Goal: Communication & Community: Participate in discussion

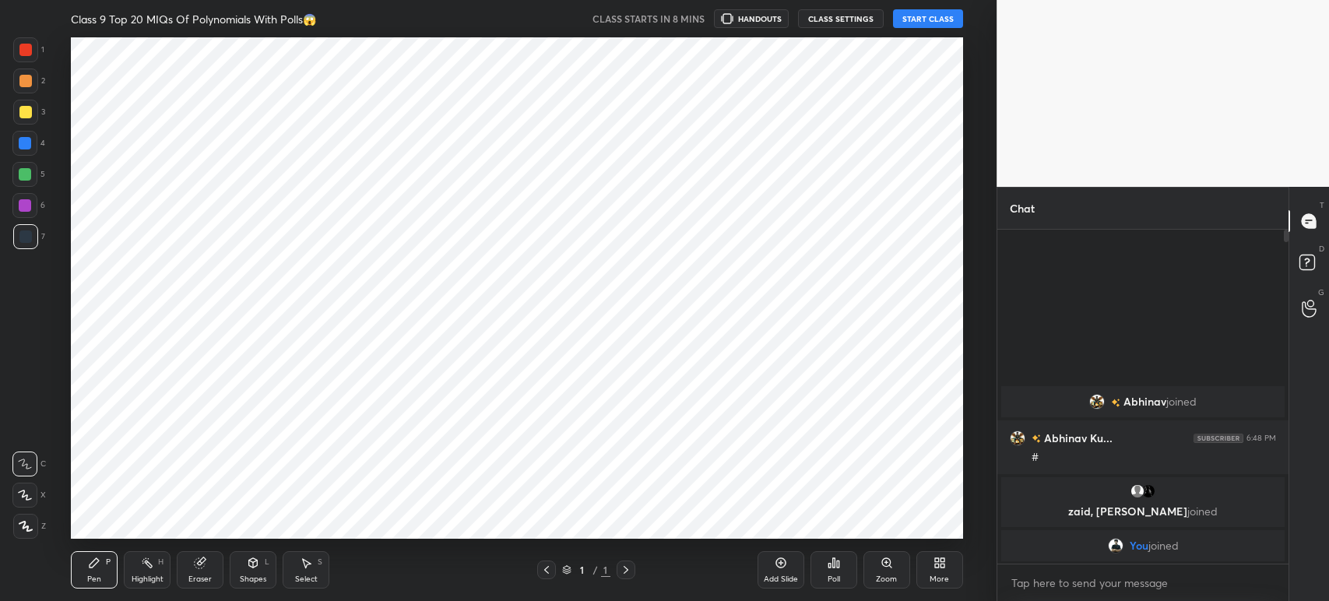
scroll to position [77337, 76905]
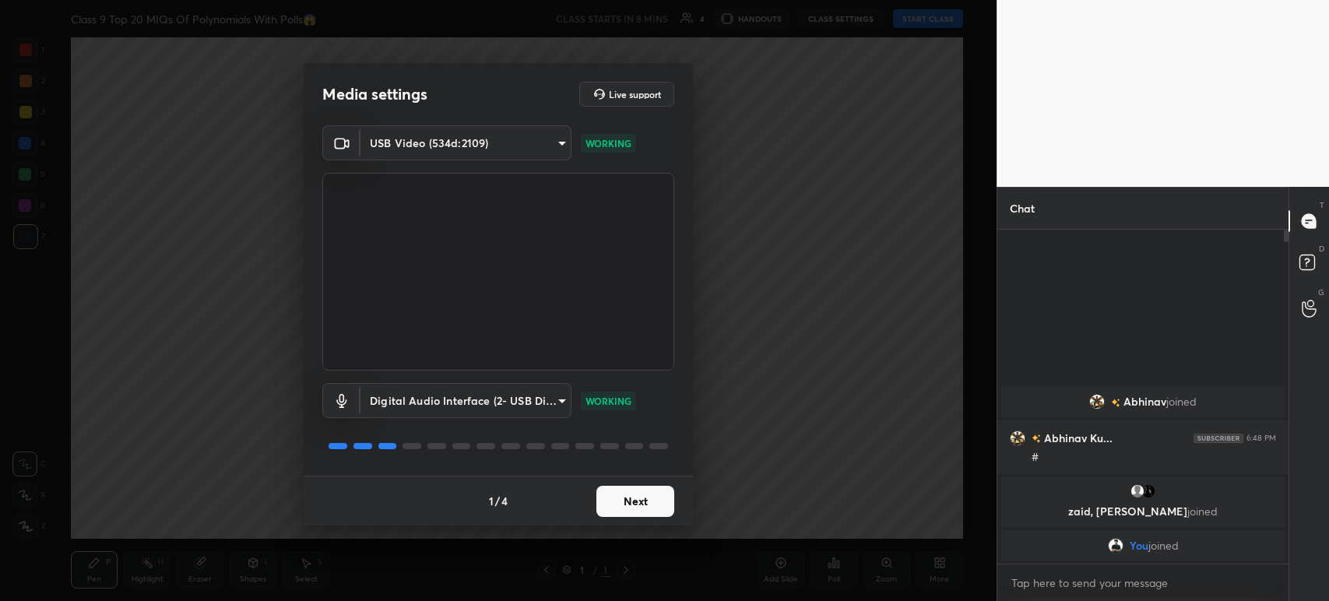
click at [620, 486] on button "Next" at bounding box center [635, 501] width 78 height 31
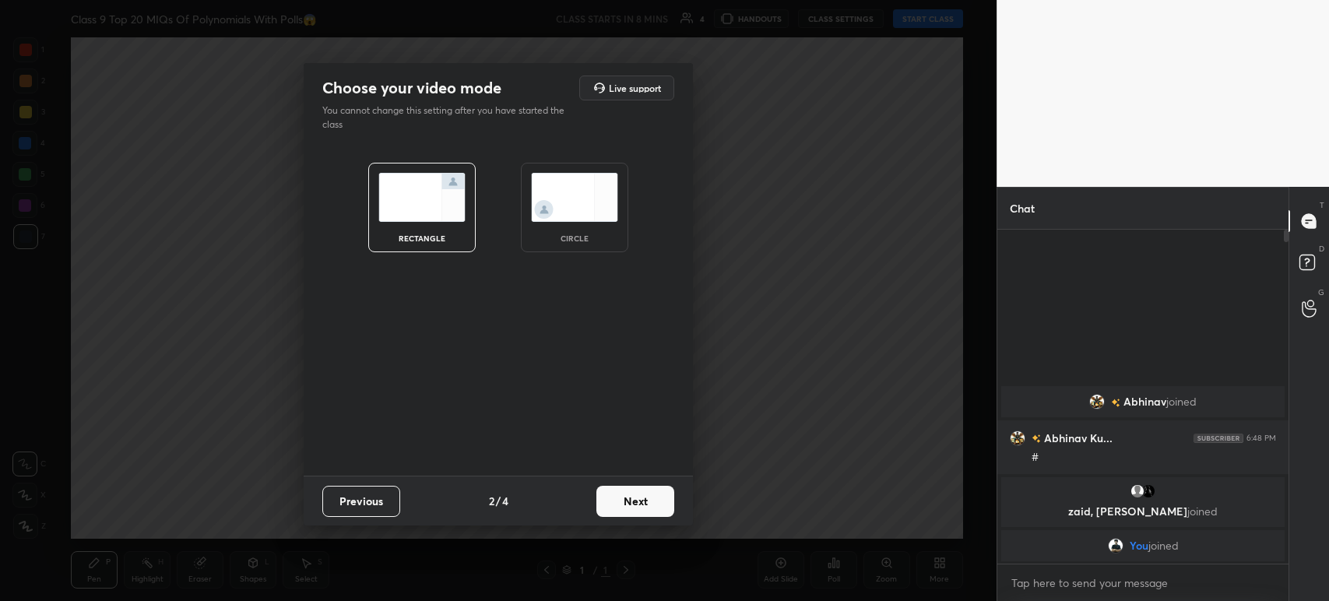
click at [620, 486] on button "Next" at bounding box center [635, 501] width 78 height 31
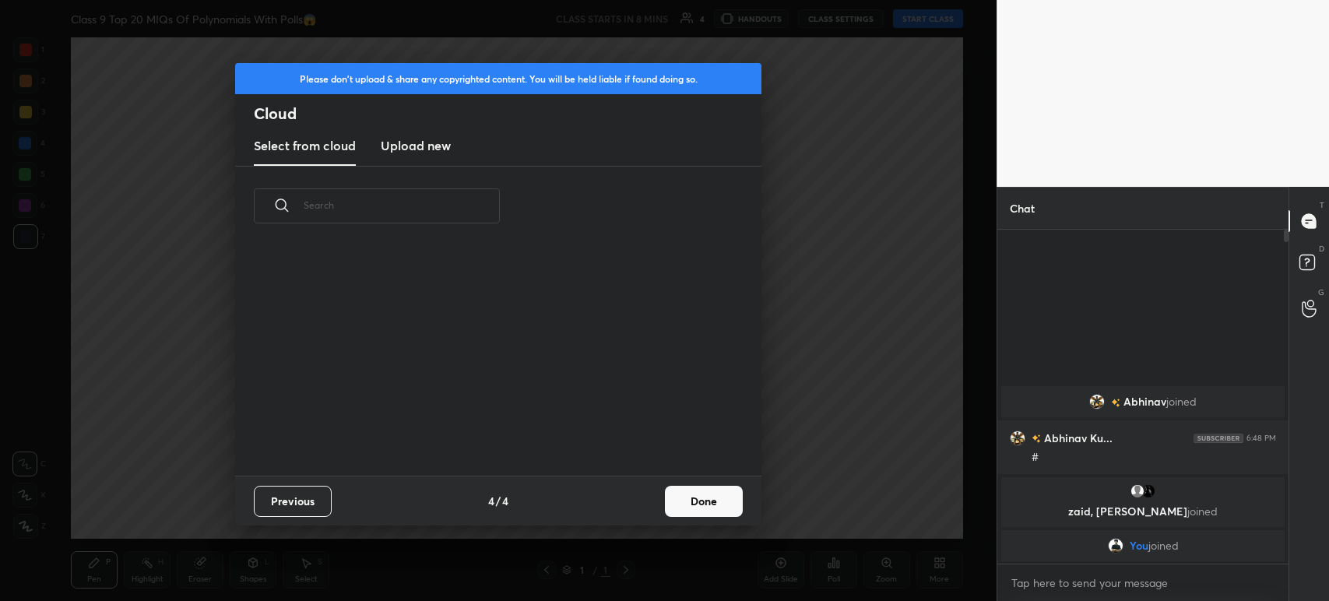
scroll to position [5, 8]
click at [708, 511] on button "Done" at bounding box center [704, 501] width 78 height 31
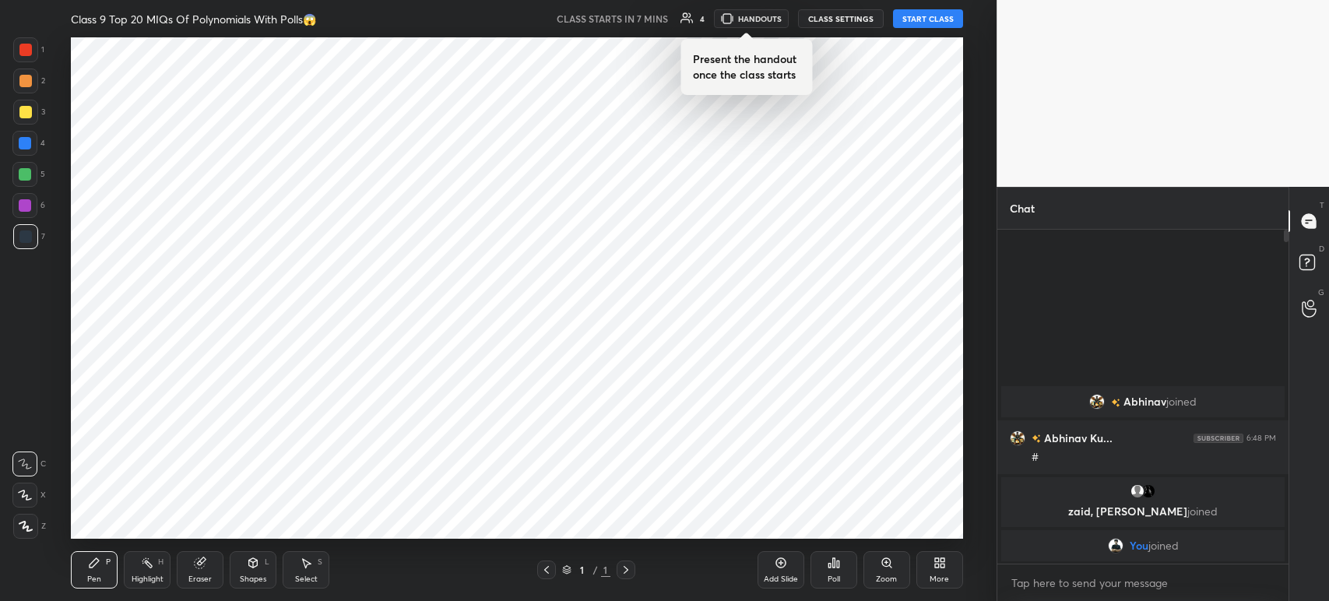
click at [822, 14] on button "CLASS SETTINGS" at bounding box center [841, 18] width 86 height 19
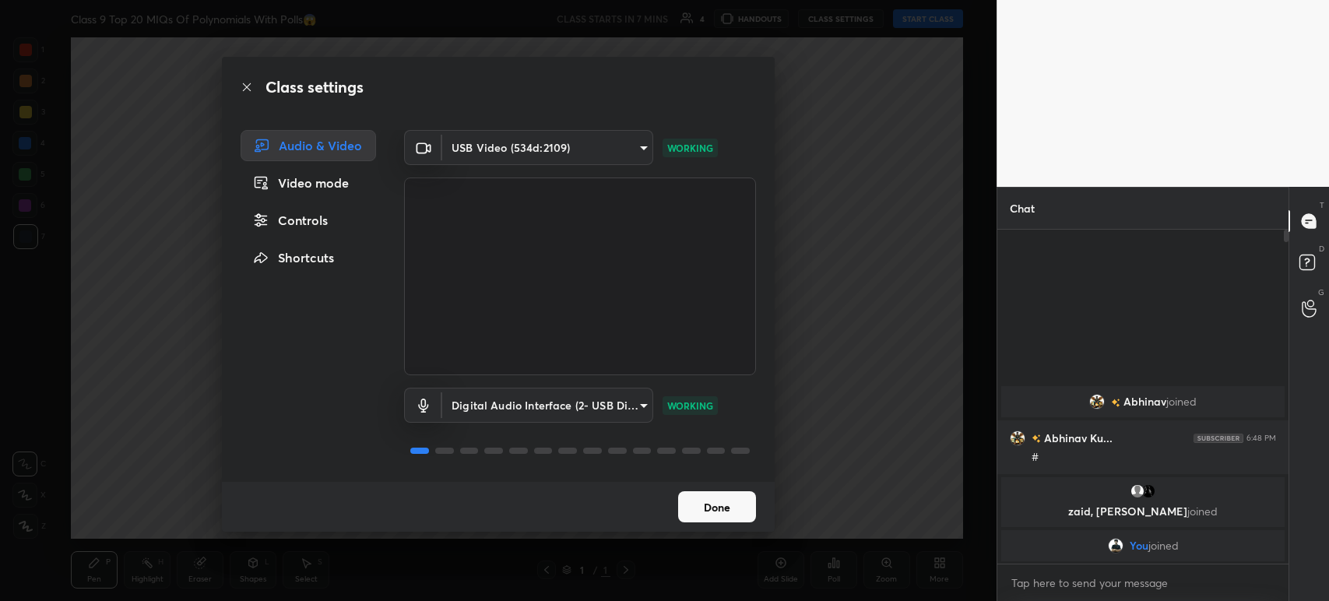
click at [698, 509] on button "Done" at bounding box center [717, 506] width 78 height 31
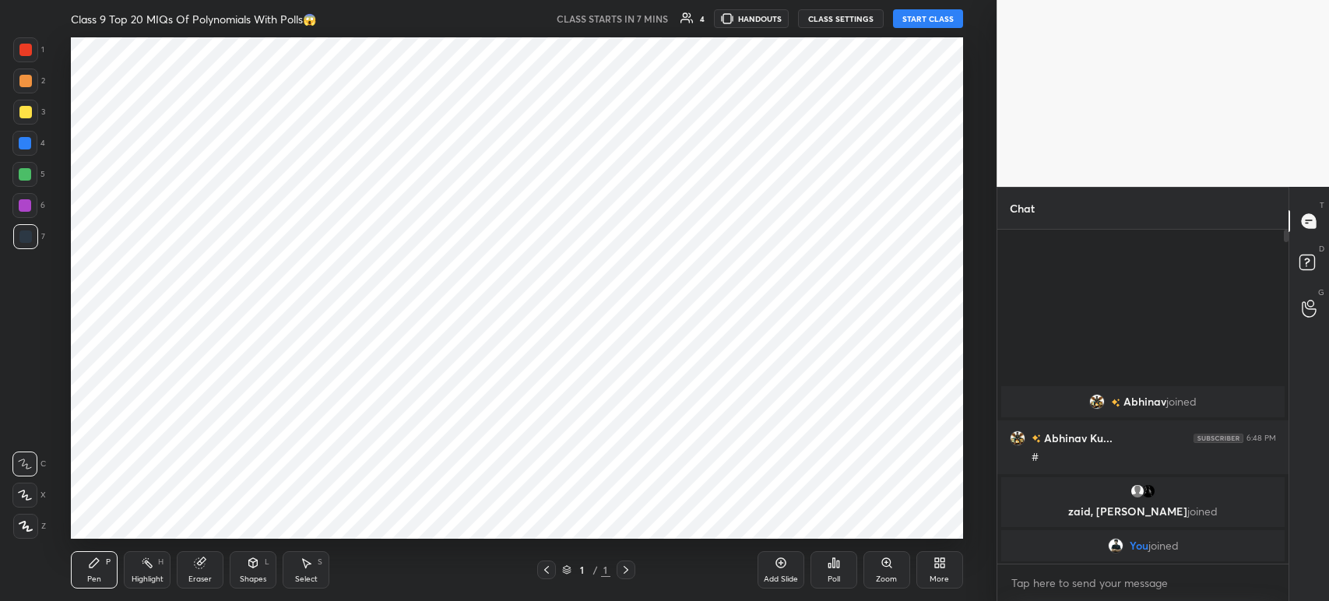
click at [830, 21] on button "CLASS SETTINGS" at bounding box center [841, 18] width 86 height 19
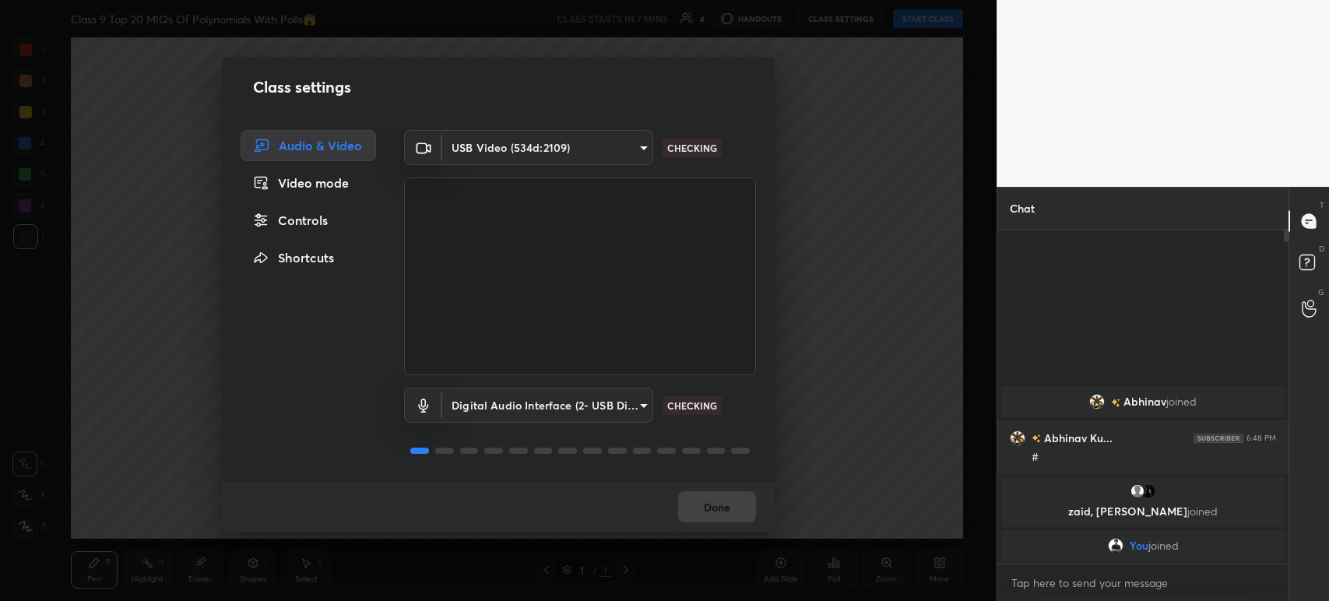
click at [823, 132] on div "Class settings Audio & Video Video mode Controls Shortcuts USB Video (534d:2109…" at bounding box center [498, 300] width 996 height 601
click at [707, 497] on button "Done" at bounding box center [717, 506] width 78 height 31
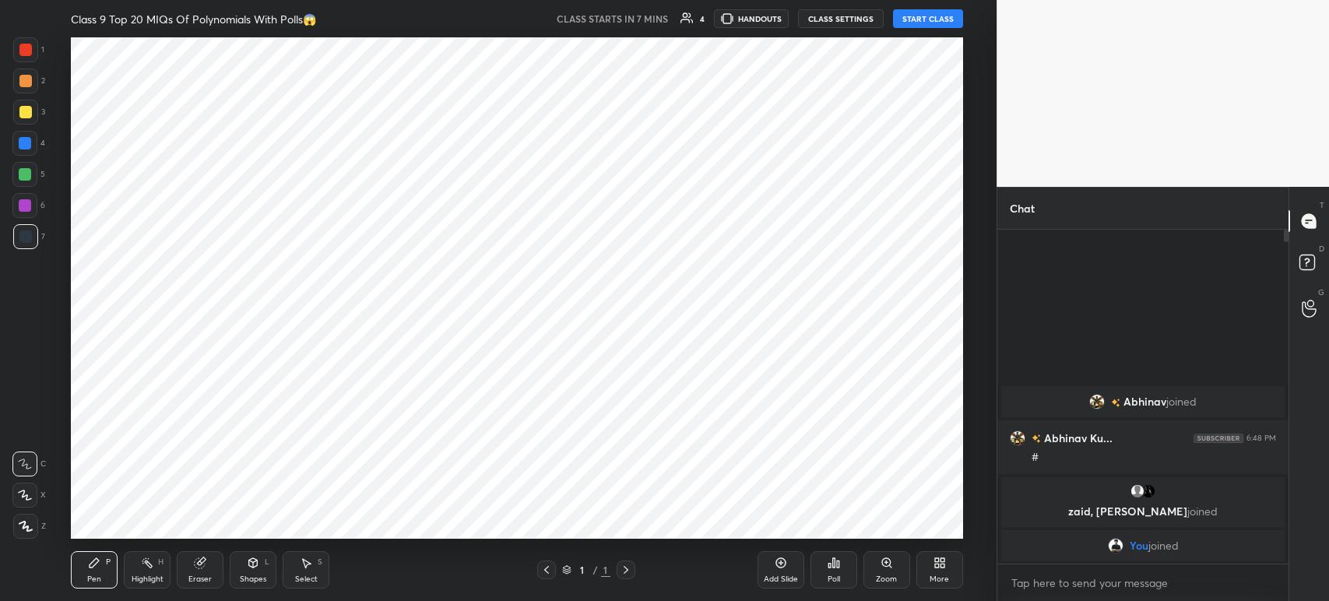
click at [943, 576] on div "More" at bounding box center [938, 579] width 19 height 8
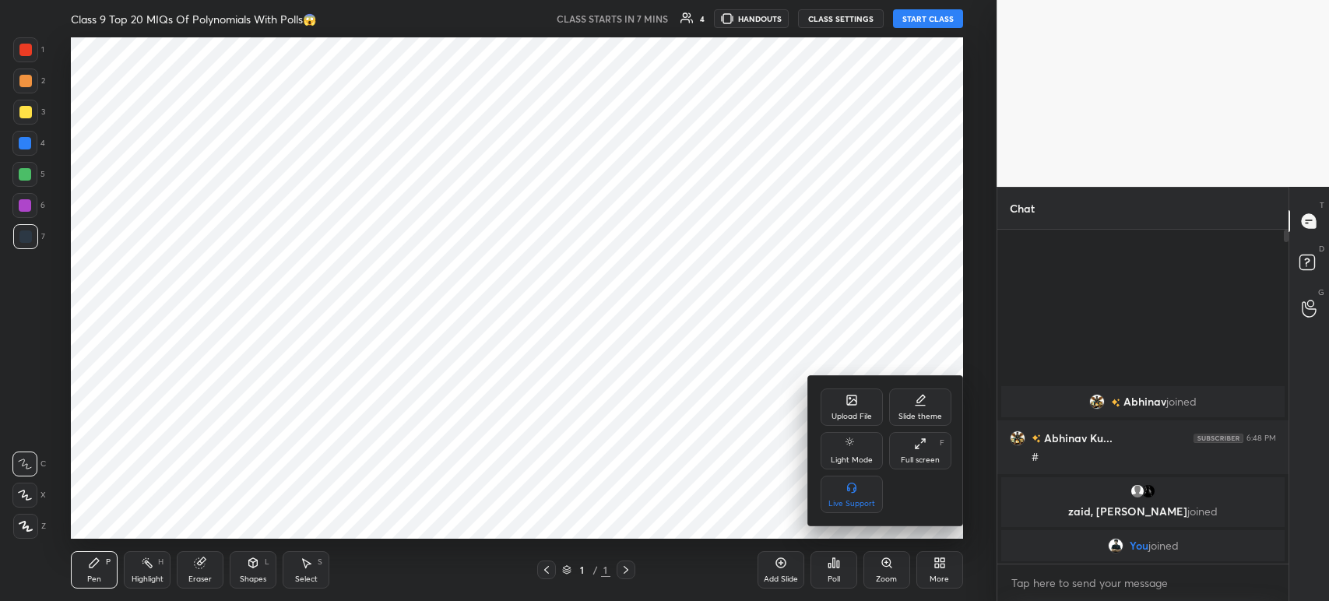
click at [843, 413] on div "Upload File" at bounding box center [851, 417] width 40 height 8
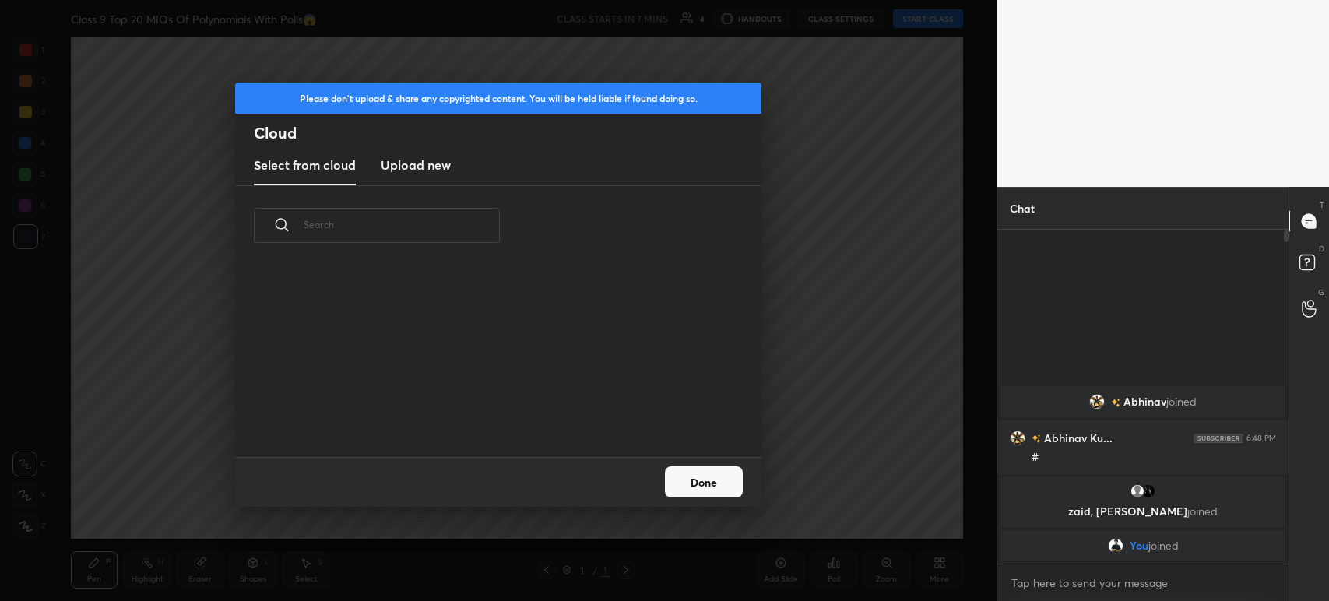
scroll to position [192, 499]
click at [413, 156] on h3 "Upload new" at bounding box center [416, 165] width 70 height 19
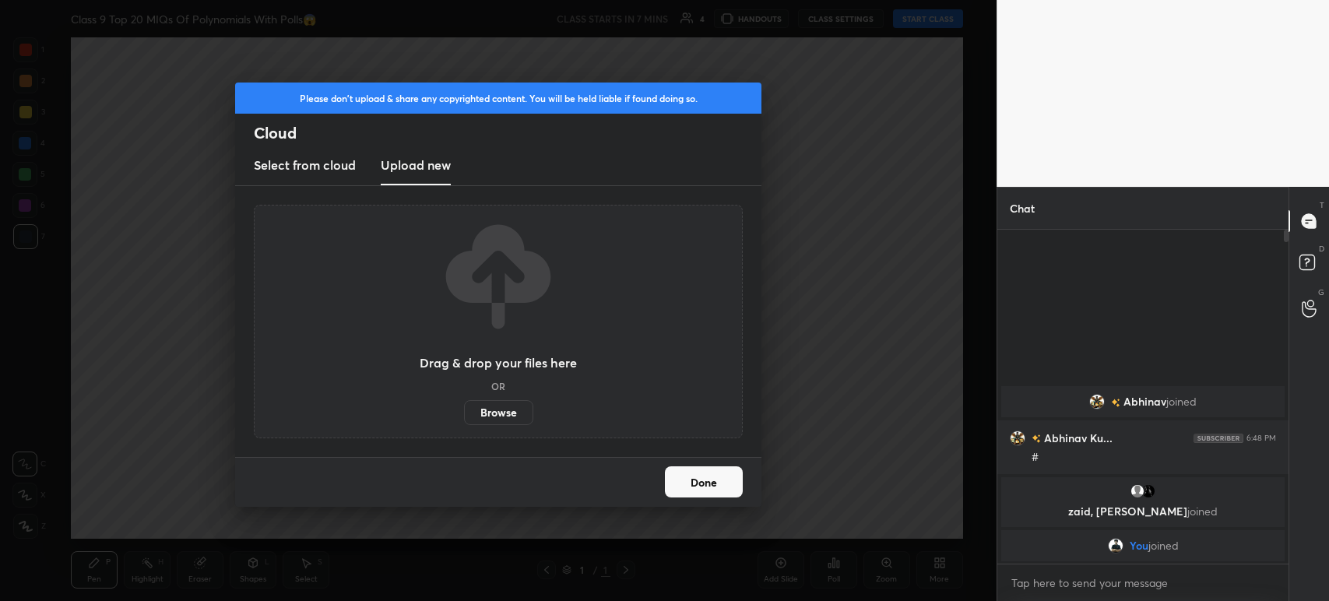
click at [512, 416] on label "Browse" at bounding box center [498, 412] width 69 height 25
click at [464, 416] on input "Browse" at bounding box center [464, 412] width 0 height 25
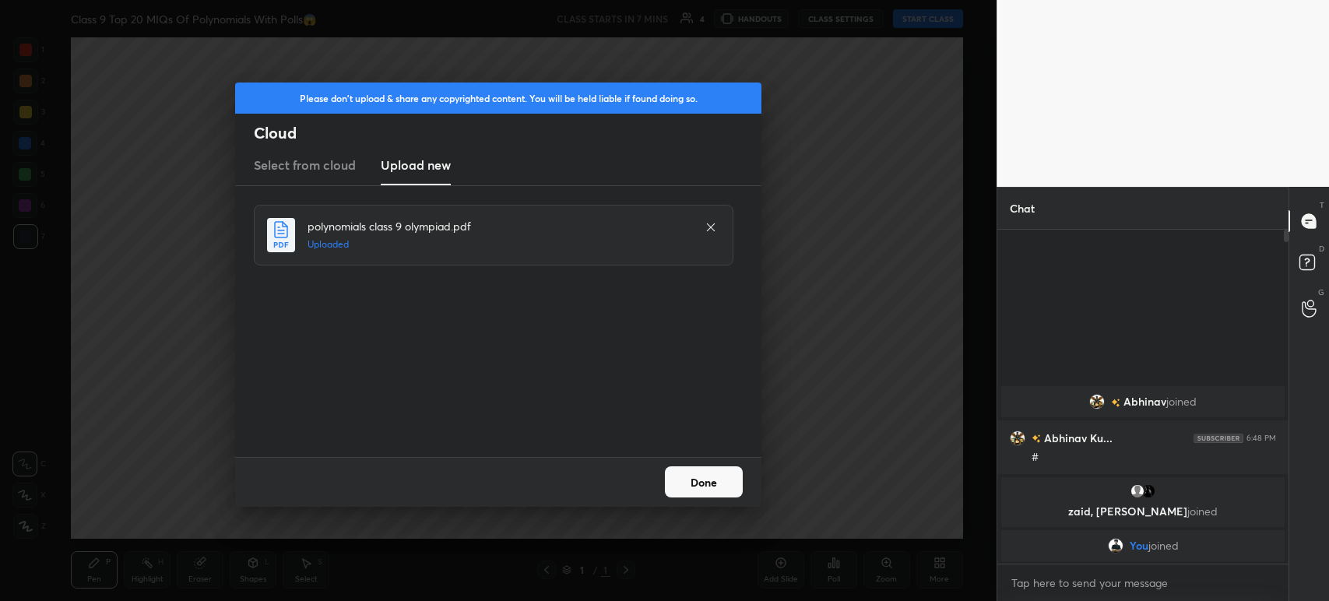
click at [704, 483] on button "Done" at bounding box center [704, 481] width 78 height 31
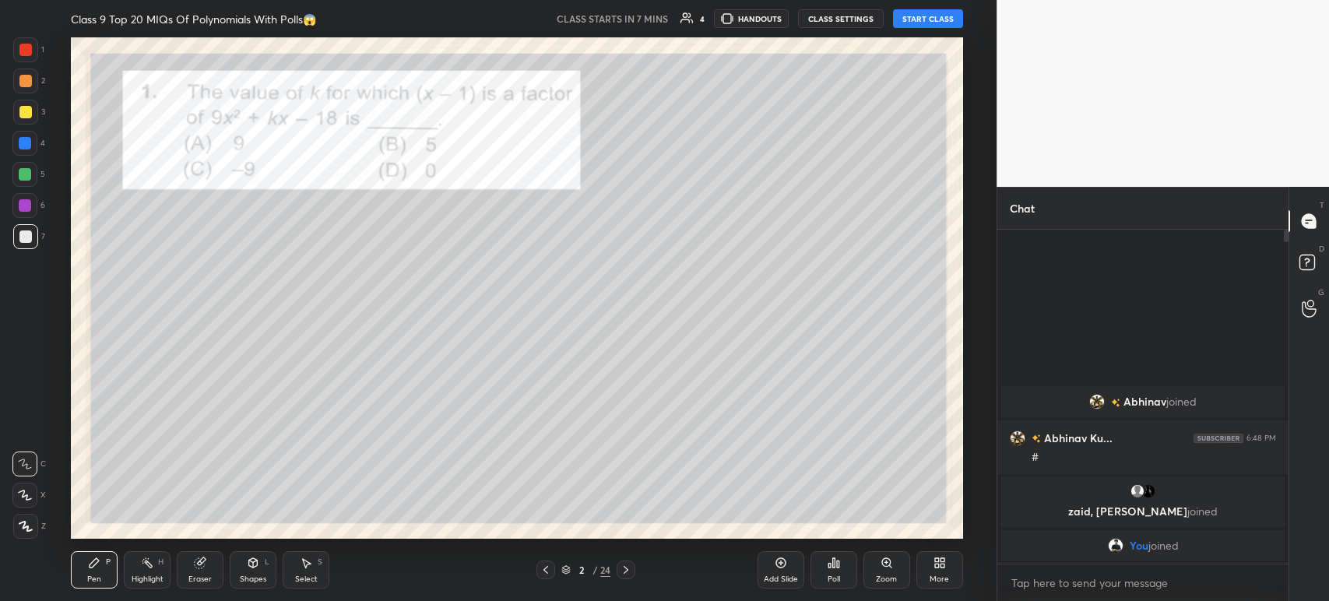
click at [542, 572] on icon at bounding box center [545, 570] width 12 height 12
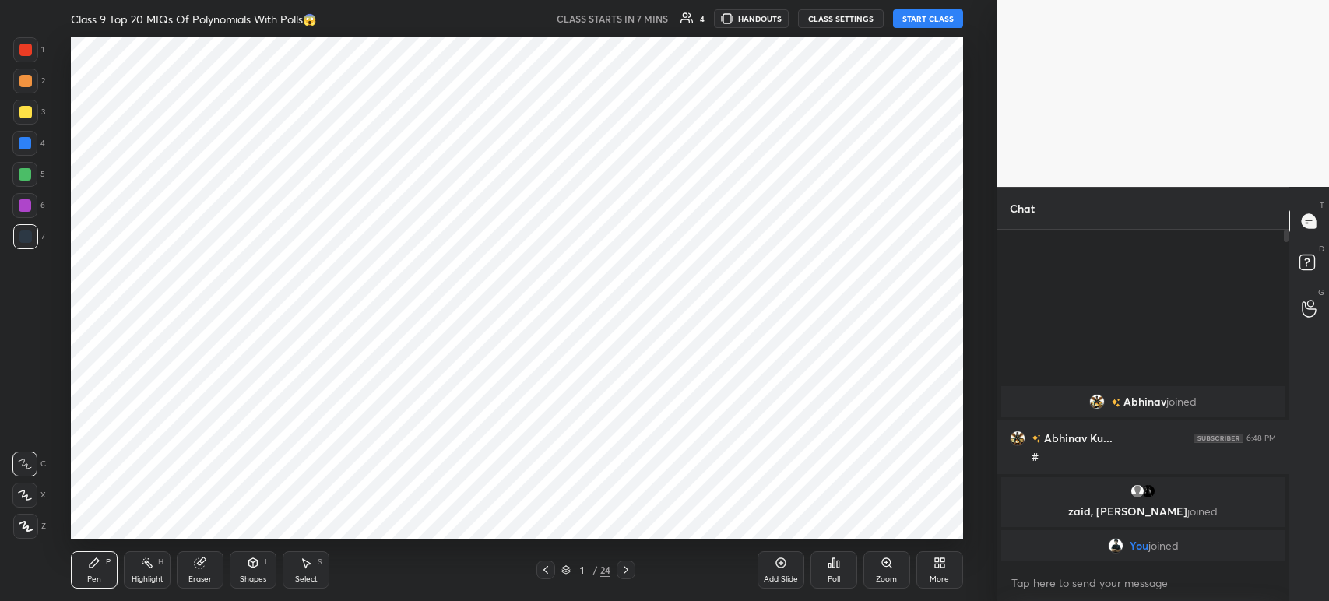
click at [773, 560] on div "Add Slide" at bounding box center [780, 569] width 47 height 37
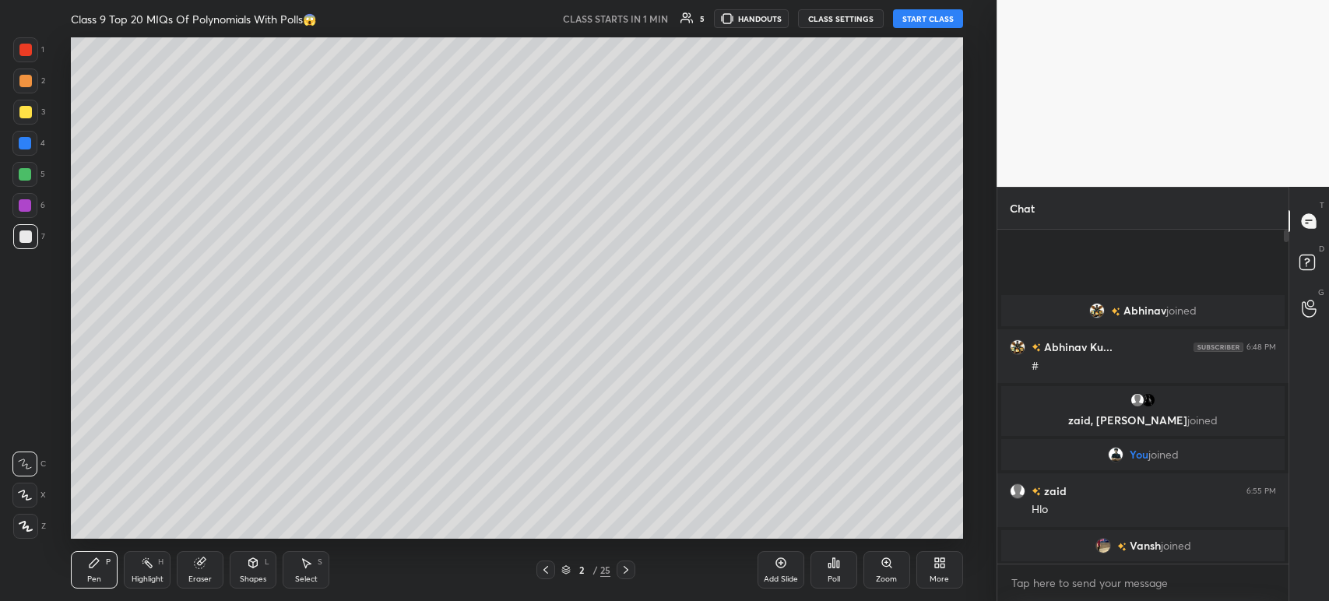
click at [928, 21] on button "START CLASS" at bounding box center [928, 18] width 70 height 19
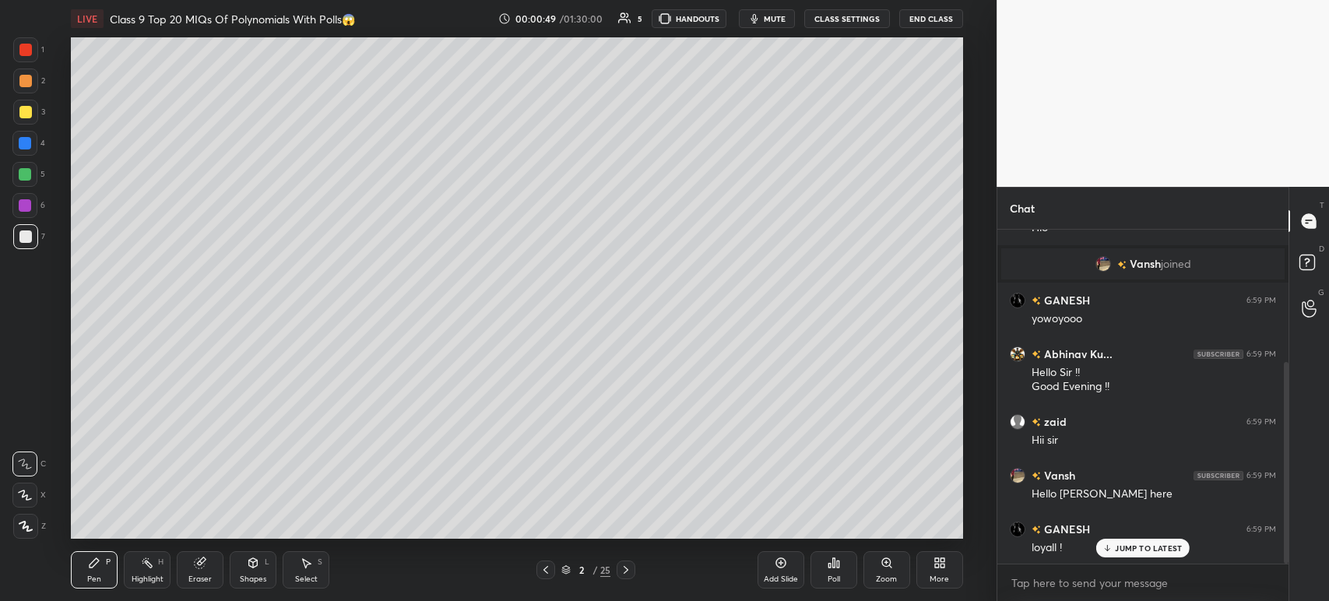
scroll to position [257, 0]
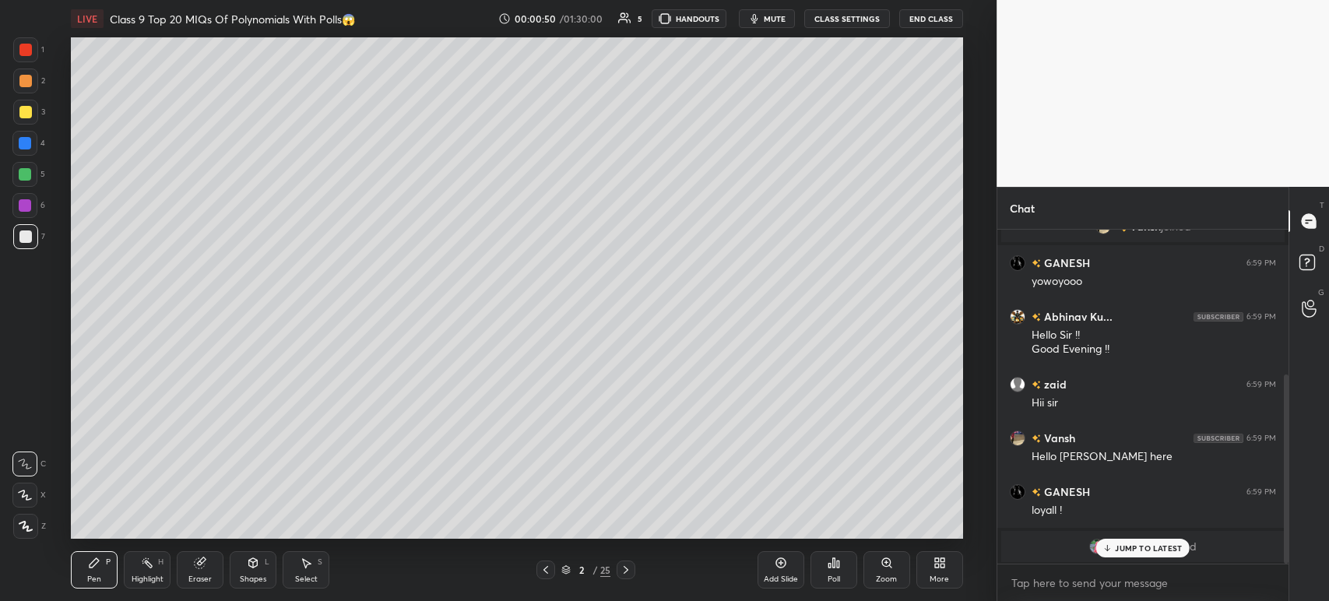
click at [31, 522] on icon at bounding box center [26, 526] width 14 height 11
click at [1106, 551] on icon at bounding box center [1107, 547] width 10 height 9
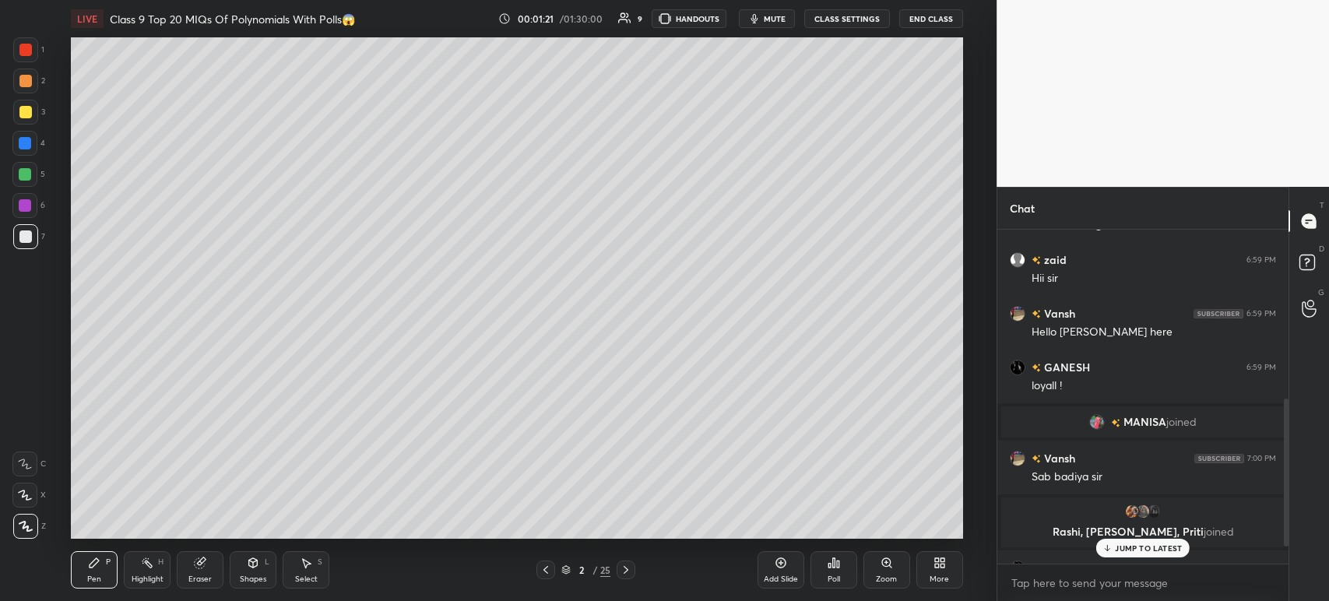
scroll to position [420, 0]
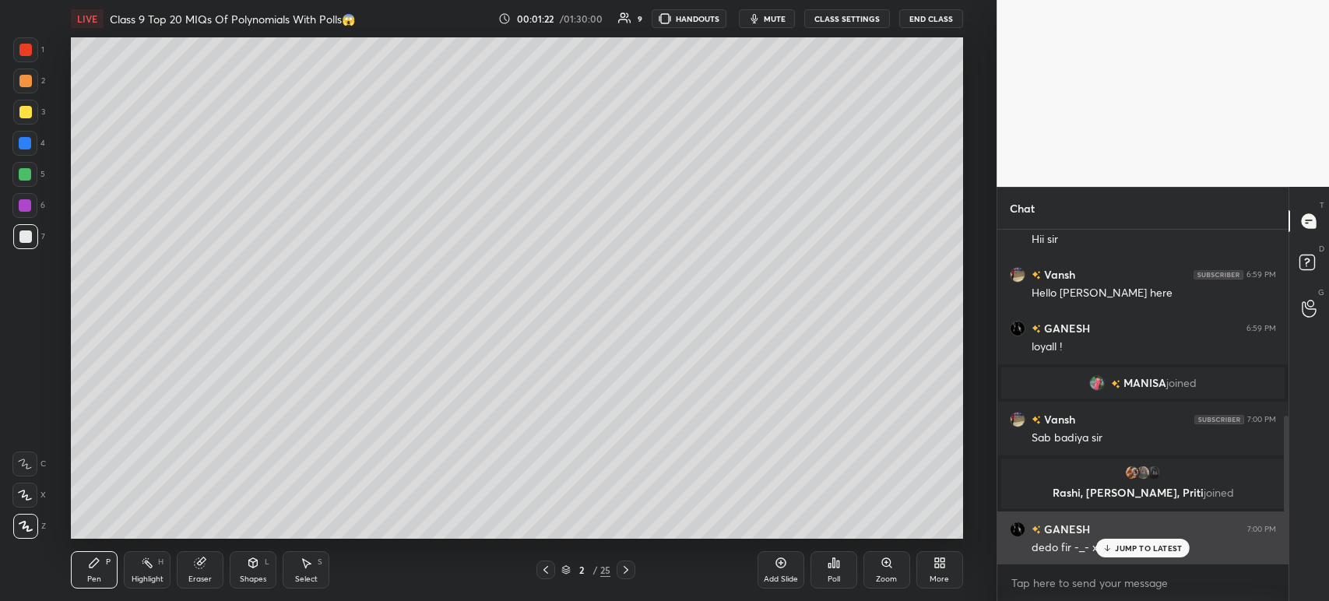
click at [1115, 551] on p "JUMP TO LATEST" at bounding box center [1148, 547] width 67 height 9
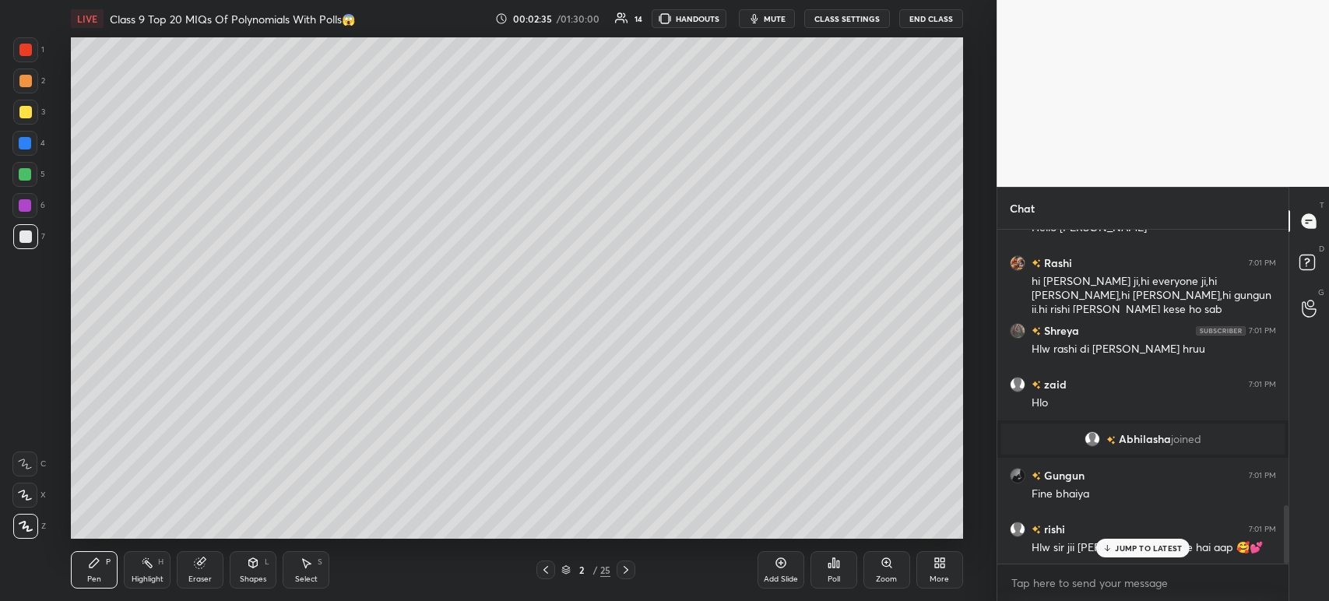
scroll to position [1590, 0]
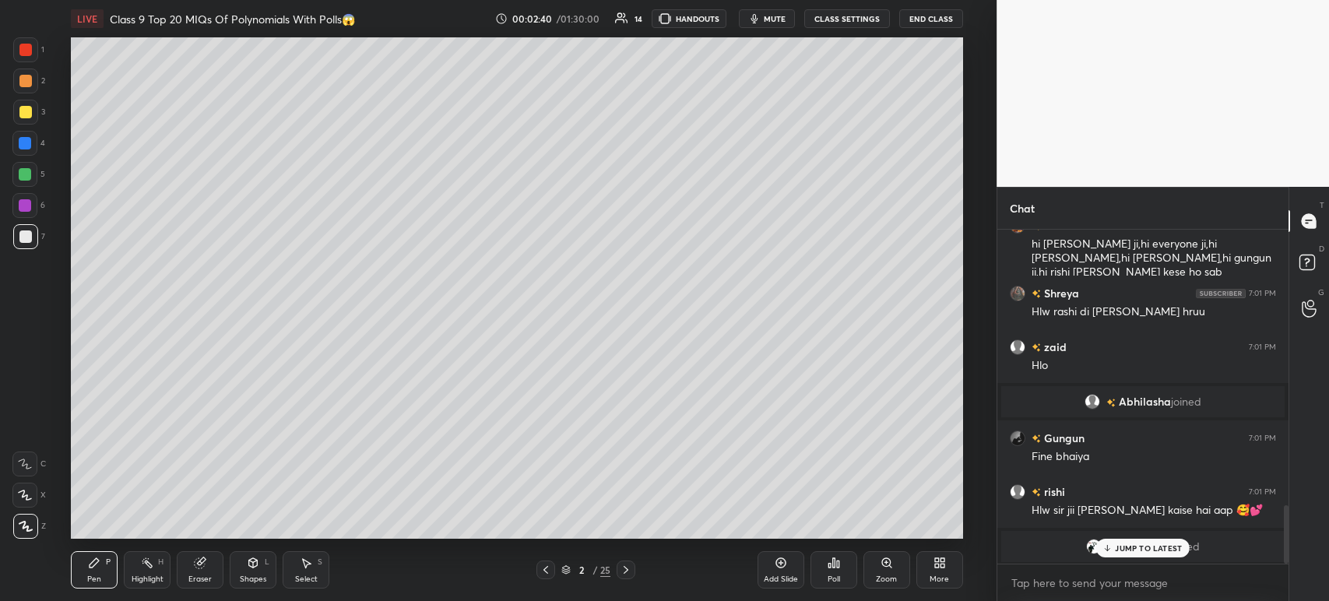
click at [24, 121] on div at bounding box center [25, 112] width 25 height 25
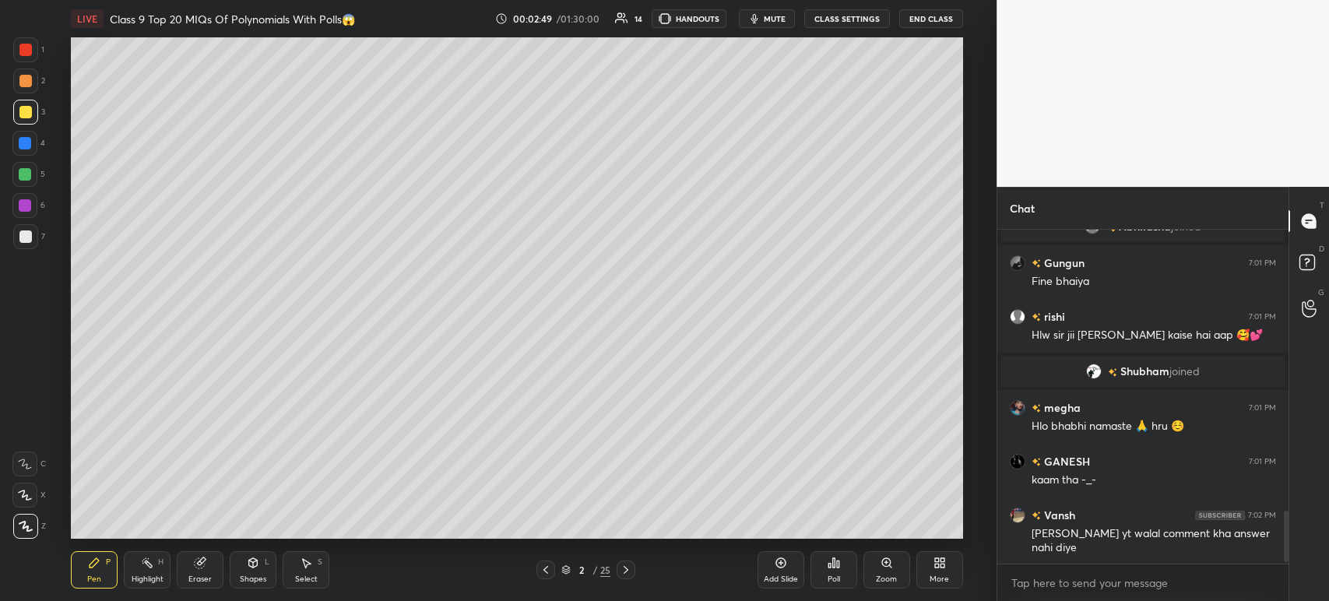
scroll to position [1819, 0]
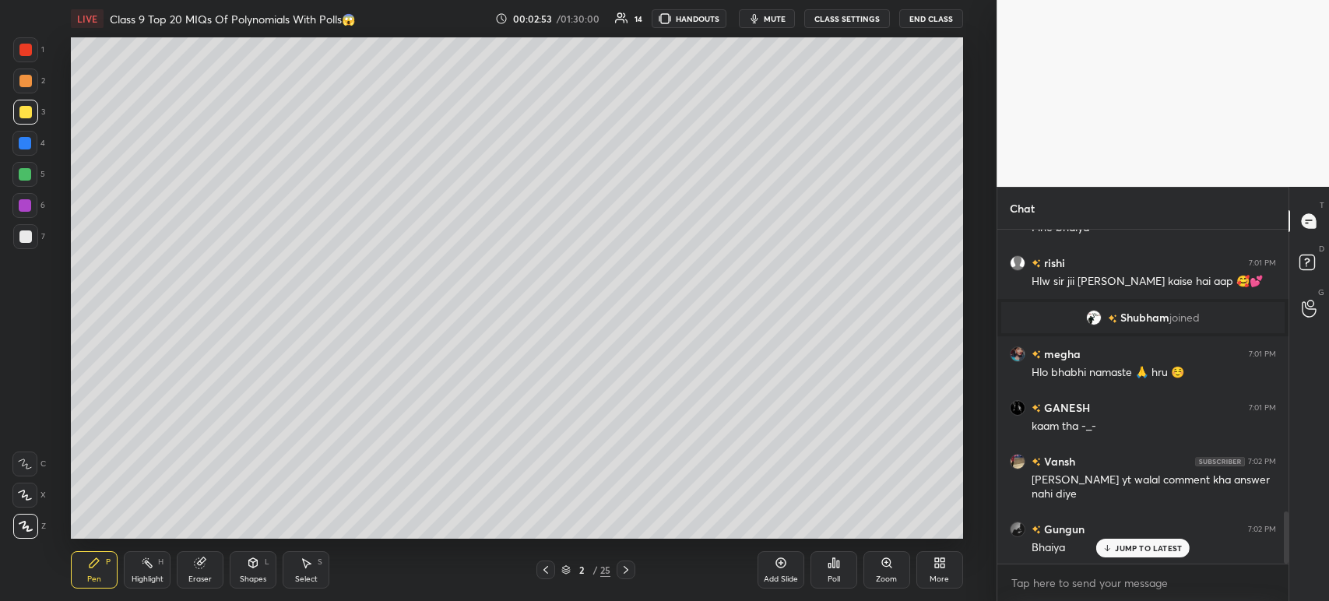
click at [26, 240] on div at bounding box center [25, 236] width 12 height 12
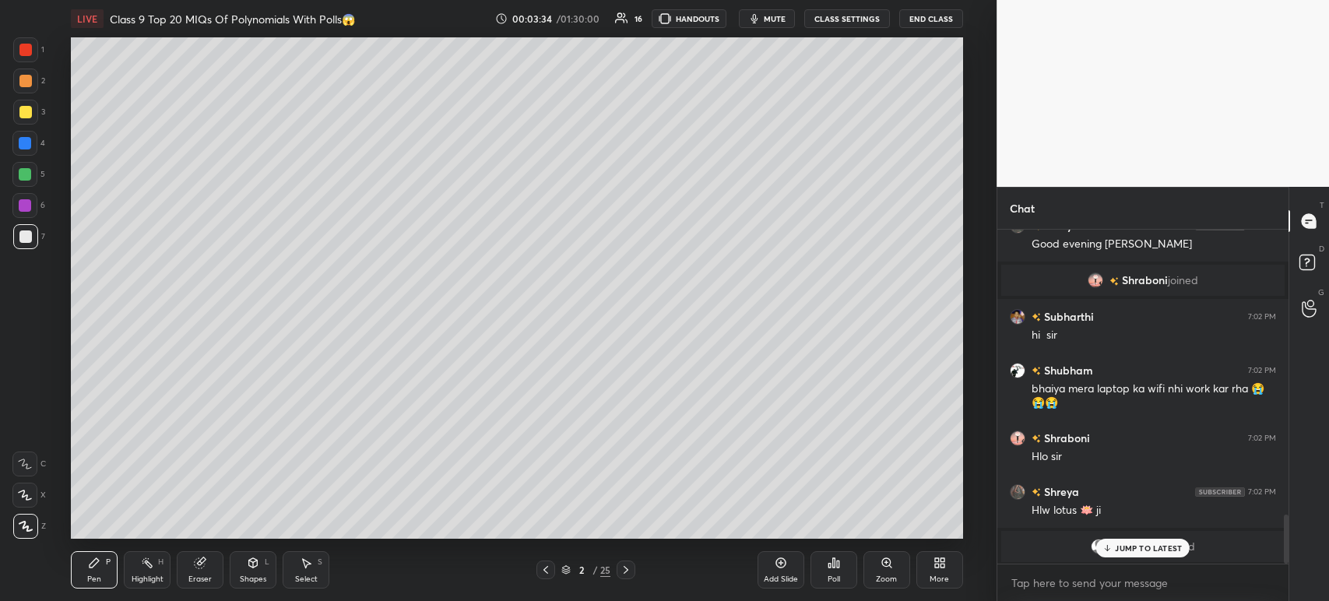
scroll to position [1993, 0]
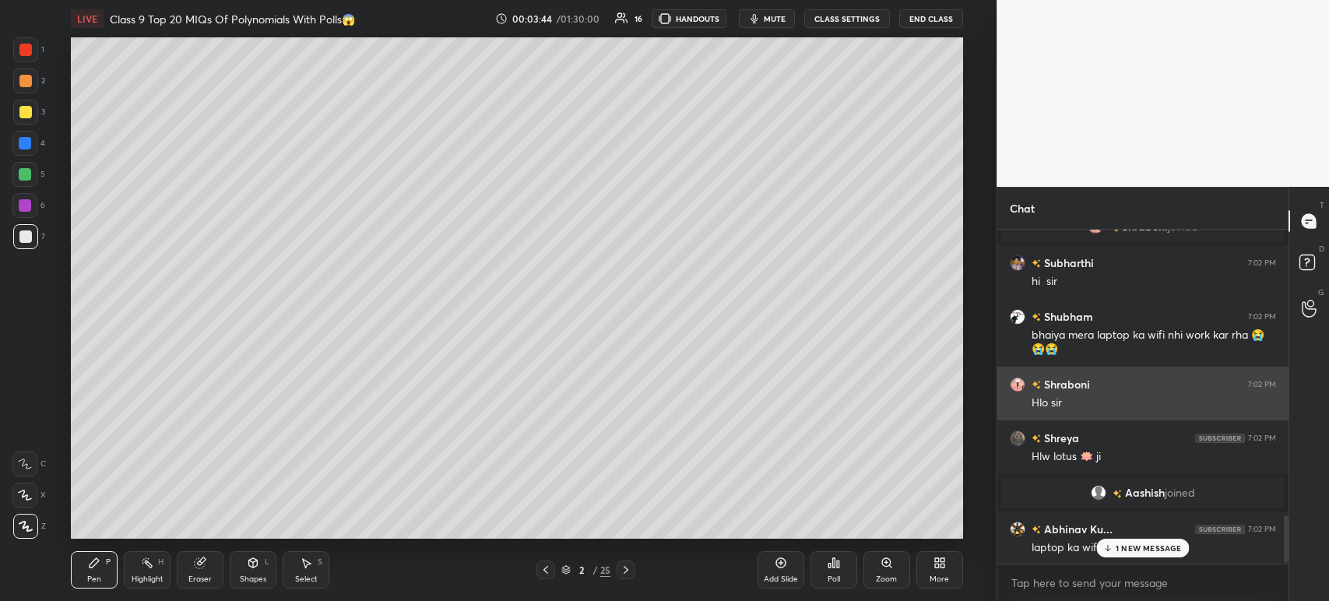
click at [1140, 342] on div "Gungun 7:01 PM Fine bhaiya rishi 7:01 PM Hlw sir jii [PERSON_NAME] kaise hai aa…" at bounding box center [1142, 397] width 291 height 335
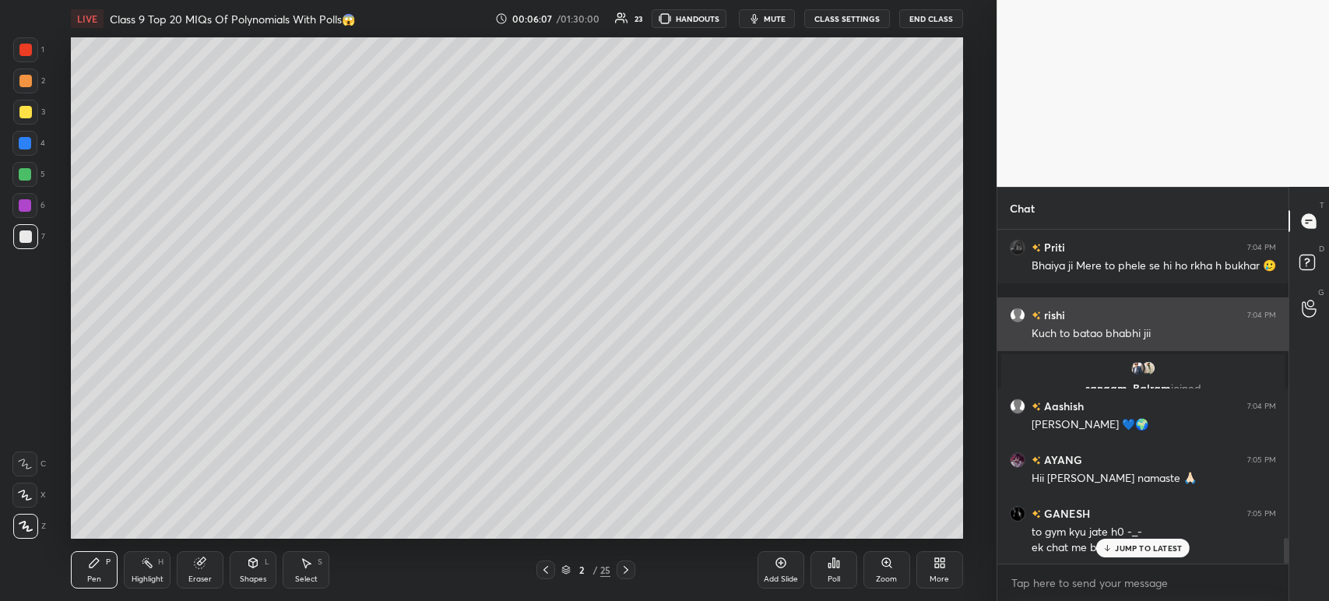
scroll to position [3958, 0]
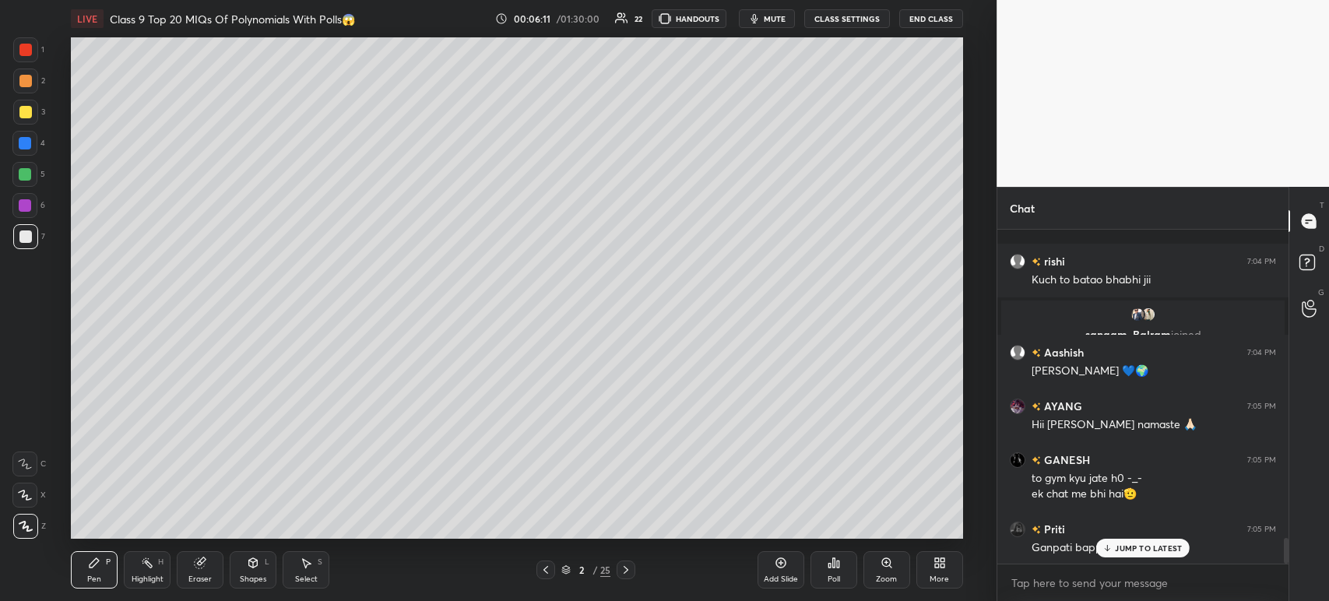
click at [623, 574] on icon at bounding box center [626, 570] width 12 height 12
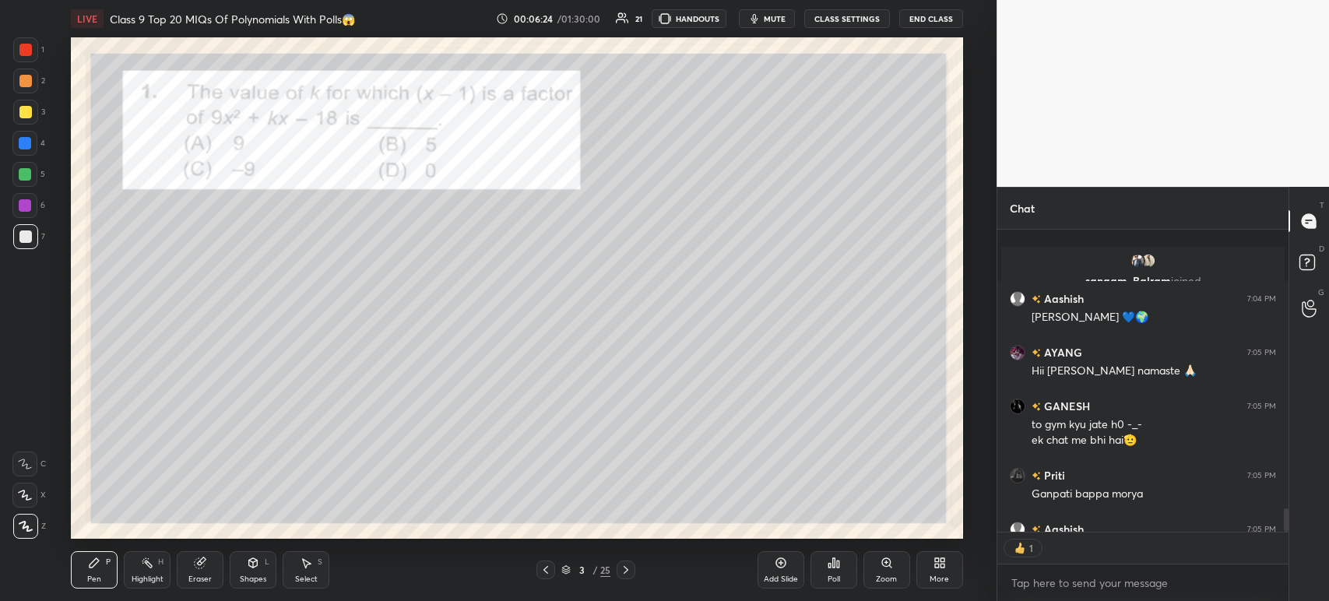
scroll to position [298, 286]
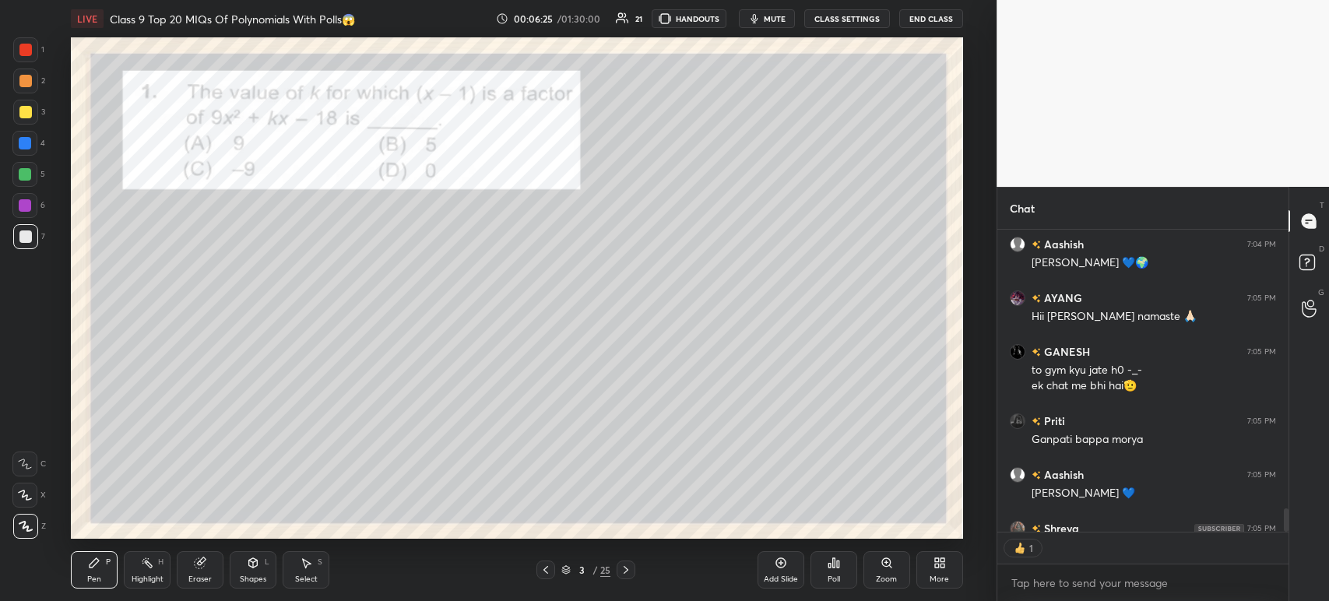
click at [1059, 597] on div "x" at bounding box center [1142, 582] width 291 height 37
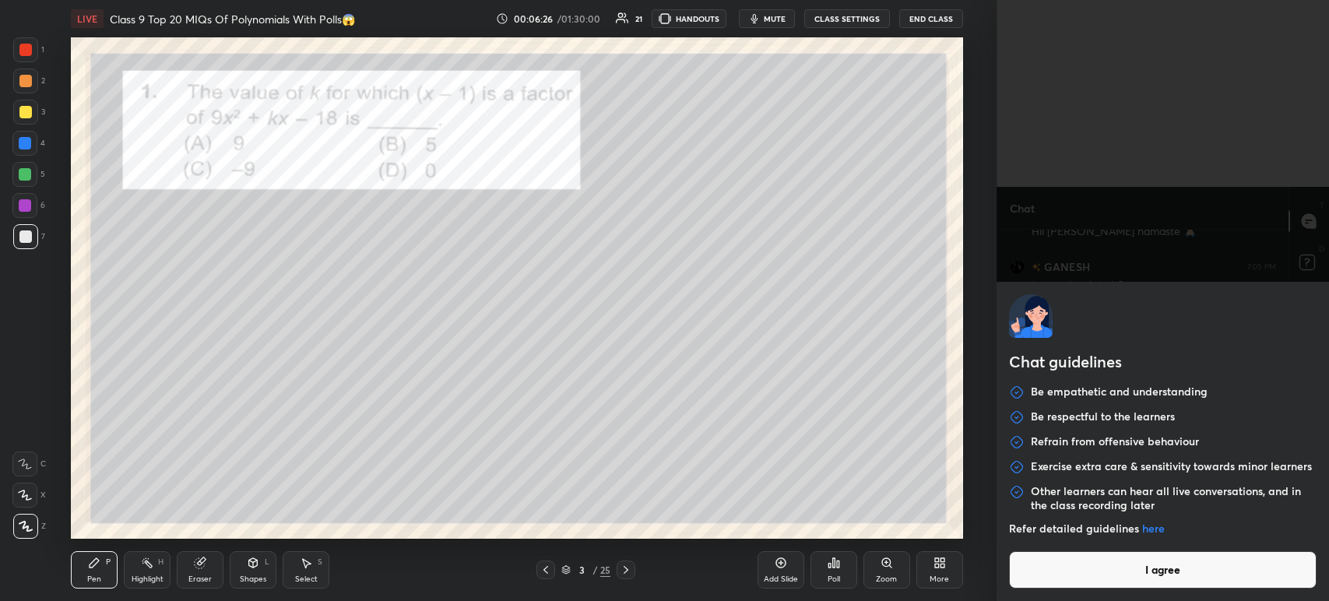
click at [1065, 580] on button "I agree" at bounding box center [1162, 569] width 307 height 37
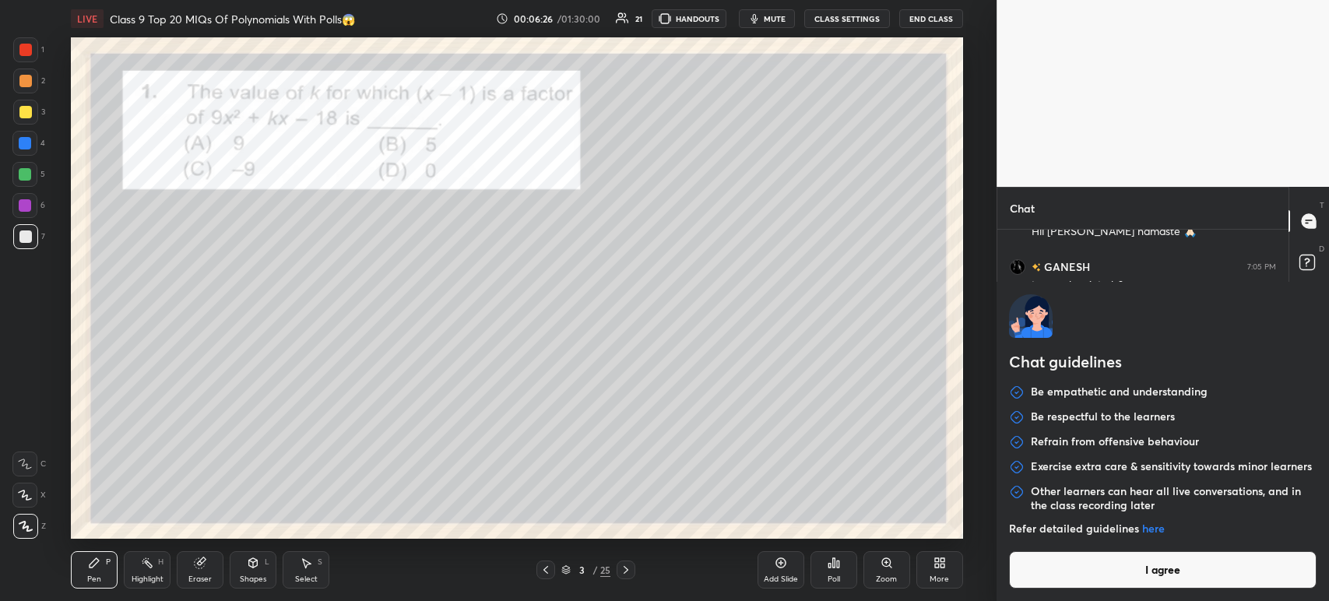
type textarea "x"
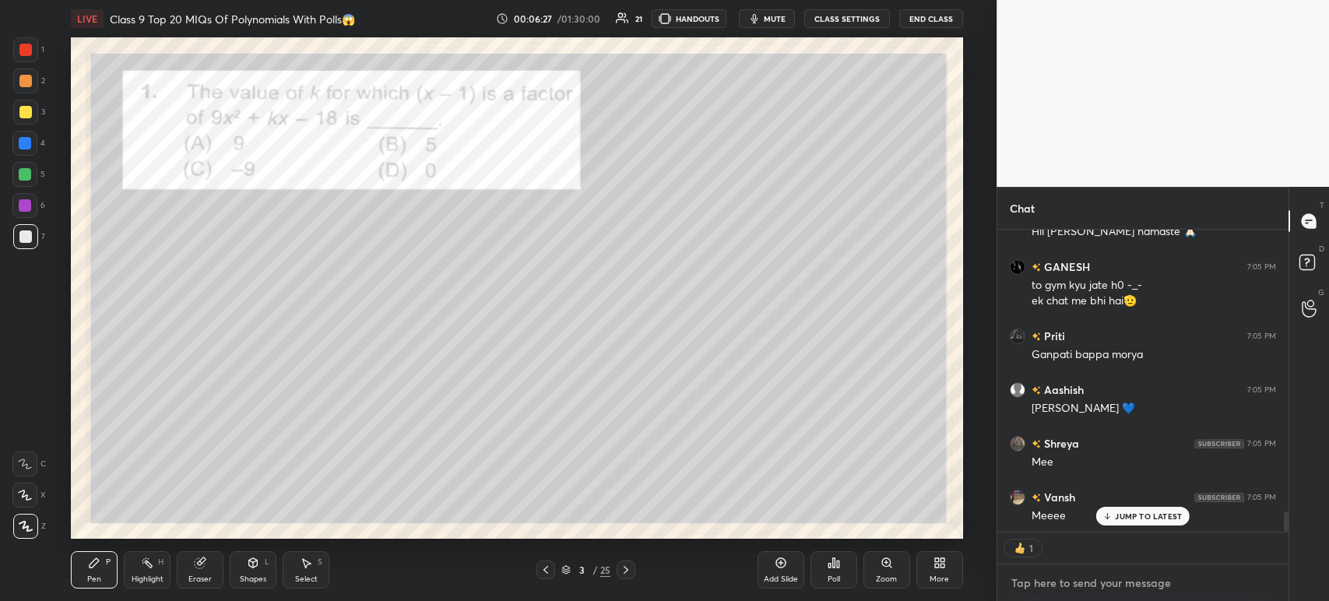
paste textarea "[URL][DOMAIN_NAME]"
type textarea "[URL][DOMAIN_NAME]"
type textarea "x"
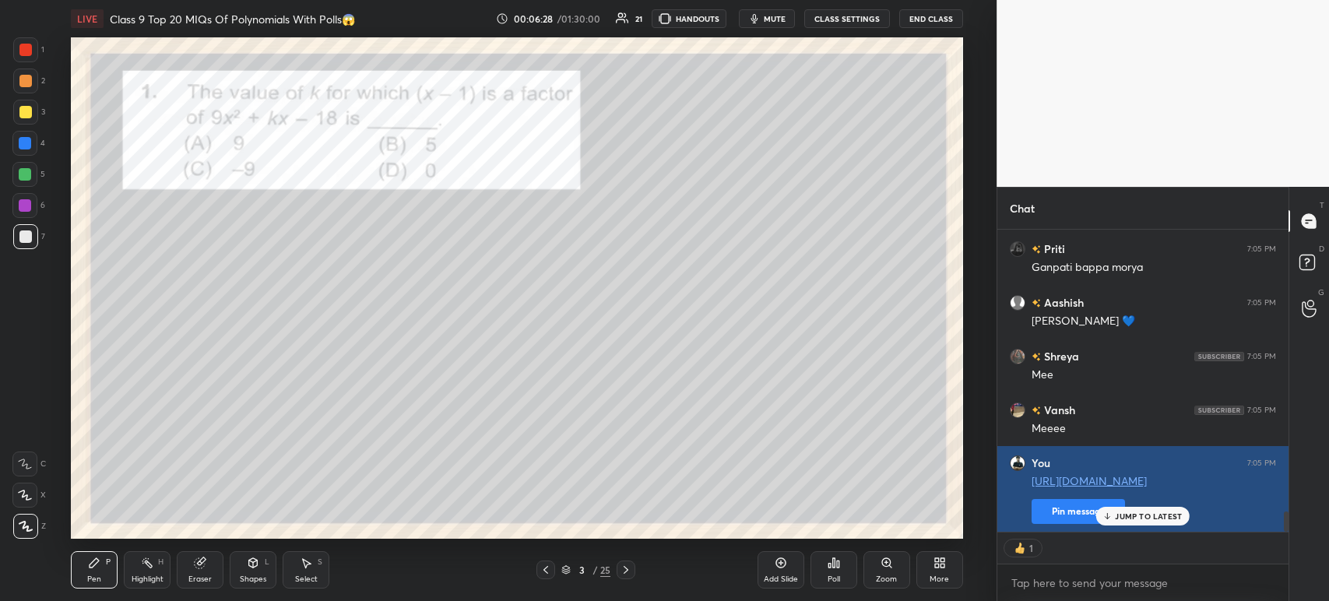
click at [1045, 521] on button "Pin message" at bounding box center [1077, 511] width 93 height 25
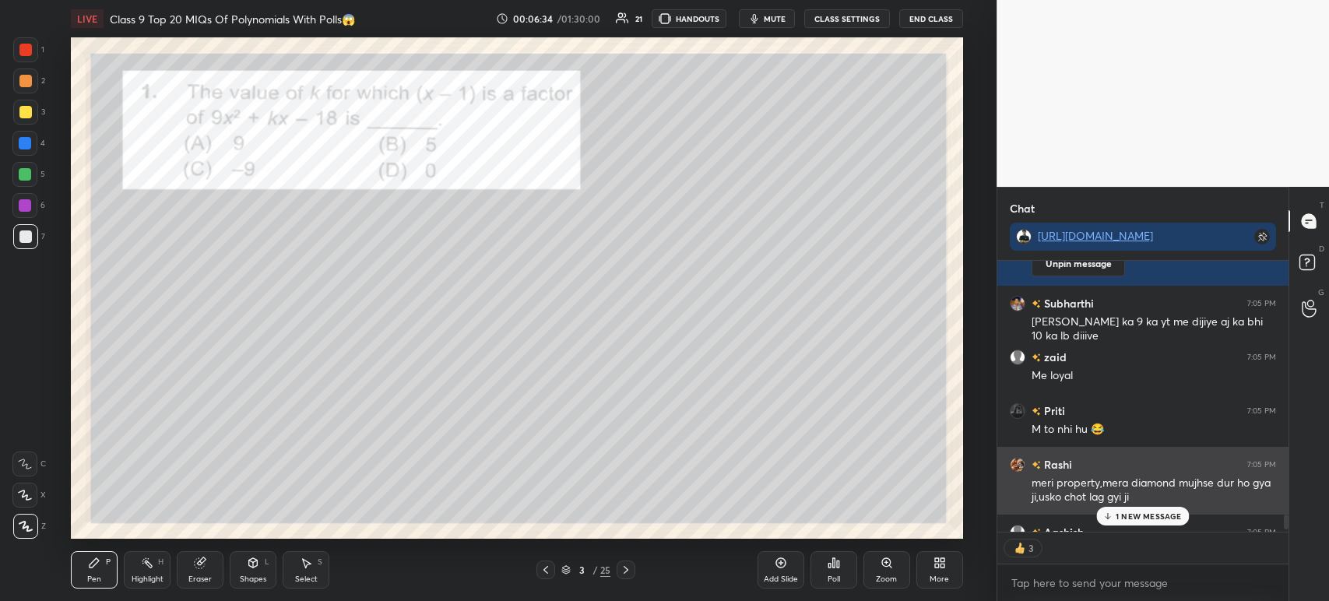
scroll to position [4552, 0]
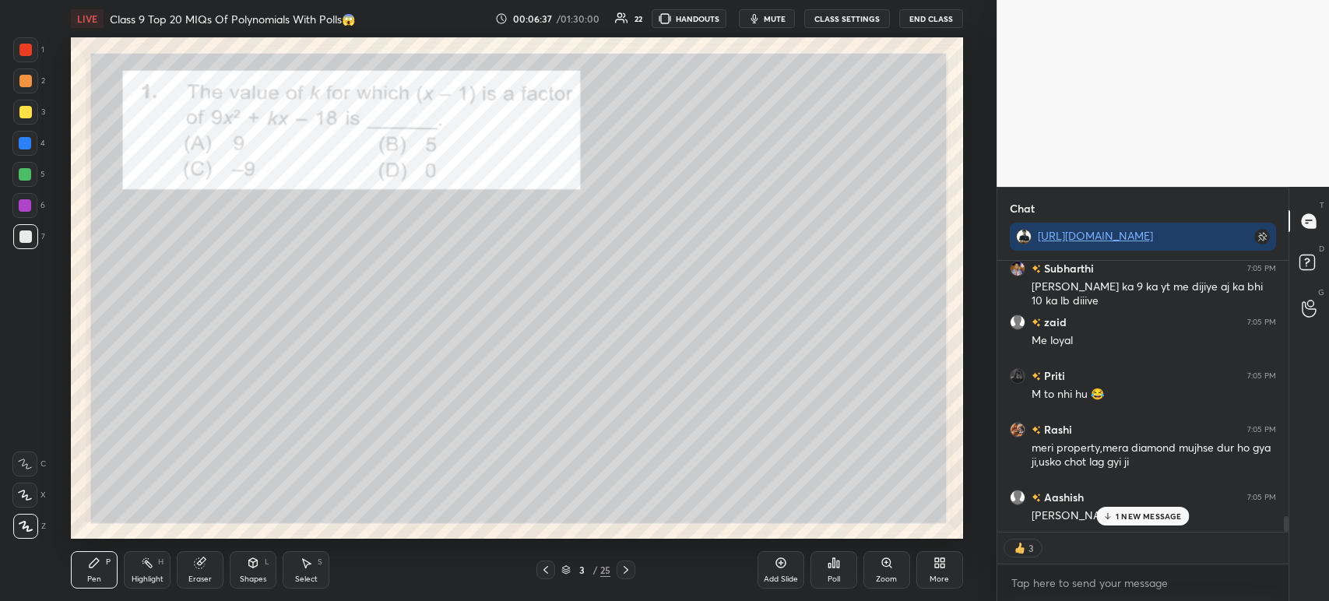
click at [38, 118] on div "3" at bounding box center [29, 112] width 32 height 25
click at [5, 116] on div "1 2 3 4 5 6 7 C X Z C X Z E E Erase all H H" at bounding box center [25, 287] width 50 height 501
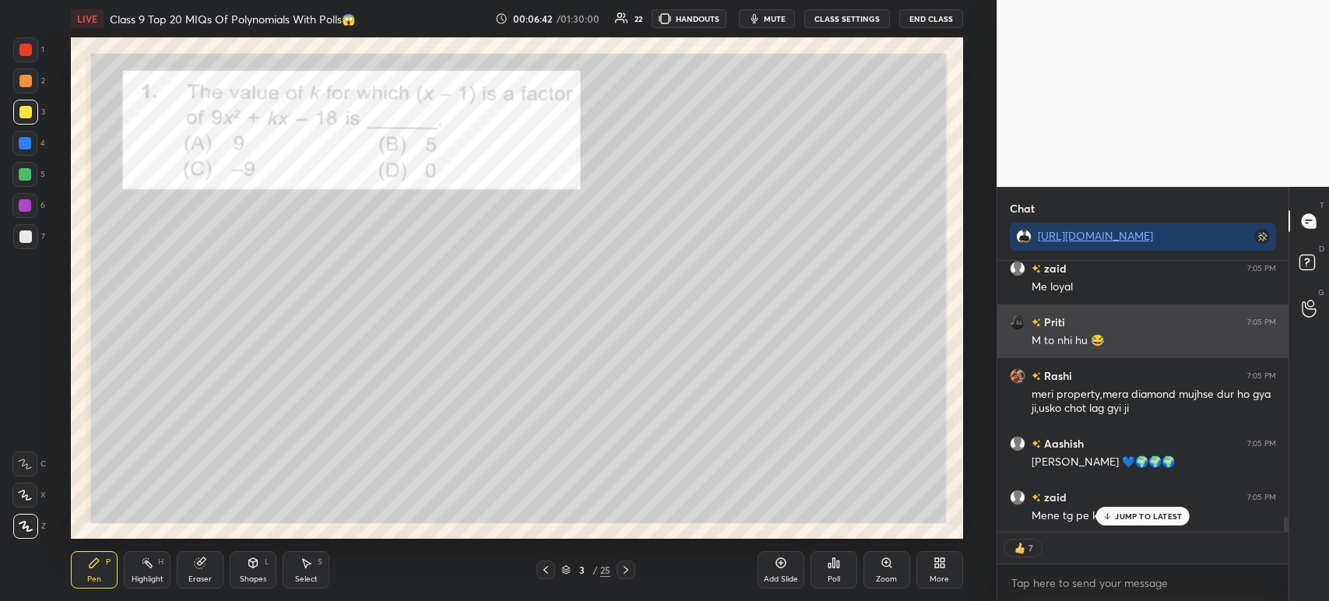
scroll to position [4659, 0]
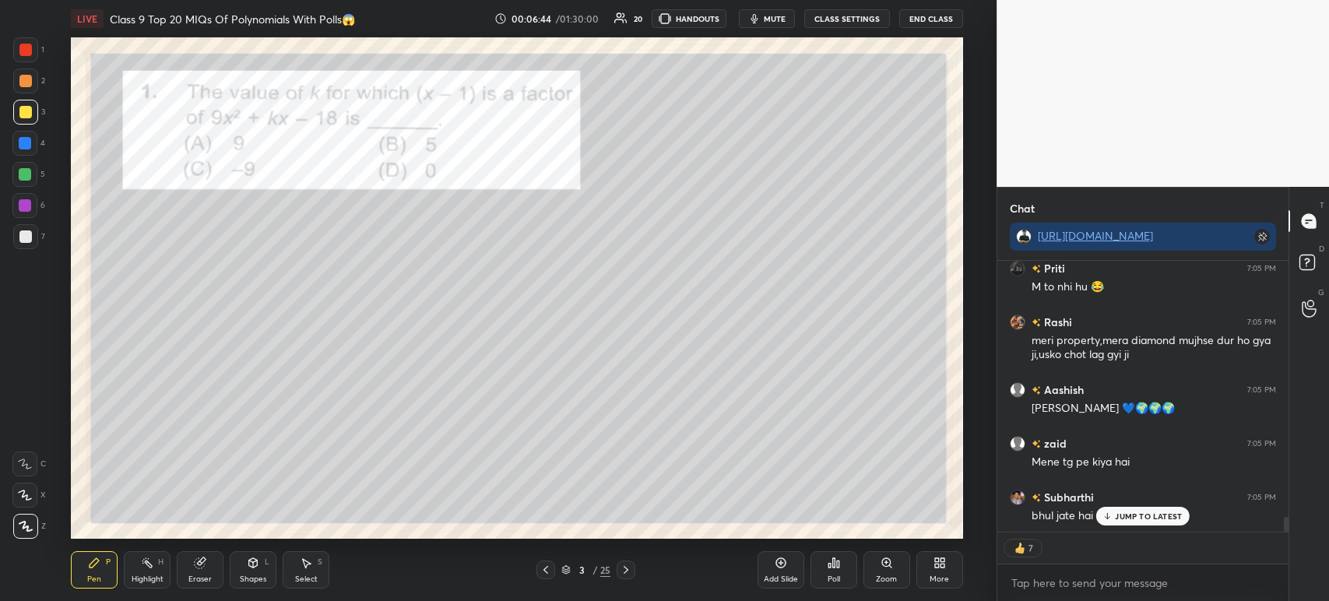
click at [24, 250] on div "7" at bounding box center [29, 239] width 32 height 31
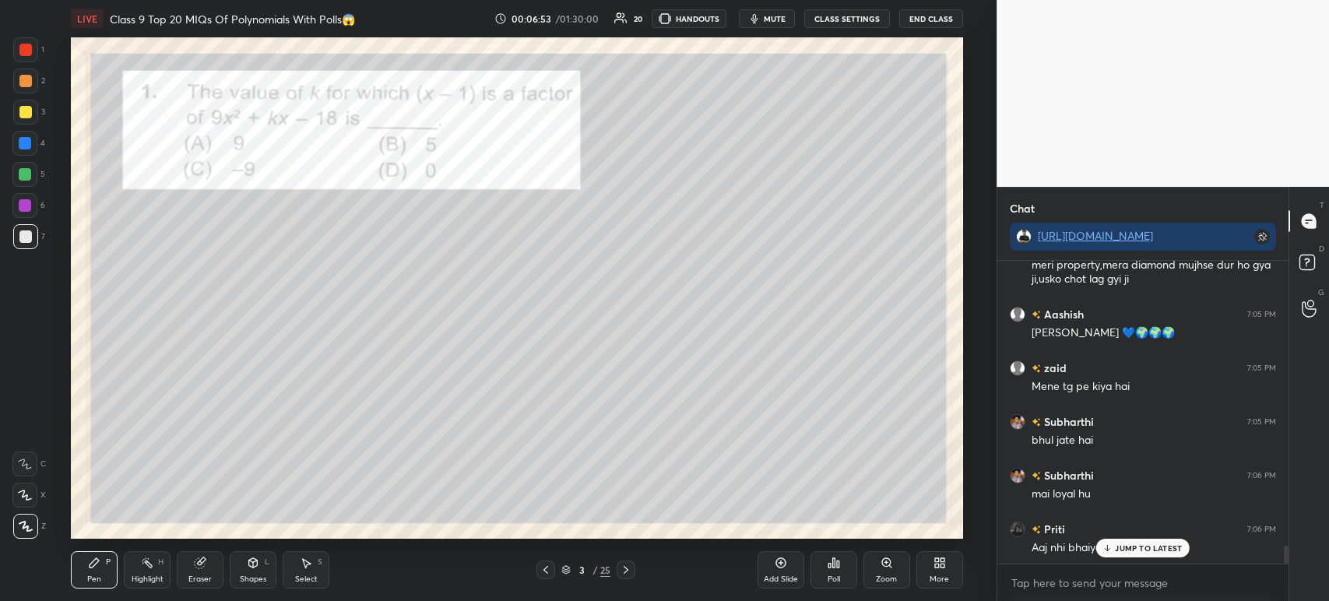
scroll to position [4789, 0]
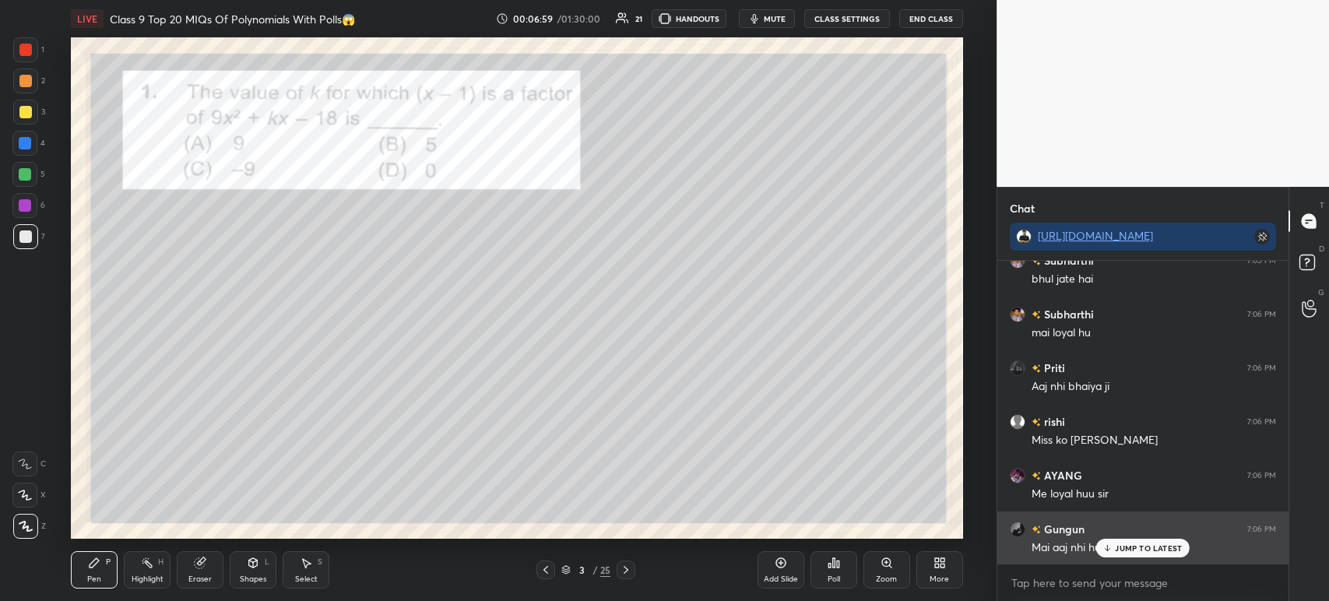
click at [1124, 546] on p "JUMP TO LATEST" at bounding box center [1148, 547] width 67 height 9
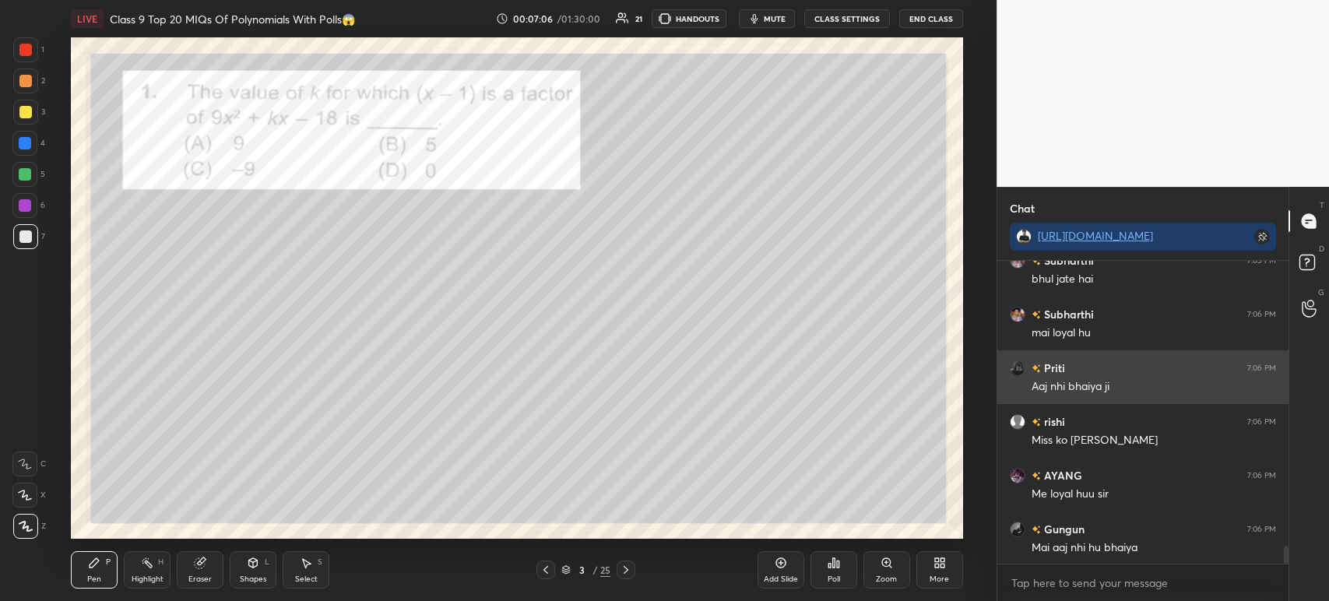
scroll to position [4933, 0]
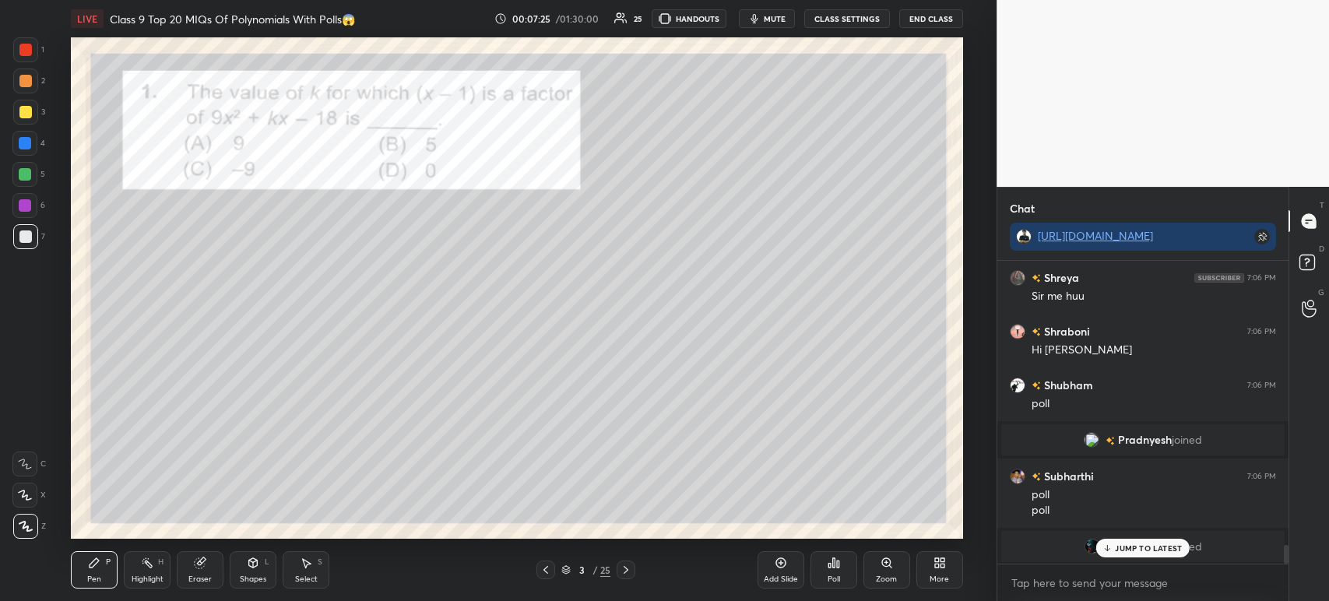
click at [825, 578] on div "Poll" at bounding box center [833, 569] width 47 height 37
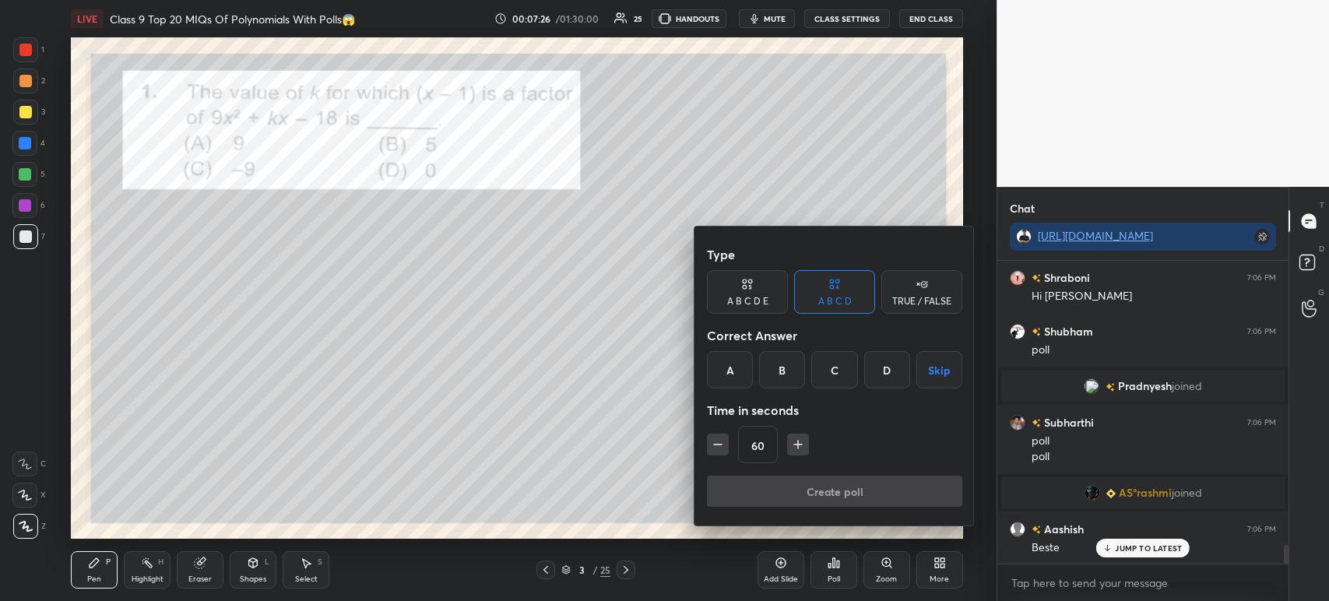
click at [729, 385] on div "A" at bounding box center [730, 369] width 46 height 37
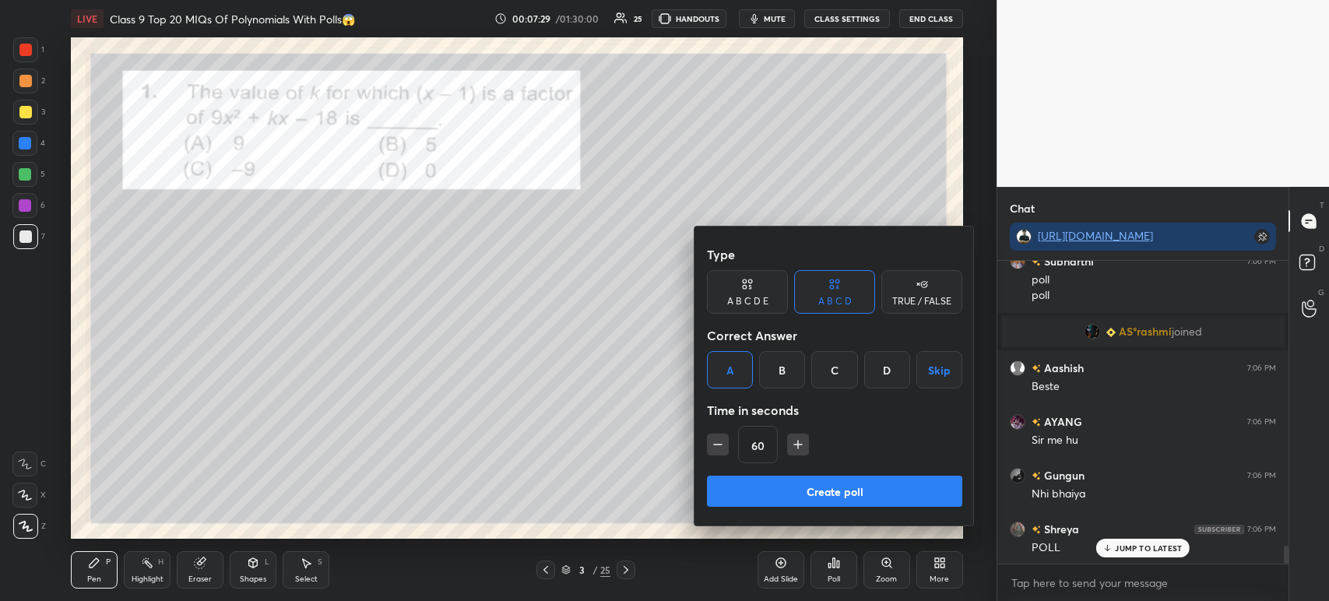
click at [776, 494] on button "Create poll" at bounding box center [834, 491] width 255 height 31
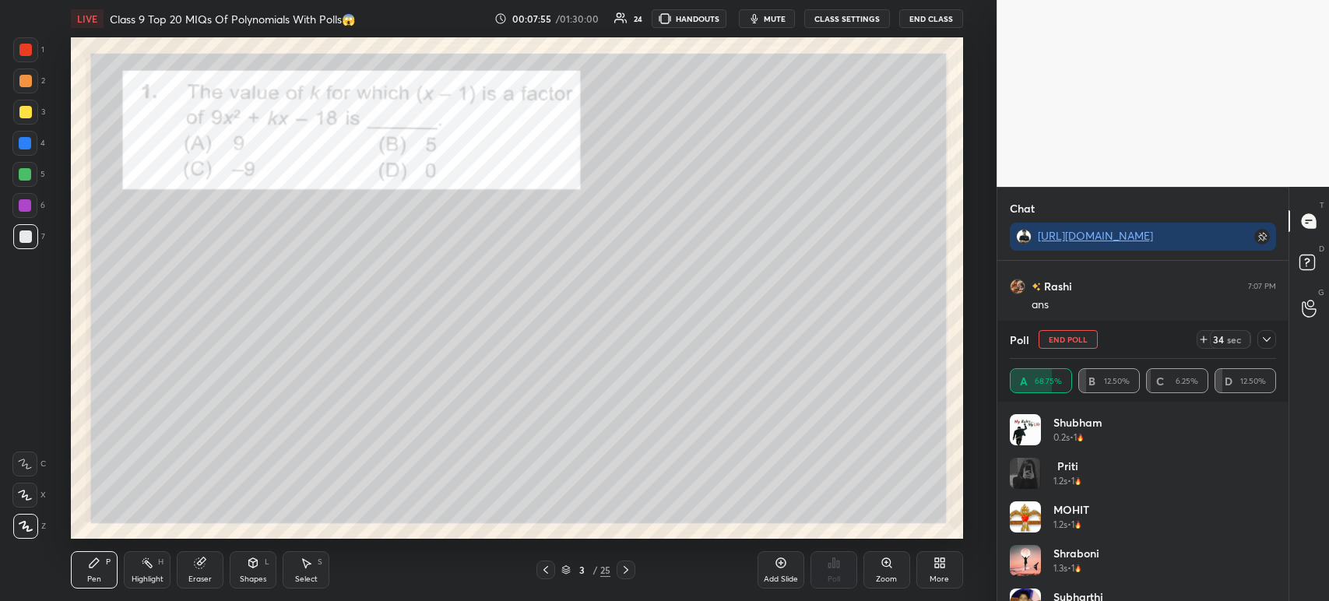
click at [1271, 344] on icon at bounding box center [1266, 339] width 12 height 12
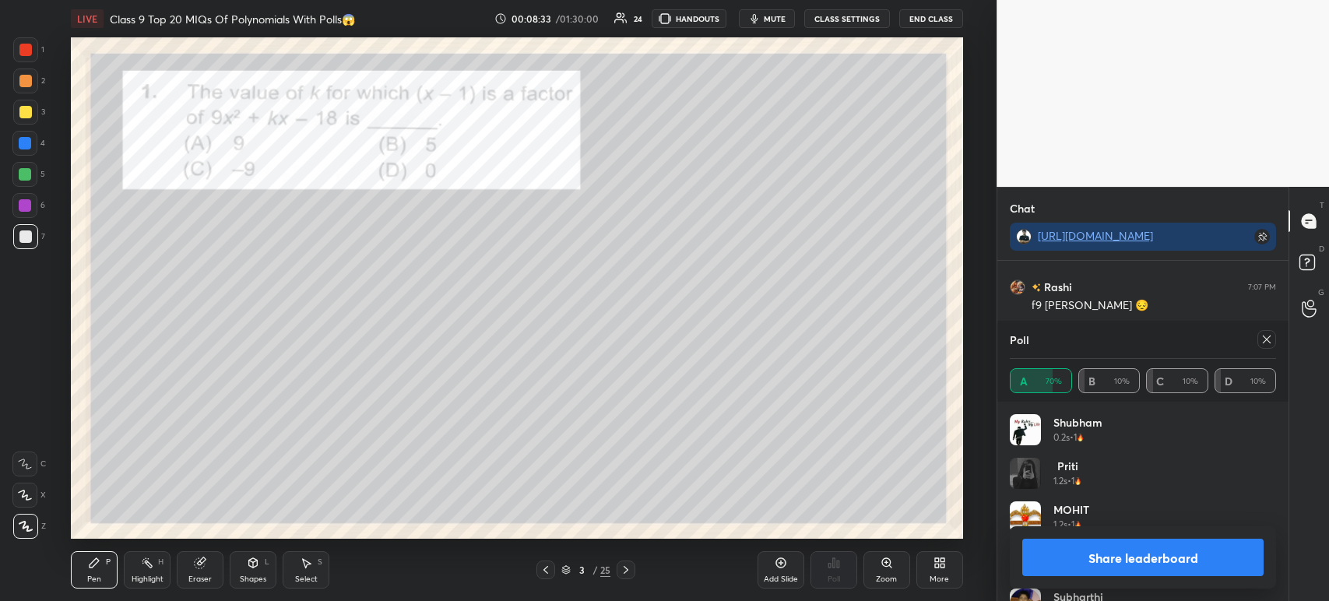
scroll to position [6352, 0]
click at [1056, 550] on button "Share leaderboard" at bounding box center [1142, 557] width 241 height 37
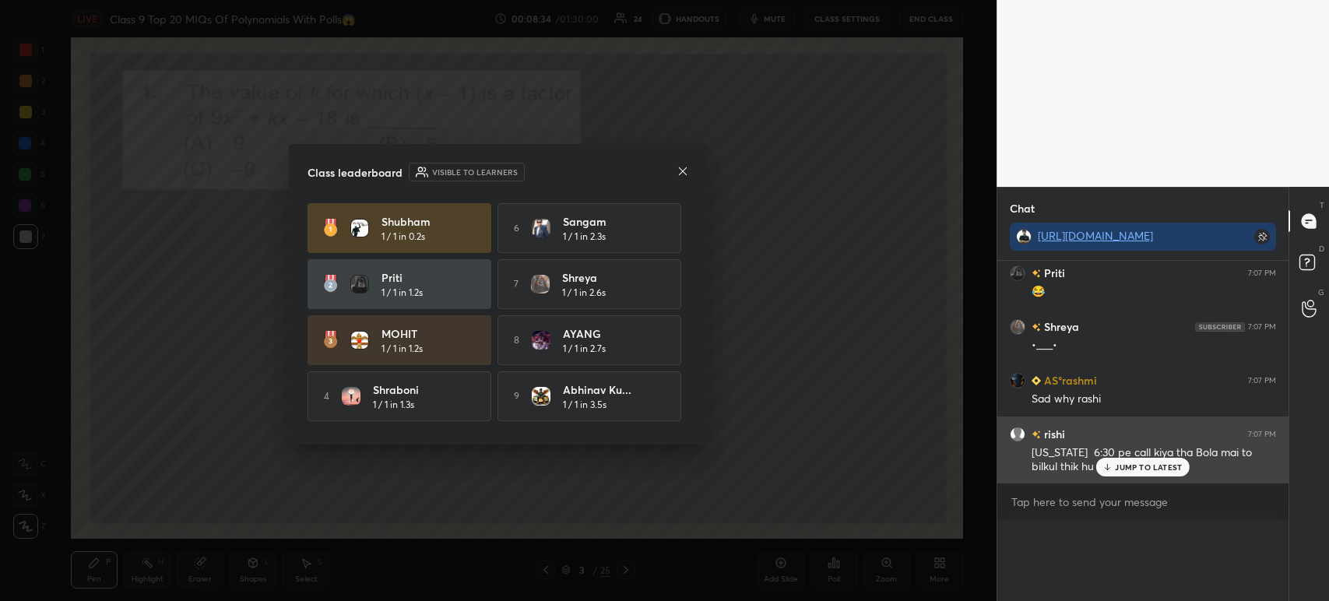
scroll to position [0, 0]
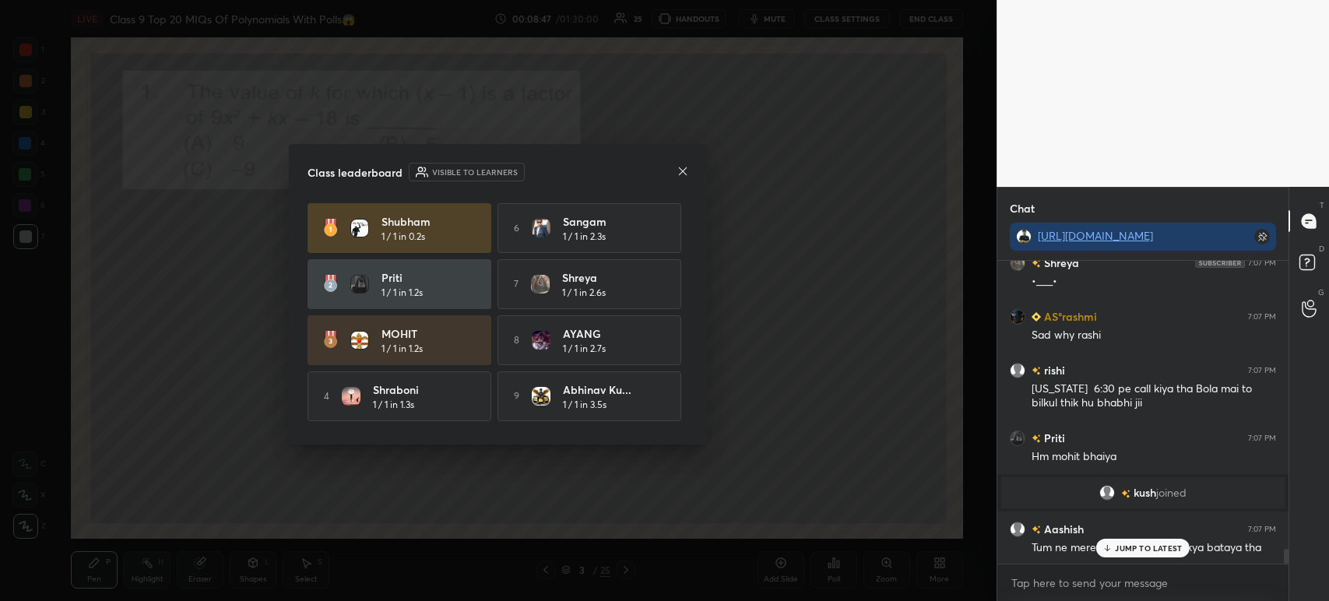
click at [683, 165] on icon at bounding box center [682, 171] width 12 height 12
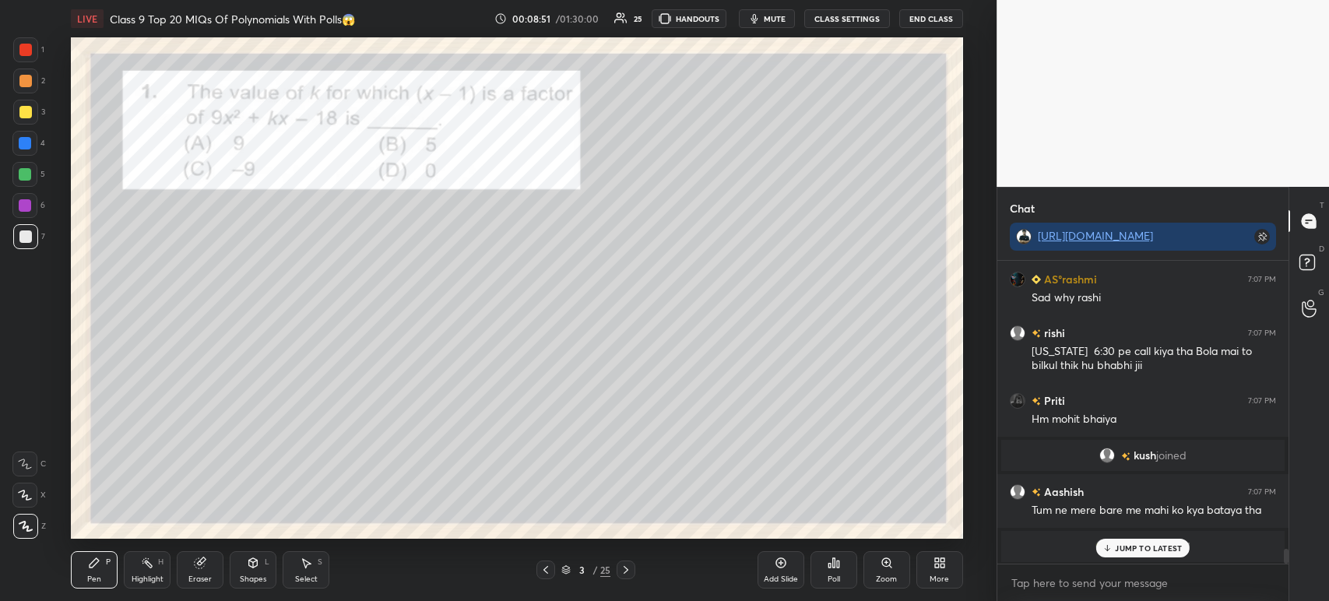
click at [26, 116] on div at bounding box center [25, 112] width 12 height 12
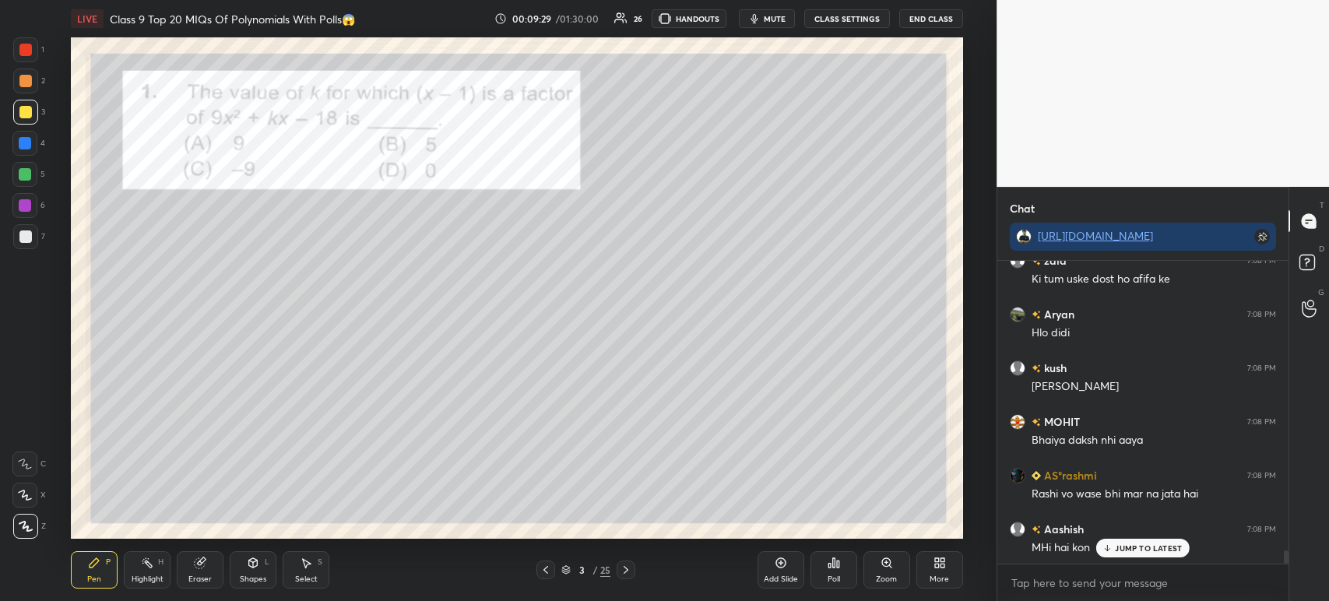
click at [27, 229] on div at bounding box center [25, 236] width 25 height 25
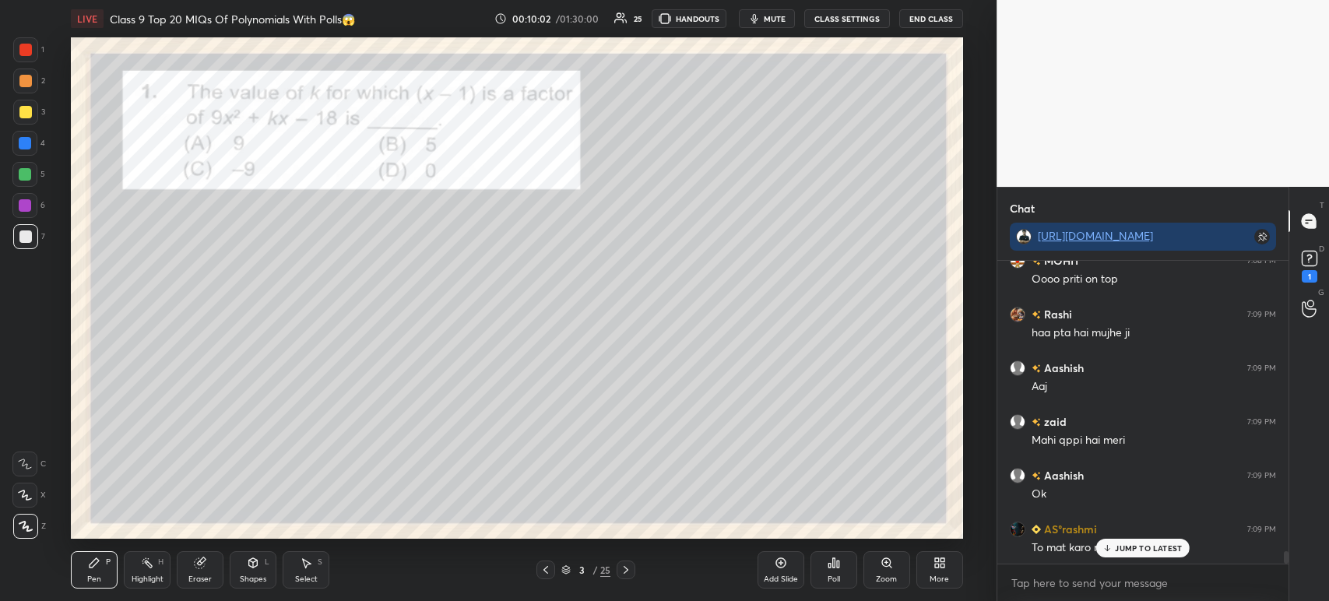
scroll to position [7299, 0]
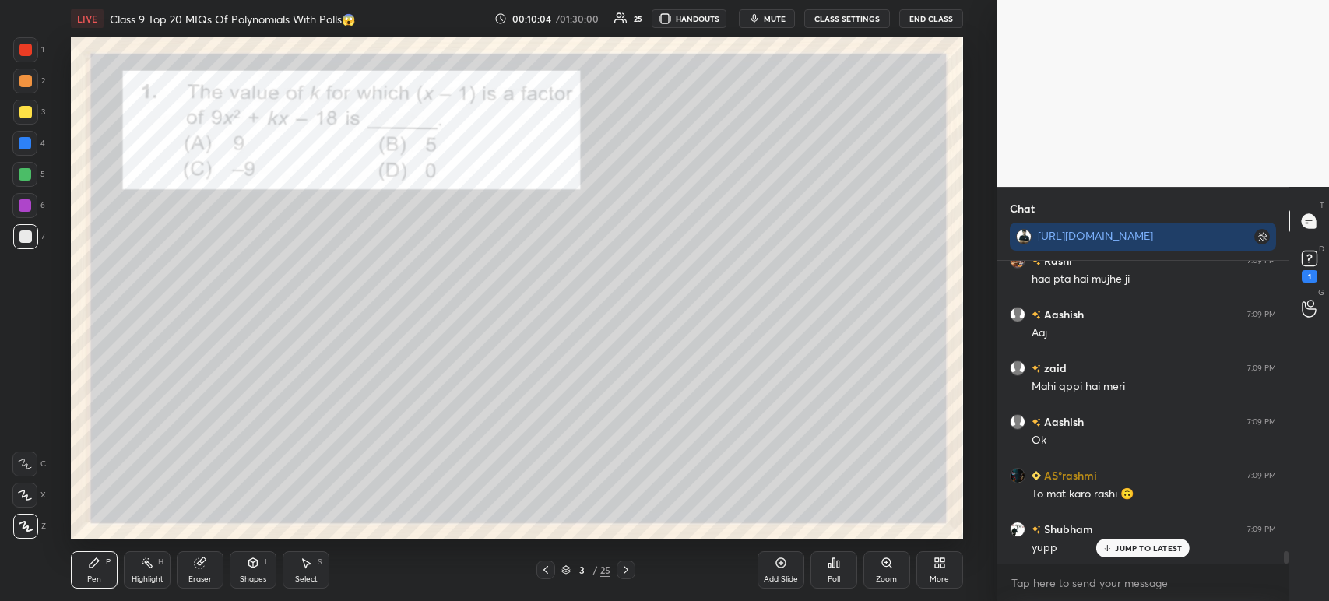
click at [9, 48] on div "1 2 3 4 5 6 7 C X Z C X Z E E Erase all H H" at bounding box center [25, 287] width 50 height 501
click at [27, 50] on div at bounding box center [25, 50] width 12 height 12
click at [623, 567] on icon at bounding box center [626, 570] width 12 height 12
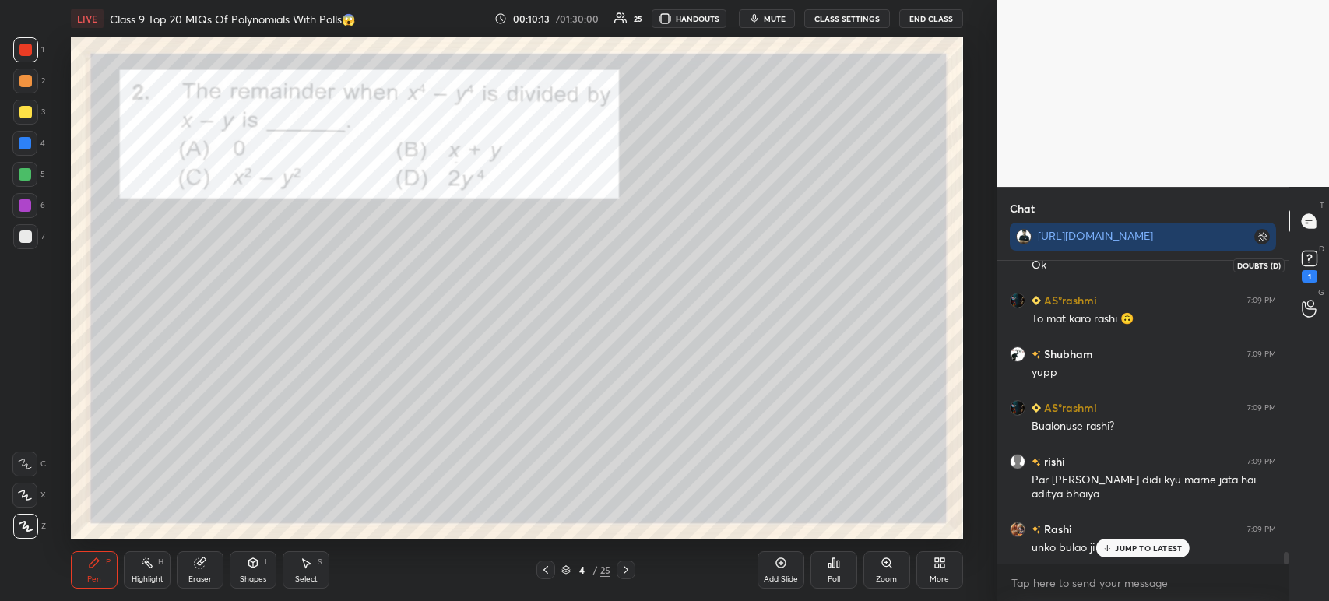
scroll to position [7542, 0]
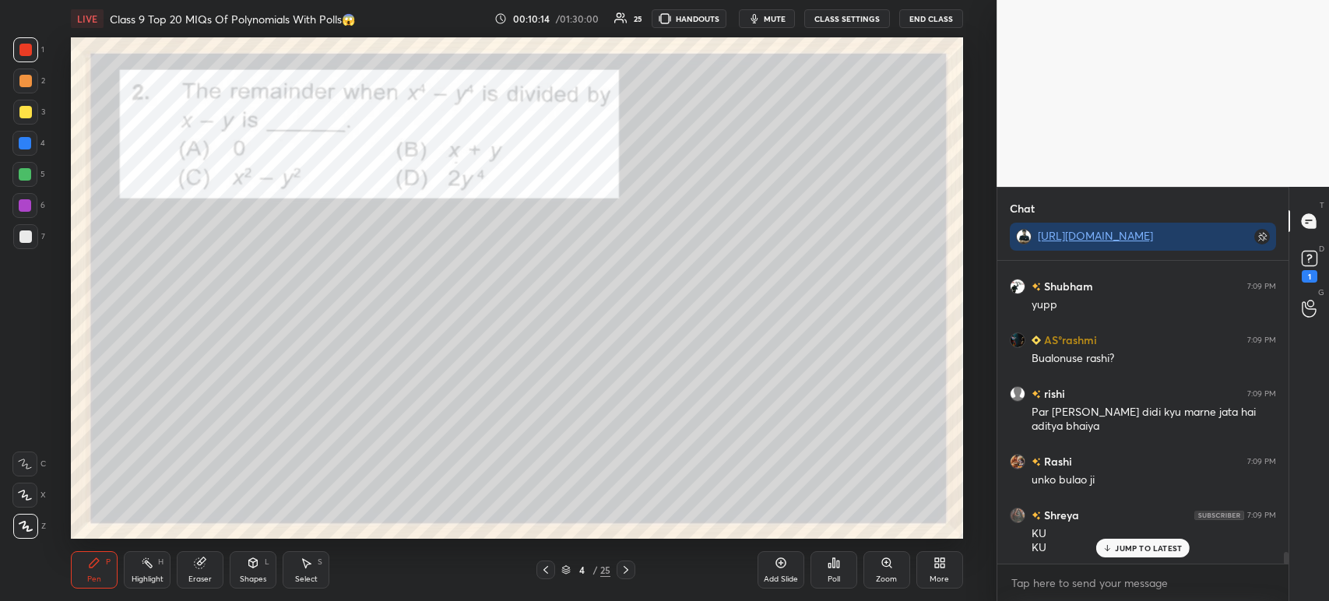
click at [1315, 261] on rect at bounding box center [1308, 258] width 15 height 15
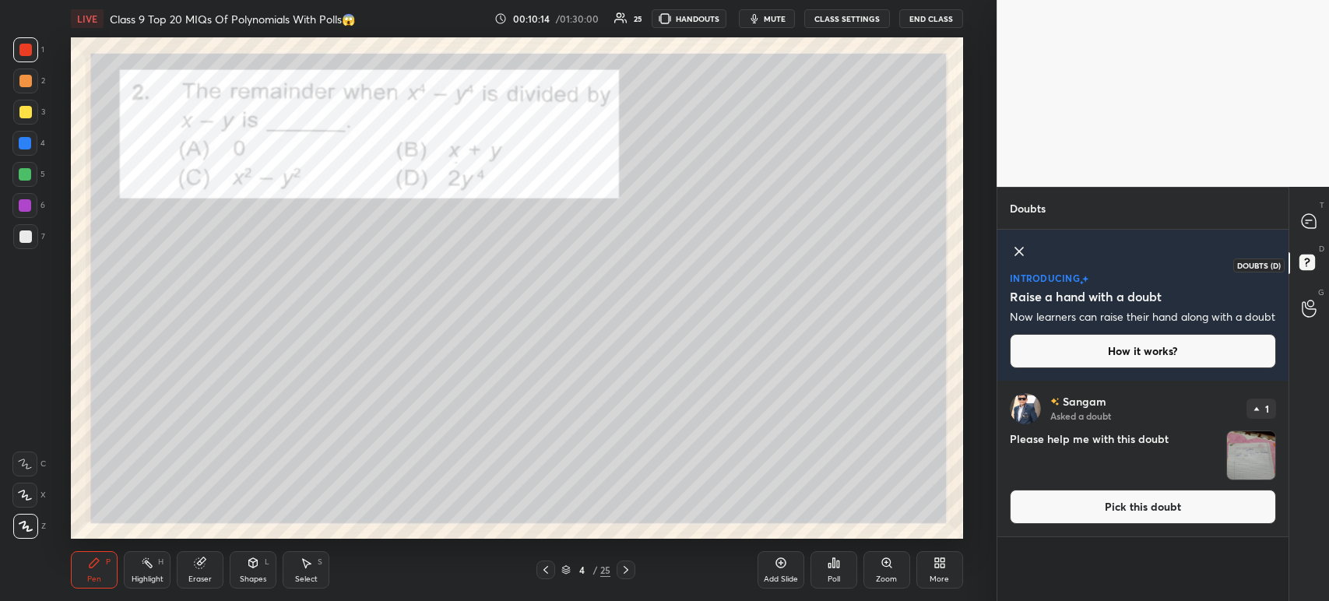
scroll to position [200, 286]
click at [1238, 476] on img "grid" at bounding box center [1251, 455] width 48 height 48
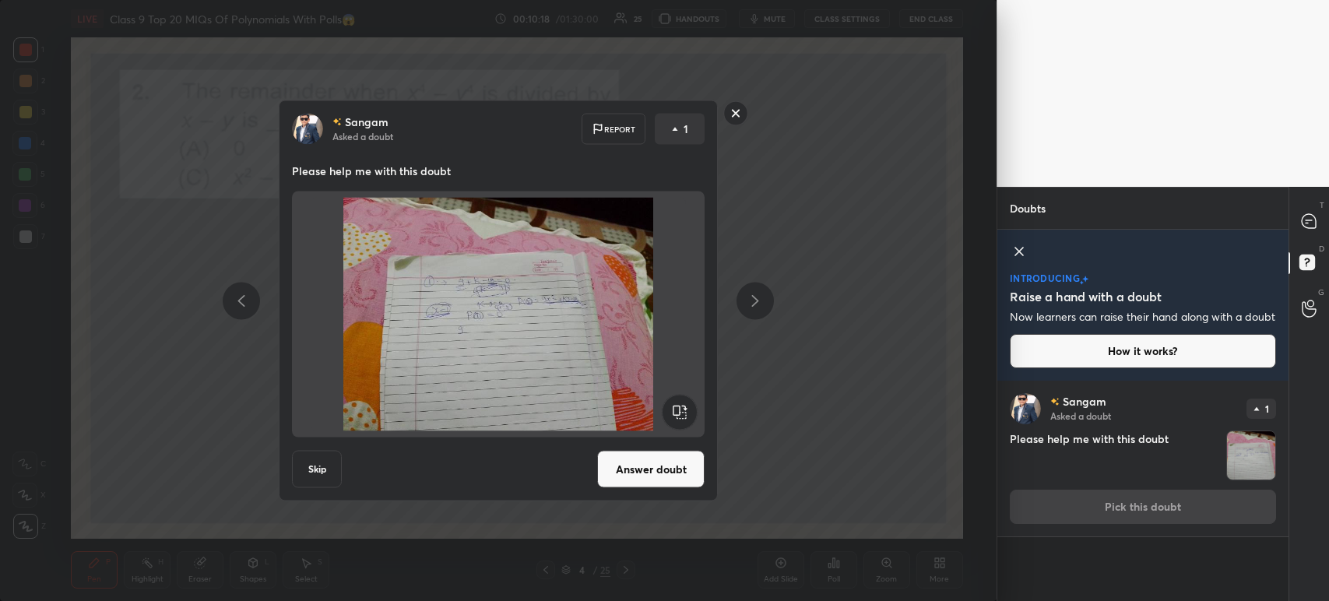
click at [746, 122] on icon at bounding box center [735, 113] width 25 height 25
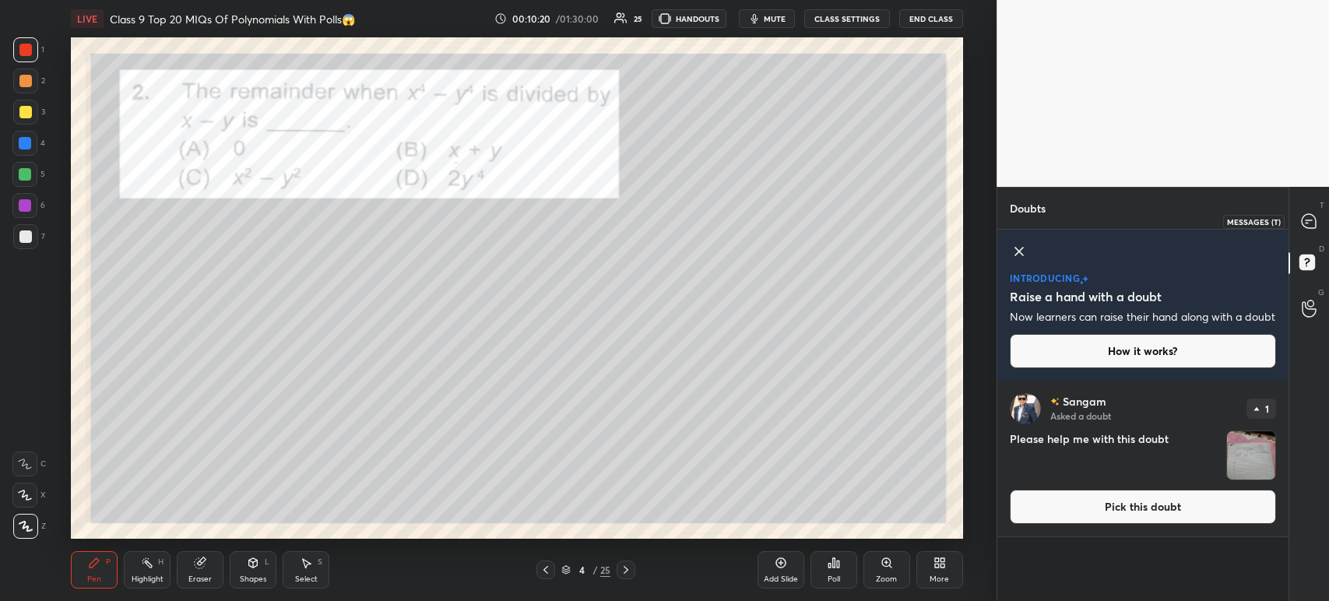
click at [1314, 235] on div "T Messages (T)" at bounding box center [1309, 221] width 40 height 44
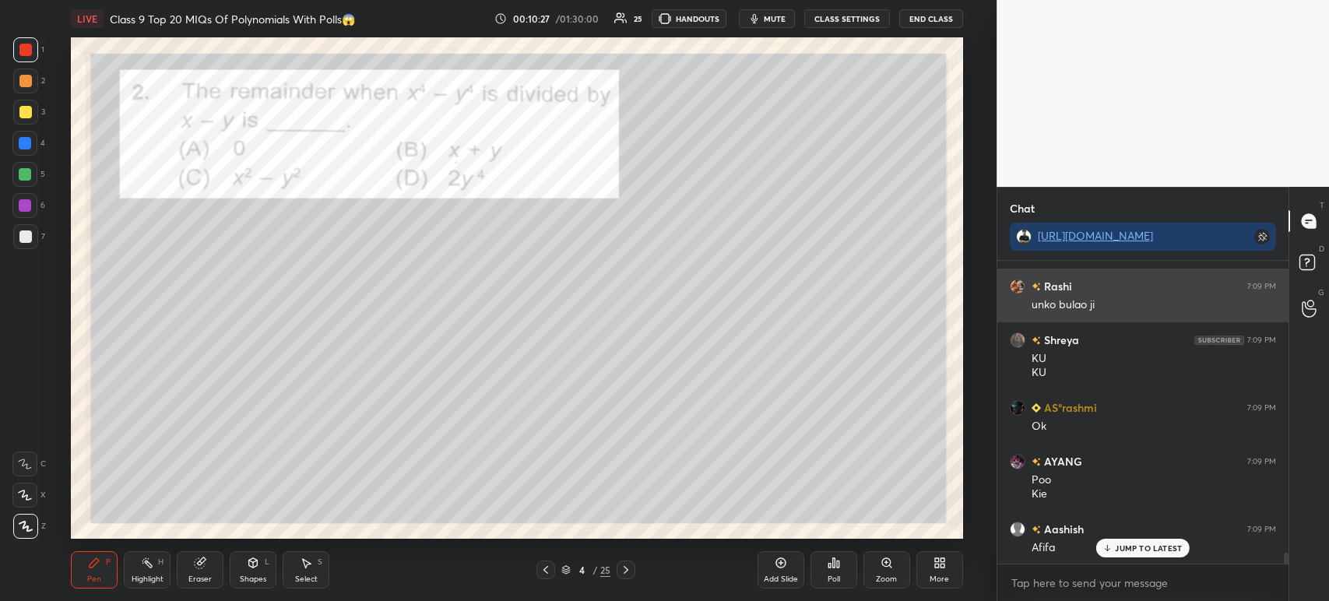
scroll to position [7985, 0]
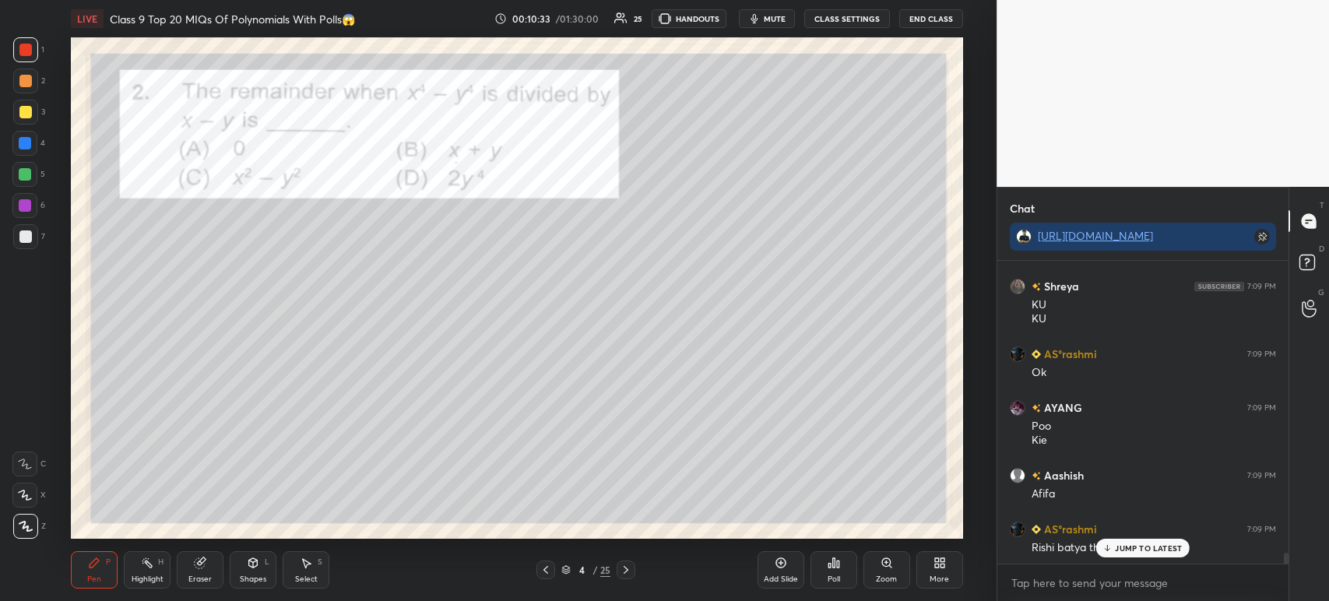
click at [19, 117] on div at bounding box center [25, 112] width 12 height 12
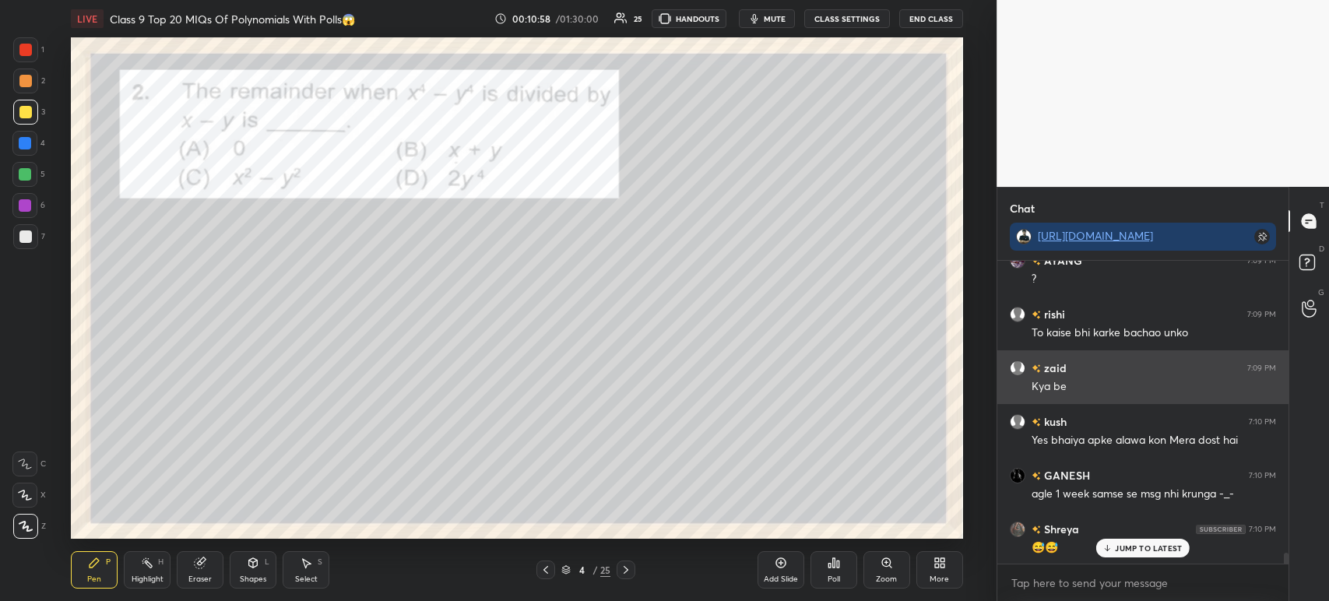
scroll to position [8414, 0]
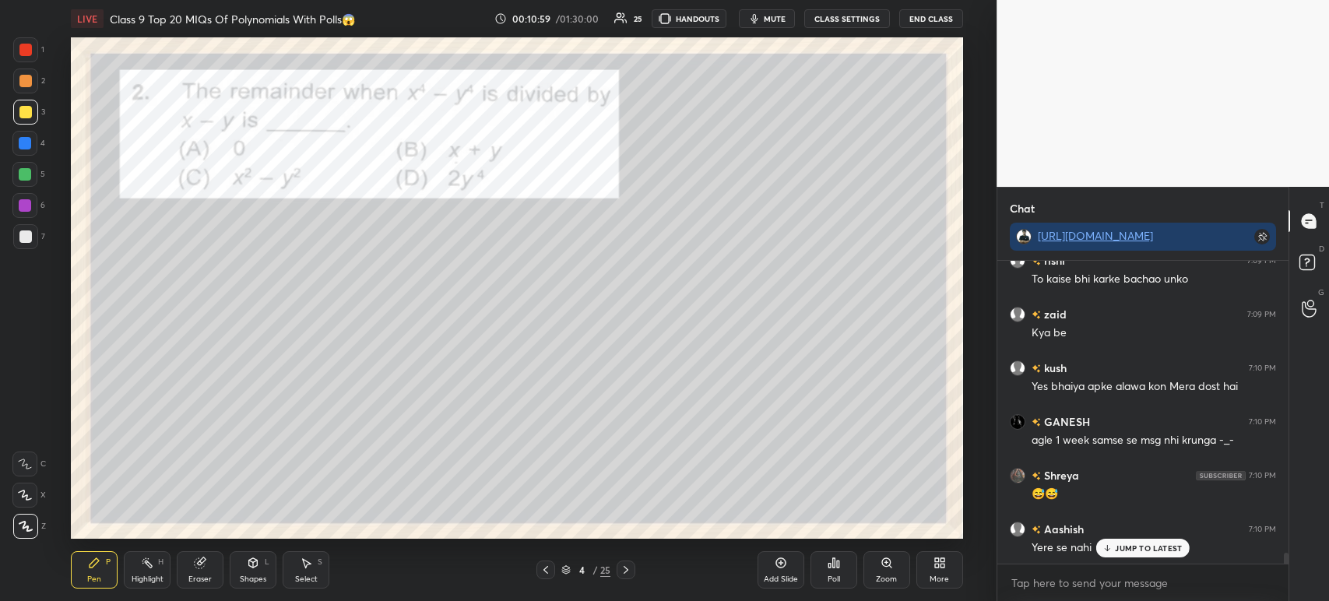
click at [833, 577] on div "Poll" at bounding box center [833, 579] width 12 height 8
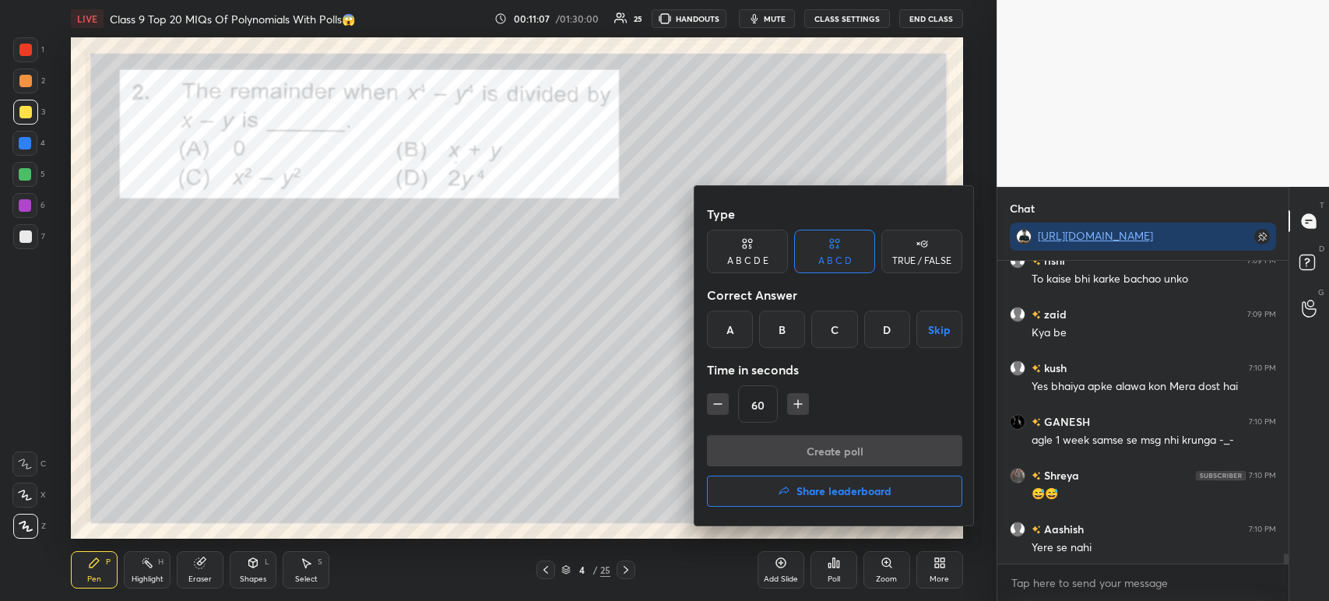
scroll to position [8469, 0]
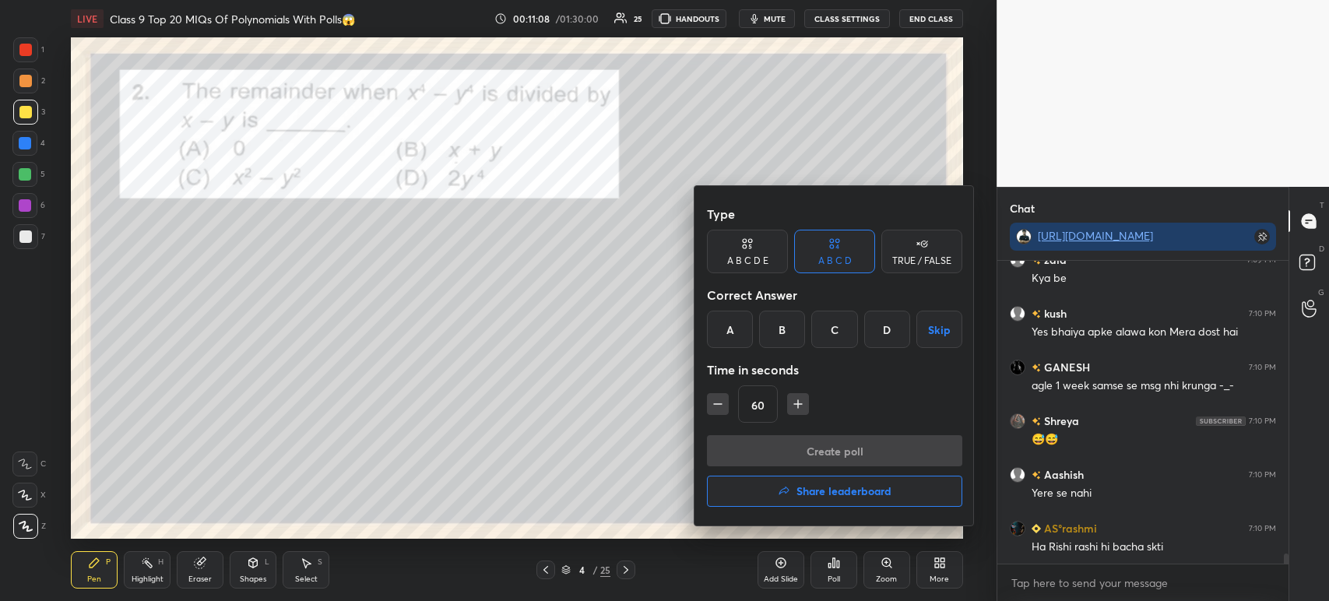
click at [732, 335] on div "A" at bounding box center [730, 329] width 46 height 37
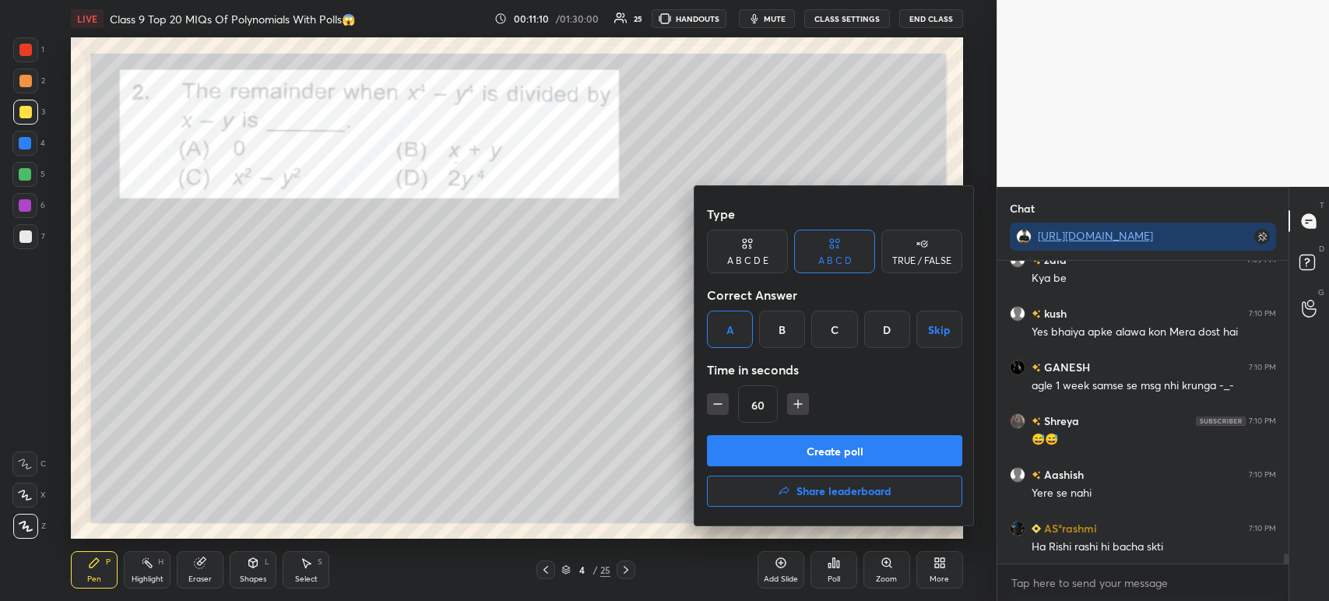
scroll to position [8522, 0]
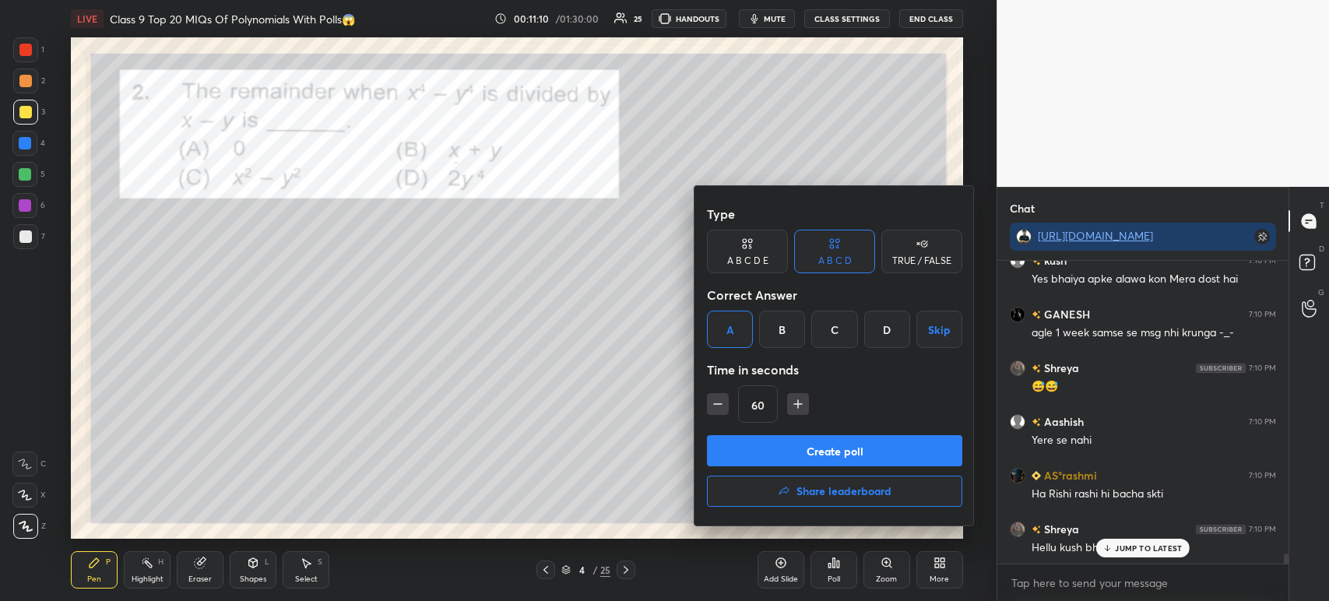
click at [747, 453] on button "Create poll" at bounding box center [834, 450] width 255 height 31
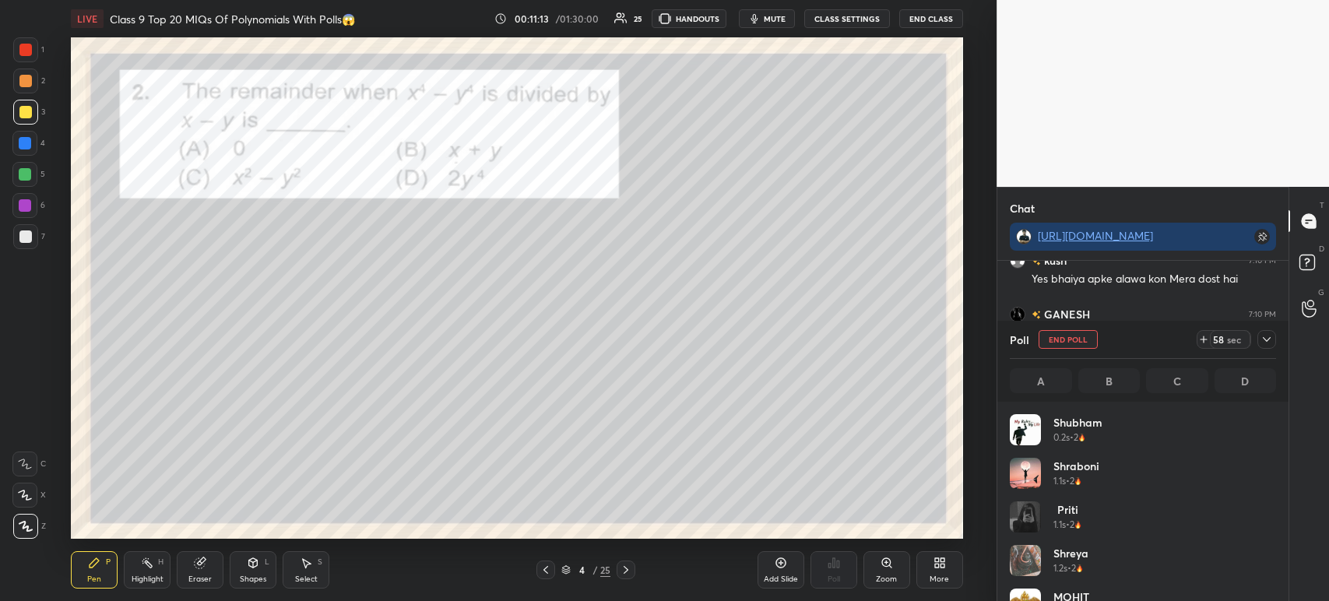
scroll to position [5, 5]
click at [1261, 339] on icon at bounding box center [1266, 339] width 12 height 12
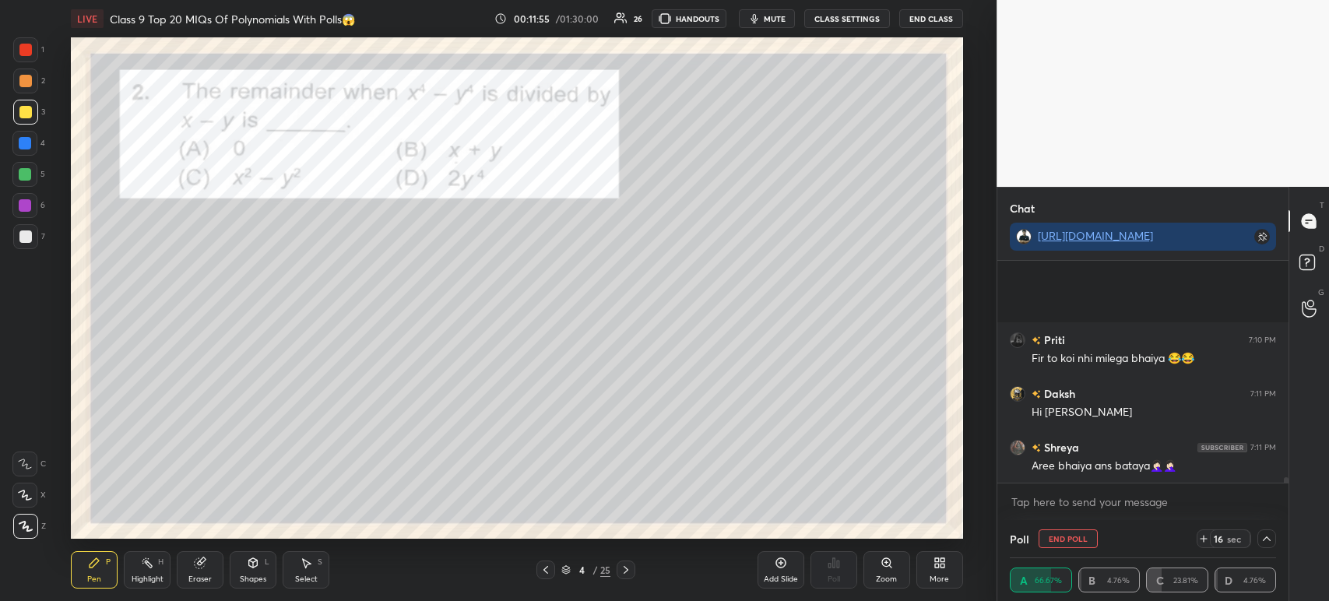
scroll to position [9368, 0]
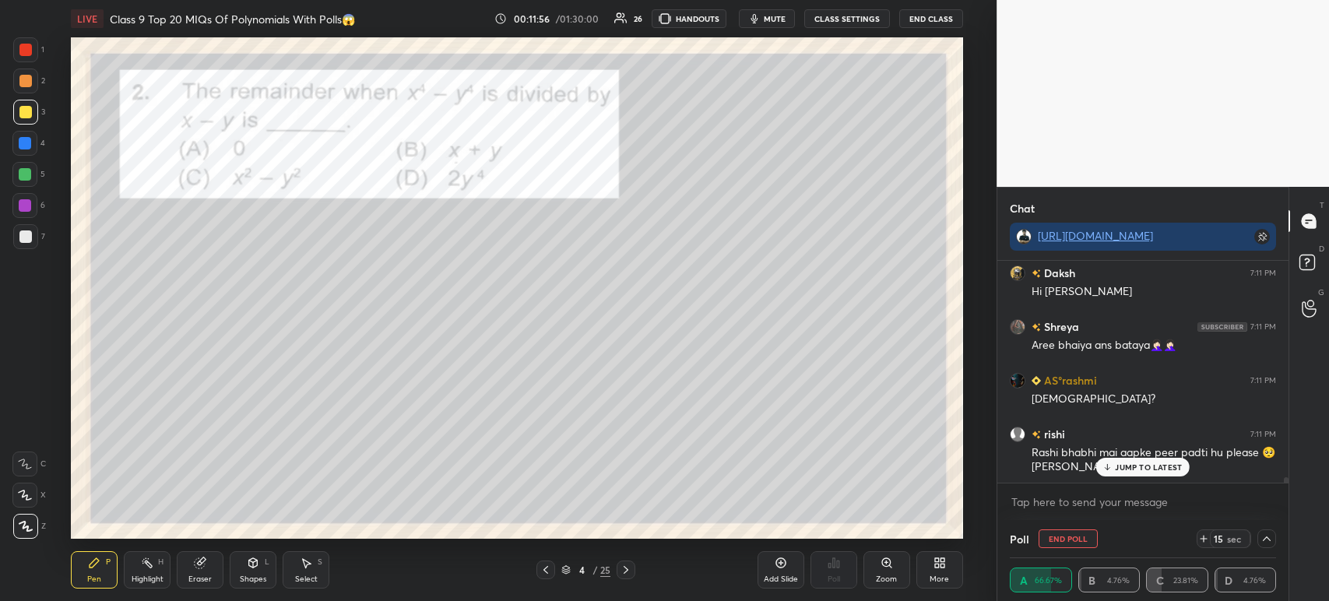
click at [1131, 471] on p "JUMP TO LATEST" at bounding box center [1148, 466] width 67 height 9
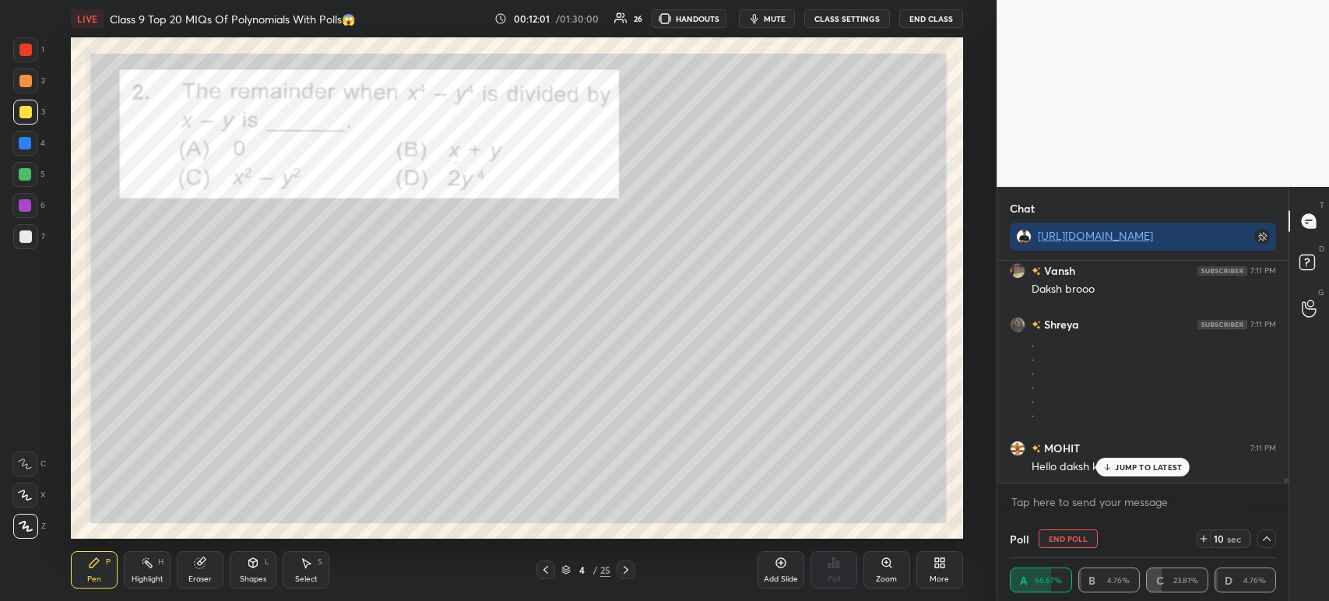
scroll to position [9828, 0]
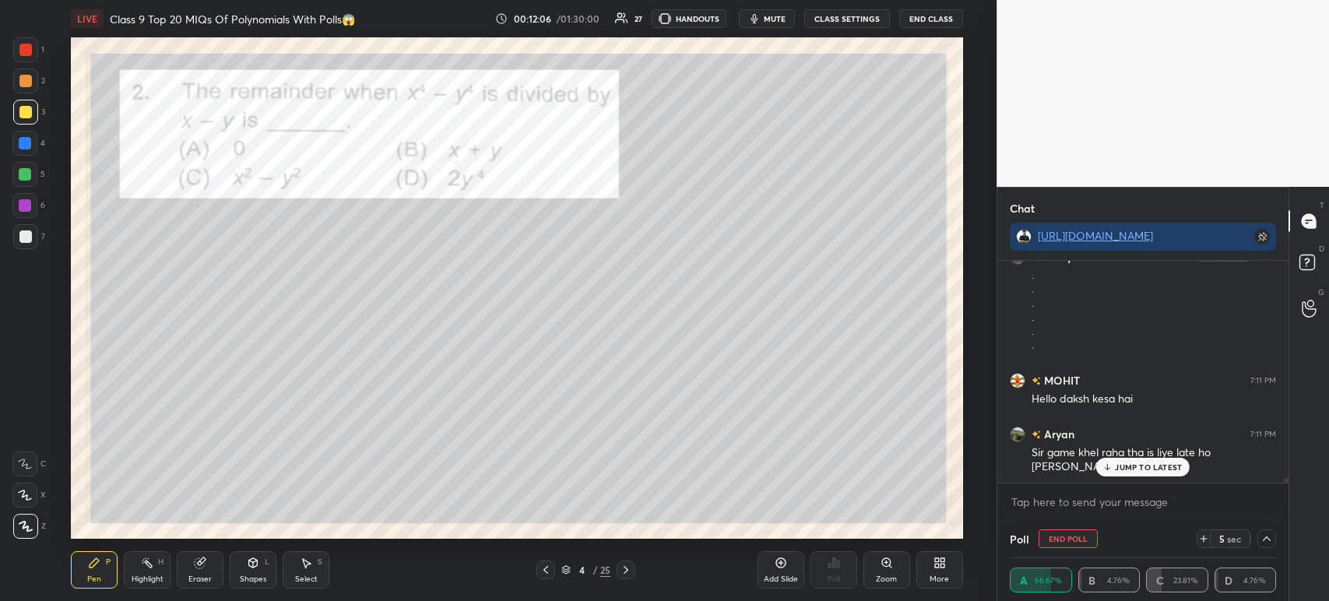
click at [32, 248] on div at bounding box center [25, 236] width 25 height 25
click at [1108, 468] on icon at bounding box center [1107, 466] width 10 height 9
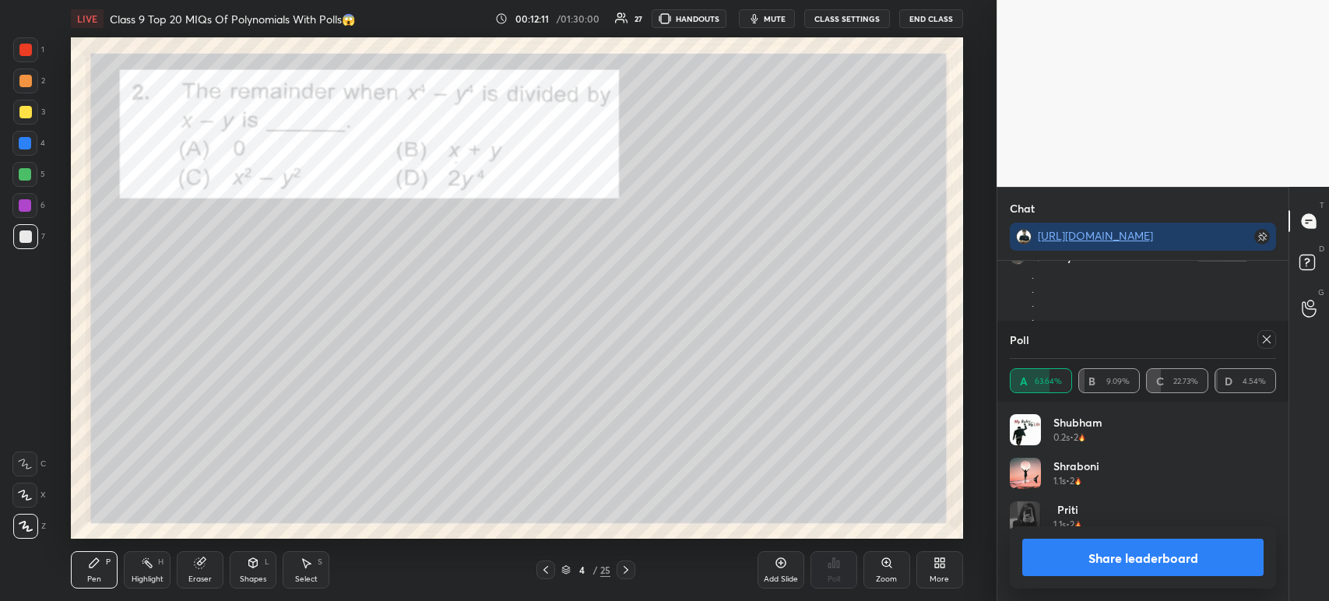
scroll to position [5, 5]
click at [1182, 565] on button "Share leaderboard" at bounding box center [1142, 557] width 241 height 37
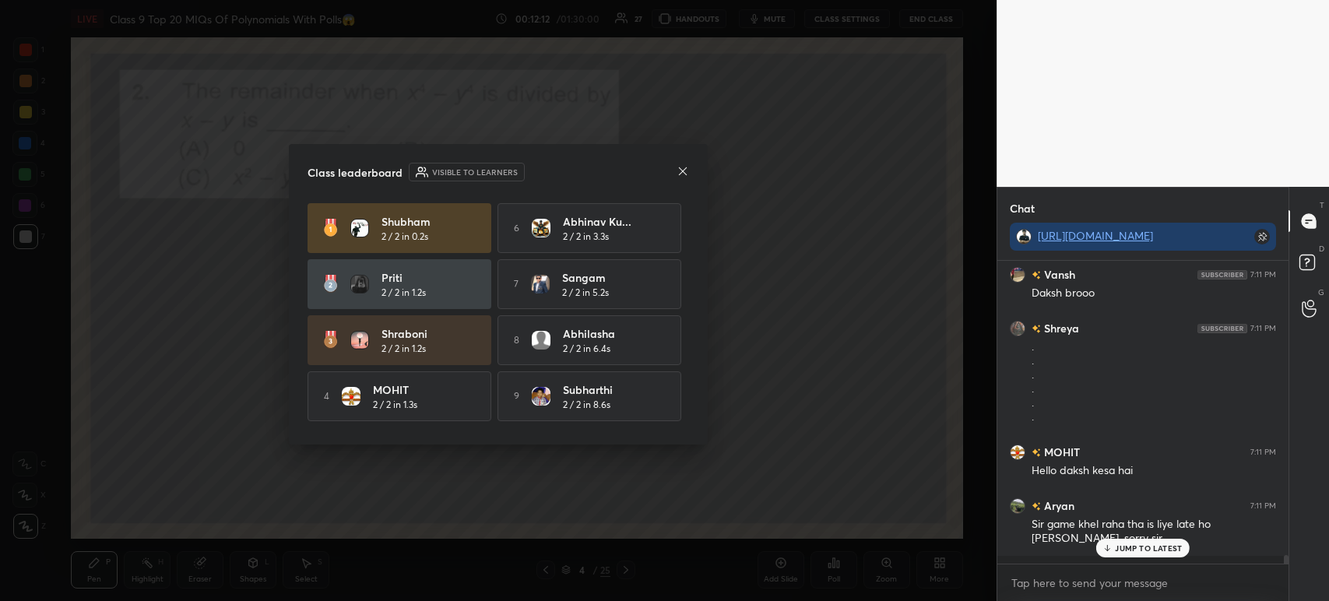
scroll to position [169, 286]
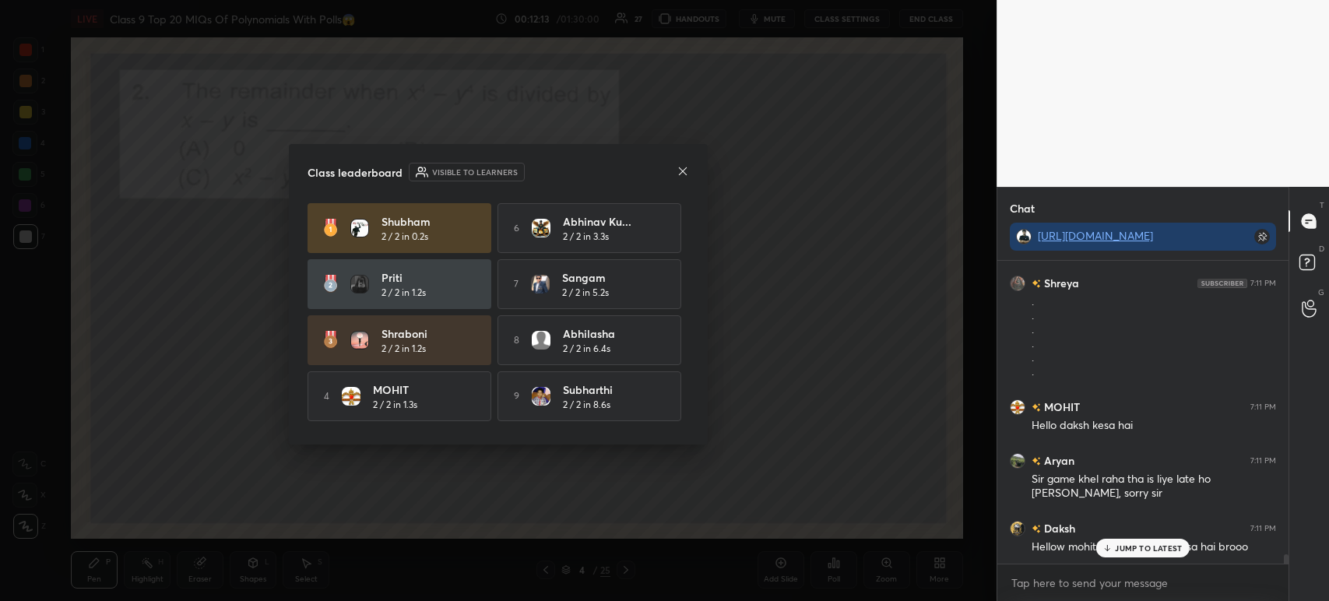
click at [678, 177] on div at bounding box center [682, 172] width 12 height 16
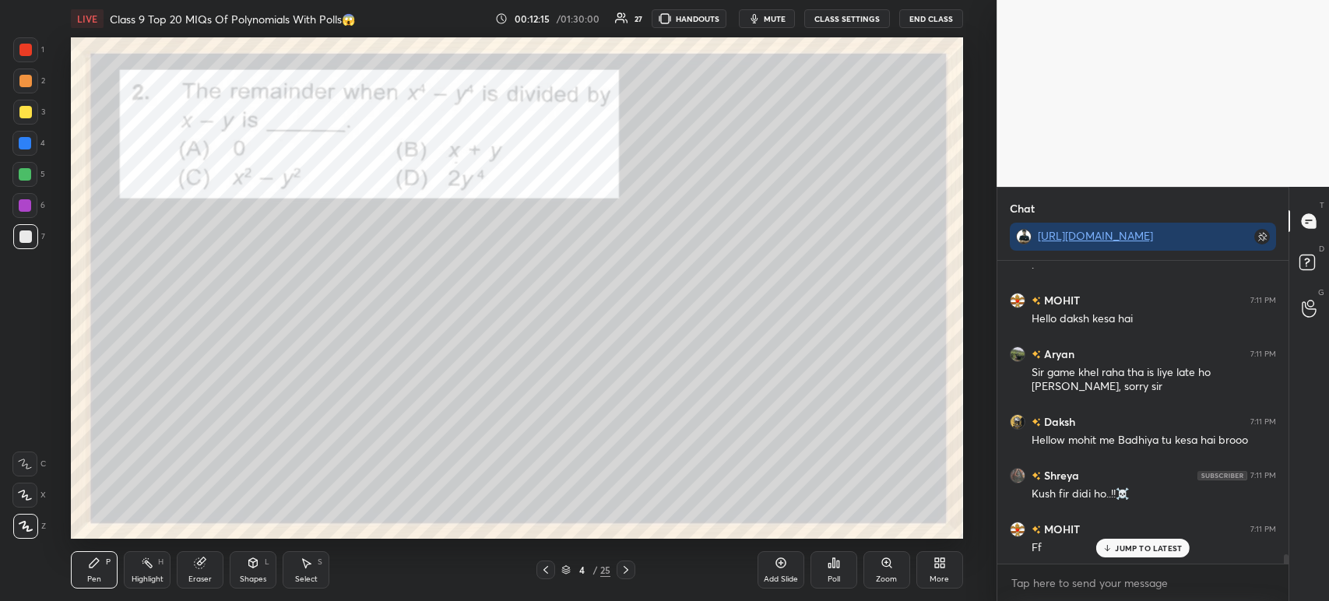
click at [26, 104] on div at bounding box center [25, 112] width 25 height 25
click at [26, 75] on div at bounding box center [25, 81] width 12 height 12
click at [31, 46] on div at bounding box center [25, 50] width 12 height 12
click at [26, 75] on div at bounding box center [25, 81] width 12 height 12
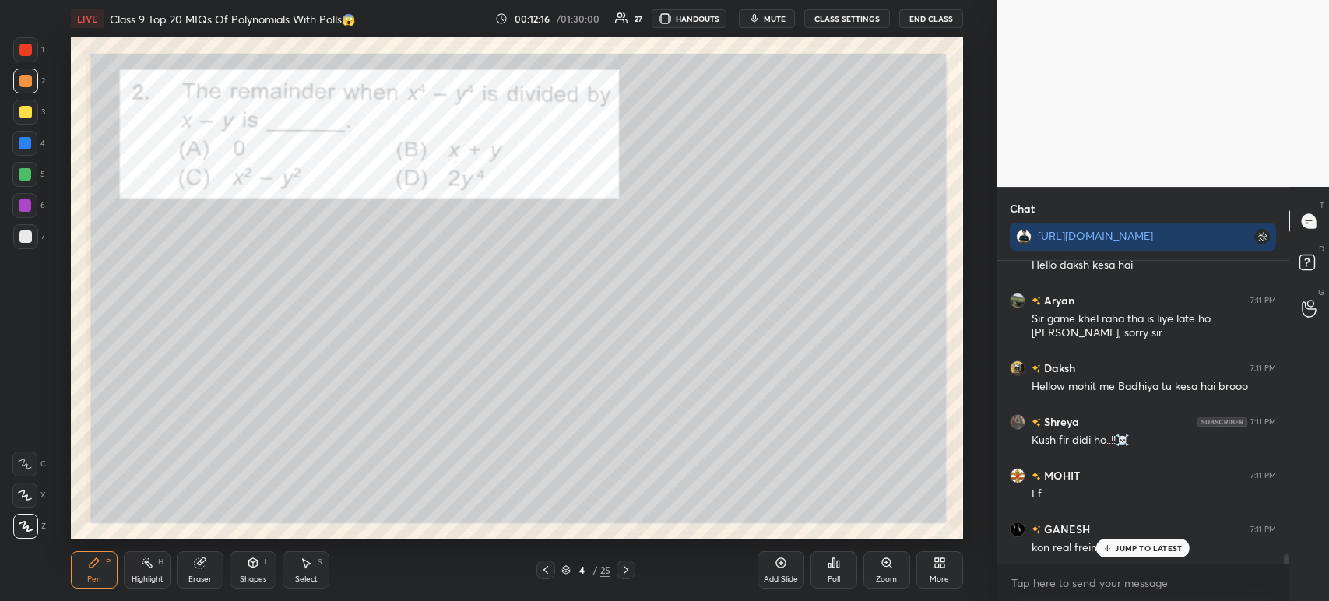
click at [24, 61] on div at bounding box center [25, 49] width 25 height 25
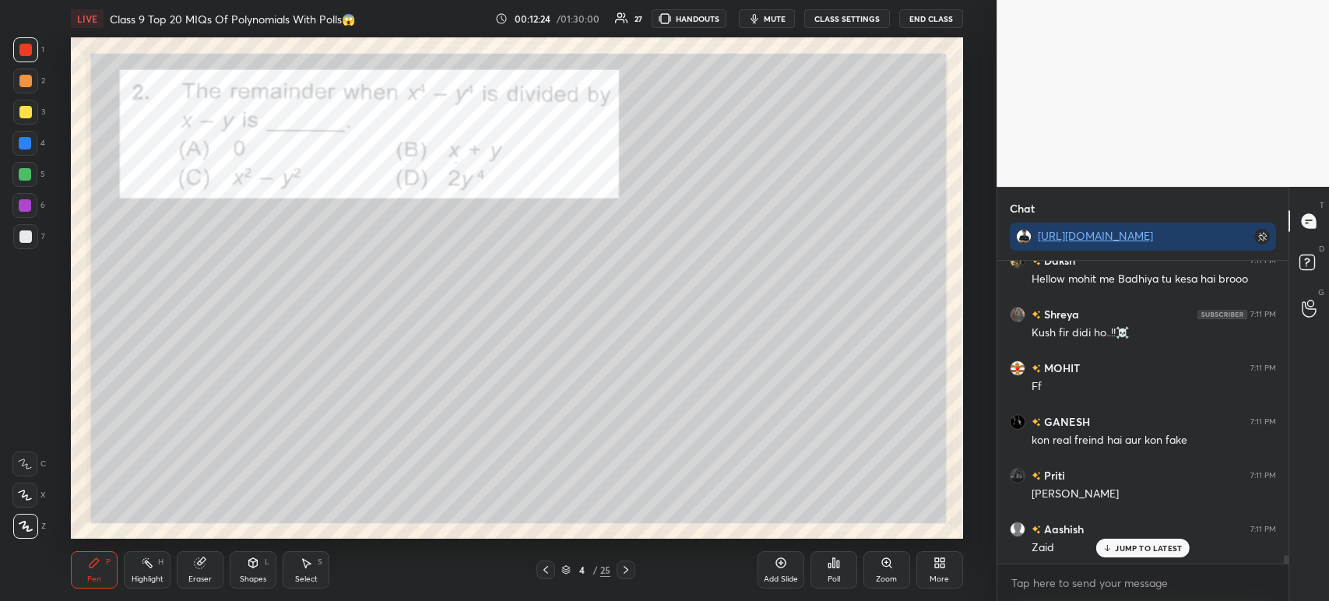
click at [29, 240] on div at bounding box center [25, 236] width 12 height 12
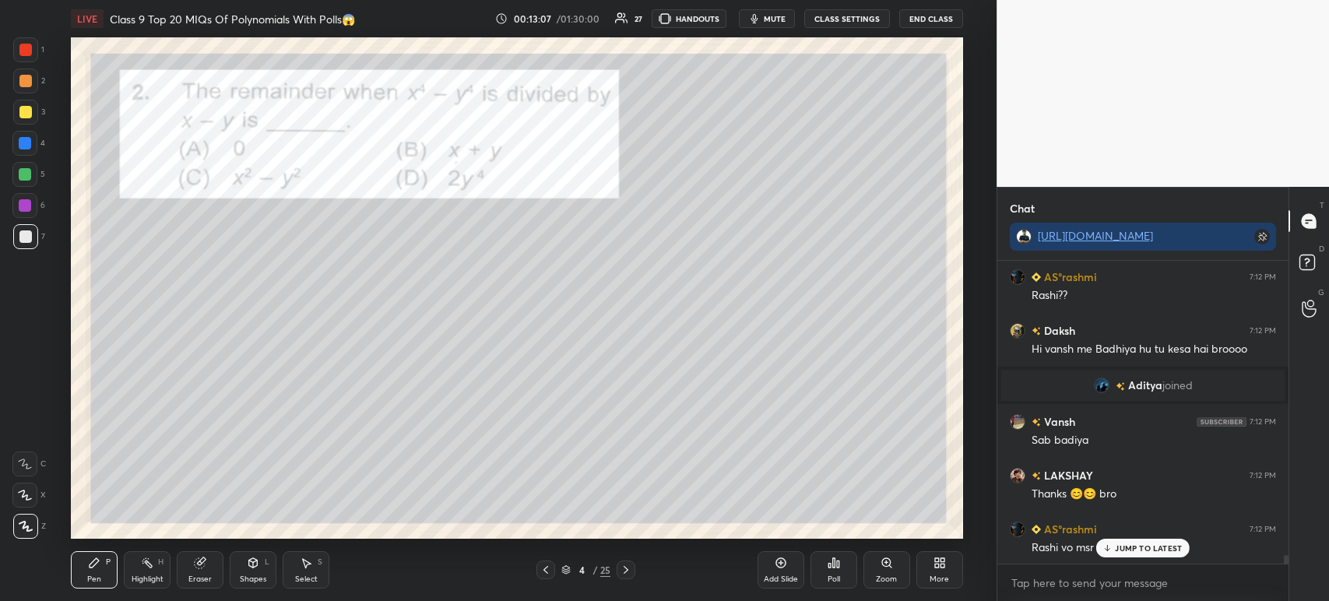
click at [28, 51] on div at bounding box center [25, 50] width 12 height 12
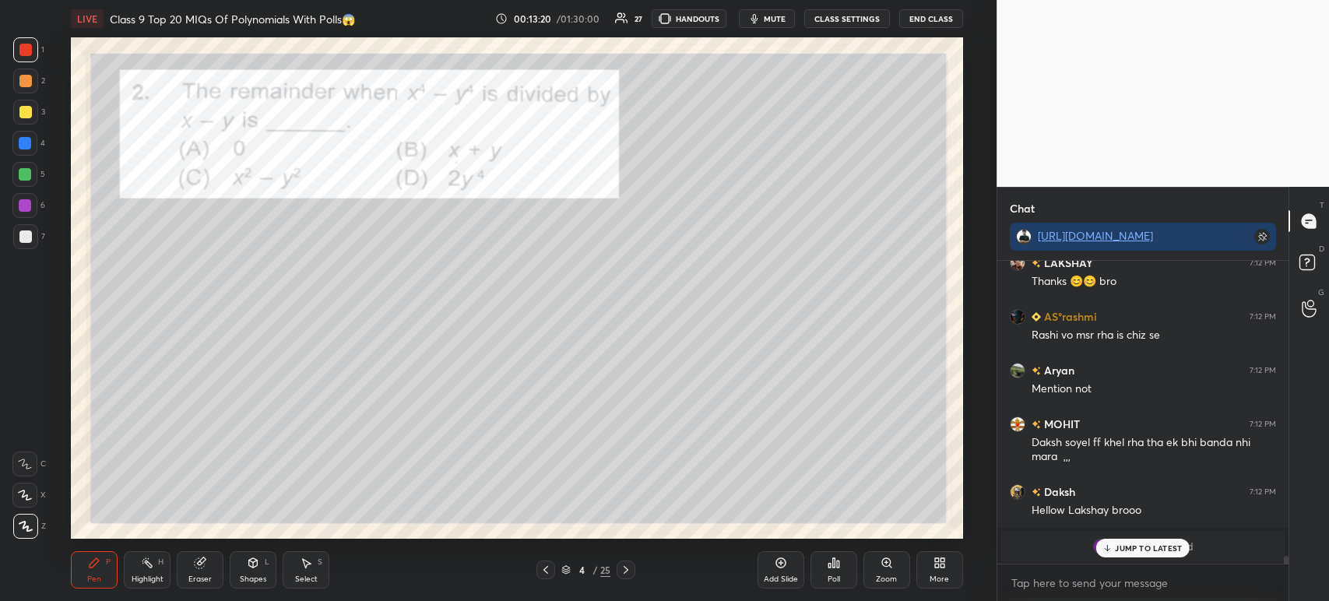
scroll to position [11099, 0]
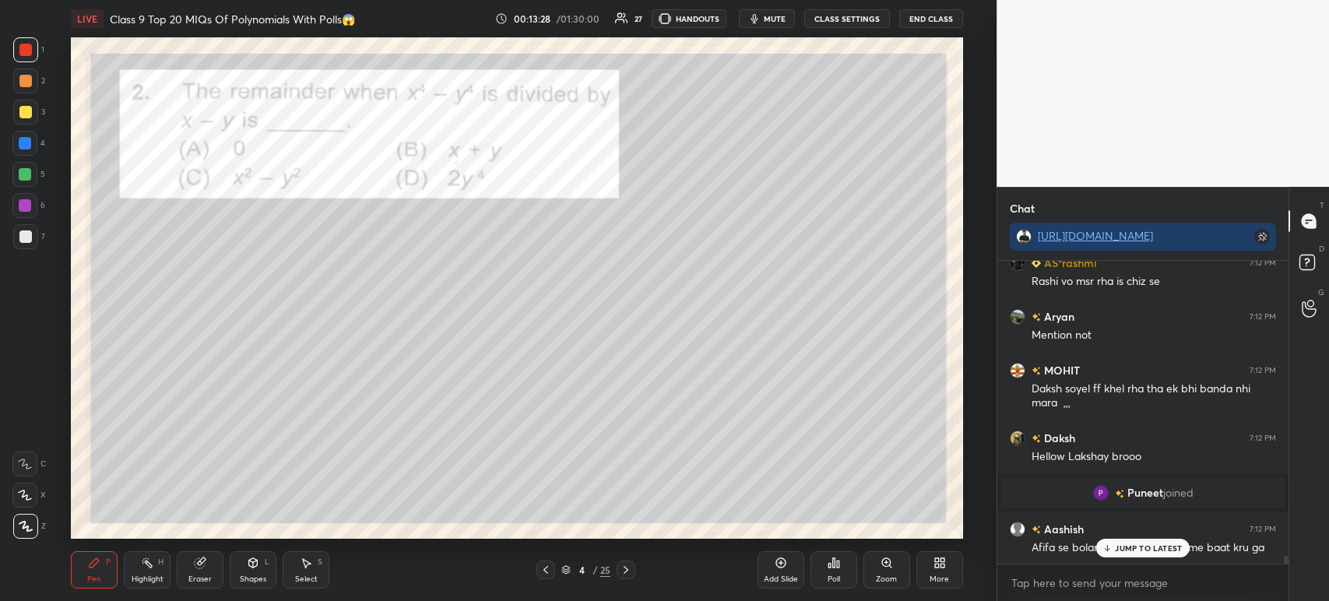
click at [624, 580] on div "Pen P Highlight H Eraser Shapes L Select S 4 / 25 Add Slide Poll Zoom More" at bounding box center [517, 570] width 892 height 62
click at [624, 574] on icon at bounding box center [626, 570] width 12 height 12
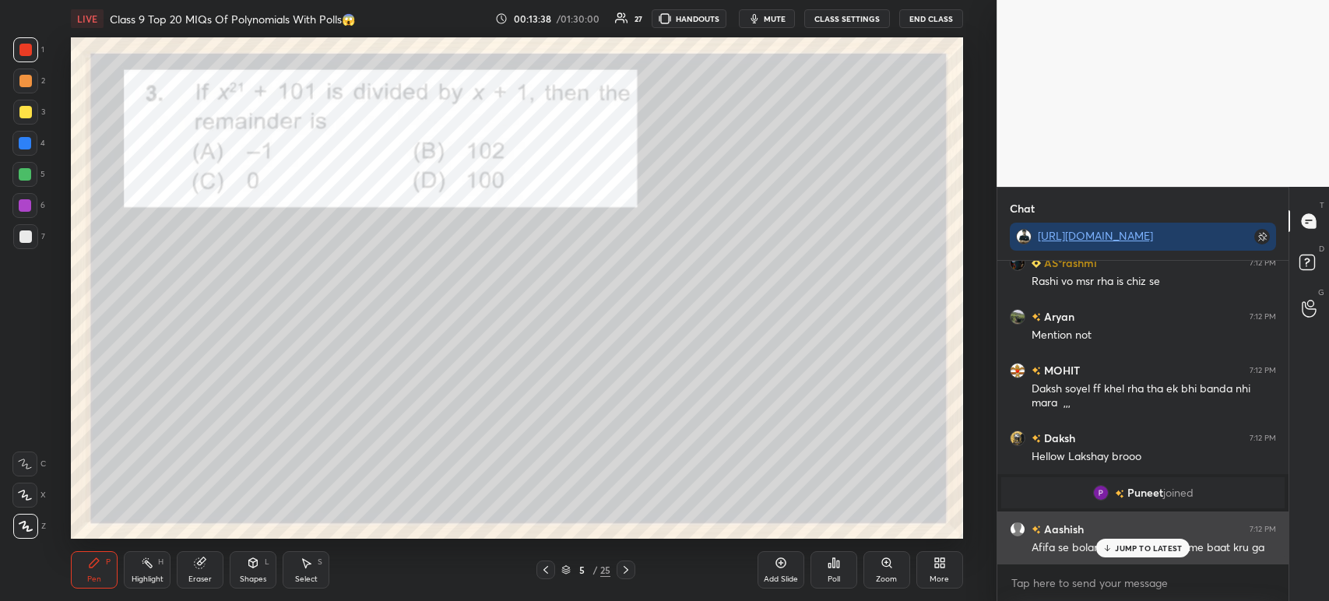
click at [1118, 548] on p "JUMP TO LATEST" at bounding box center [1148, 547] width 67 height 9
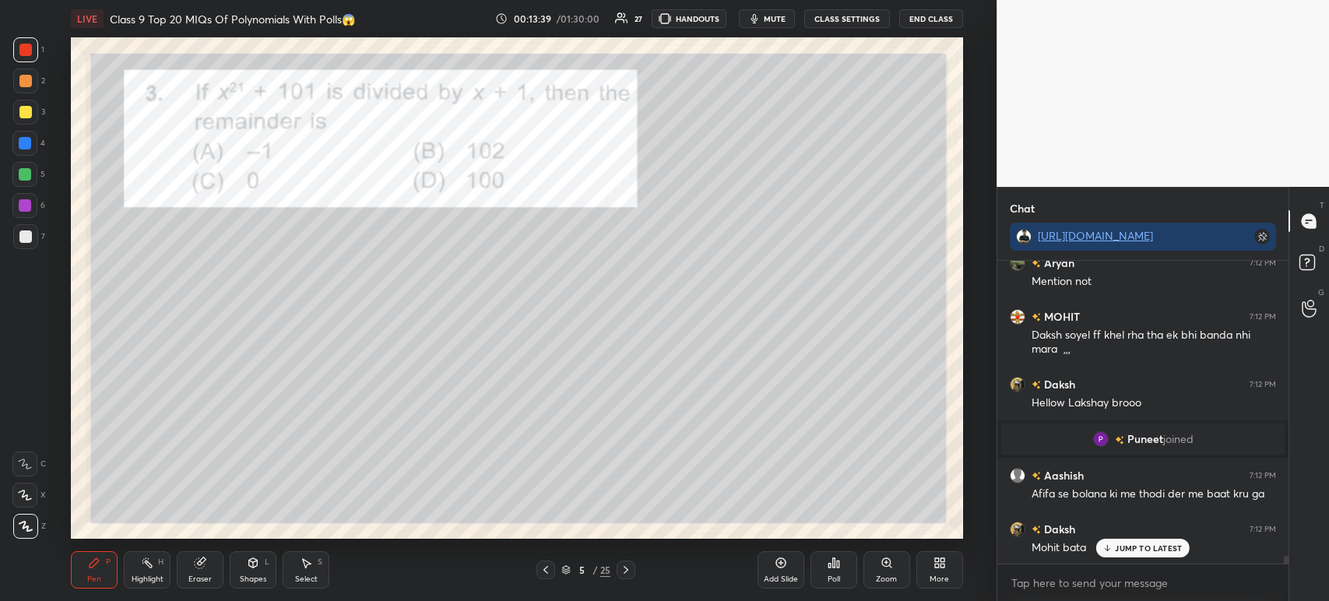
scroll to position [11207, 0]
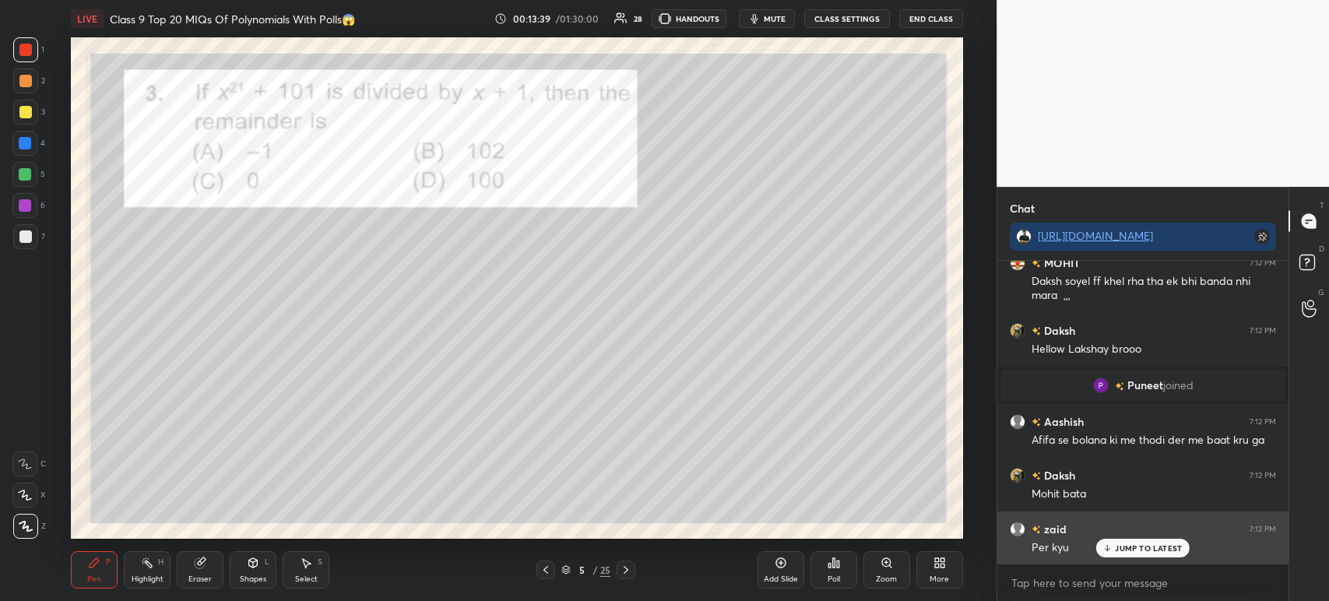
click at [1108, 553] on icon at bounding box center [1107, 547] width 10 height 9
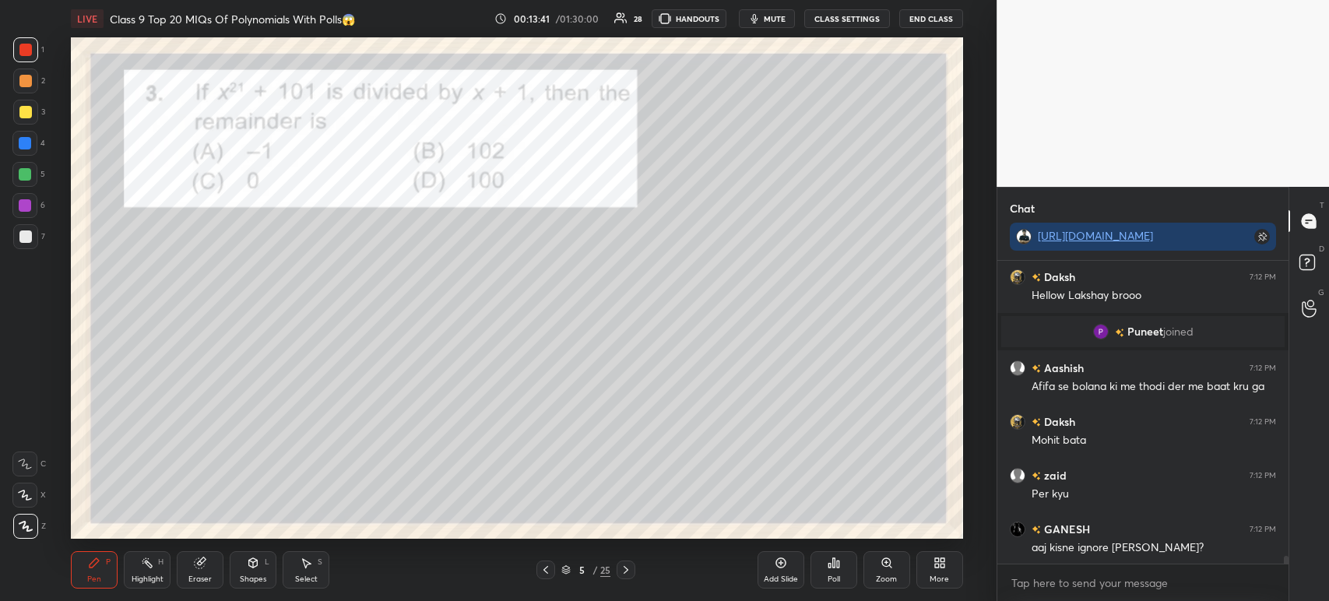
scroll to position [11315, 0]
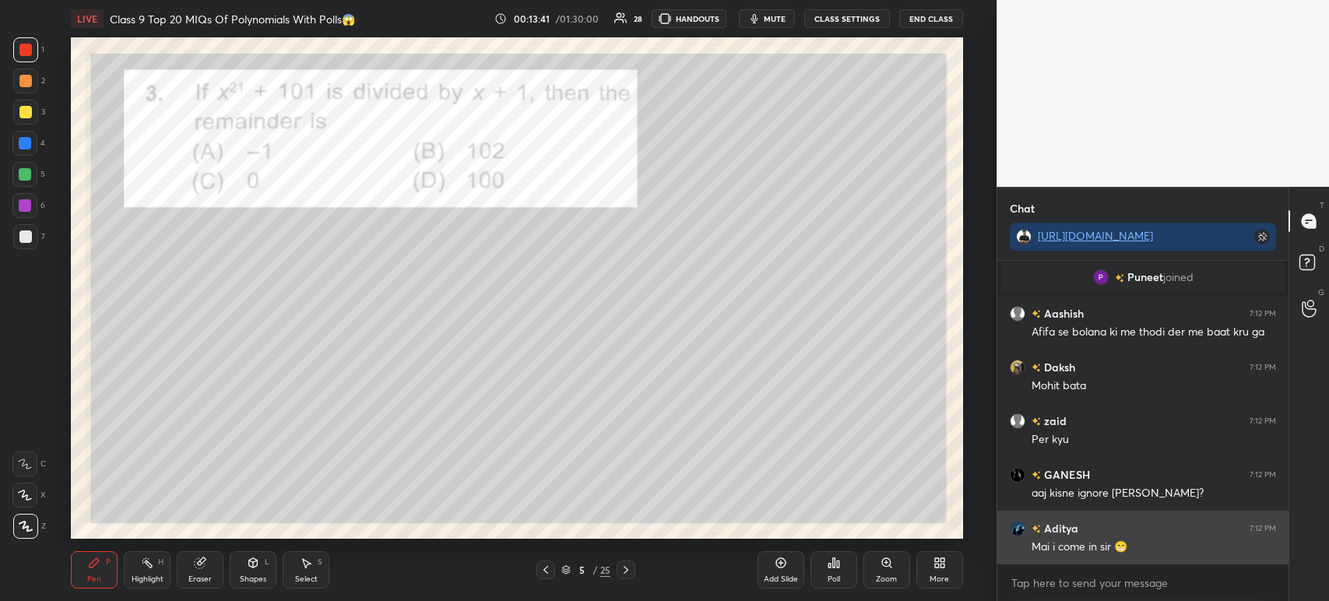
click at [1108, 553] on div "Mai i come in sir 😁" at bounding box center [1153, 547] width 244 height 16
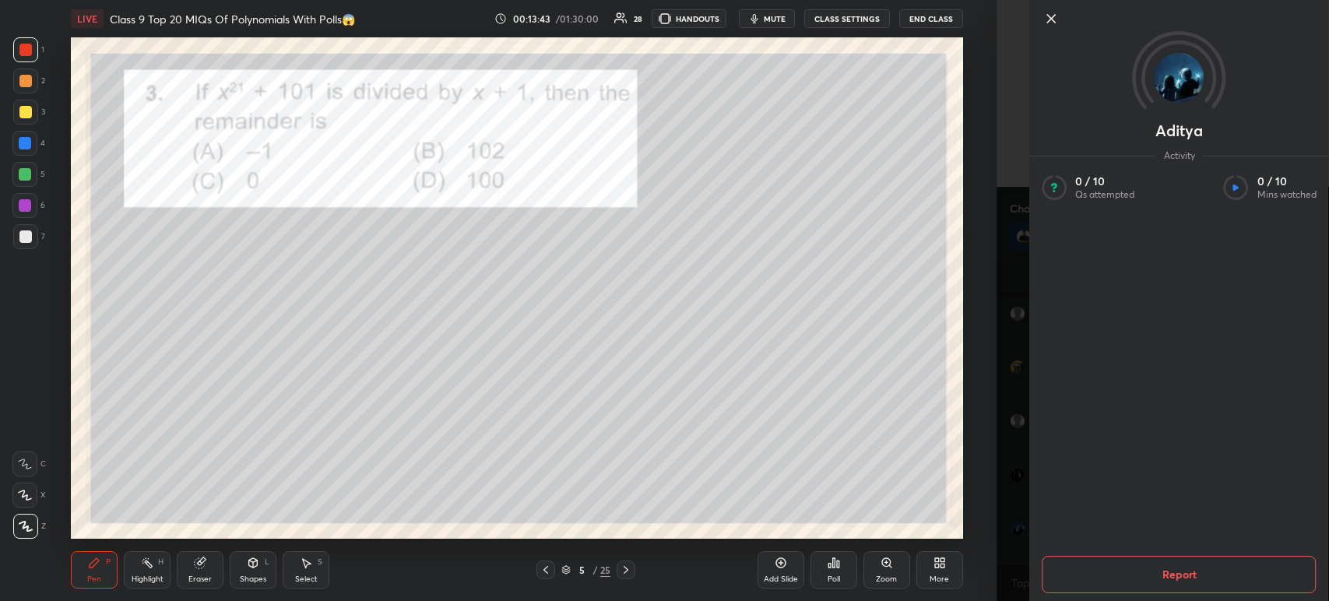
click at [1045, 23] on icon at bounding box center [1050, 18] width 19 height 19
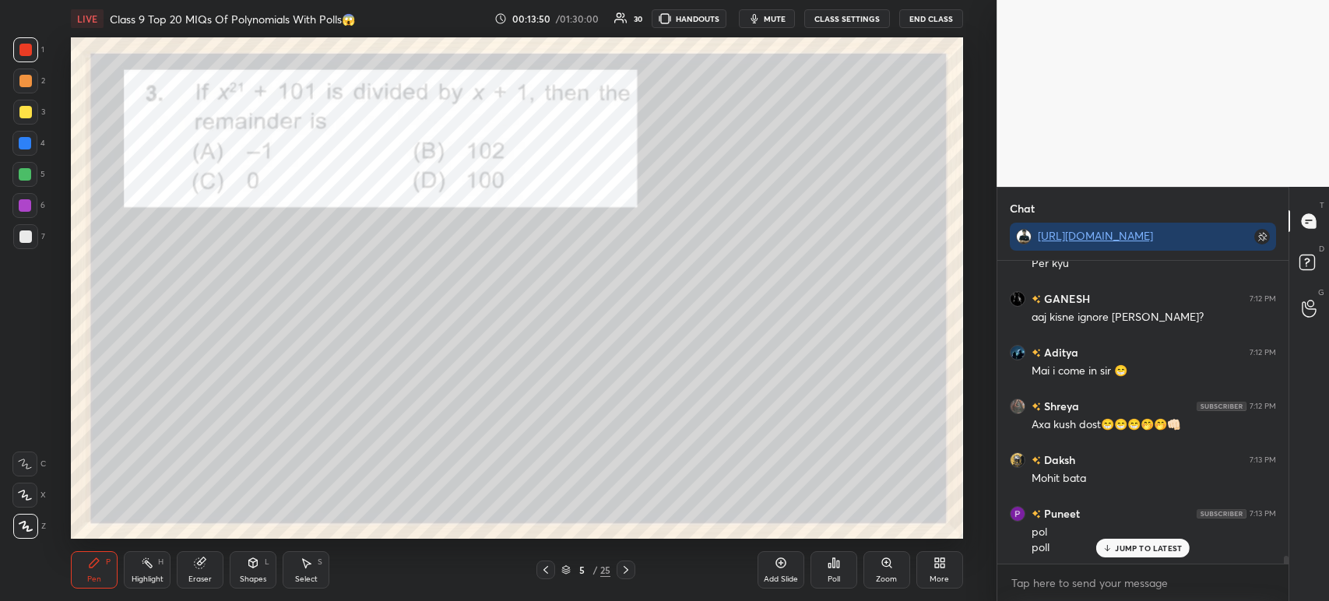
scroll to position [11558, 0]
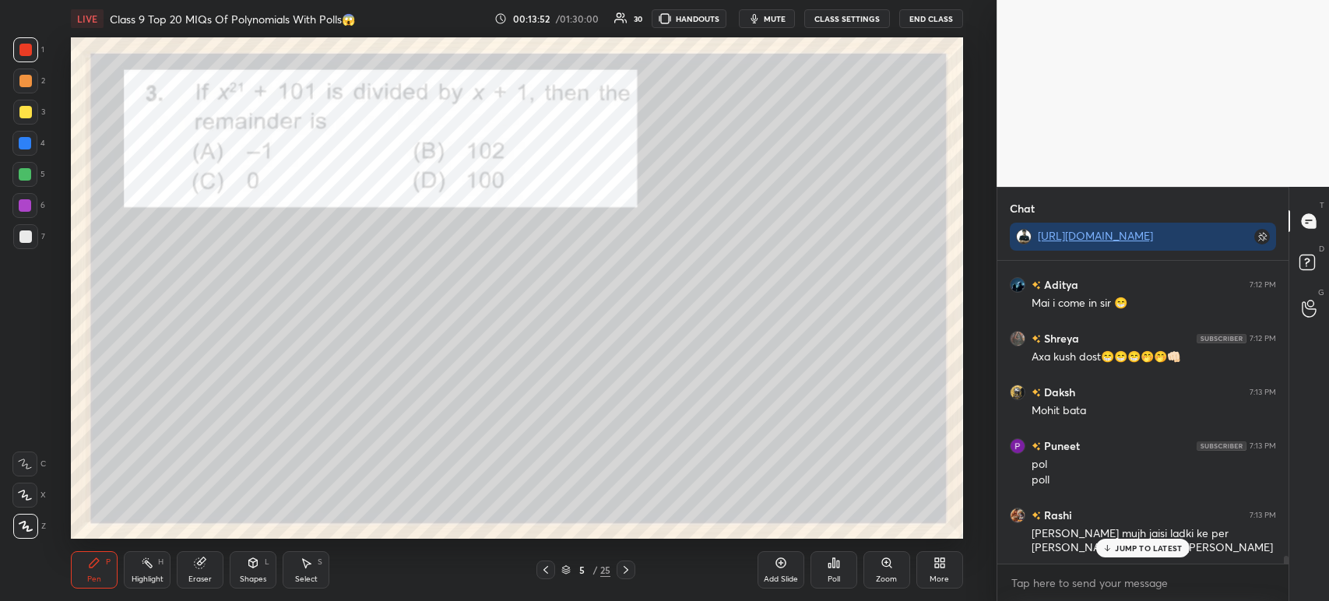
click at [24, 239] on div at bounding box center [25, 236] width 12 height 12
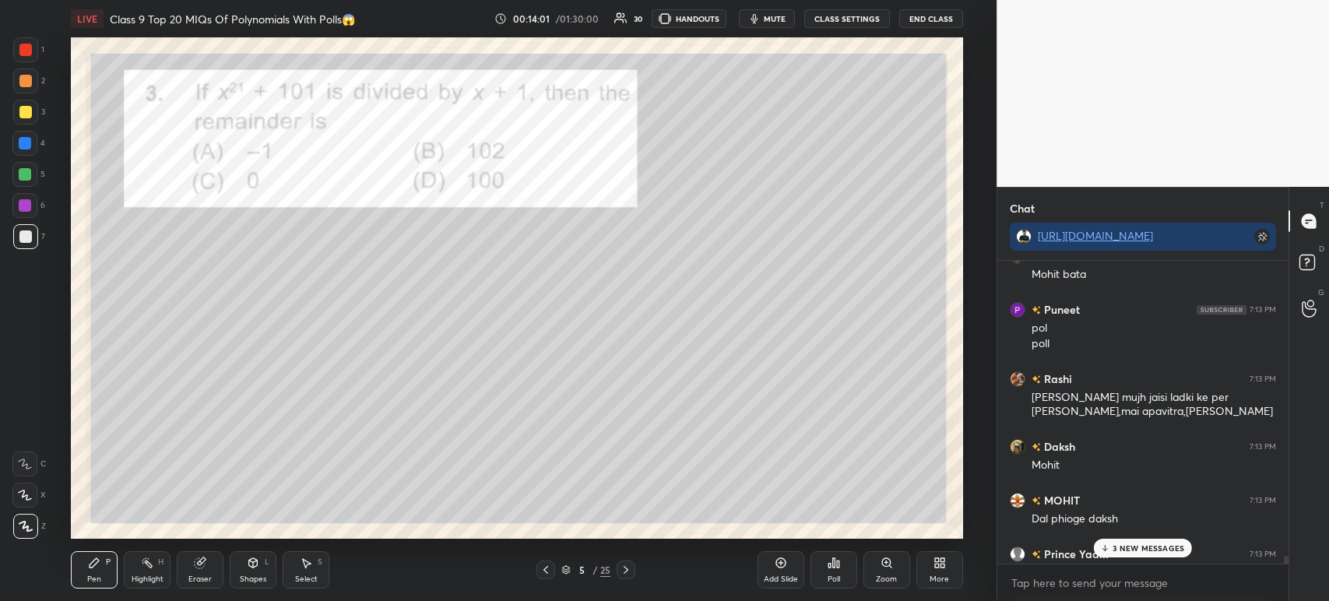
scroll to position [11719, 0]
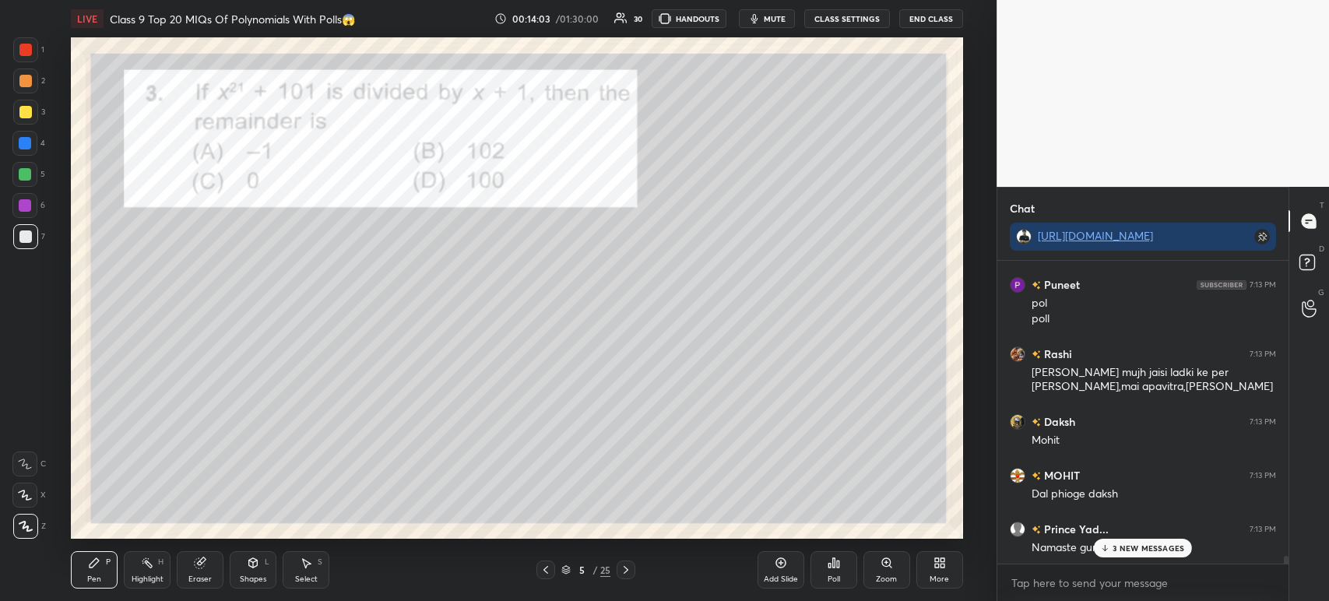
click at [832, 575] on div "Poll" at bounding box center [833, 579] width 12 height 8
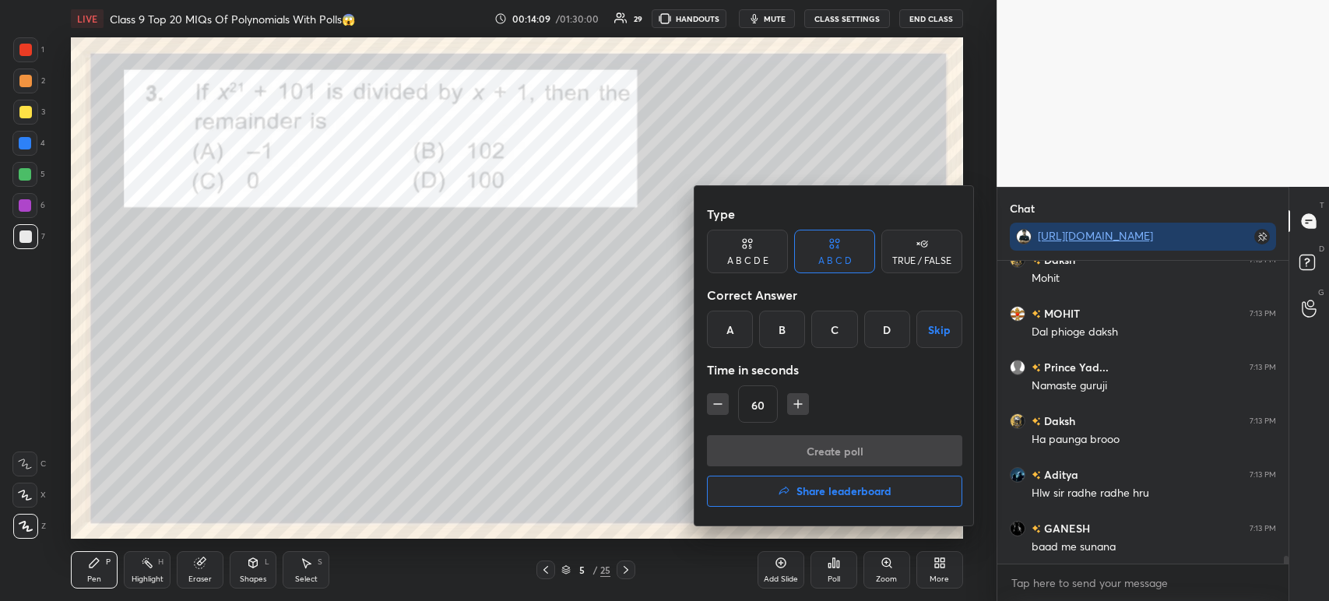
scroll to position [11934, 0]
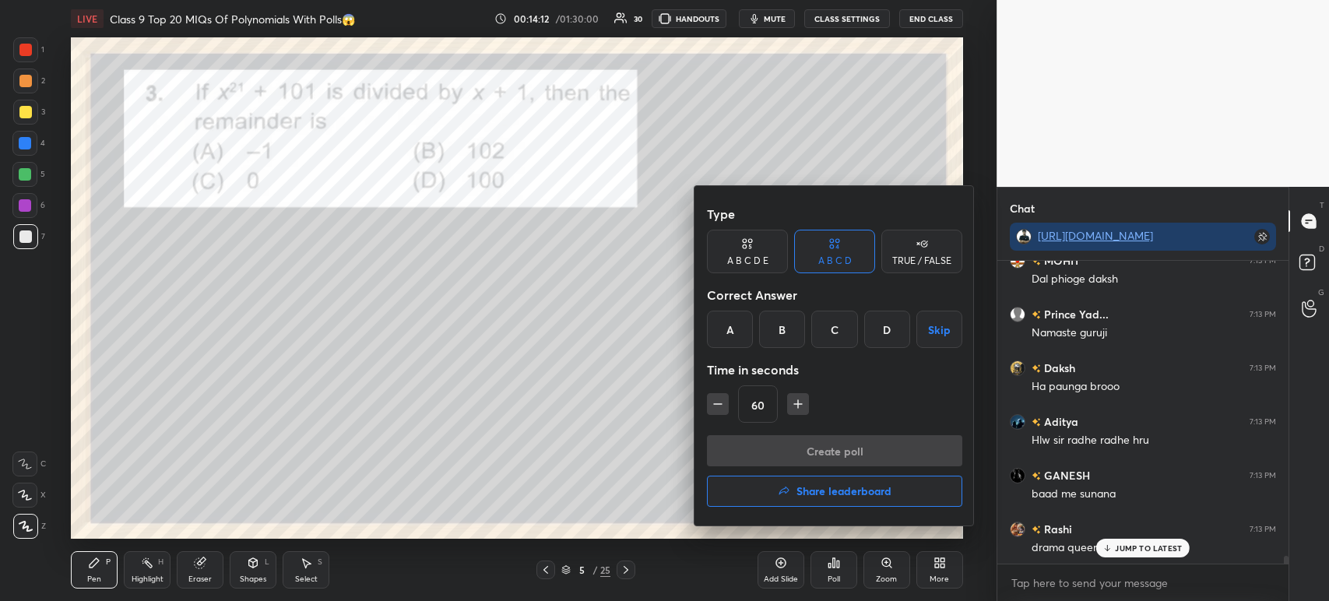
click at [873, 339] on div "D" at bounding box center [887, 329] width 46 height 37
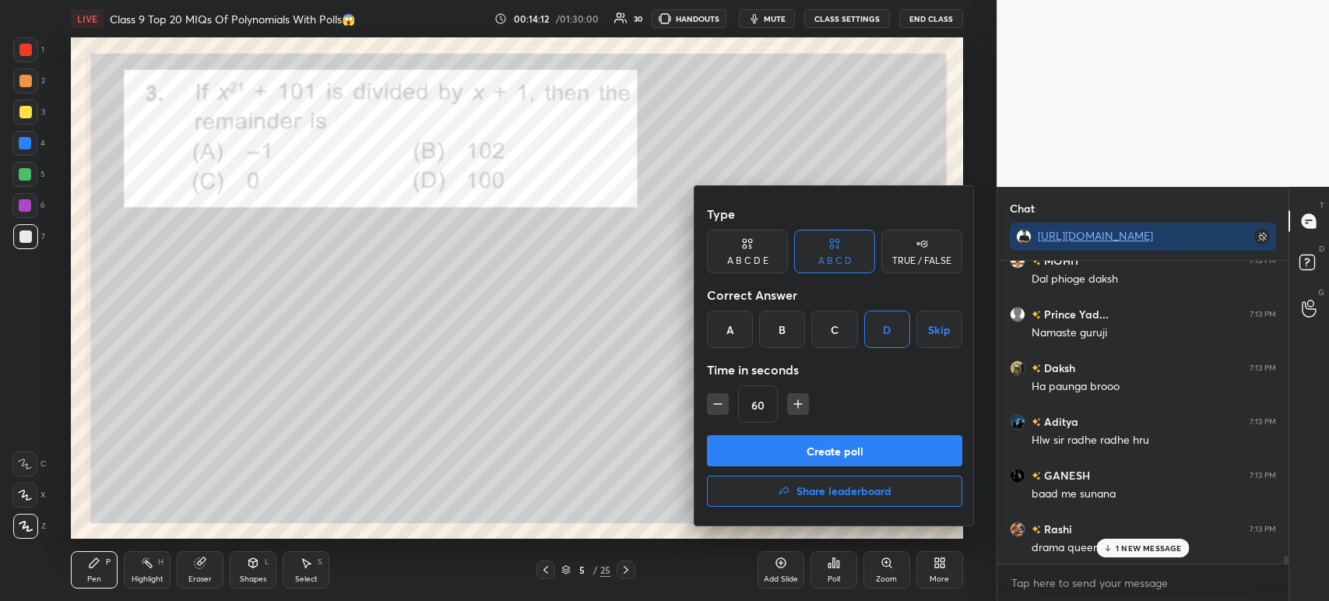
scroll to position [11988, 0]
click at [775, 452] on button "Create poll" at bounding box center [834, 450] width 255 height 31
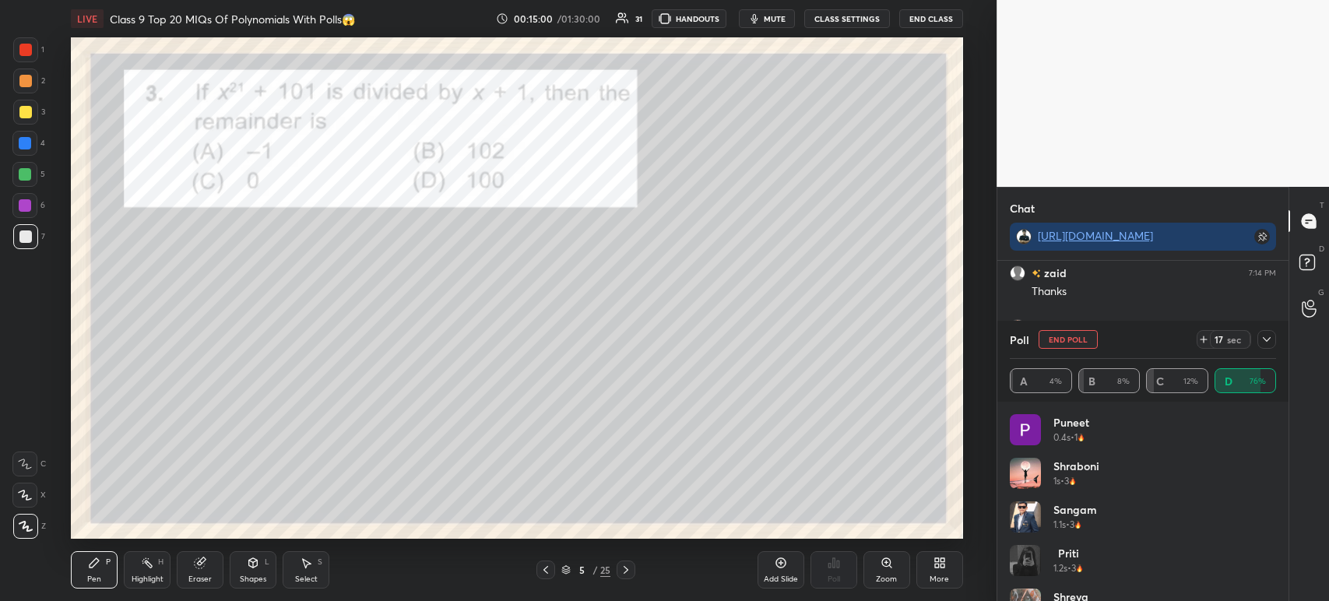
scroll to position [12996, 0]
click at [1270, 346] on icon at bounding box center [1266, 339] width 12 height 12
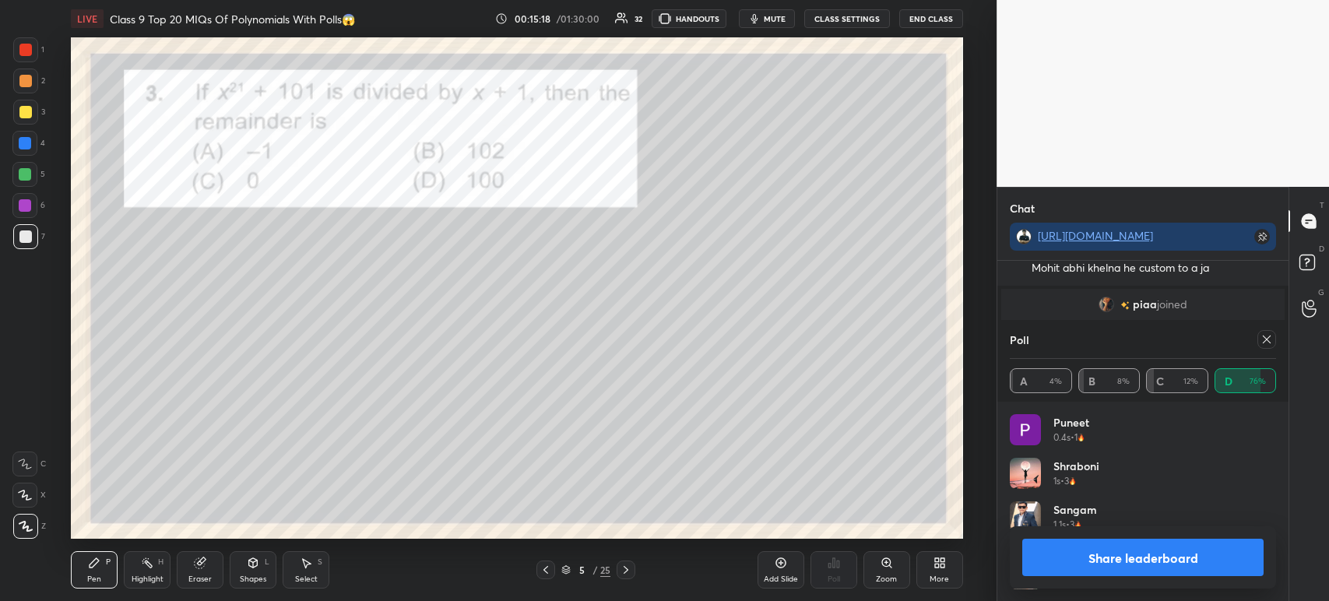
scroll to position [182, 262]
click at [1073, 566] on button "Share leaderboard" at bounding box center [1142, 557] width 241 height 37
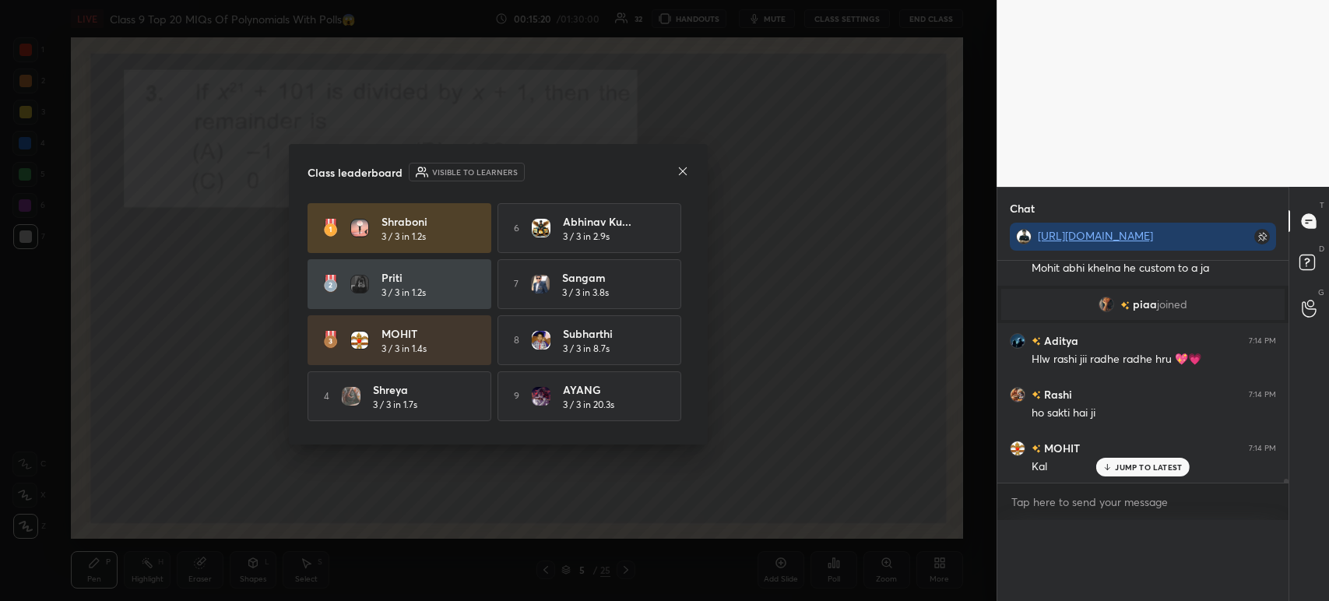
scroll to position [0, 0]
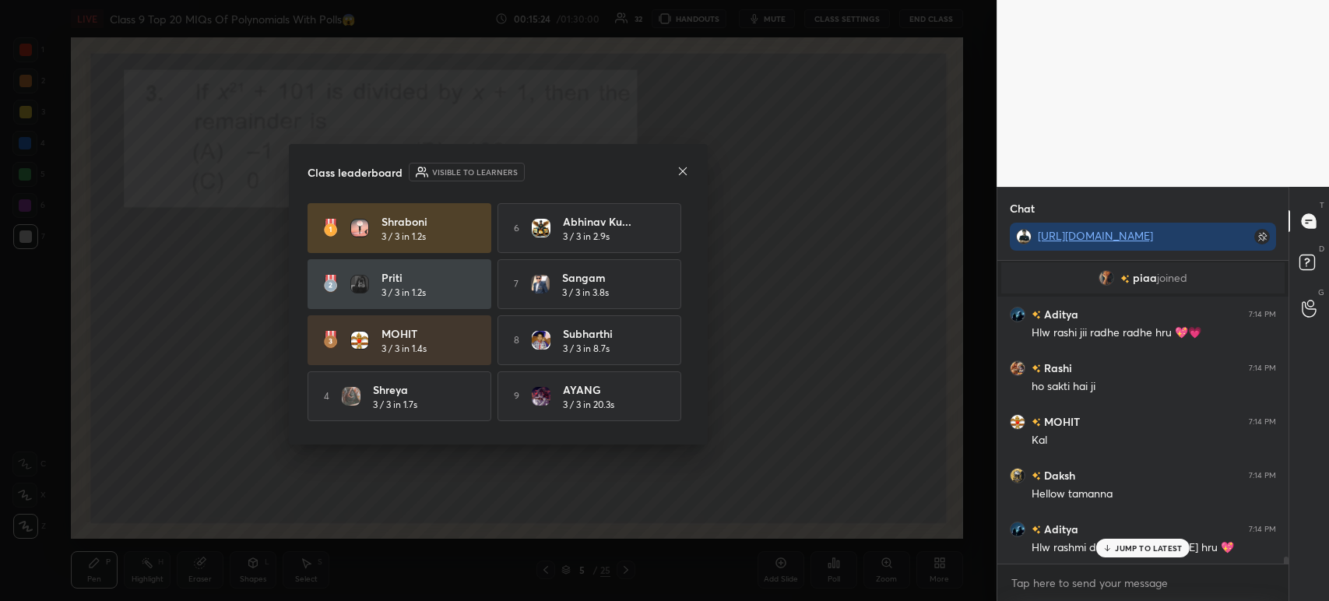
click at [676, 177] on icon at bounding box center [682, 171] width 12 height 12
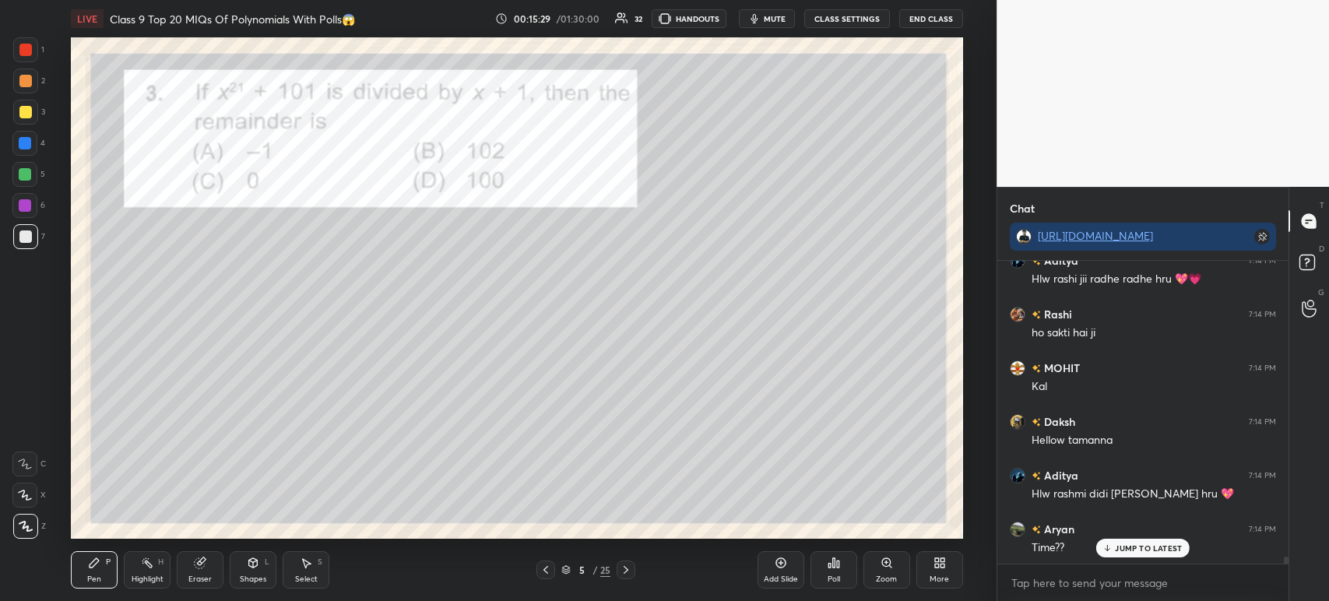
click at [30, 109] on div at bounding box center [25, 112] width 12 height 12
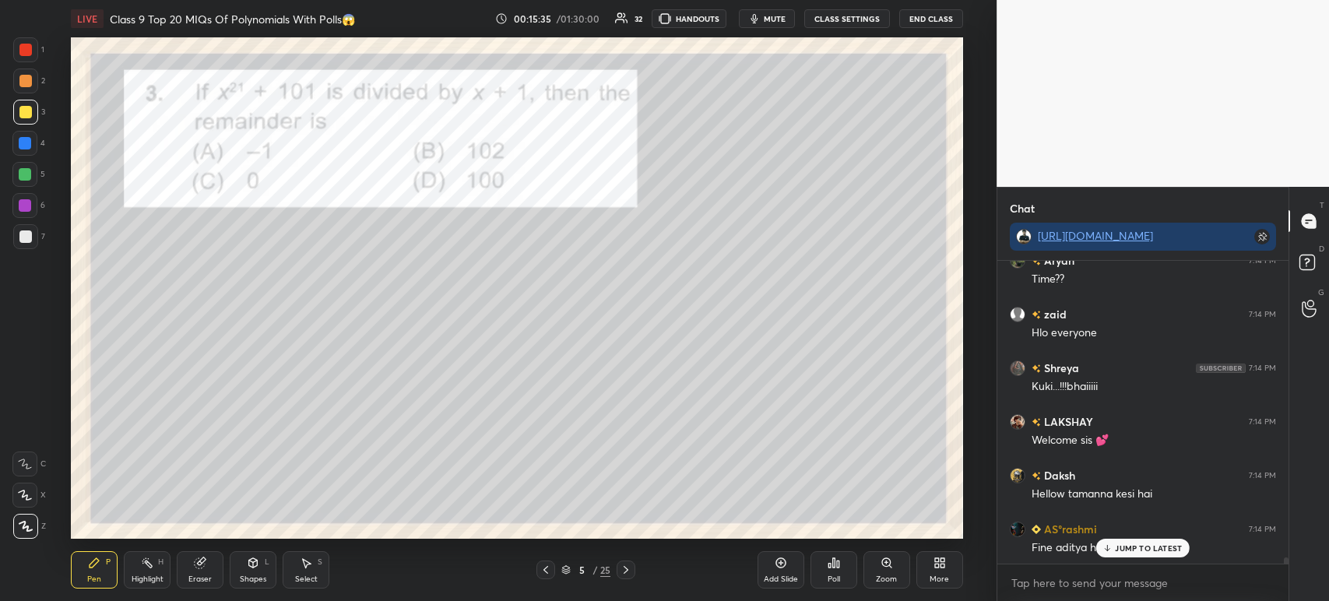
click at [25, 87] on div at bounding box center [25, 80] width 25 height 25
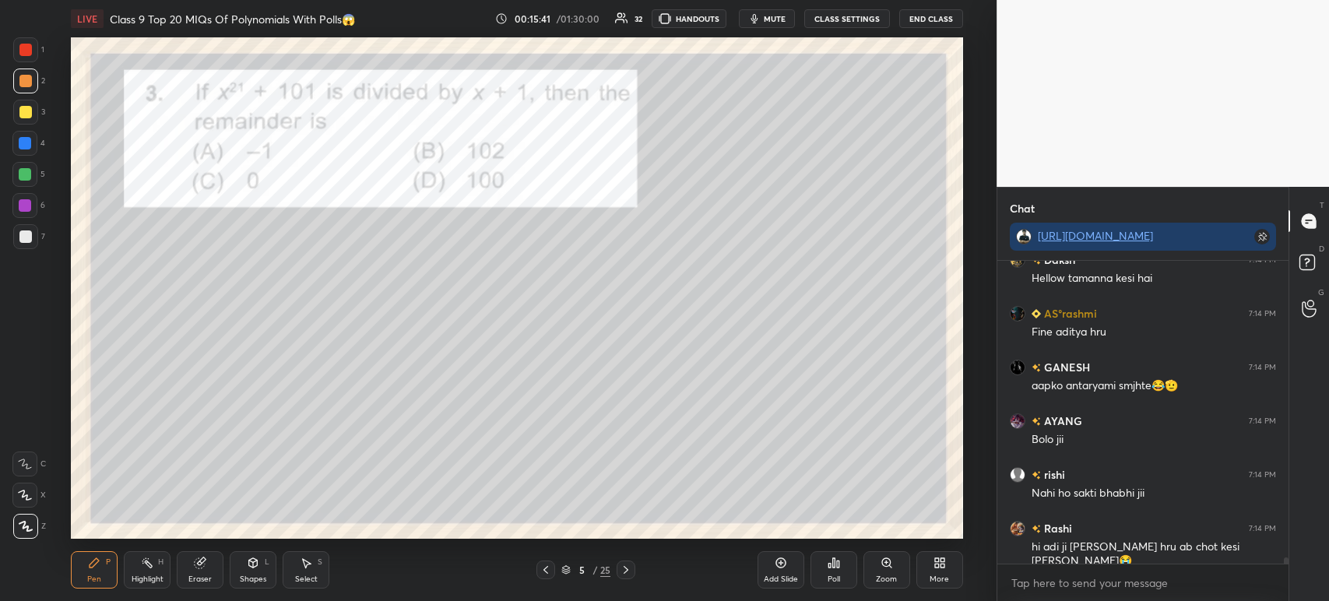
click at [25, 244] on div at bounding box center [25, 236] width 25 height 25
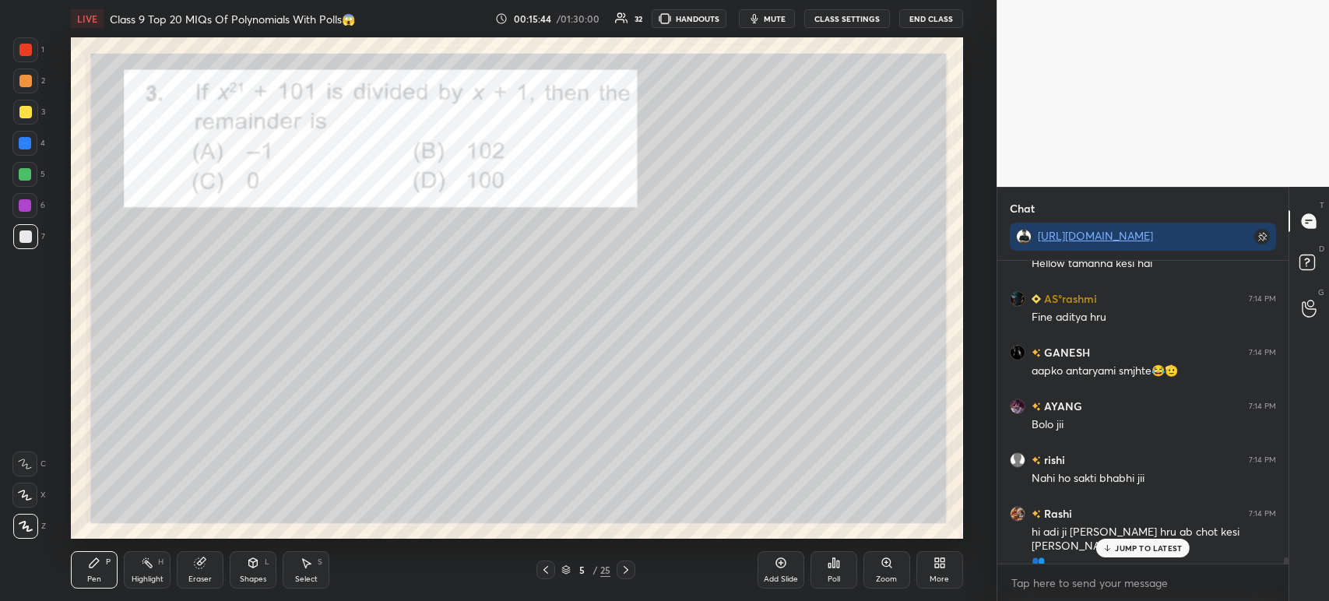
click at [23, 118] on div at bounding box center [25, 112] width 25 height 25
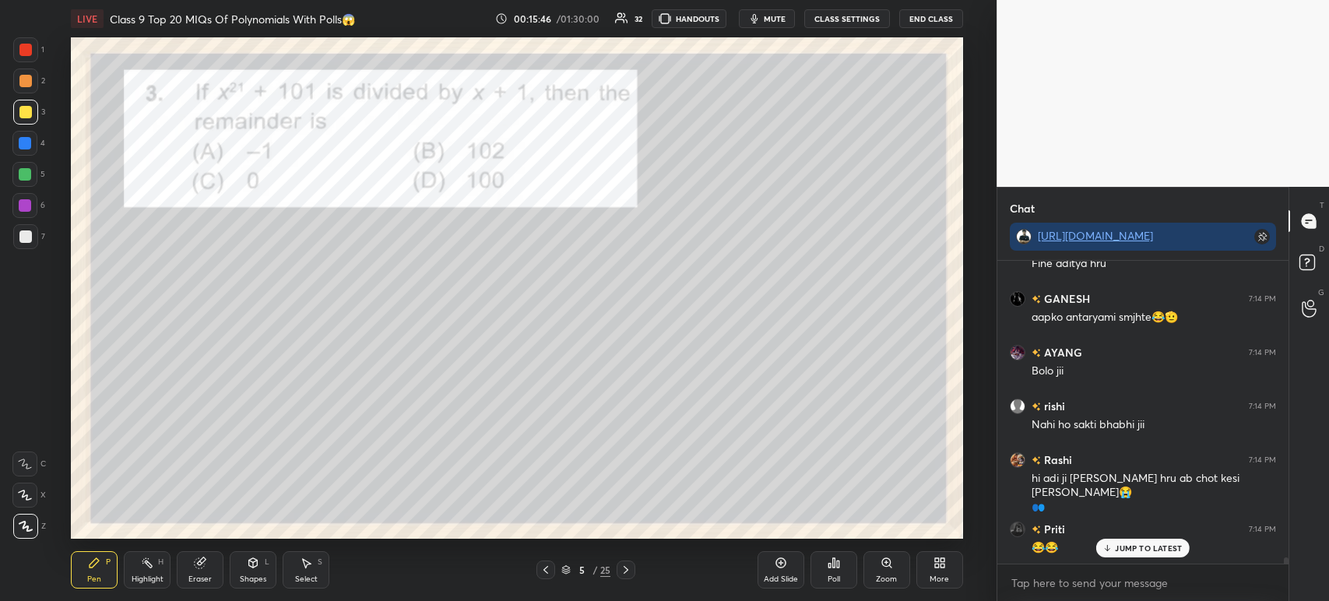
click at [26, 109] on div at bounding box center [25, 112] width 12 height 12
click at [27, 76] on div at bounding box center [25, 81] width 12 height 12
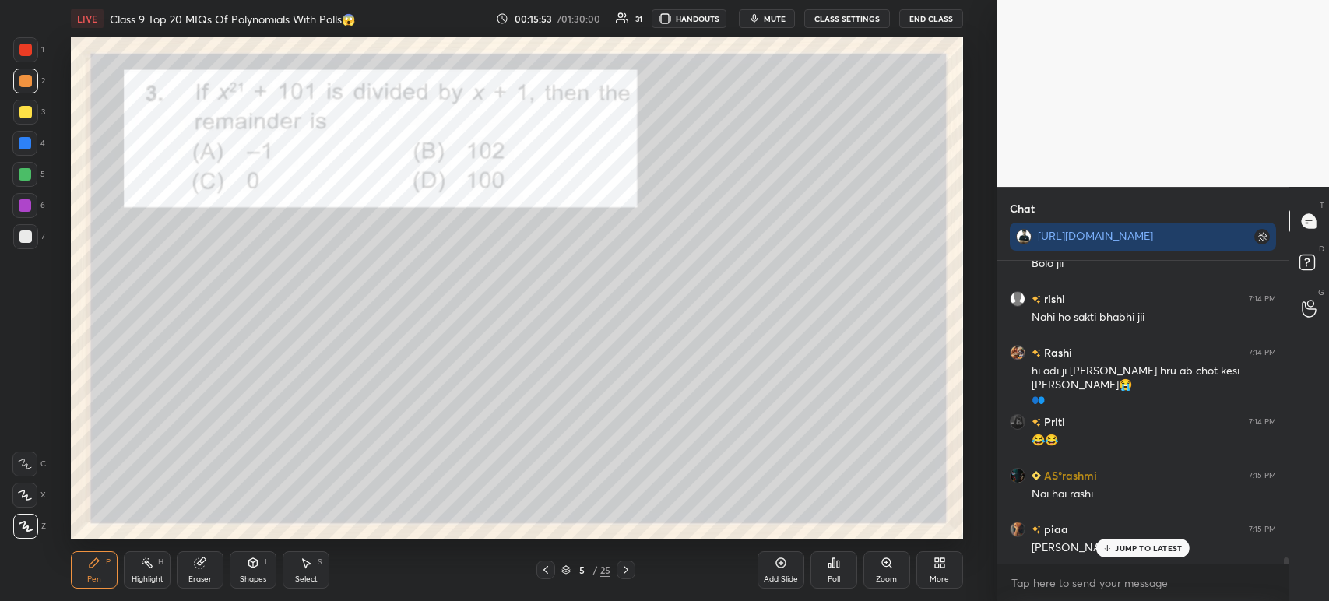
click at [26, 113] on div at bounding box center [25, 112] width 12 height 12
click at [23, 238] on div at bounding box center [25, 236] width 12 height 12
click at [22, 57] on div at bounding box center [25, 49] width 25 height 25
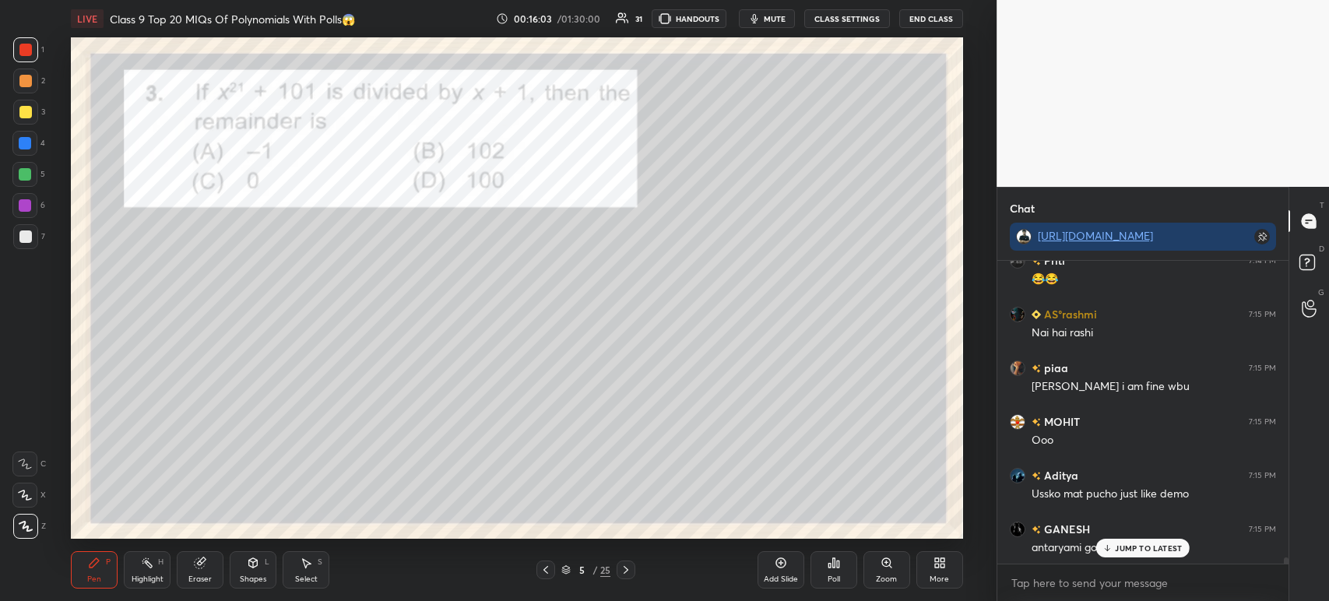
click at [23, 239] on div at bounding box center [25, 236] width 12 height 12
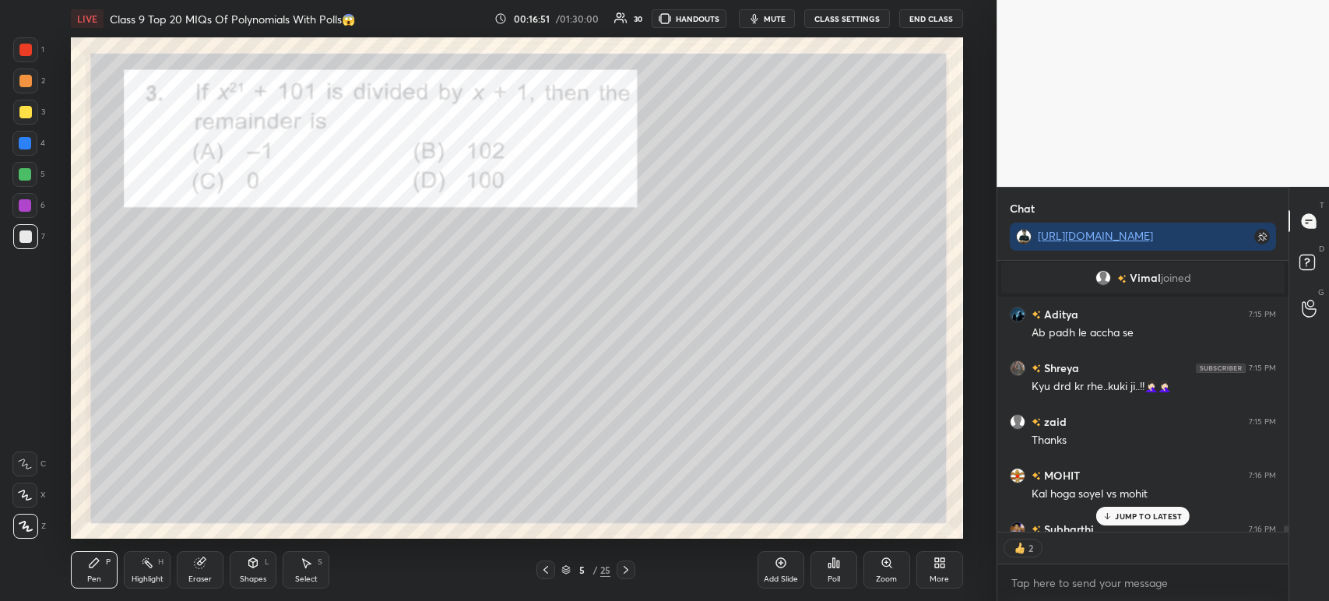
scroll to position [5, 5]
click at [18, 60] on div at bounding box center [25, 49] width 25 height 25
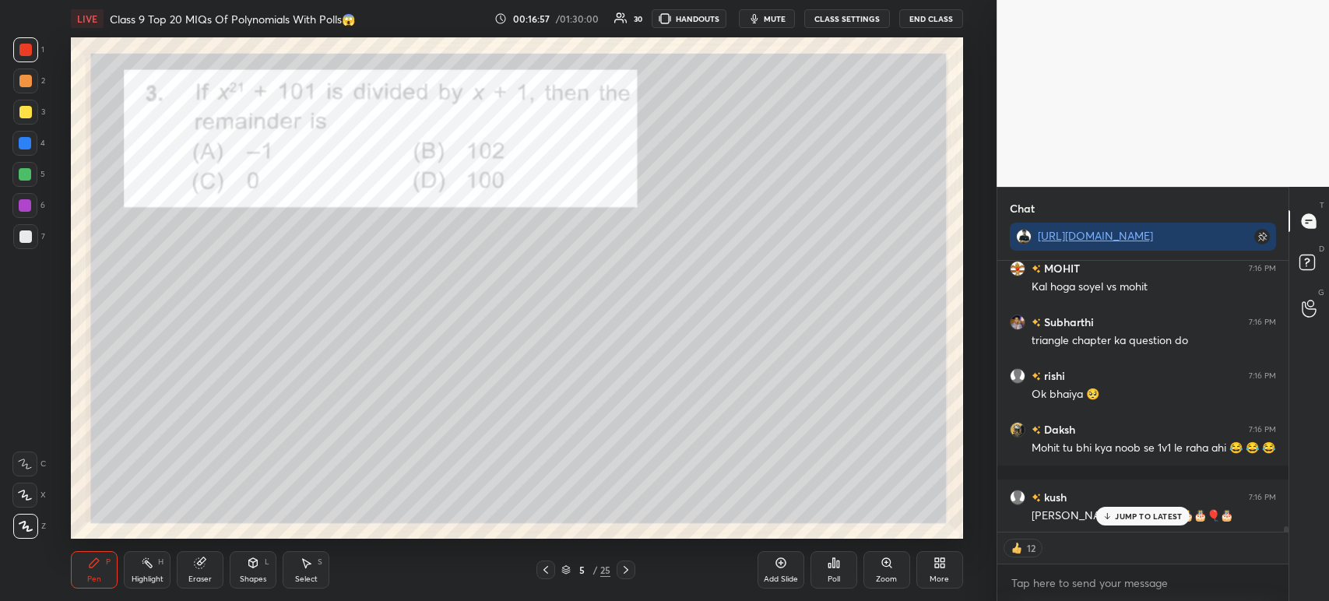
click at [628, 576] on icon at bounding box center [626, 570] width 12 height 12
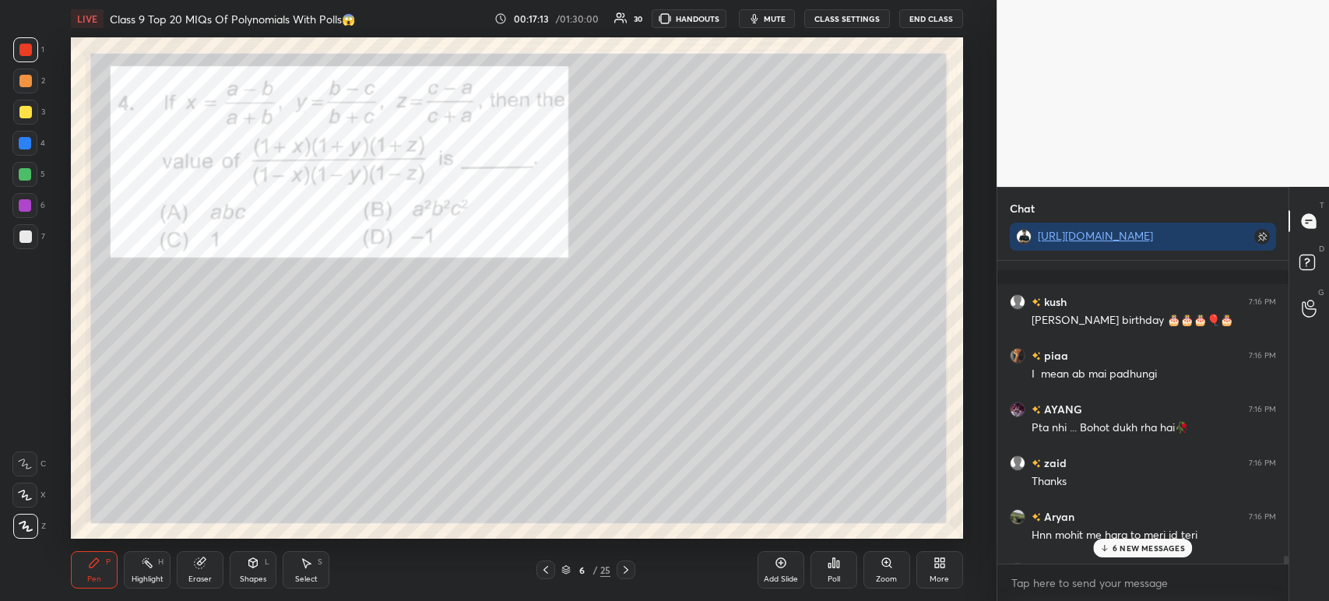
scroll to position [13370, 0]
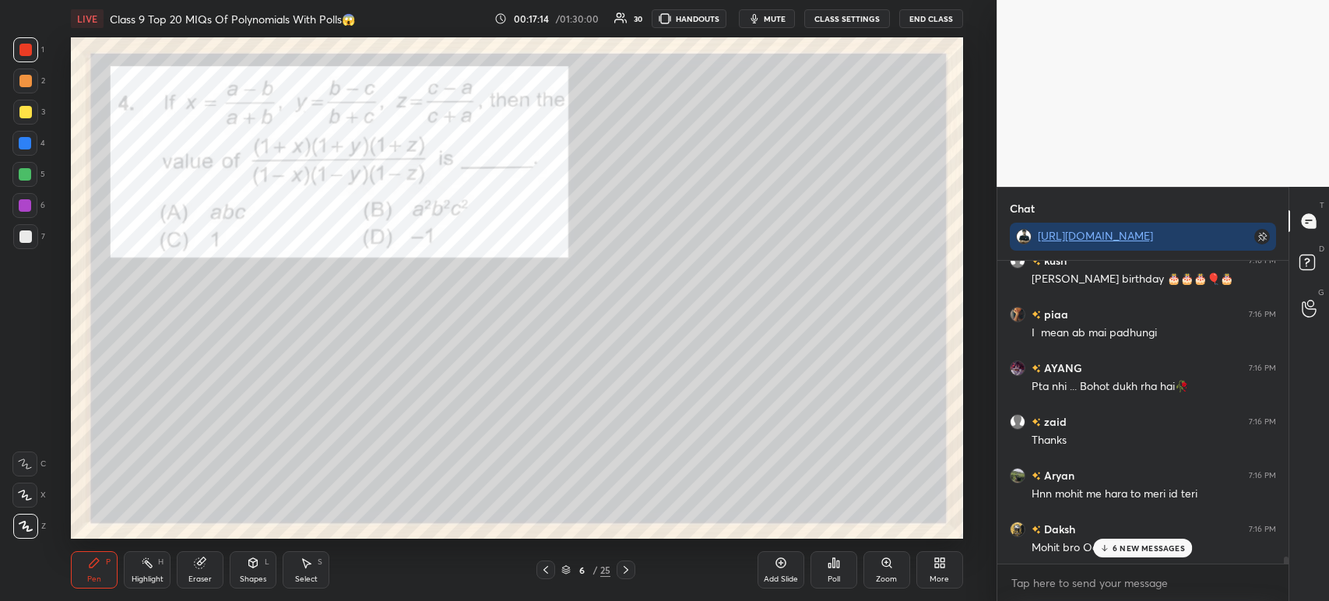
click at [22, 230] on div at bounding box center [25, 236] width 12 height 12
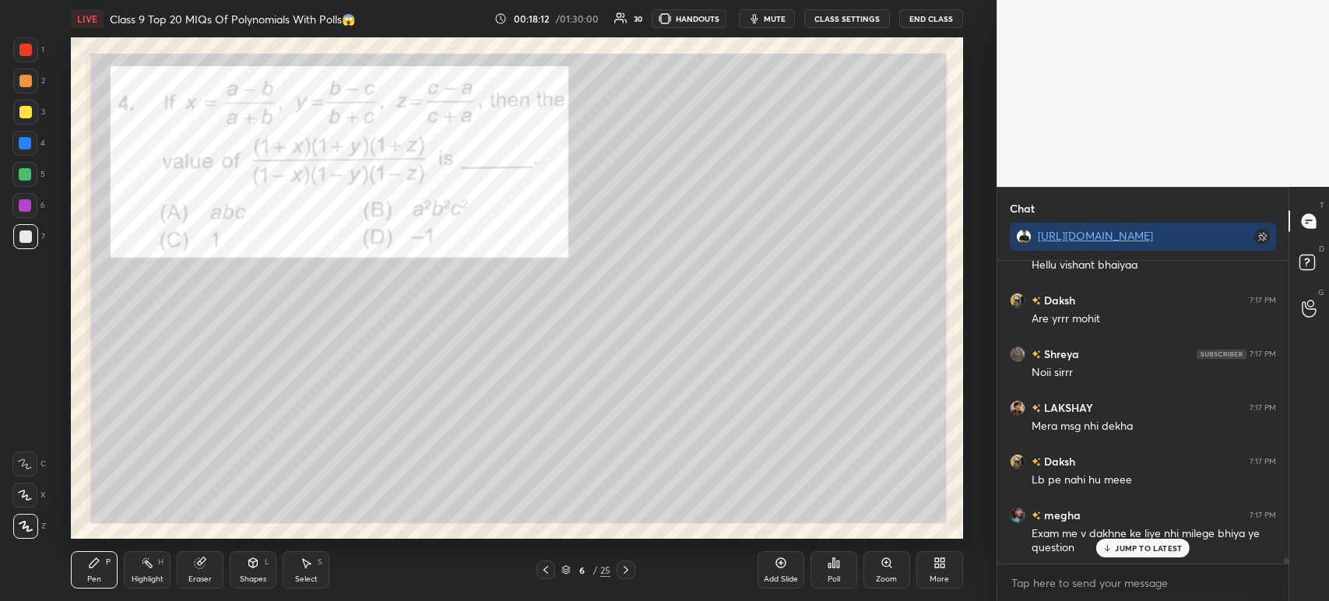
scroll to position [14732, 0]
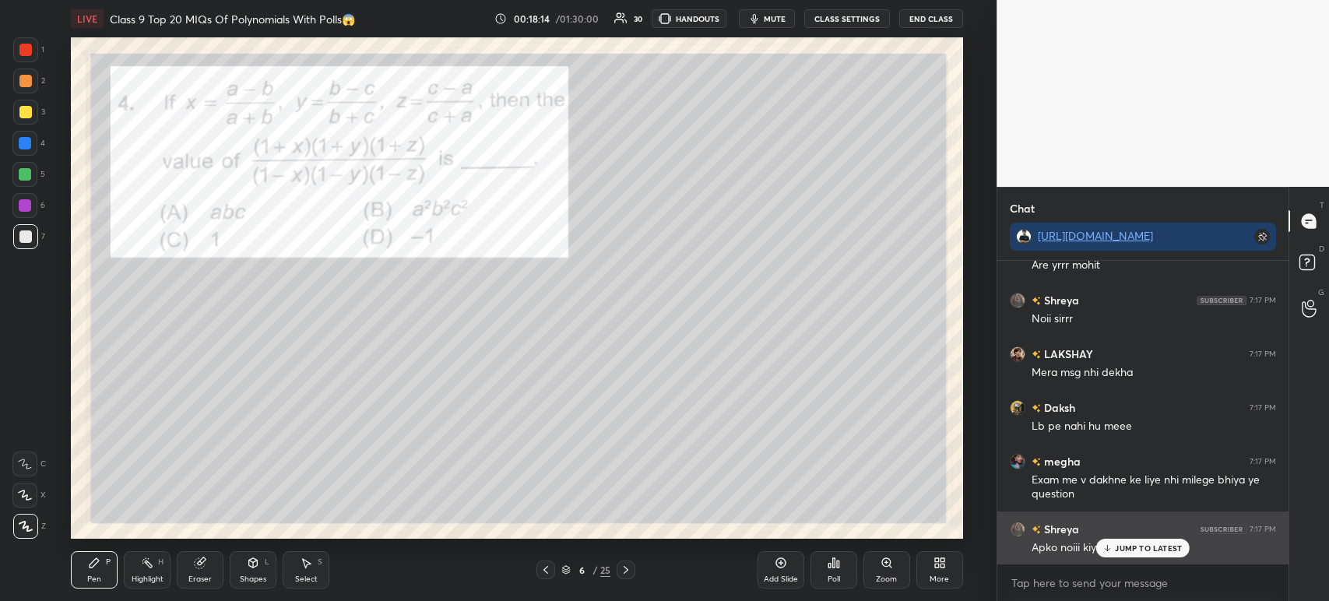
click at [1108, 551] on icon at bounding box center [1107, 550] width 5 height 2
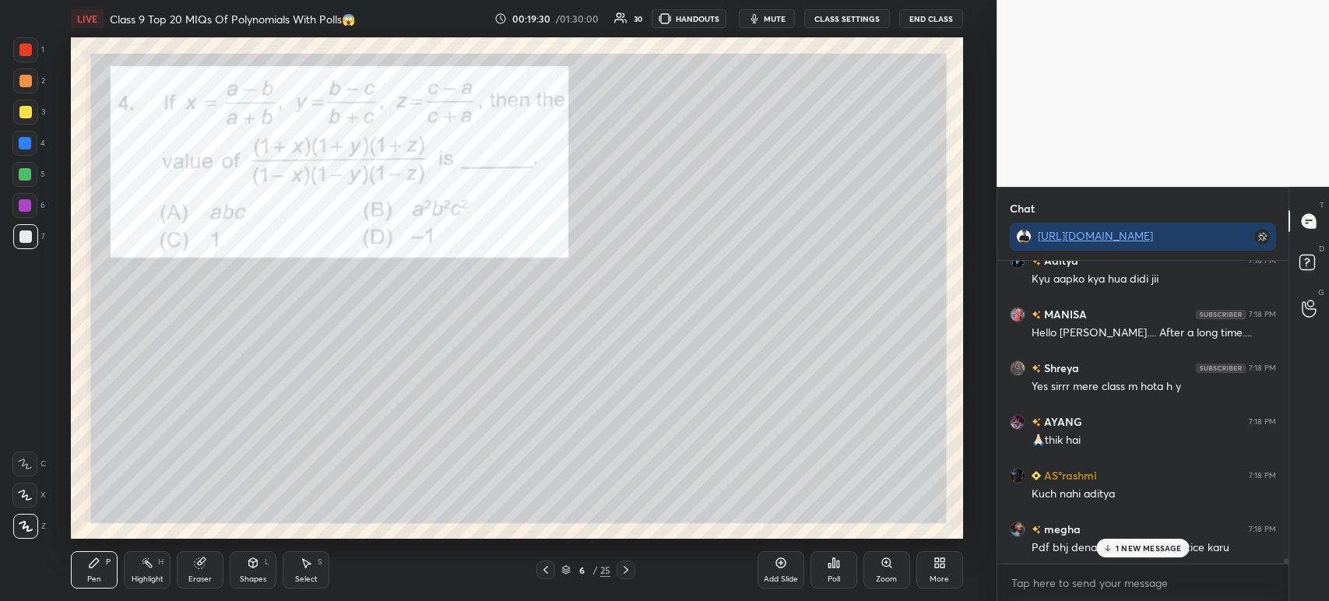
scroll to position [16801, 0]
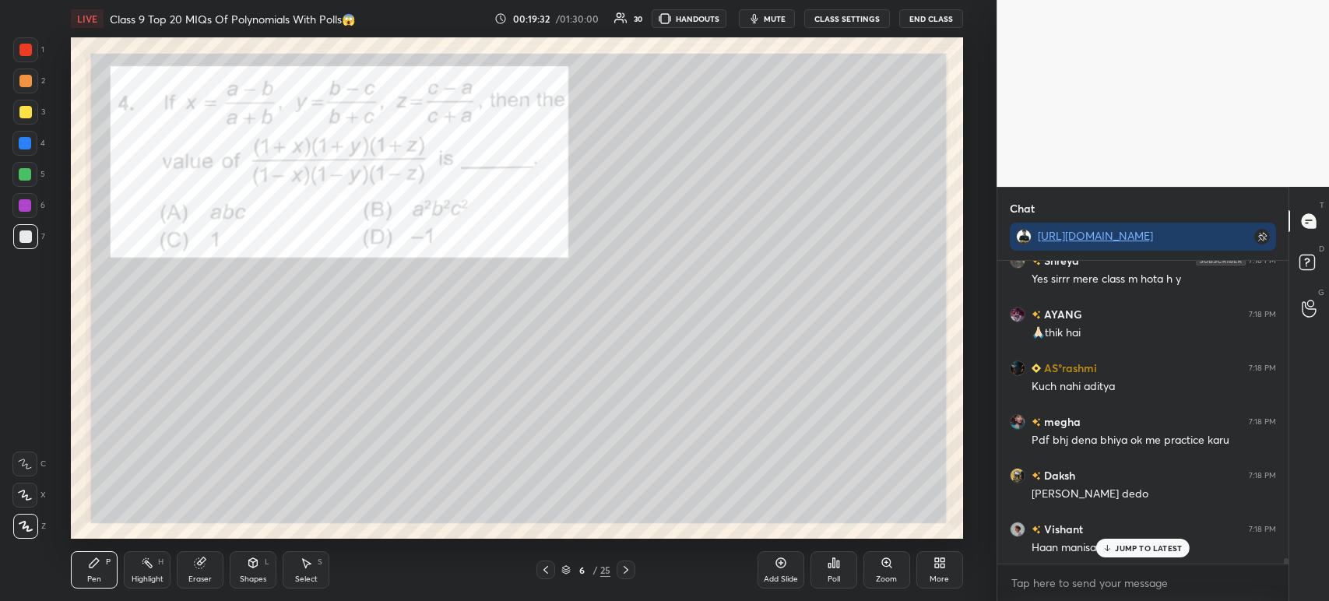
click at [31, 113] on div at bounding box center [25, 112] width 25 height 25
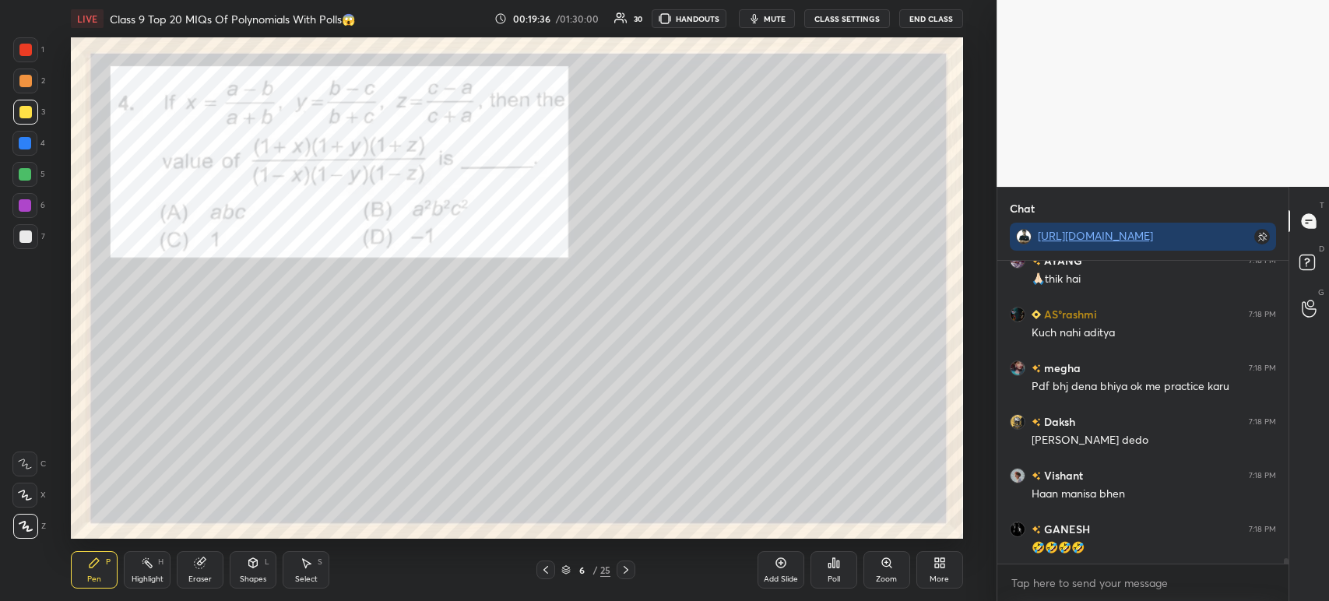
scroll to position [16963, 0]
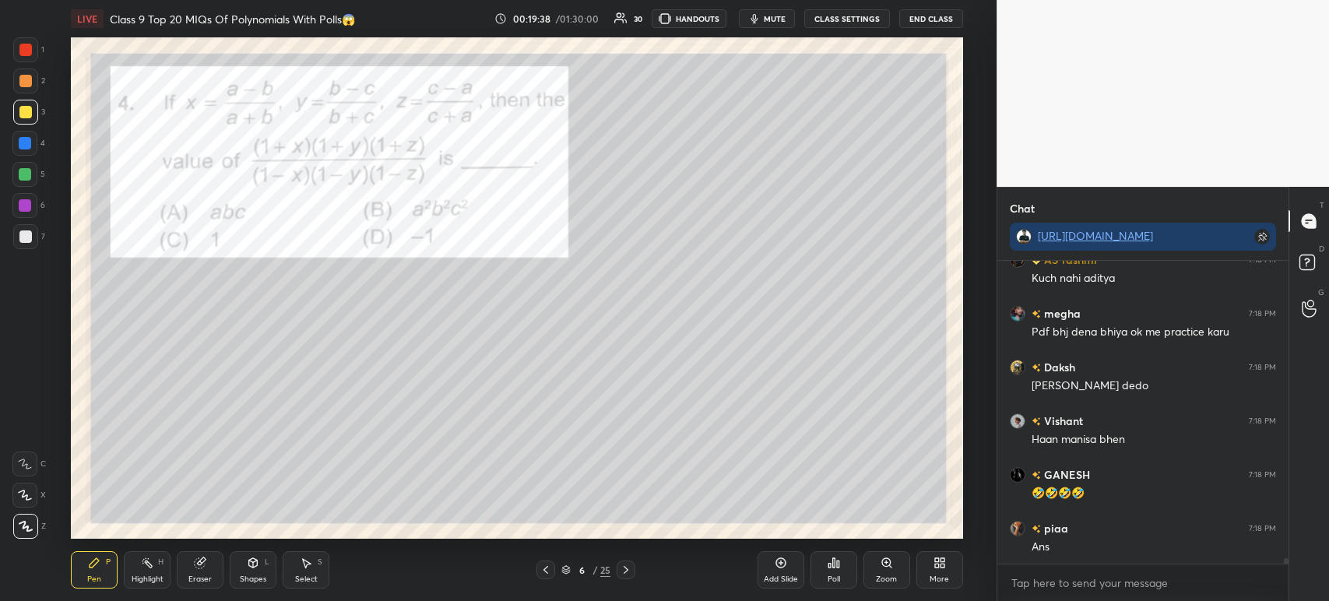
click at [28, 236] on div at bounding box center [25, 236] width 12 height 12
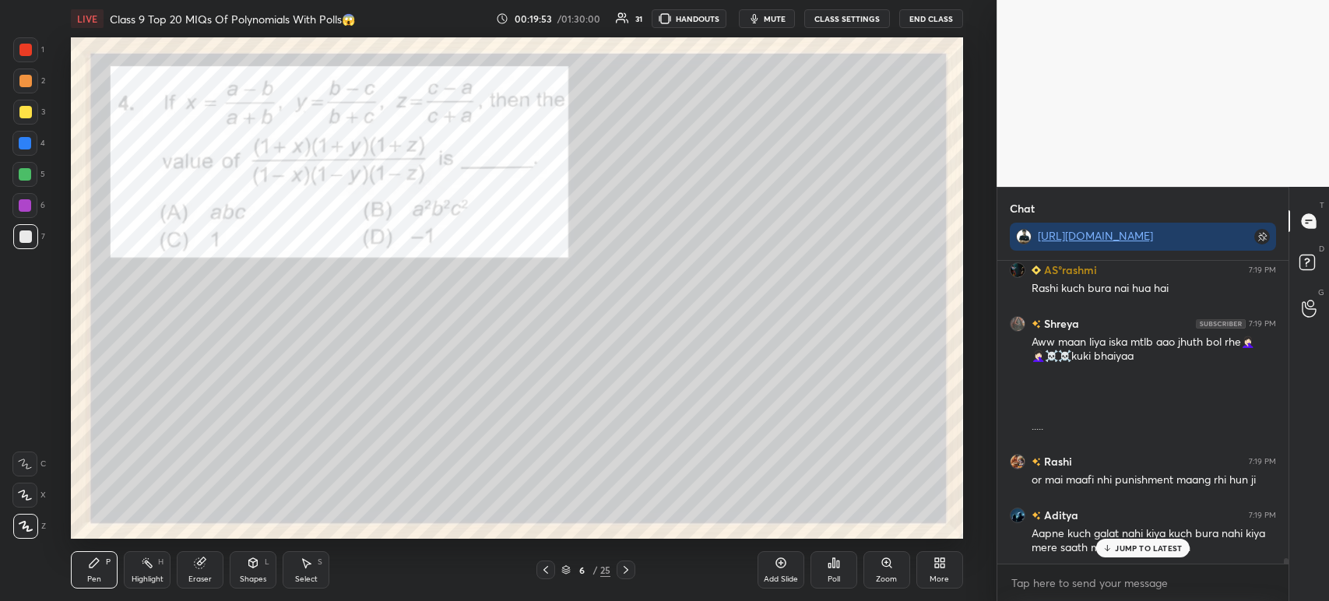
scroll to position [16422, 0]
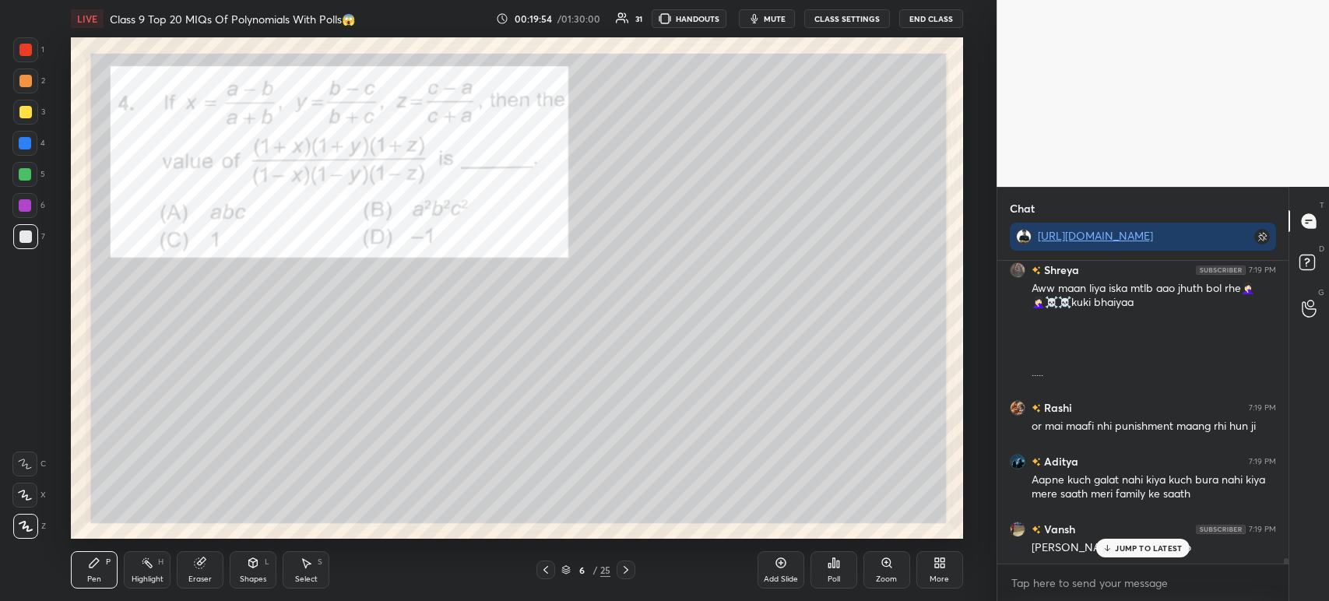
click at [28, 117] on div at bounding box center [25, 112] width 12 height 12
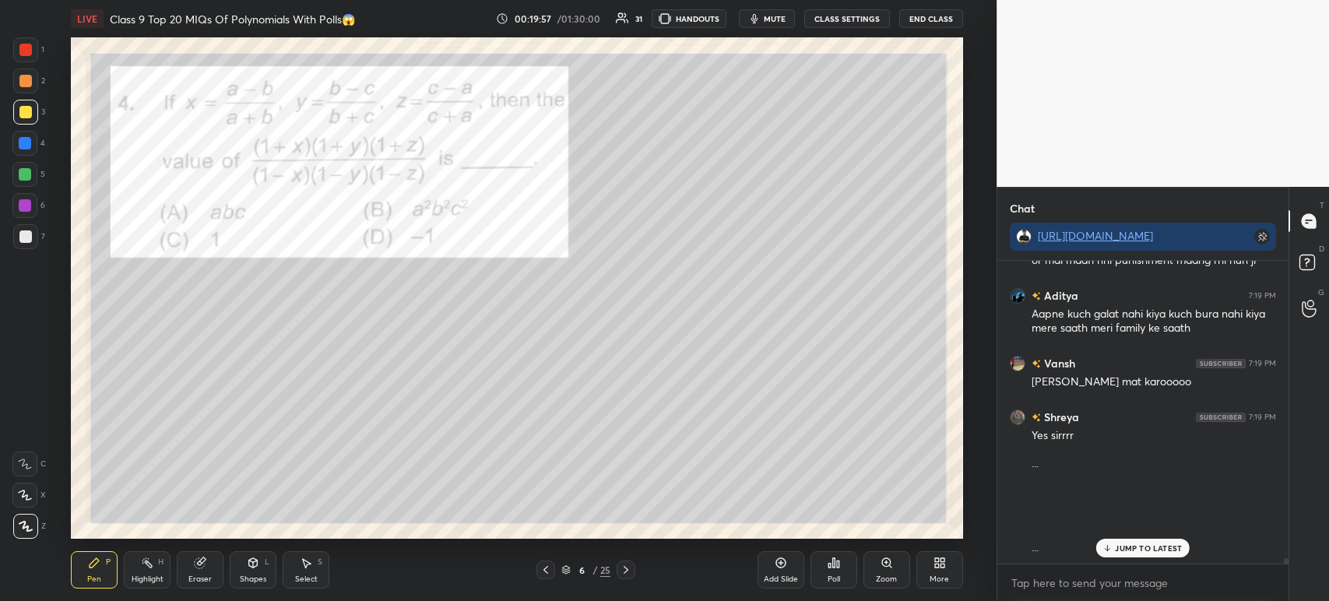
scroll to position [16641, 0]
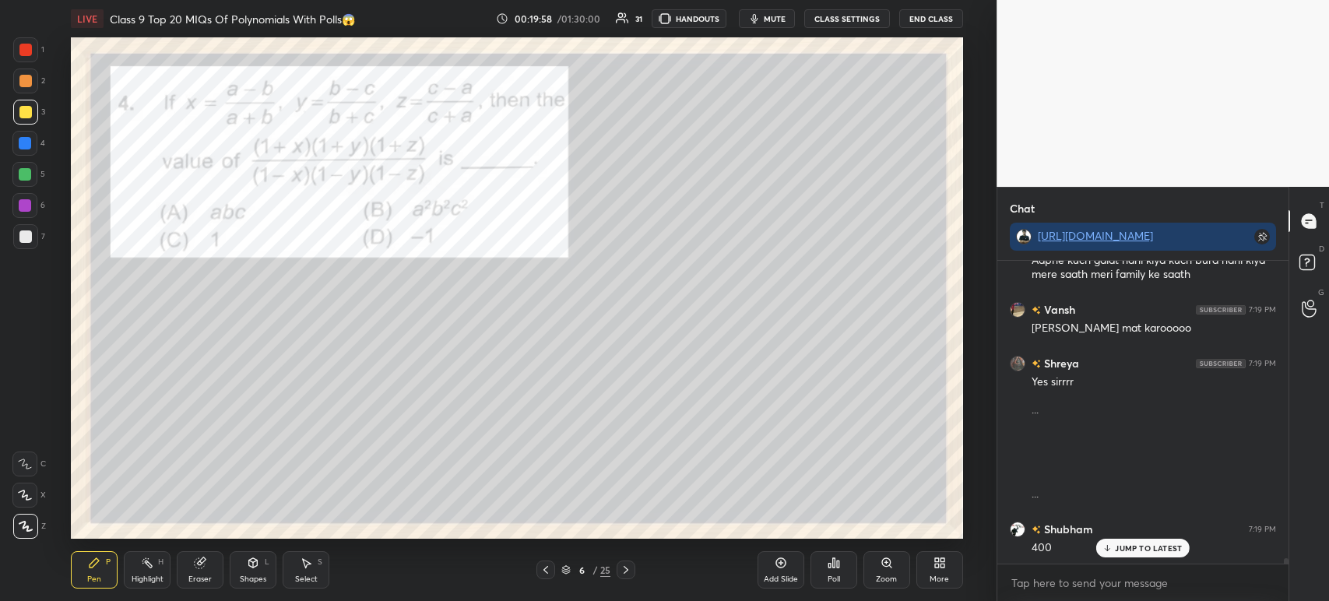
click at [838, 560] on icon at bounding box center [833, 563] width 12 height 12
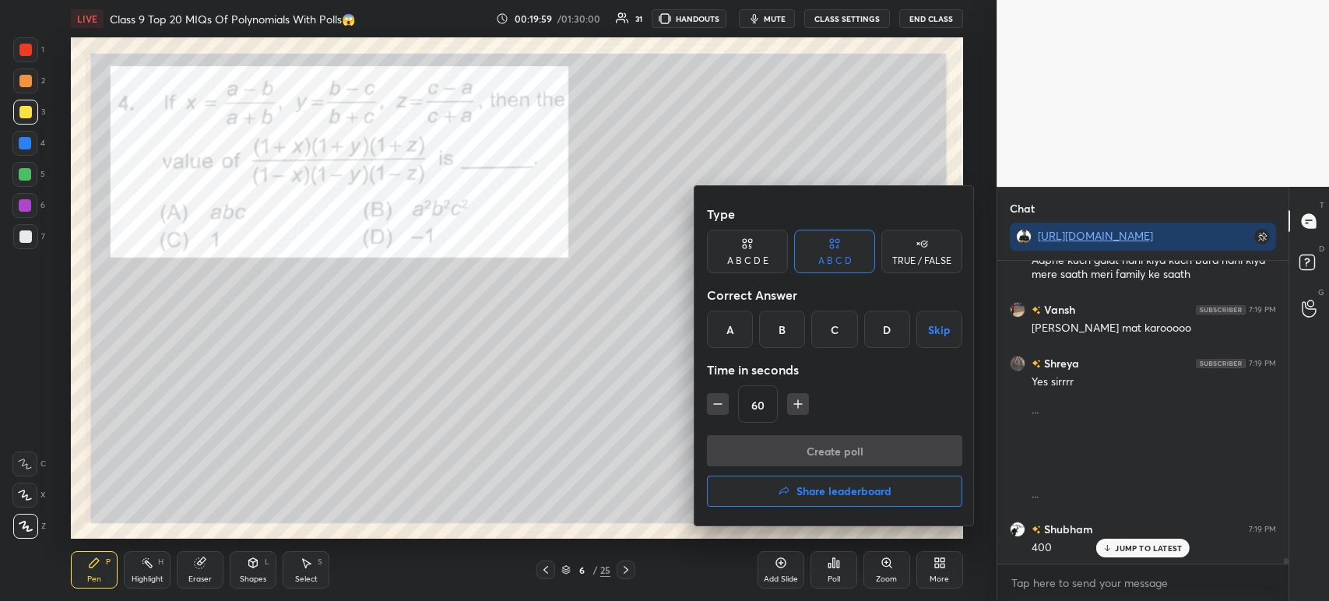
click at [834, 339] on div "C" at bounding box center [834, 329] width 46 height 37
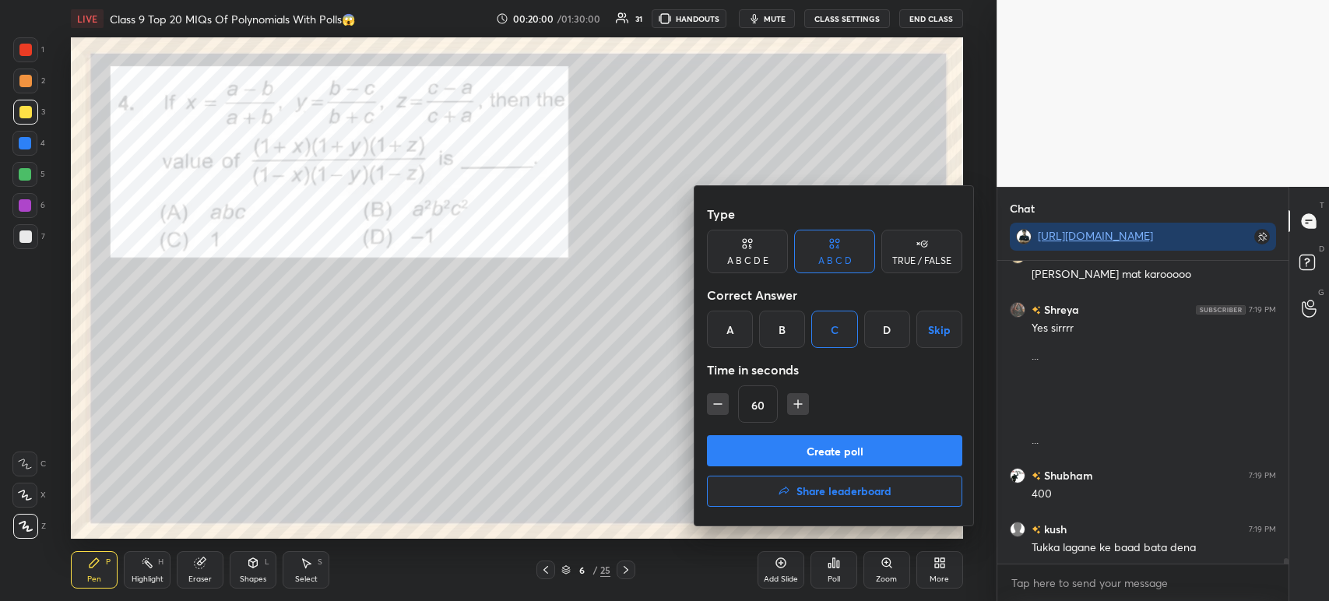
scroll to position [16749, 0]
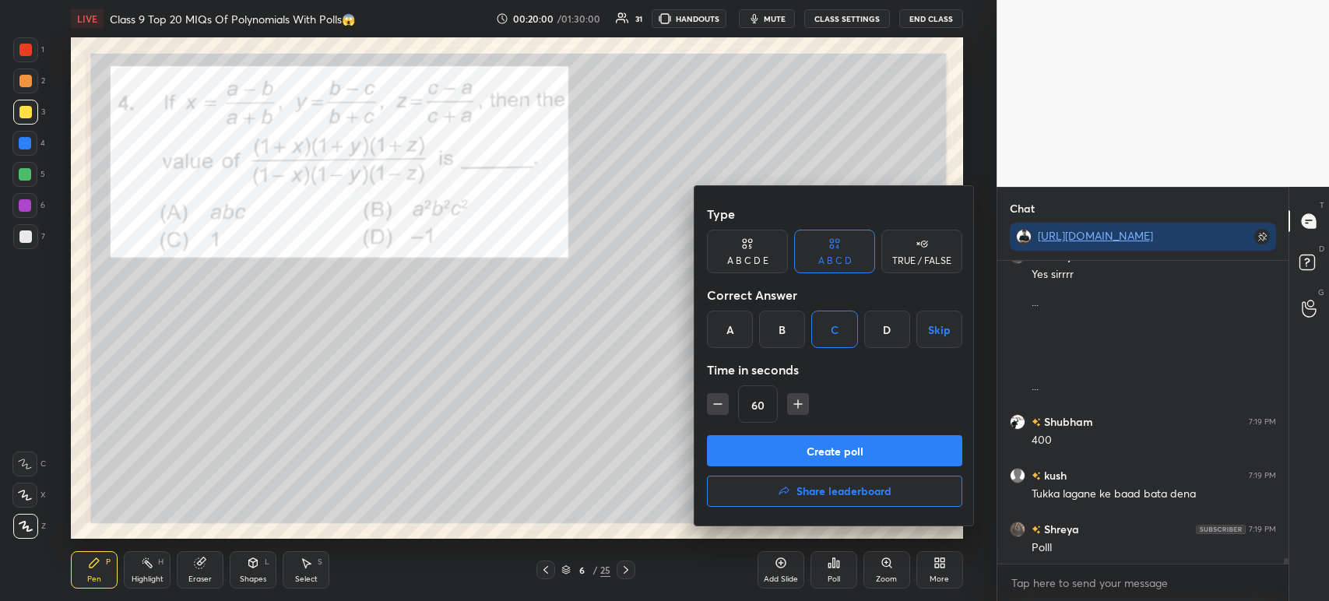
click at [804, 452] on button "Create poll" at bounding box center [834, 450] width 255 height 31
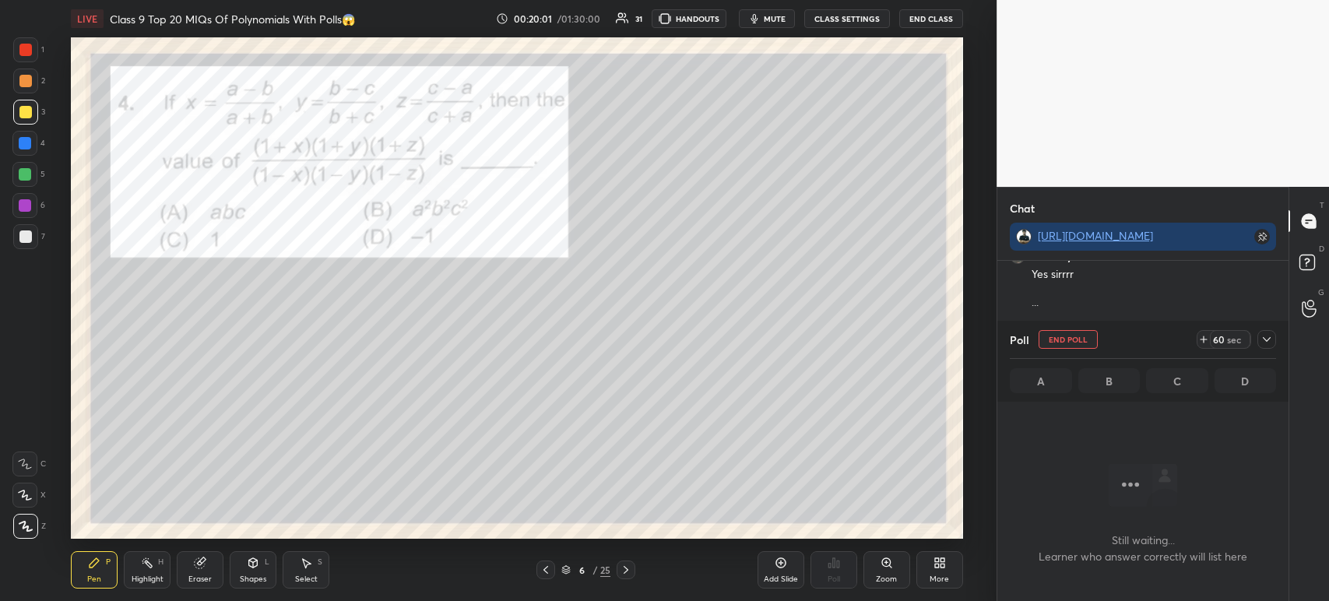
scroll to position [88, 286]
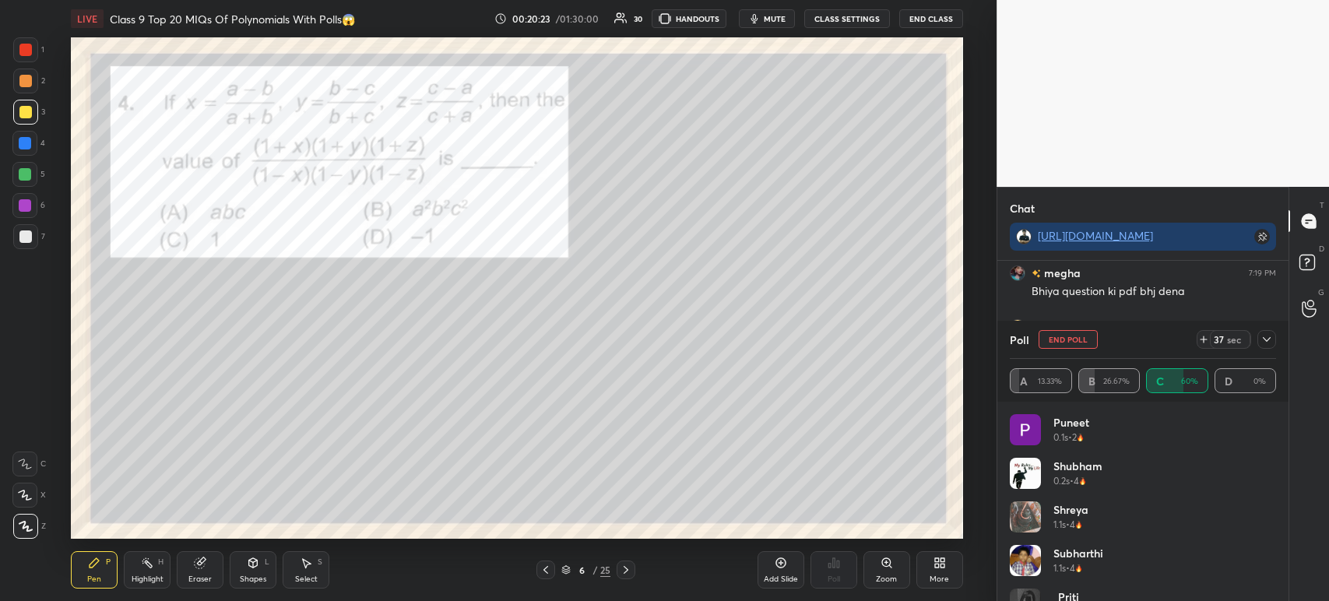
click at [1262, 346] on div at bounding box center [1266, 339] width 19 height 19
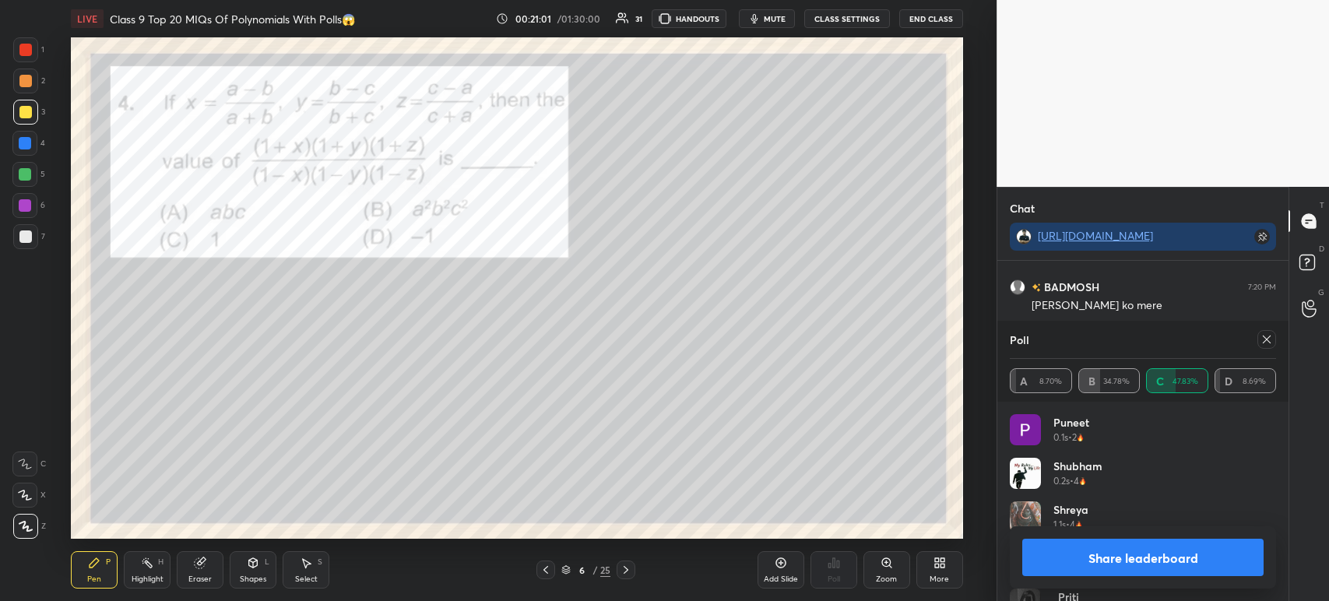
scroll to position [182, 262]
click at [1073, 562] on button "Share leaderboard" at bounding box center [1142, 557] width 241 height 37
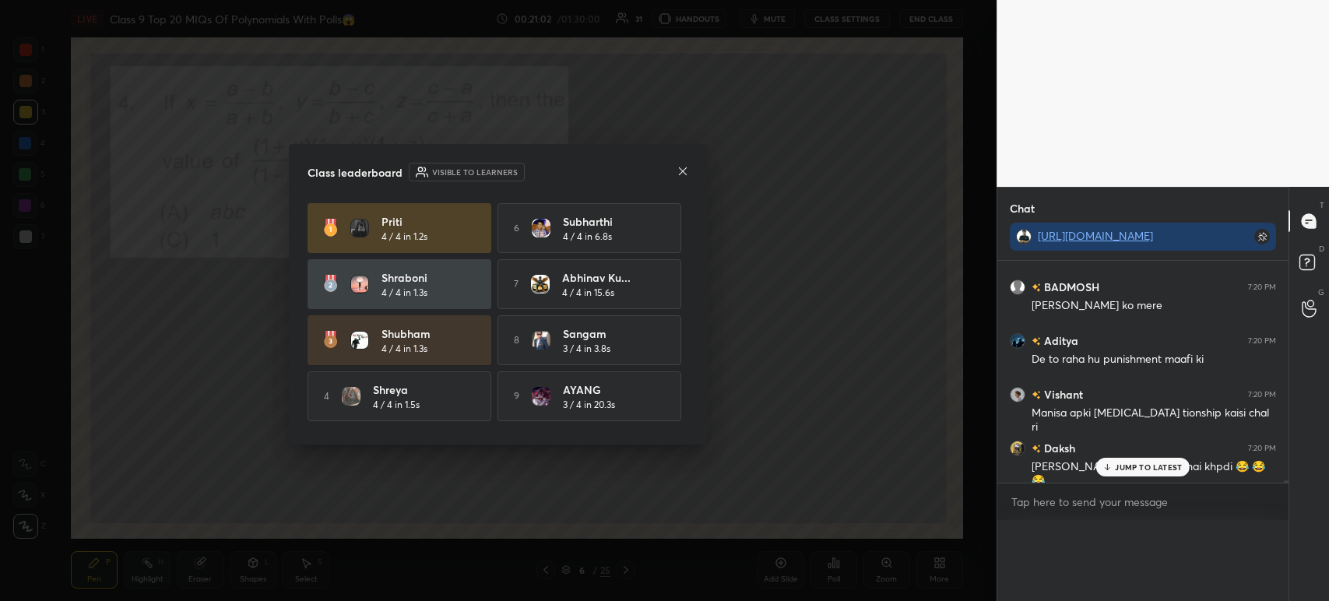
scroll to position [18345, 0]
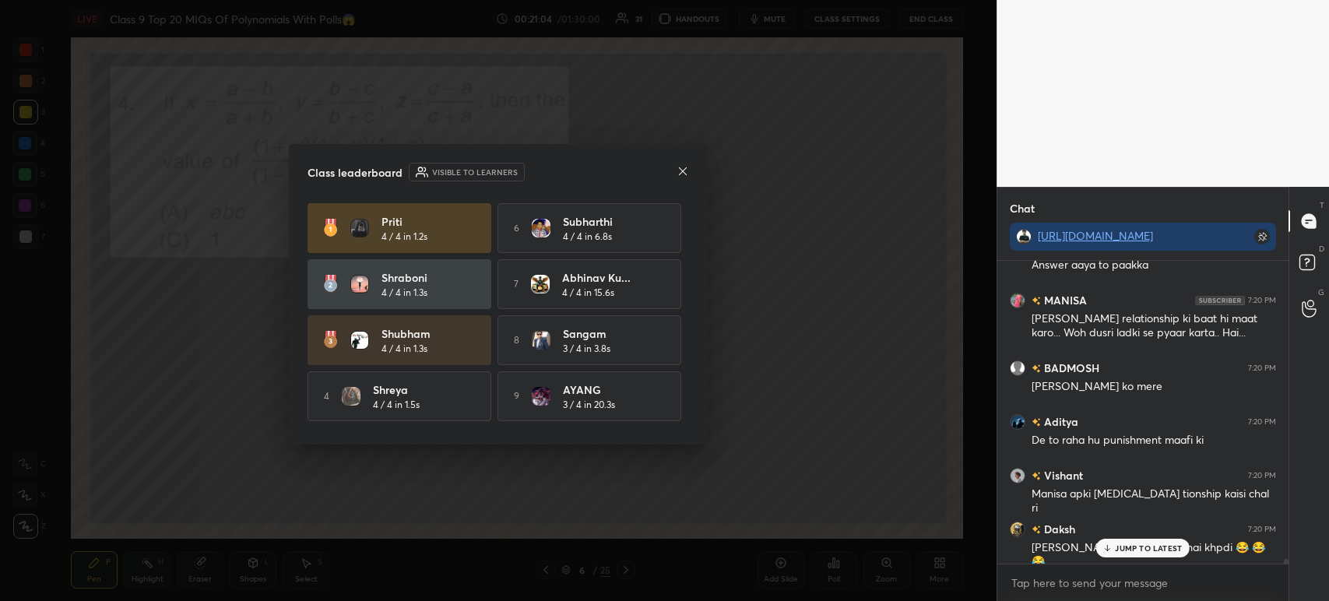
click at [683, 167] on icon at bounding box center [682, 171] width 12 height 12
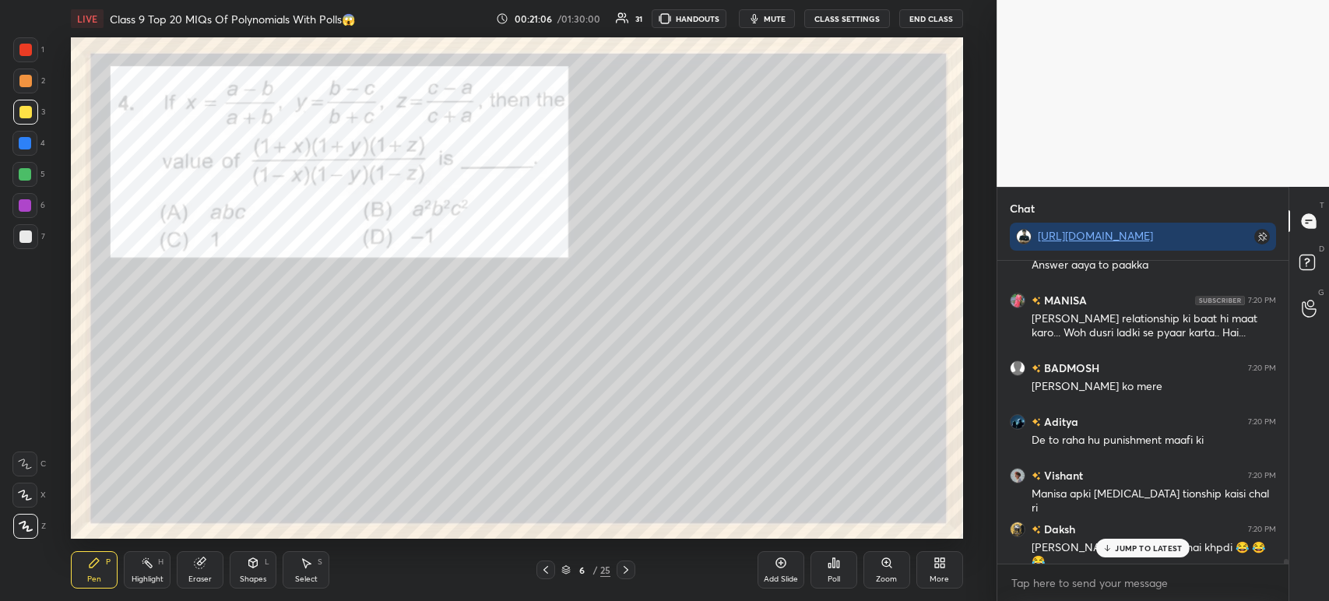
click at [34, 236] on div at bounding box center [25, 236] width 25 height 25
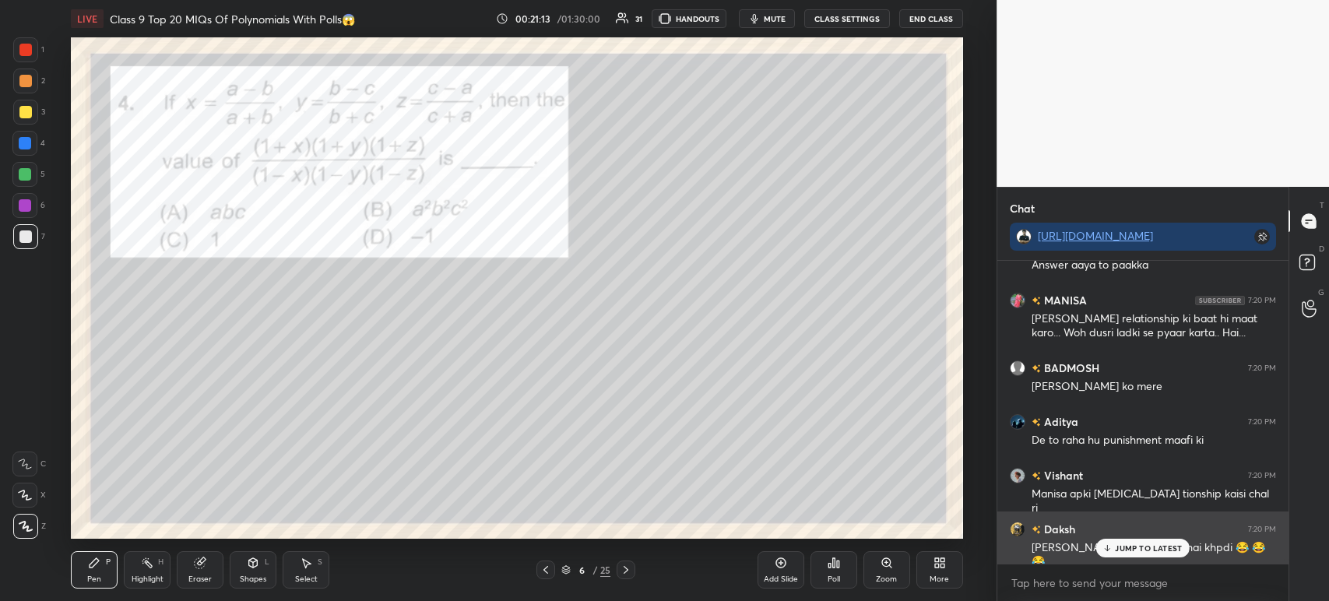
click at [1133, 553] on p "JUMP TO LATEST" at bounding box center [1148, 547] width 67 height 9
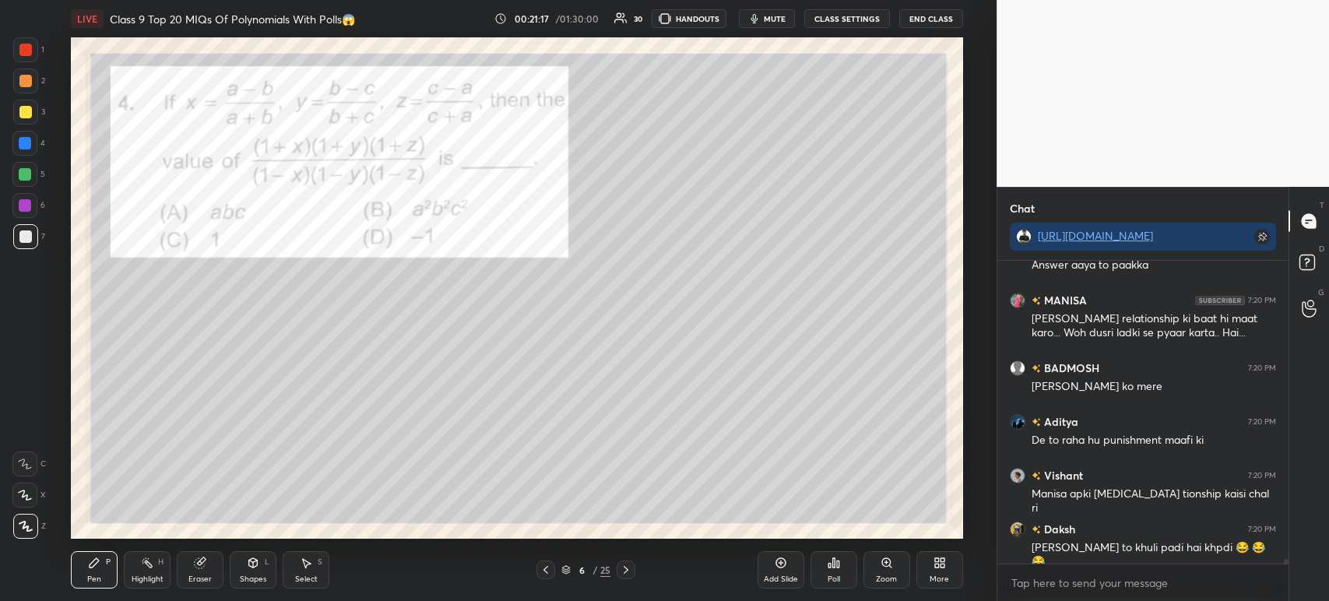
click at [26, 114] on div at bounding box center [25, 112] width 12 height 12
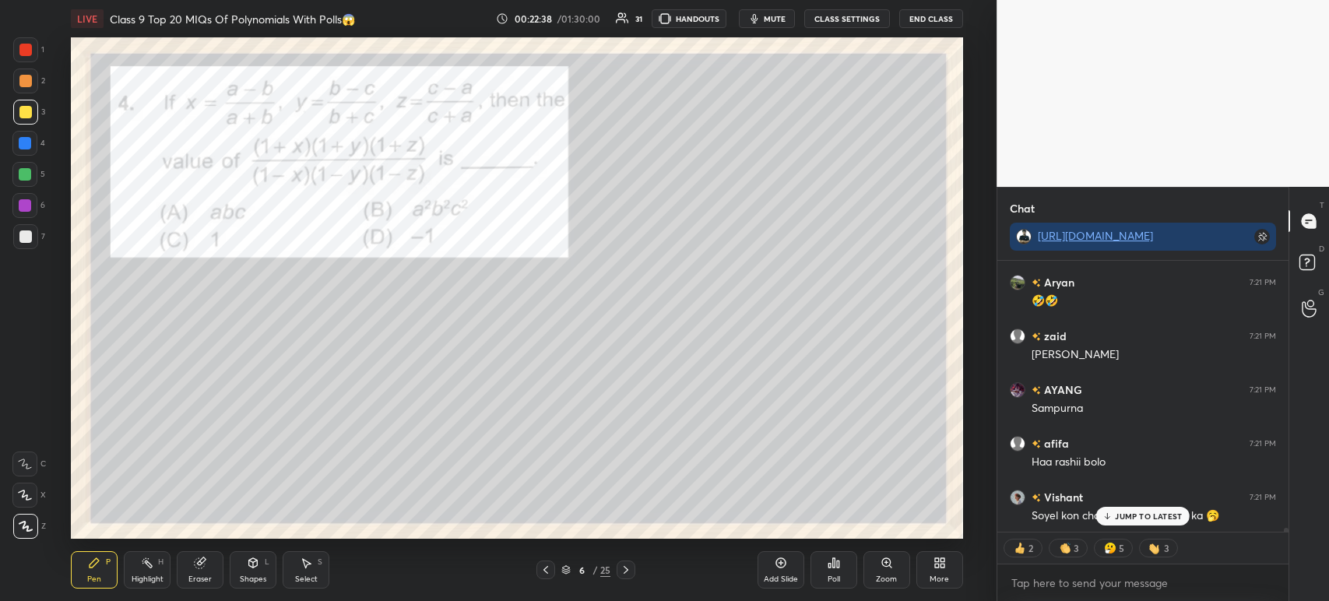
scroll to position [20357, 0]
click at [772, 565] on div "Add Slide" at bounding box center [780, 569] width 47 height 37
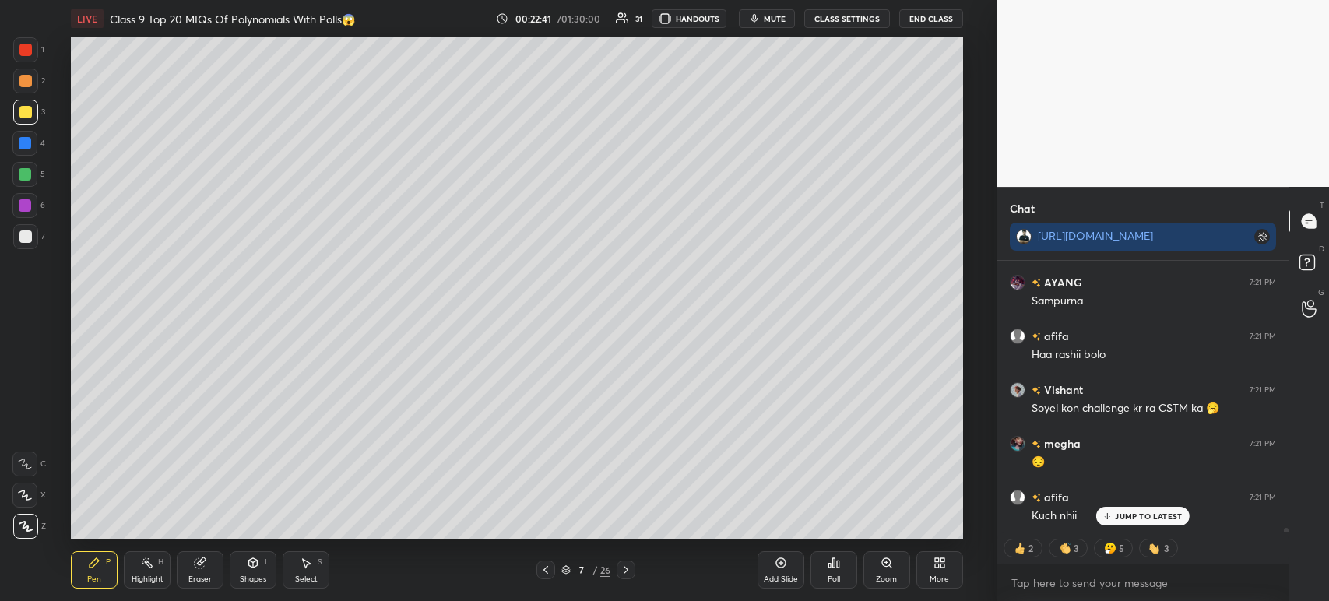
click at [546, 573] on icon at bounding box center [545, 570] width 5 height 8
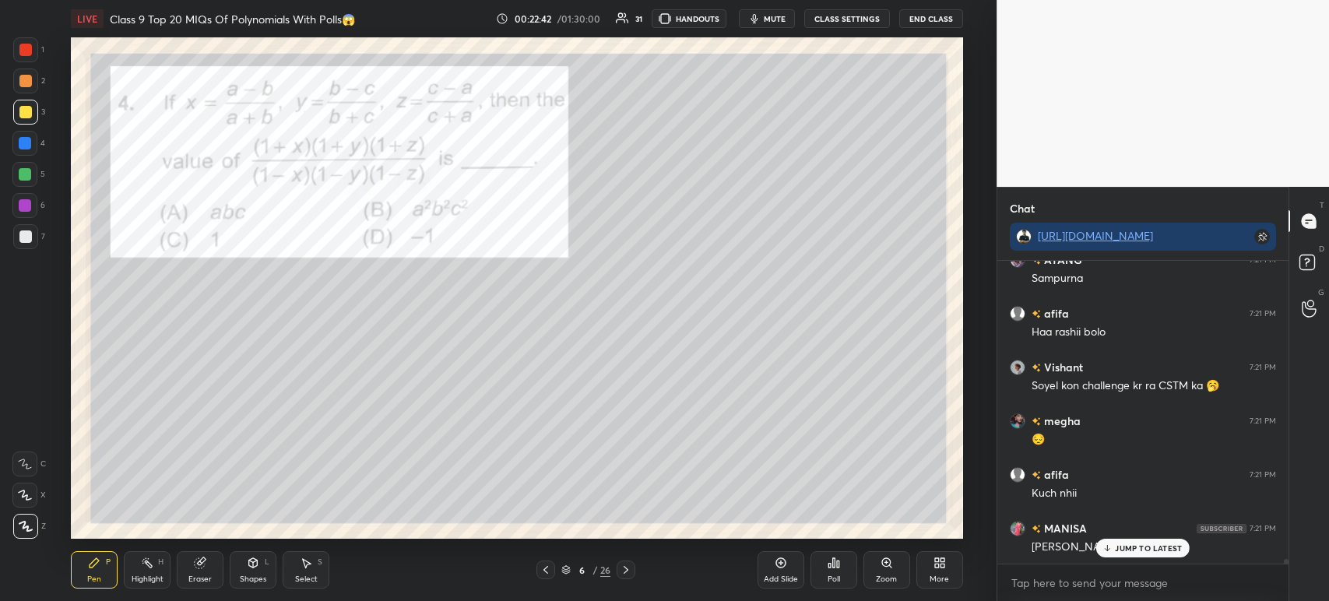
scroll to position [20432, 0]
click at [627, 574] on icon at bounding box center [626, 570] width 12 height 12
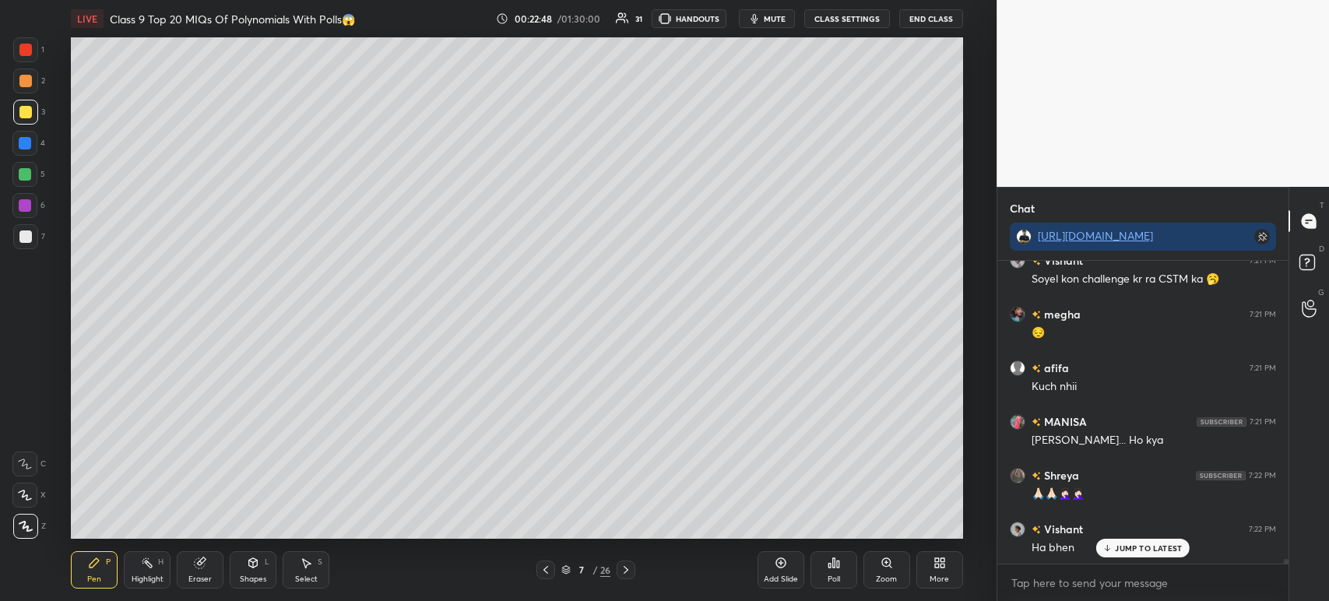
click at [548, 570] on icon at bounding box center [545, 570] width 12 height 12
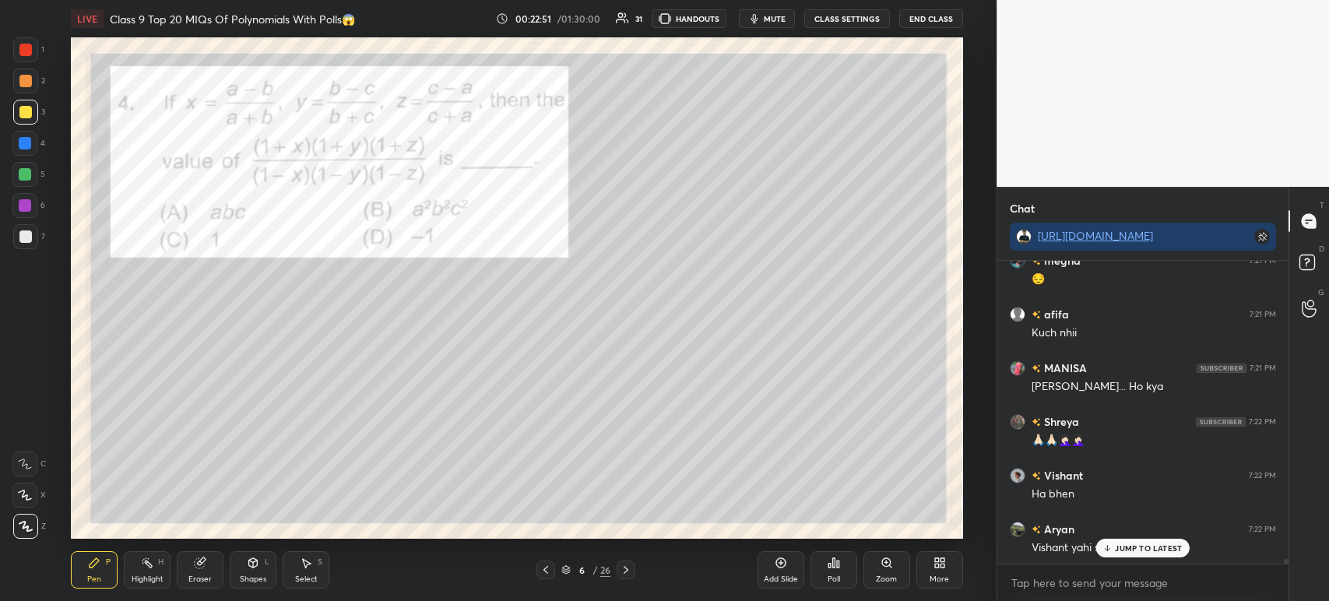
click at [616, 567] on div at bounding box center [625, 569] width 19 height 19
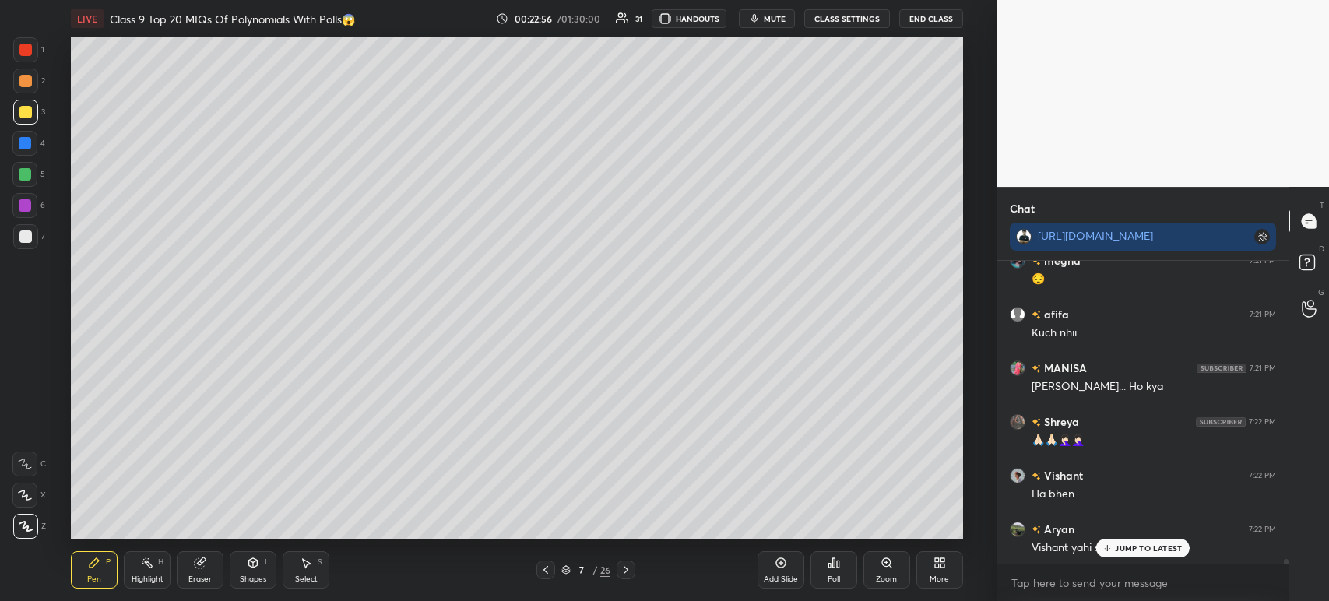
scroll to position [20647, 0]
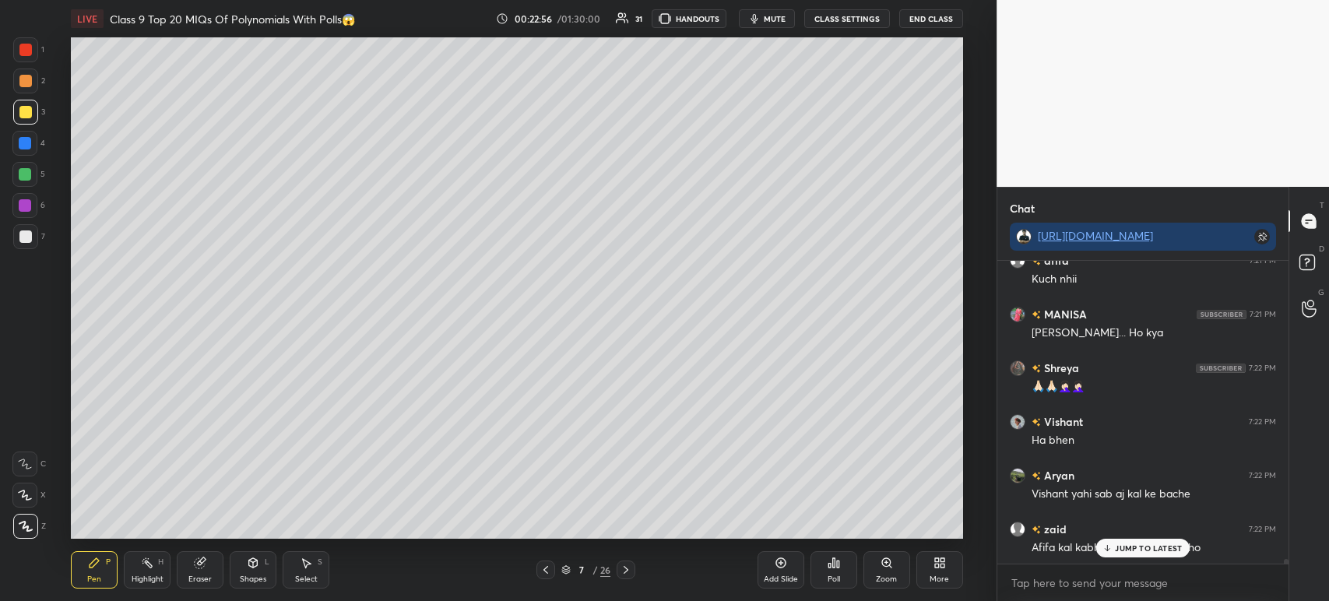
click at [544, 580] on div "Pen P Highlight H Eraser Shapes L Select S 7 / 26 Add Slide Poll Zoom More" at bounding box center [517, 570] width 892 height 62
click at [547, 571] on icon at bounding box center [545, 570] width 12 height 12
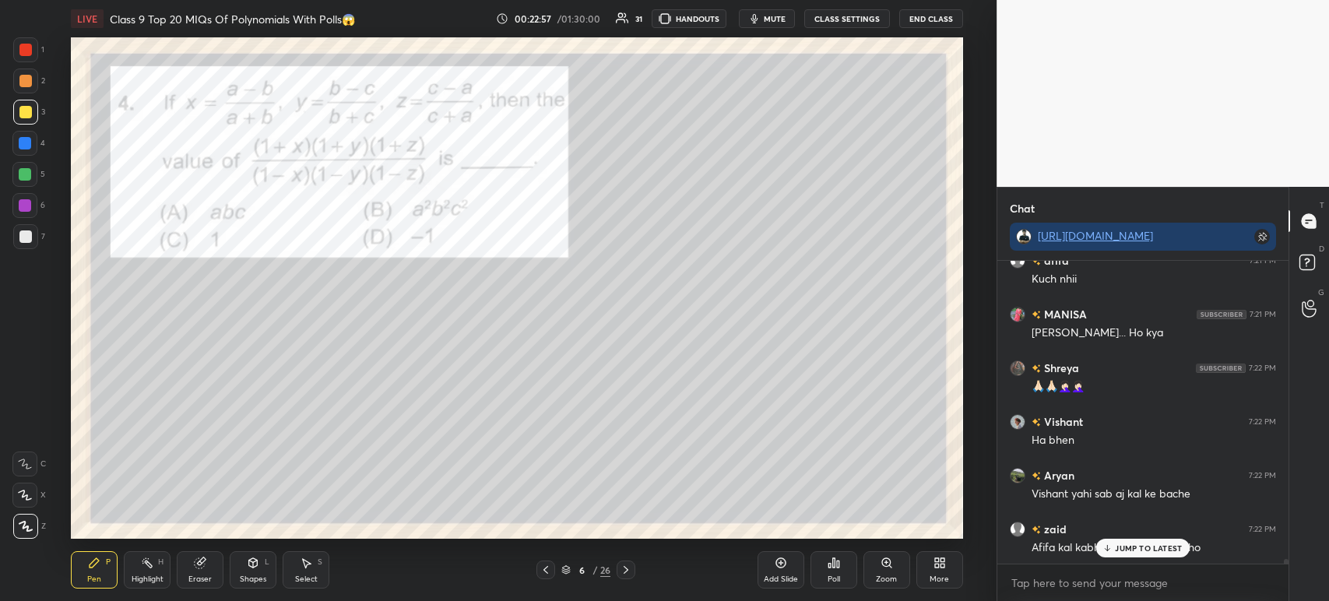
scroll to position [20701, 0]
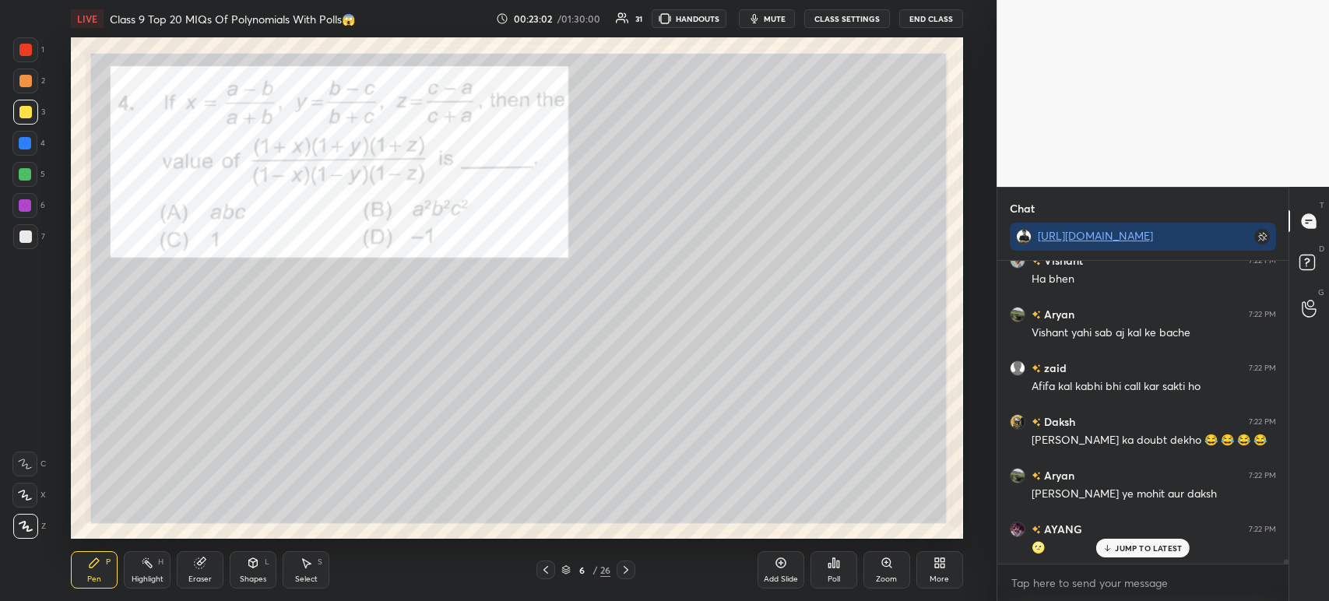
click at [623, 565] on icon at bounding box center [626, 570] width 12 height 12
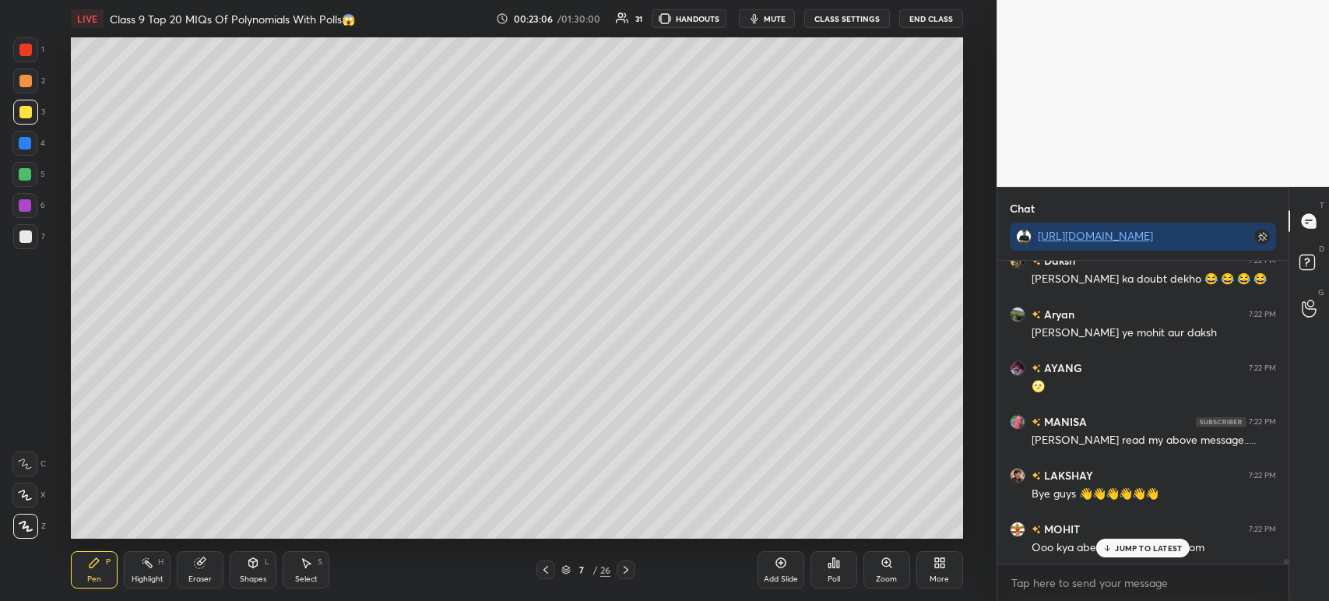
click at [548, 571] on icon at bounding box center [545, 570] width 12 height 12
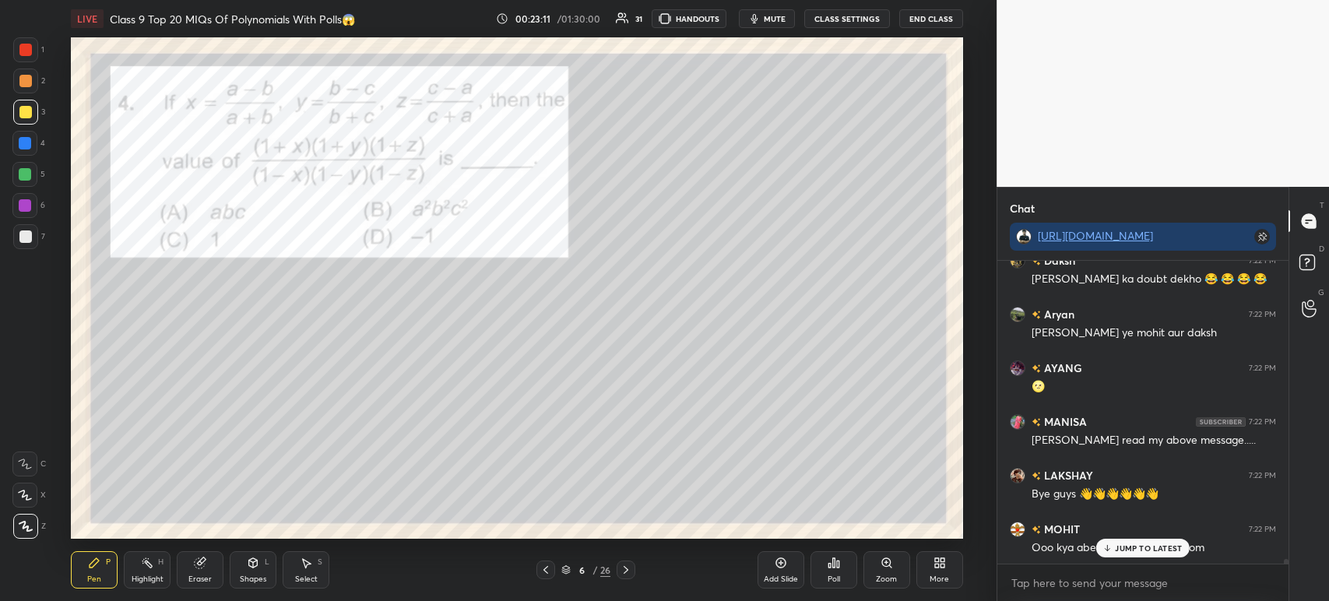
click at [620, 569] on icon at bounding box center [626, 570] width 12 height 12
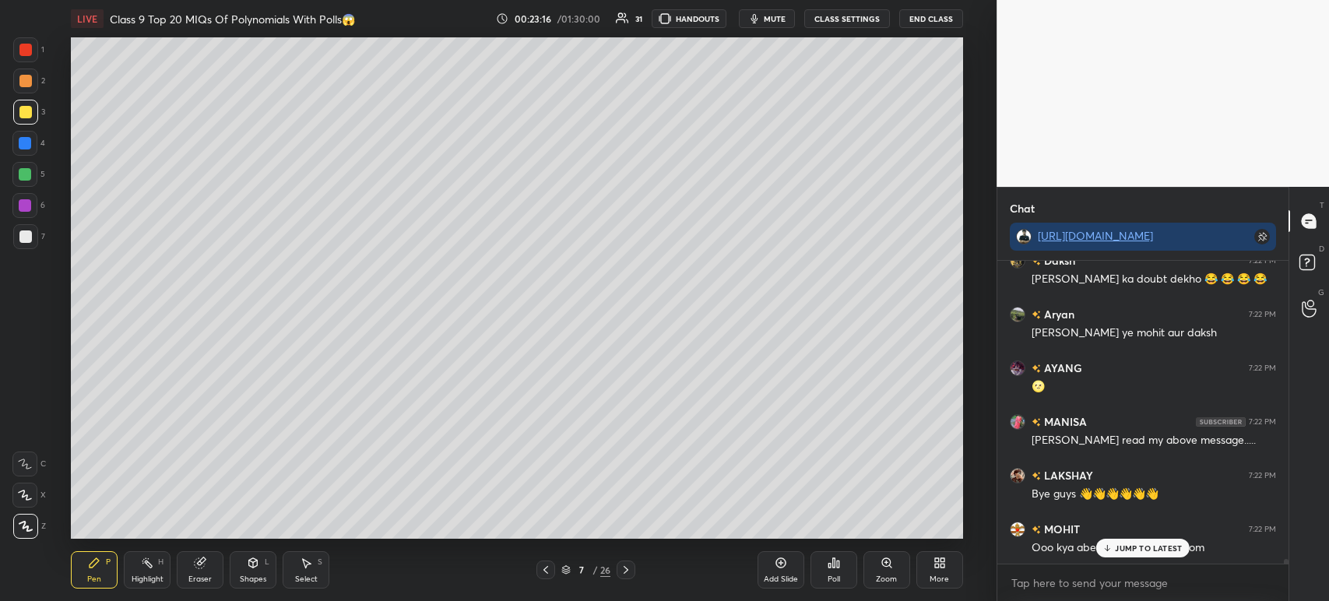
click at [543, 569] on icon at bounding box center [545, 570] width 12 height 12
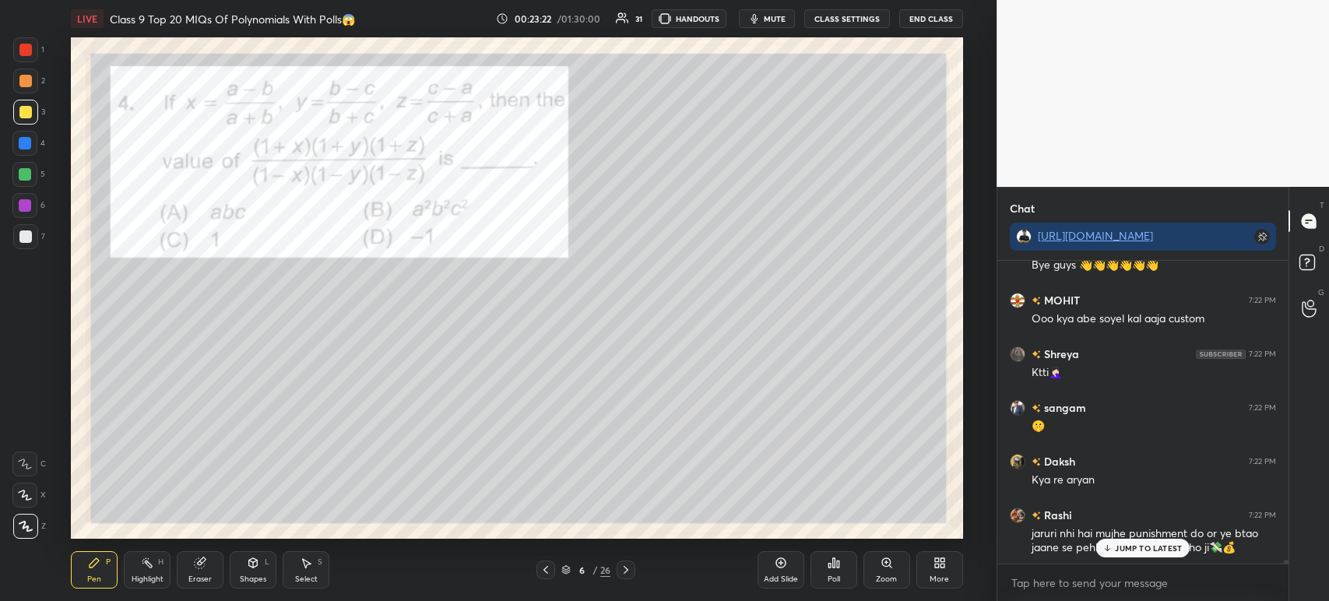
scroll to position [21252, 0]
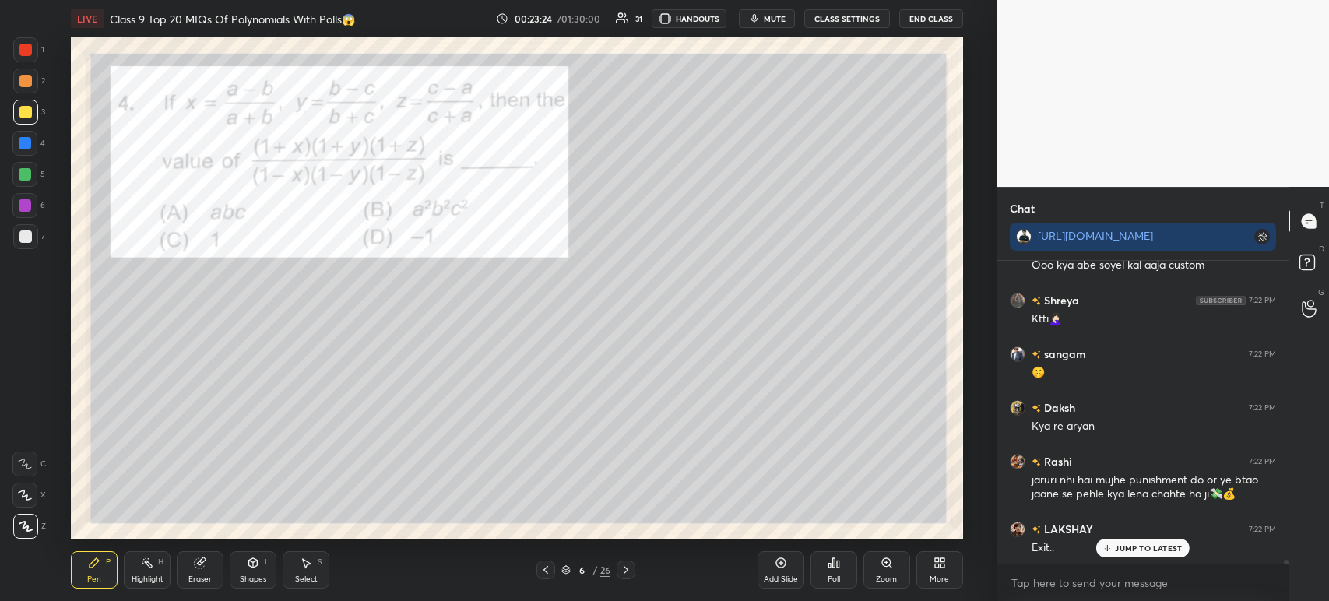
click at [626, 571] on icon at bounding box center [626, 570] width 12 height 12
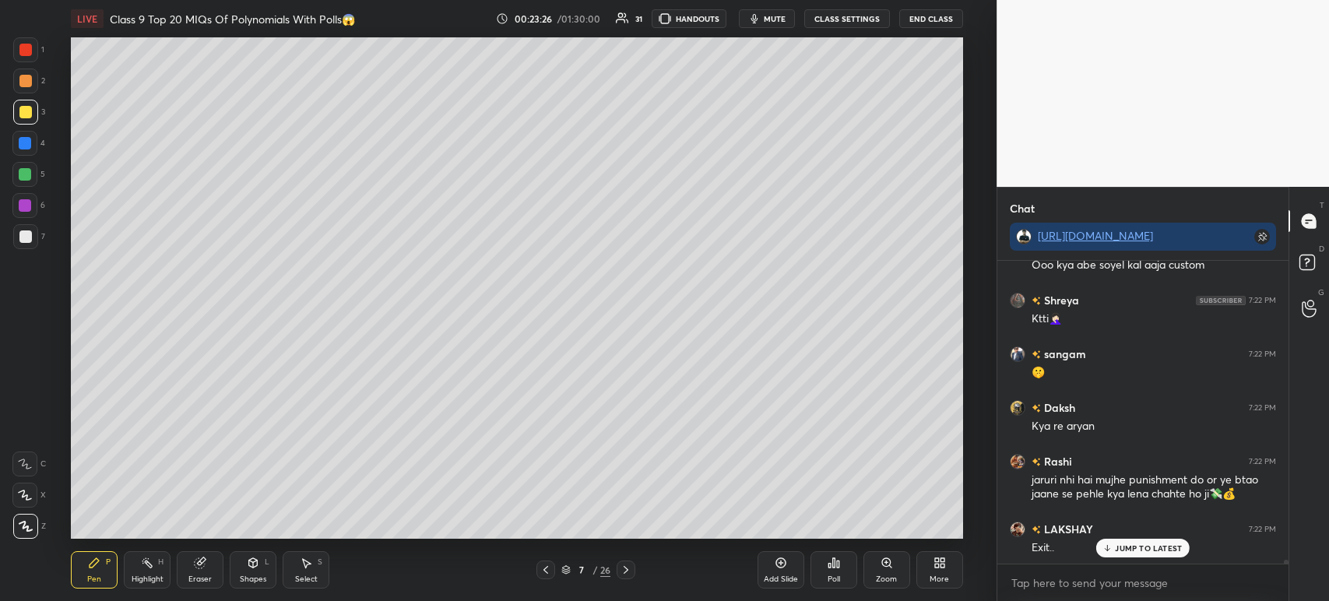
scroll to position [21305, 0]
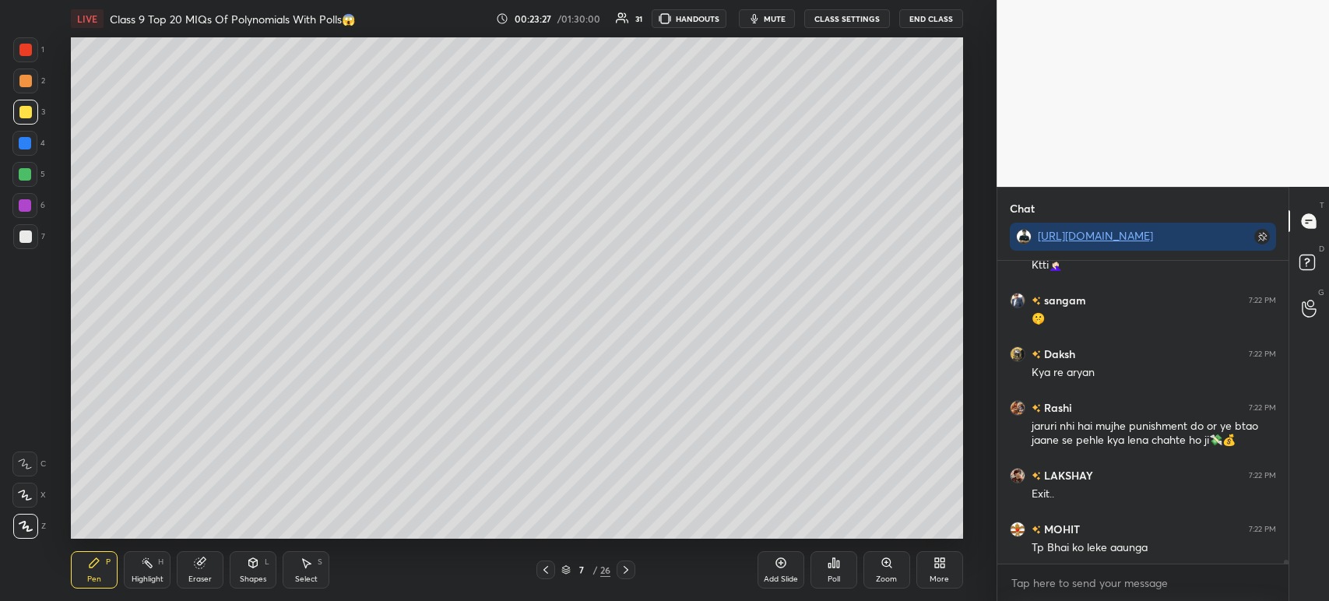
click at [547, 577] on div at bounding box center [545, 569] width 19 height 19
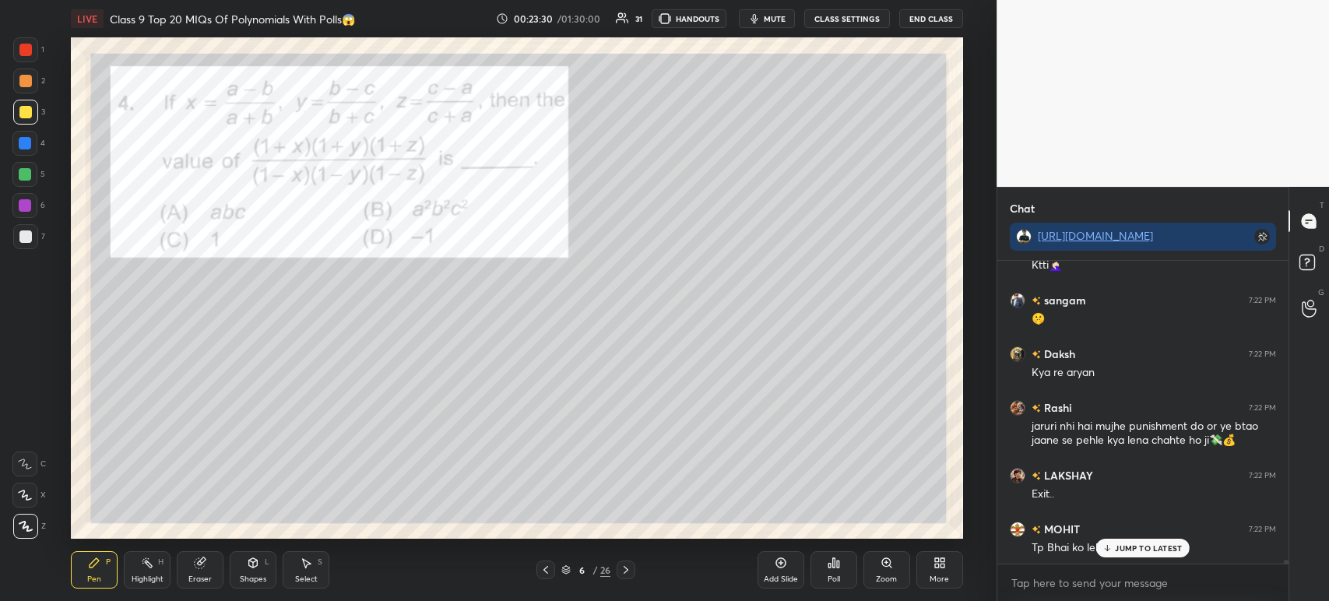
scroll to position [21359, 0]
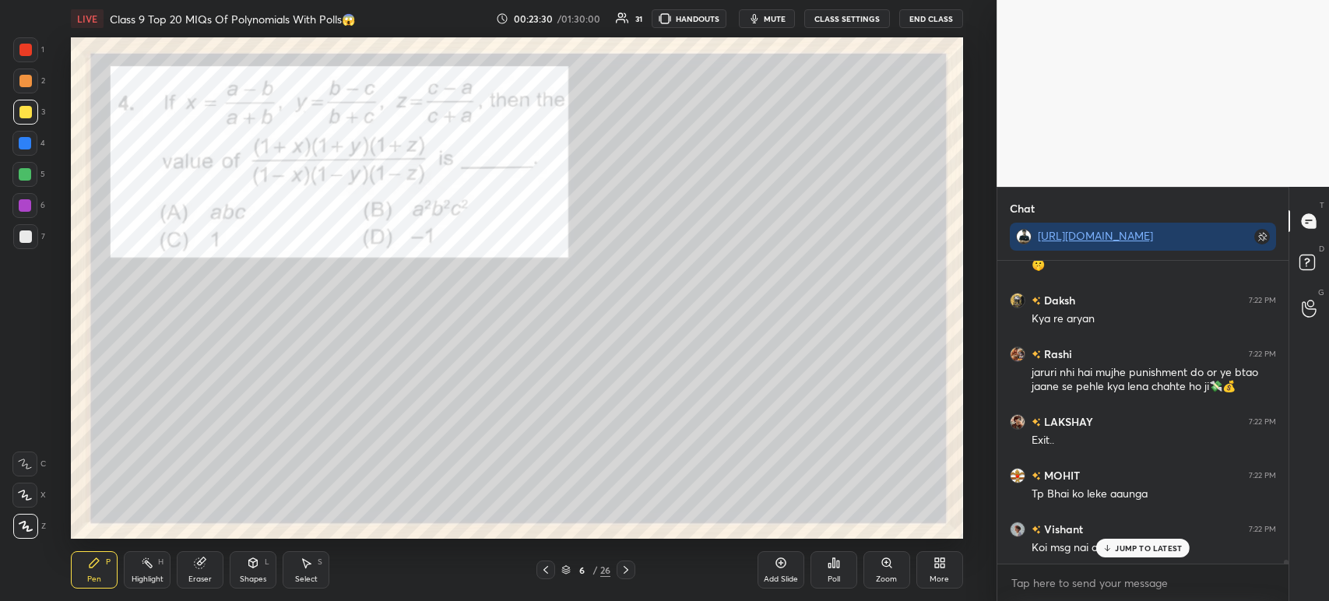
click at [627, 569] on icon at bounding box center [625, 570] width 5 height 8
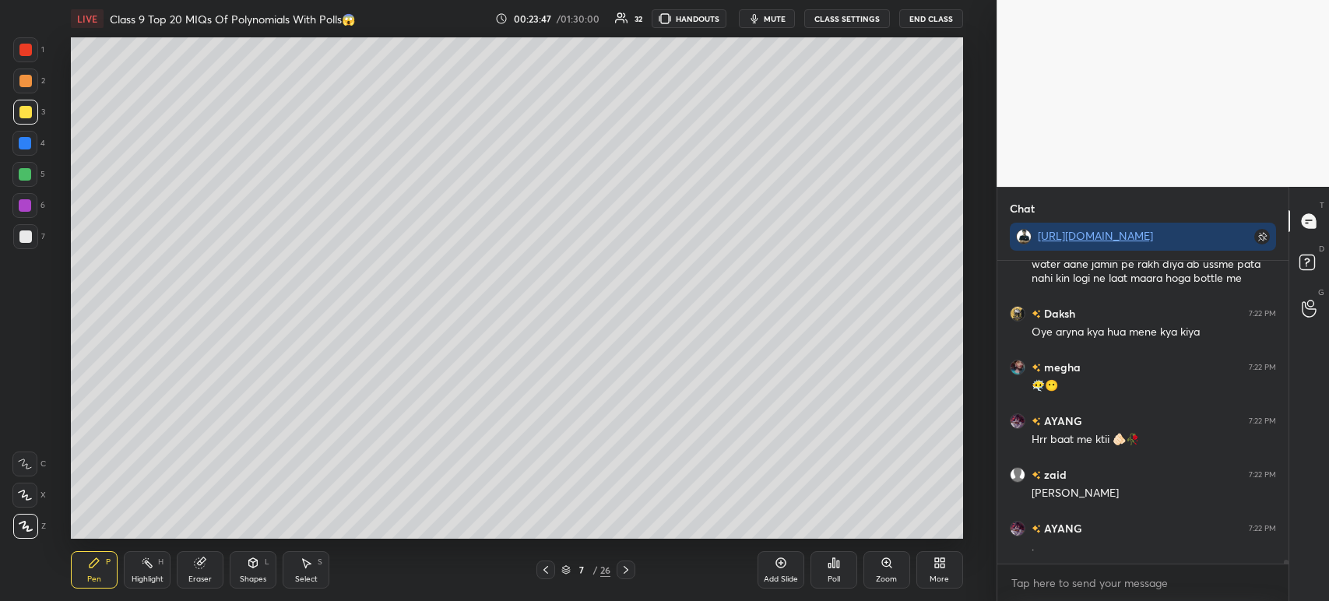
scroll to position [21817, 0]
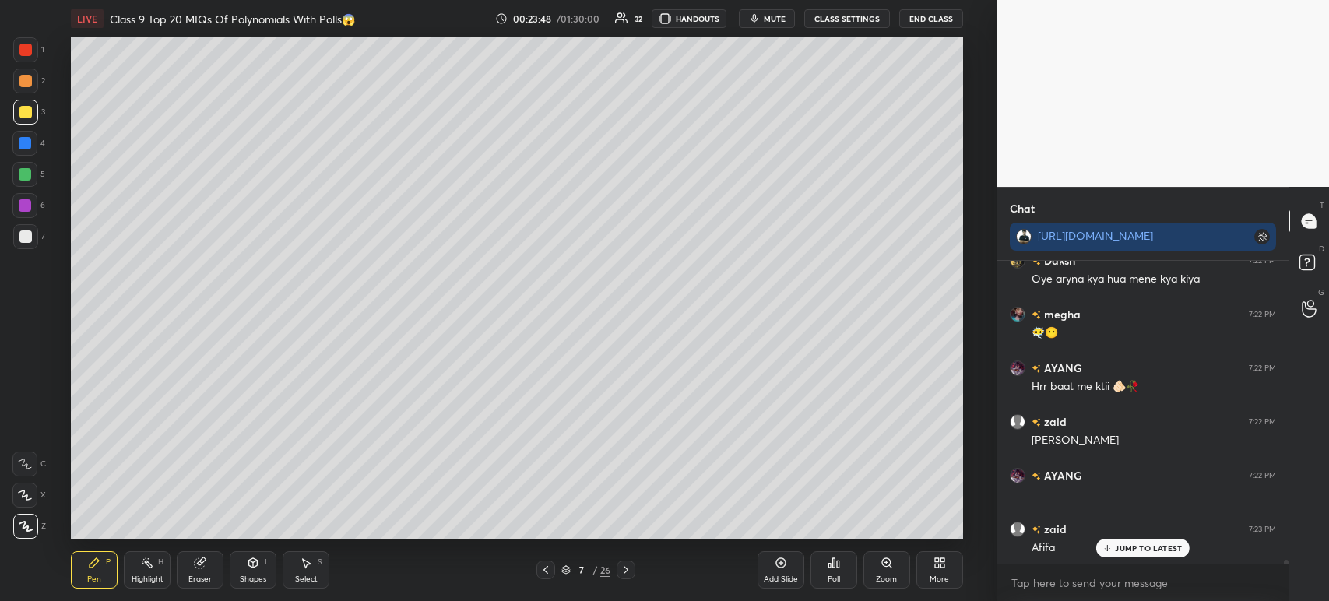
click at [548, 565] on icon at bounding box center [545, 570] width 12 height 12
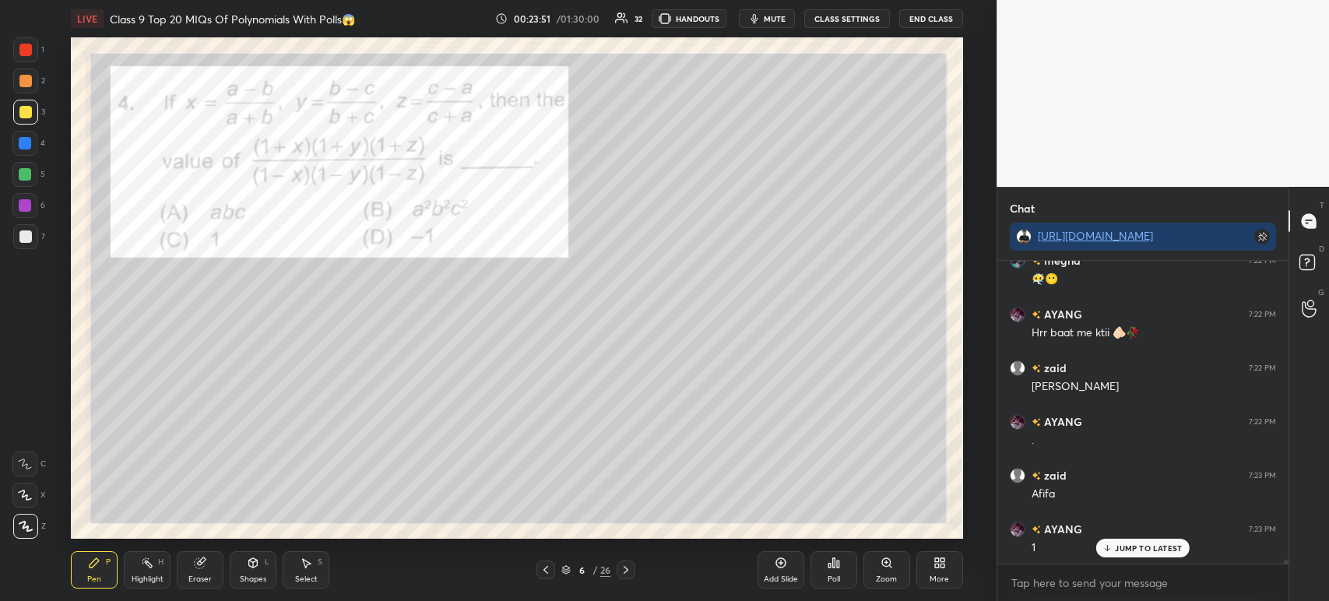
scroll to position [21924, 0]
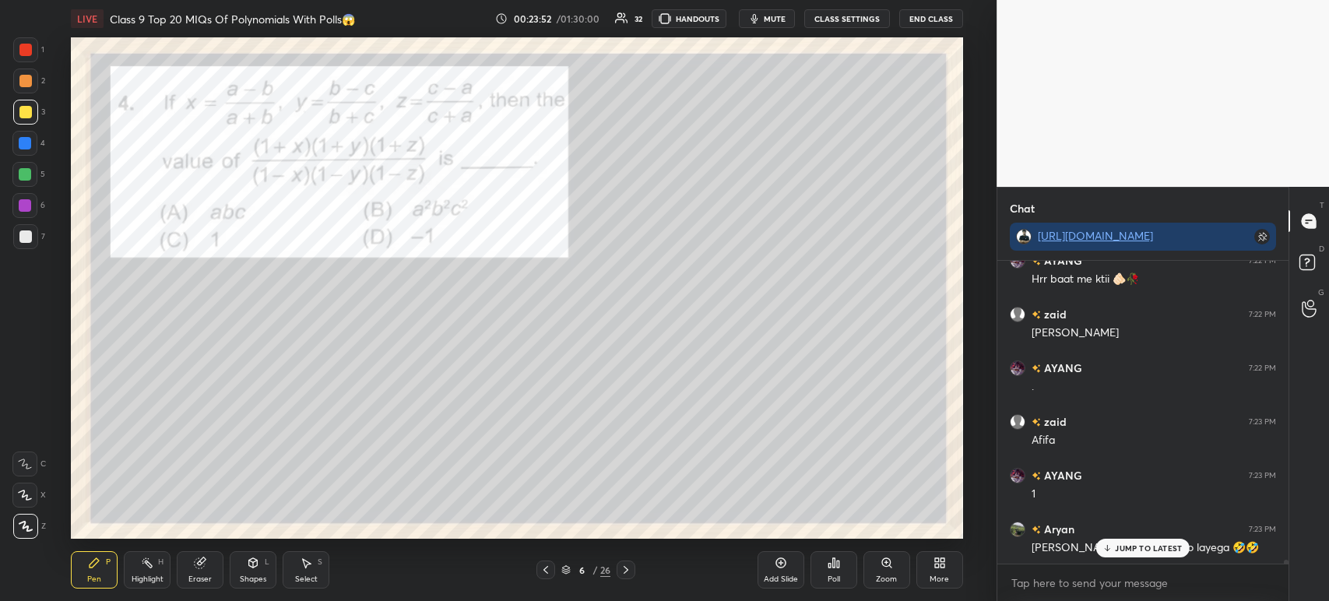
click at [627, 571] on icon at bounding box center [625, 570] width 5 height 8
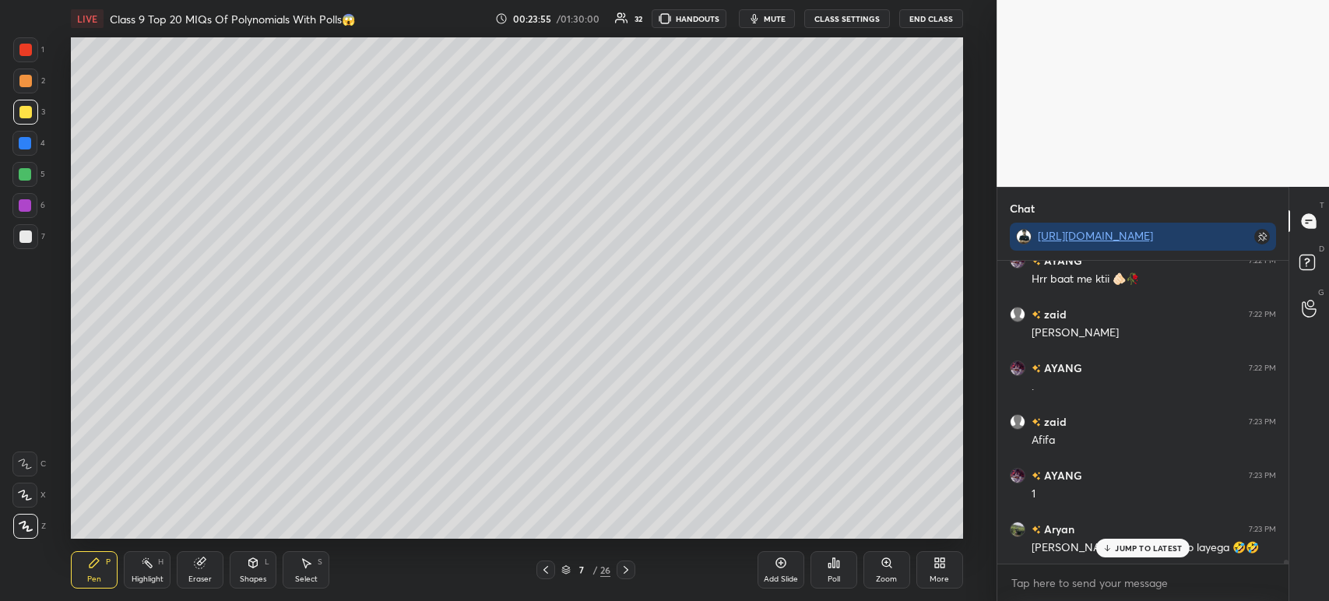
click at [551, 569] on div at bounding box center [545, 569] width 19 height 19
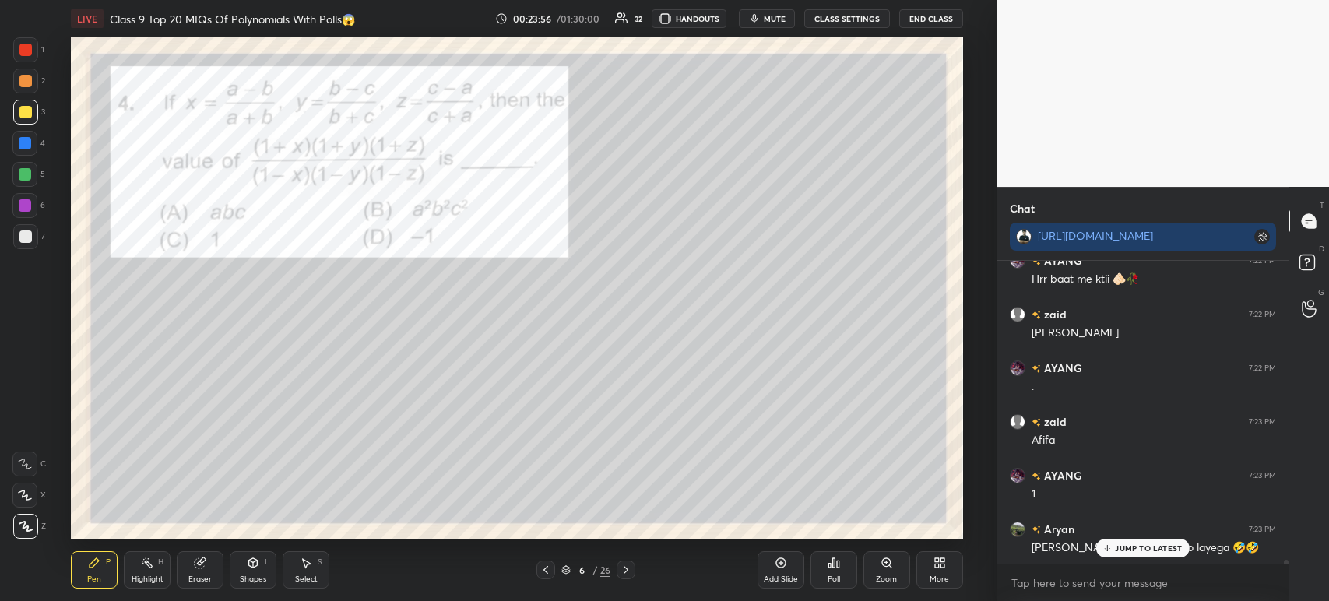
scroll to position [21978, 0]
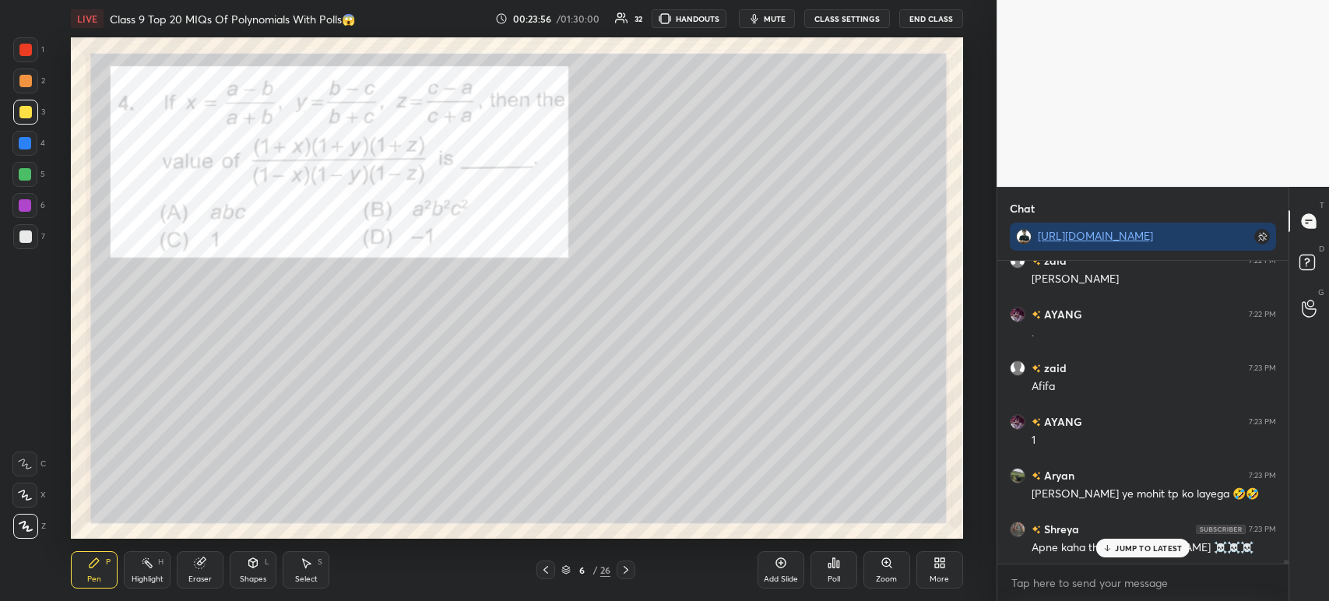
click at [35, 60] on div at bounding box center [25, 49] width 25 height 25
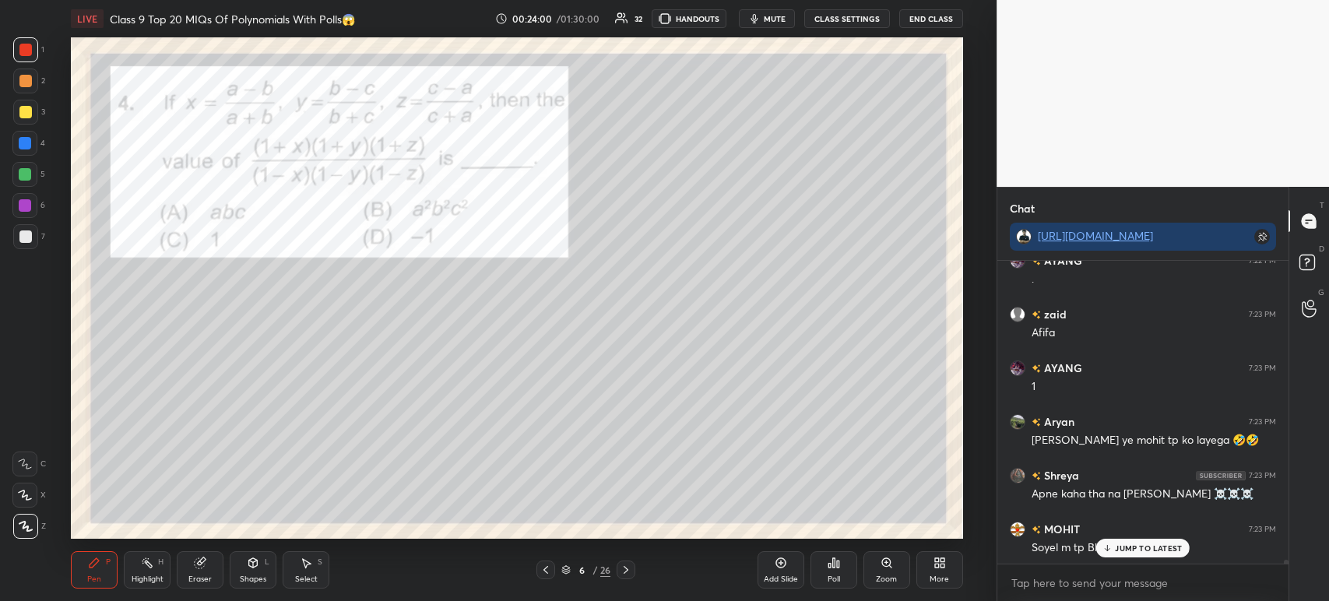
scroll to position [22085, 0]
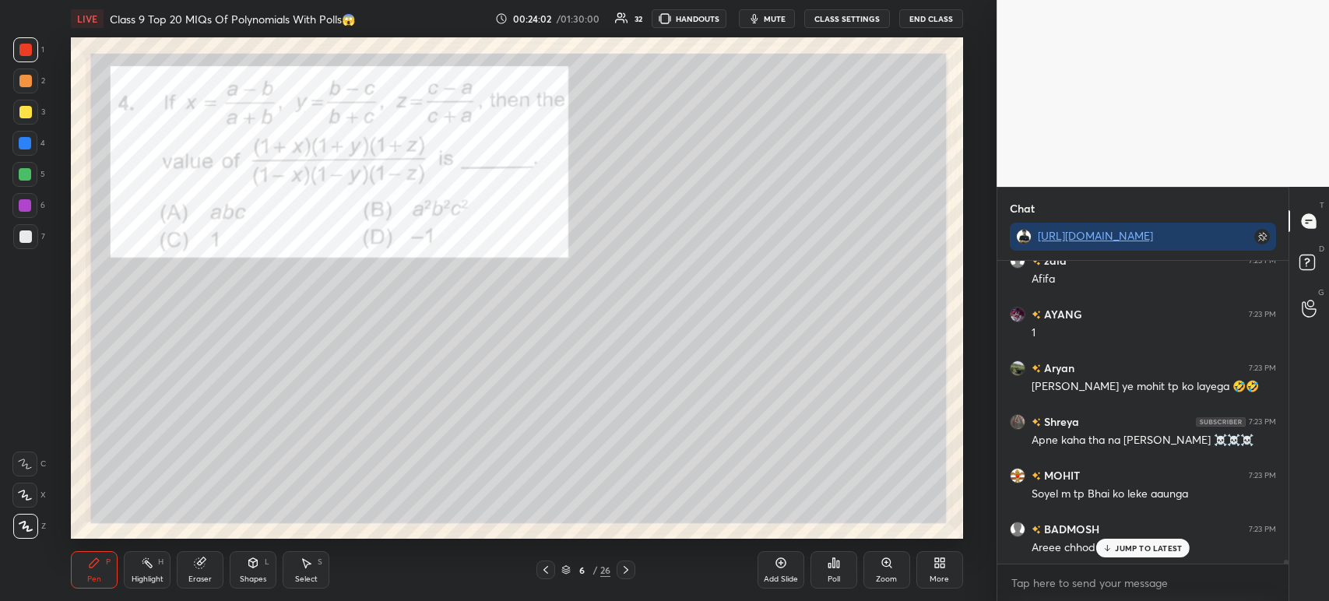
click at [628, 572] on icon at bounding box center [626, 570] width 12 height 12
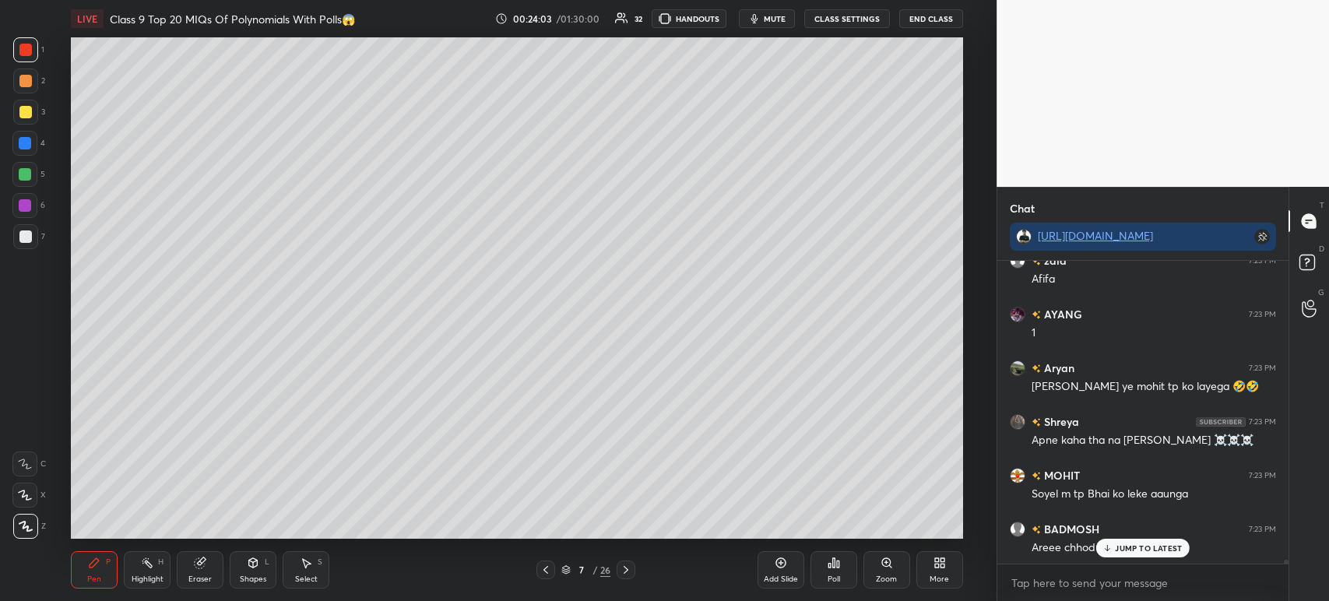
scroll to position [22153, 0]
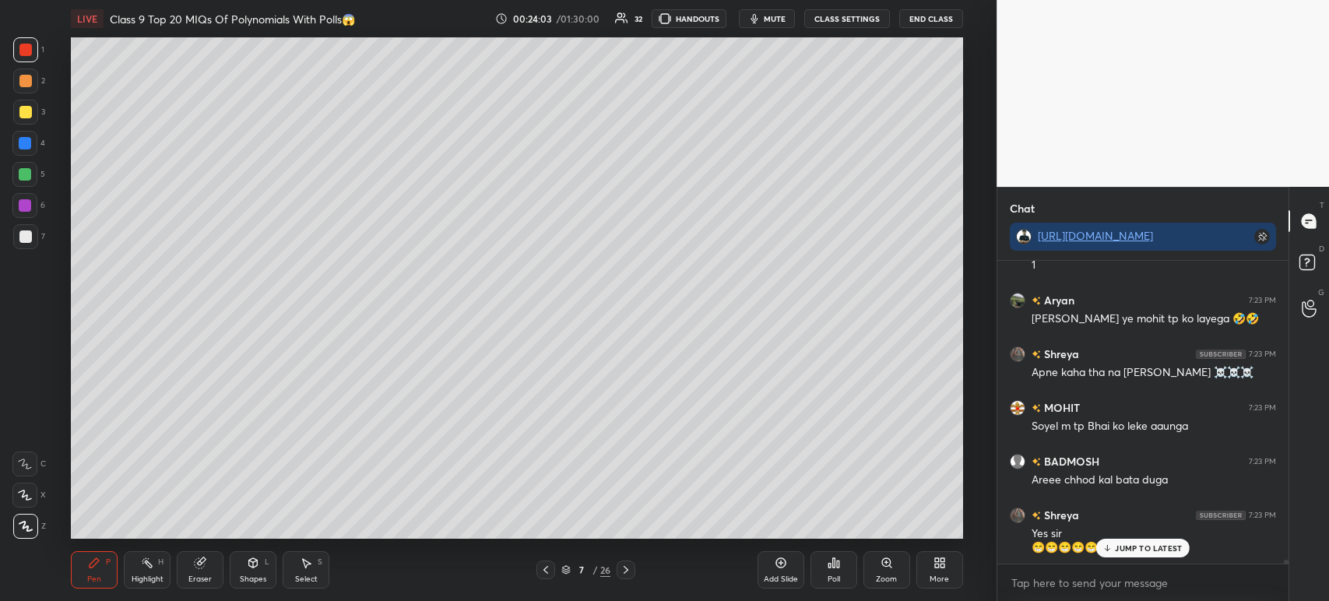
click at [619, 580] on div "Pen P Highlight H Eraser Shapes L Select S 7 / 26 Add Slide Poll Zoom More" at bounding box center [517, 570] width 892 height 62
click at [621, 578] on div at bounding box center [625, 569] width 19 height 19
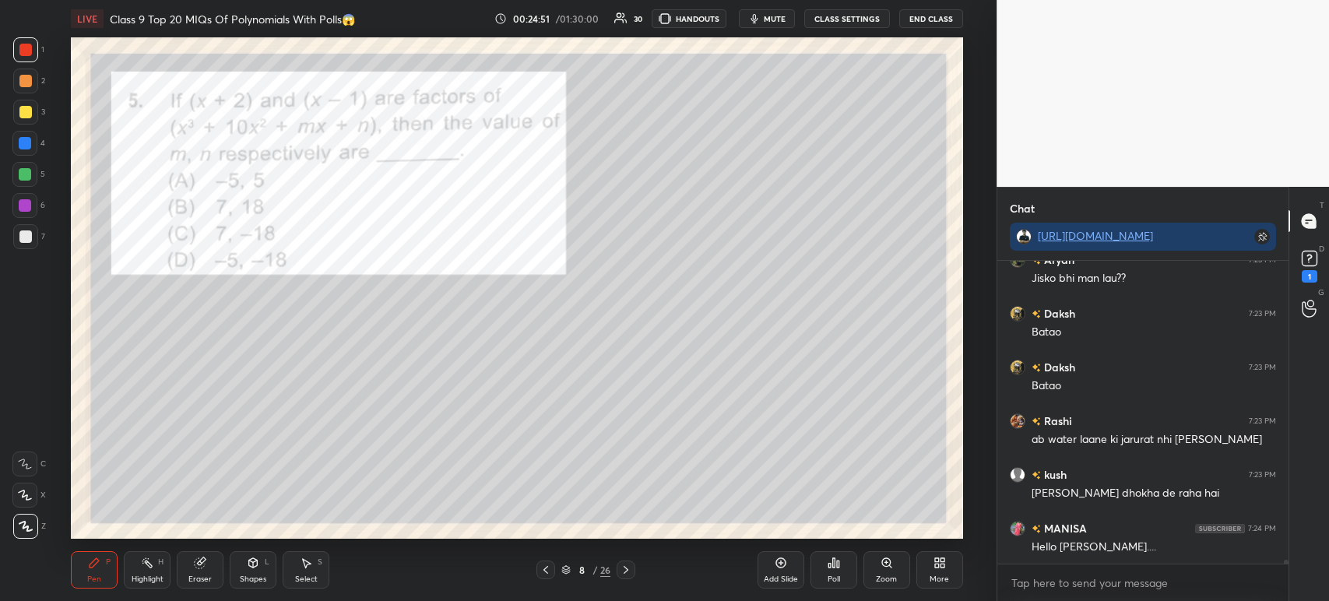
scroll to position [23191, 0]
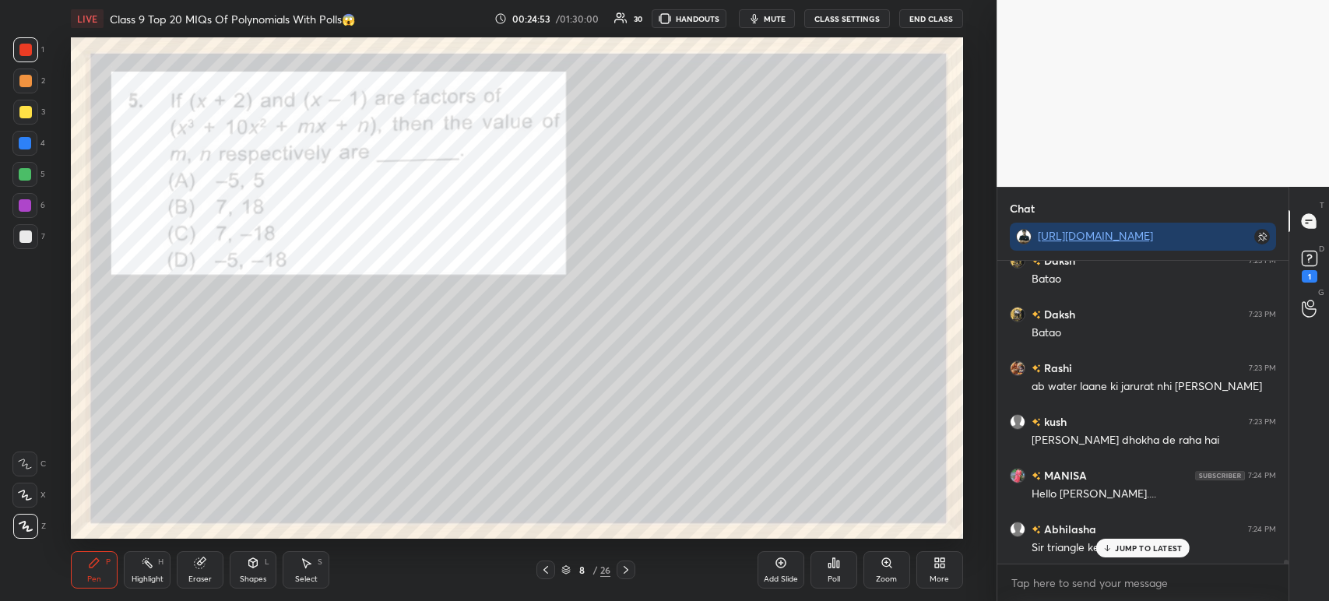
click at [1115, 550] on div "JUMP TO LATEST" at bounding box center [1142, 548] width 93 height 19
click at [1314, 270] on div "1" at bounding box center [1309, 276] width 16 height 12
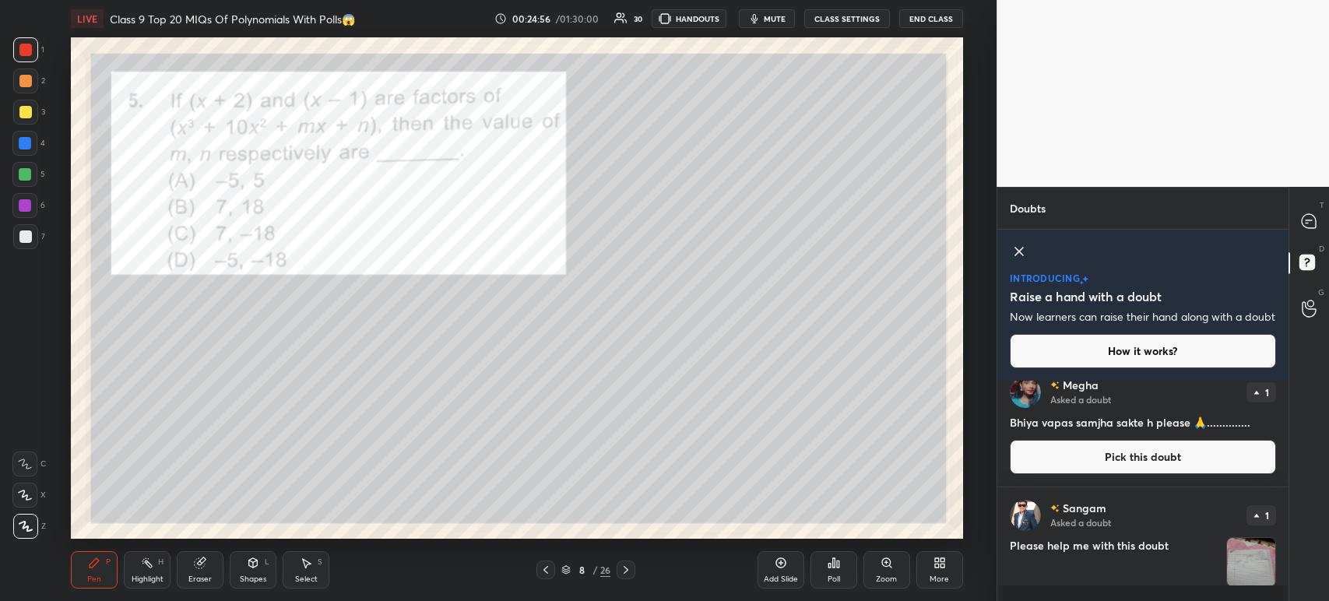
scroll to position [0, 0]
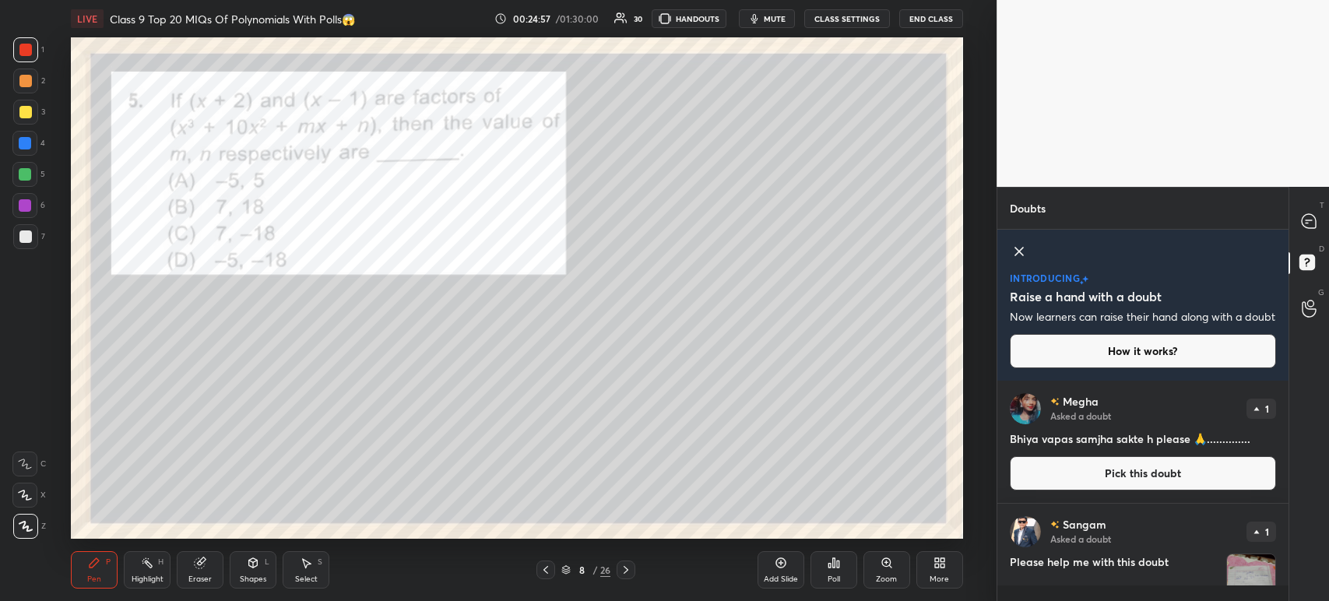
click at [1321, 225] on div at bounding box center [1309, 221] width 31 height 28
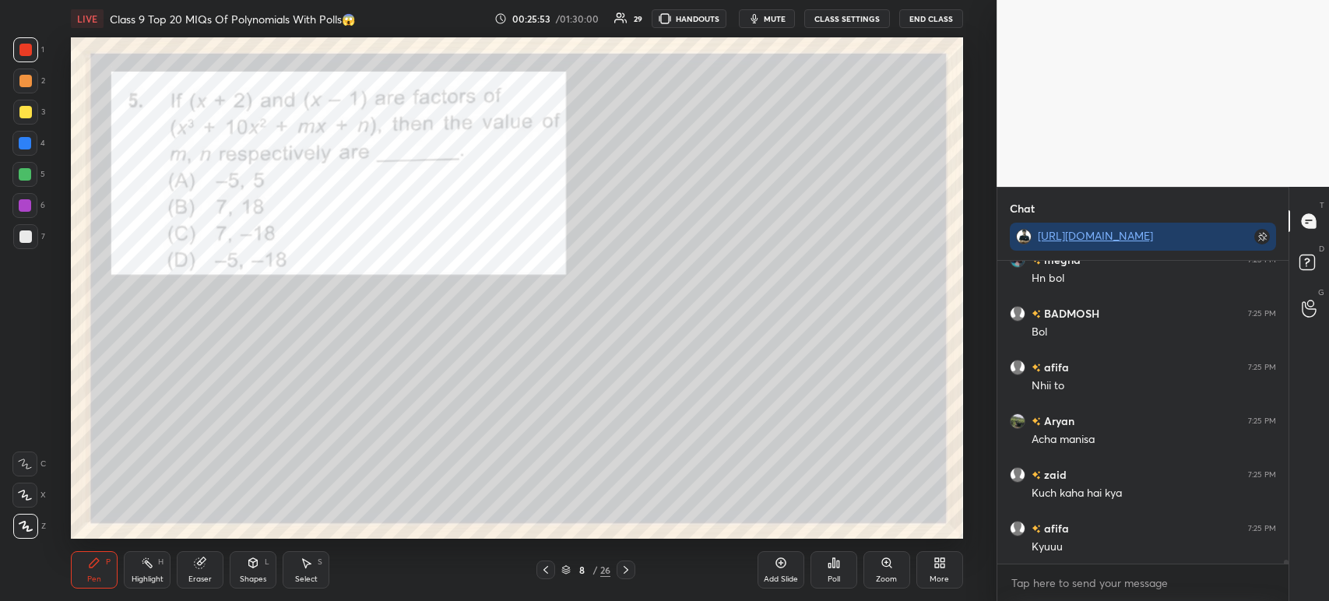
scroll to position [25113, 0]
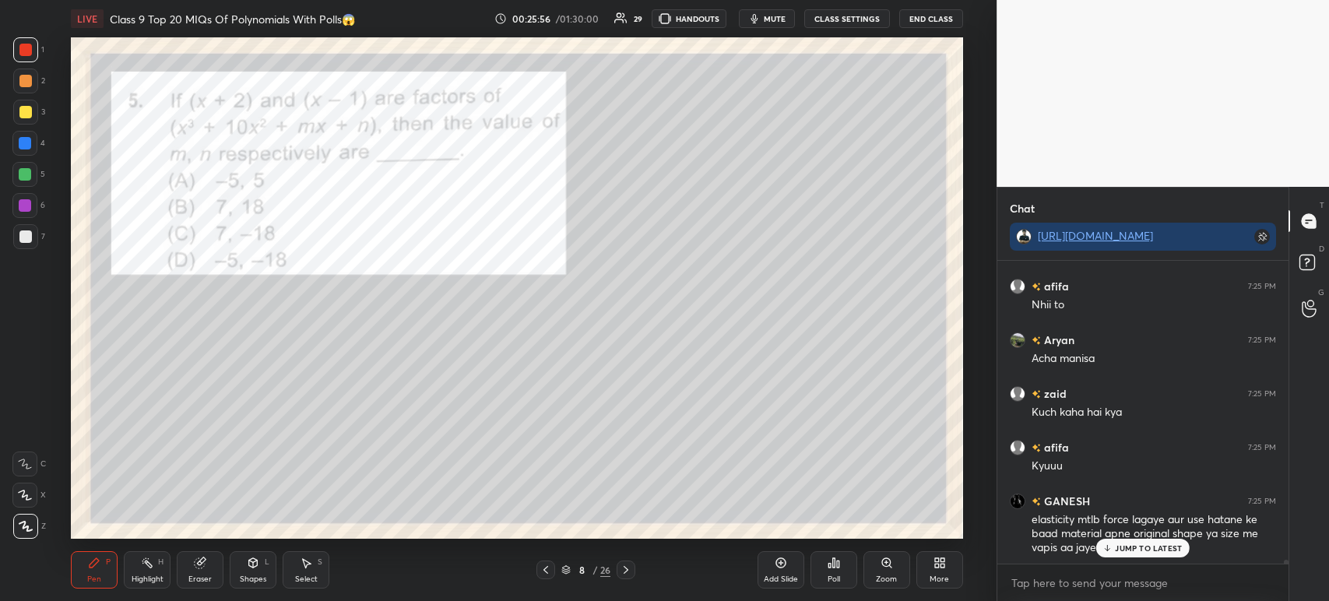
click at [23, 116] on div at bounding box center [25, 112] width 12 height 12
click at [22, 88] on div at bounding box center [25, 80] width 25 height 25
click at [27, 115] on div at bounding box center [25, 112] width 12 height 12
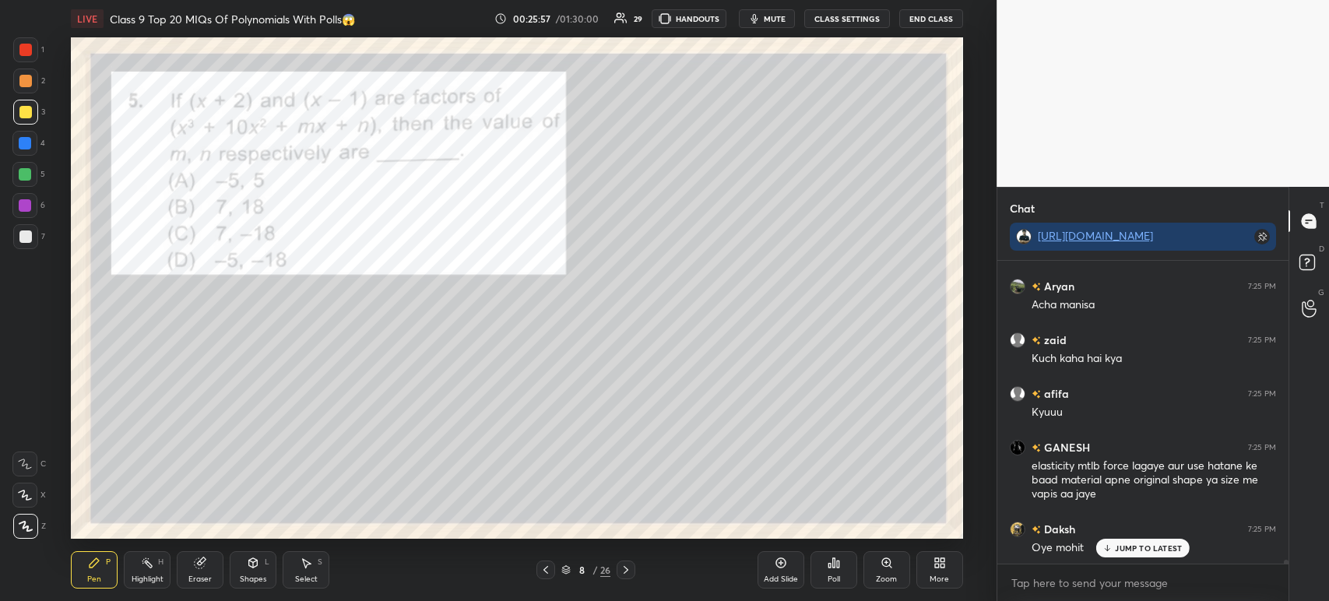
click at [26, 86] on div at bounding box center [25, 81] width 12 height 12
click at [28, 111] on div at bounding box center [25, 112] width 12 height 12
click at [22, 81] on div at bounding box center [25, 81] width 12 height 12
click at [19, 51] on div at bounding box center [25, 49] width 25 height 25
click at [22, 83] on div at bounding box center [25, 81] width 12 height 12
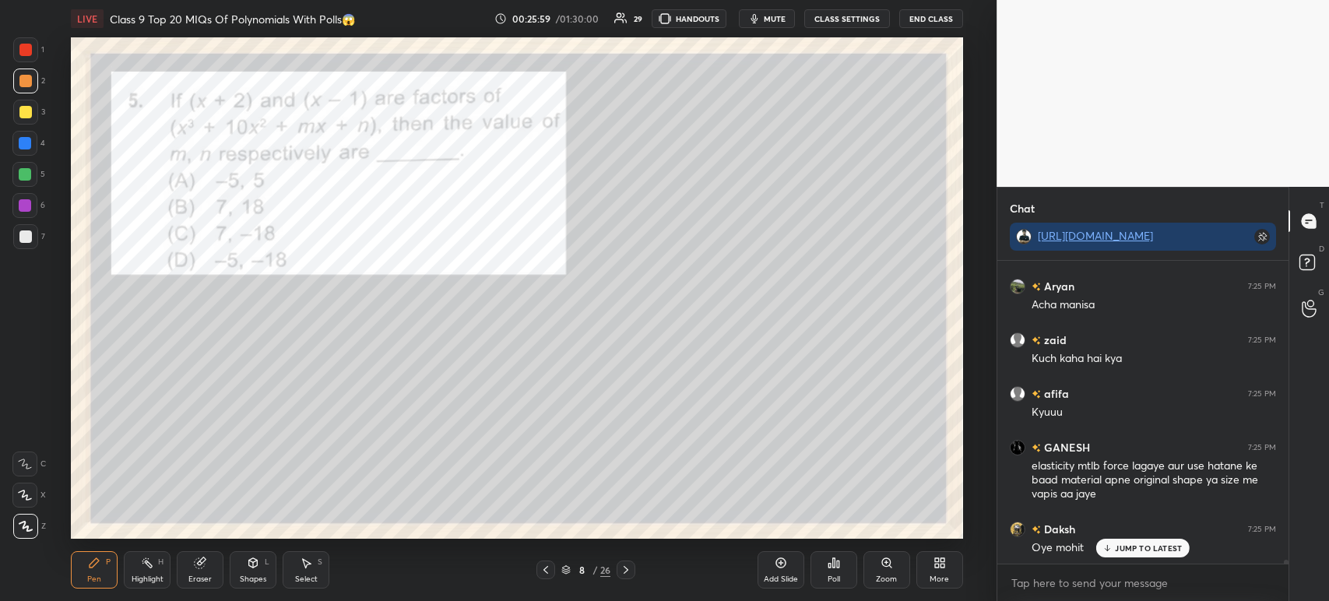
click at [22, 108] on div at bounding box center [25, 112] width 12 height 12
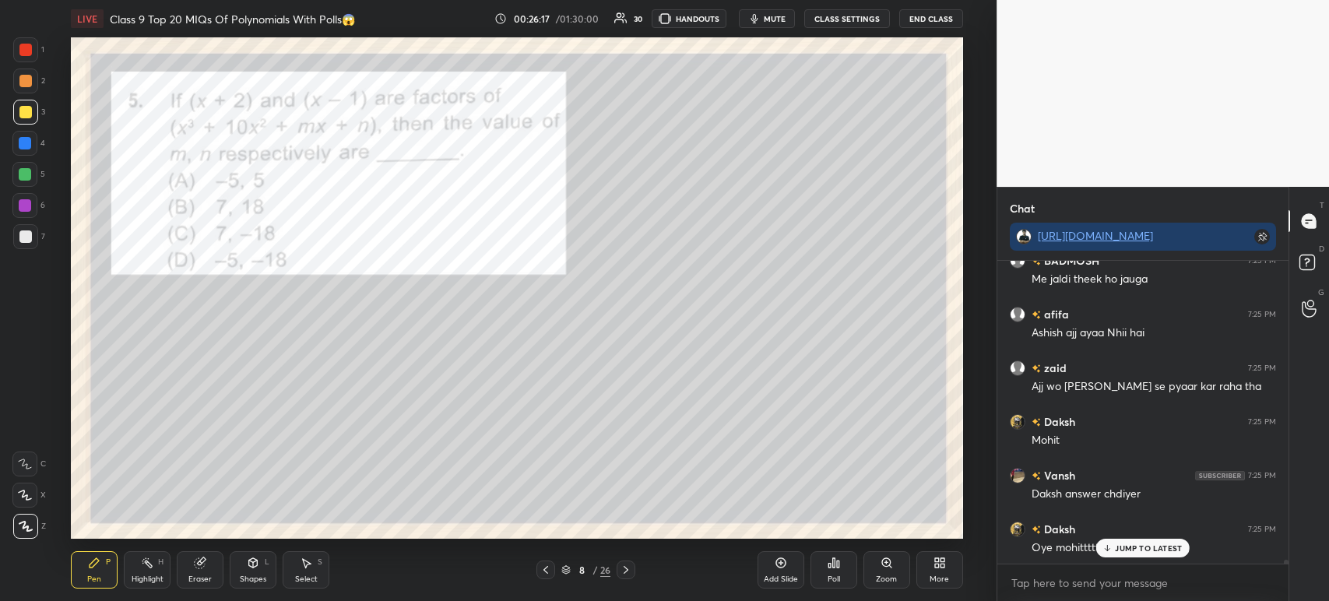
scroll to position [25596, 0]
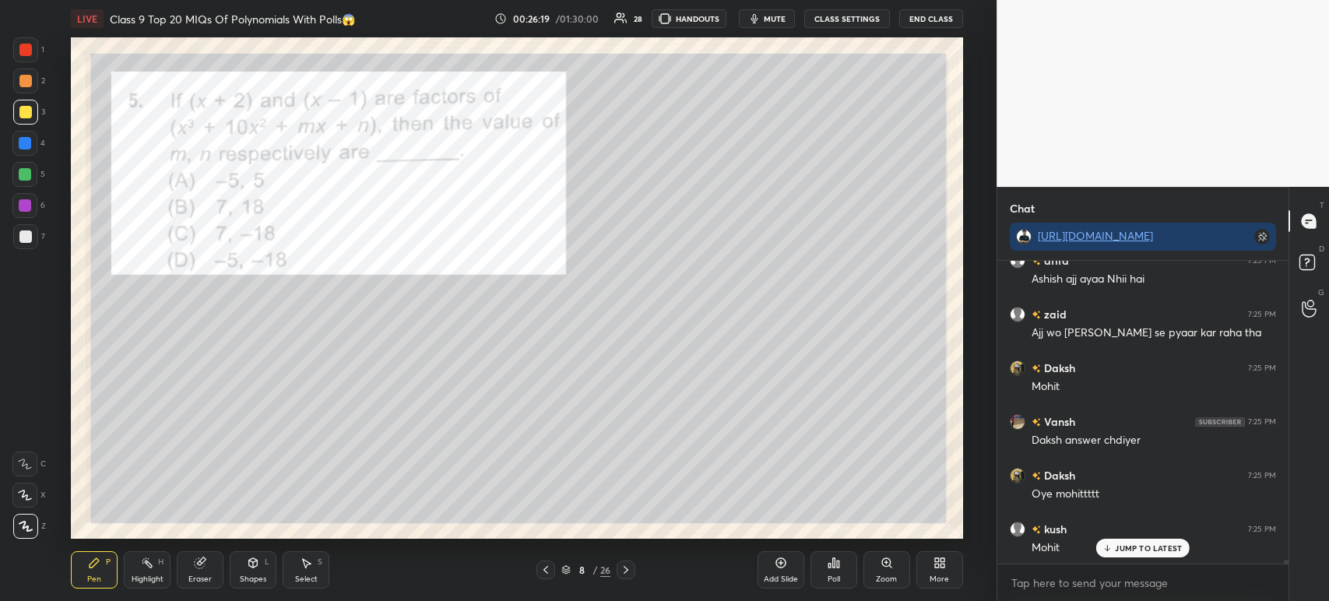
click at [836, 575] on div "Poll" at bounding box center [833, 579] width 12 height 8
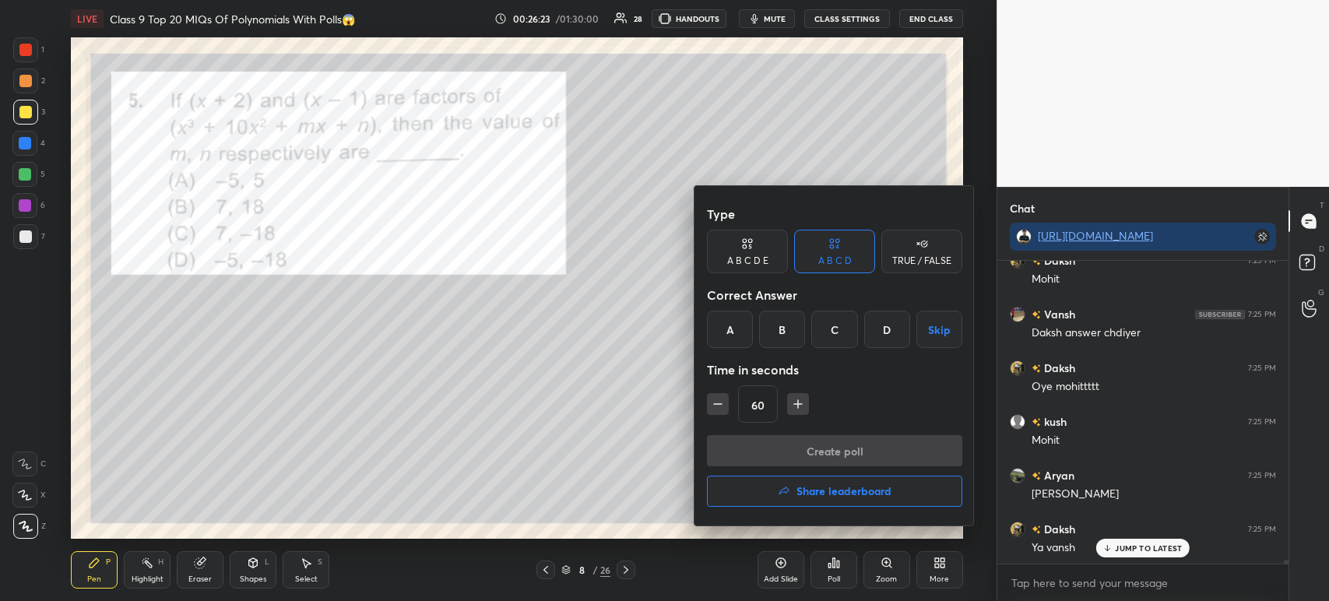
scroll to position [25757, 0]
click at [830, 337] on div "C" at bounding box center [834, 329] width 46 height 37
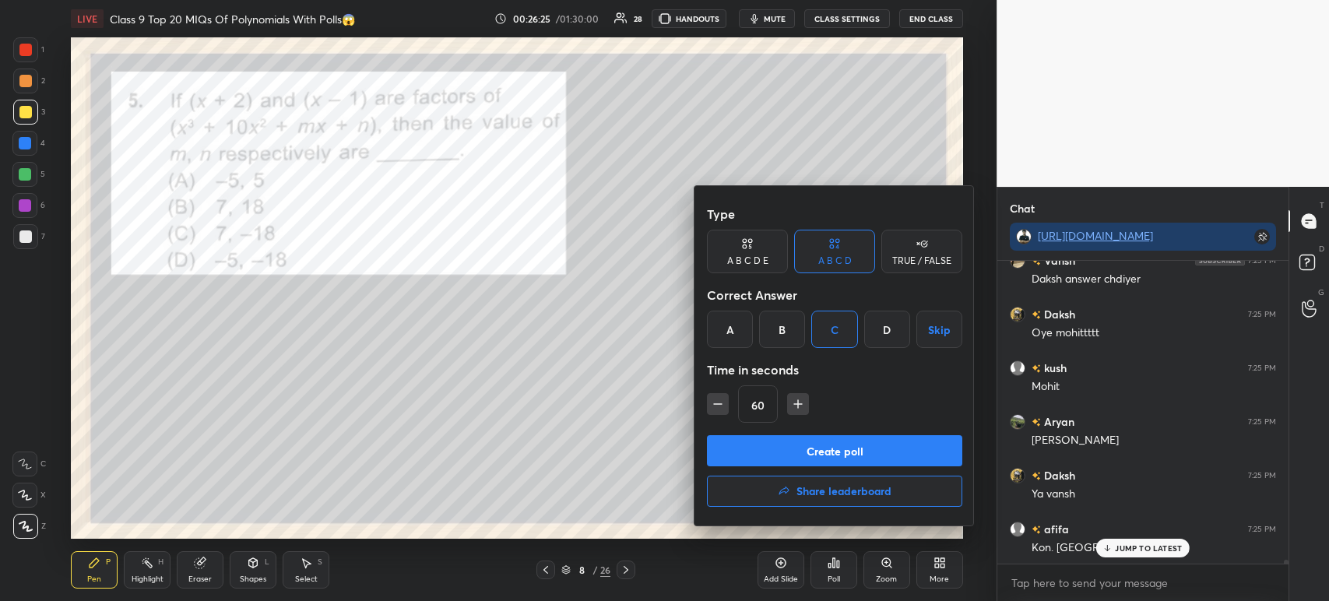
click at [816, 450] on button "Create poll" at bounding box center [834, 450] width 255 height 31
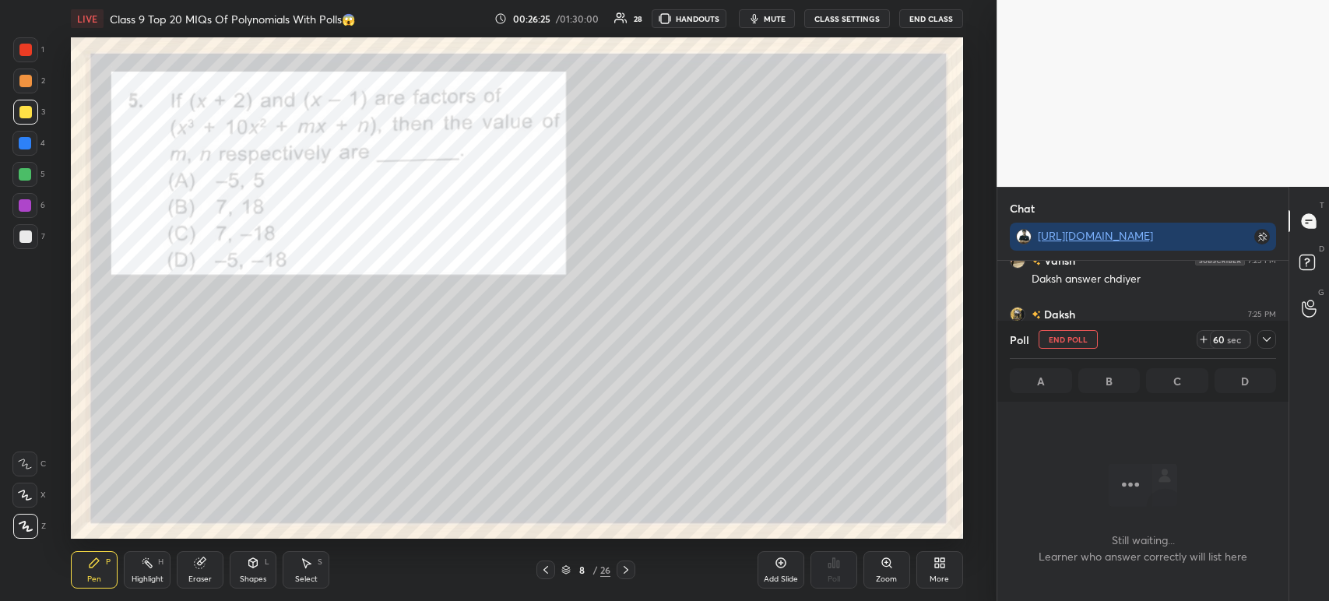
scroll to position [5, 5]
click at [1270, 346] on icon at bounding box center [1266, 339] width 12 height 12
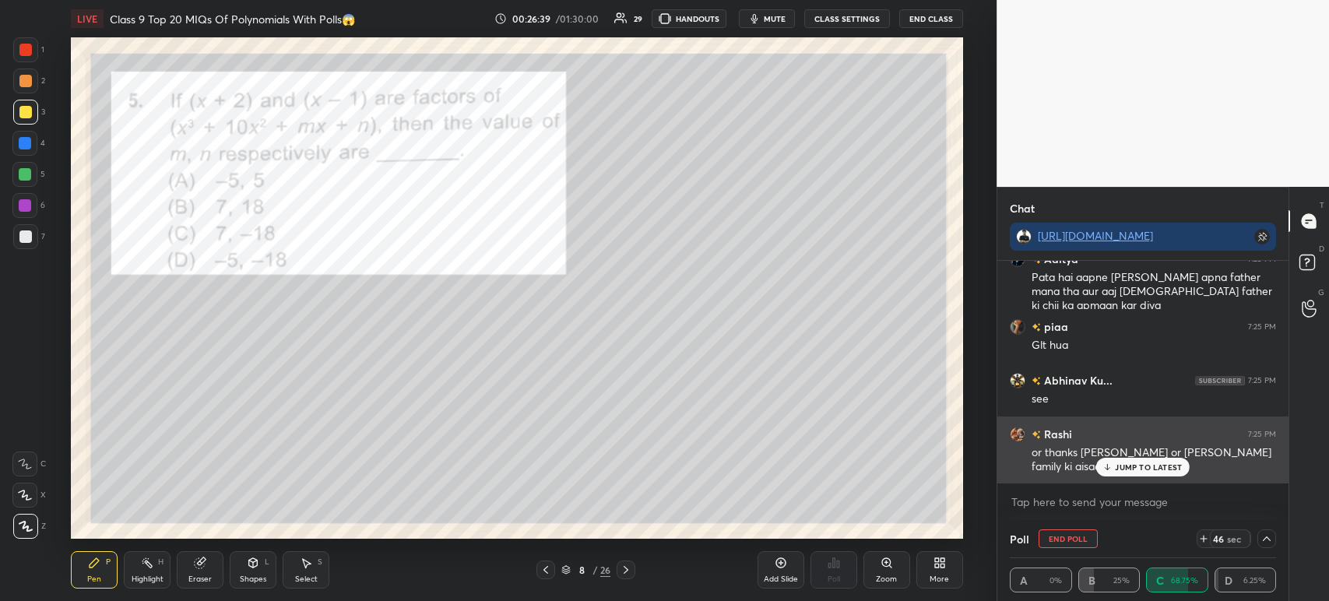
click at [1127, 469] on p "JUMP TO LATEST" at bounding box center [1148, 466] width 67 height 9
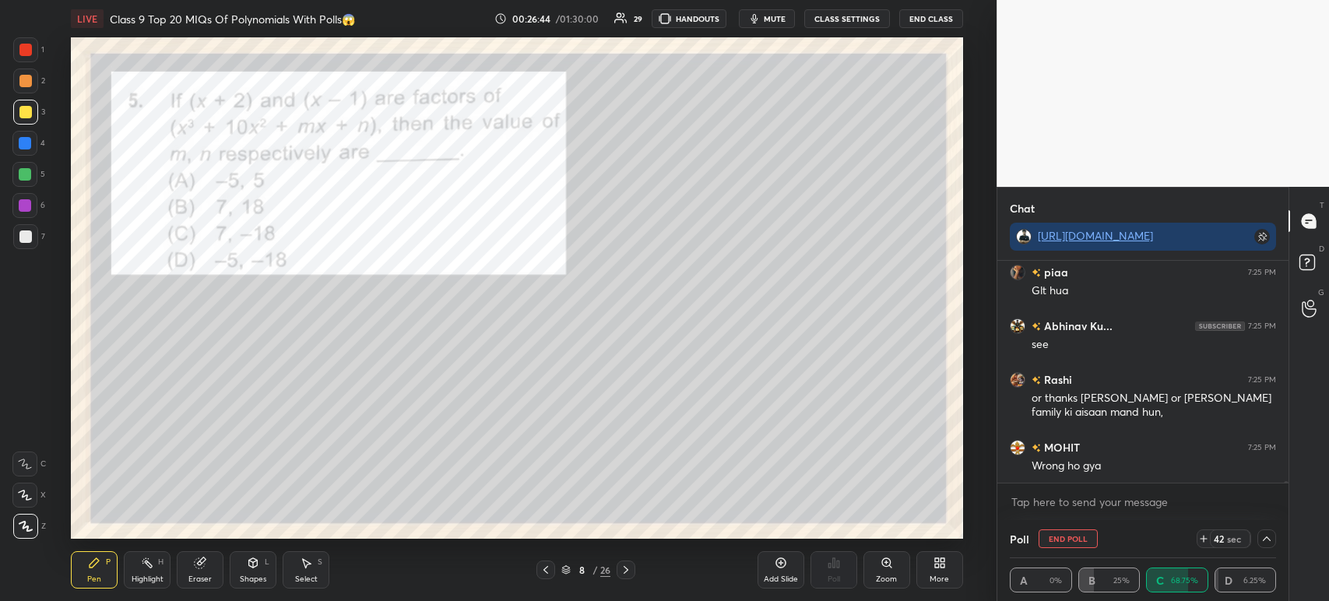
click at [23, 242] on div at bounding box center [25, 236] width 12 height 12
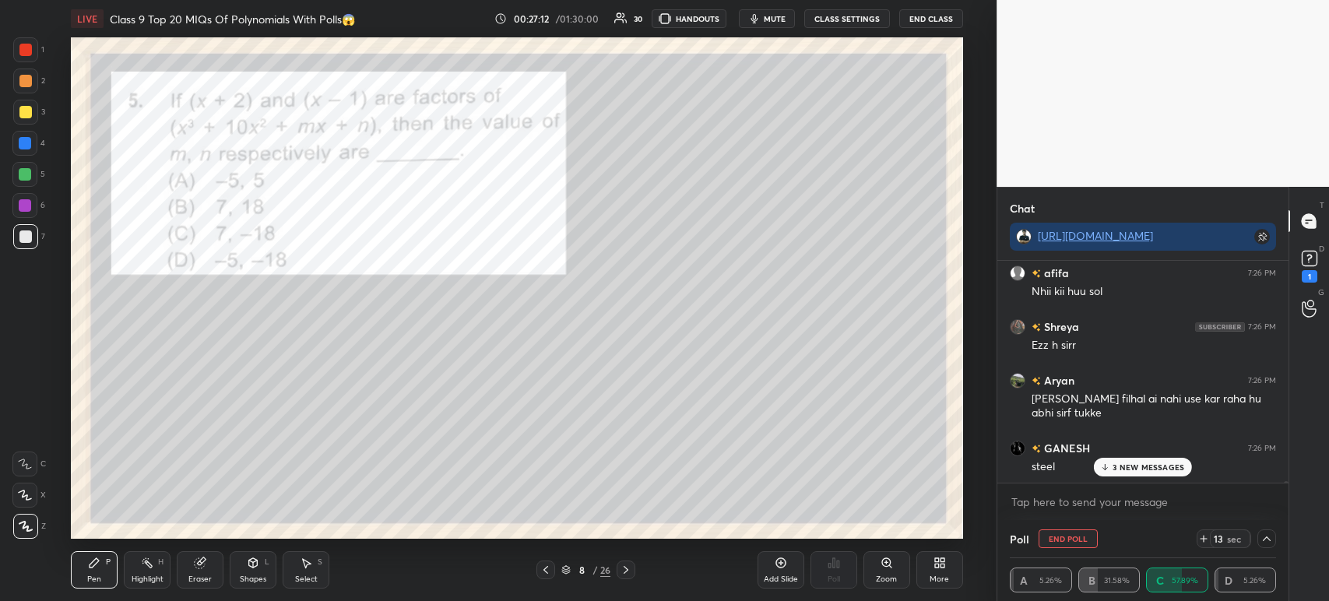
click at [1125, 483] on div at bounding box center [1142, 483] width 291 height 0
click at [1130, 438] on p "3 NEW MESSAGES" at bounding box center [1148, 434] width 72 height 9
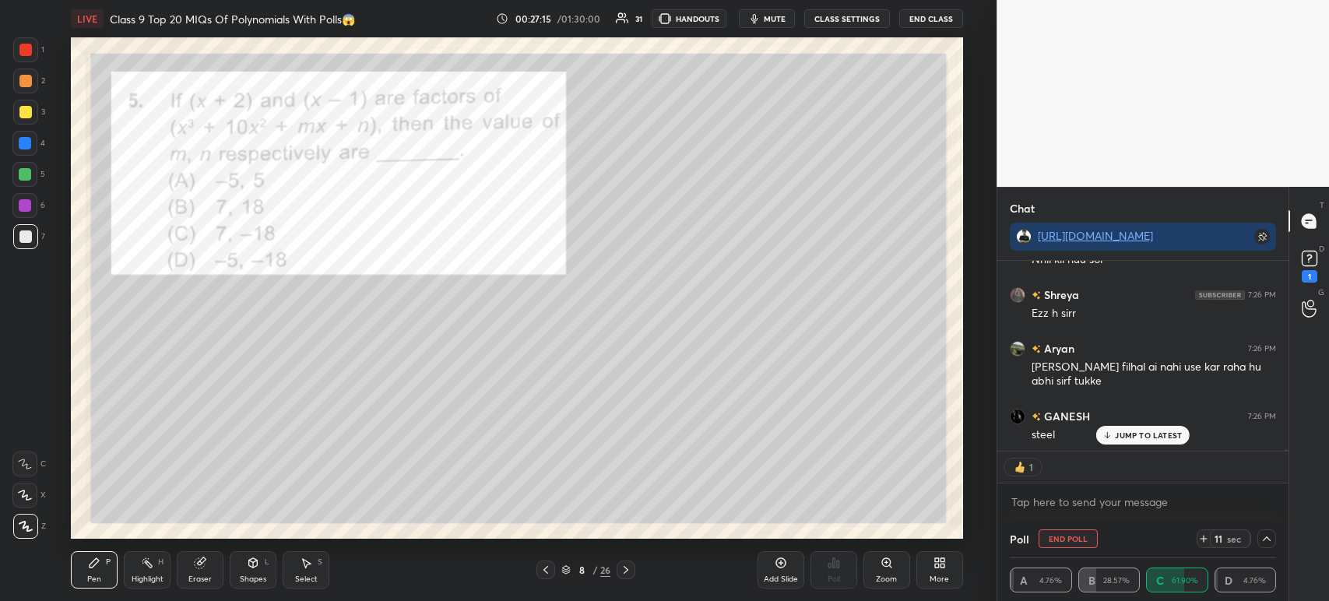
click at [1122, 435] on p "JUMP TO LATEST" at bounding box center [1148, 434] width 67 height 9
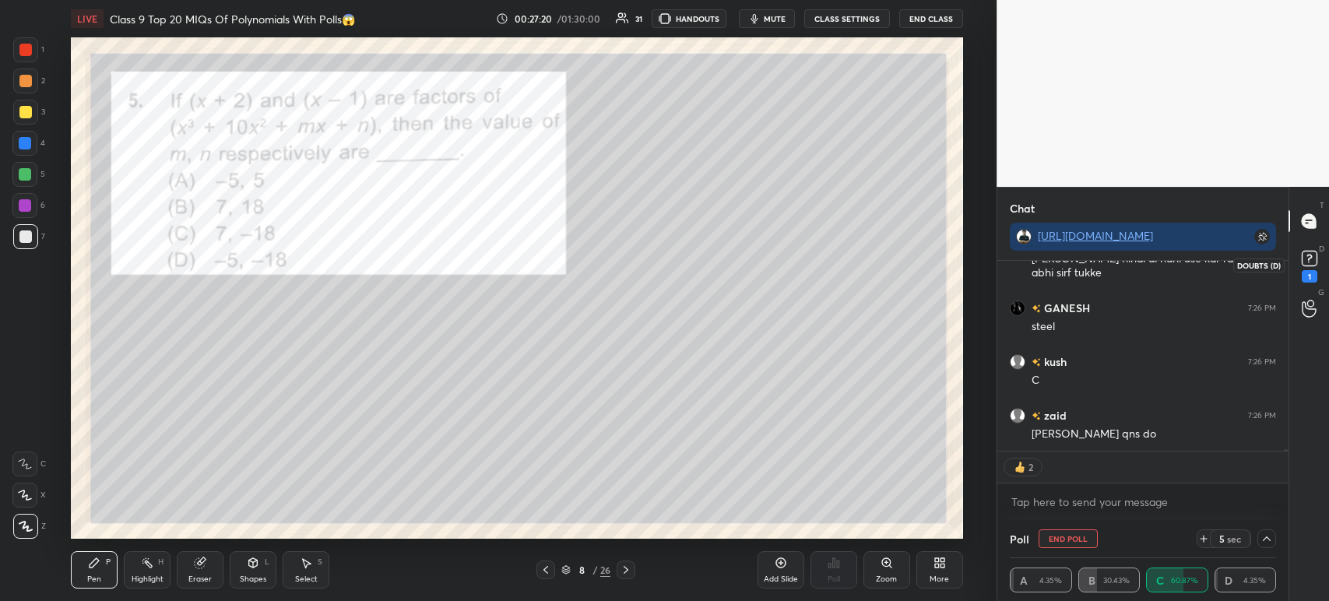
click at [1315, 260] on rect at bounding box center [1308, 258] width 15 height 15
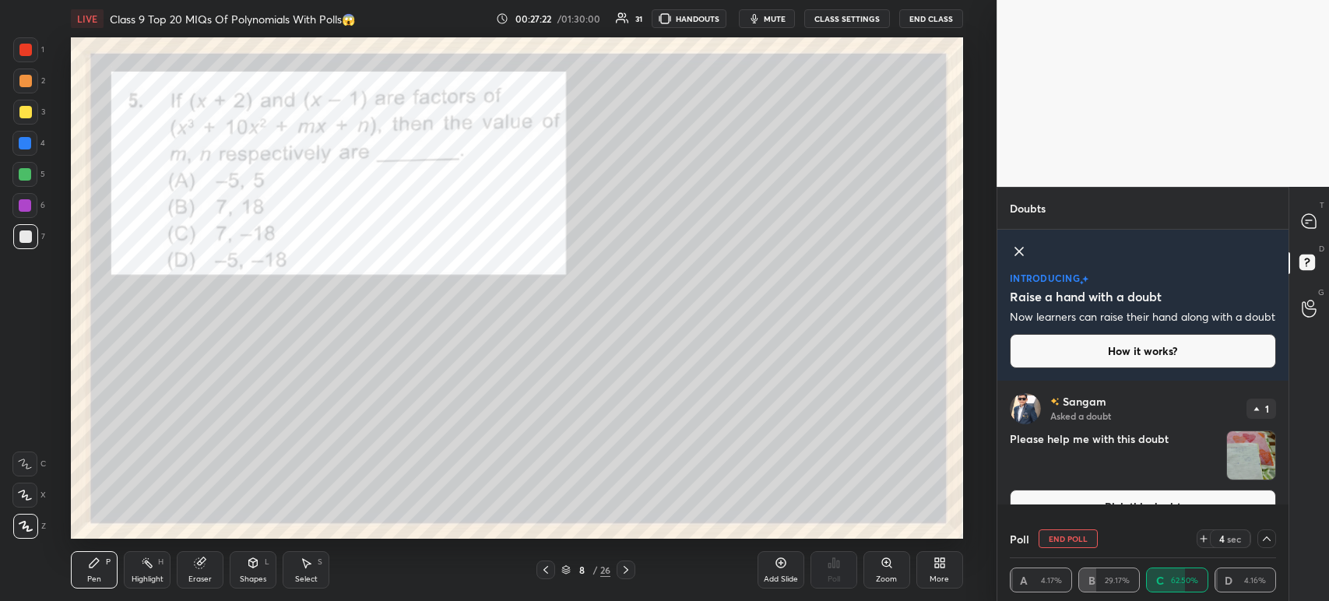
click at [1238, 453] on img "grid" at bounding box center [1251, 455] width 48 height 48
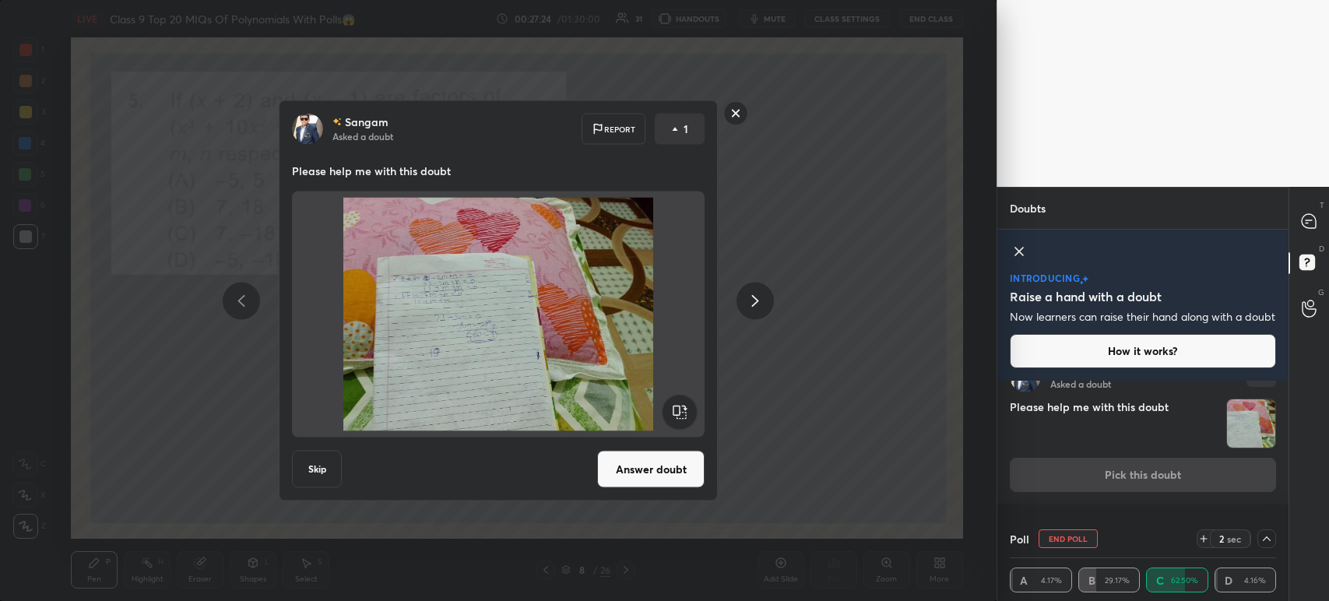
click at [634, 479] on button "Answer doubt" at bounding box center [650, 469] width 107 height 37
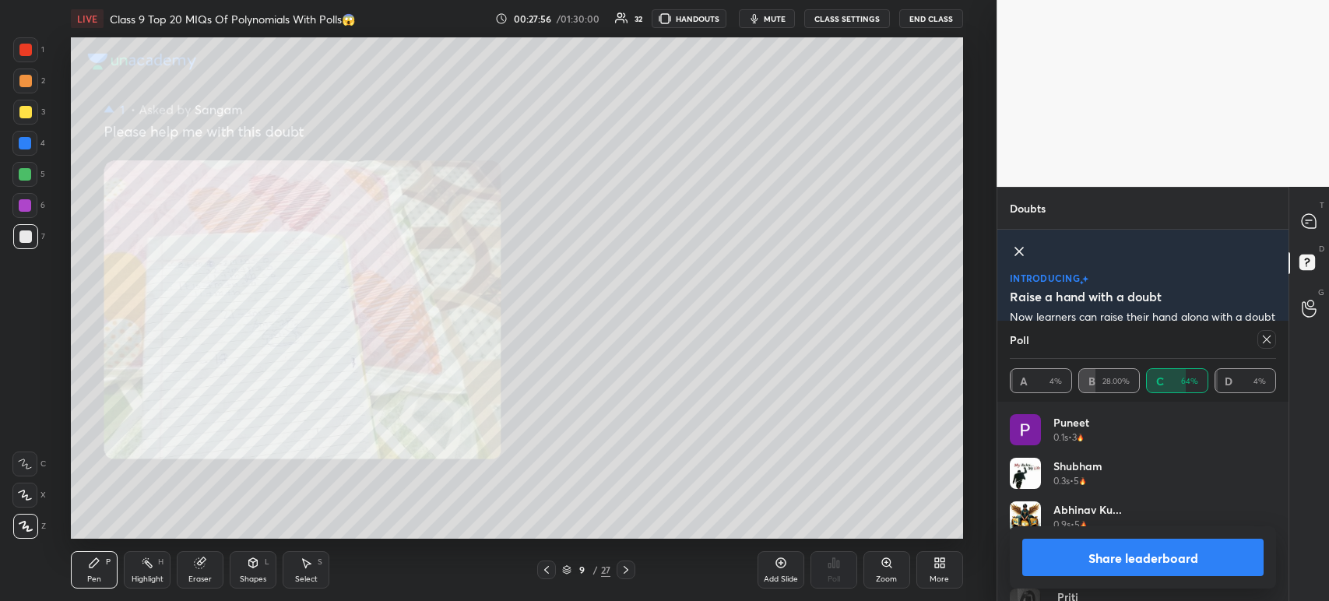
click at [543, 575] on icon at bounding box center [546, 570] width 12 height 12
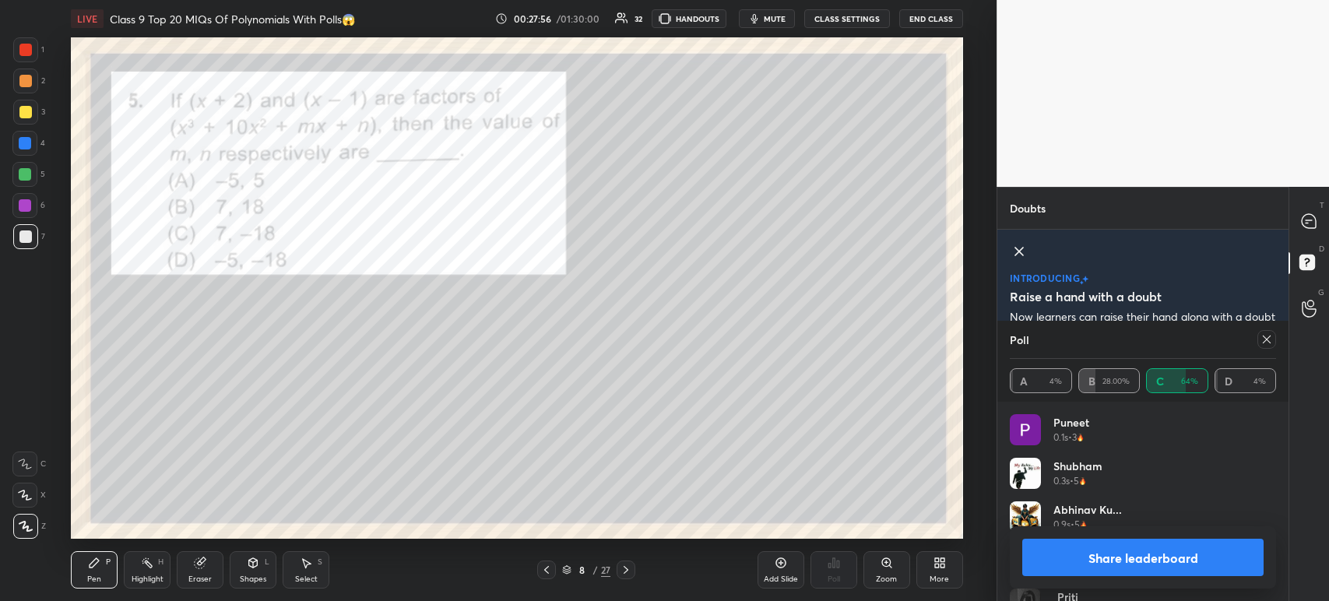
click at [1071, 550] on button "Share leaderboard" at bounding box center [1142, 557] width 241 height 37
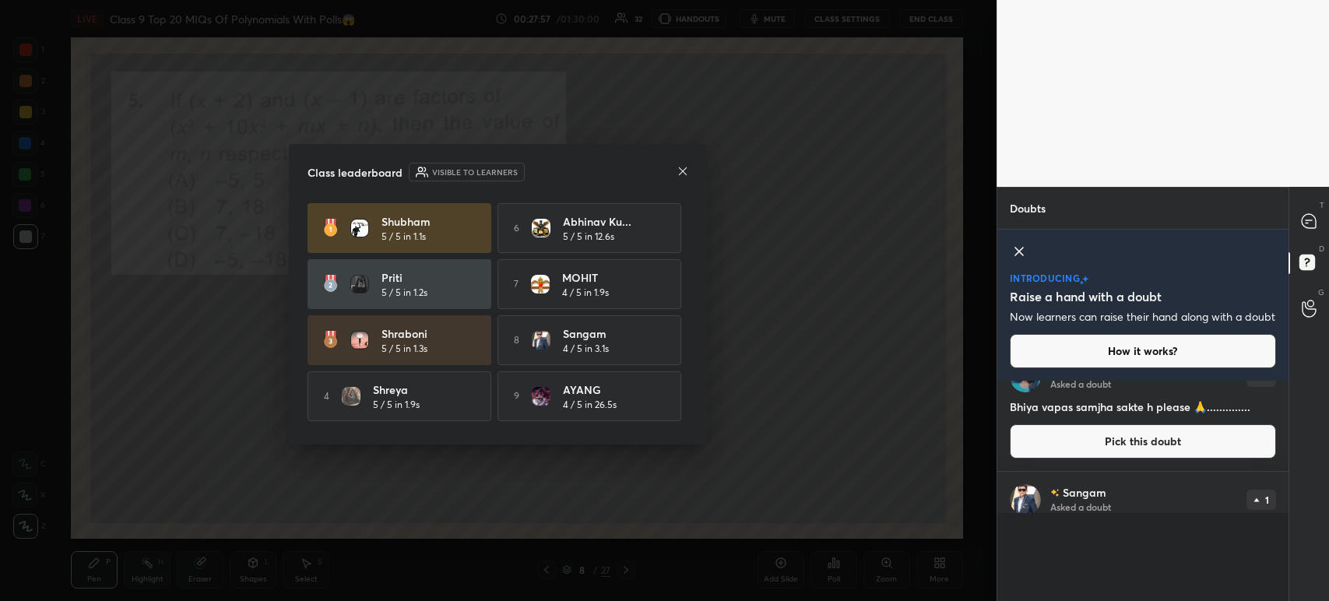
scroll to position [192, 286]
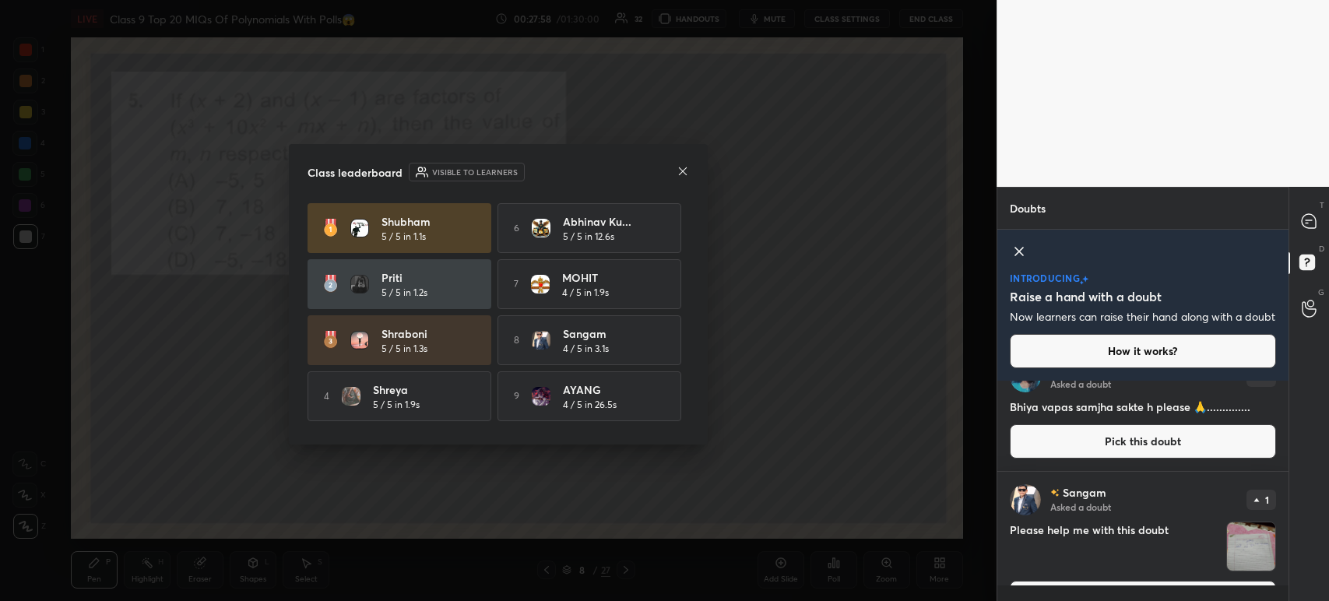
click at [681, 179] on div at bounding box center [682, 172] width 12 height 16
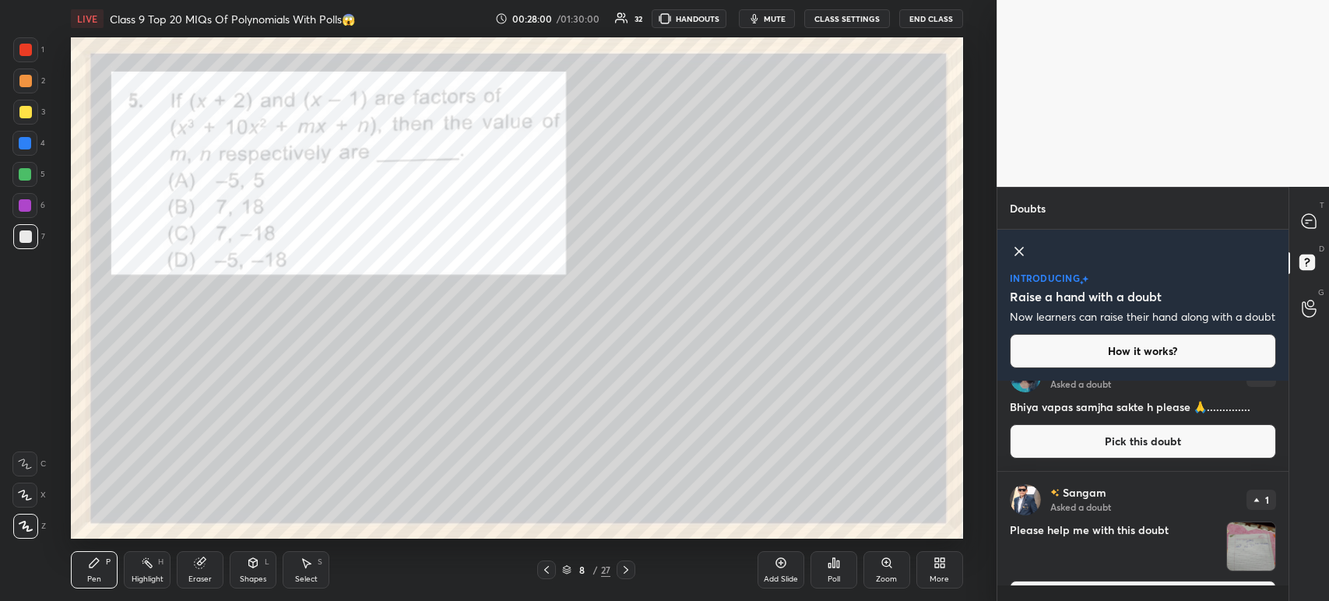
click at [1300, 246] on div "D Doubts (D)" at bounding box center [1309, 265] width 40 height 44
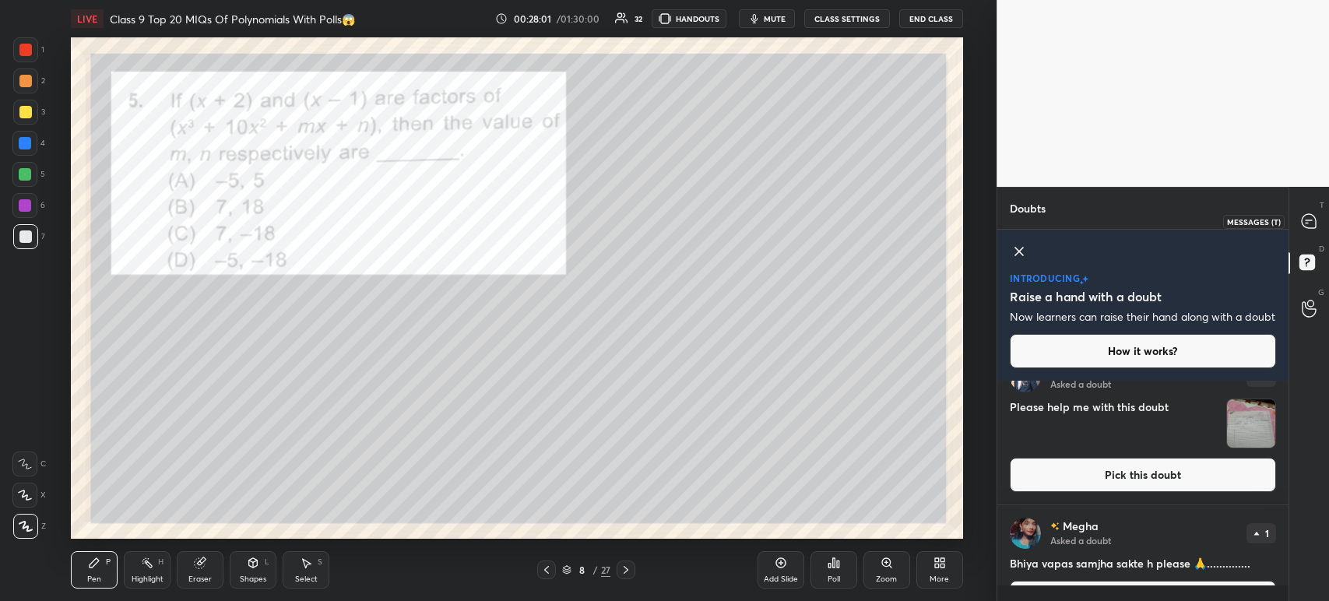
click at [1308, 230] on div at bounding box center [1309, 221] width 31 height 28
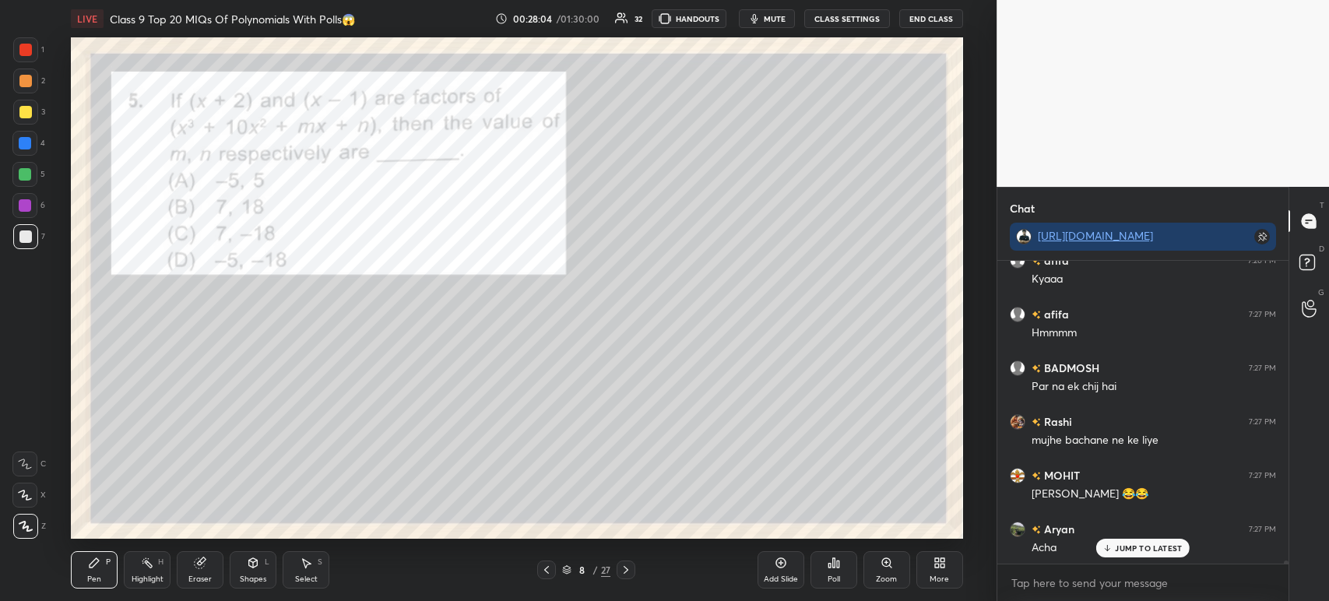
click at [28, 120] on div at bounding box center [25, 112] width 25 height 25
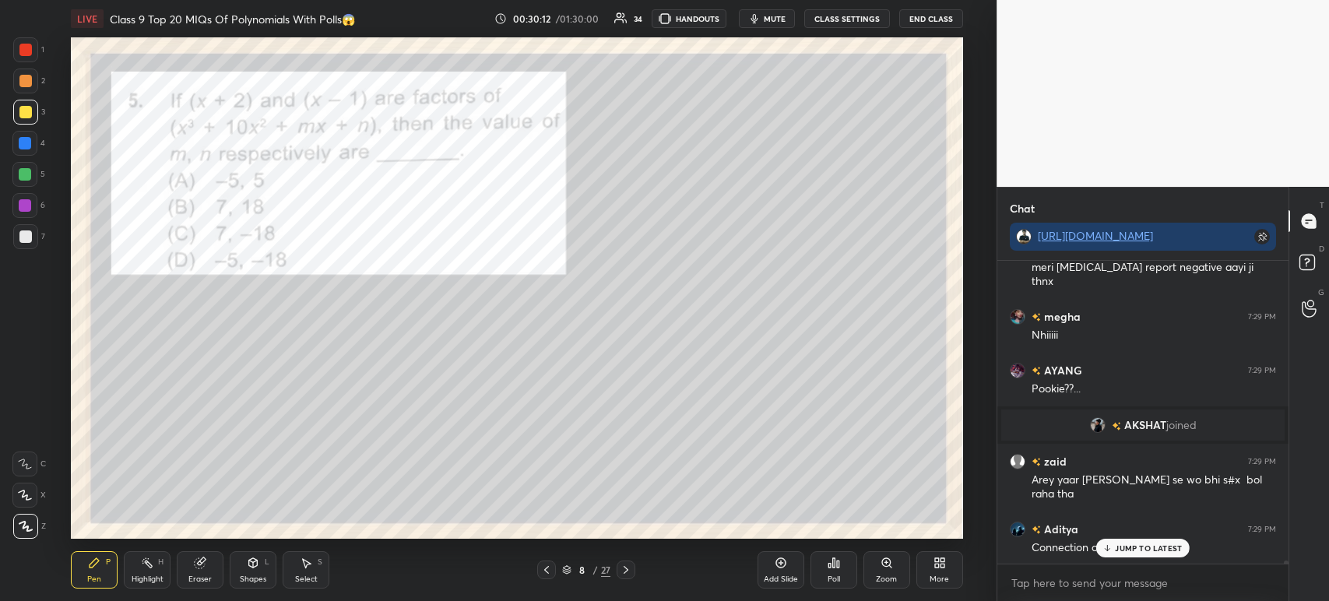
scroll to position [26304, 0]
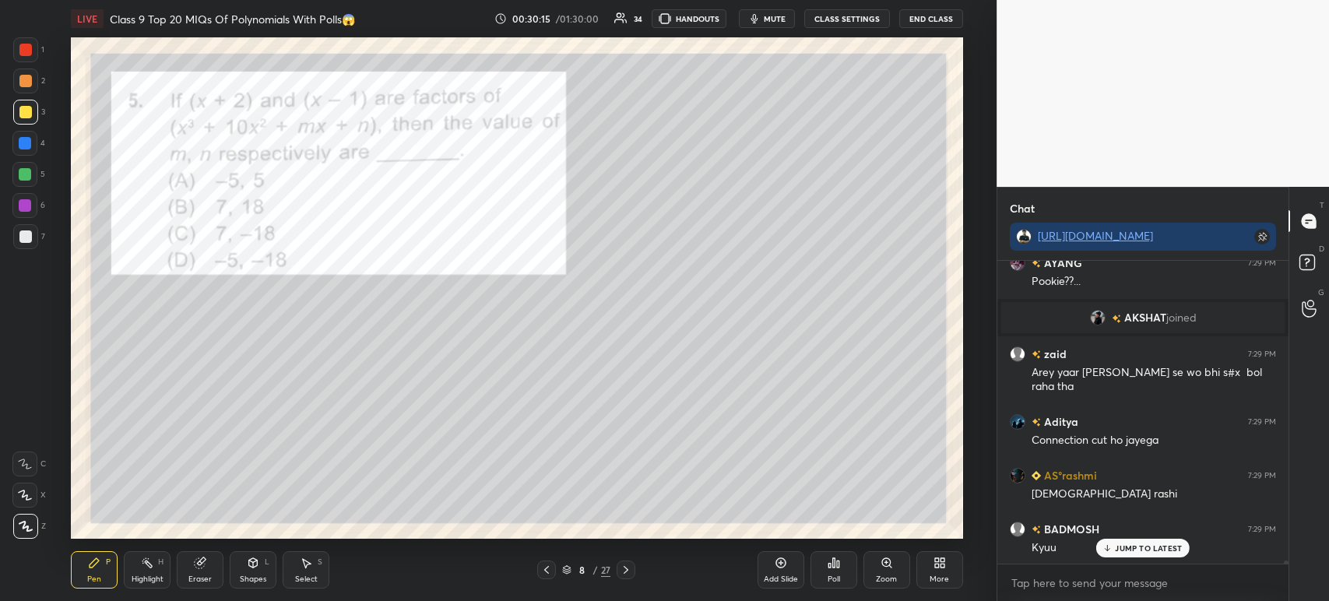
click at [15, 48] on div at bounding box center [25, 49] width 25 height 25
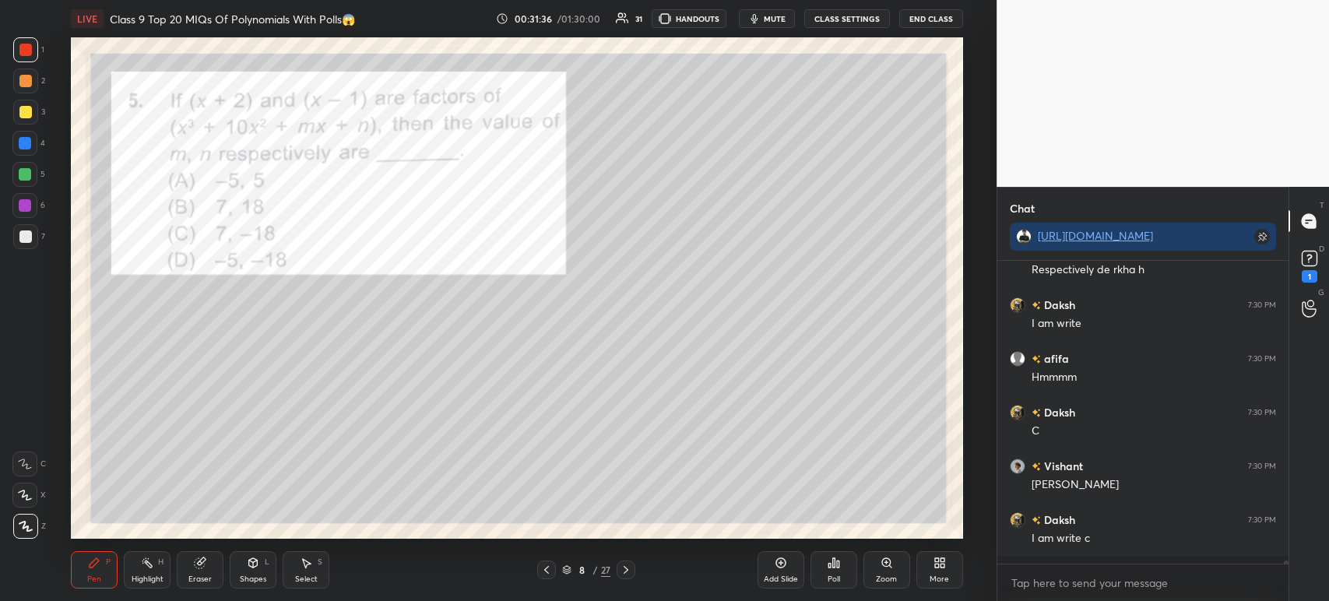
scroll to position [5, 5]
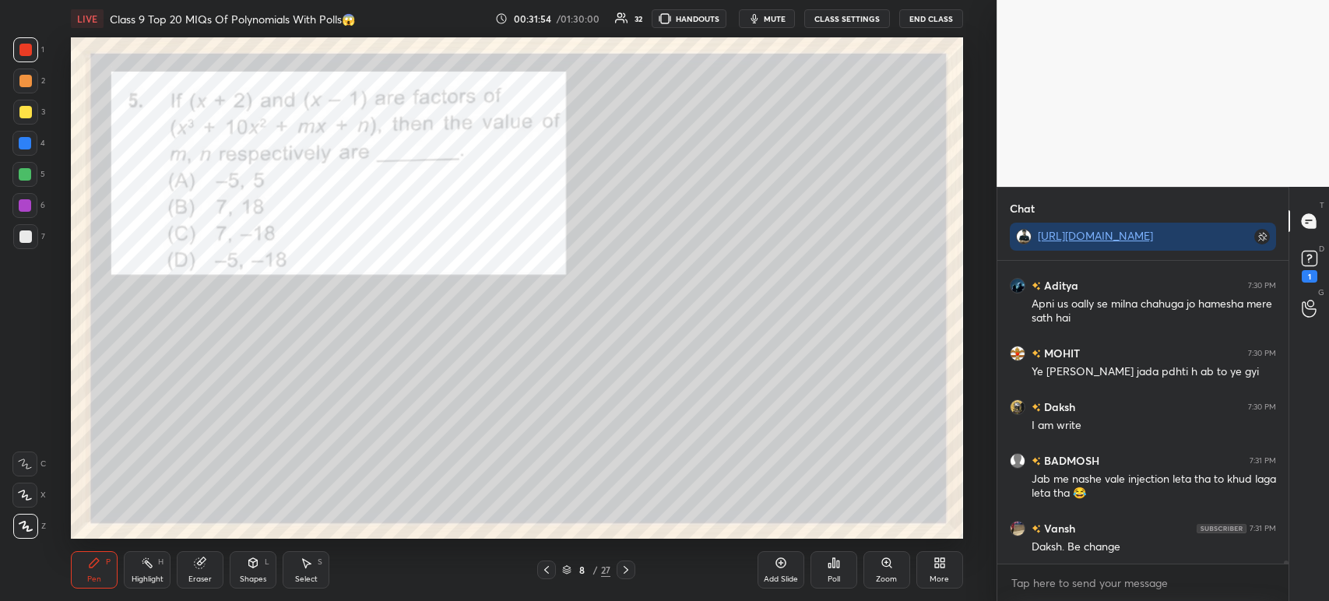
click at [629, 564] on icon at bounding box center [626, 570] width 12 height 12
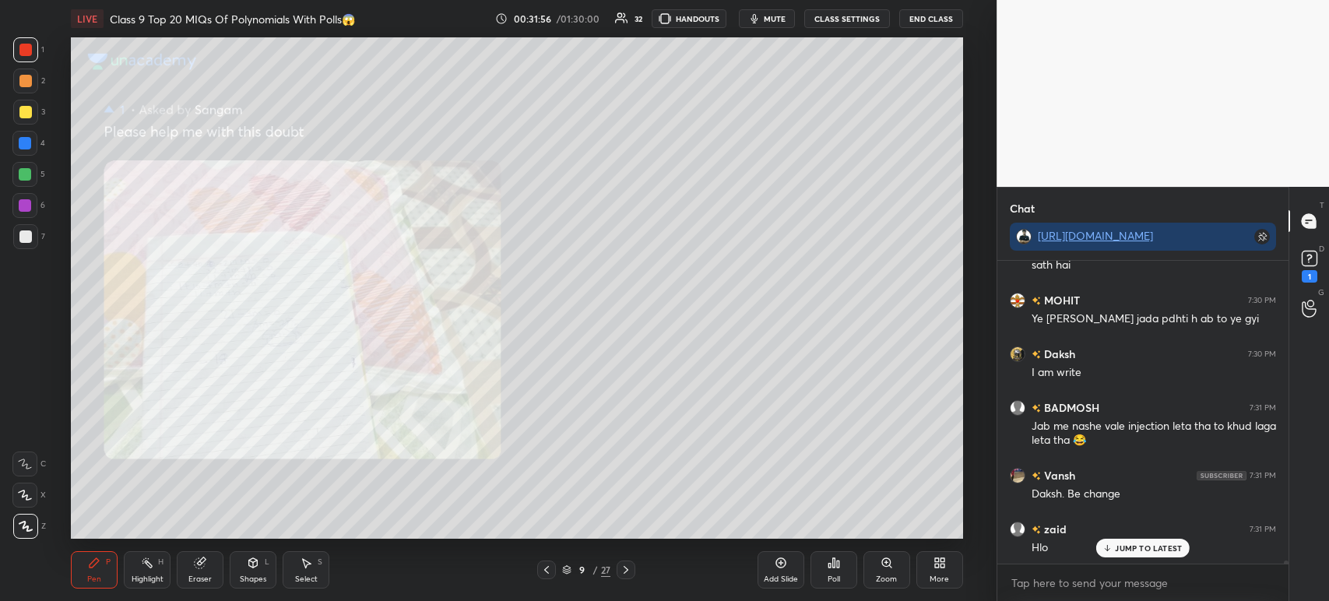
click at [624, 566] on icon at bounding box center [626, 570] width 12 height 12
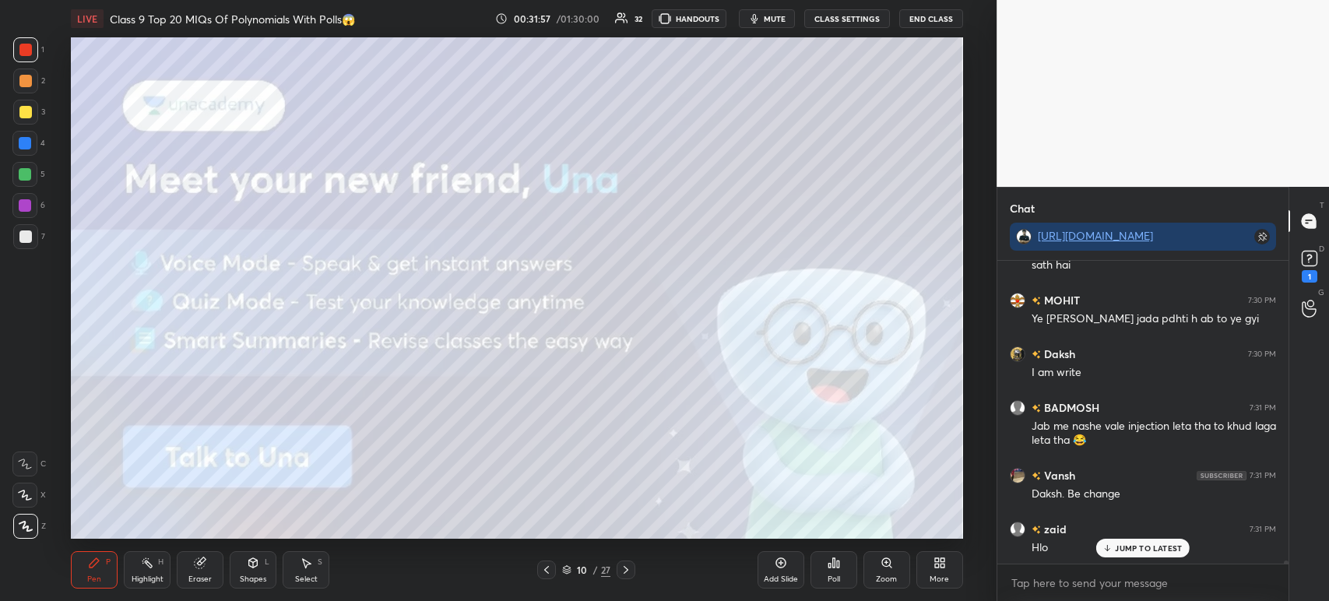
scroll to position [30352, 0]
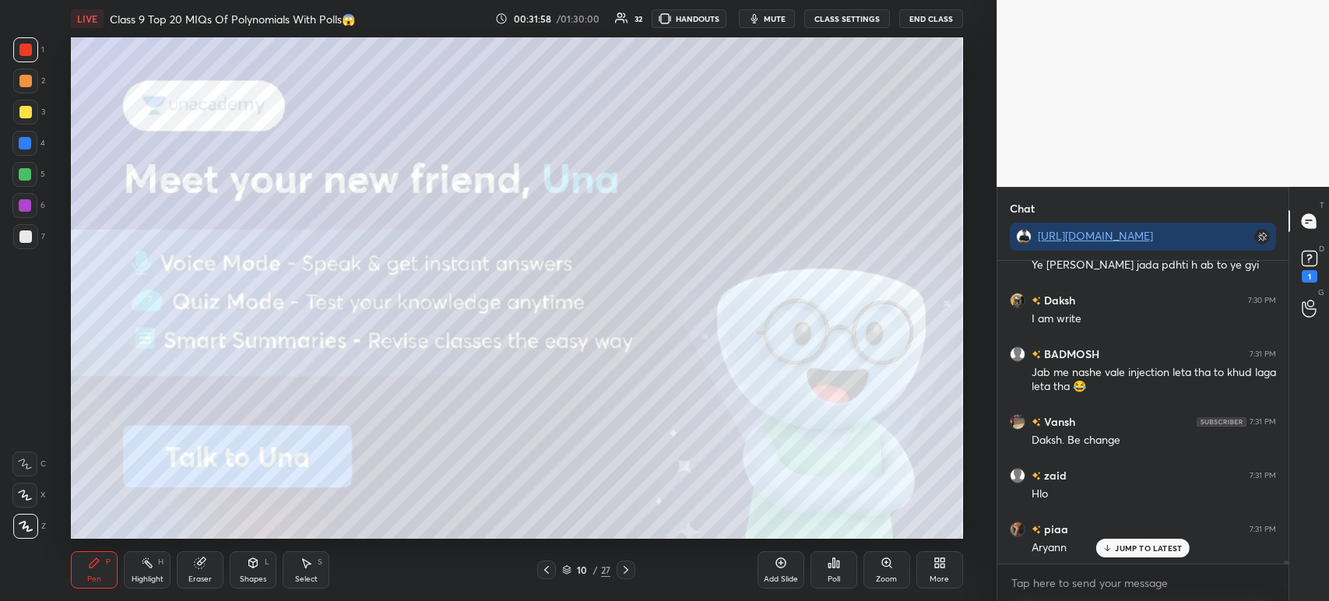
click at [25, 112] on div at bounding box center [25, 112] width 12 height 12
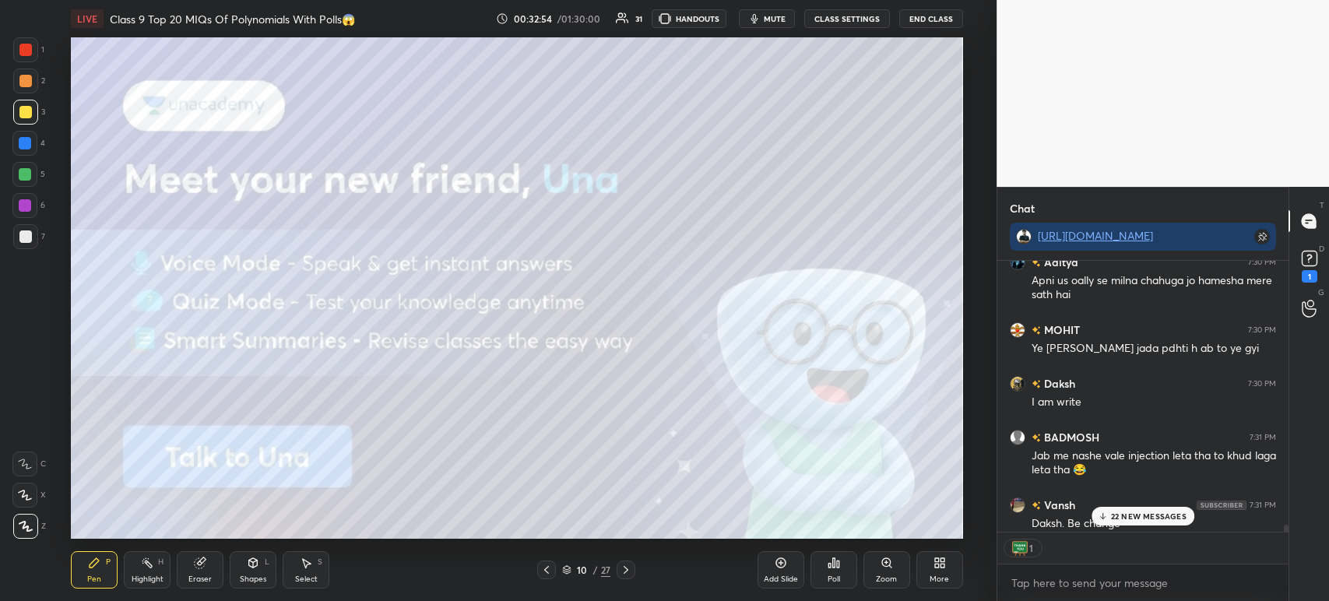
scroll to position [5, 5]
click at [623, 567] on icon at bounding box center [625, 570] width 5 height 8
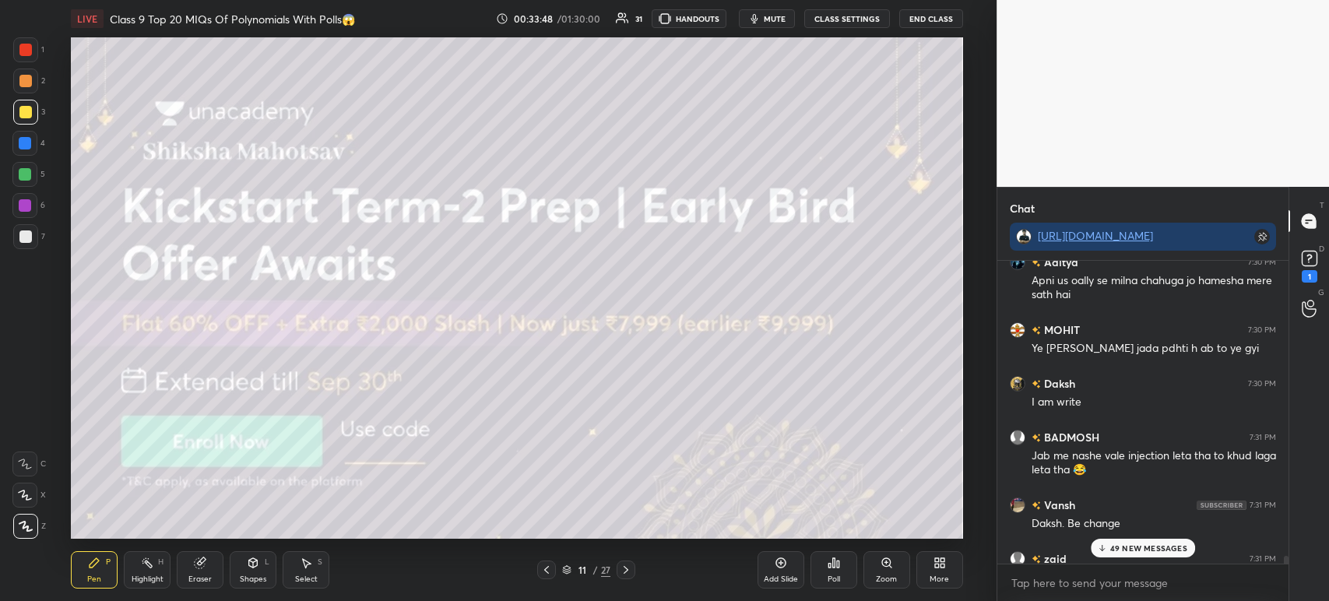
click at [624, 570] on icon at bounding box center [626, 570] width 12 height 12
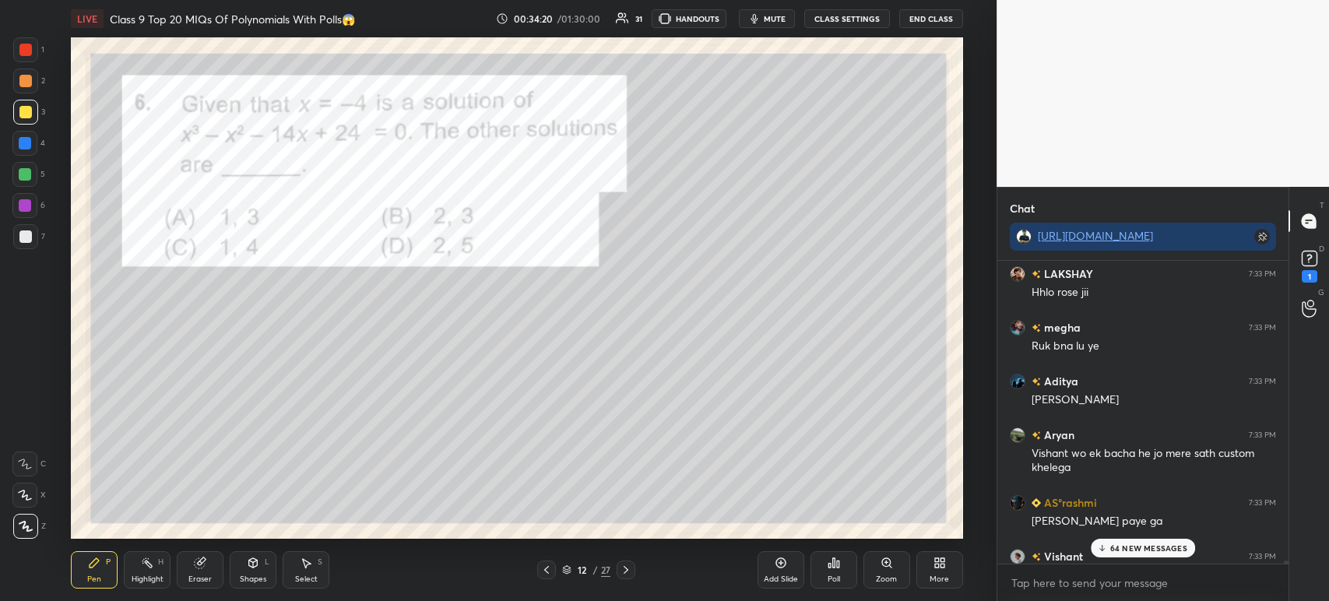
scroll to position [34156, 0]
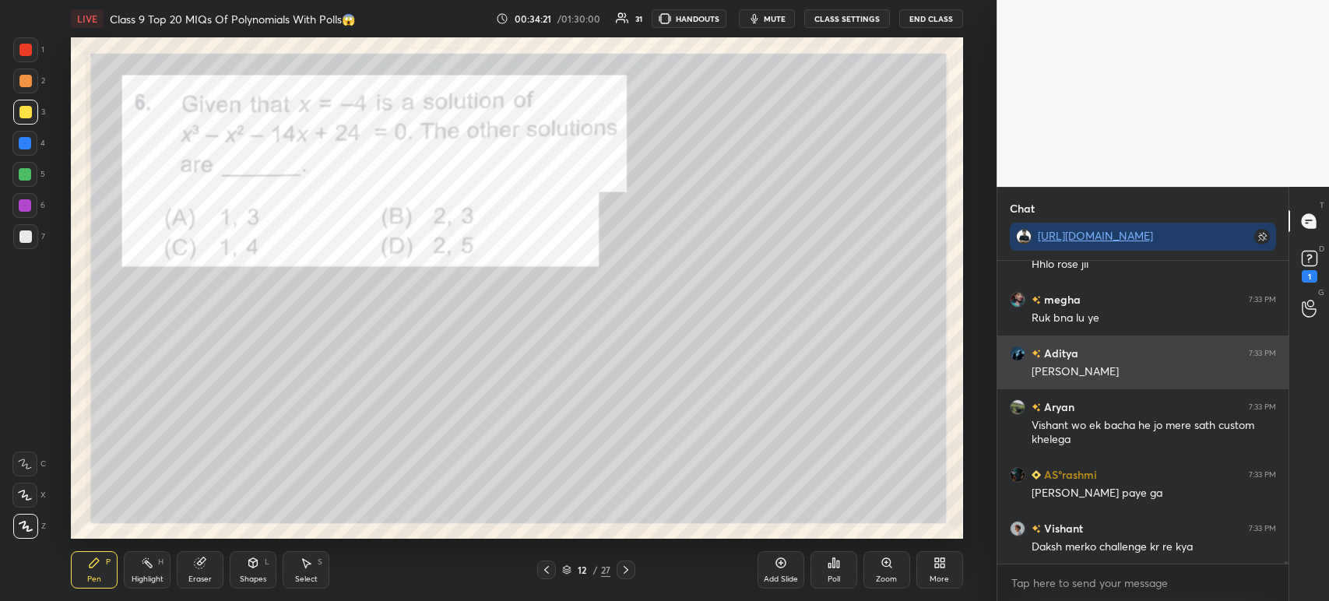
click at [1225, 335] on div "megha 7:33 PM Ruk bna lu ye" at bounding box center [1142, 309] width 291 height 54
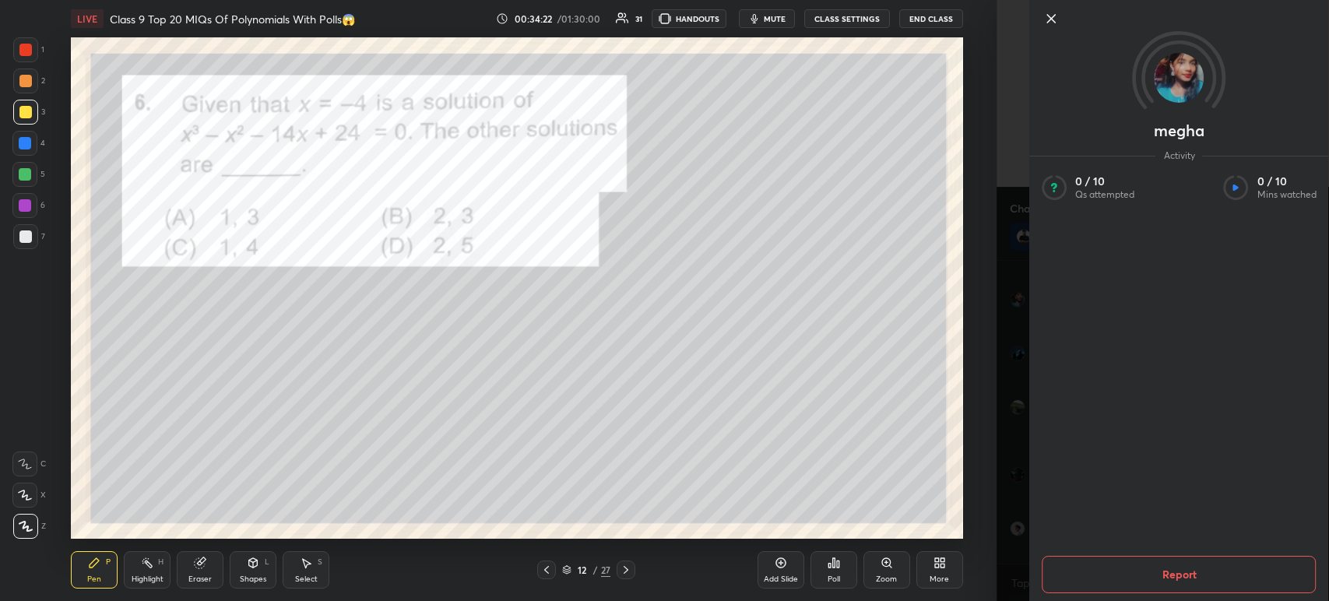
click at [1053, 20] on icon at bounding box center [1050, 18] width 19 height 19
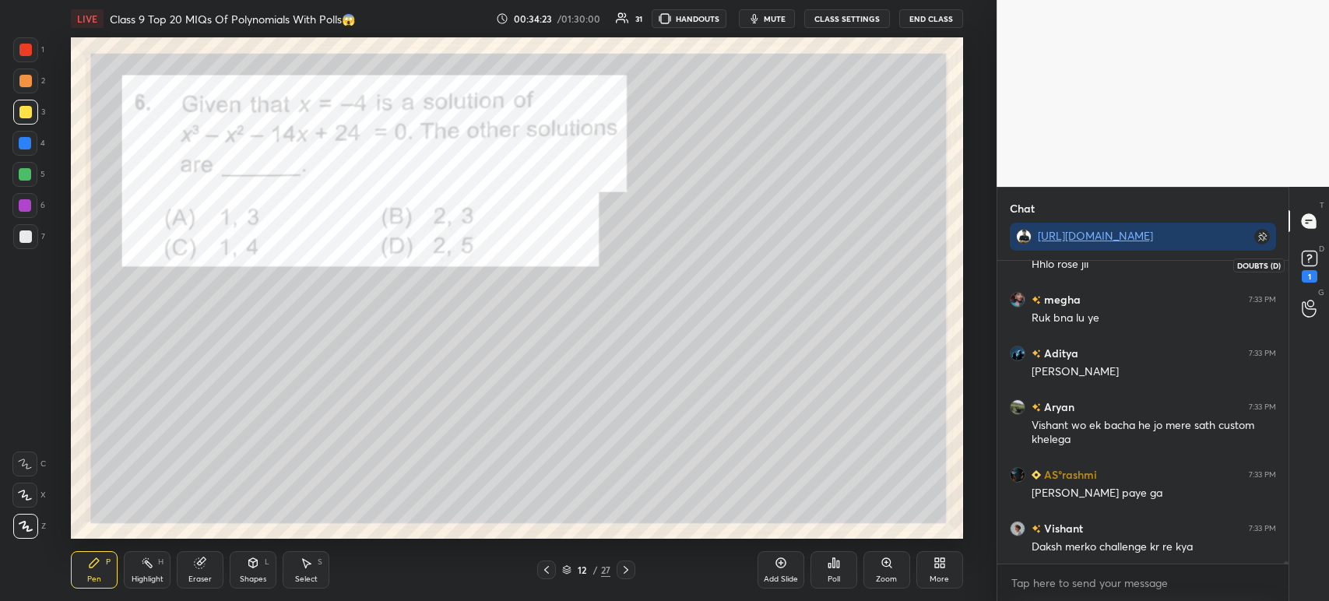
click at [1318, 276] on div "1" at bounding box center [1309, 265] width 23 height 36
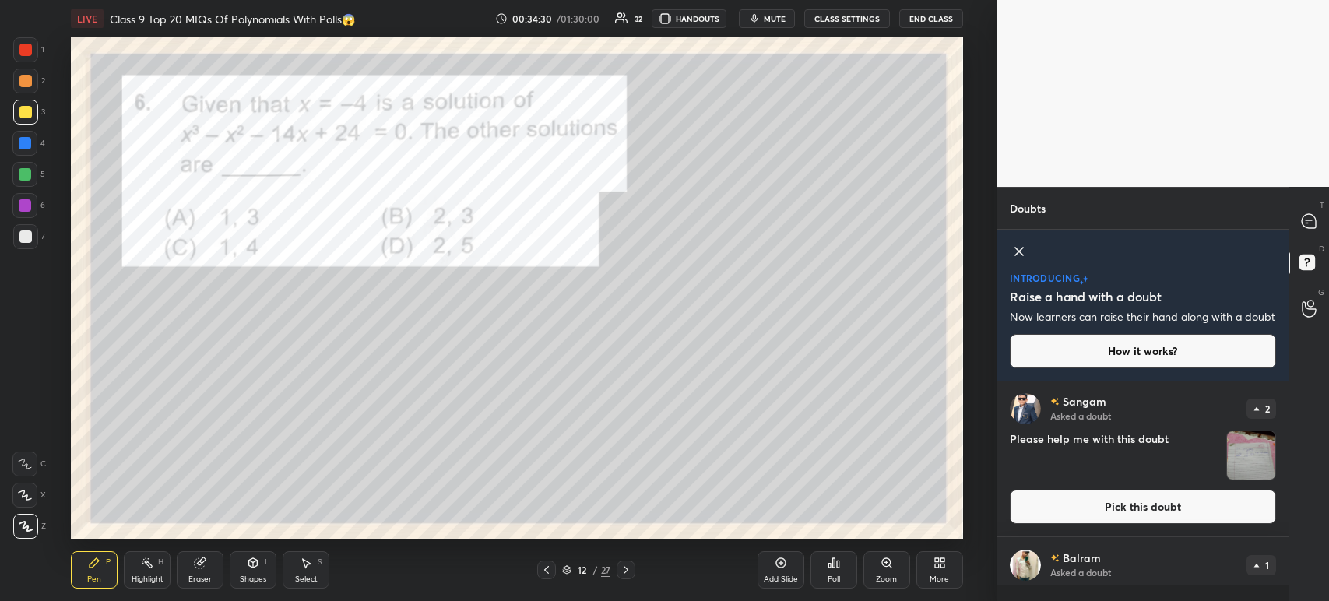
click at [1227, 472] on img "grid" at bounding box center [1251, 455] width 48 height 48
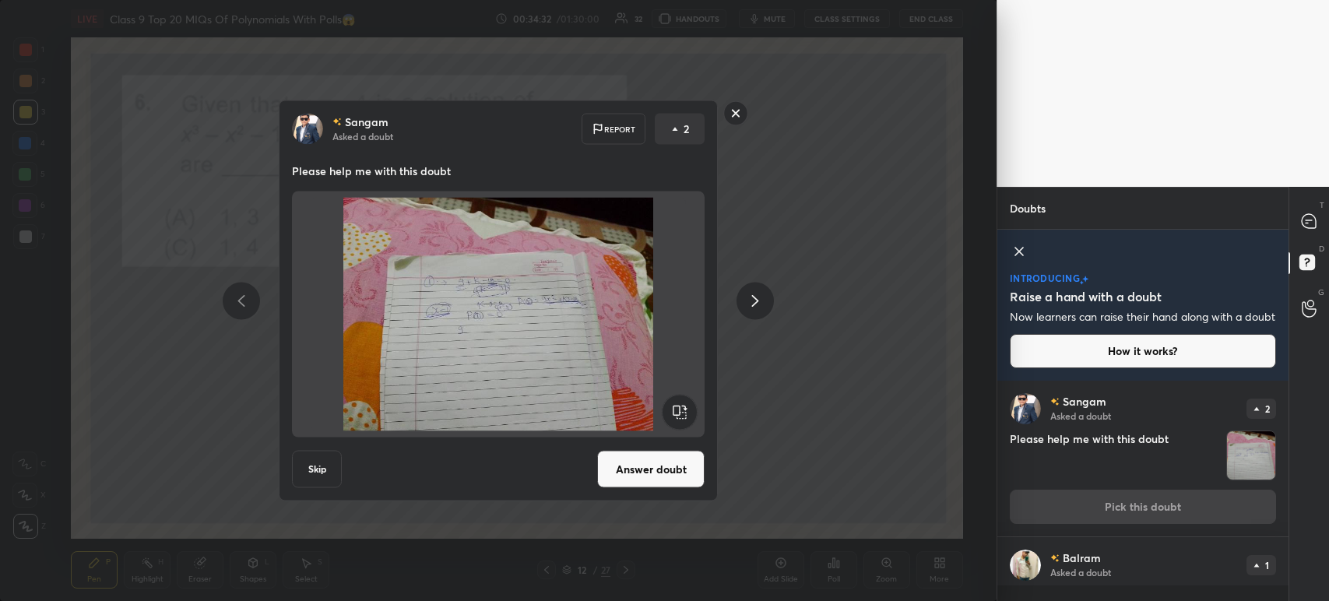
click at [732, 125] on rect at bounding box center [736, 113] width 24 height 24
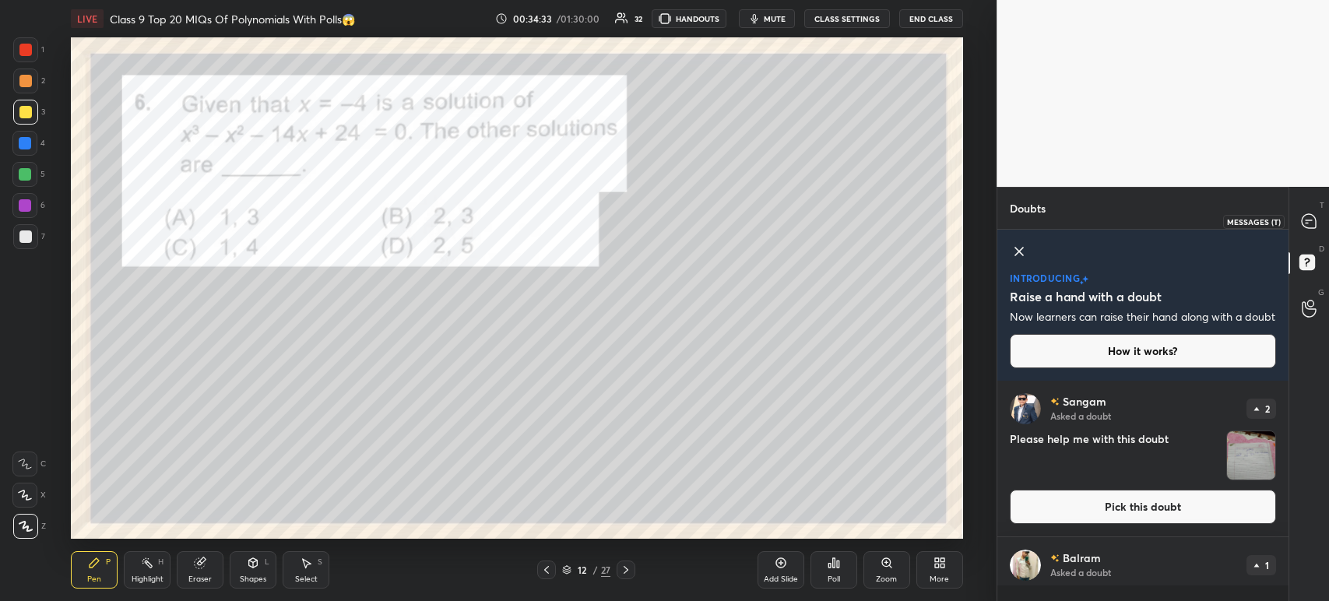
click at [1315, 229] on icon at bounding box center [1309, 221] width 16 height 16
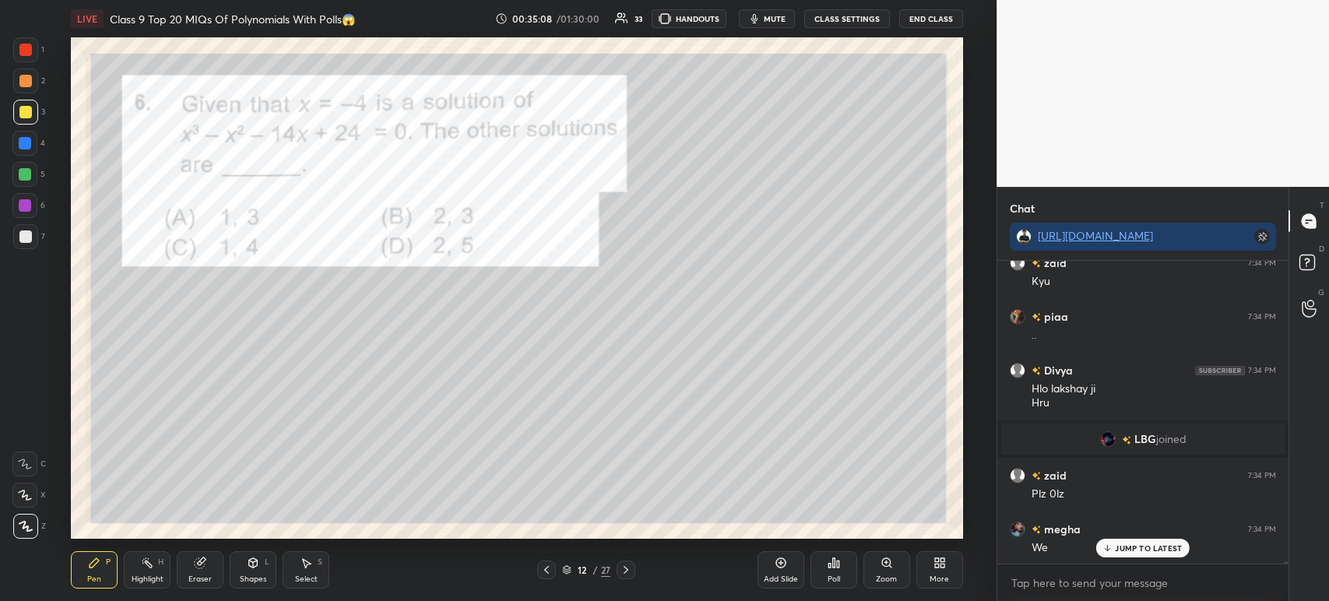
scroll to position [35499, 0]
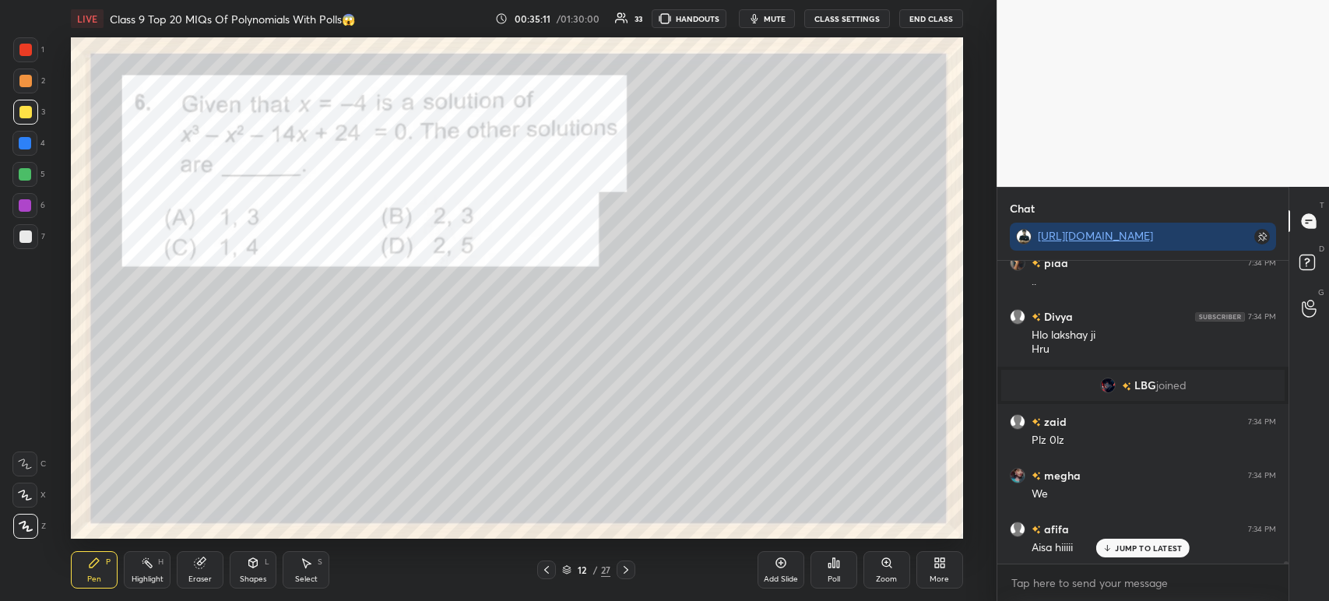
click at [835, 564] on icon at bounding box center [833, 563] width 12 height 12
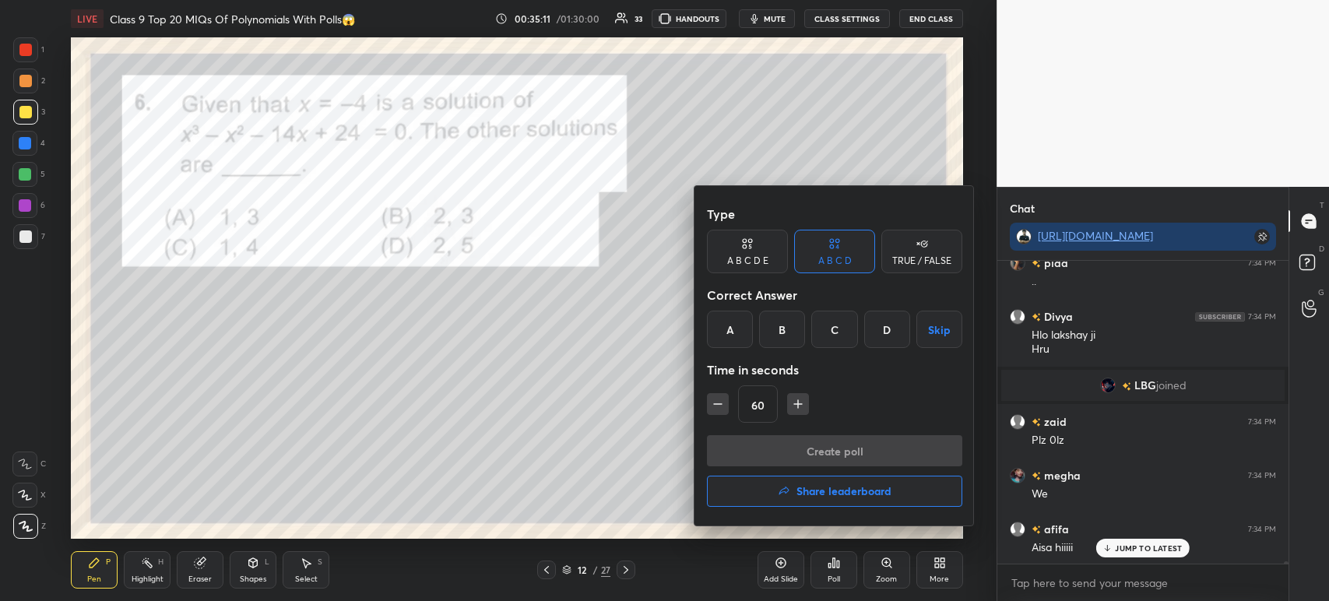
click at [784, 342] on div "B" at bounding box center [782, 329] width 46 height 37
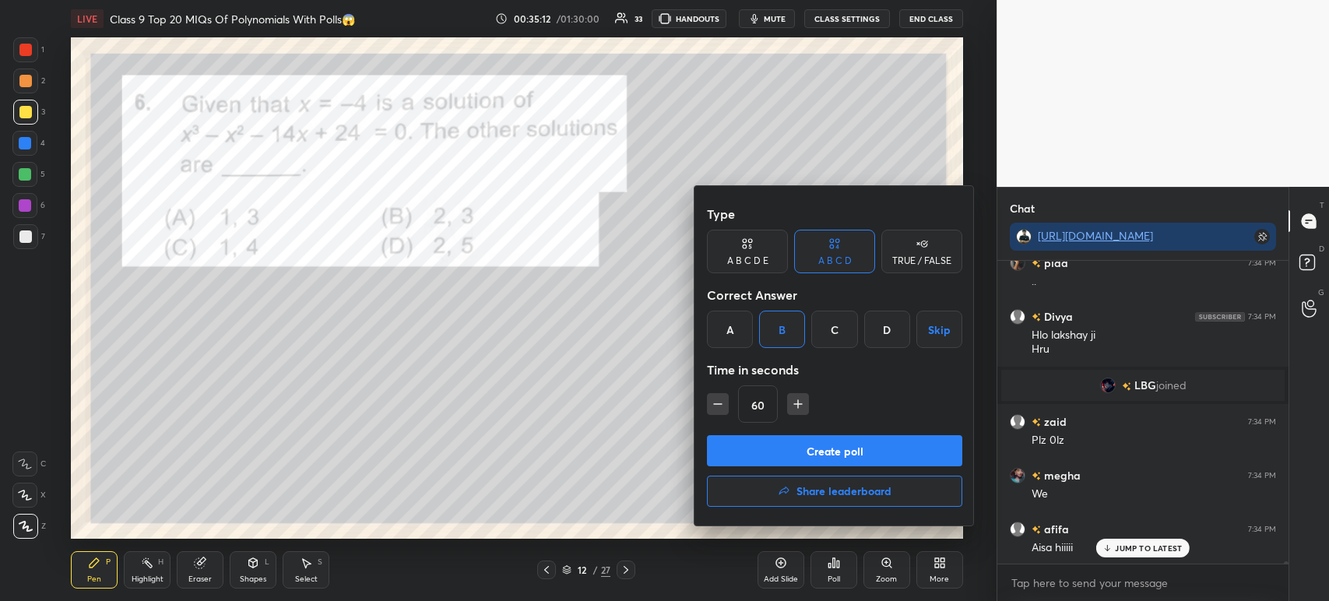
click at [803, 451] on button "Create poll" at bounding box center [834, 450] width 255 height 31
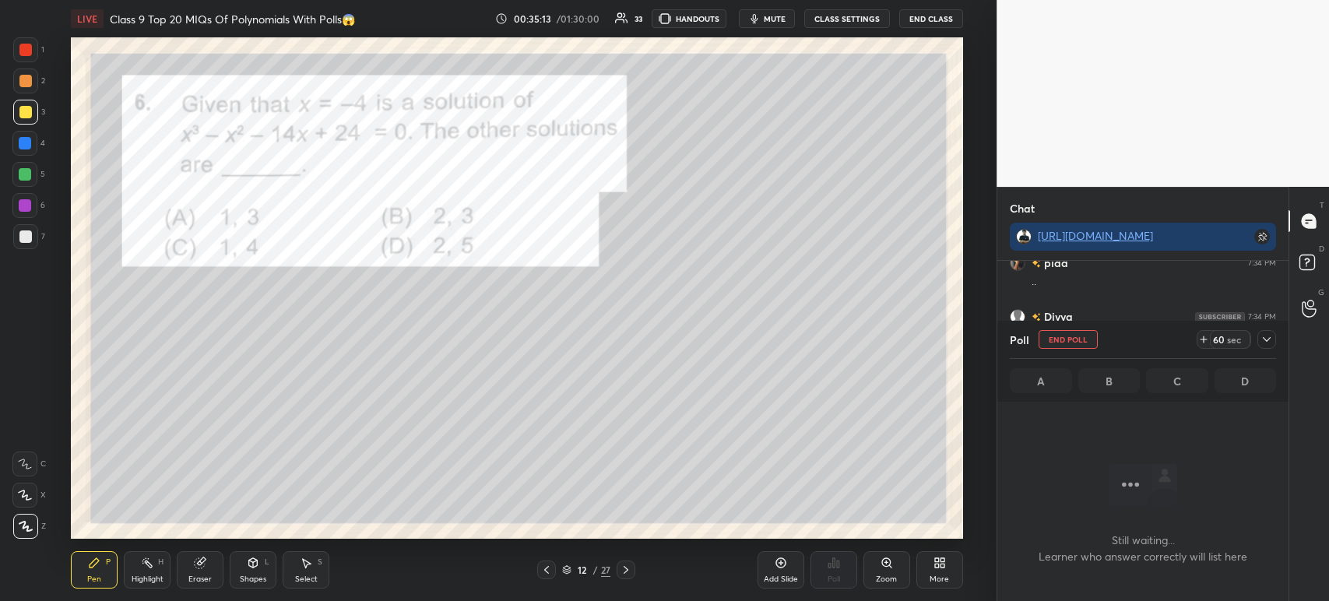
scroll to position [5, 5]
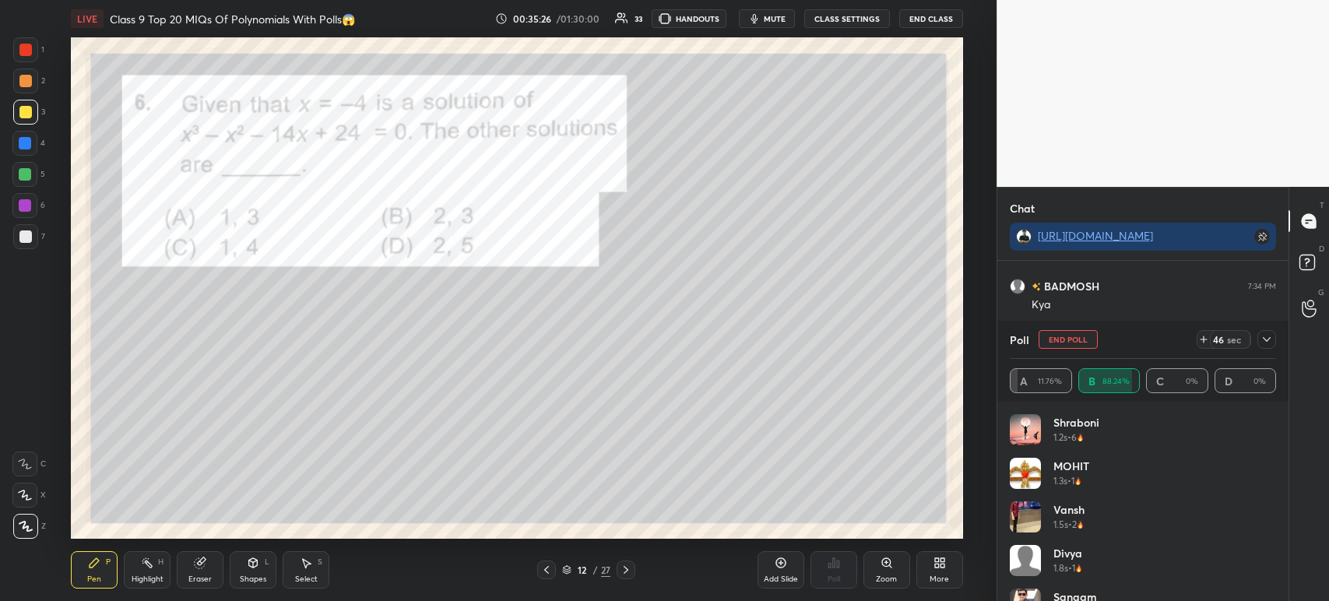
click at [1265, 338] on icon at bounding box center [1266, 339] width 12 height 12
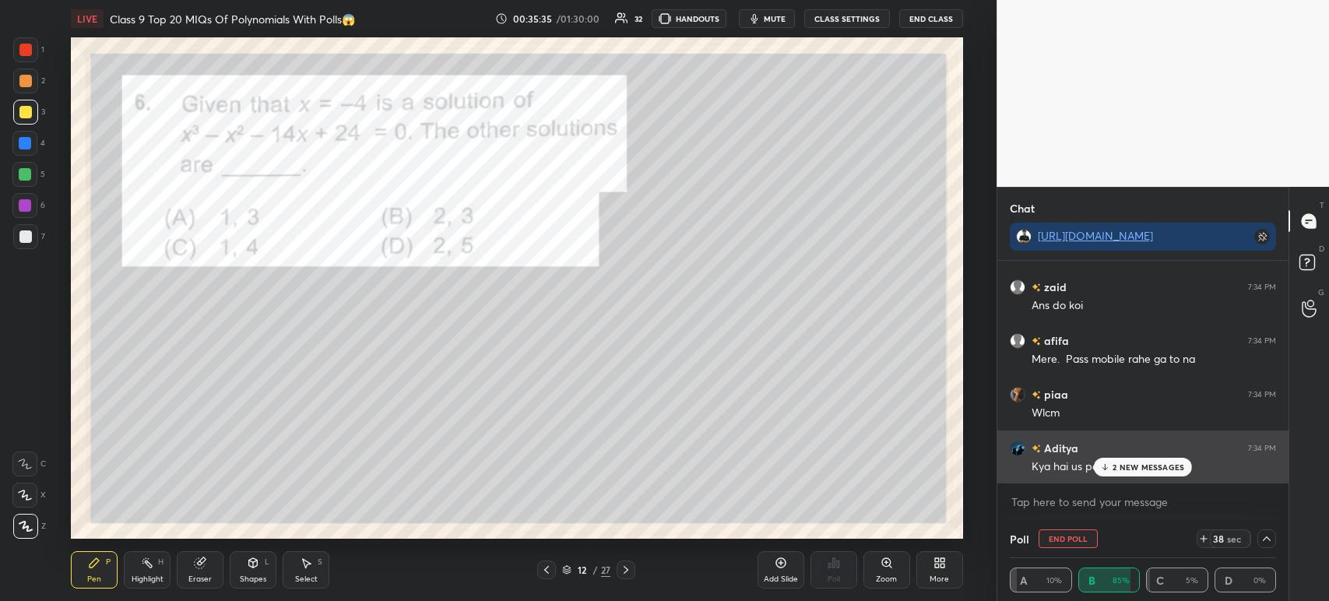
click at [1122, 471] on p "2 NEW MESSAGES" at bounding box center [1148, 466] width 72 height 9
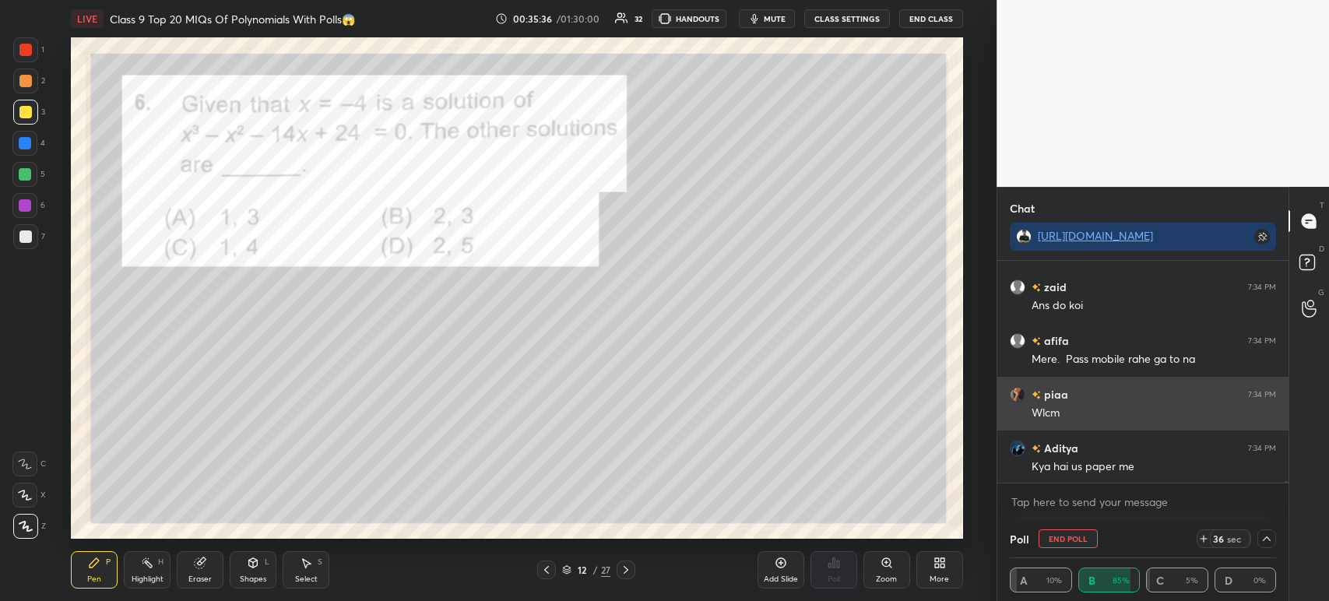
click at [1128, 413] on div "Wlcm" at bounding box center [1153, 414] width 244 height 16
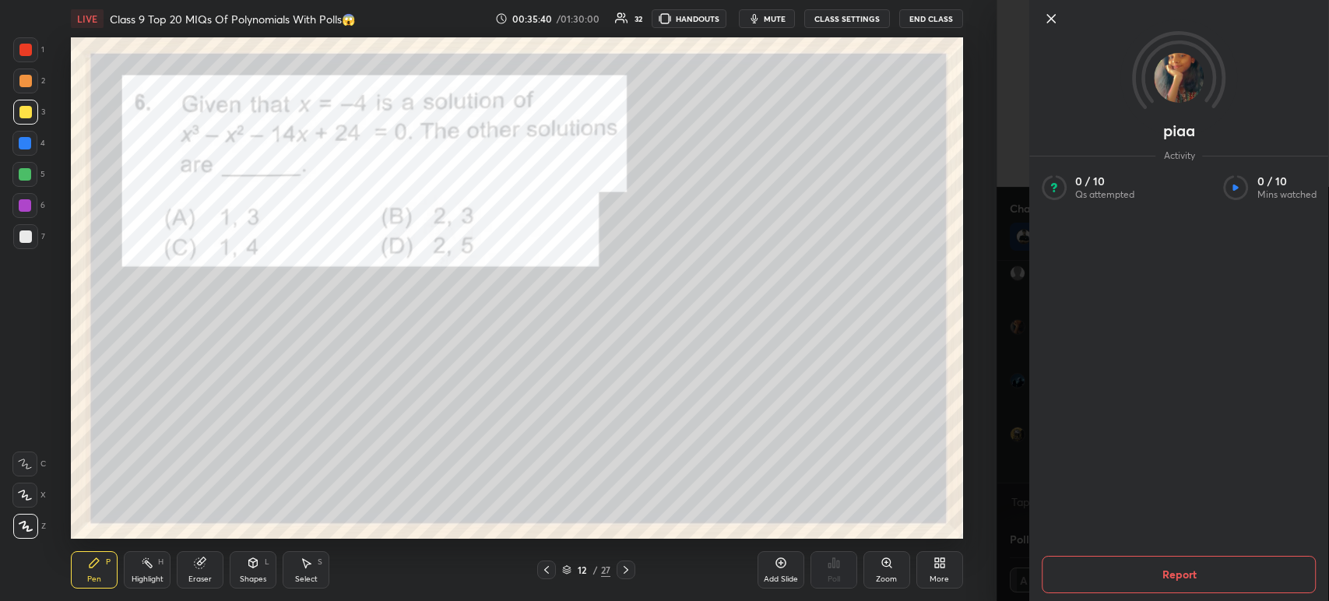
click at [1044, 23] on icon at bounding box center [1050, 18] width 19 height 19
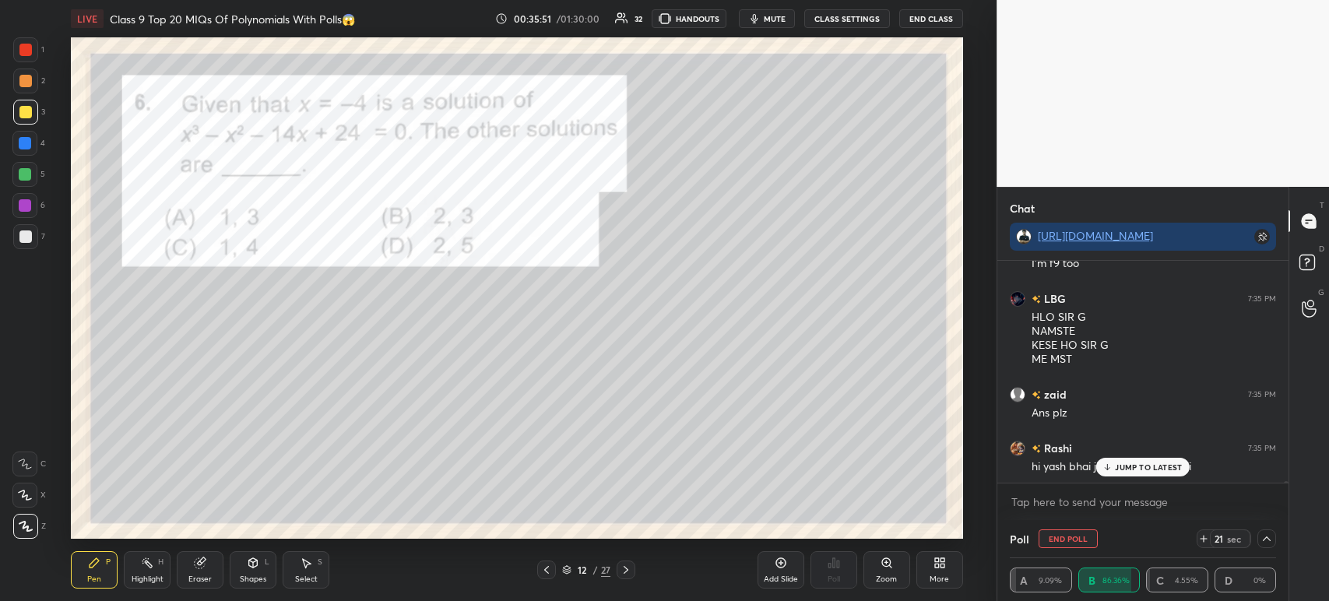
click at [1265, 538] on icon at bounding box center [1267, 538] width 8 height 5
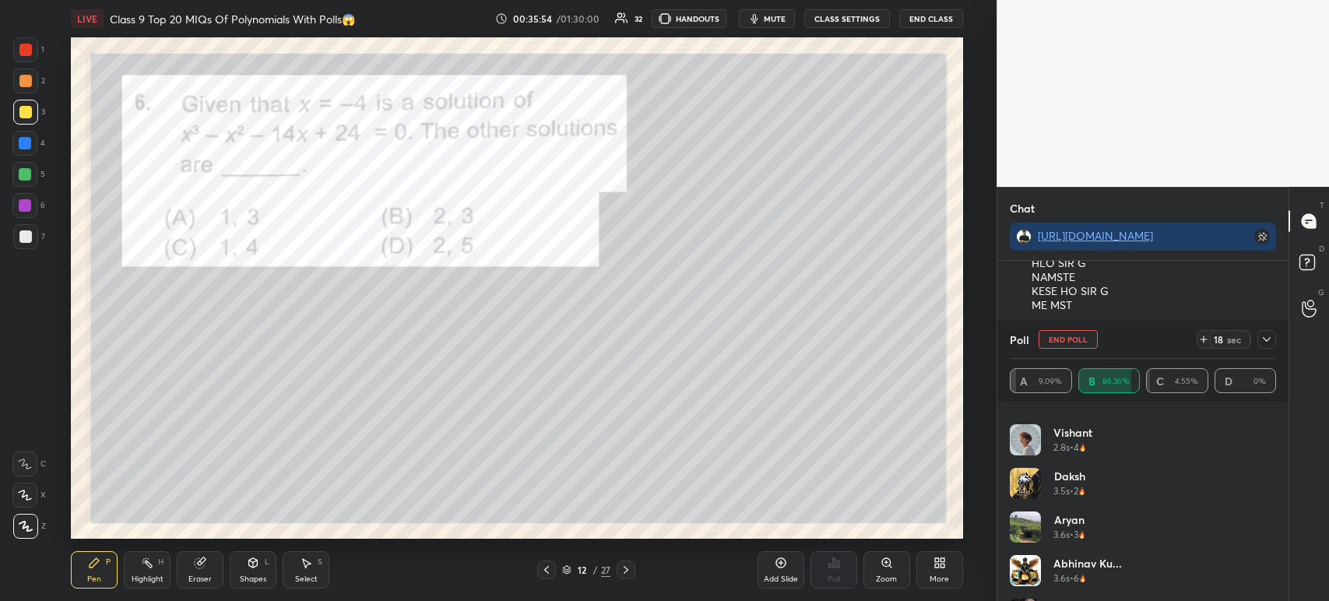
click at [1266, 343] on icon at bounding box center [1266, 339] width 12 height 12
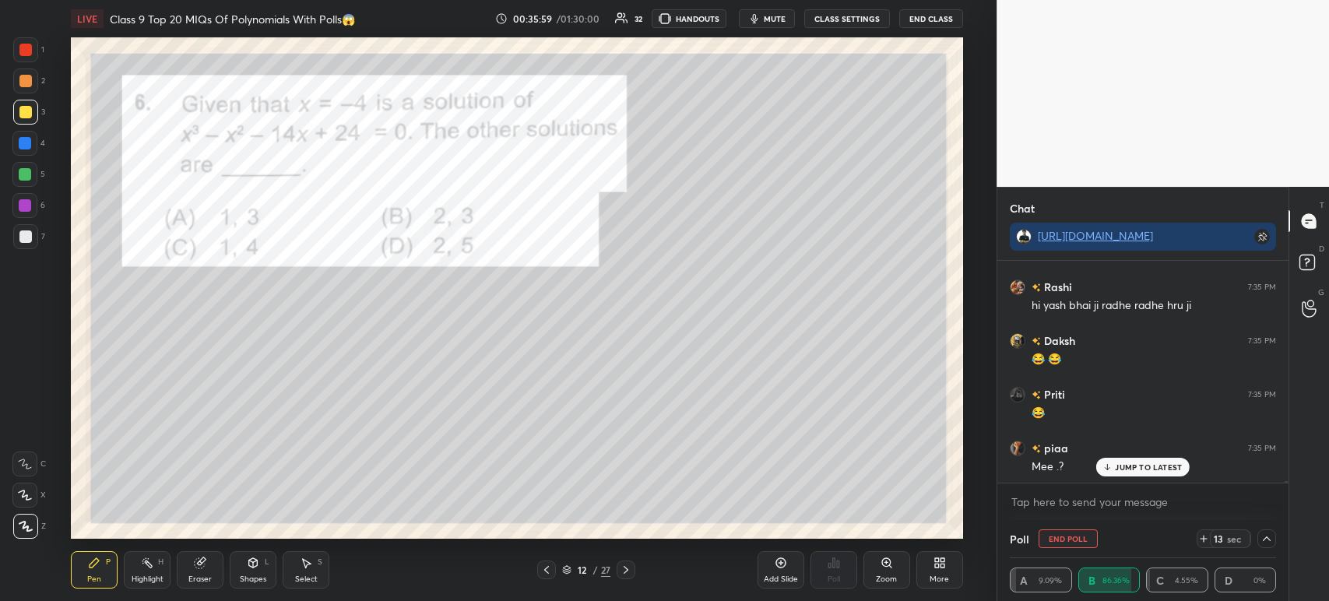
click at [29, 229] on div at bounding box center [25, 236] width 25 height 25
click at [1273, 541] on div at bounding box center [1266, 538] width 19 height 19
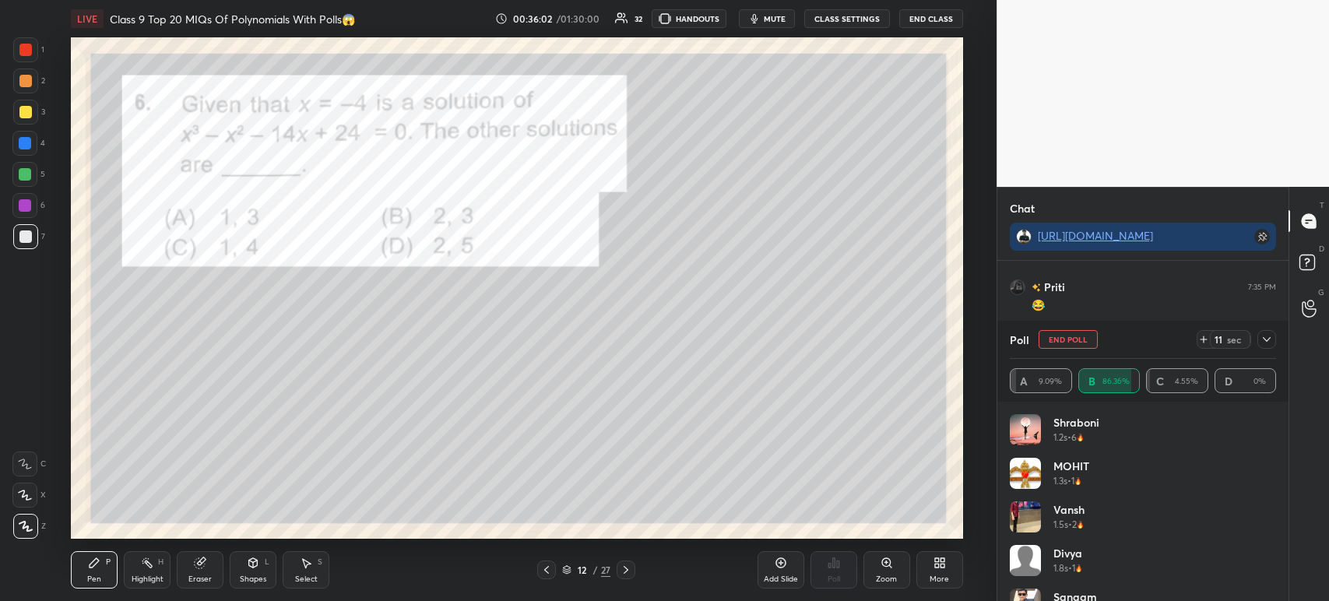
click at [1265, 343] on icon at bounding box center [1266, 339] width 12 height 12
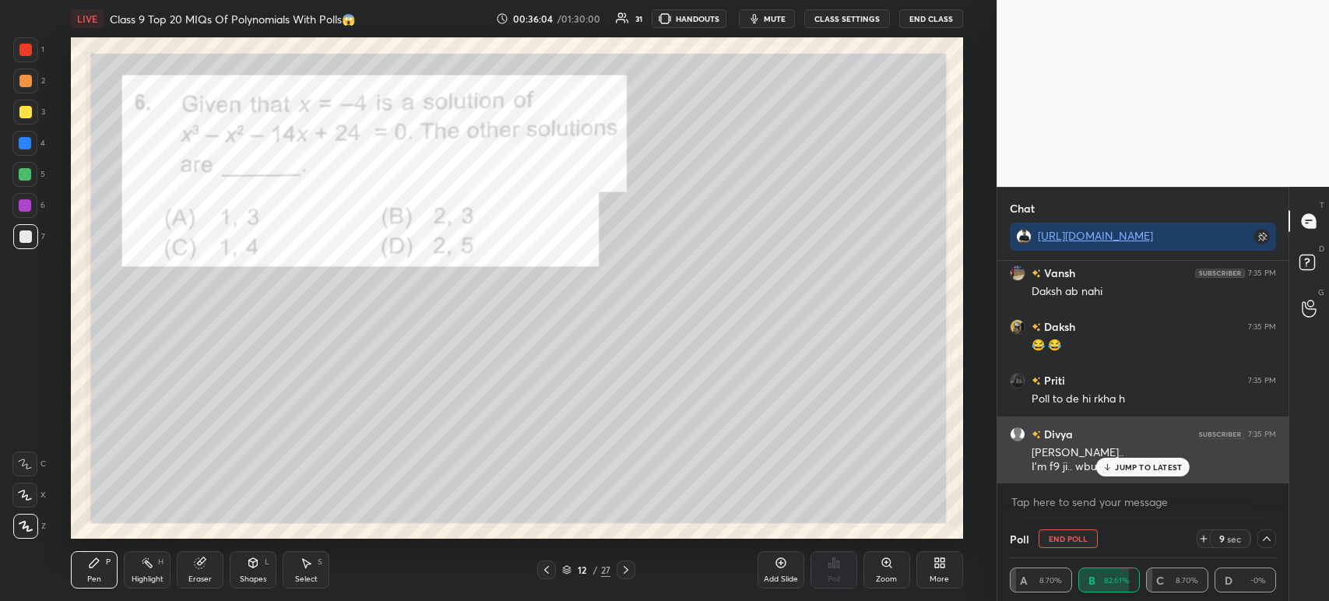
click at [1121, 465] on p "JUMP TO LATEST" at bounding box center [1148, 466] width 67 height 9
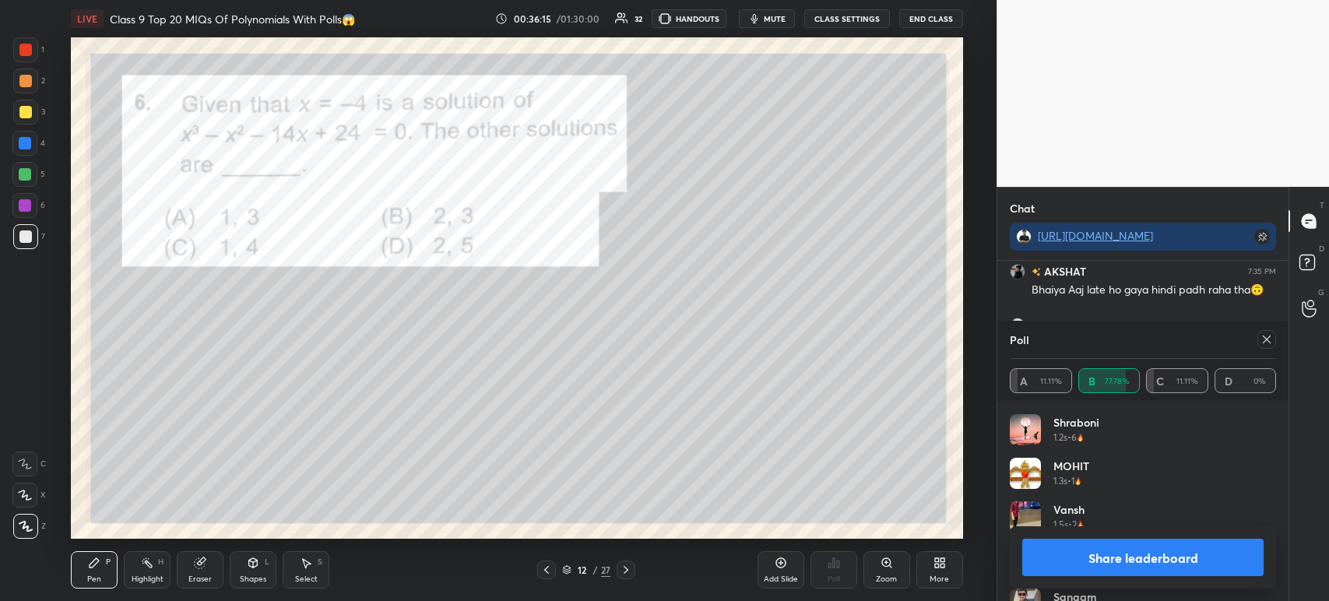
click at [1054, 570] on button "Share leaderboard" at bounding box center [1142, 557] width 241 height 37
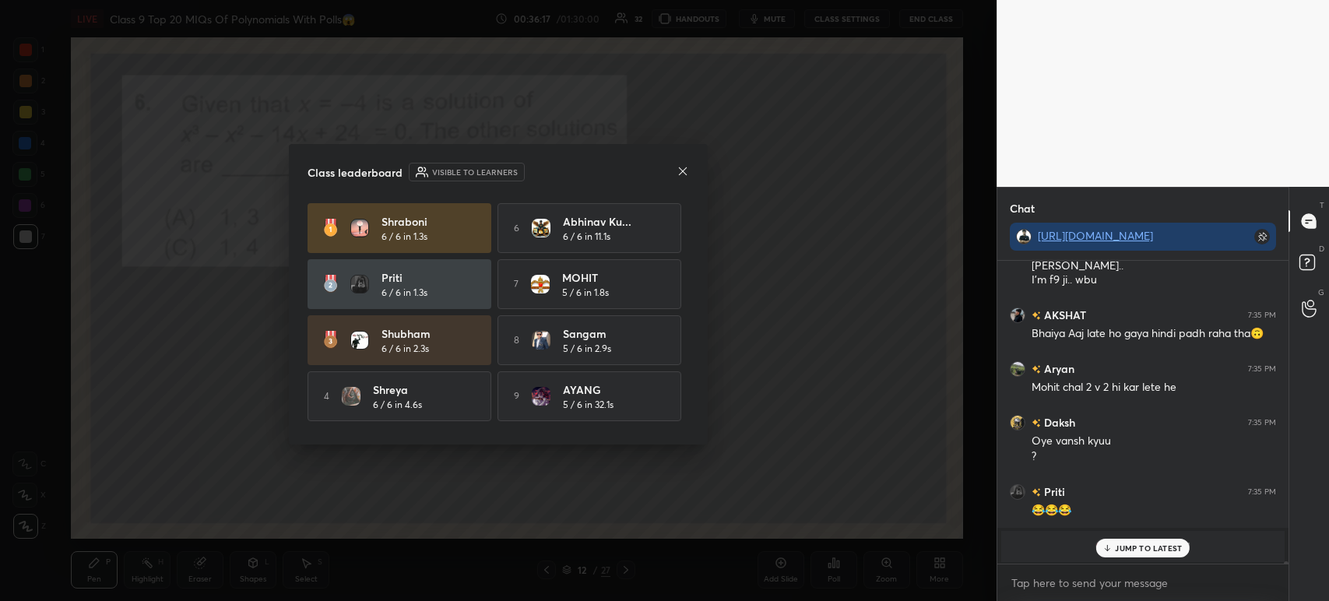
click at [685, 167] on icon at bounding box center [682, 171] width 12 height 12
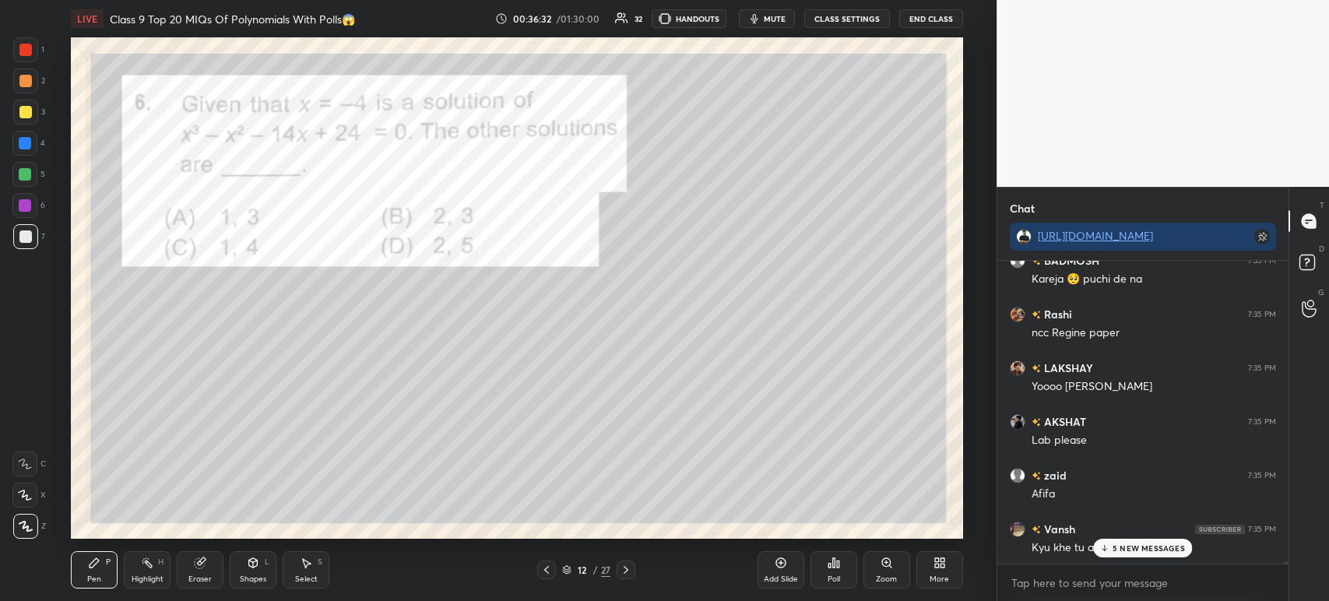
click at [23, 49] on div at bounding box center [25, 50] width 12 height 12
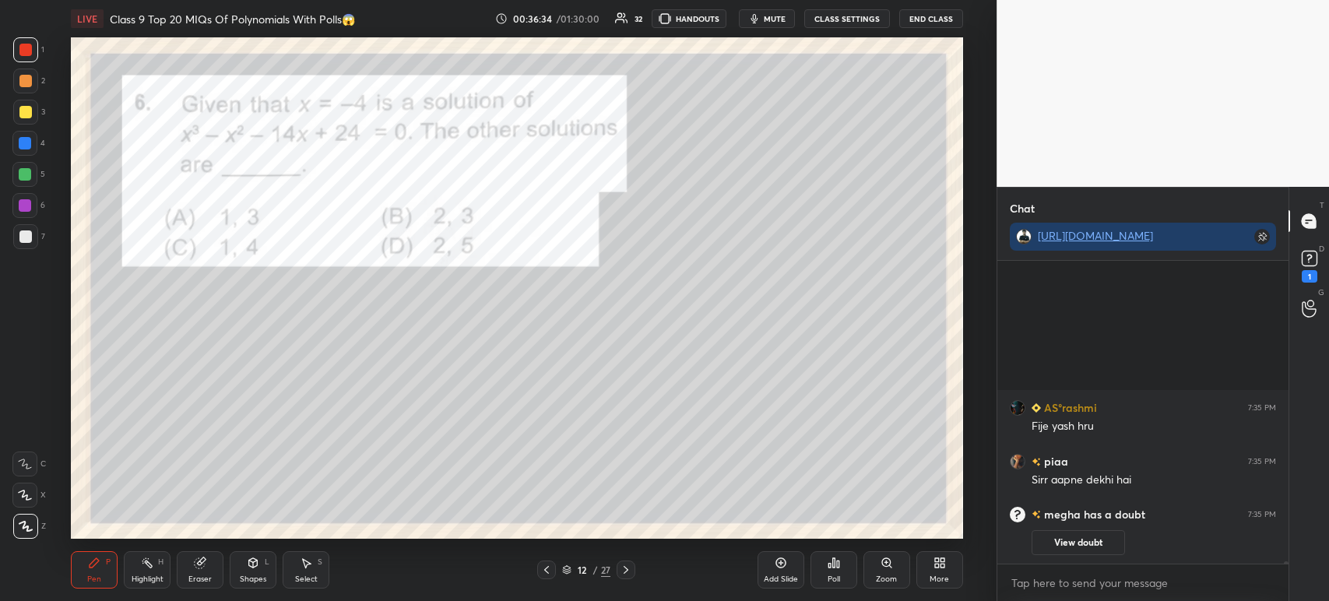
click at [25, 238] on div at bounding box center [25, 236] width 12 height 12
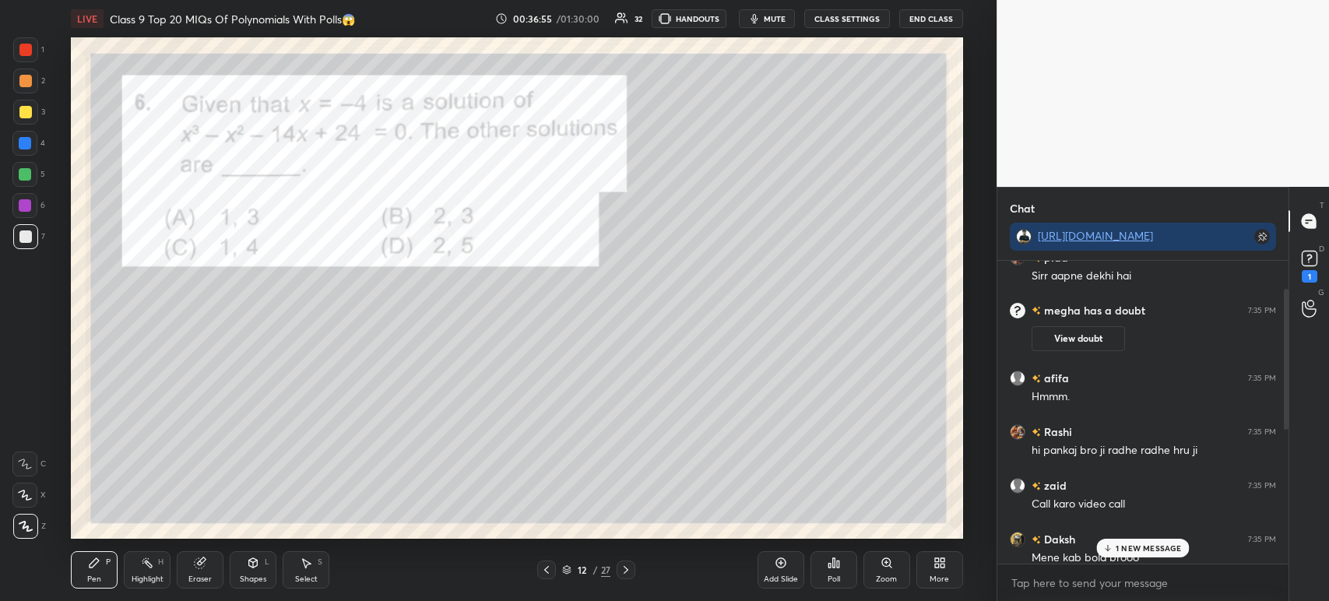
click at [28, 231] on div at bounding box center [25, 236] width 12 height 12
click at [31, 51] on div at bounding box center [25, 50] width 12 height 12
click at [616, 574] on div at bounding box center [625, 569] width 19 height 19
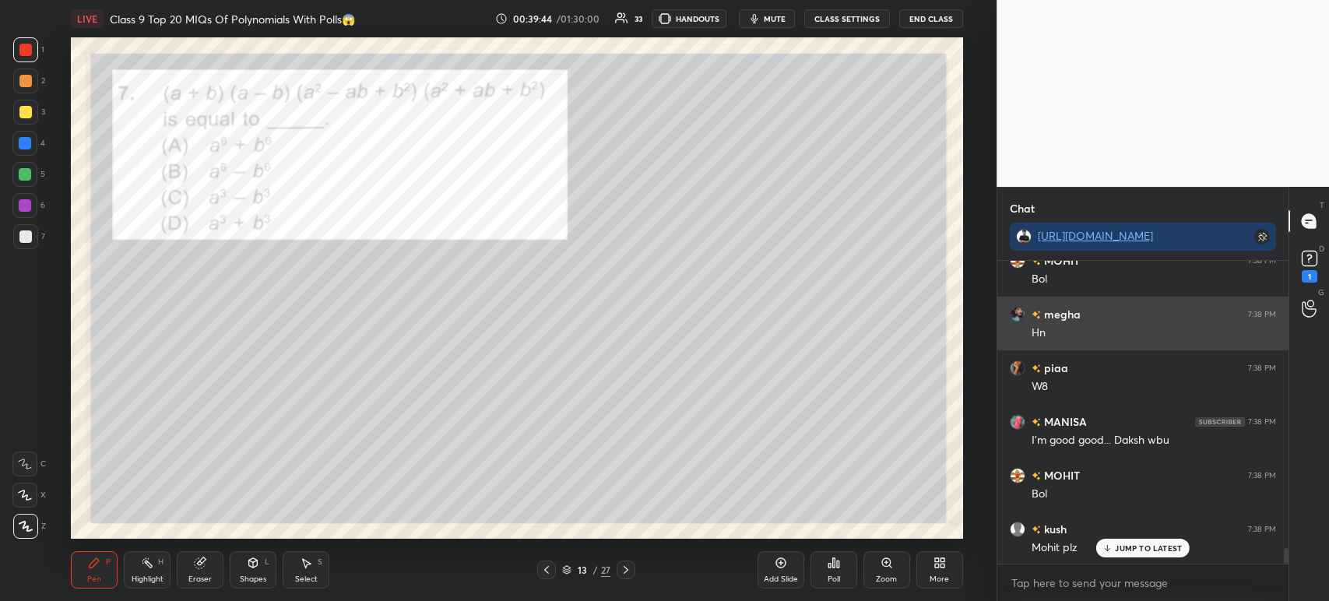
scroll to position [5530, 0]
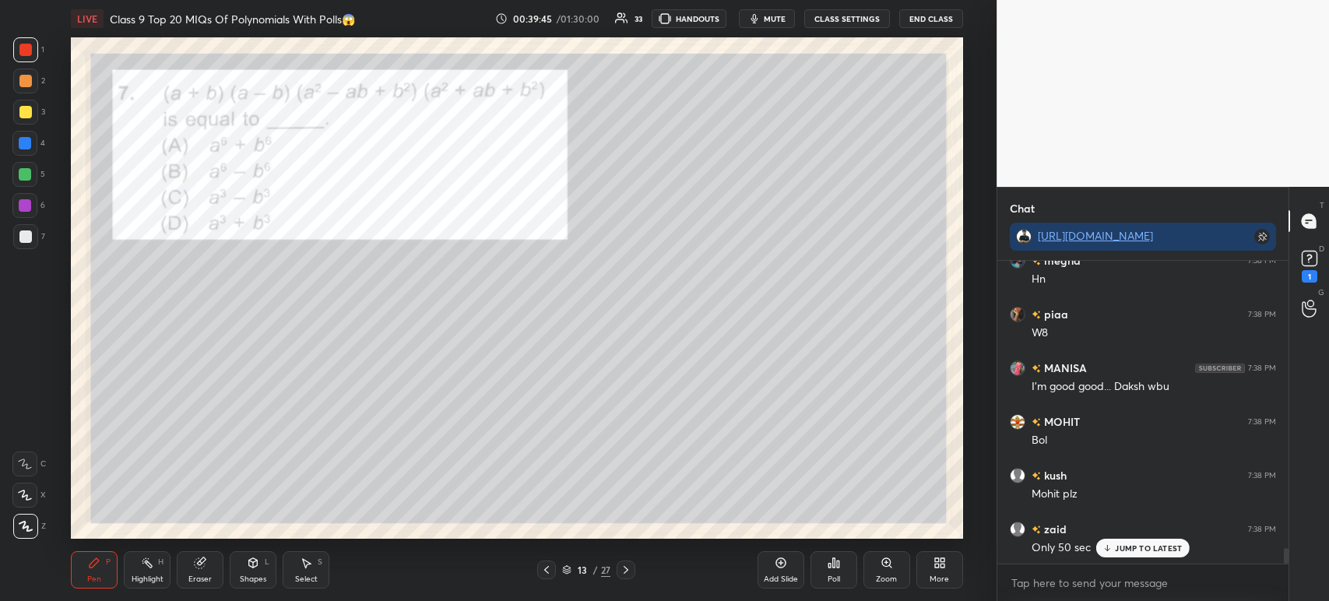
click at [1327, 260] on div "D Doubts (D) 1" at bounding box center [1309, 265] width 40 height 44
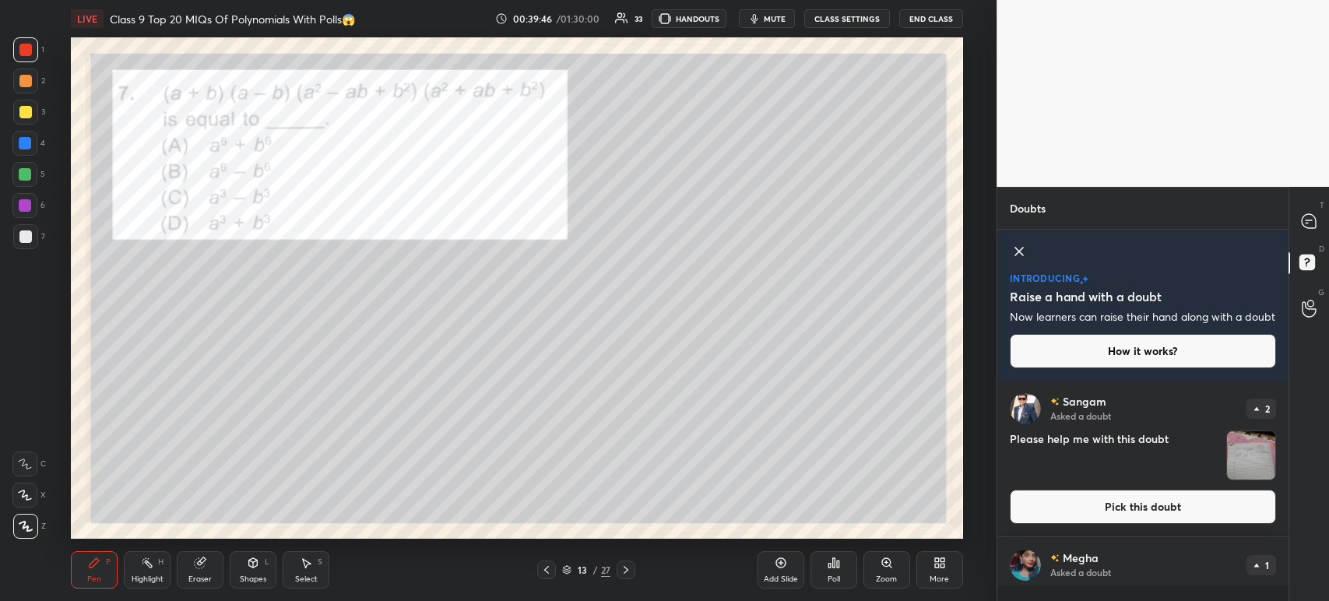
scroll to position [200, 286]
click at [1327, 272] on div "D Doubts (D)" at bounding box center [1309, 265] width 40 height 44
click at [1314, 224] on icon at bounding box center [1308, 221] width 14 height 14
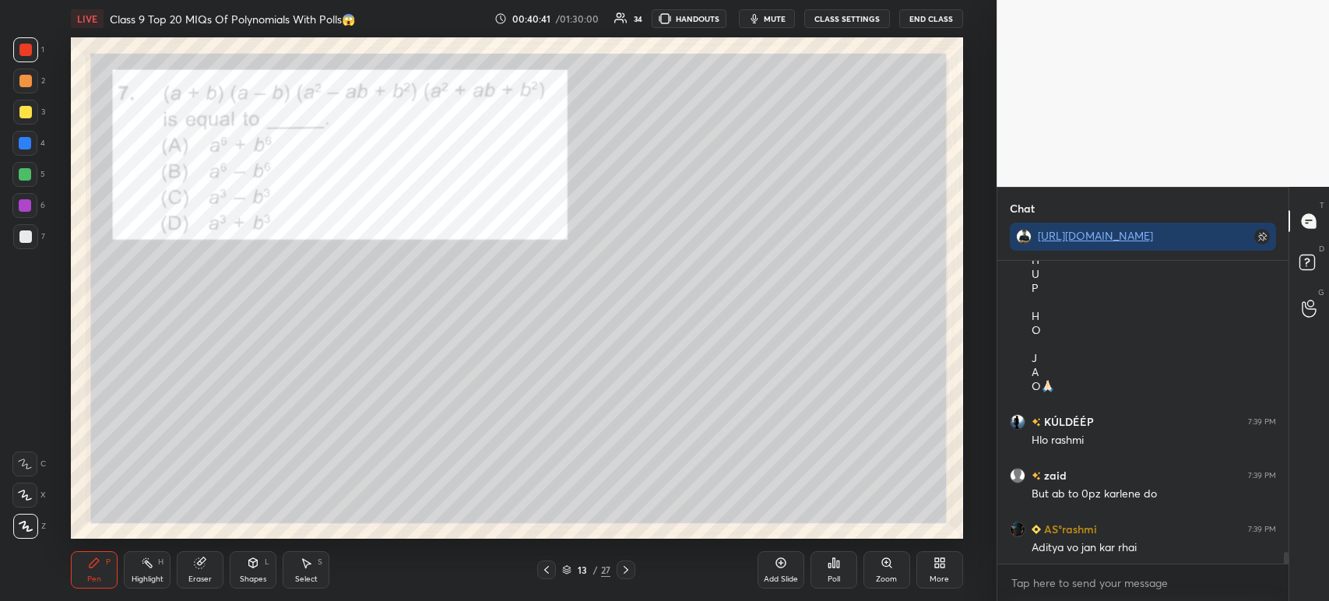
scroll to position [7834, 0]
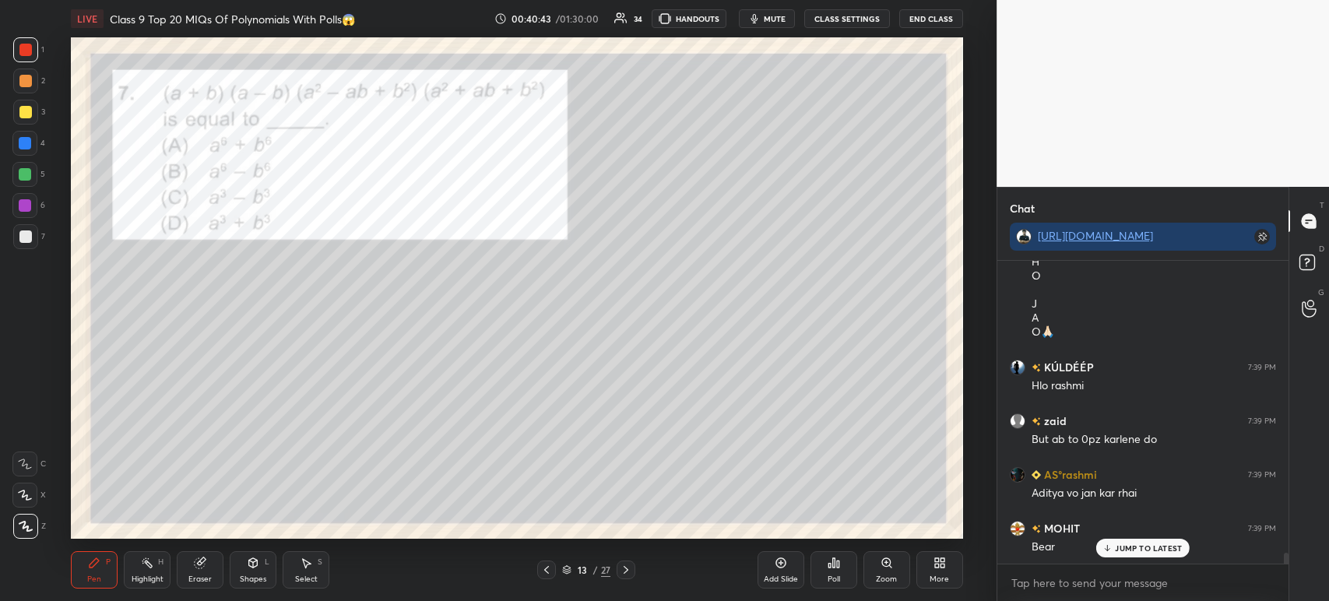
click at [31, 244] on div at bounding box center [25, 236] width 25 height 25
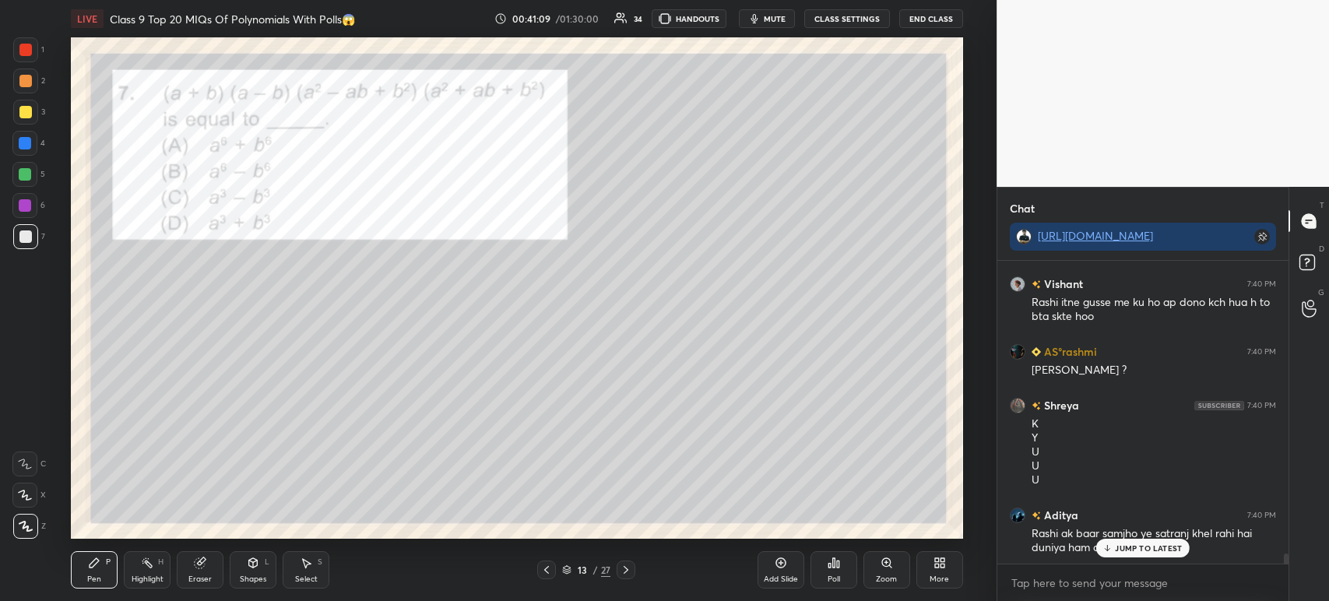
scroll to position [8699, 0]
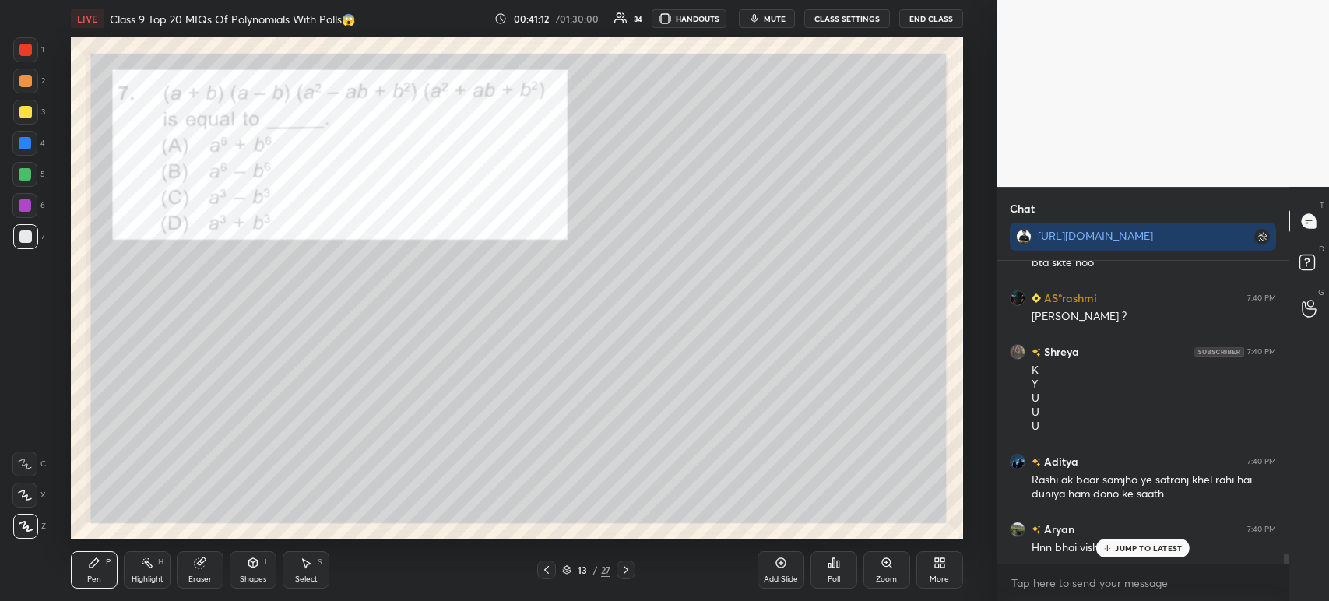
click at [834, 569] on icon at bounding box center [833, 563] width 12 height 12
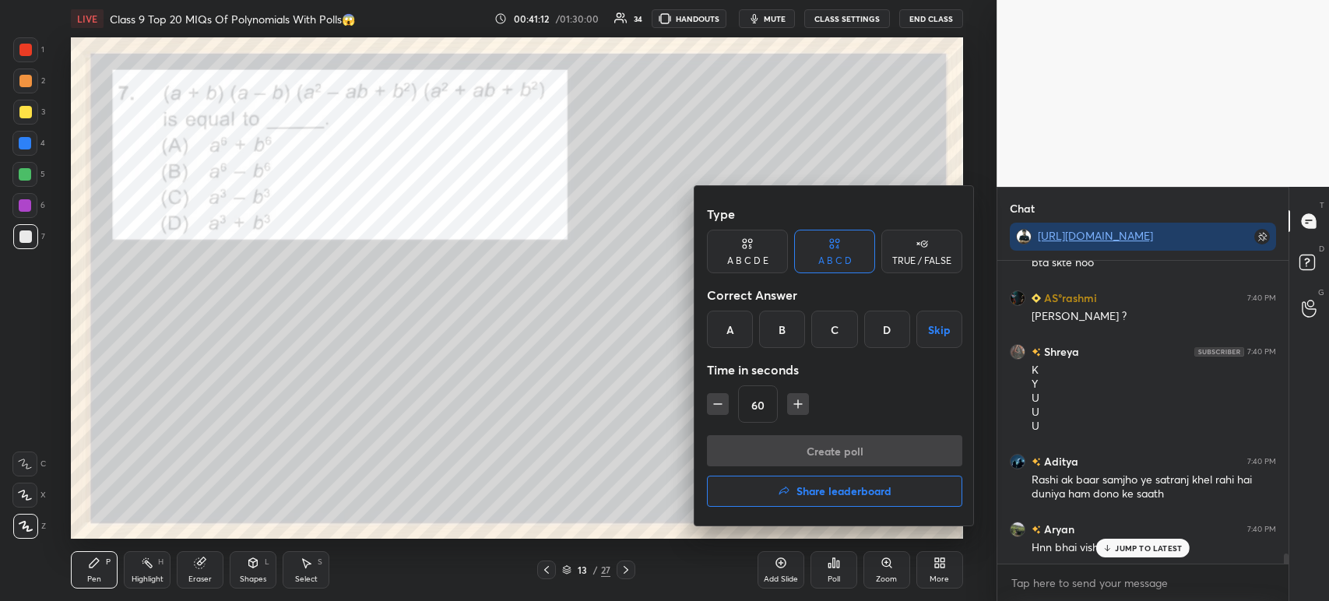
scroll to position [8753, 0]
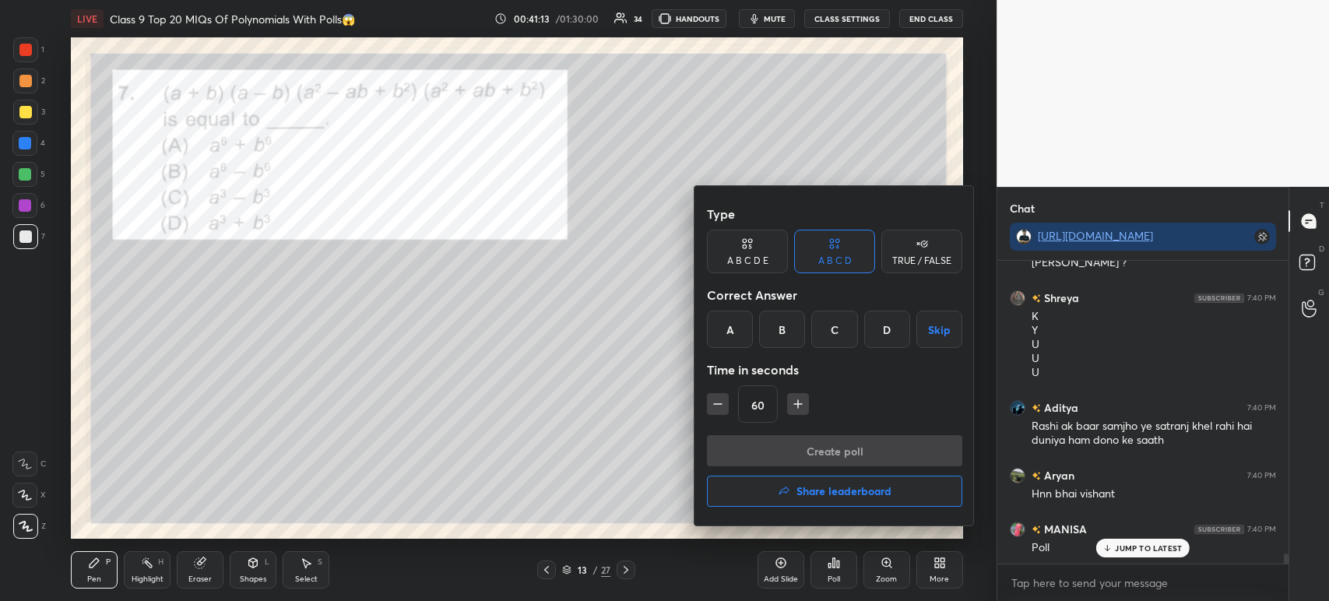
click at [790, 330] on div "B" at bounding box center [782, 329] width 46 height 37
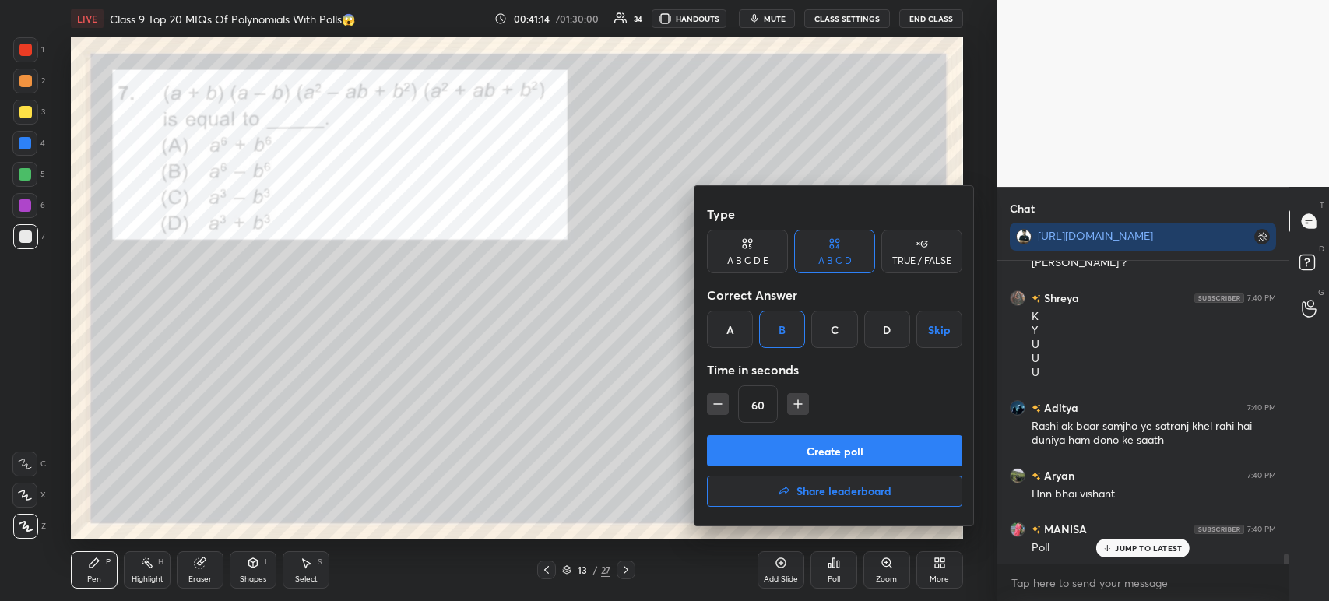
click at [810, 450] on button "Create poll" at bounding box center [834, 450] width 255 height 31
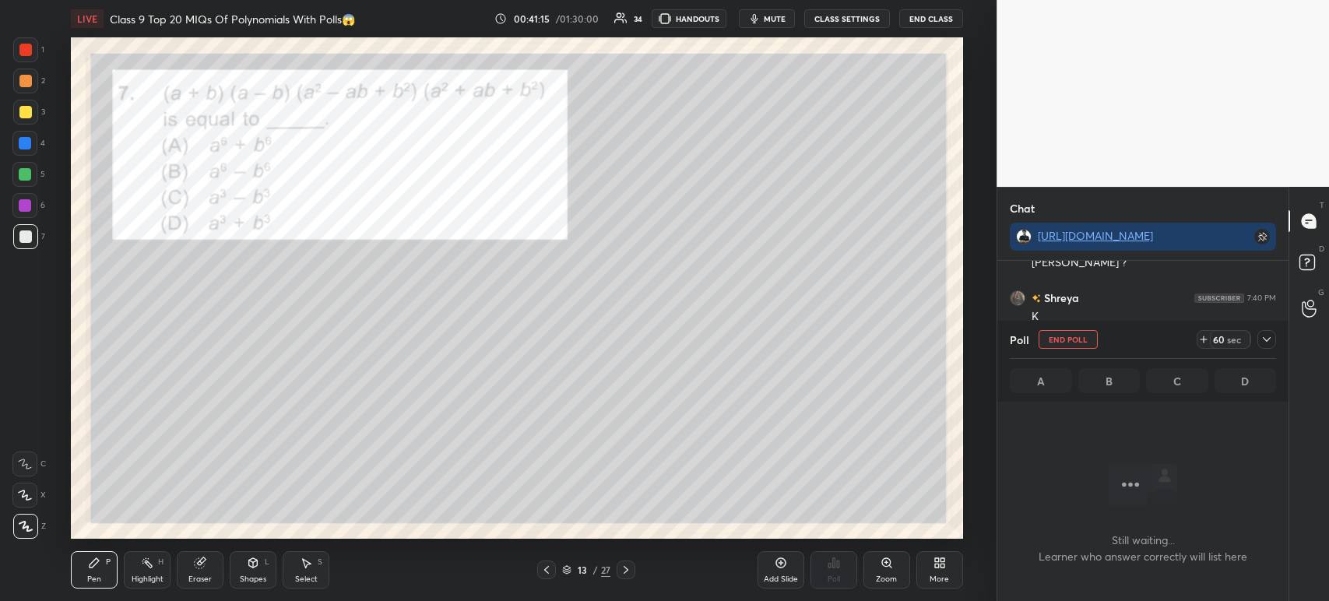
scroll to position [88, 286]
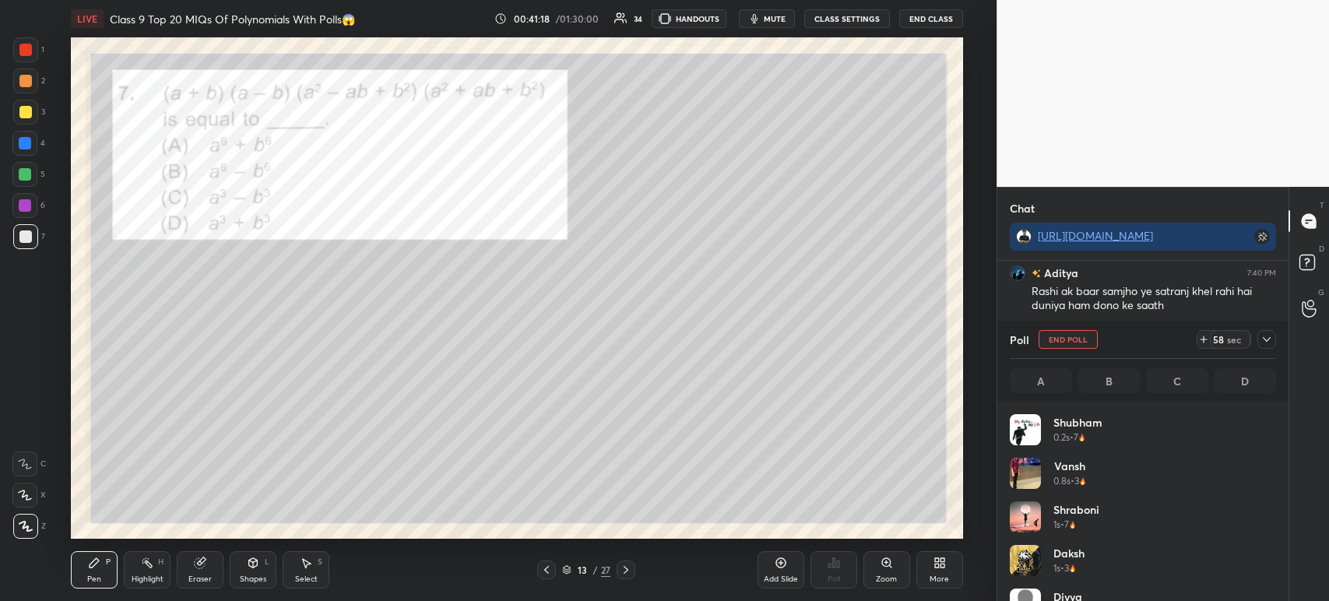
click at [1266, 341] on icon at bounding box center [1267, 339] width 8 height 5
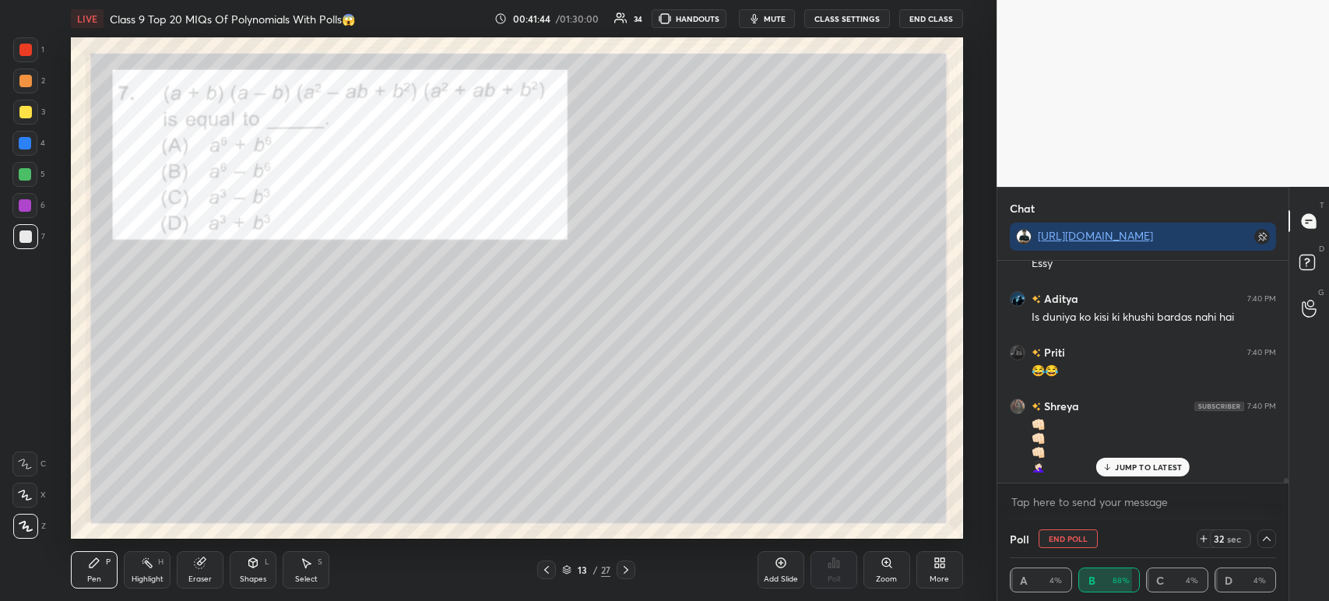
click at [23, 114] on div at bounding box center [25, 112] width 12 height 12
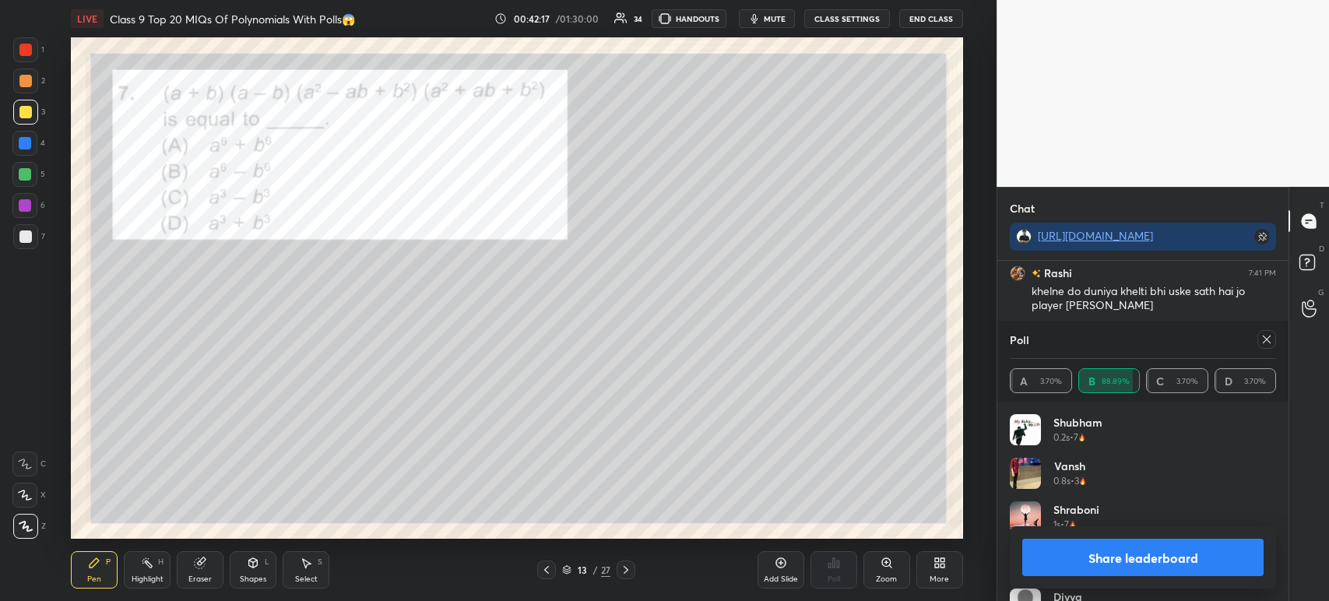
scroll to position [10574, 0]
click at [1067, 565] on button "Share leaderboard" at bounding box center [1142, 557] width 241 height 37
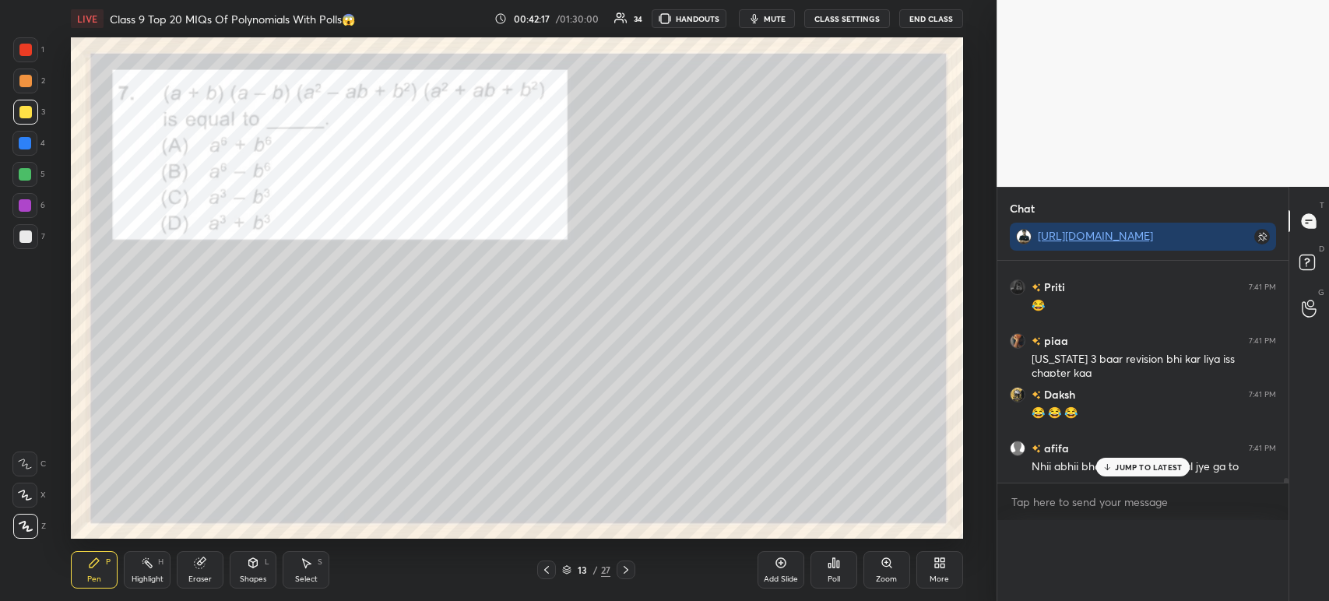
scroll to position [0, 5]
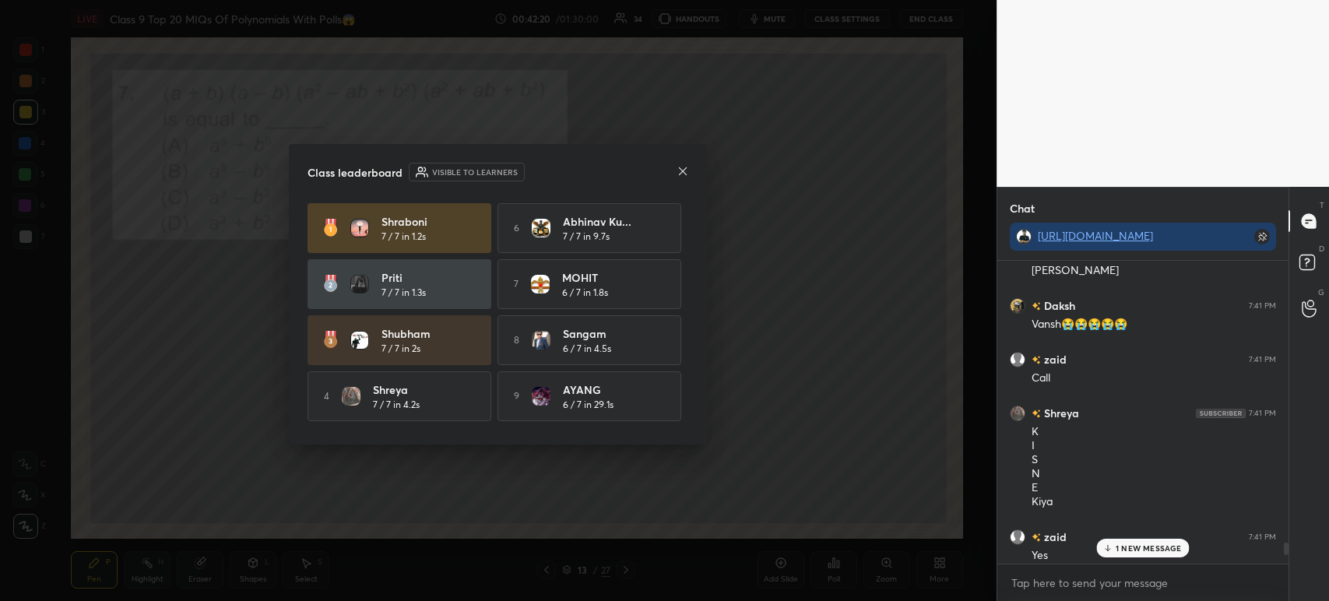
click at [687, 171] on icon at bounding box center [682, 171] width 12 height 12
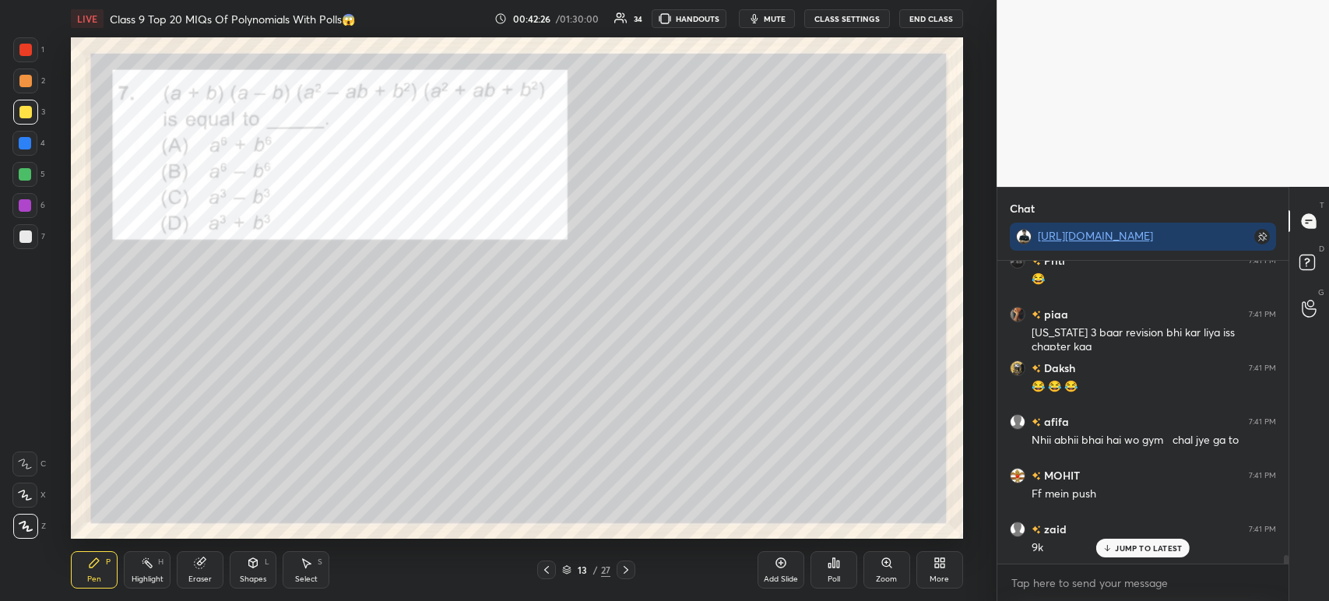
click at [35, 63] on div "1" at bounding box center [28, 52] width 31 height 31
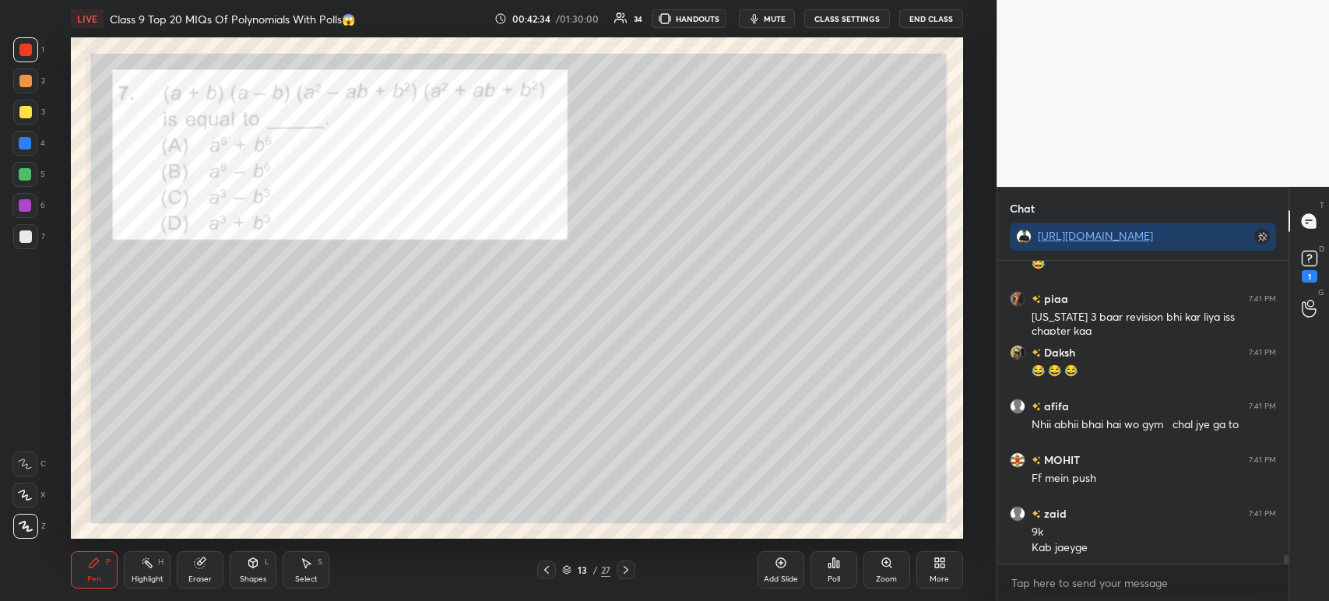
click at [27, 240] on div at bounding box center [25, 236] width 12 height 12
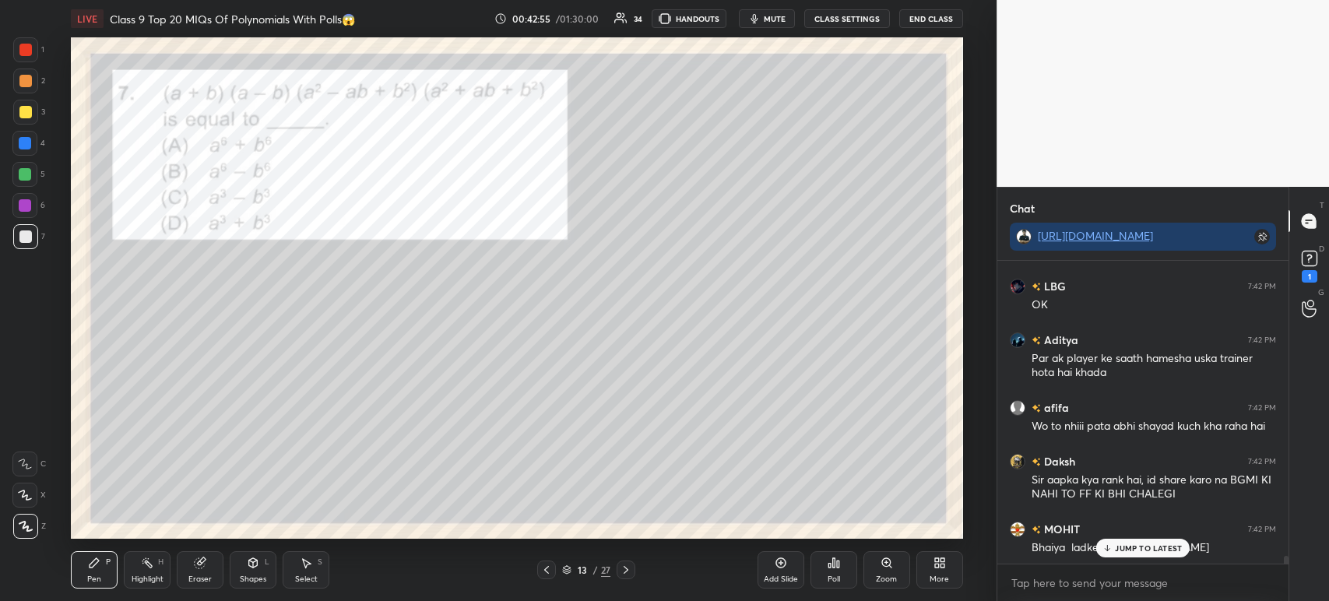
click at [13, 47] on div at bounding box center [25, 49] width 25 height 25
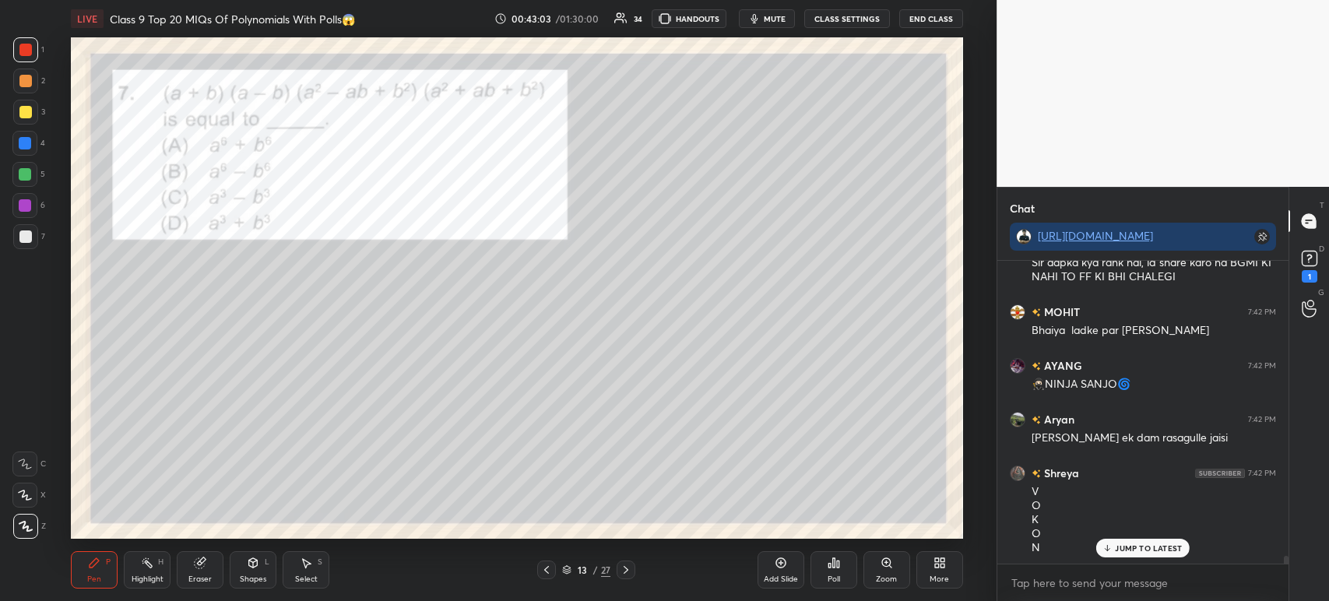
click at [33, 241] on div at bounding box center [25, 236] width 25 height 25
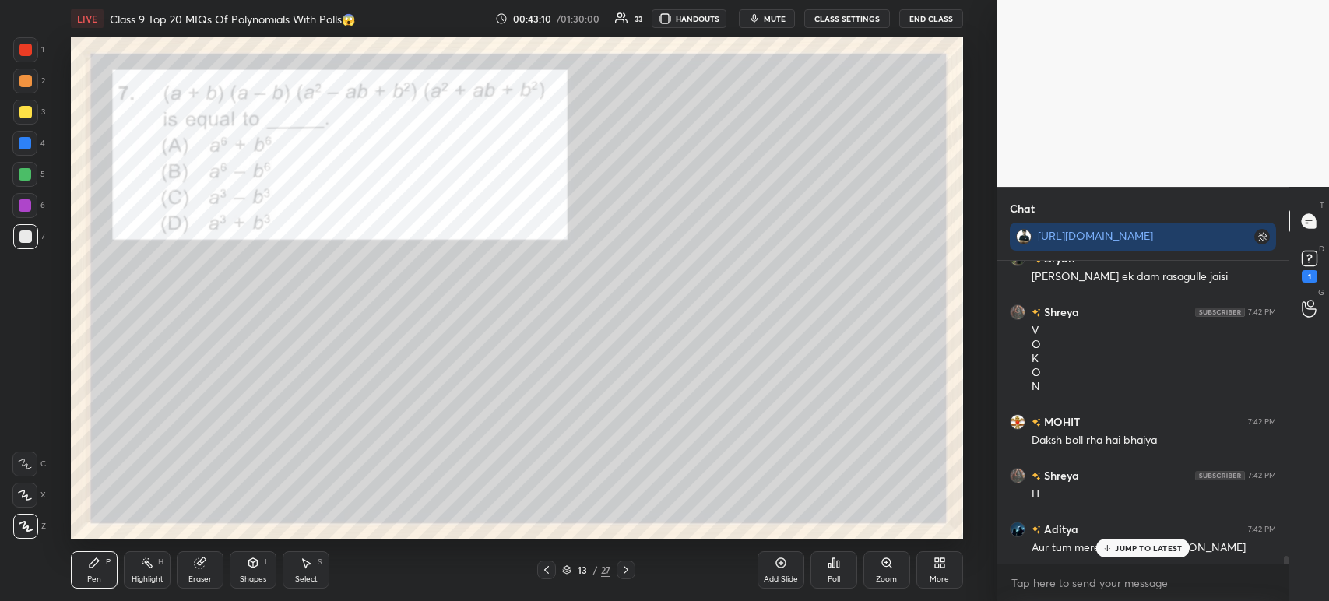
click at [30, 52] on div at bounding box center [25, 50] width 12 height 12
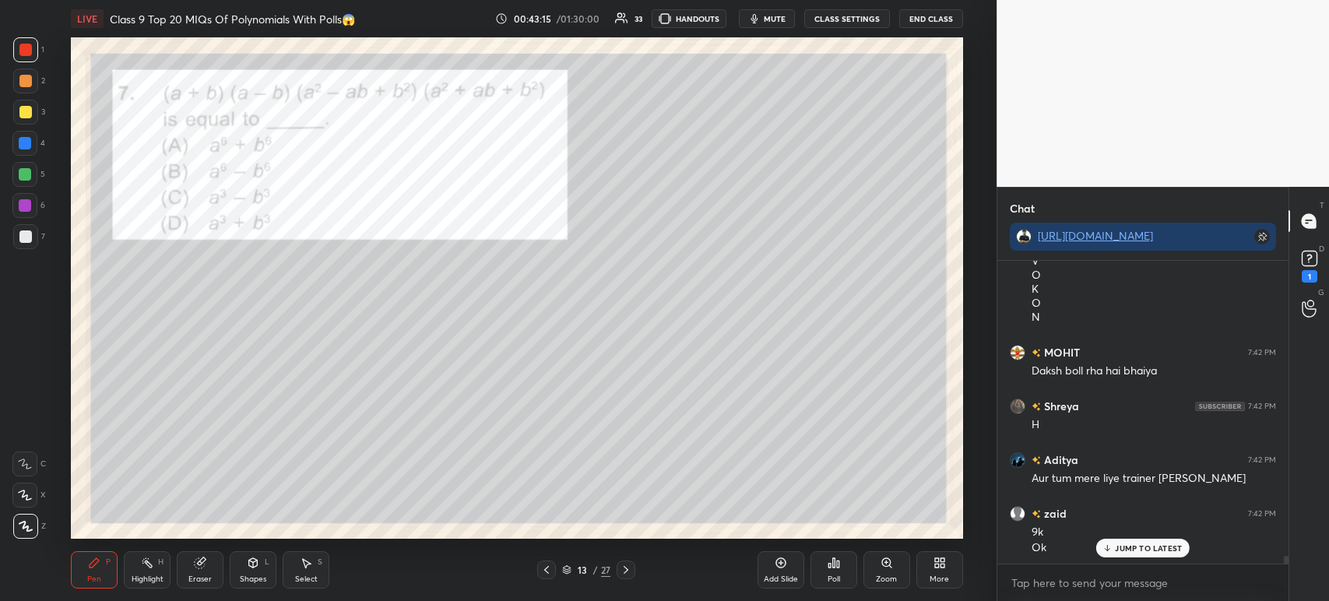
click at [24, 240] on div at bounding box center [25, 236] width 12 height 12
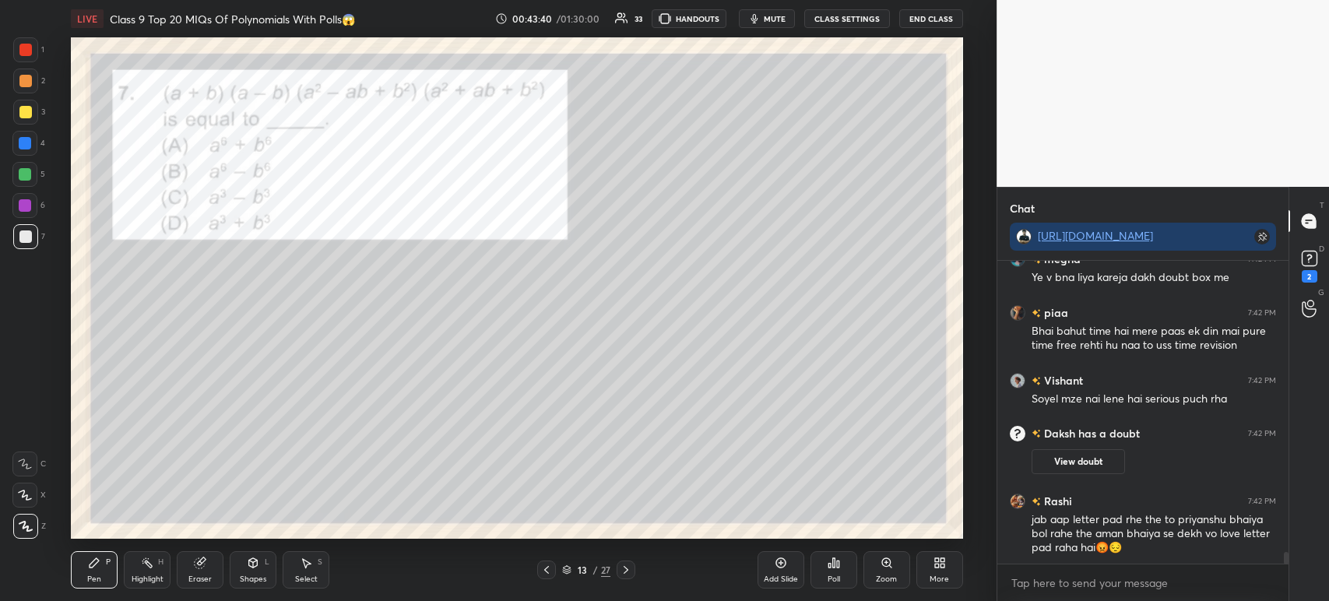
scroll to position [7658, 0]
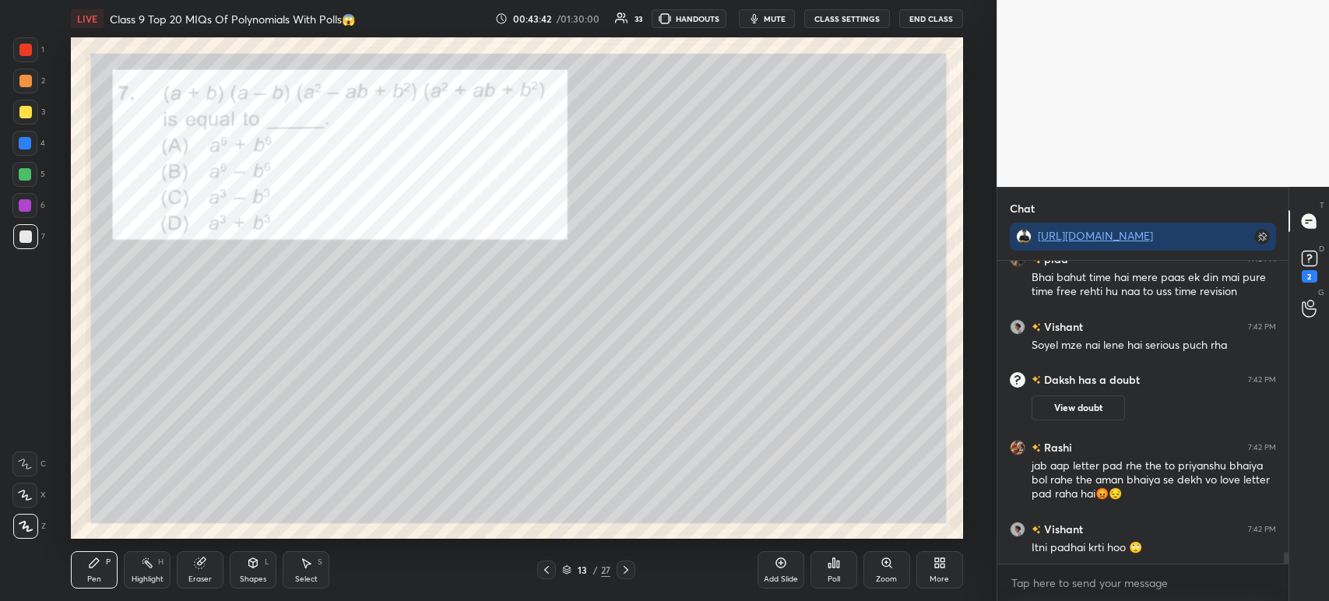
click at [26, 50] on div at bounding box center [25, 50] width 12 height 12
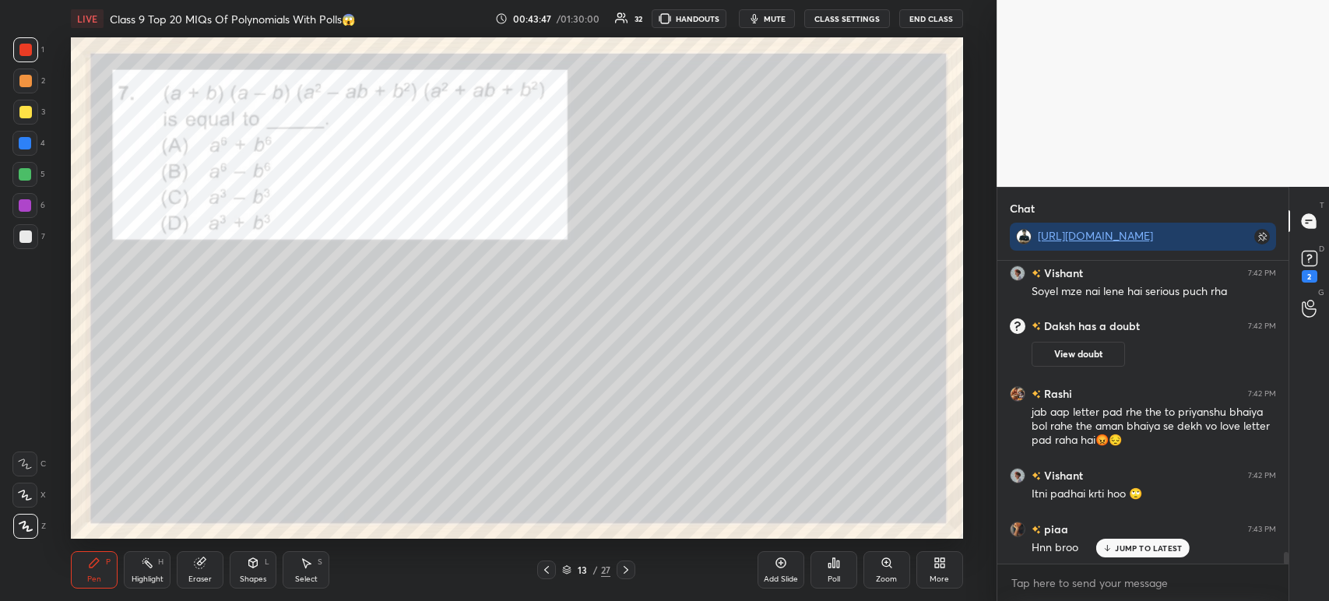
click at [1326, 277] on div "D Doubts (D) 2" at bounding box center [1309, 265] width 40 height 44
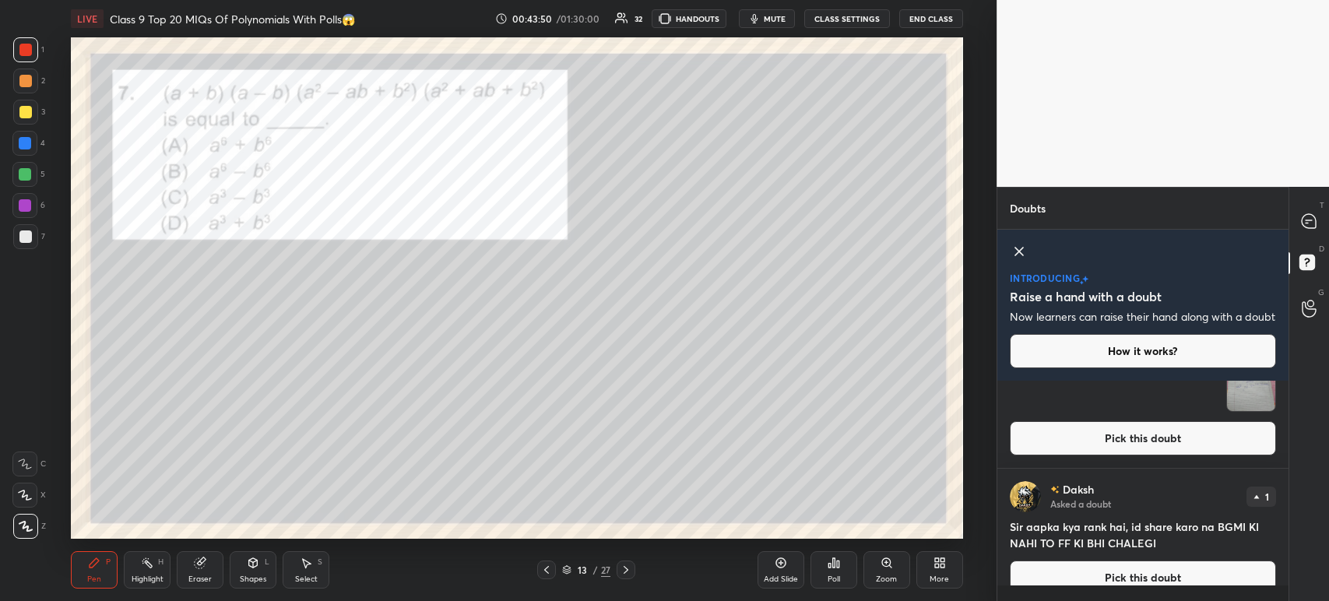
scroll to position [91, 0]
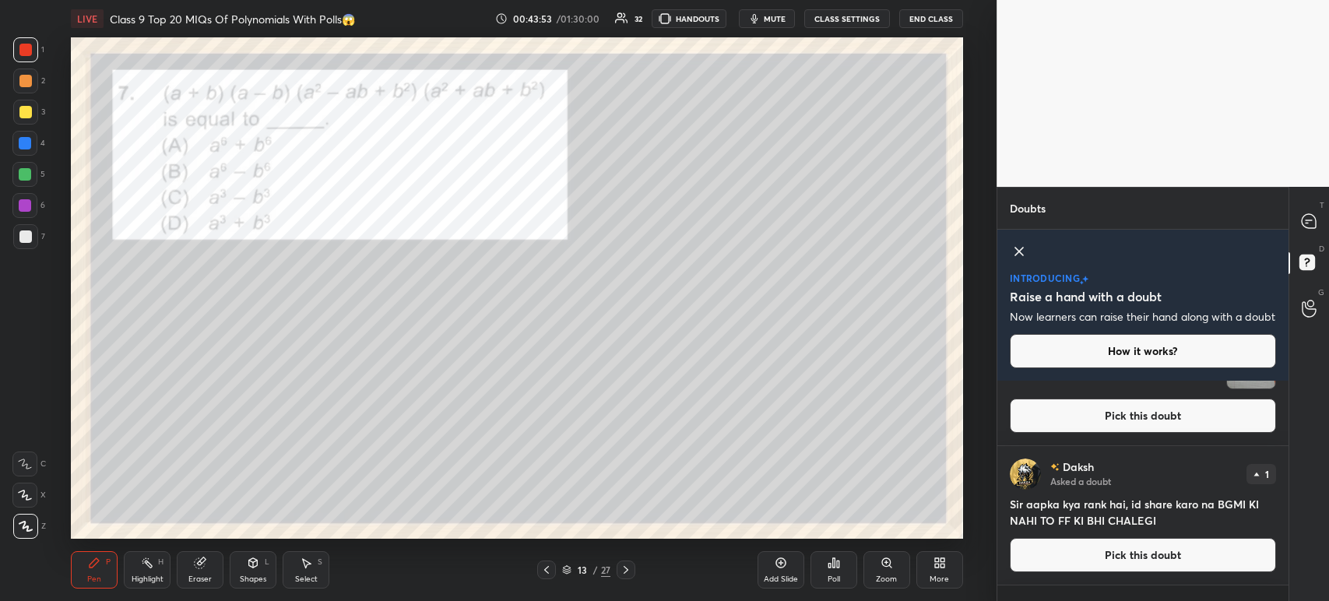
click at [1312, 241] on div "T Messages (T)" at bounding box center [1309, 221] width 40 height 44
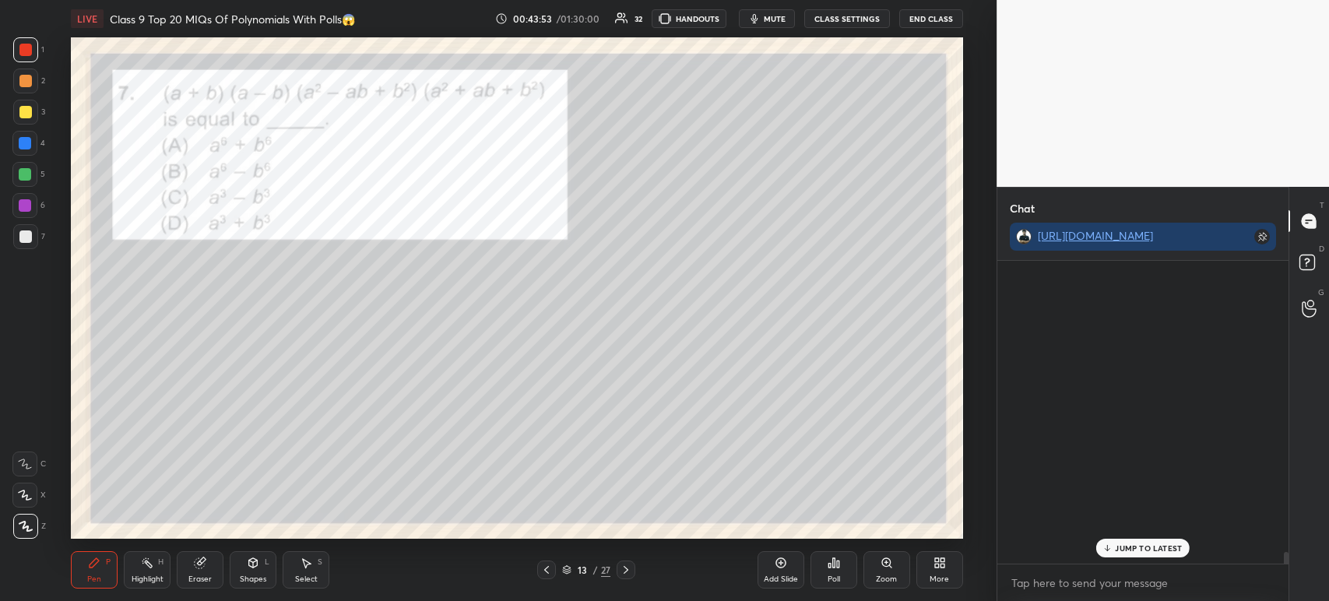
scroll to position [299, 286]
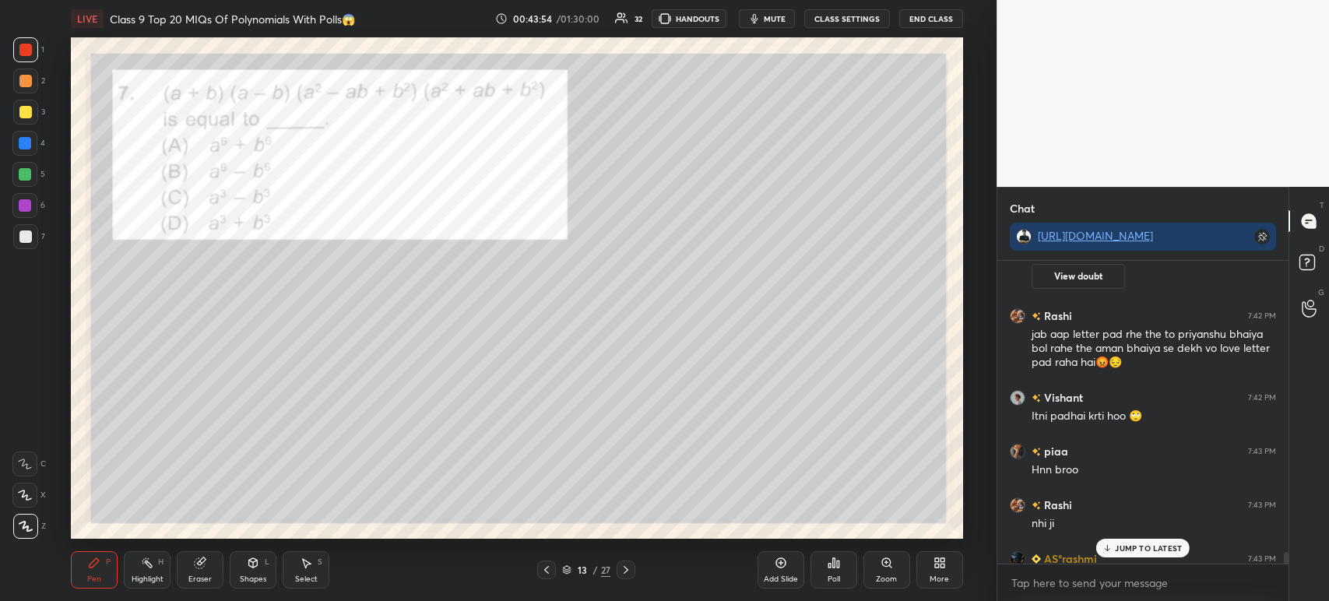
click at [616, 580] on div "Pen P Highlight H Eraser Shapes L Select S 13 / 27 Add Slide Poll Zoom More" at bounding box center [517, 570] width 892 height 62
click at [623, 571] on icon at bounding box center [626, 570] width 12 height 12
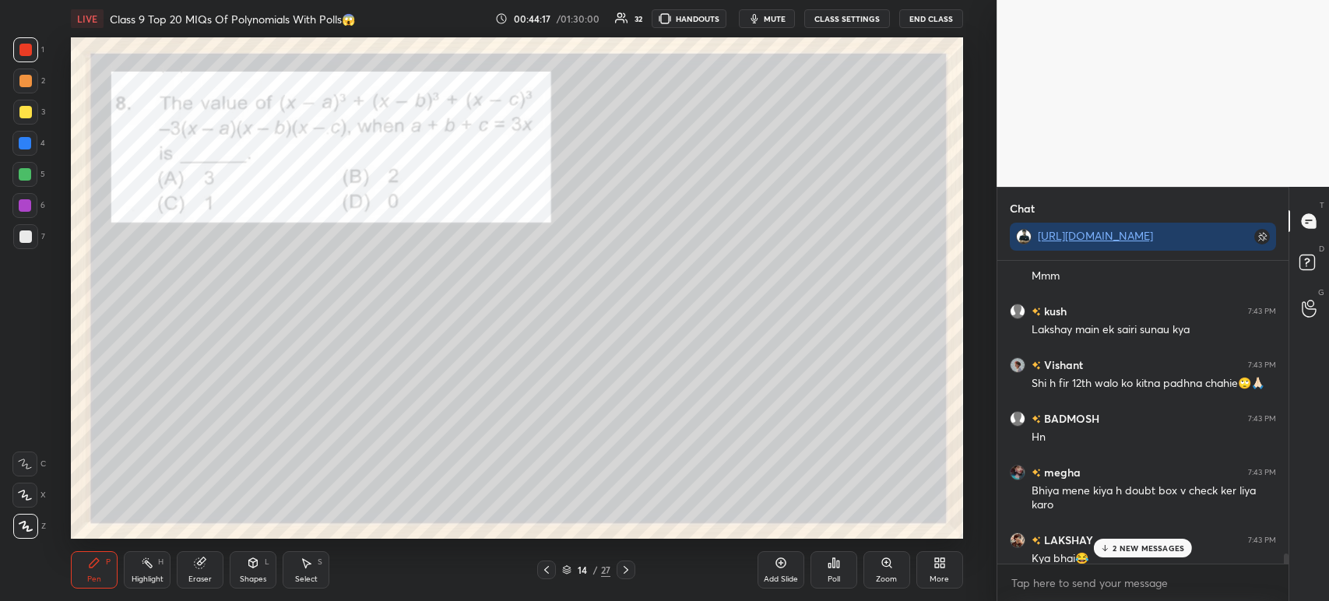
scroll to position [8806, 0]
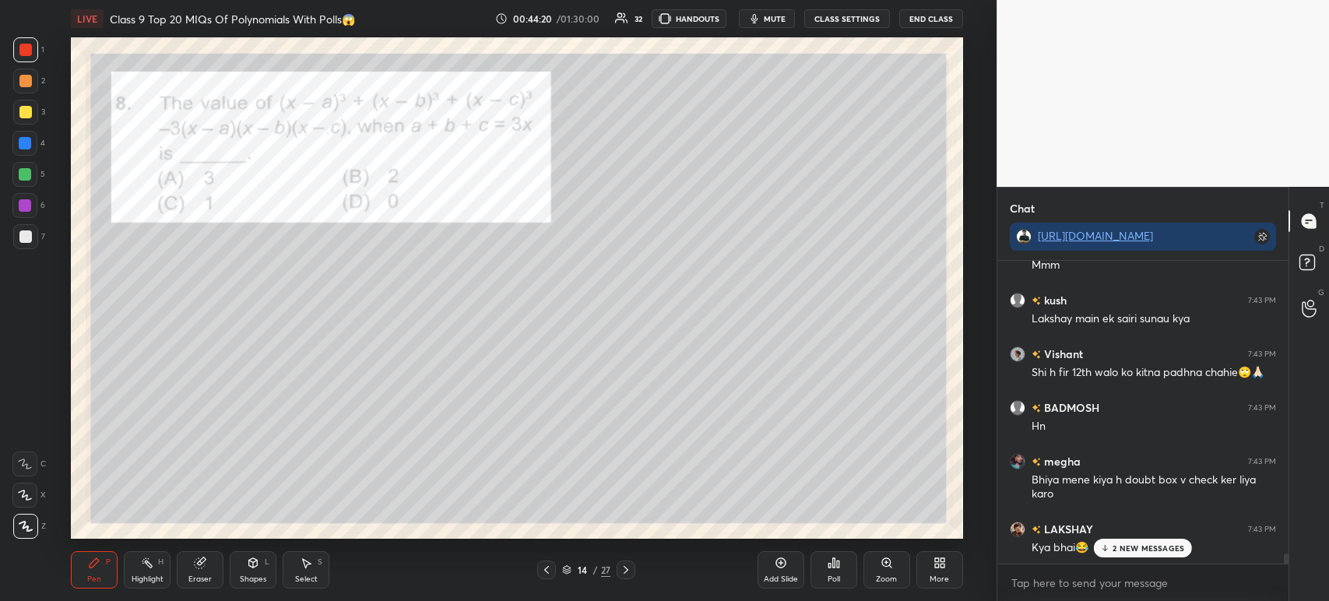
click at [26, 114] on div at bounding box center [25, 112] width 12 height 12
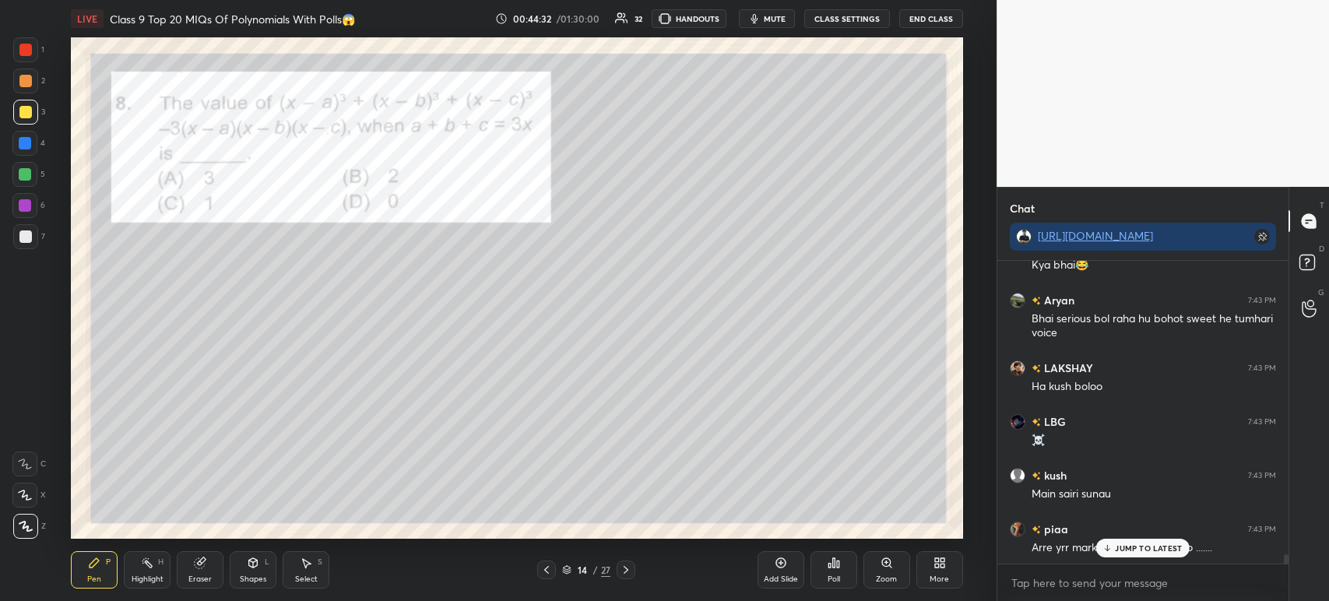
scroll to position [9156, 0]
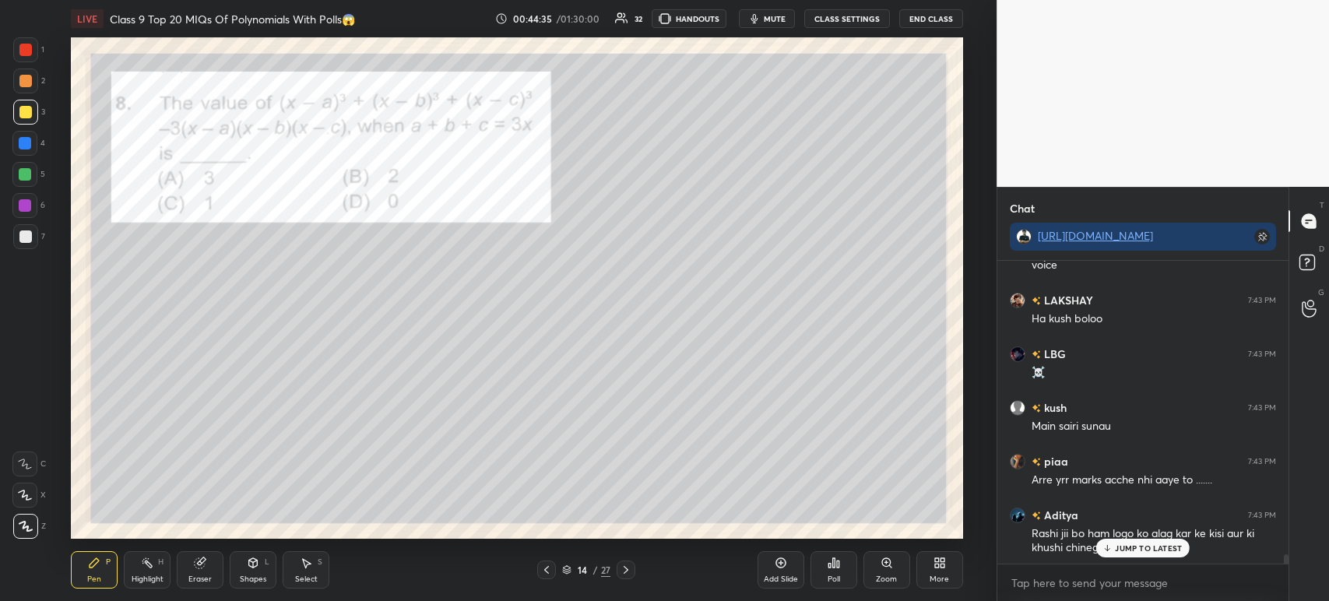
click at [22, 118] on div at bounding box center [25, 112] width 12 height 12
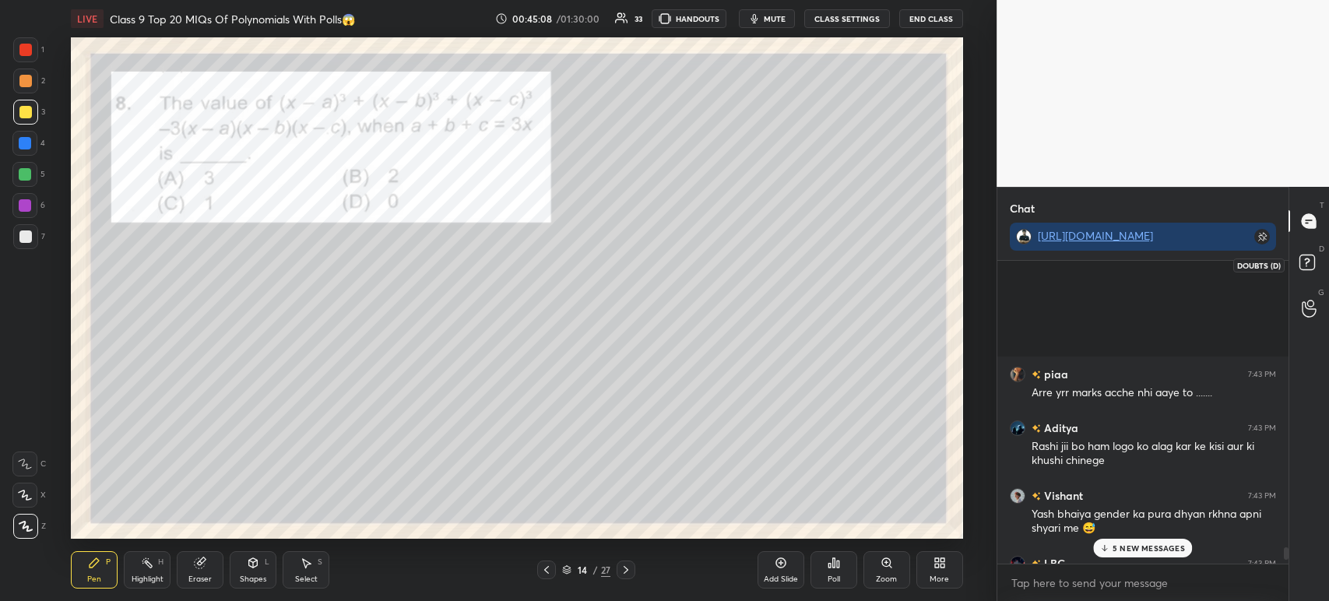
scroll to position [9442, 0]
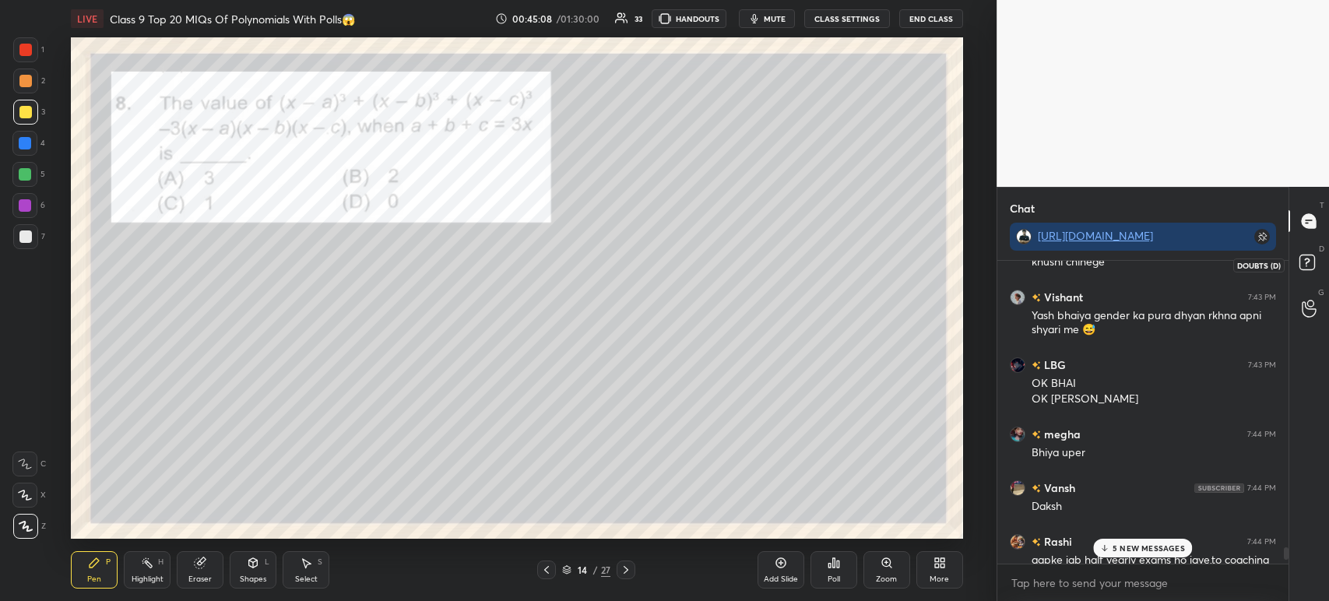
click at [1310, 263] on rect at bounding box center [1306, 262] width 15 height 15
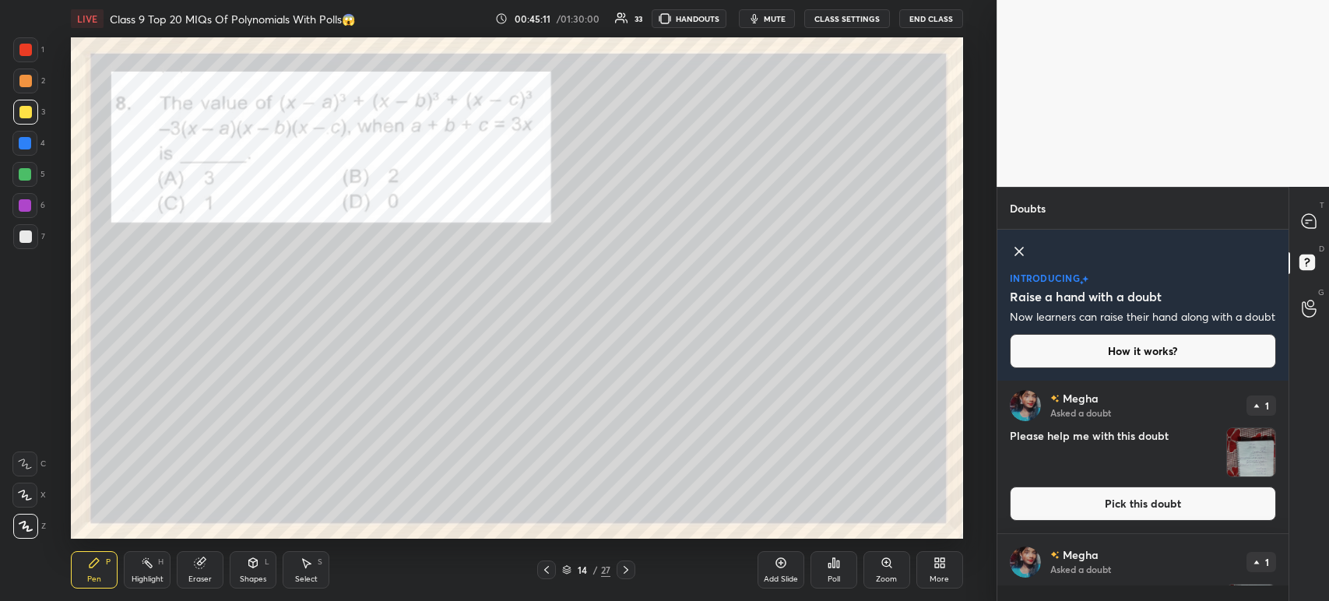
click at [1242, 462] on img "grid" at bounding box center [1251, 452] width 48 height 48
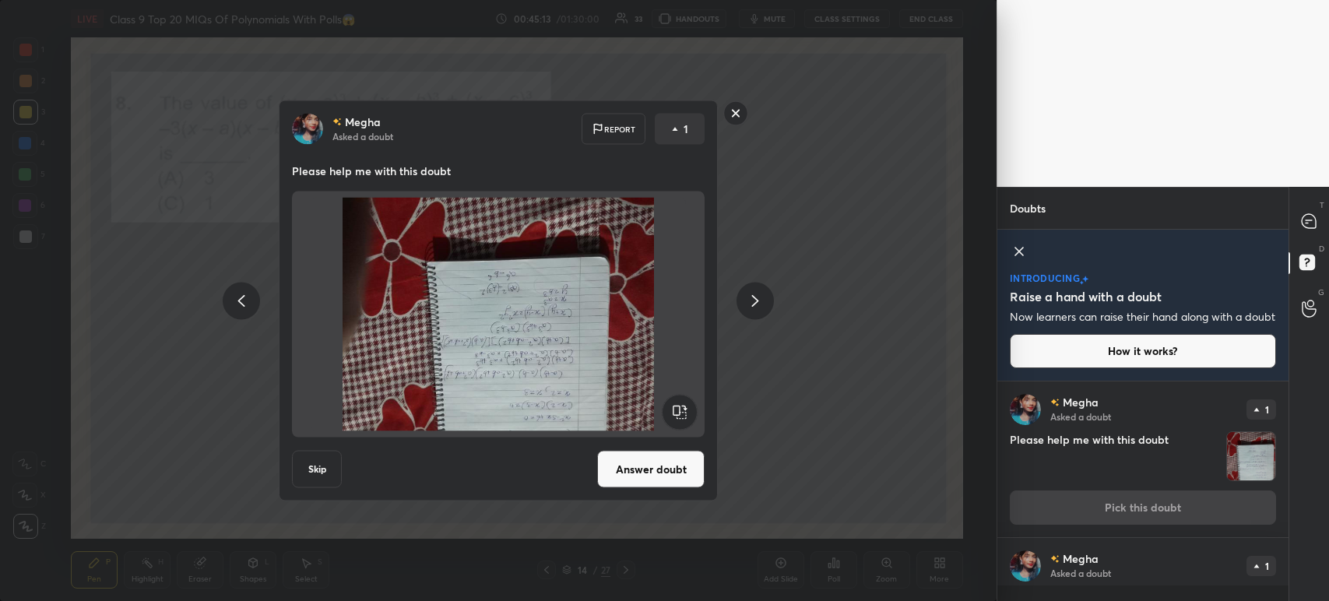
click at [735, 114] on rect at bounding box center [736, 113] width 24 height 24
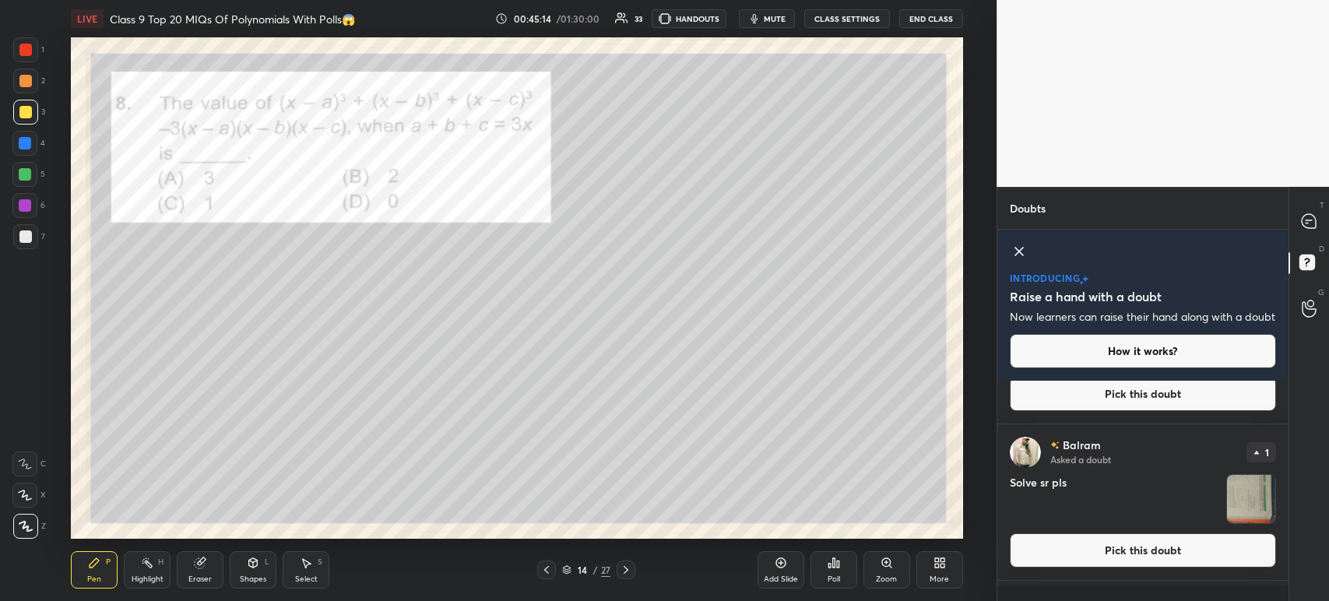
scroll to position [683, 0]
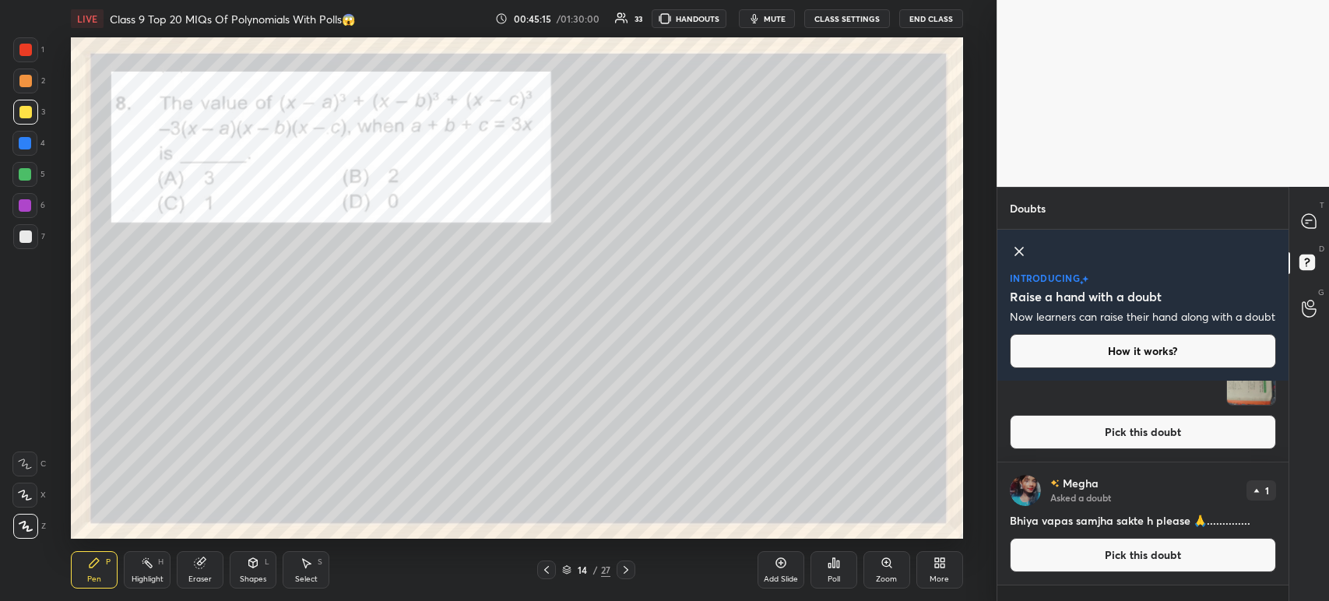
click at [1314, 238] on div "T Messages (T)" at bounding box center [1309, 221] width 40 height 44
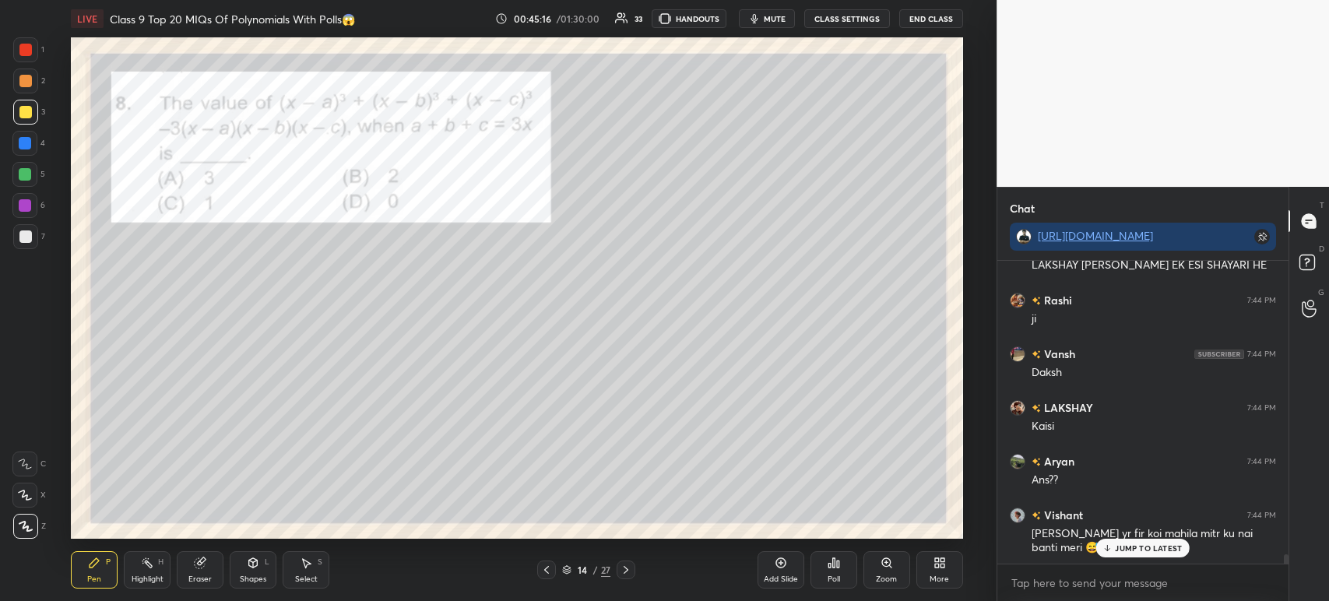
scroll to position [9858, 0]
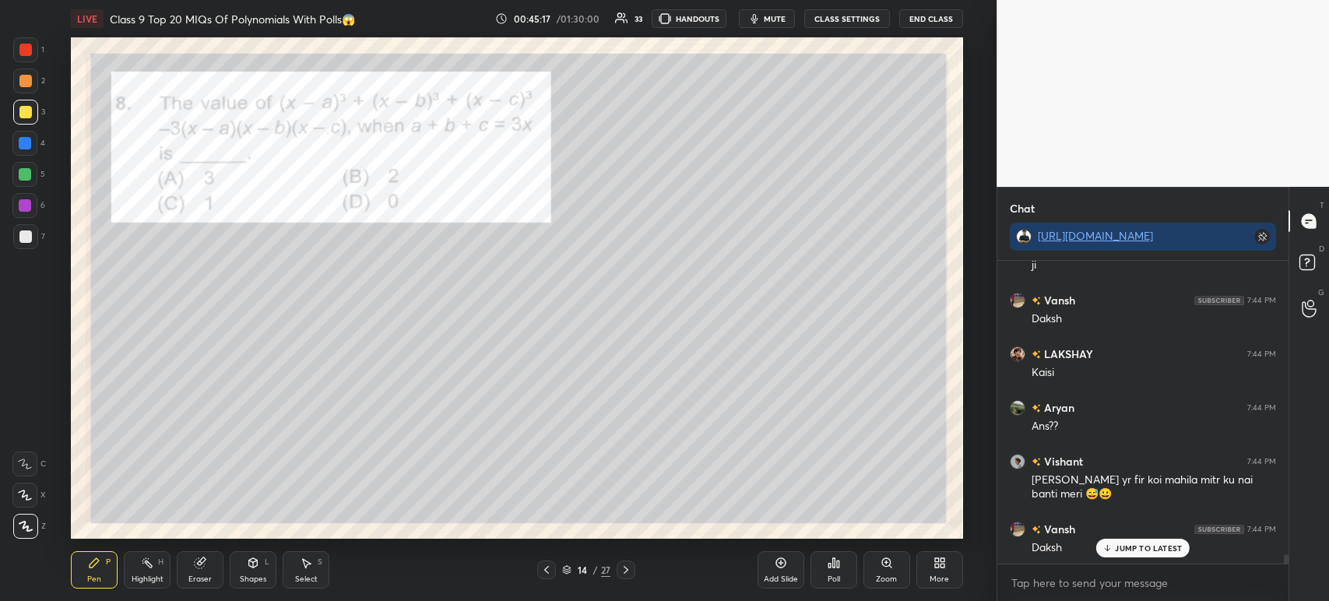
click at [1126, 545] on p "JUMP TO LATEST" at bounding box center [1148, 547] width 67 height 9
click at [25, 232] on div at bounding box center [25, 236] width 12 height 12
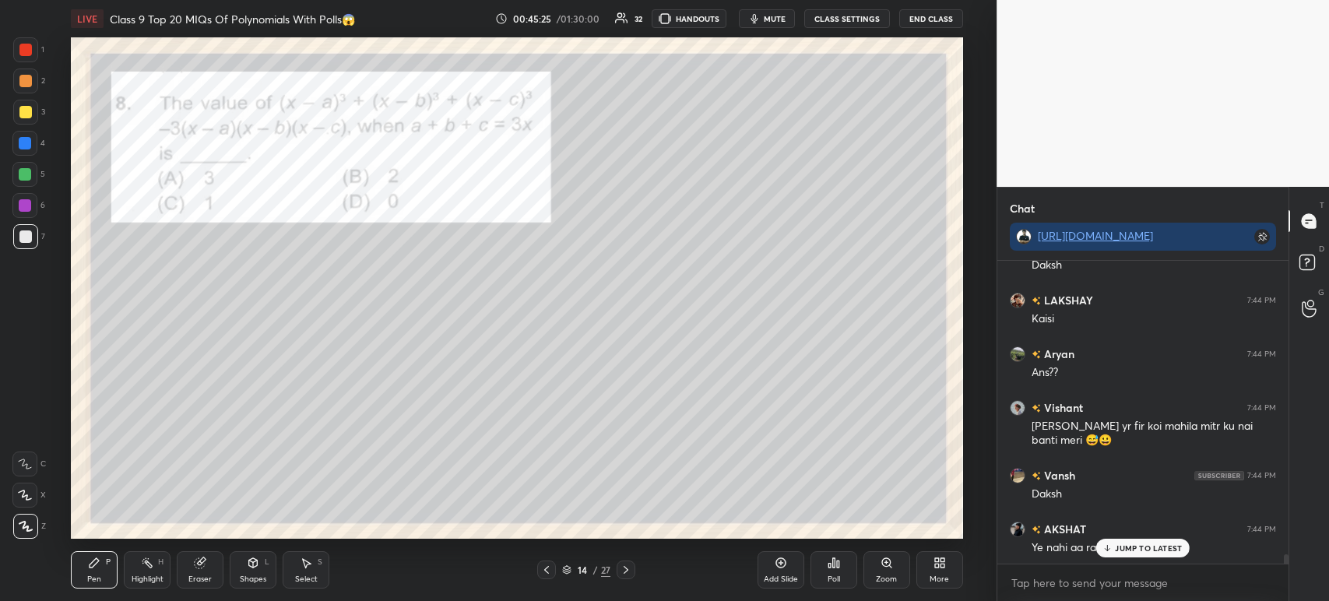
scroll to position [9966, 0]
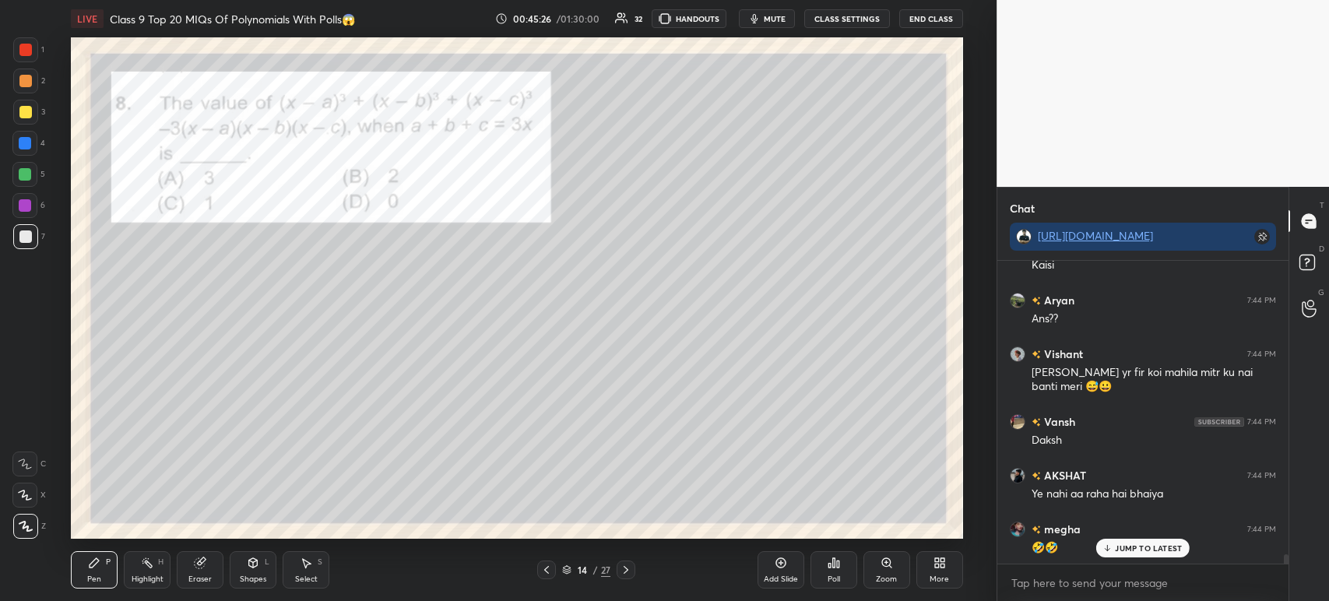
click at [22, 48] on div at bounding box center [25, 50] width 12 height 12
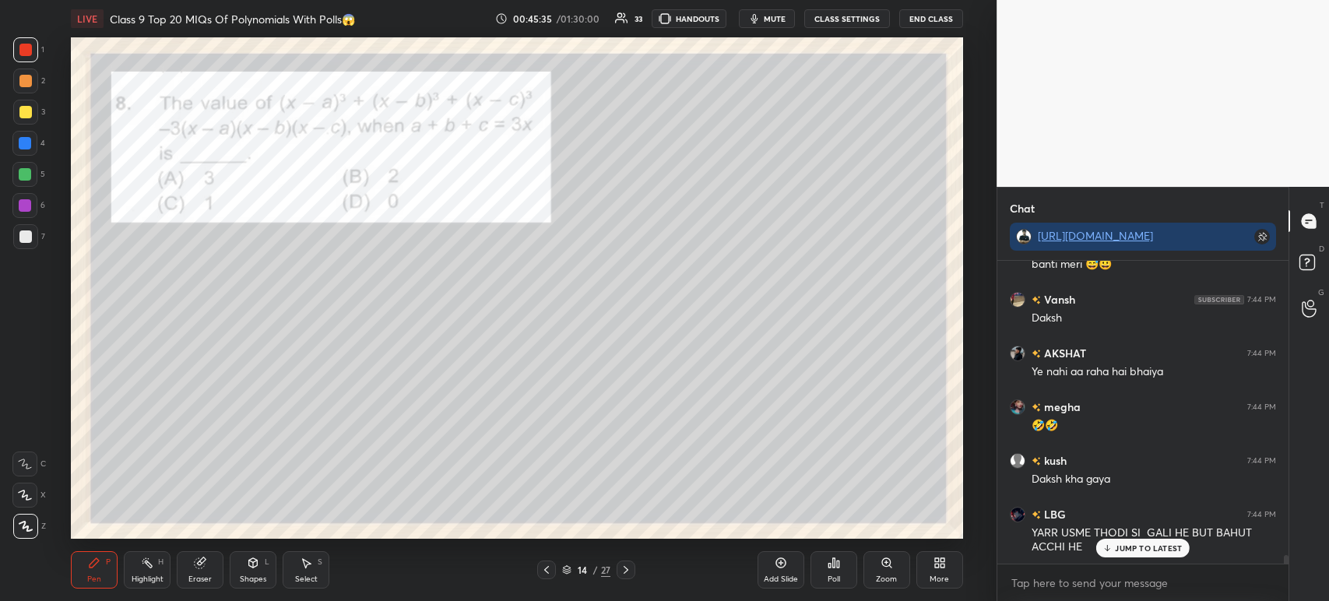
scroll to position [10141, 0]
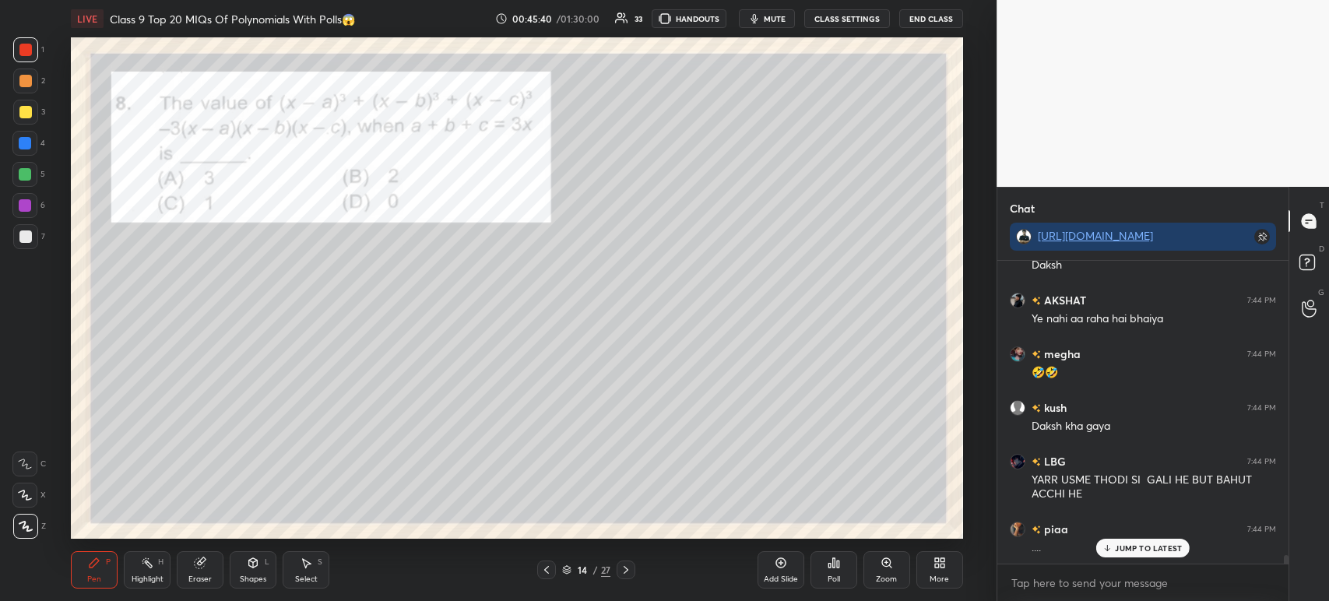
click at [31, 237] on div at bounding box center [25, 236] width 12 height 12
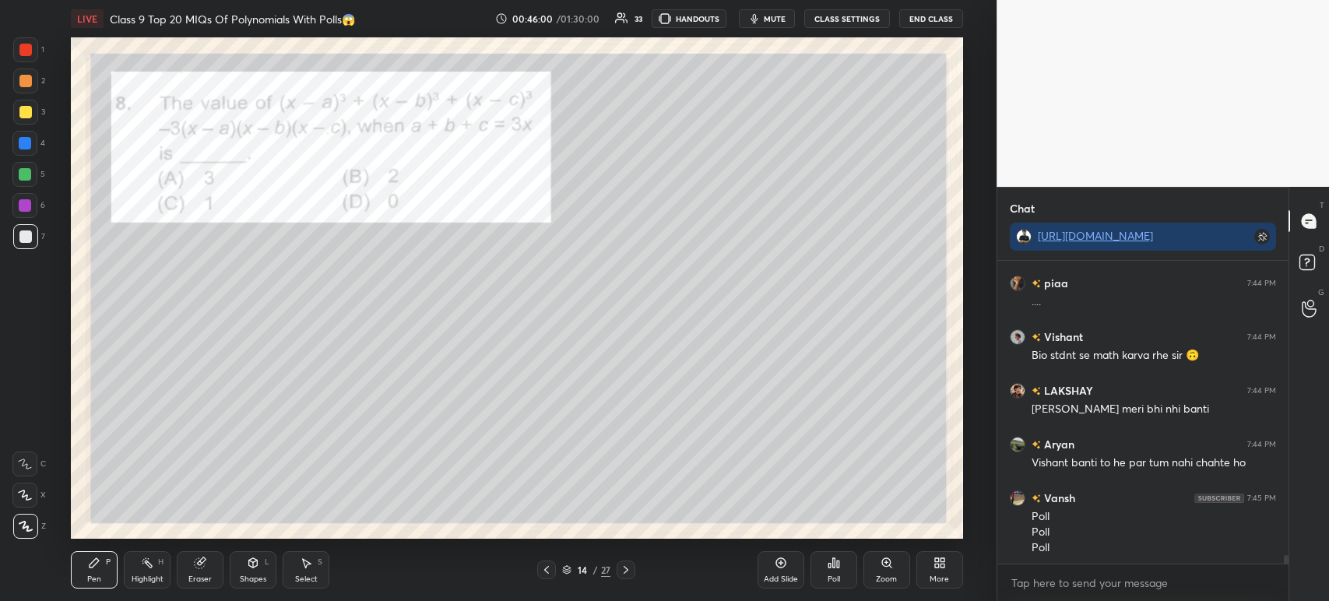
scroll to position [10441, 0]
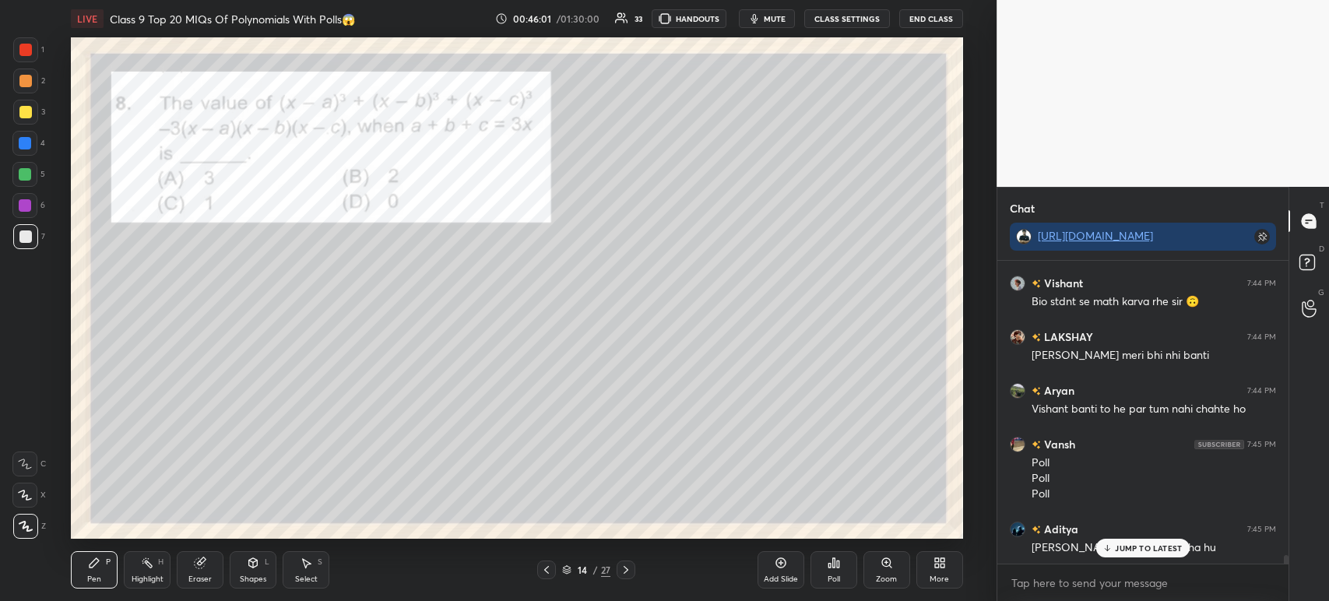
click at [12, 51] on div "1 2 3 4 5 6 7 C X Z C X Z E E Erase all H H" at bounding box center [25, 287] width 50 height 501
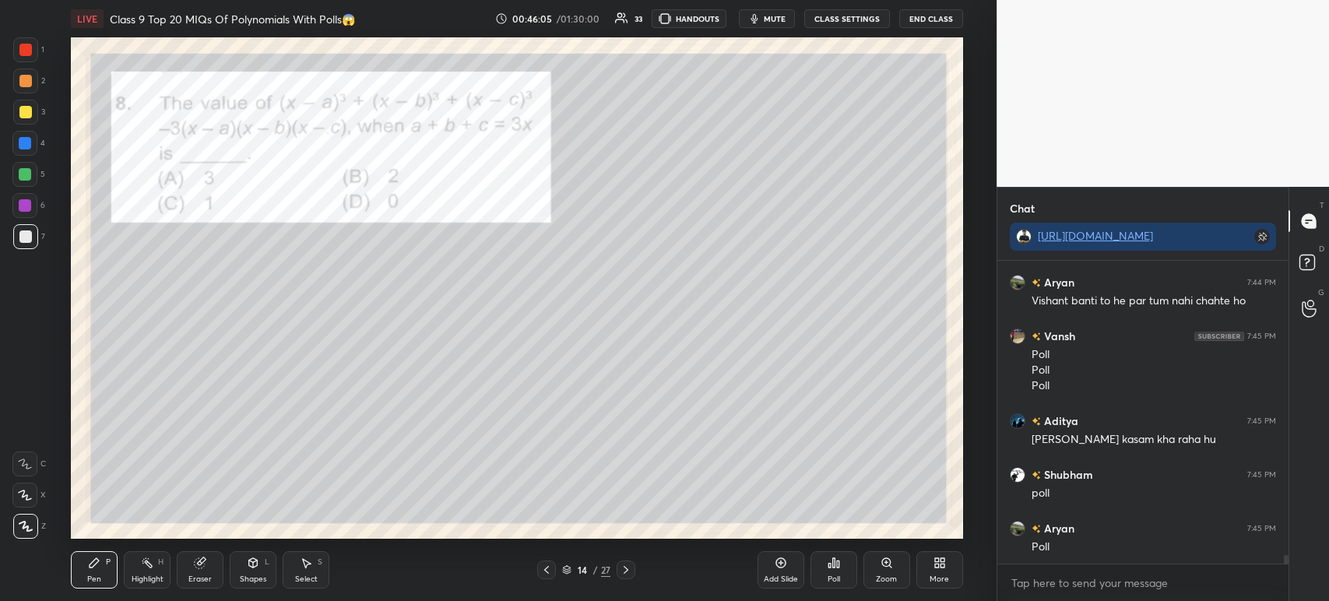
scroll to position [10602, 0]
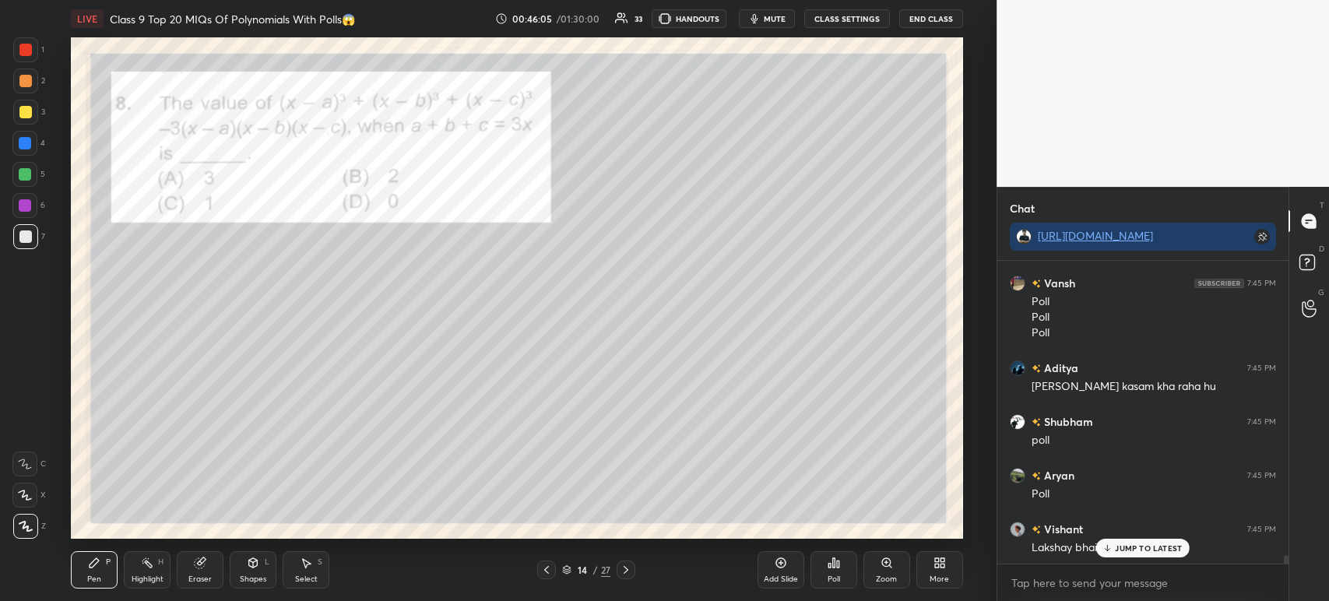
click at [24, 111] on div at bounding box center [25, 112] width 12 height 12
click at [25, 83] on div at bounding box center [25, 81] width 12 height 12
click at [23, 54] on div at bounding box center [25, 50] width 12 height 12
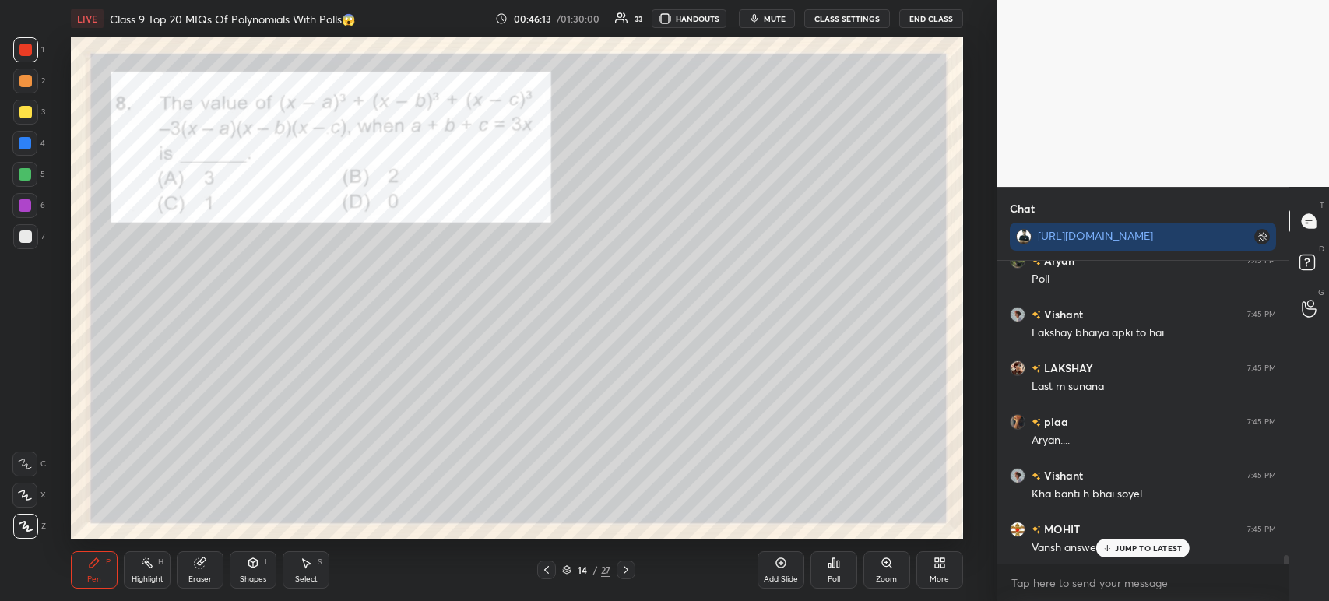
click at [834, 581] on div "Poll" at bounding box center [833, 579] width 12 height 8
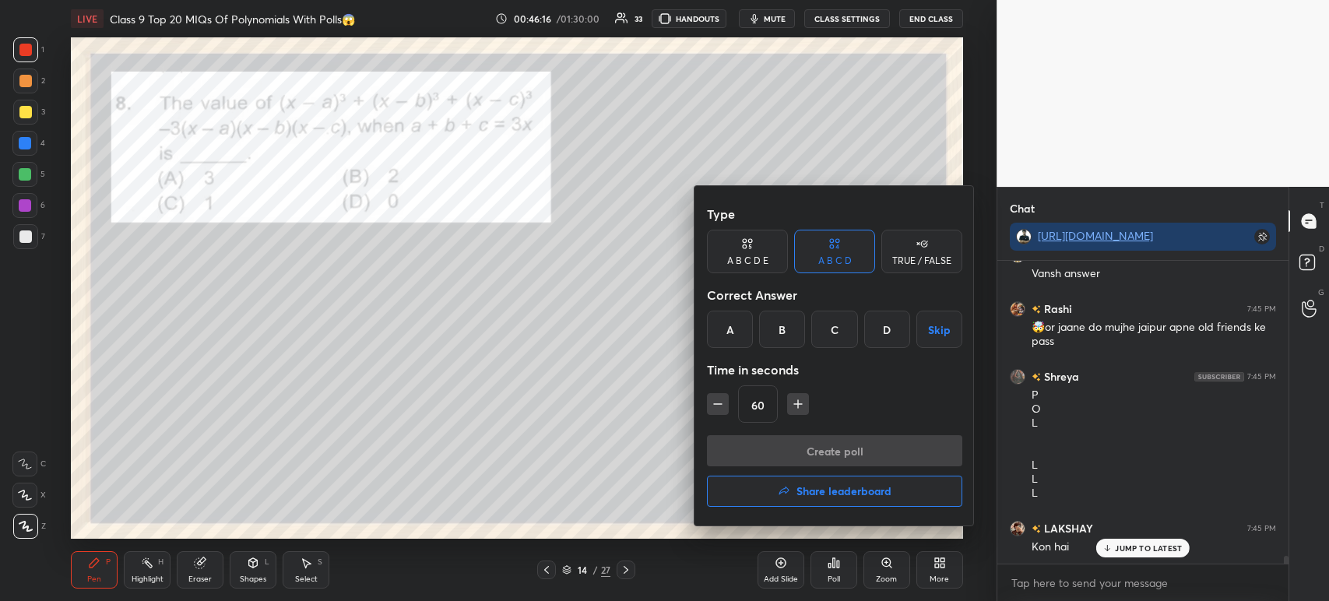
scroll to position [11143, 0]
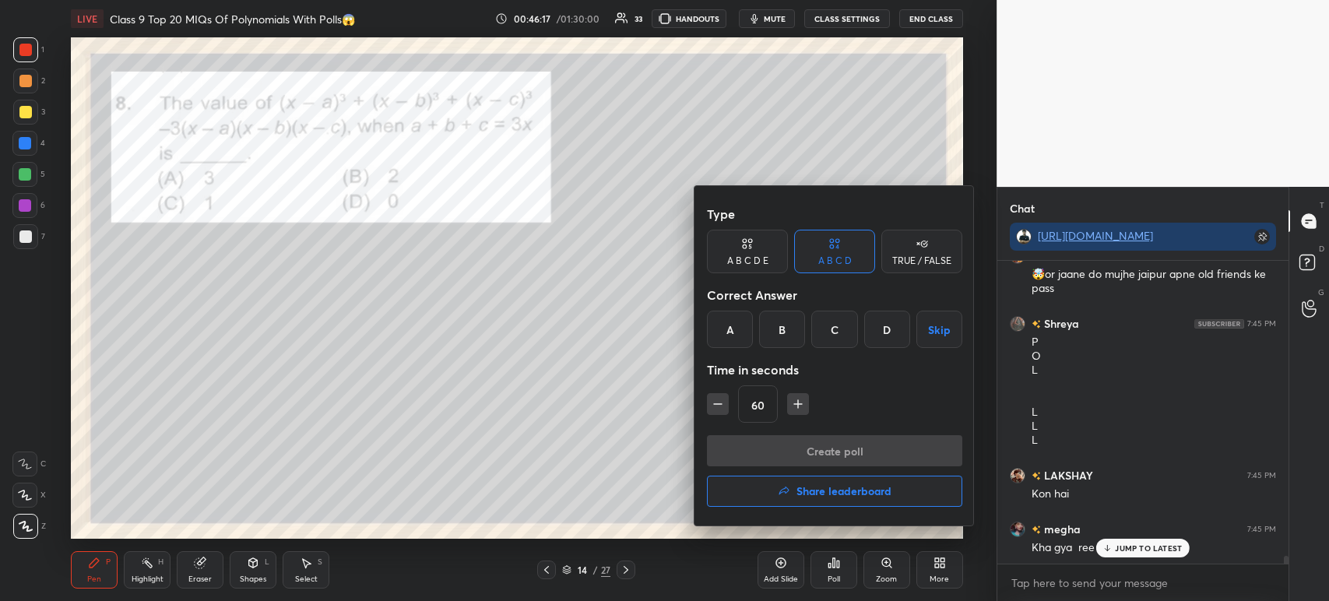
click at [883, 334] on div "D" at bounding box center [887, 329] width 46 height 37
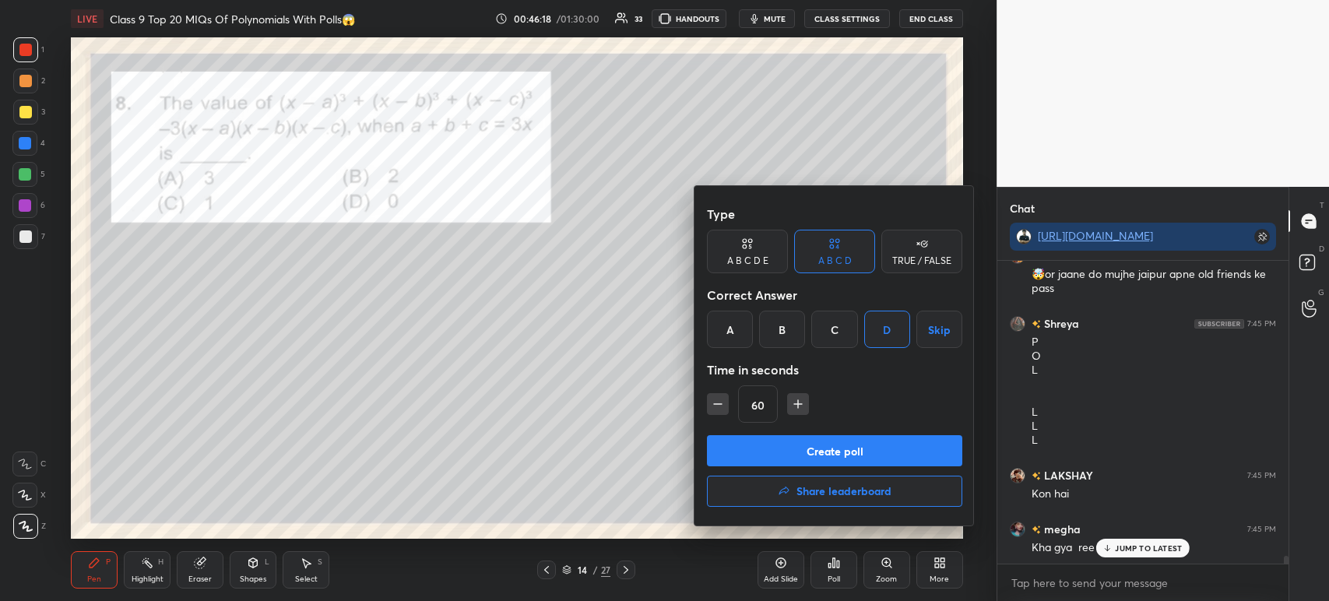
scroll to position [11211, 0]
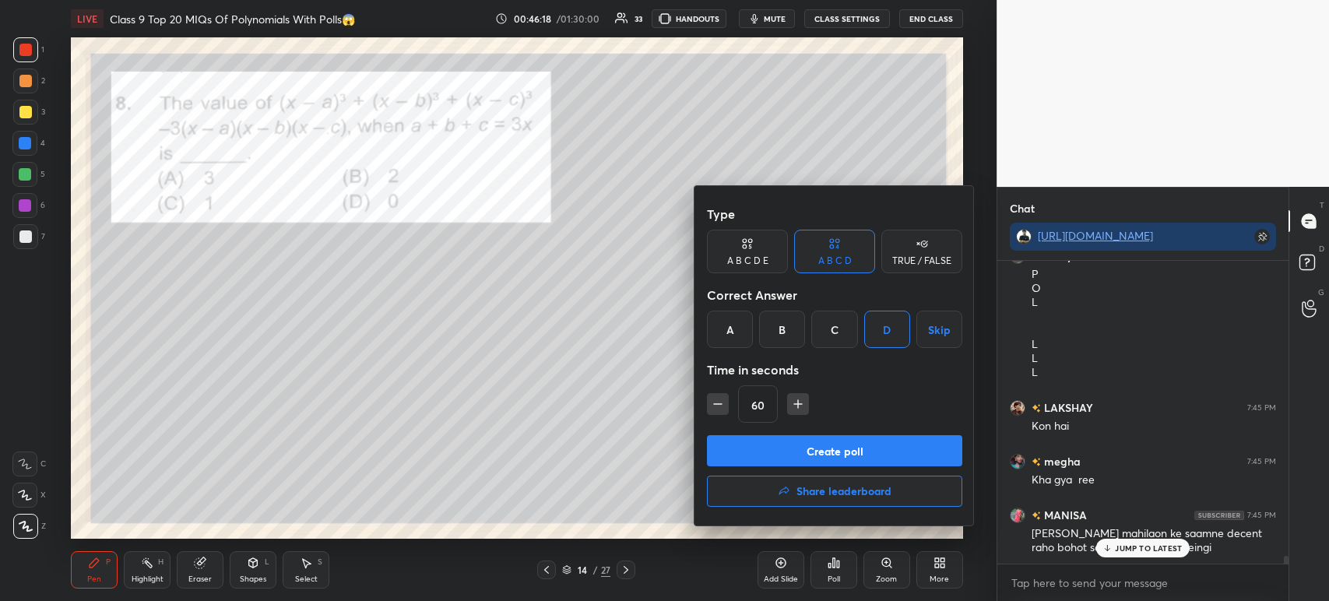
click at [798, 441] on button "Create poll" at bounding box center [834, 450] width 255 height 31
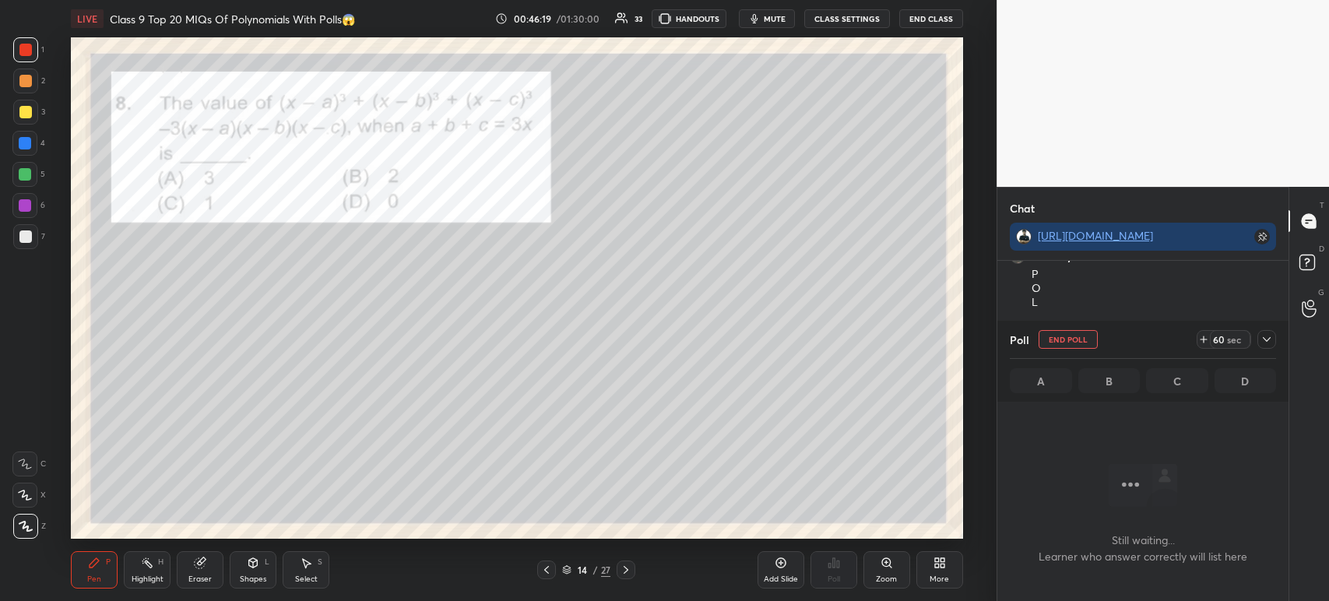
scroll to position [5, 5]
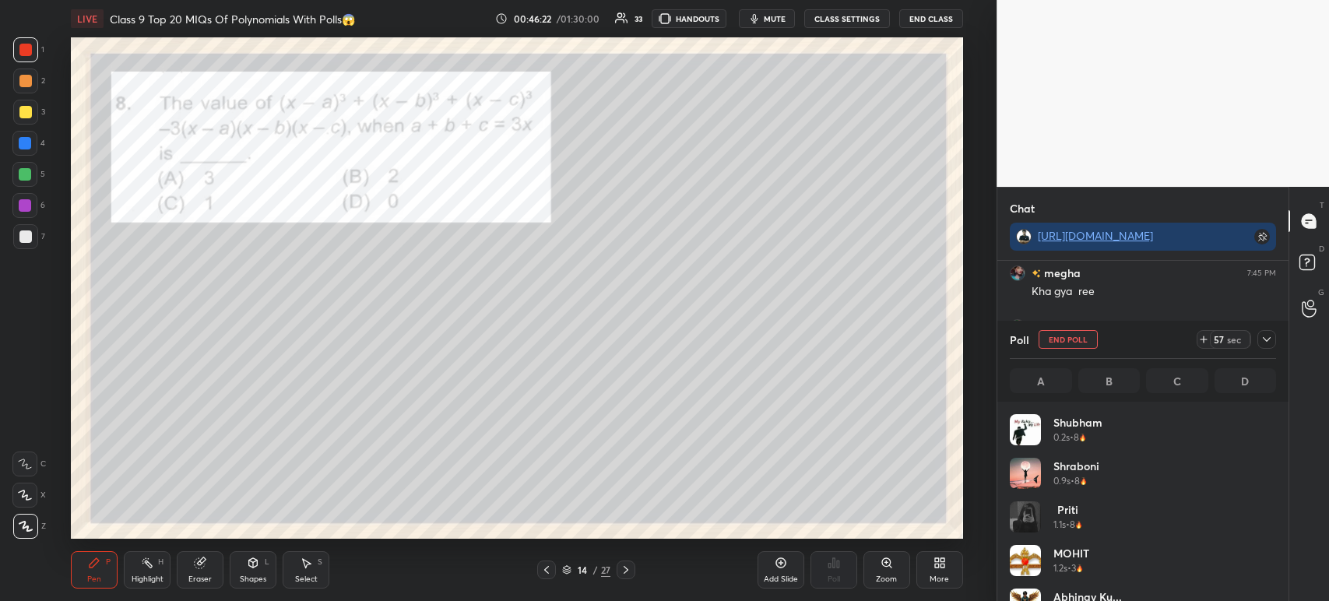
click at [1270, 347] on div at bounding box center [1266, 339] width 19 height 19
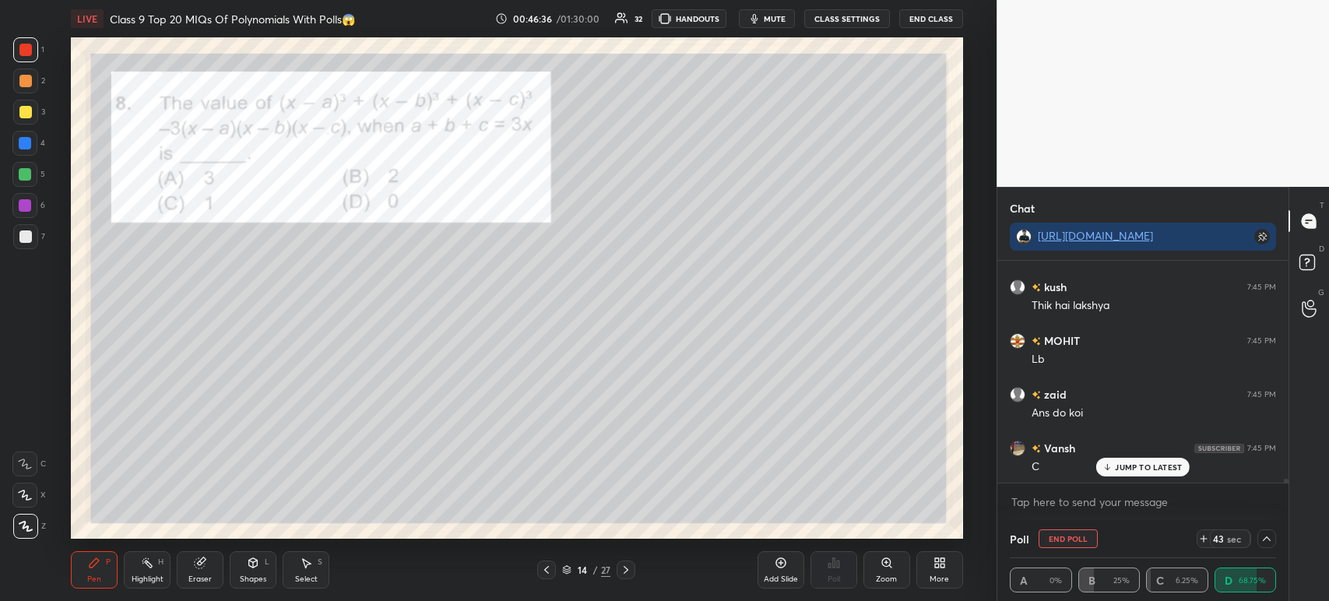
click at [31, 230] on div at bounding box center [25, 236] width 25 height 25
click at [30, 114] on div at bounding box center [25, 112] width 12 height 12
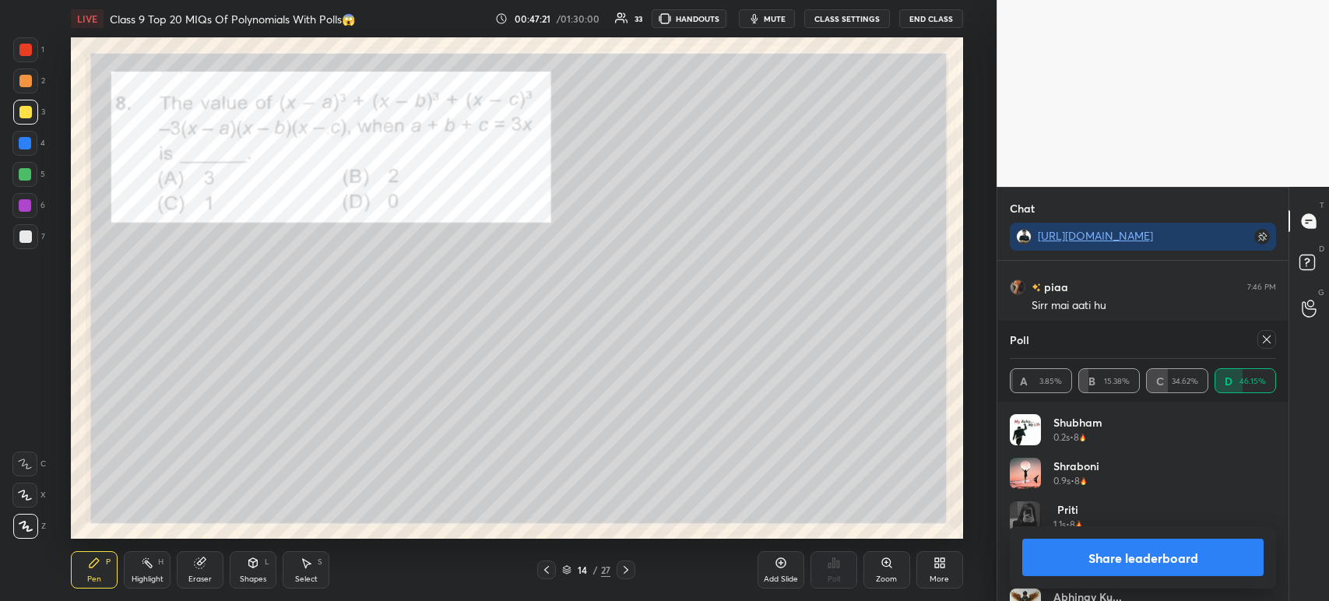
click at [1102, 565] on button "Share leaderboard" at bounding box center [1142, 557] width 241 height 37
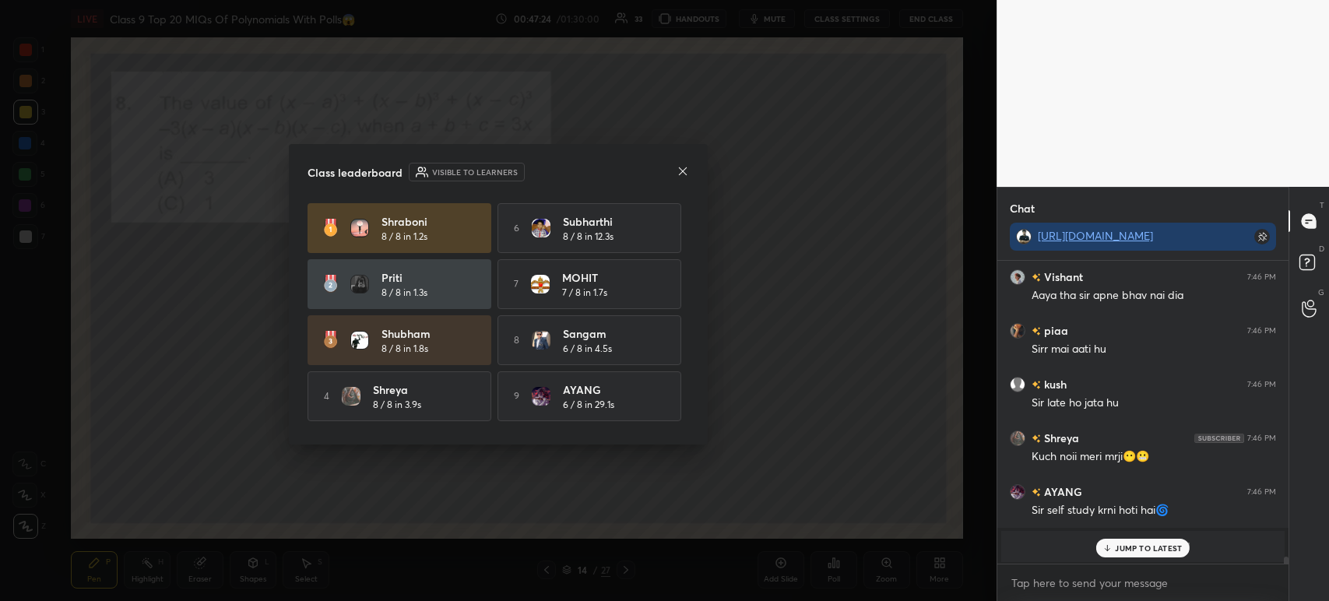
click at [680, 174] on icon at bounding box center [682, 171] width 12 height 12
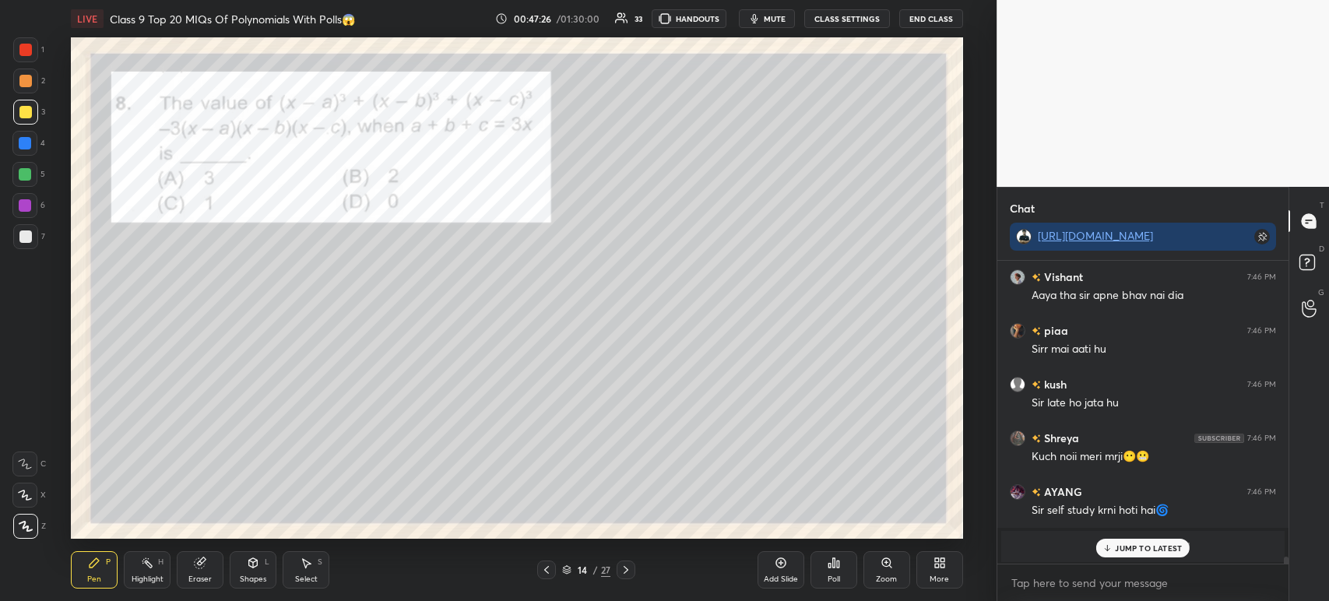
click at [1115, 553] on p "JUMP TO LATEST" at bounding box center [1148, 547] width 67 height 9
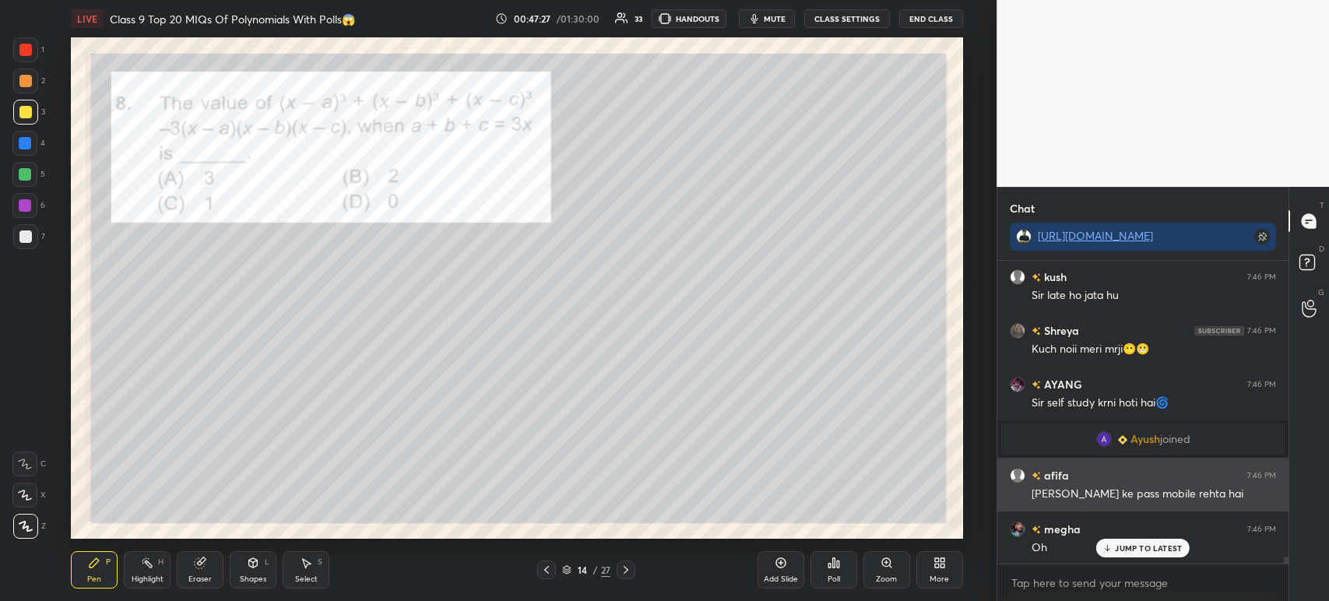
click at [1104, 487] on div "[PERSON_NAME] ke pass mobile rehta hai" at bounding box center [1153, 494] width 244 height 16
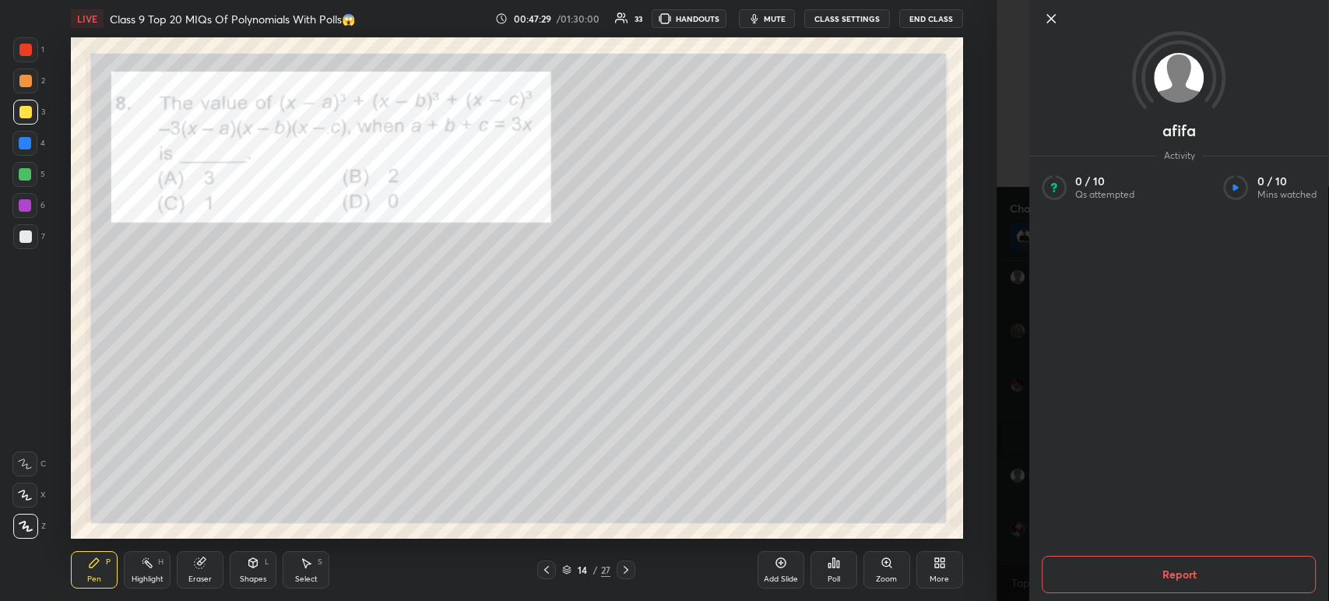
click at [1048, 21] on icon at bounding box center [1051, 19] width 8 height 8
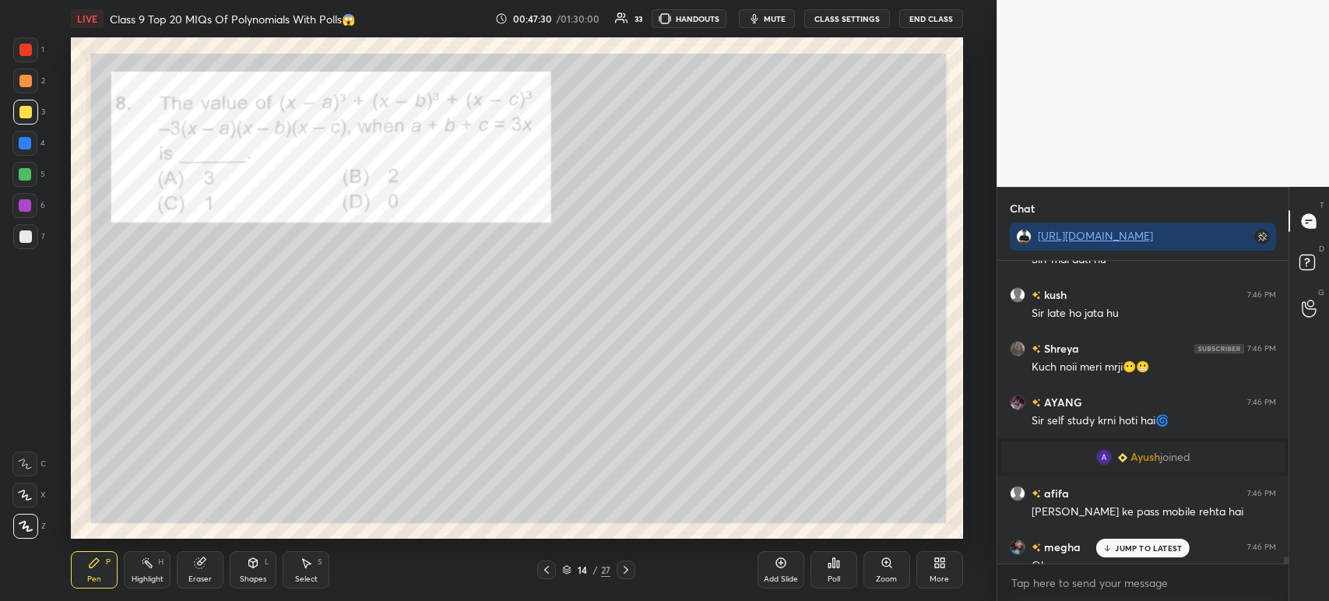
click at [1108, 458] on div "grid" at bounding box center [1107, 457] width 22 height 16
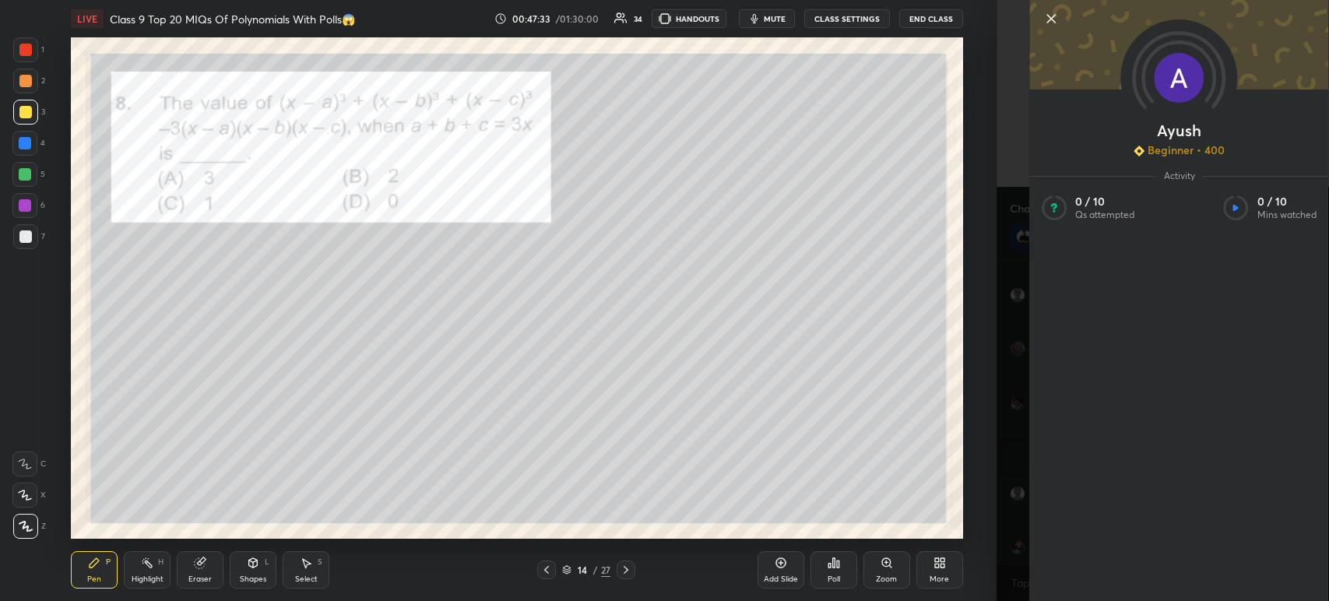
click at [1054, 20] on icon at bounding box center [1050, 18] width 19 height 19
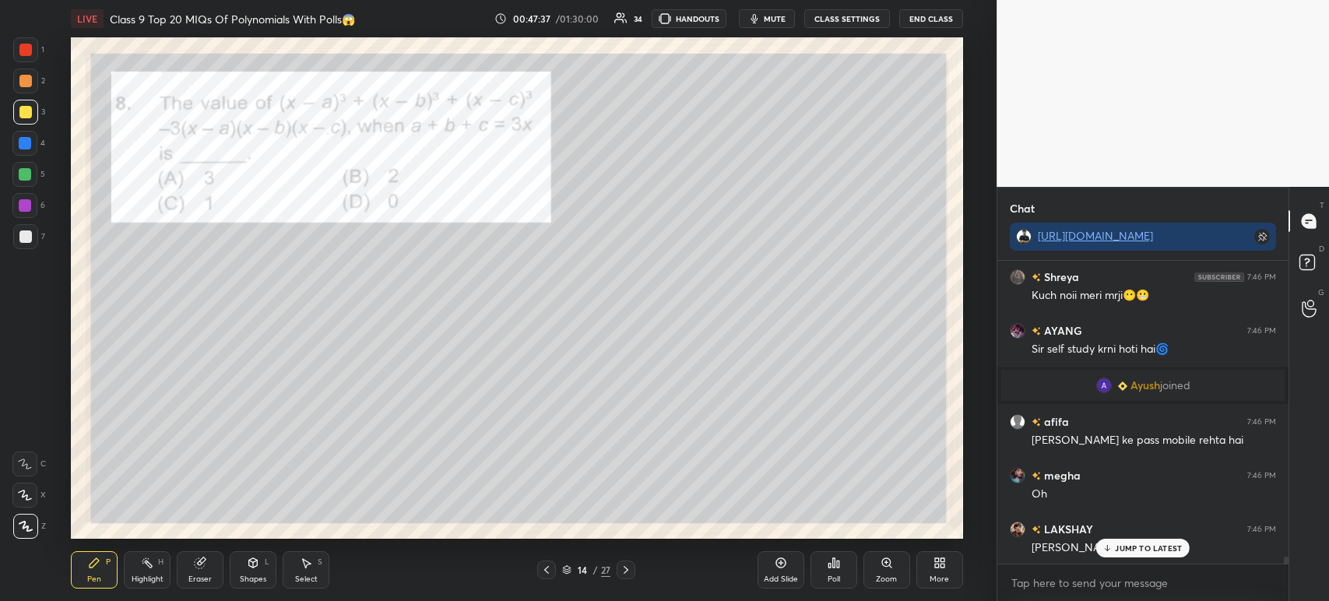
click at [20, 123] on div at bounding box center [25, 112] width 25 height 25
click at [26, 235] on div at bounding box center [25, 236] width 12 height 12
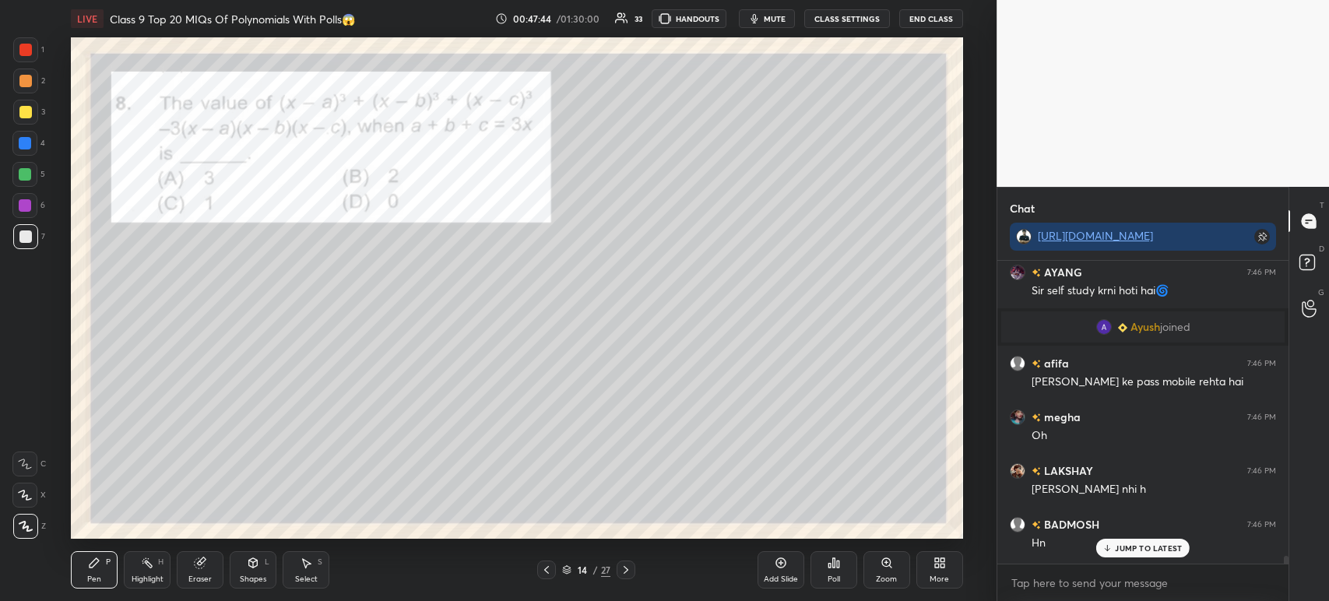
click at [28, 111] on div at bounding box center [25, 112] width 12 height 12
click at [25, 76] on div at bounding box center [25, 81] width 12 height 12
click at [25, 111] on div at bounding box center [25, 112] width 12 height 12
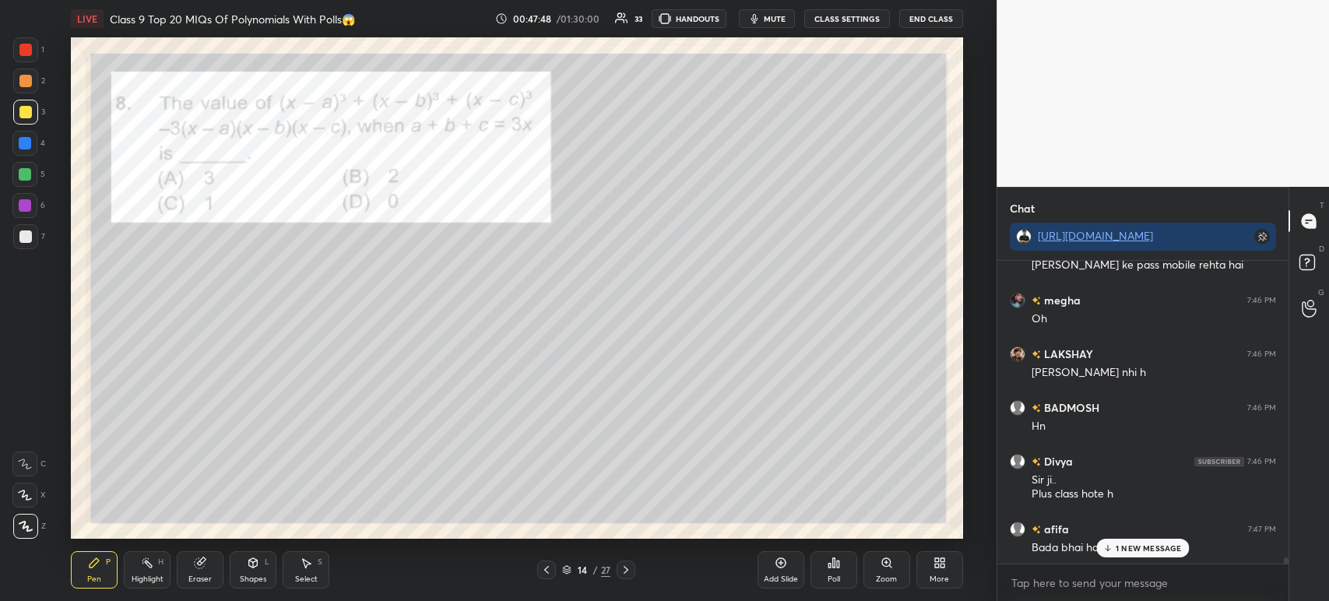
click at [24, 106] on div at bounding box center [25, 112] width 12 height 12
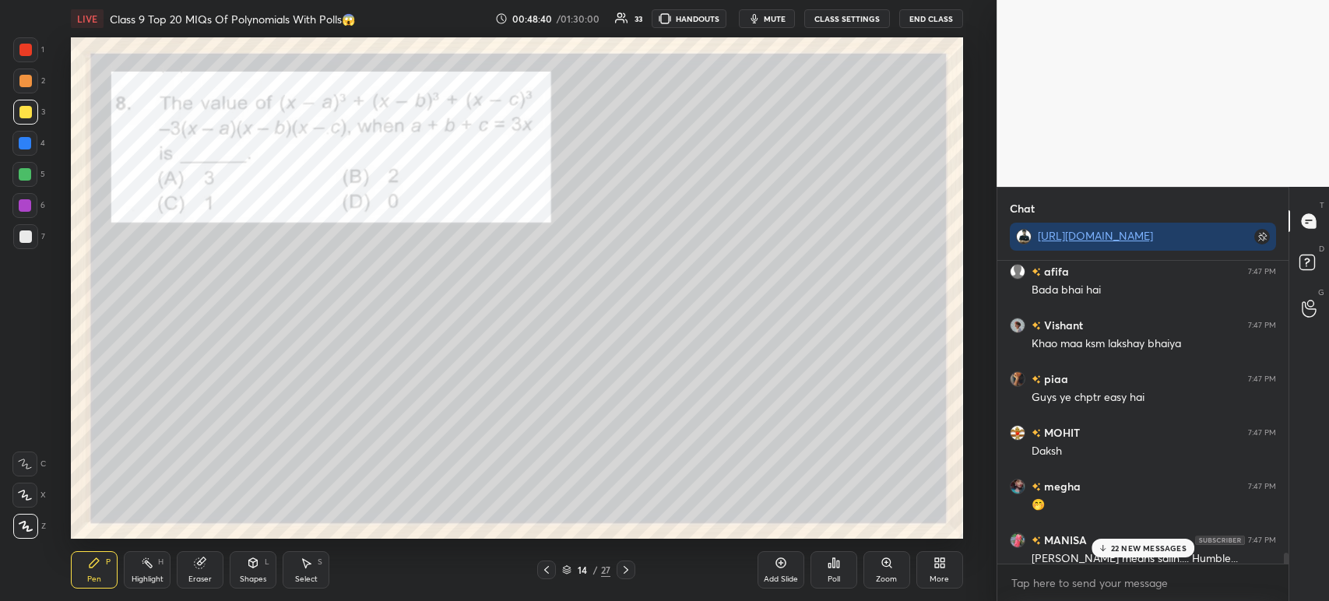
click at [29, 56] on div at bounding box center [25, 49] width 25 height 25
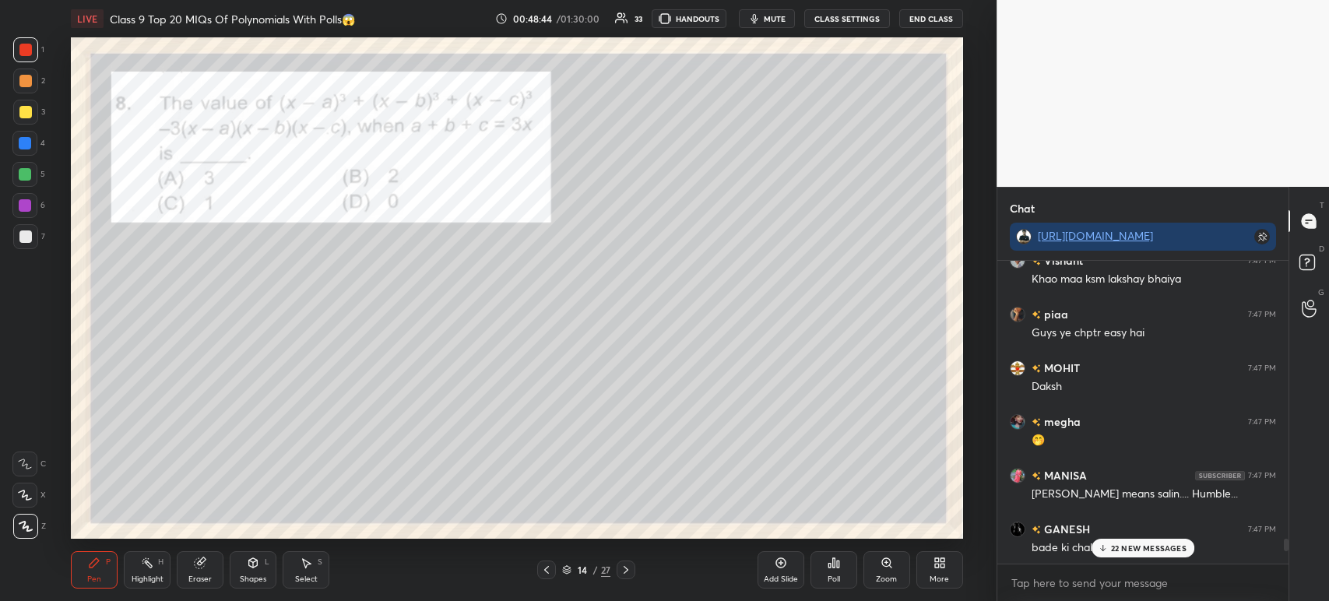
scroll to position [14036, 0]
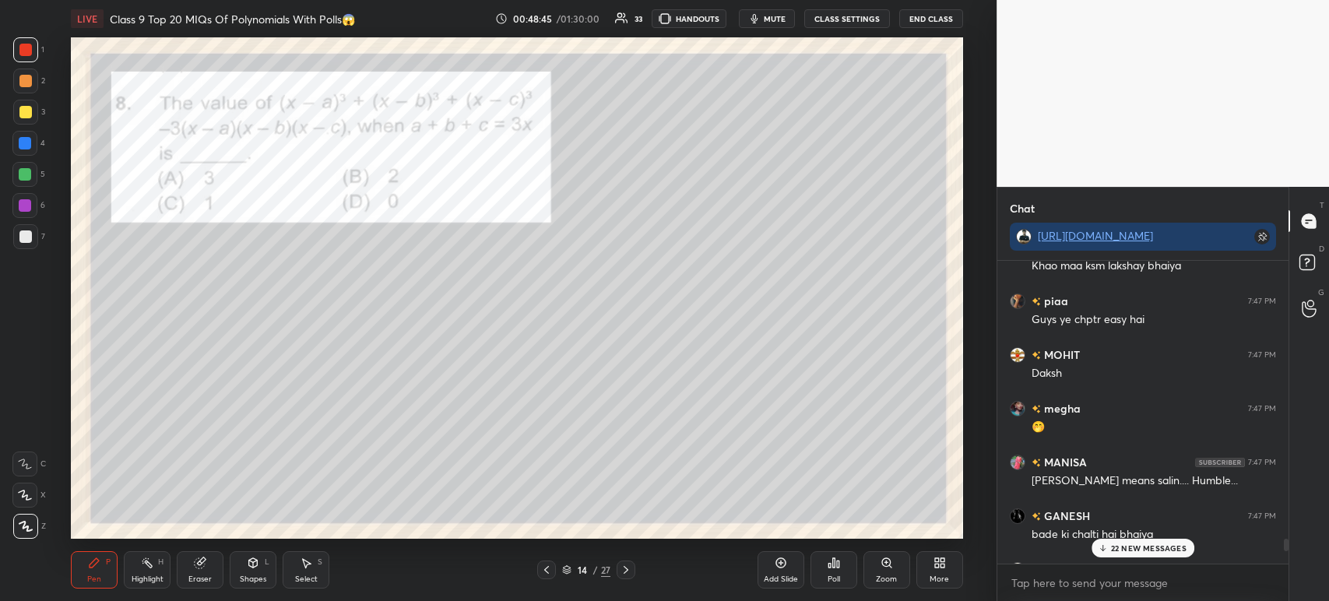
click at [628, 577] on div at bounding box center [625, 569] width 19 height 19
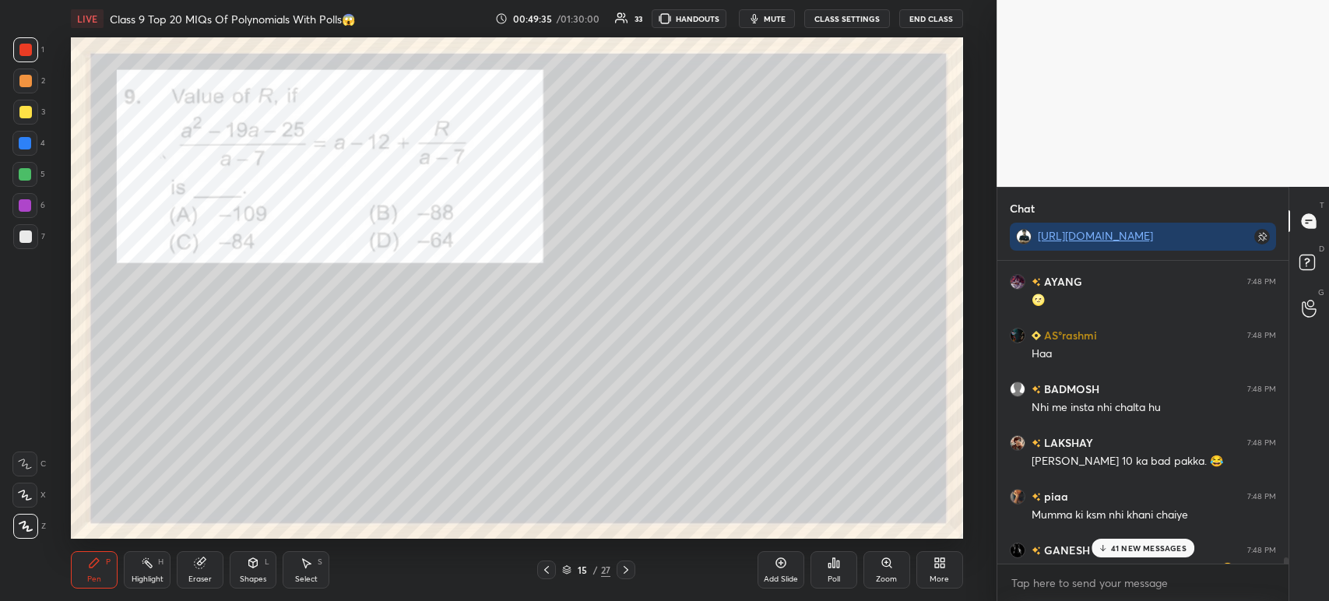
scroll to position [16392, 0]
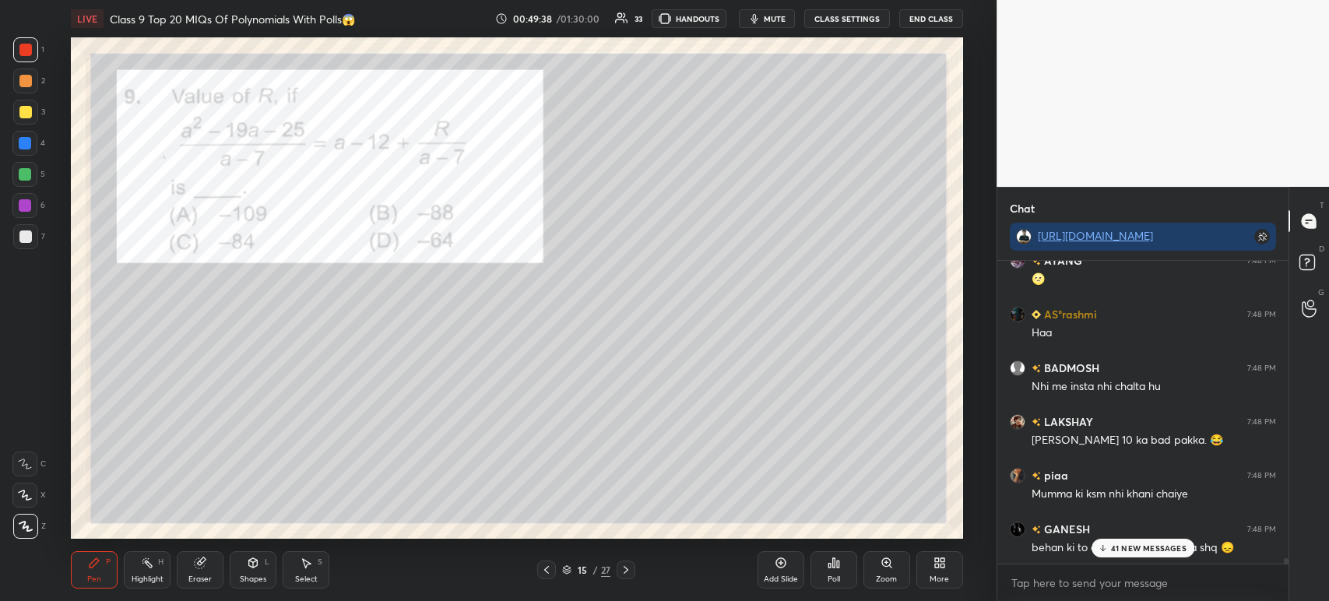
click at [18, 116] on div at bounding box center [25, 112] width 25 height 25
click at [1115, 548] on p "41 NEW MESSAGES" at bounding box center [1149, 547] width 76 height 9
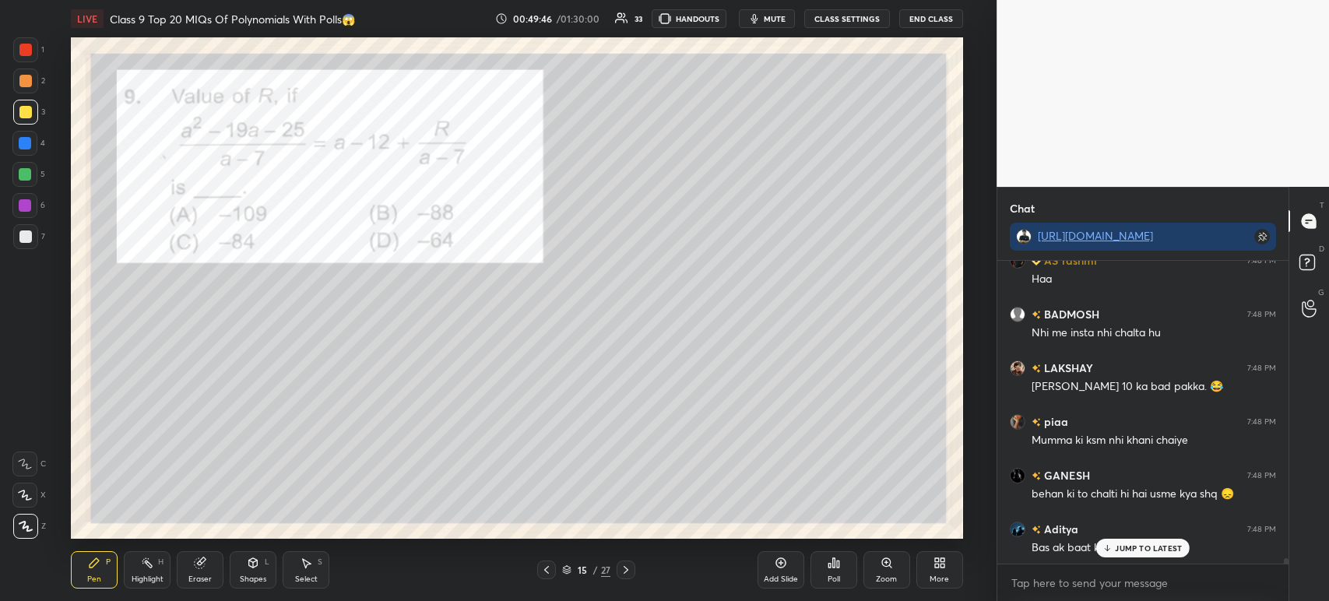
click at [841, 571] on div "Poll" at bounding box center [833, 569] width 47 height 37
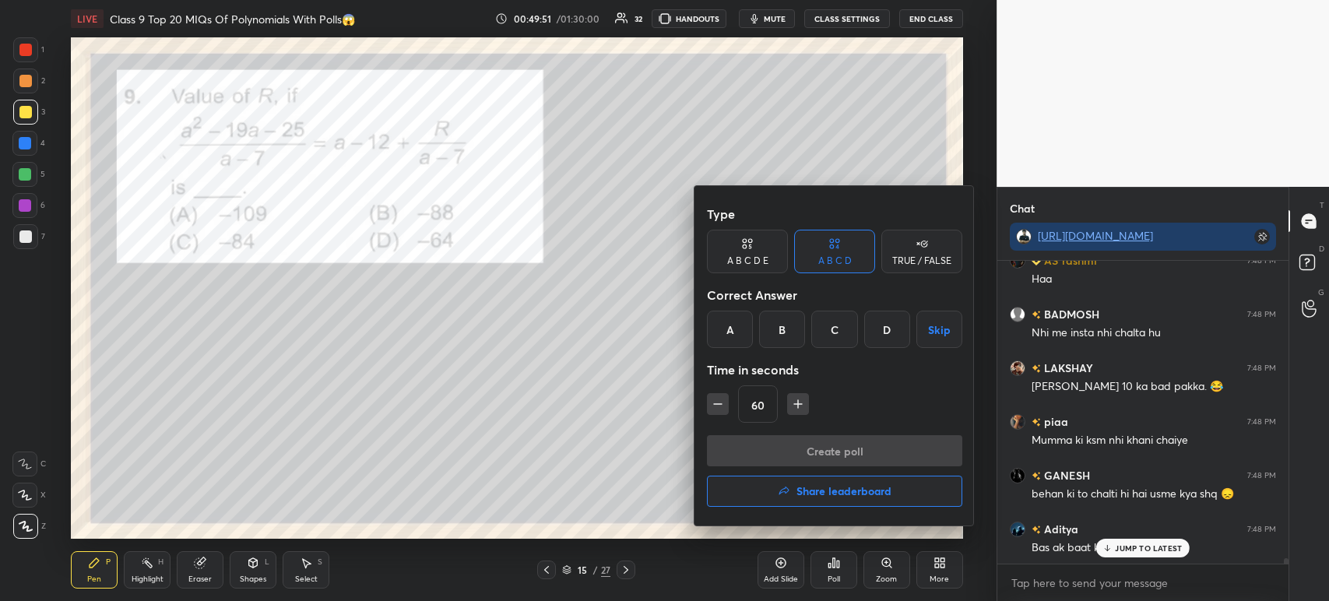
scroll to position [16500, 0]
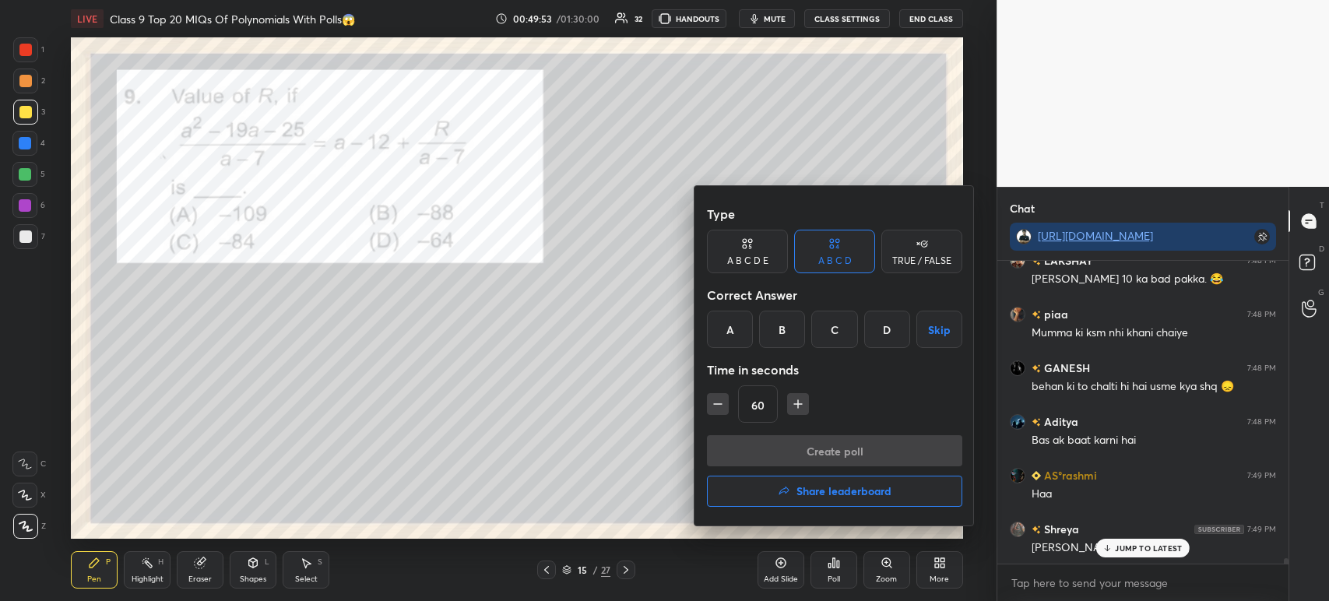
click at [1121, 419] on div at bounding box center [664, 300] width 1329 height 601
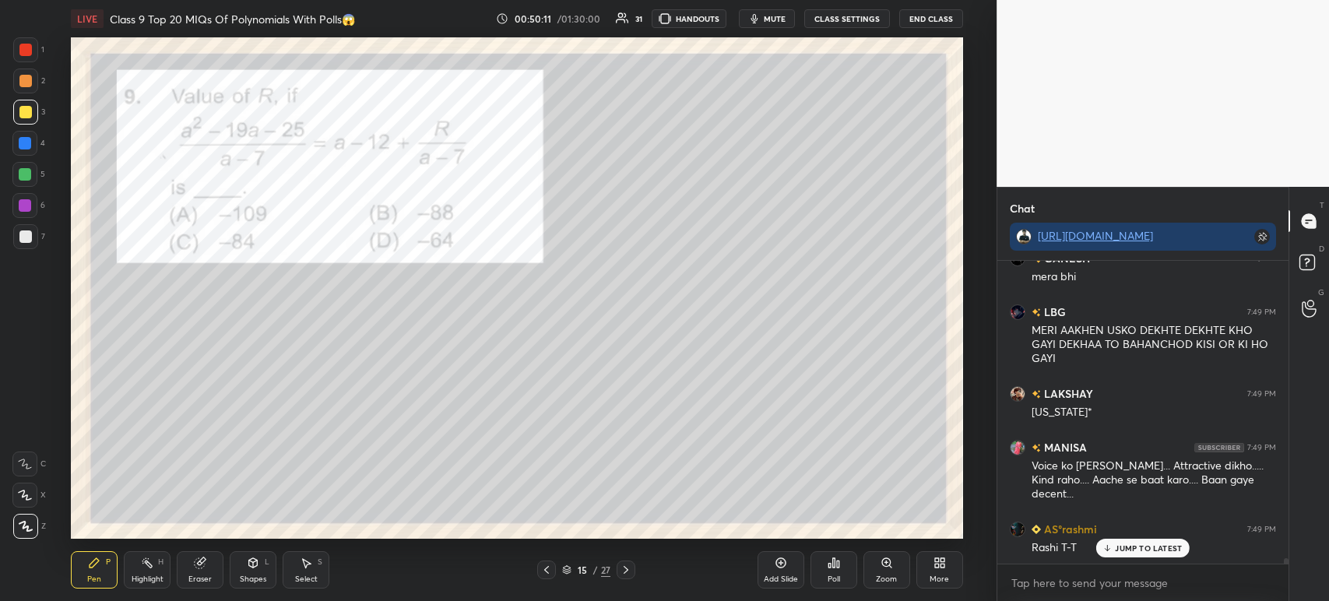
scroll to position [17536, 0]
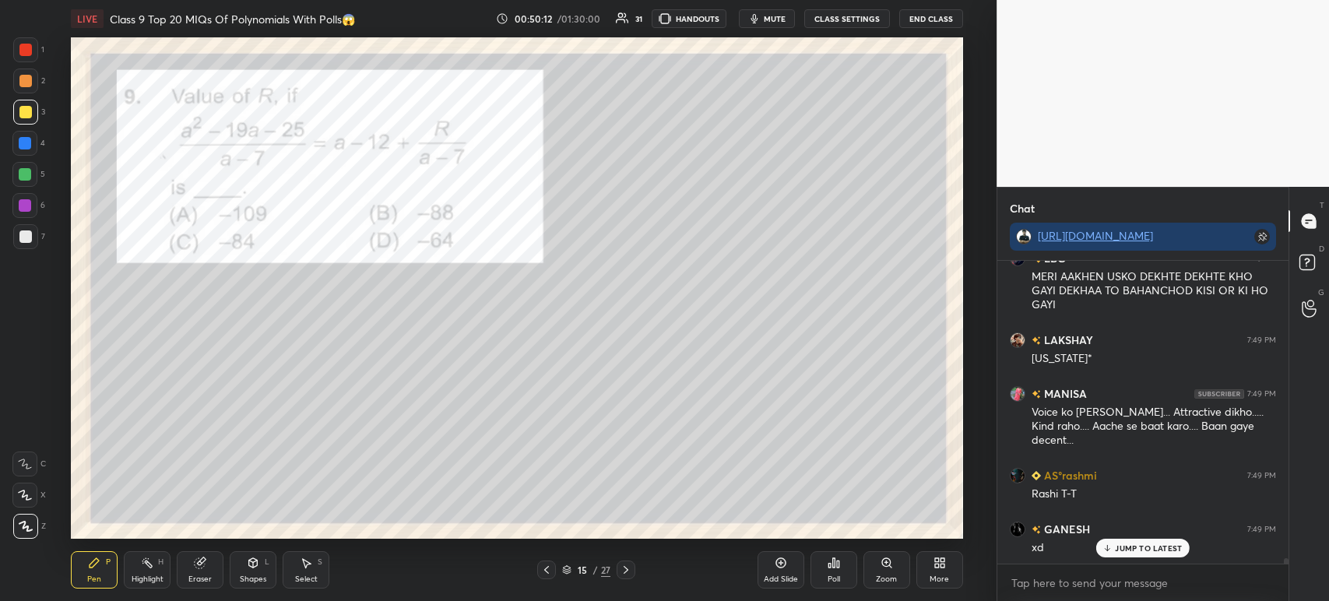
click at [27, 228] on div at bounding box center [25, 236] width 25 height 25
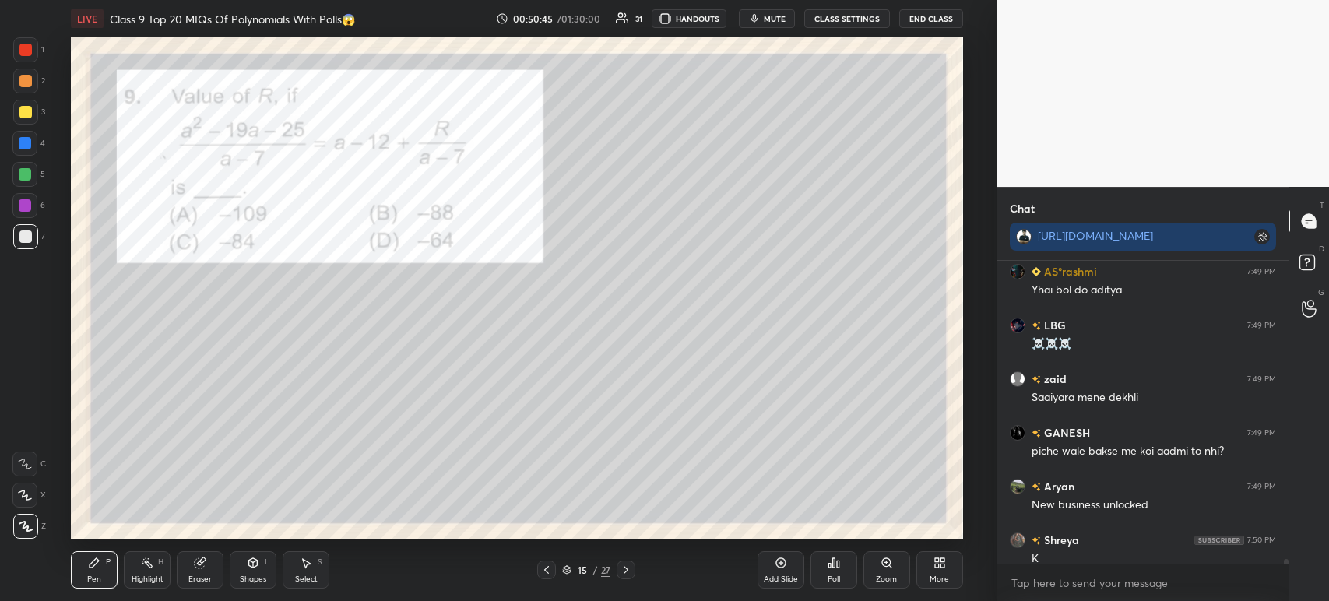
scroll to position [18699, 0]
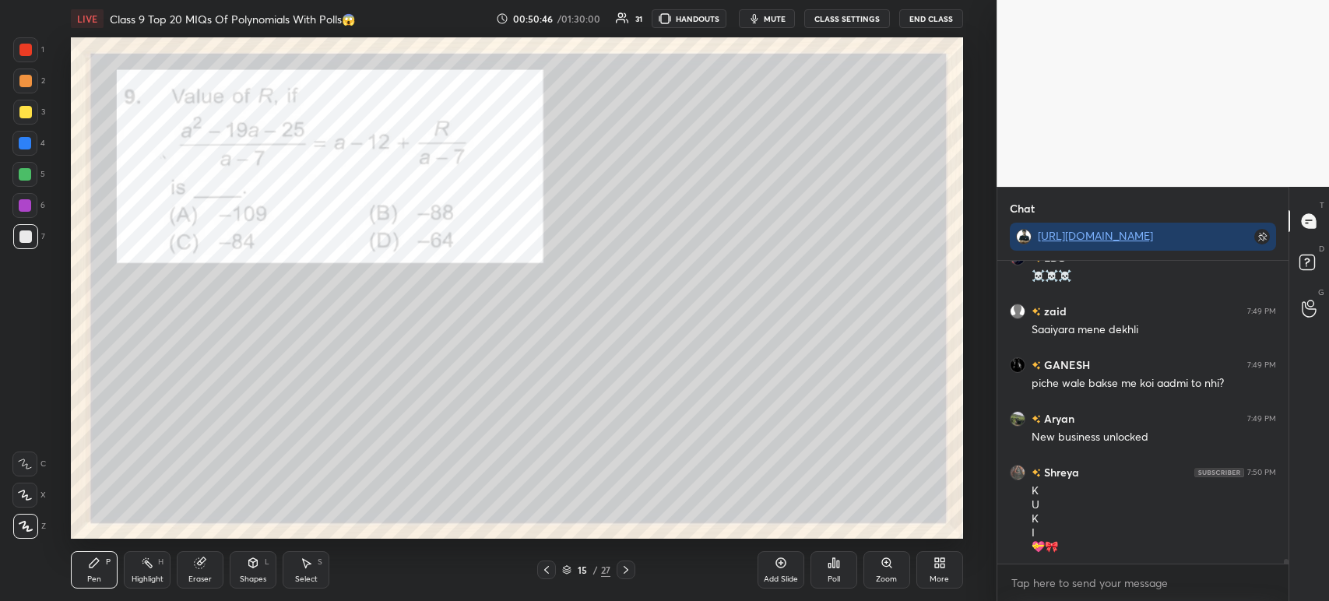
click at [837, 567] on icon at bounding box center [838, 563] width 2 height 7
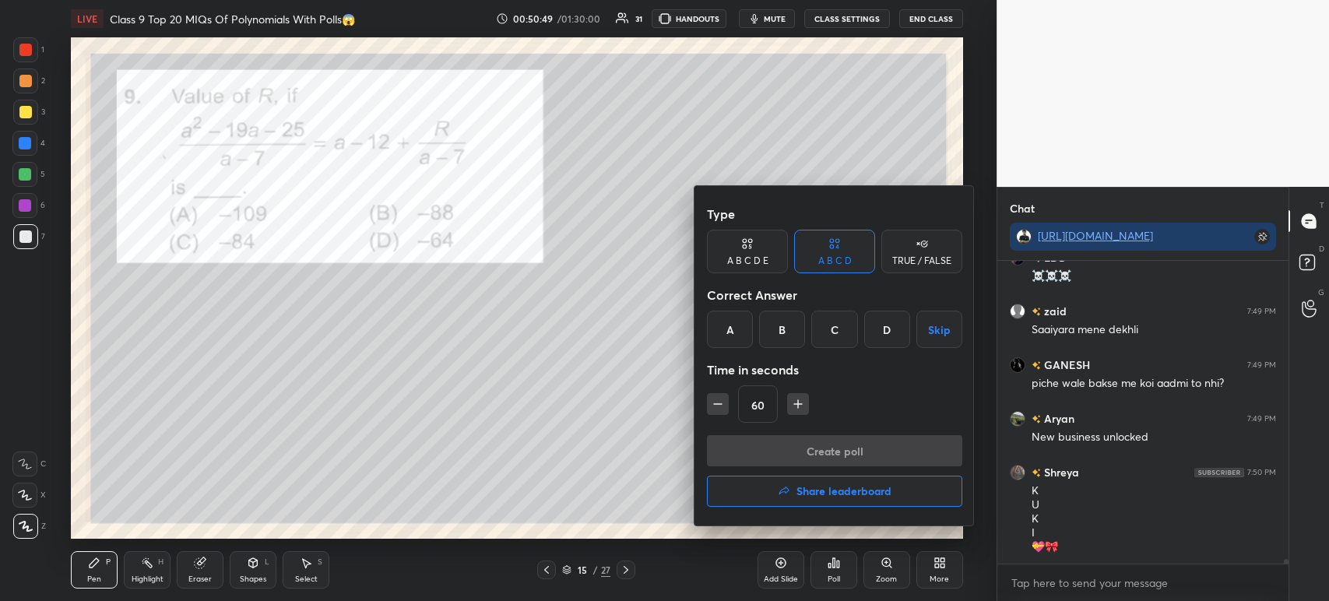
click at [729, 340] on div "A" at bounding box center [730, 329] width 46 height 37
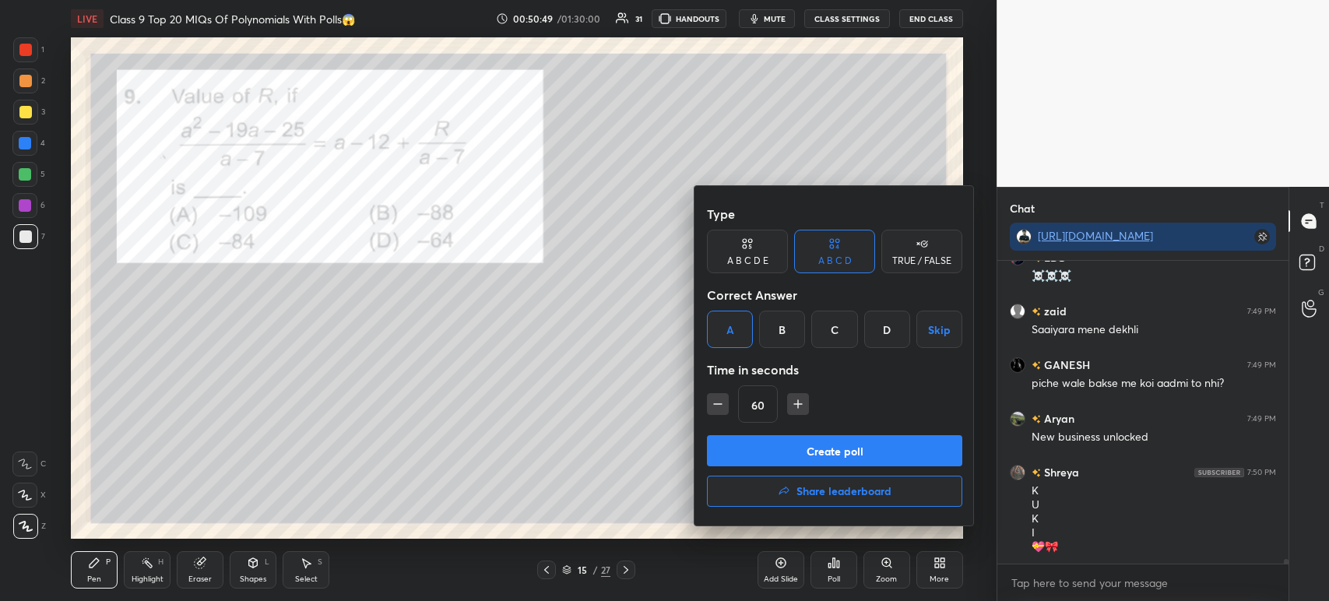
click at [770, 451] on button "Create poll" at bounding box center [834, 450] width 255 height 31
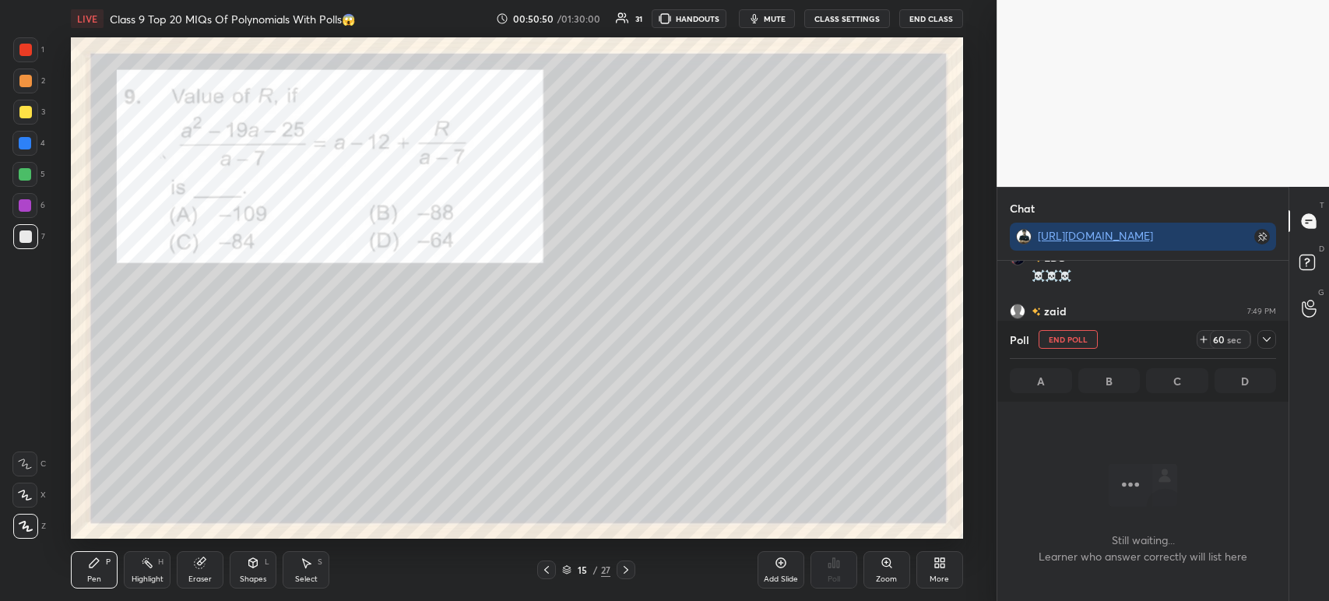
scroll to position [88, 286]
click at [1266, 341] on icon at bounding box center [1266, 339] width 12 height 12
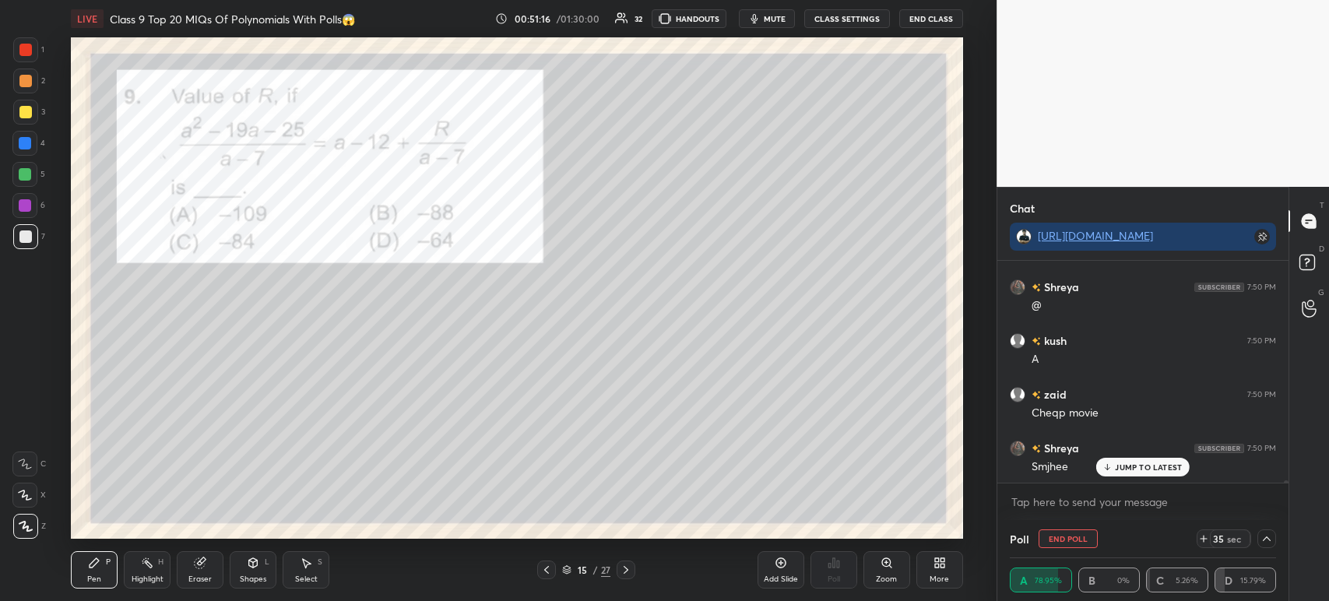
scroll to position [19349, 0]
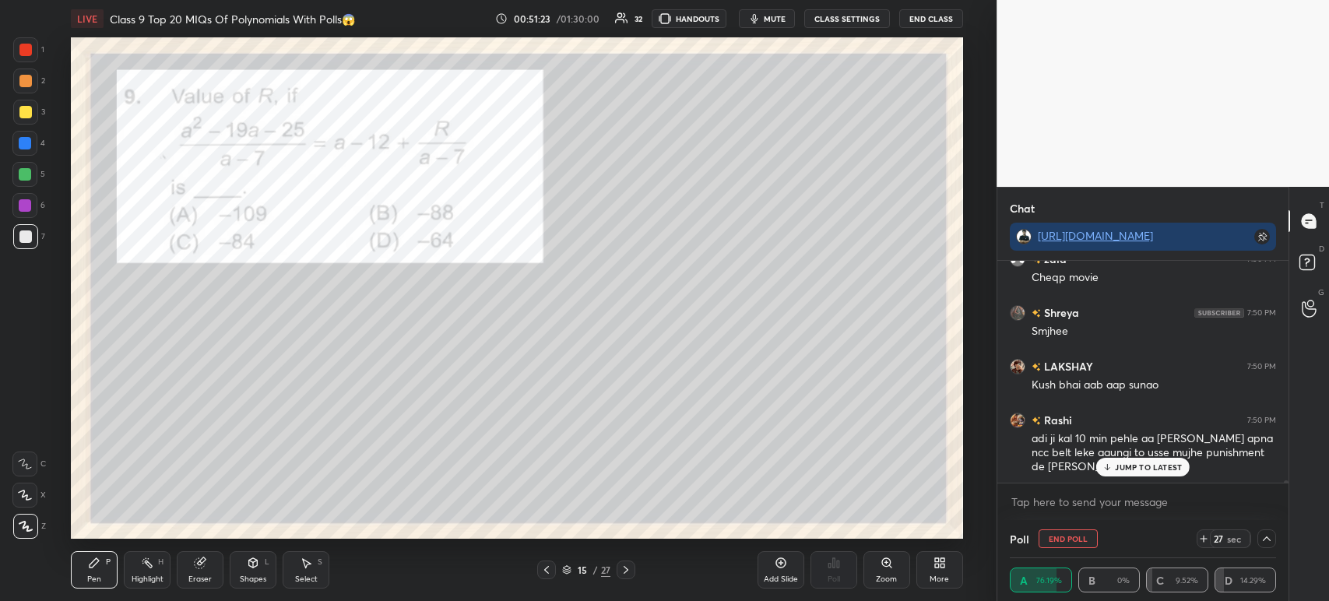
click at [24, 108] on div at bounding box center [25, 112] width 12 height 12
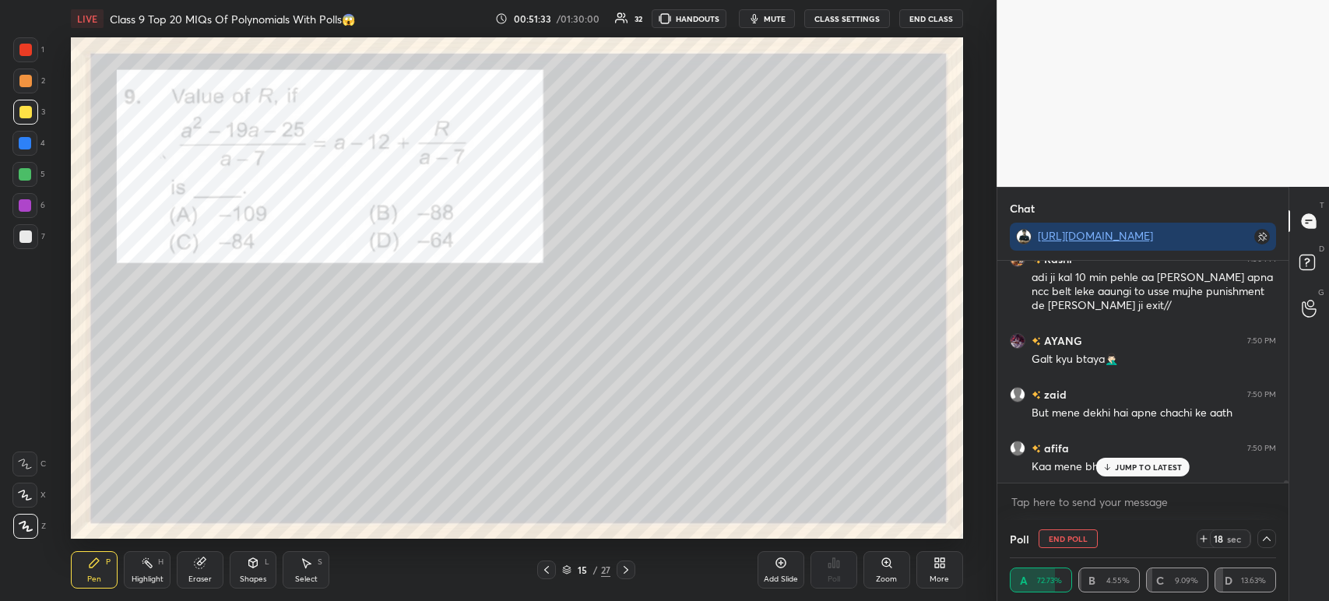
scroll to position [19645, 0]
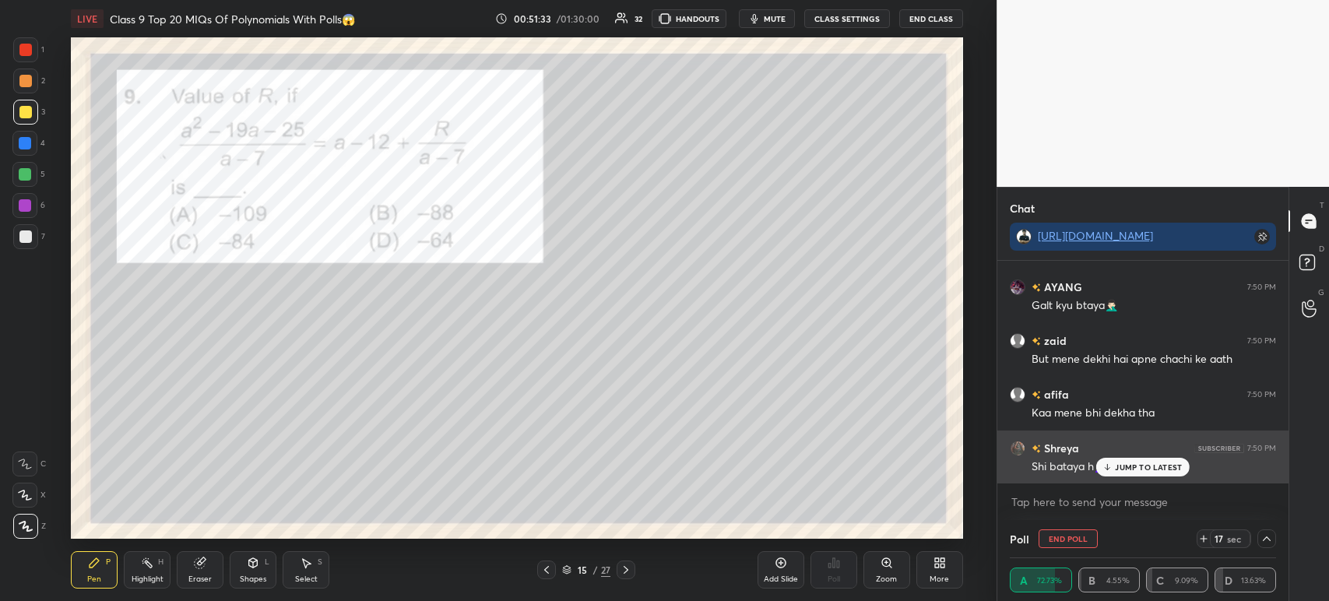
click at [1126, 468] on p "JUMP TO LATEST" at bounding box center [1148, 466] width 67 height 9
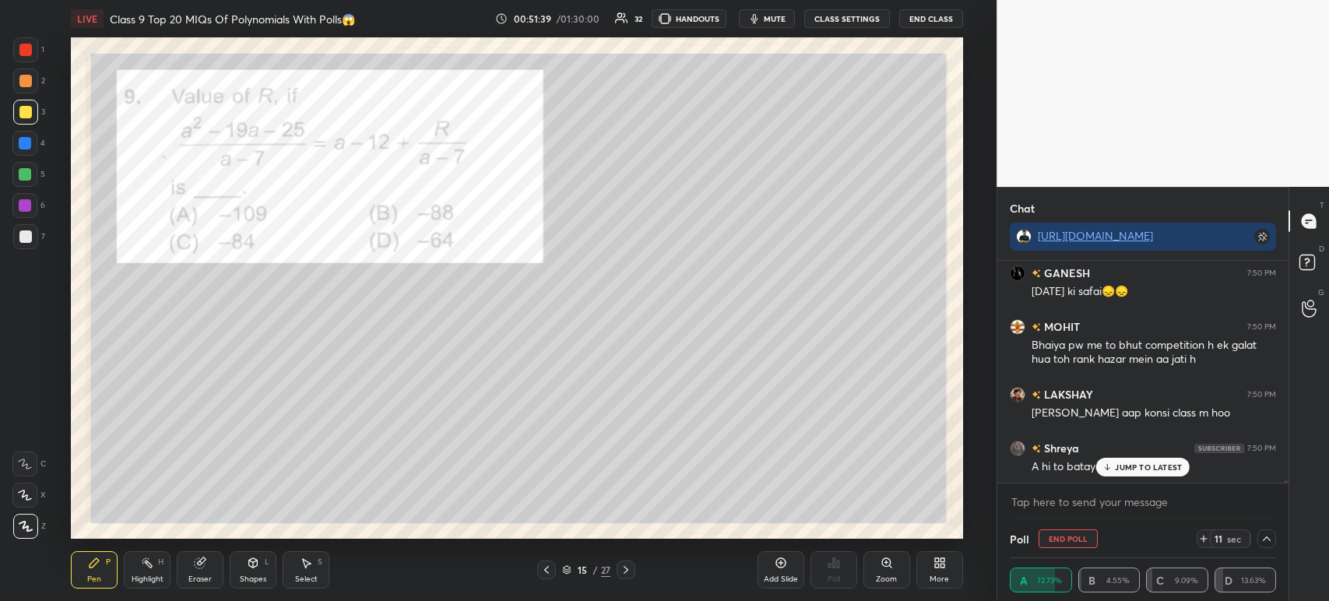
click at [18, 251] on div "7" at bounding box center [29, 239] width 32 height 31
click at [20, 200] on div at bounding box center [25, 205] width 12 height 12
click at [19, 169] on div at bounding box center [25, 174] width 12 height 12
click at [23, 146] on div at bounding box center [25, 143] width 12 height 12
click at [26, 200] on div at bounding box center [25, 205] width 12 height 12
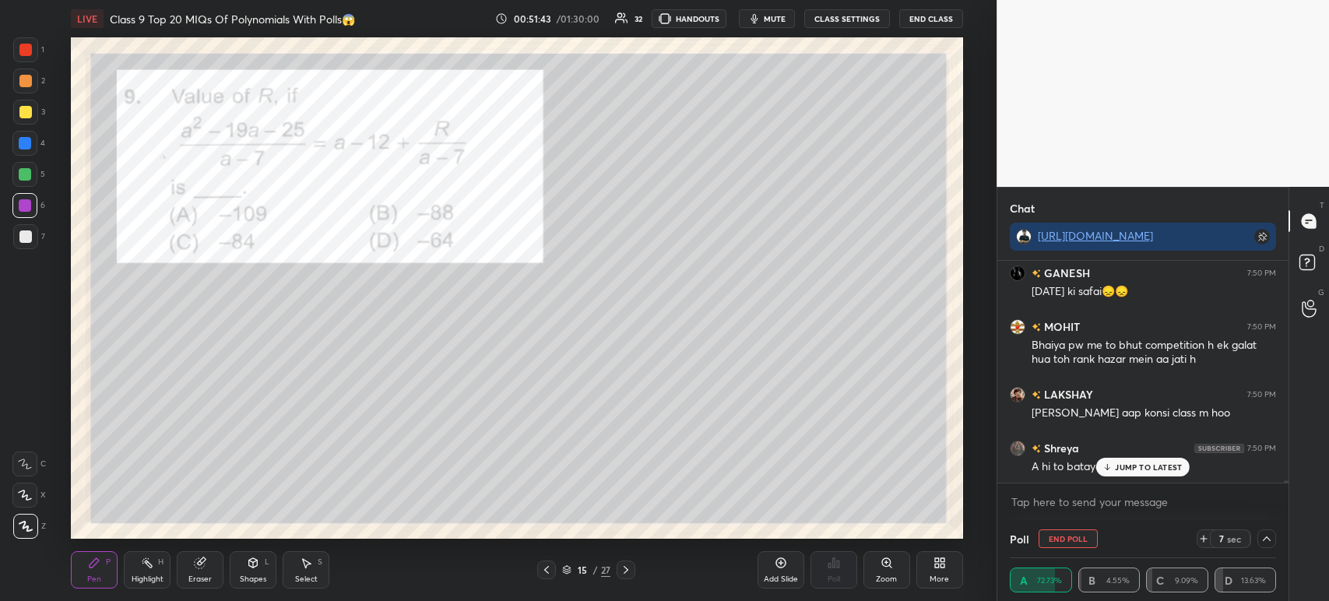
click at [24, 177] on div at bounding box center [25, 174] width 12 height 12
click at [19, 248] on div at bounding box center [25, 236] width 25 height 25
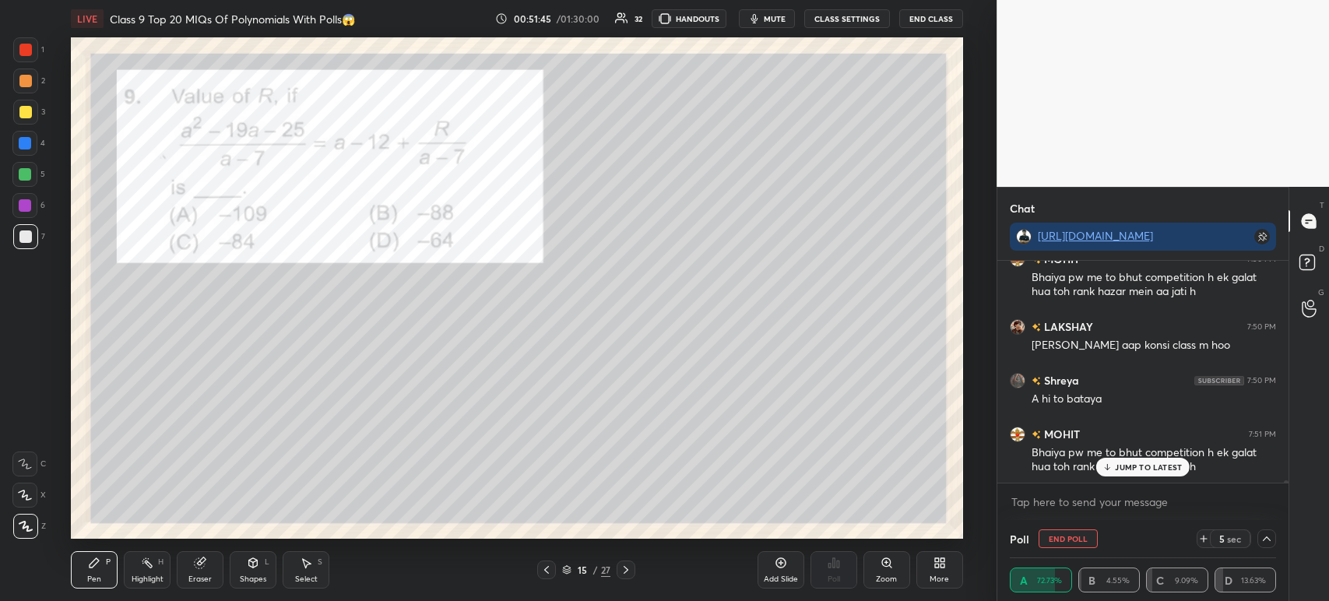
click at [24, 213] on div at bounding box center [24, 205] width 25 height 25
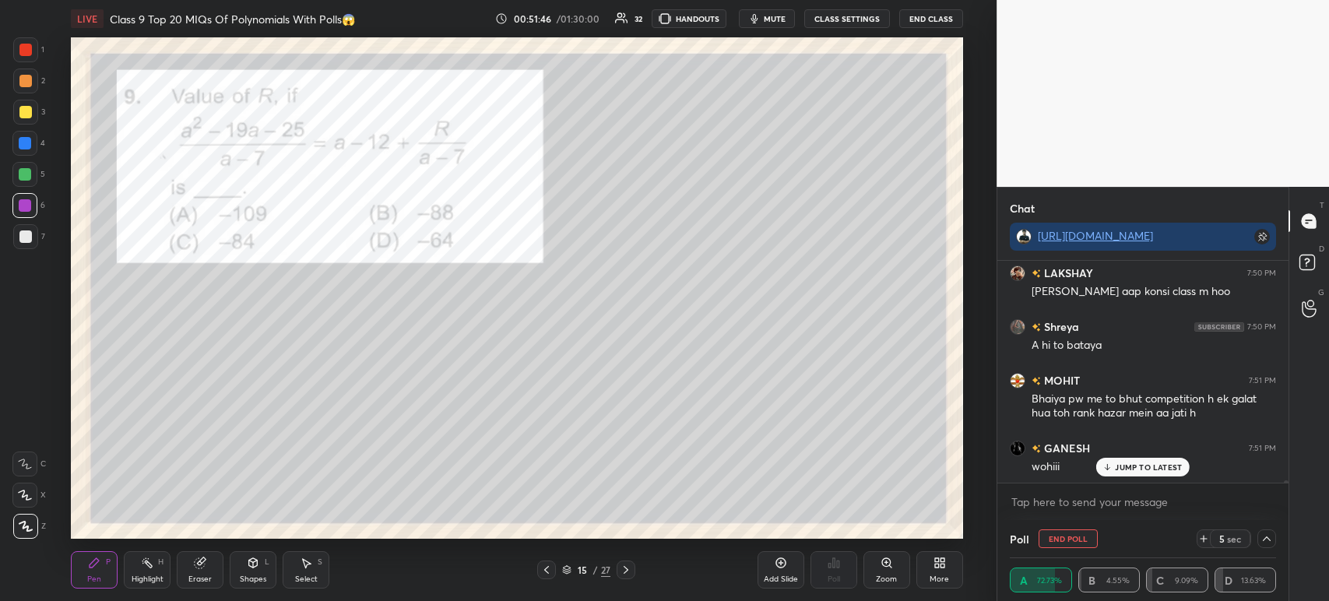
click at [25, 170] on div at bounding box center [25, 174] width 12 height 12
click at [20, 144] on div at bounding box center [25, 143] width 12 height 12
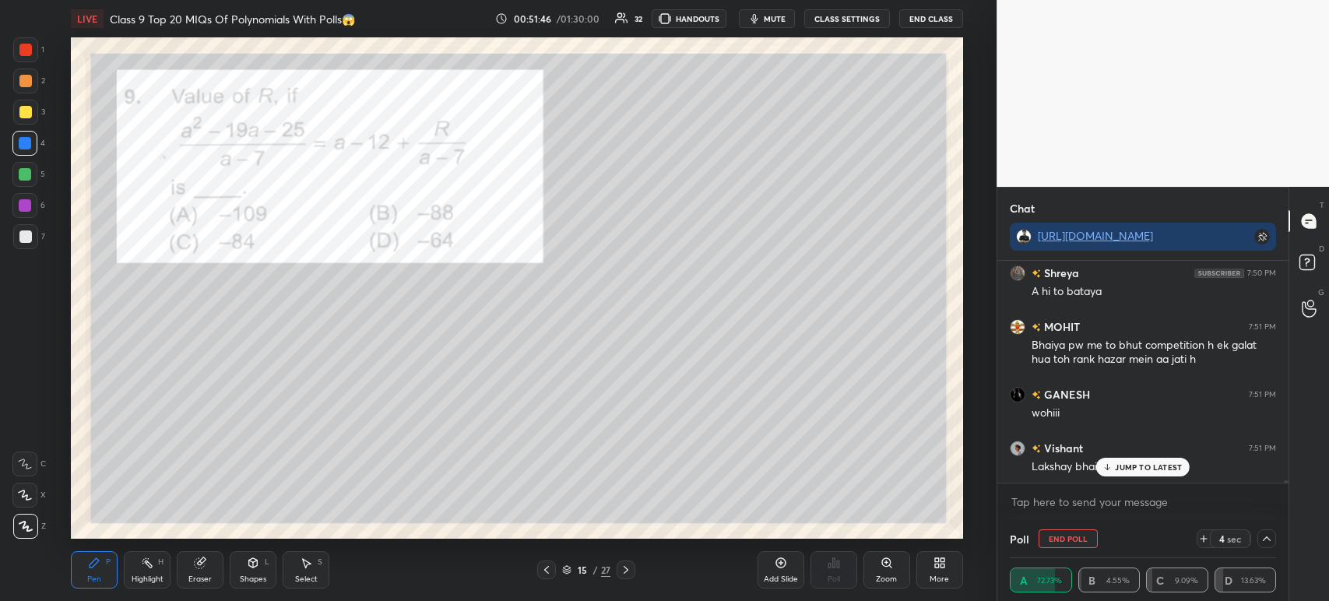
click at [21, 118] on div at bounding box center [25, 112] width 25 height 25
click at [23, 148] on div at bounding box center [25, 143] width 12 height 12
click at [19, 184] on div at bounding box center [24, 174] width 25 height 25
click at [24, 223] on div "6" at bounding box center [28, 208] width 33 height 31
click at [20, 256] on div "1 2 3 4 5 6 7 C X Z C X Z E E Erase all H H" at bounding box center [25, 287] width 50 height 501
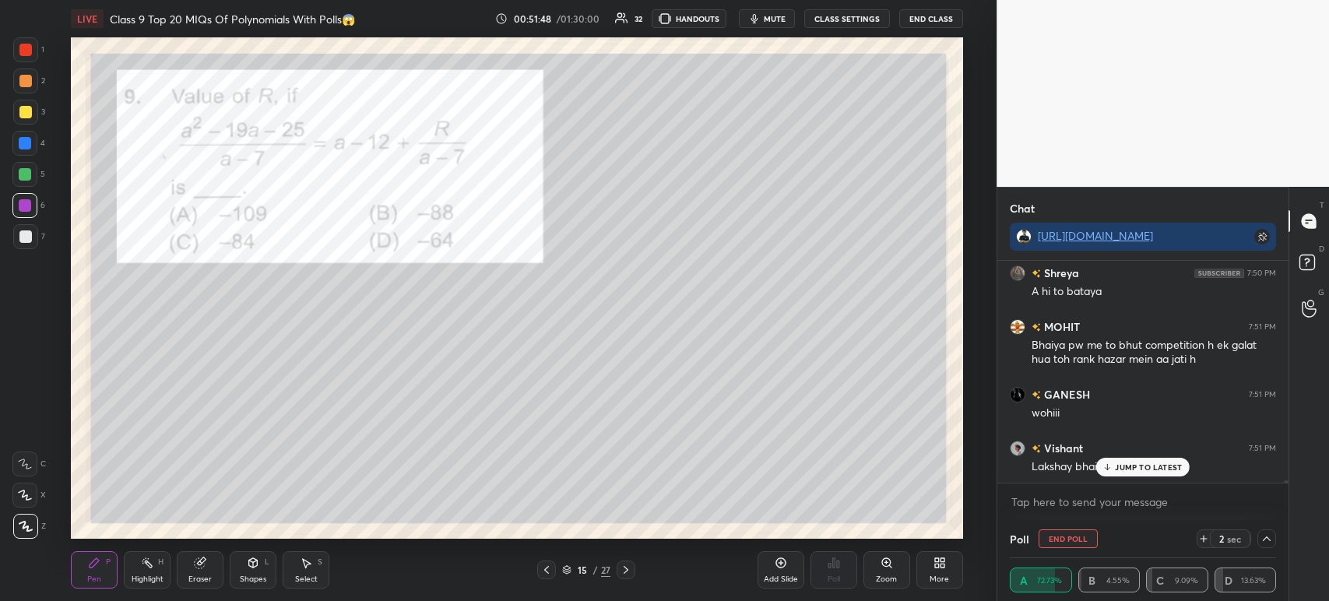
click at [16, 253] on div "7" at bounding box center [29, 239] width 32 height 31
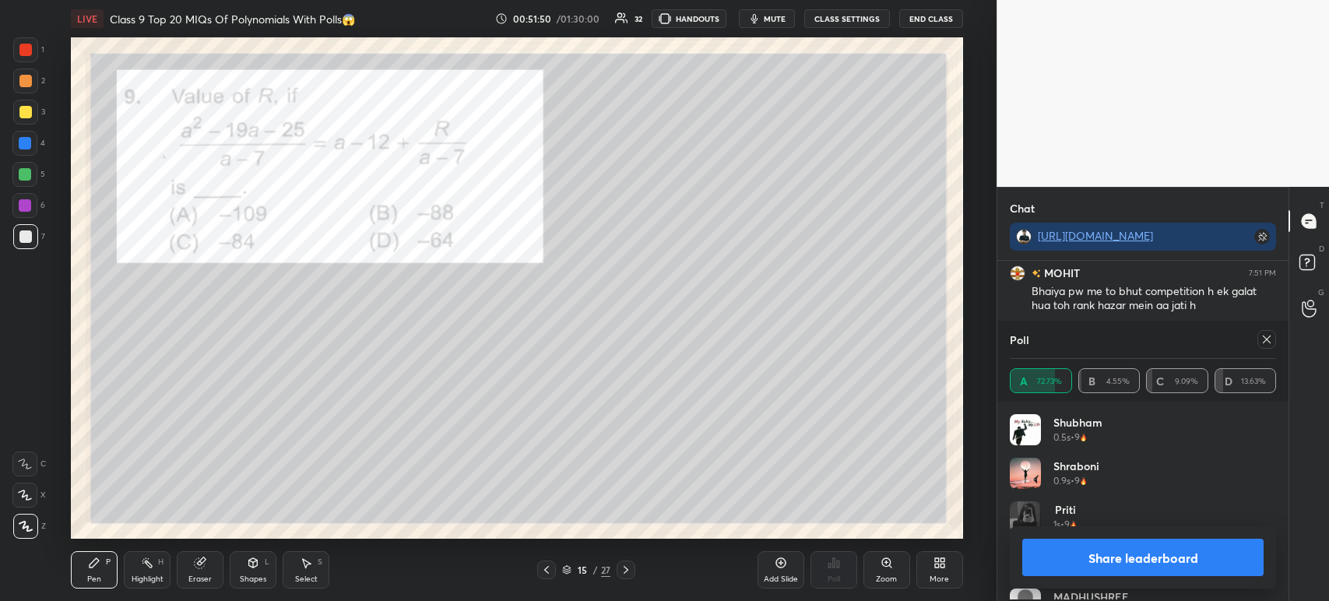
scroll to position [5, 5]
click at [1071, 554] on button "Share leaderboard" at bounding box center [1142, 557] width 241 height 37
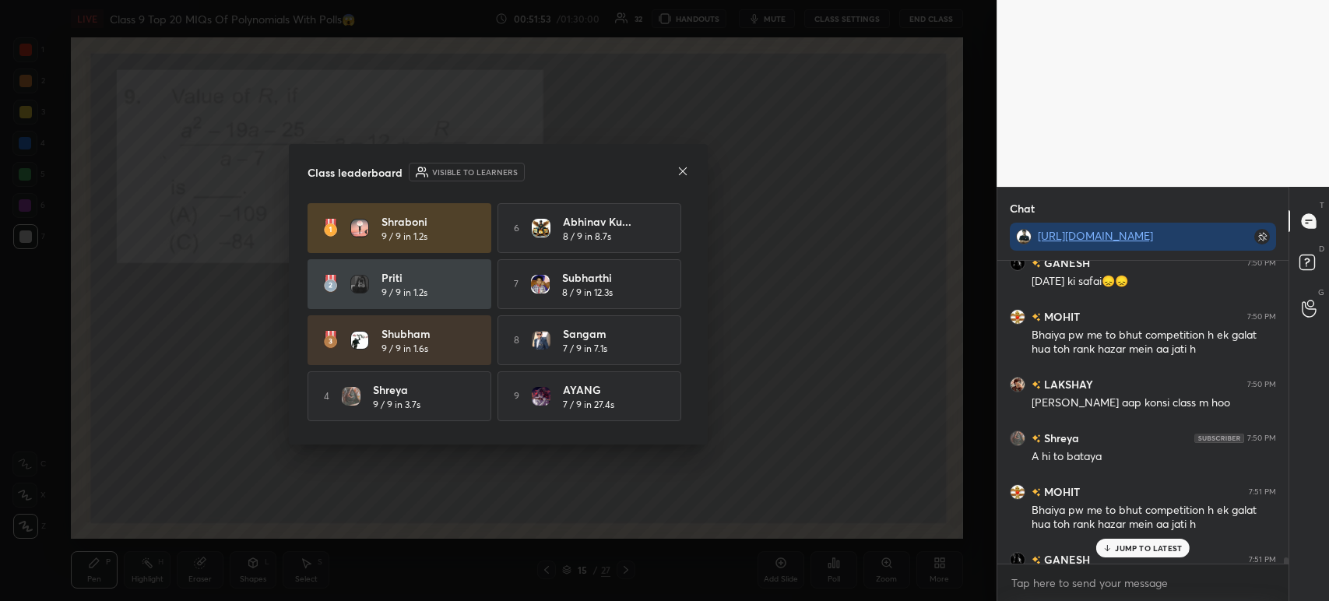
click at [677, 176] on icon at bounding box center [682, 171] width 12 height 12
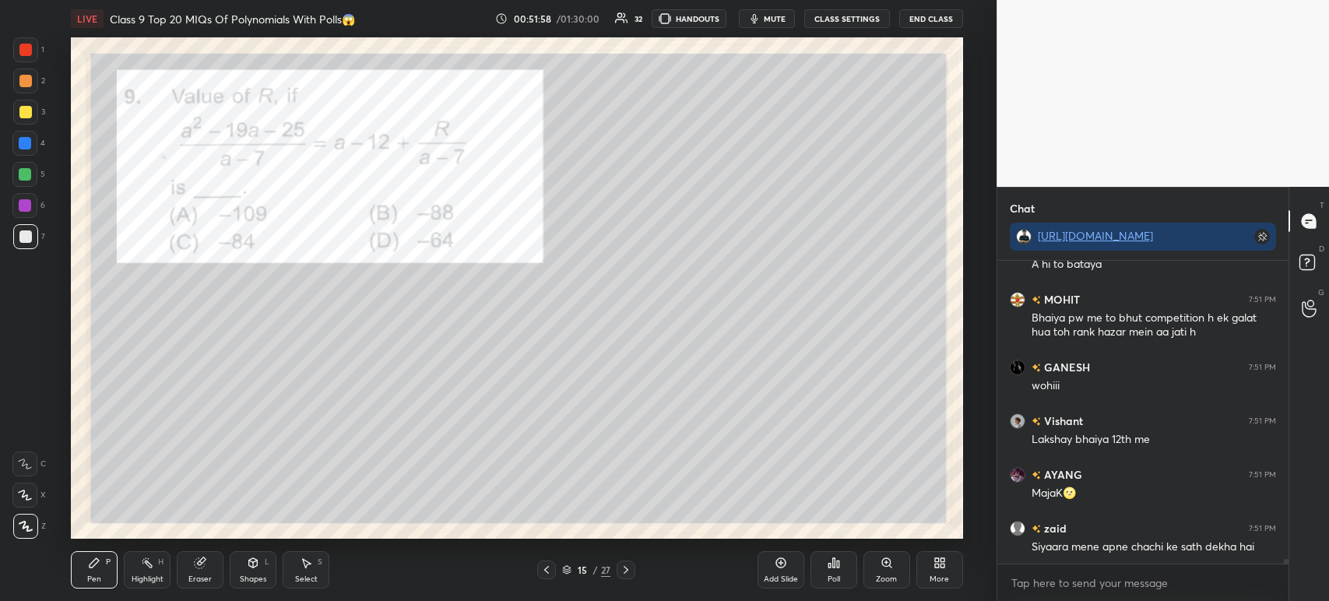
click at [18, 113] on div at bounding box center [25, 112] width 25 height 25
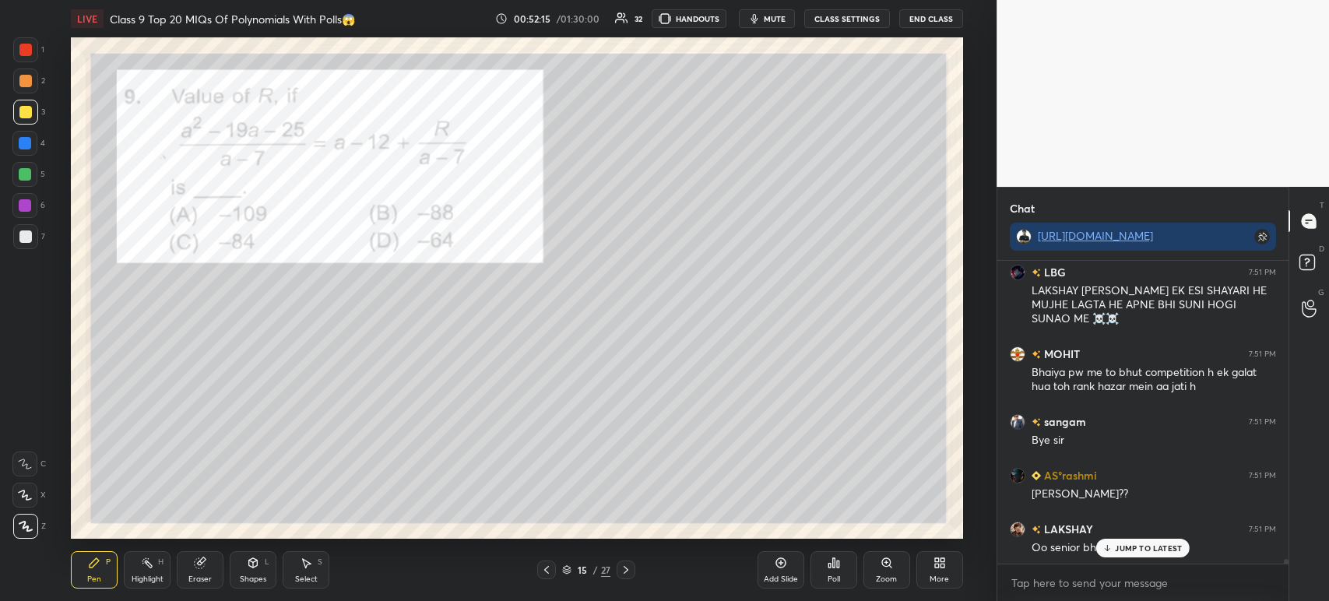
click at [31, 74] on div at bounding box center [25, 80] width 25 height 25
click at [23, 104] on div at bounding box center [25, 112] width 25 height 25
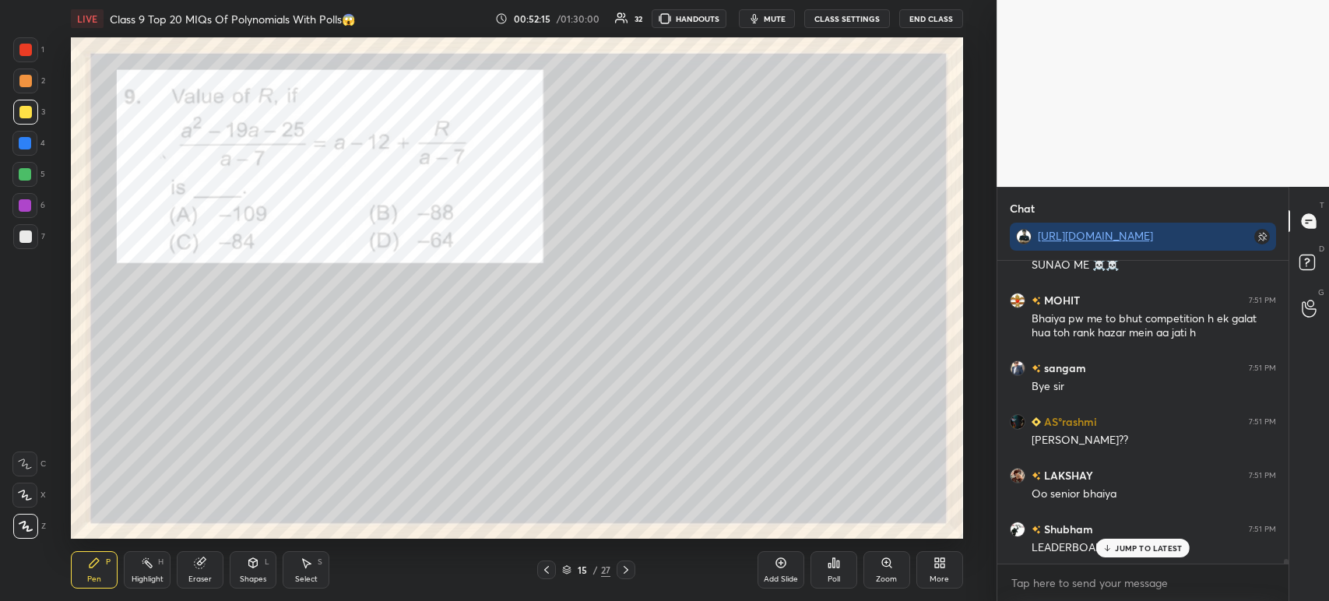
click at [25, 80] on div at bounding box center [25, 81] width 12 height 12
click at [23, 47] on div at bounding box center [25, 50] width 12 height 12
click at [28, 80] on div at bounding box center [25, 81] width 12 height 12
click at [25, 112] on div at bounding box center [25, 112] width 12 height 12
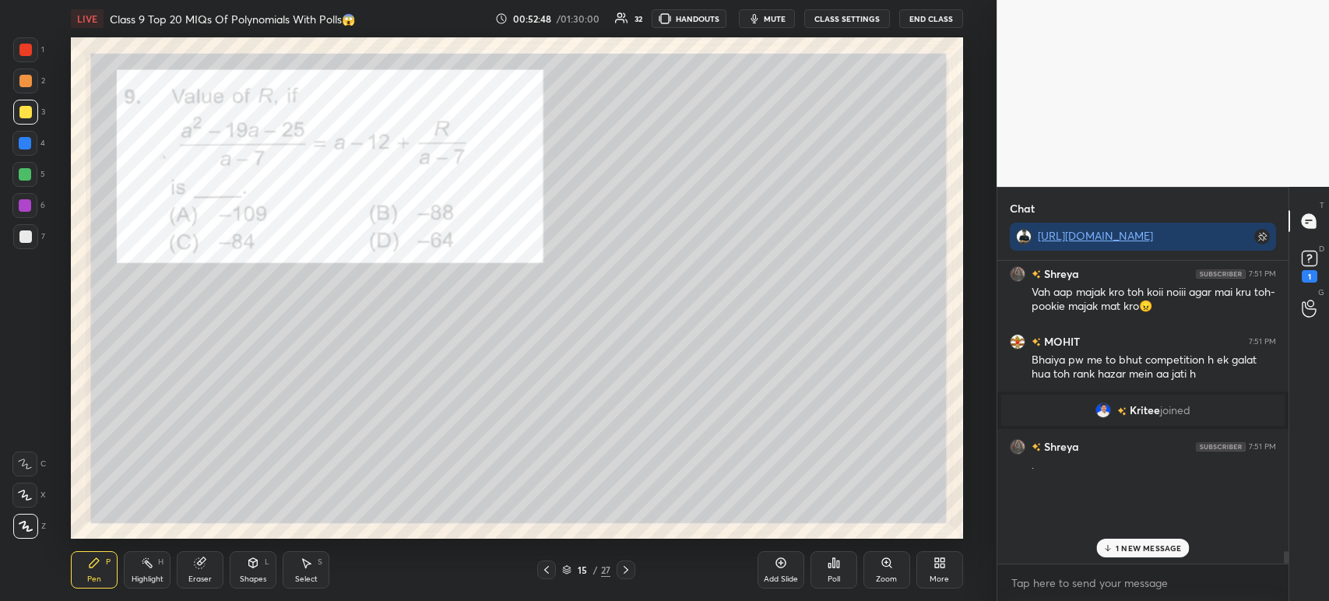
click at [841, 578] on div "Poll" at bounding box center [833, 569] width 47 height 37
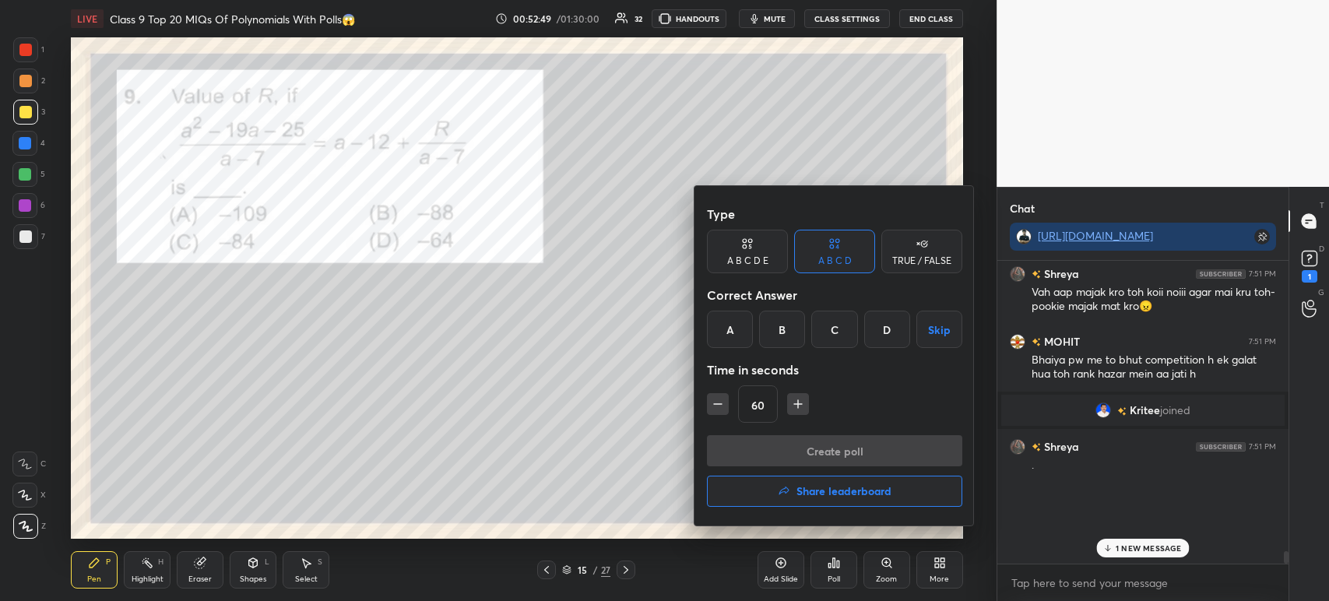
click at [817, 495] on h4 "Share leaderboard" at bounding box center [843, 491] width 95 height 11
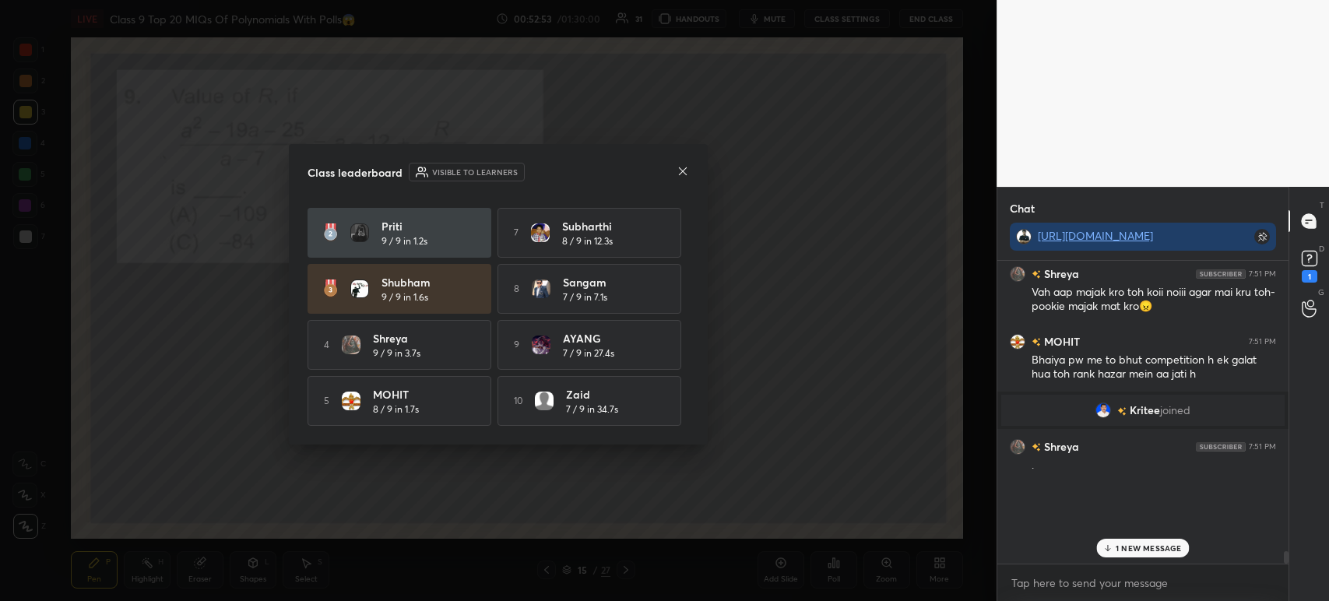
scroll to position [0, 0]
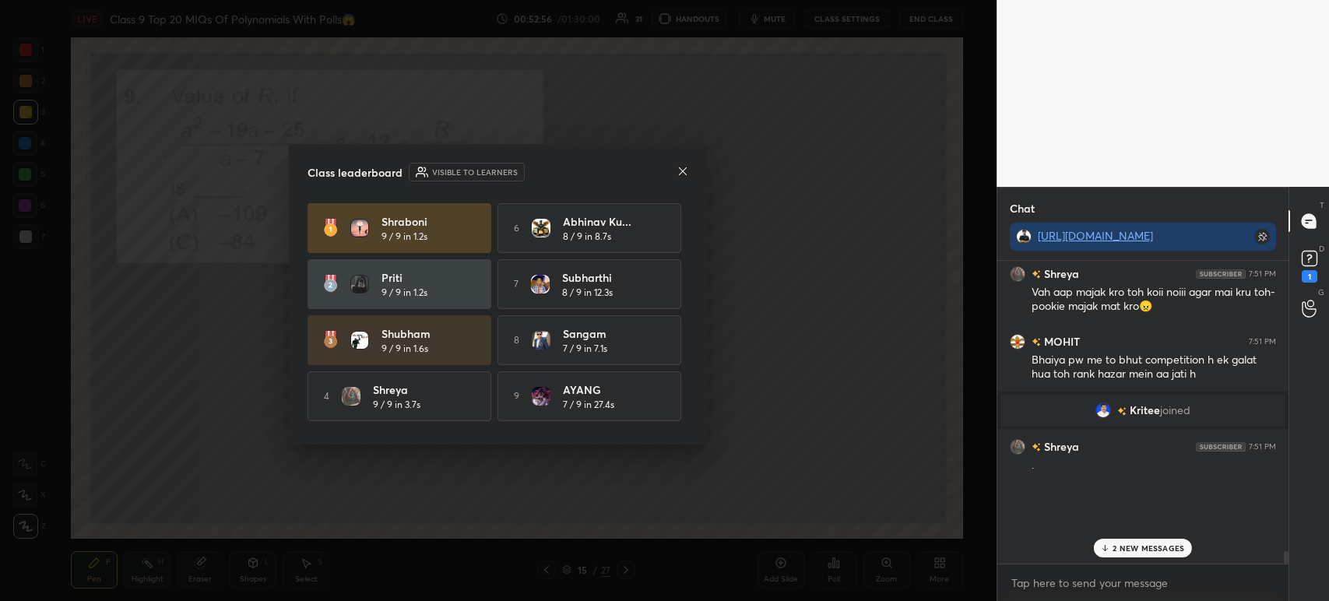
click at [679, 176] on icon at bounding box center [682, 171] width 12 height 12
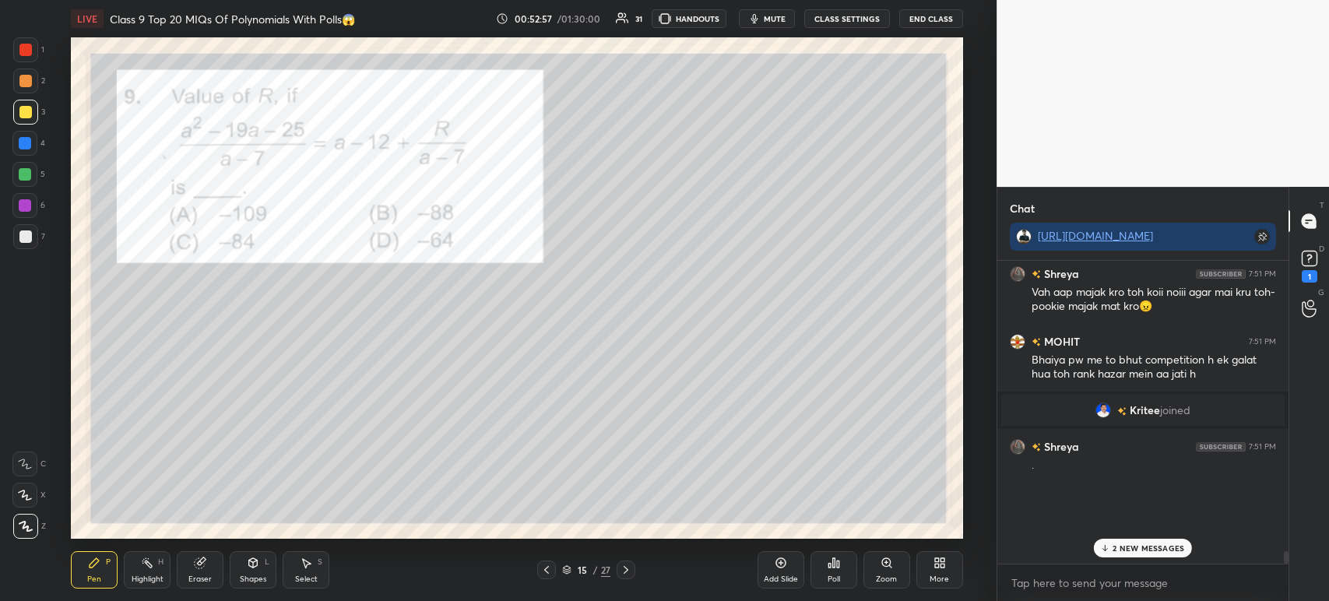
click at [1122, 408] on img "grid" at bounding box center [1121, 411] width 9 height 9
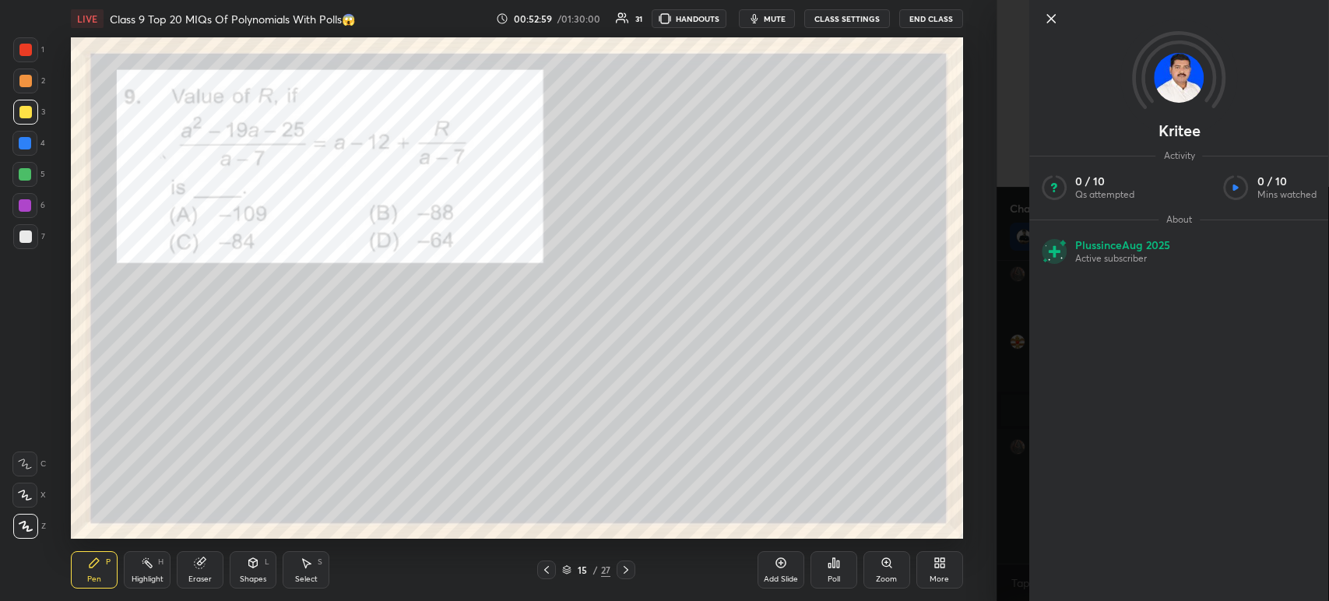
click at [1049, 22] on icon at bounding box center [1050, 18] width 19 height 19
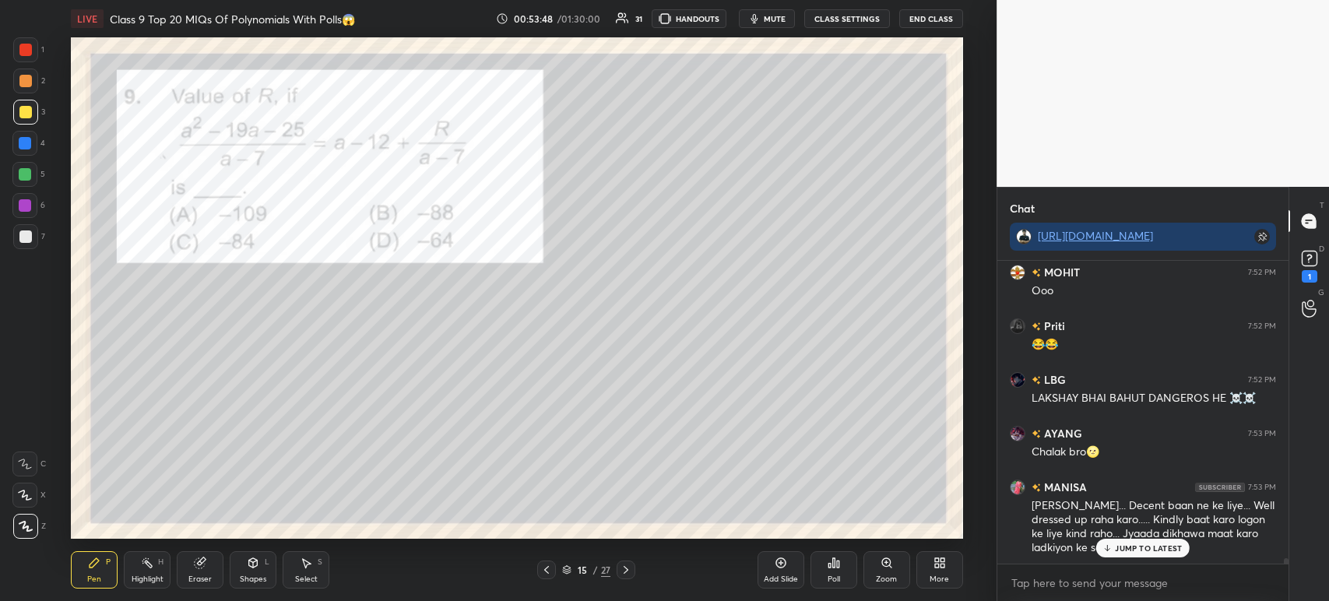
scroll to position [17936, 0]
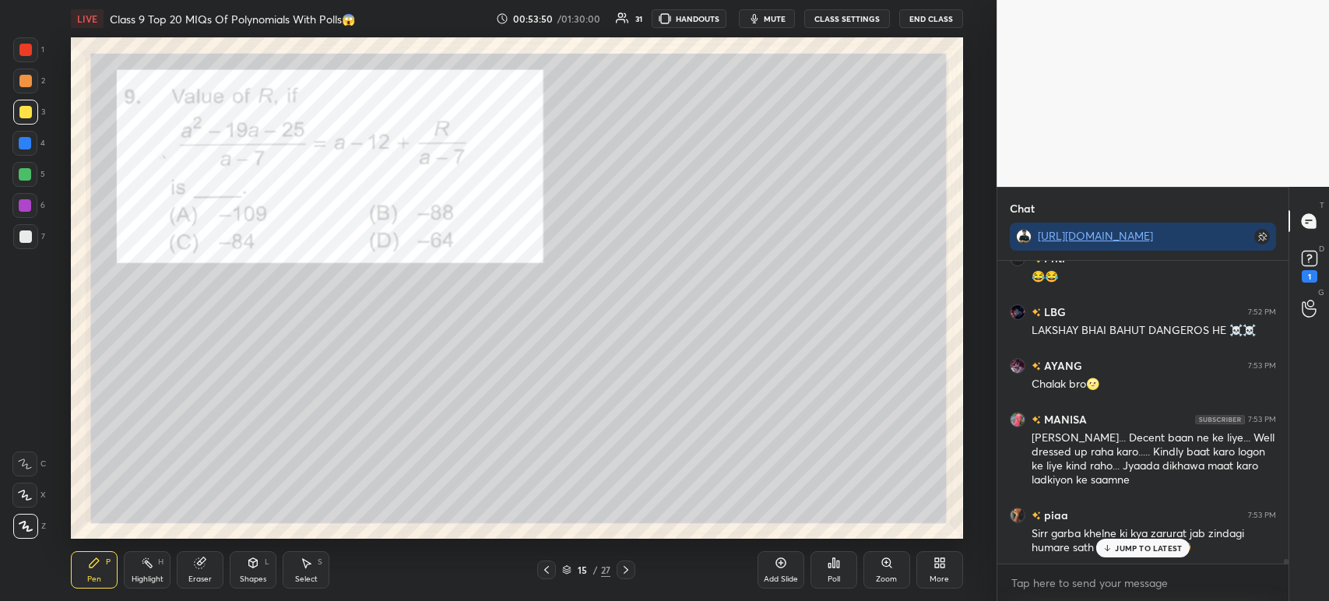
click at [21, 59] on div at bounding box center [25, 49] width 25 height 25
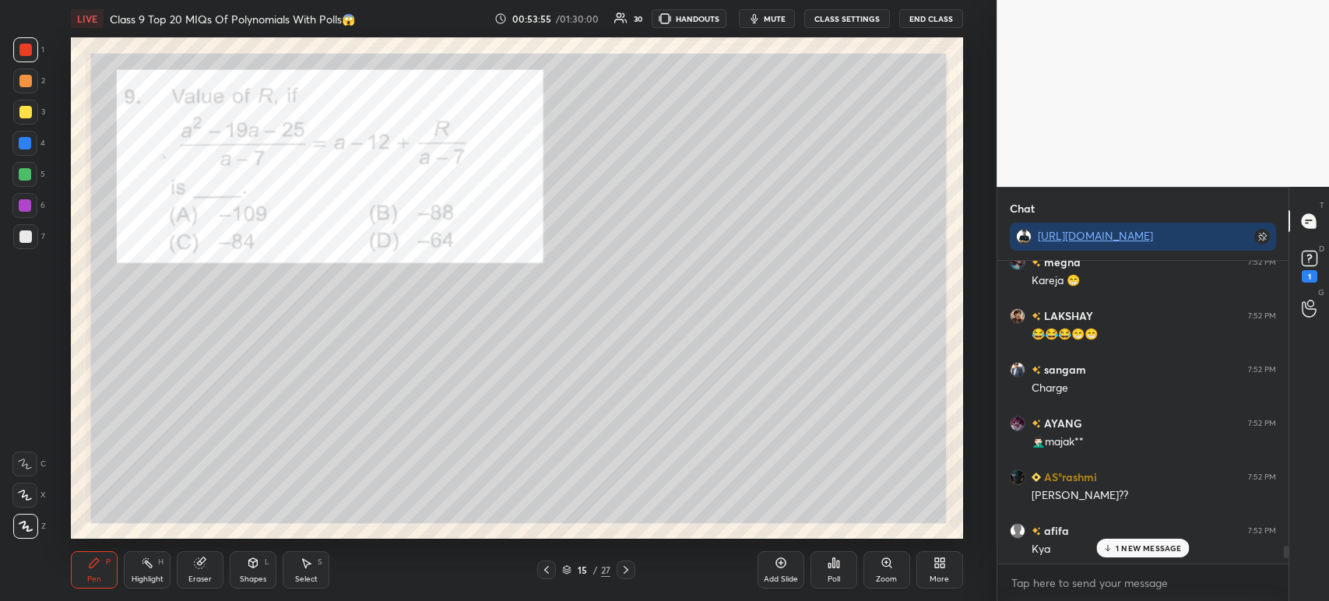
scroll to position [17290, 0]
click at [32, 111] on div at bounding box center [25, 112] width 25 height 25
click at [30, 83] on div at bounding box center [25, 81] width 12 height 12
click at [25, 54] on div at bounding box center [25, 50] width 12 height 12
click at [28, 237] on div at bounding box center [25, 236] width 12 height 12
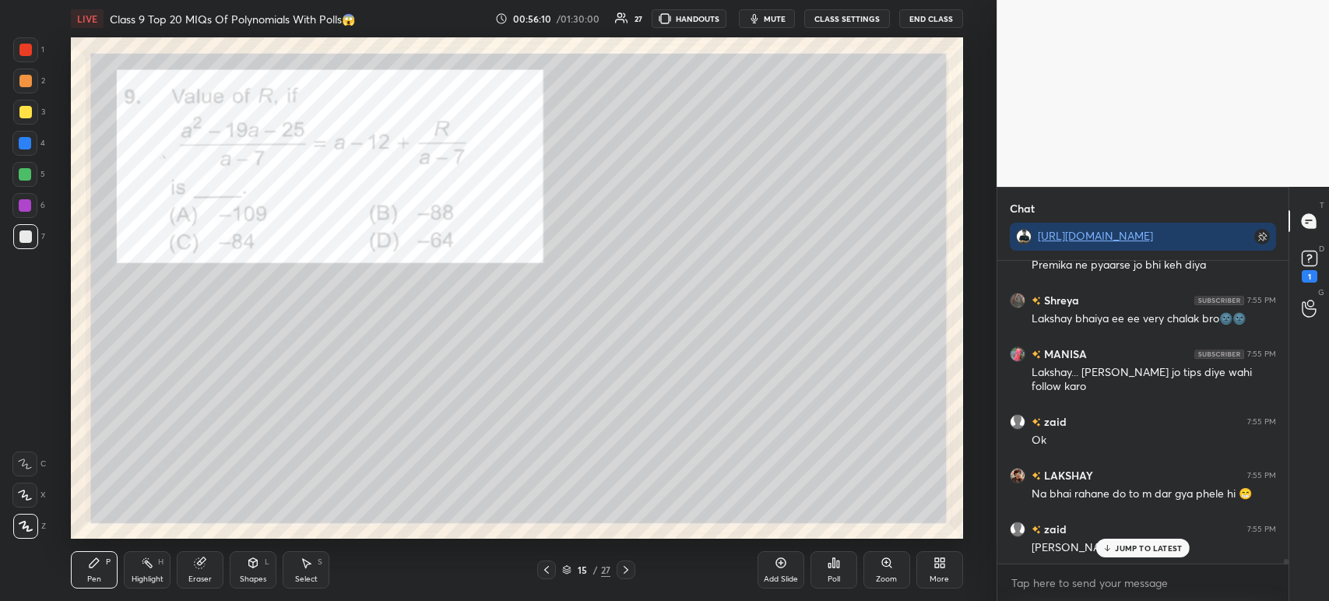
scroll to position [21038, 0]
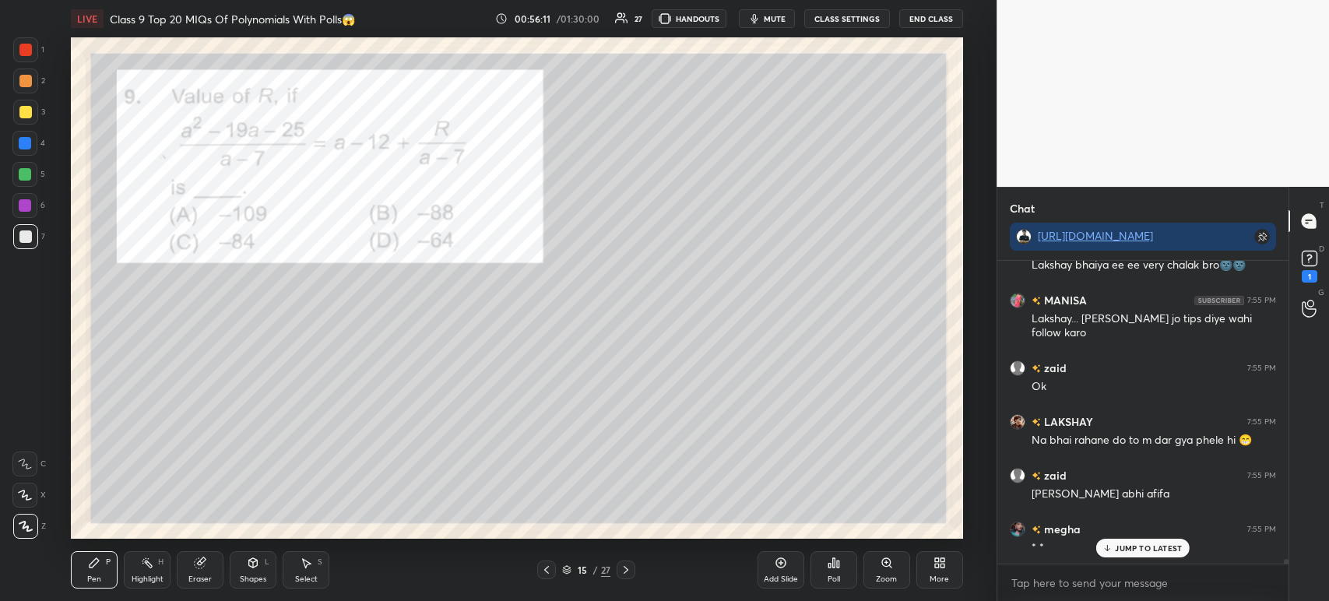
click at [198, 567] on icon at bounding box center [200, 563] width 10 height 10
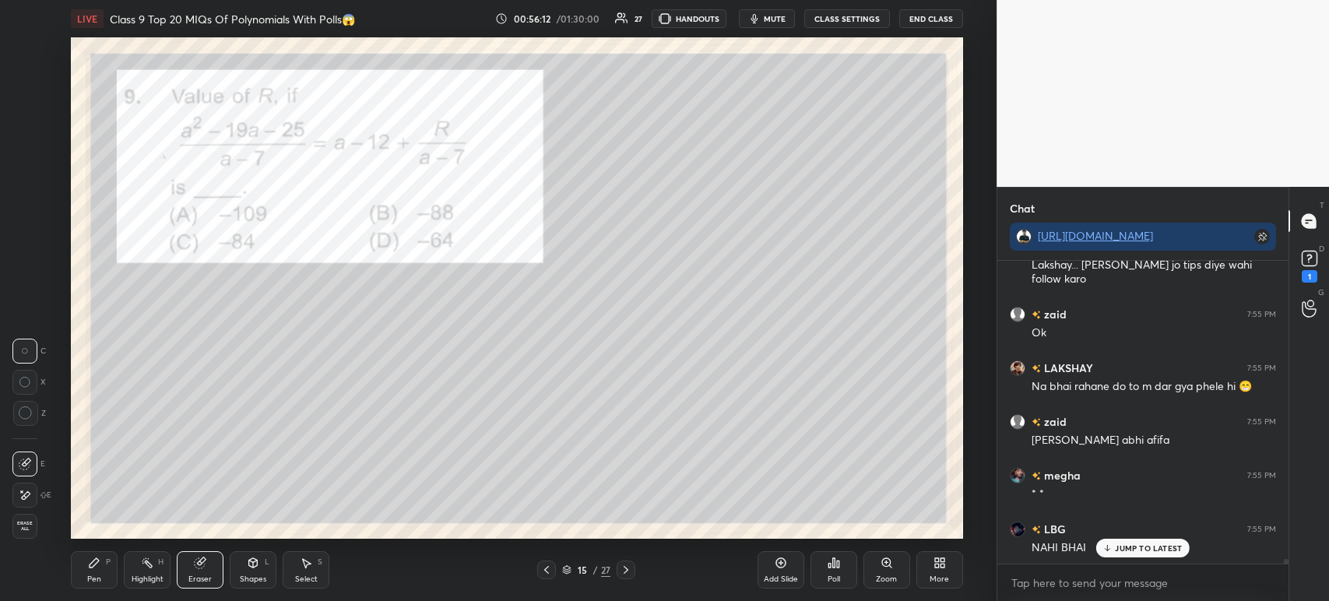
click at [87, 570] on div "Pen P" at bounding box center [94, 569] width 47 height 37
click at [26, 248] on div at bounding box center [25, 236] width 25 height 25
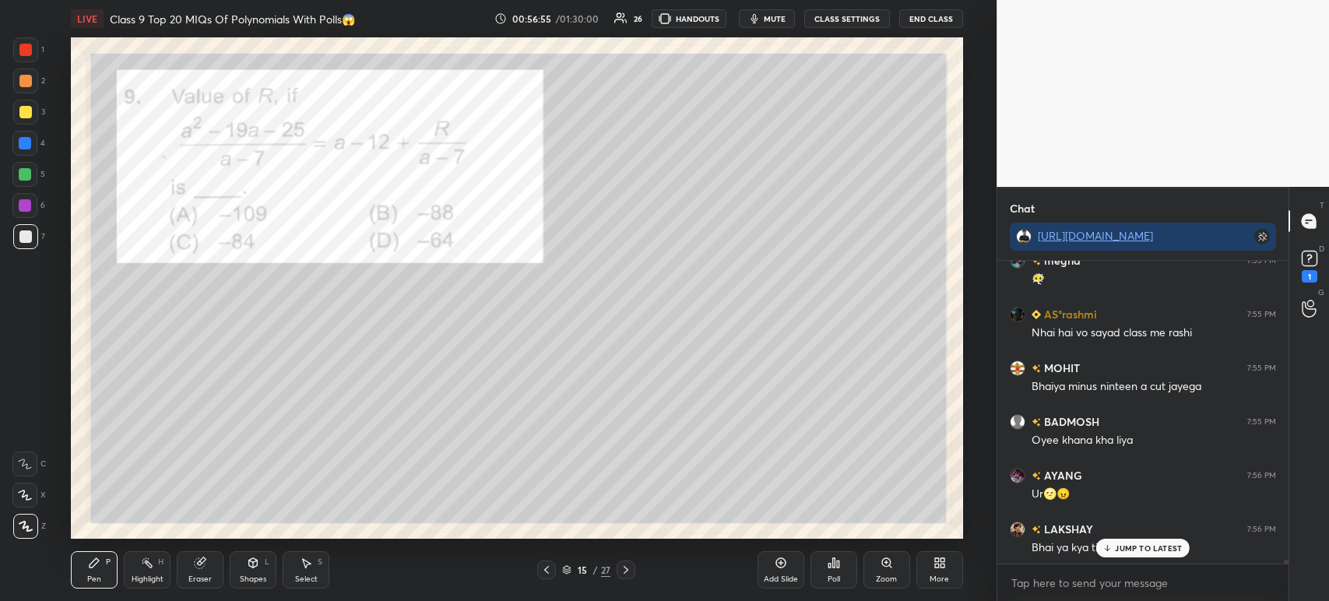
scroll to position [22019, 0]
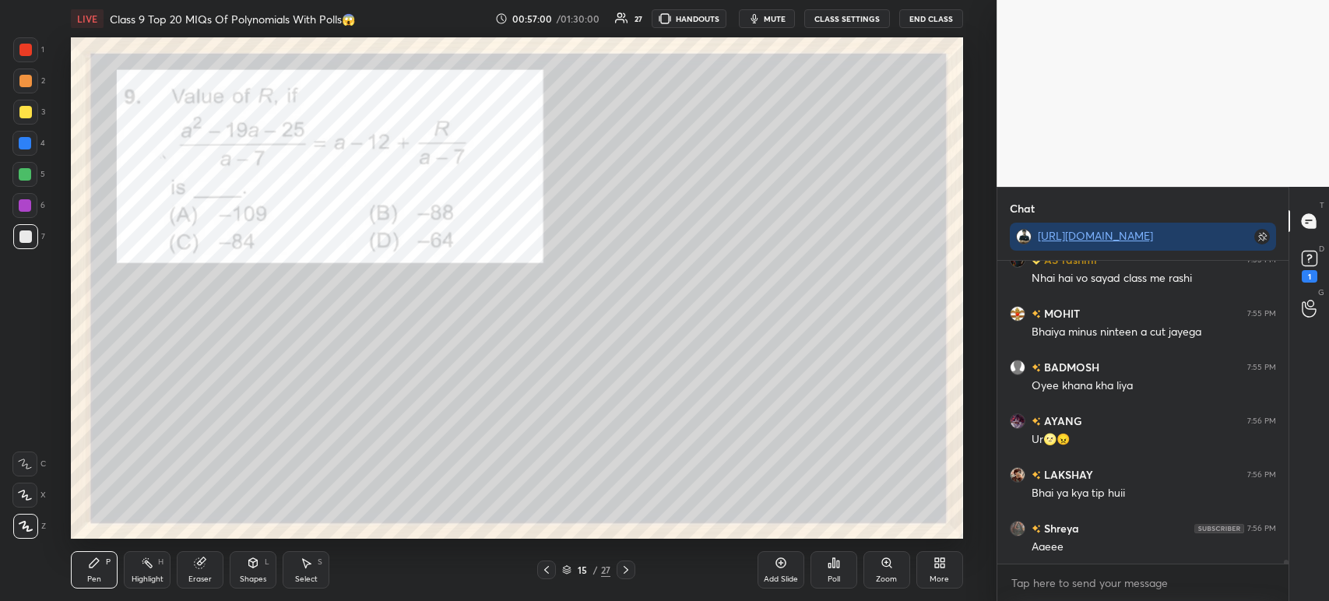
click at [23, 54] on div at bounding box center [25, 50] width 12 height 12
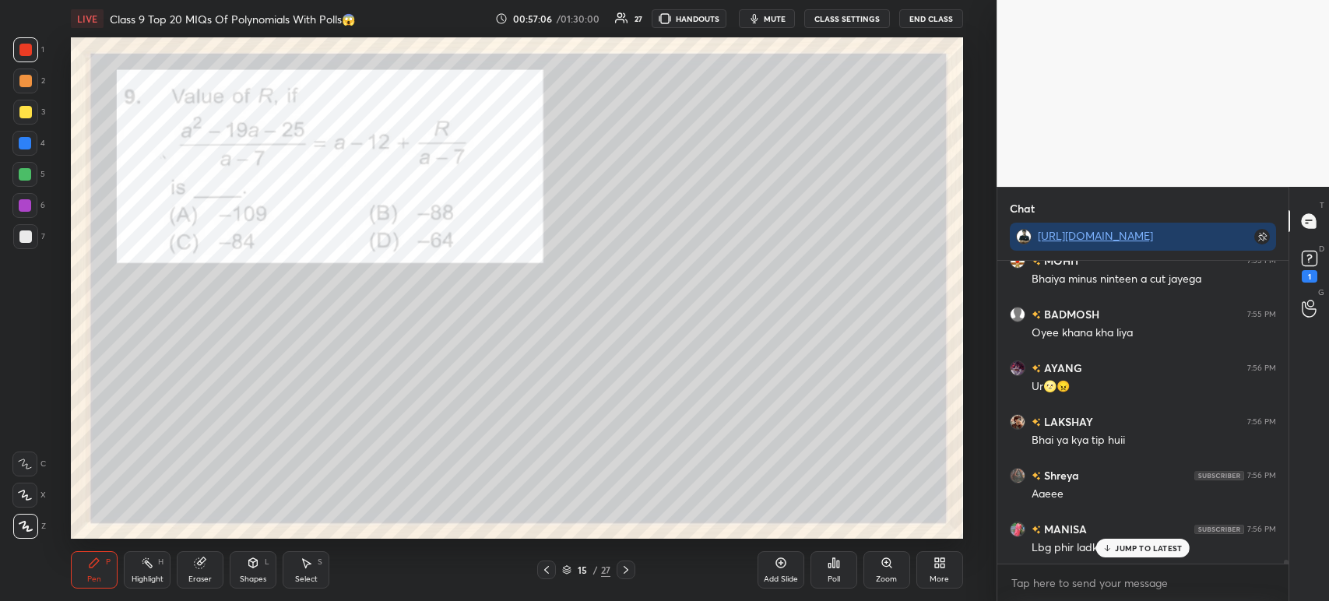
scroll to position [22126, 0]
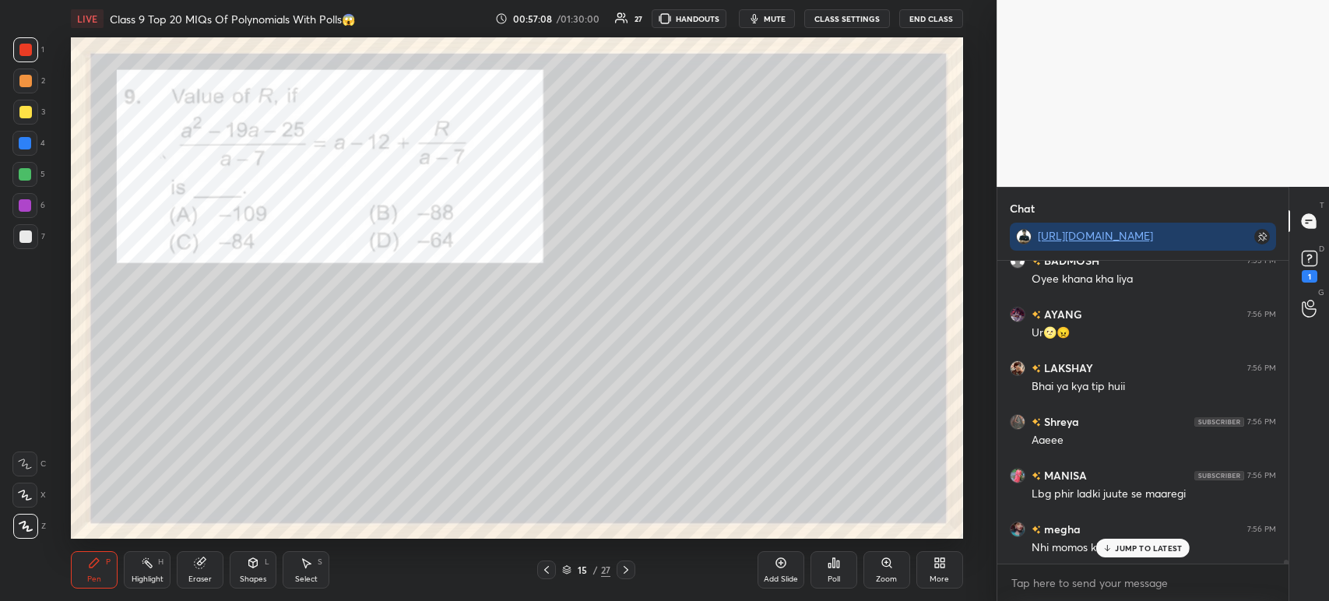
click at [26, 229] on div at bounding box center [25, 236] width 25 height 25
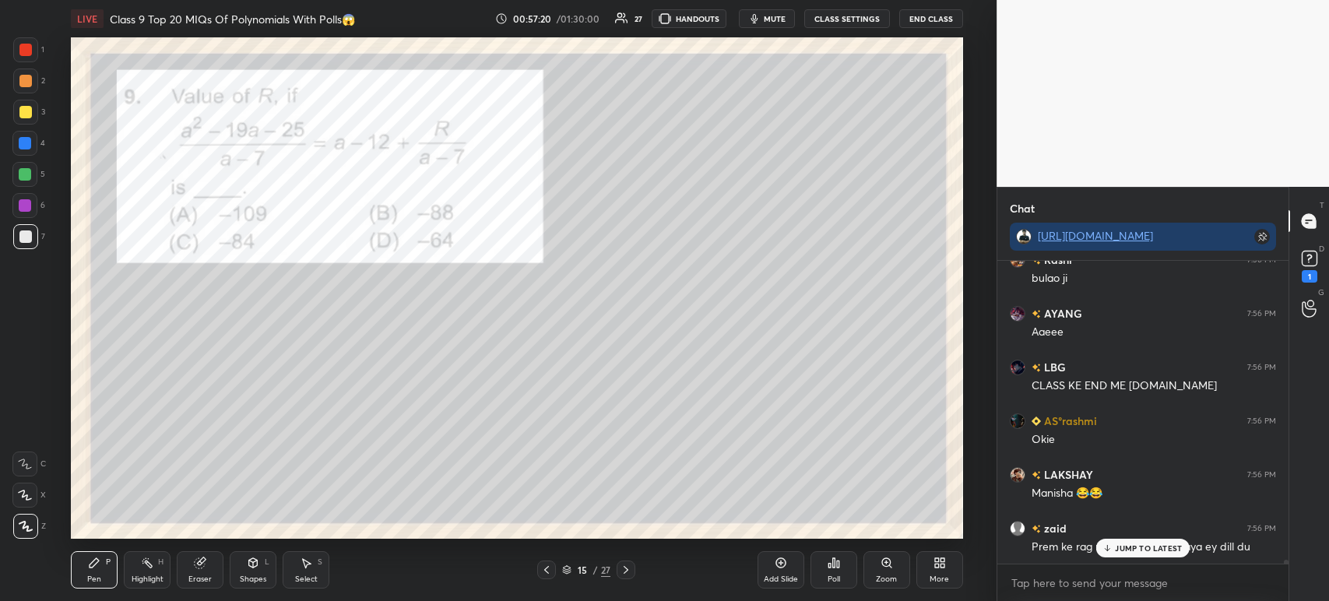
scroll to position [22502, 0]
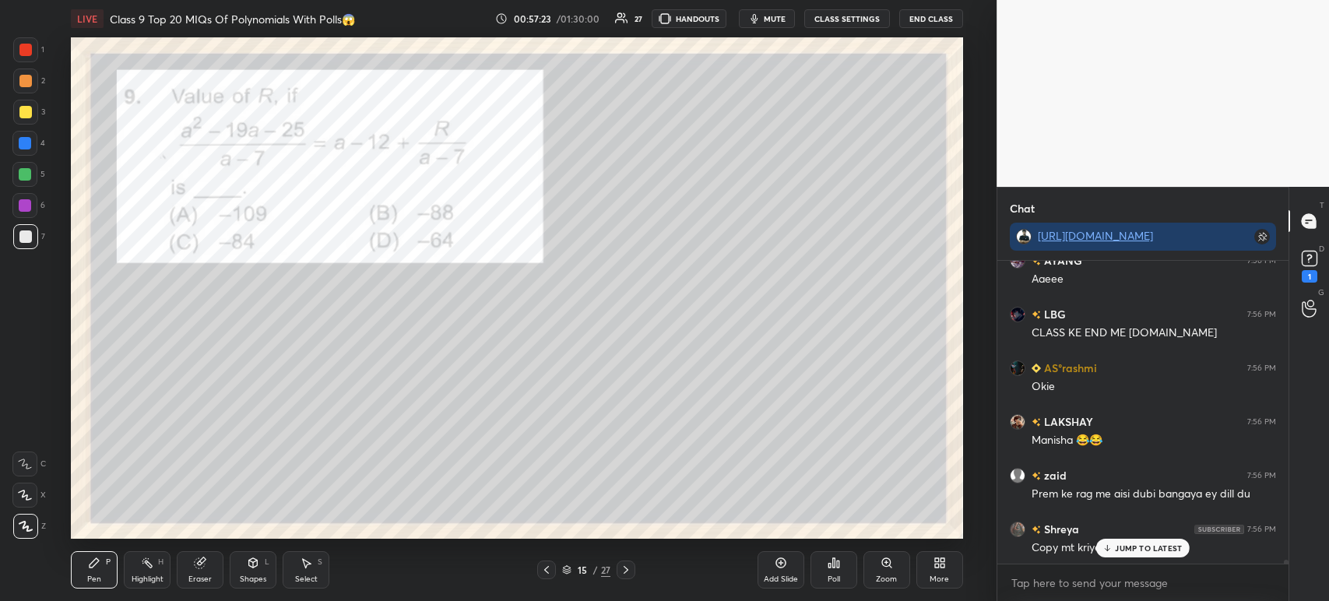
click at [21, 35] on div "1 2 3 4 5 6 7 C X Z C X Z E E Erase all H H LIVE Class 9 Top 20 MIQs Of Polynom…" at bounding box center [492, 300] width 984 height 601
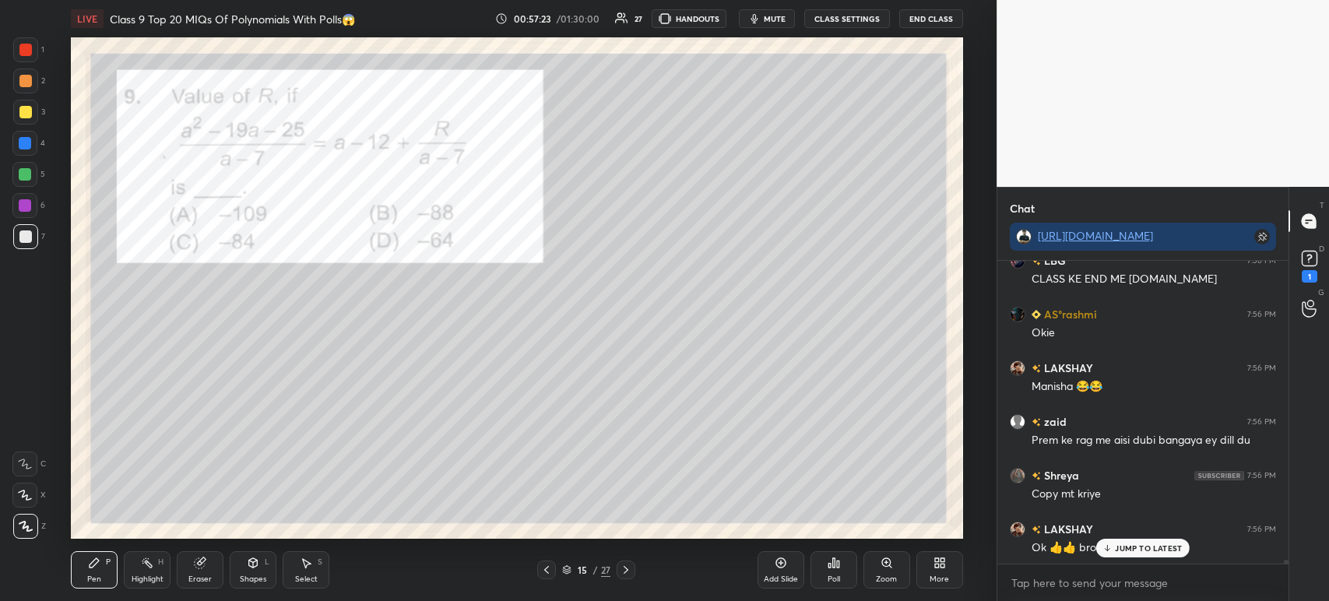
click at [23, 54] on div at bounding box center [25, 50] width 12 height 12
click at [628, 567] on icon at bounding box center [626, 570] width 12 height 12
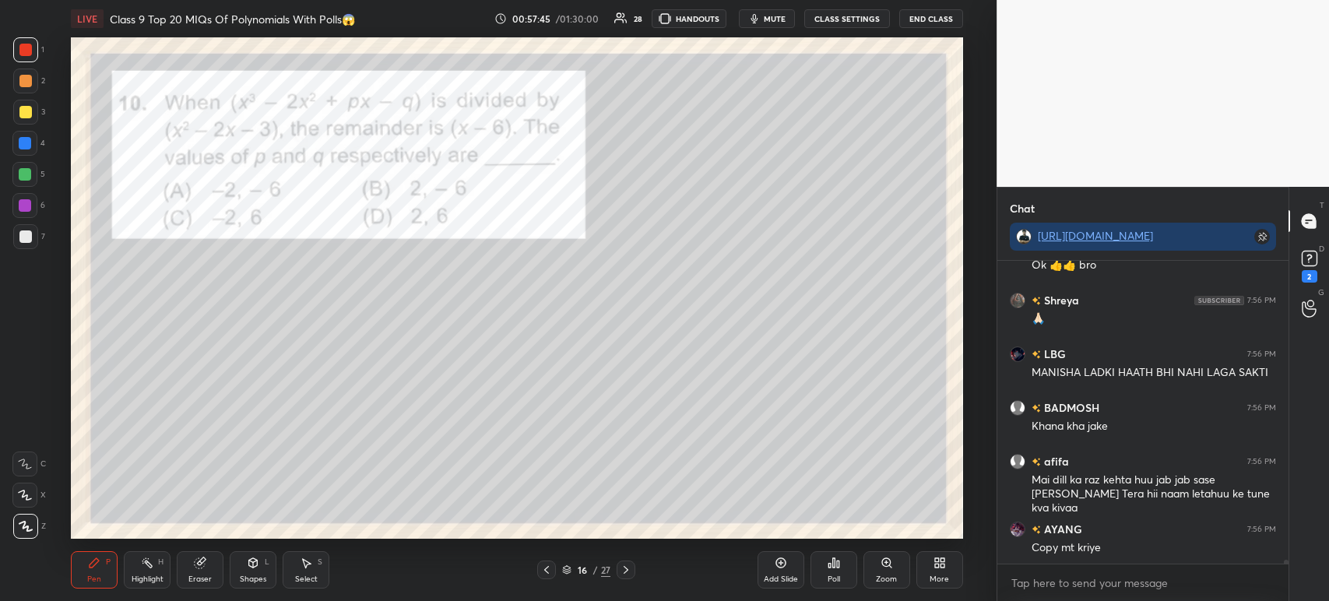
scroll to position [22892, 0]
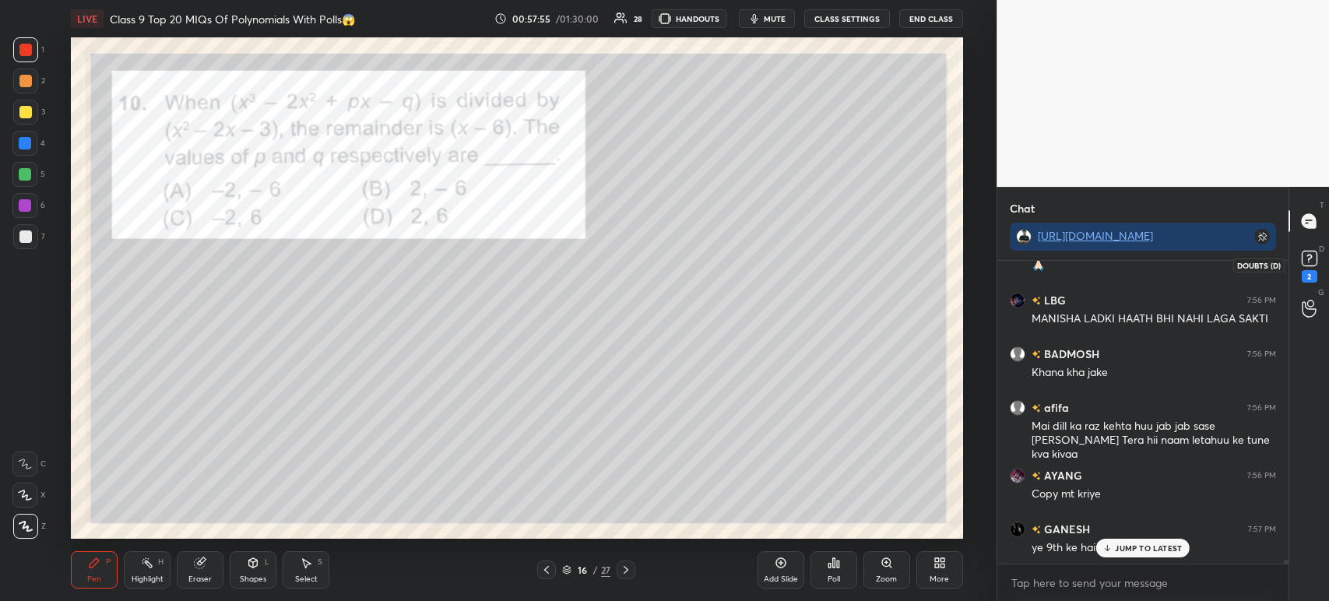
click at [1319, 258] on icon at bounding box center [1309, 258] width 23 height 23
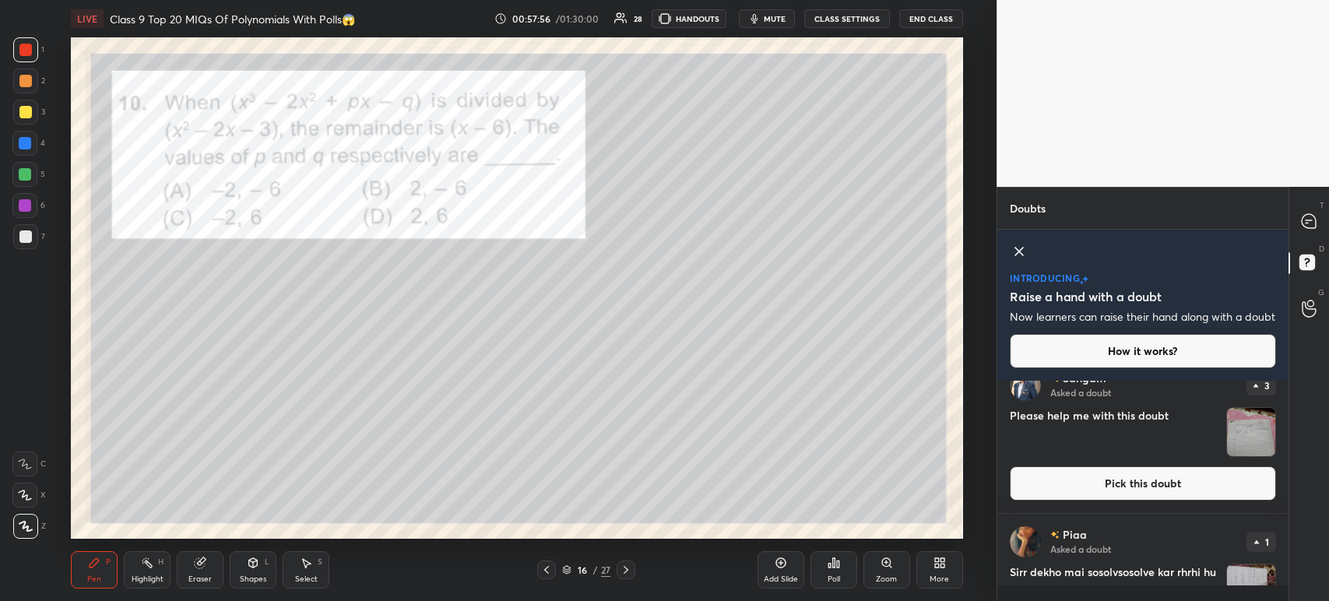
scroll to position [26, 0]
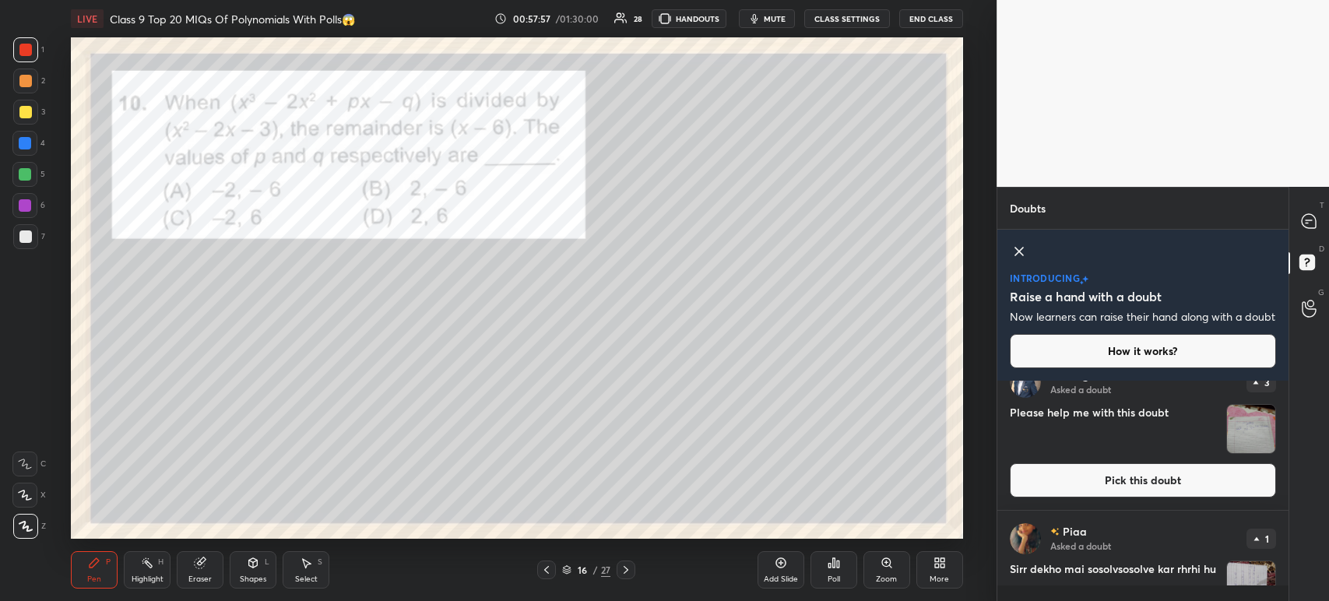
click at [1258, 439] on img "grid" at bounding box center [1251, 429] width 48 height 48
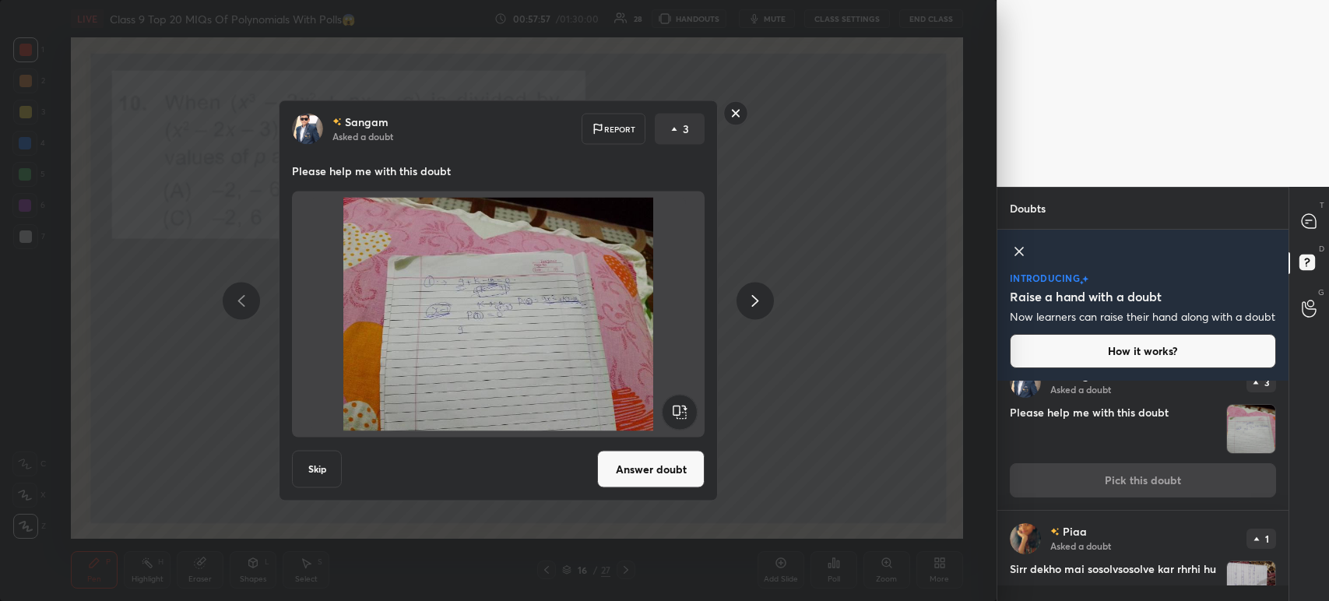
scroll to position [0, 0]
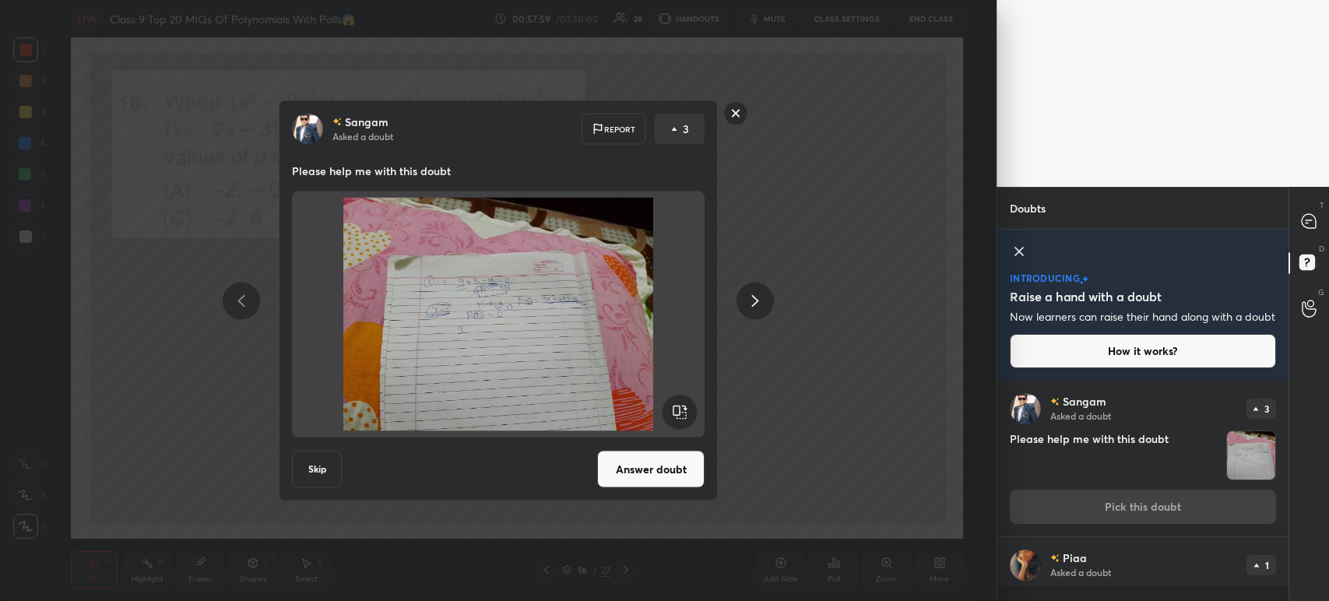
click at [736, 123] on rect at bounding box center [736, 113] width 24 height 24
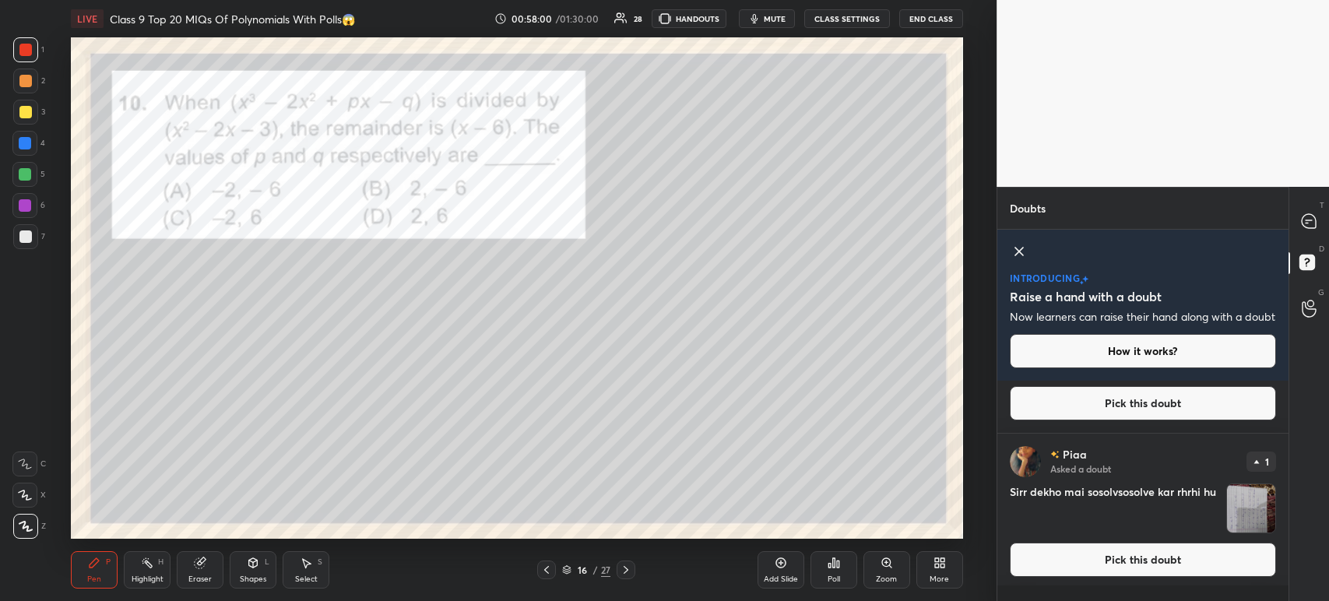
scroll to position [117, 0]
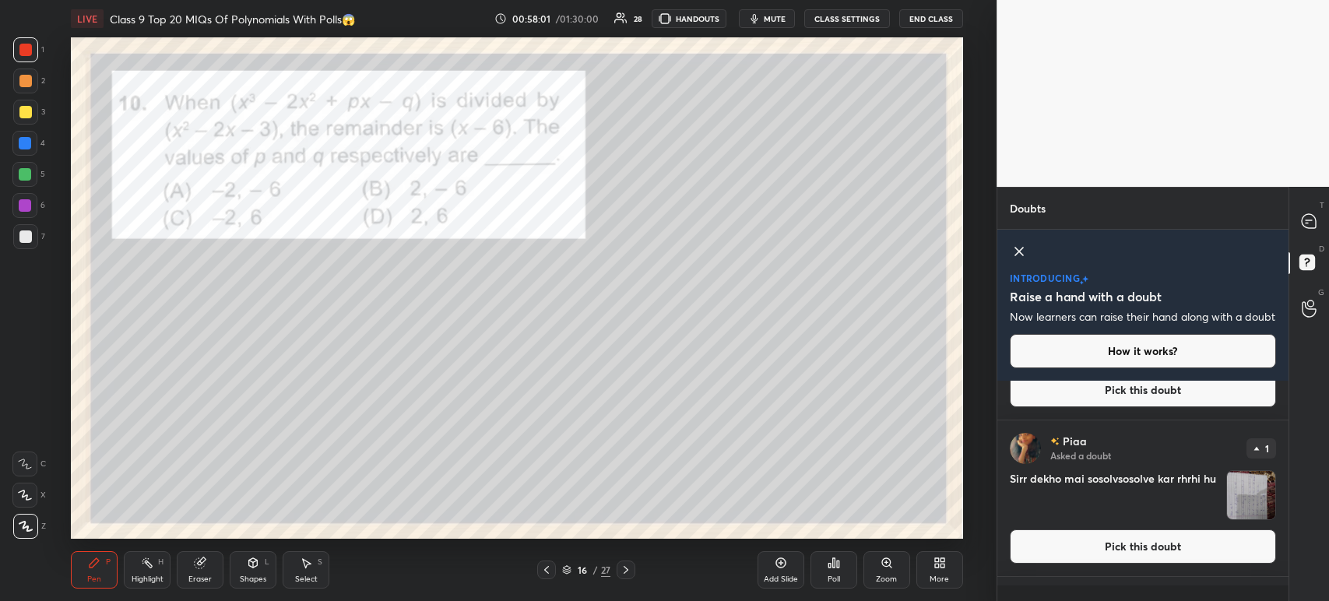
click at [1219, 506] on div "Sirr dekho mai sosolvsosolve kar rhrhi hu" at bounding box center [1143, 495] width 266 height 50
click at [1228, 512] on img "grid" at bounding box center [1251, 495] width 48 height 48
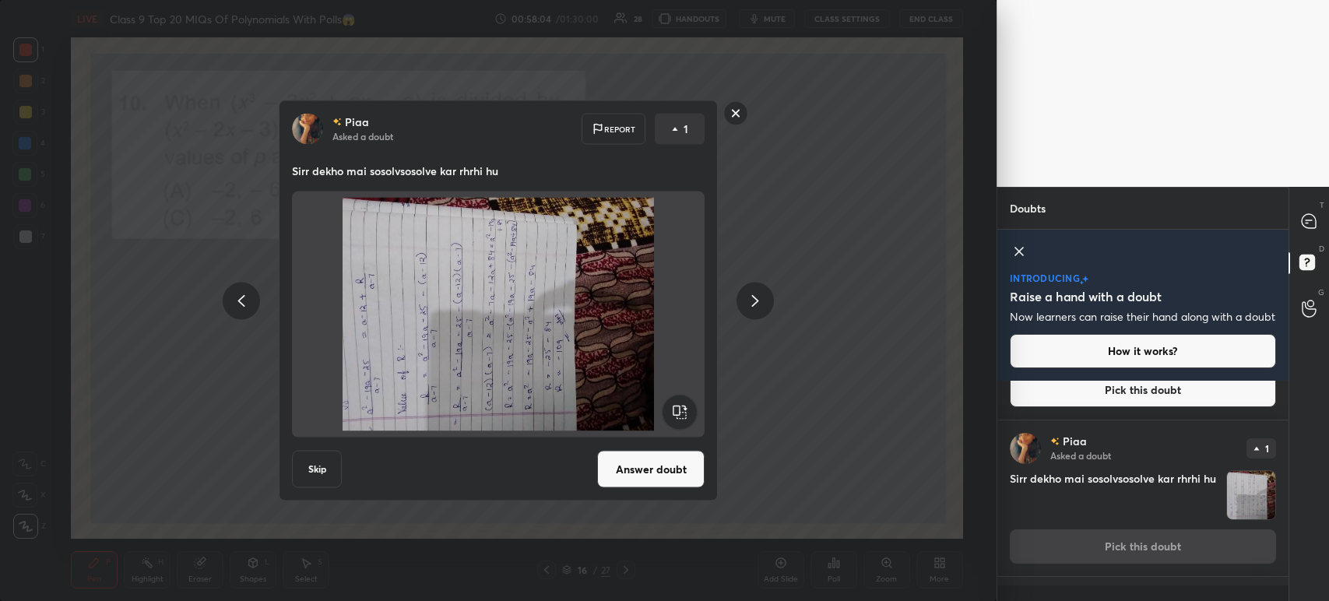
click at [730, 118] on rect at bounding box center [736, 113] width 24 height 24
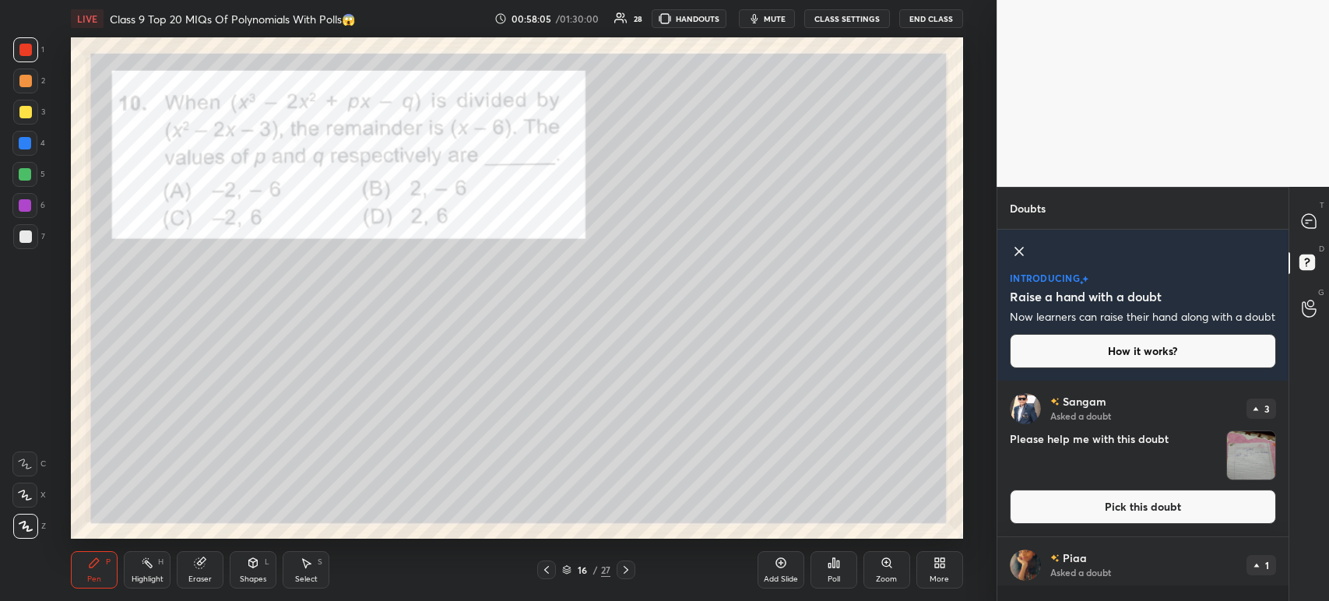
click at [1319, 239] on div "T Messages (T)" at bounding box center [1309, 221] width 40 height 44
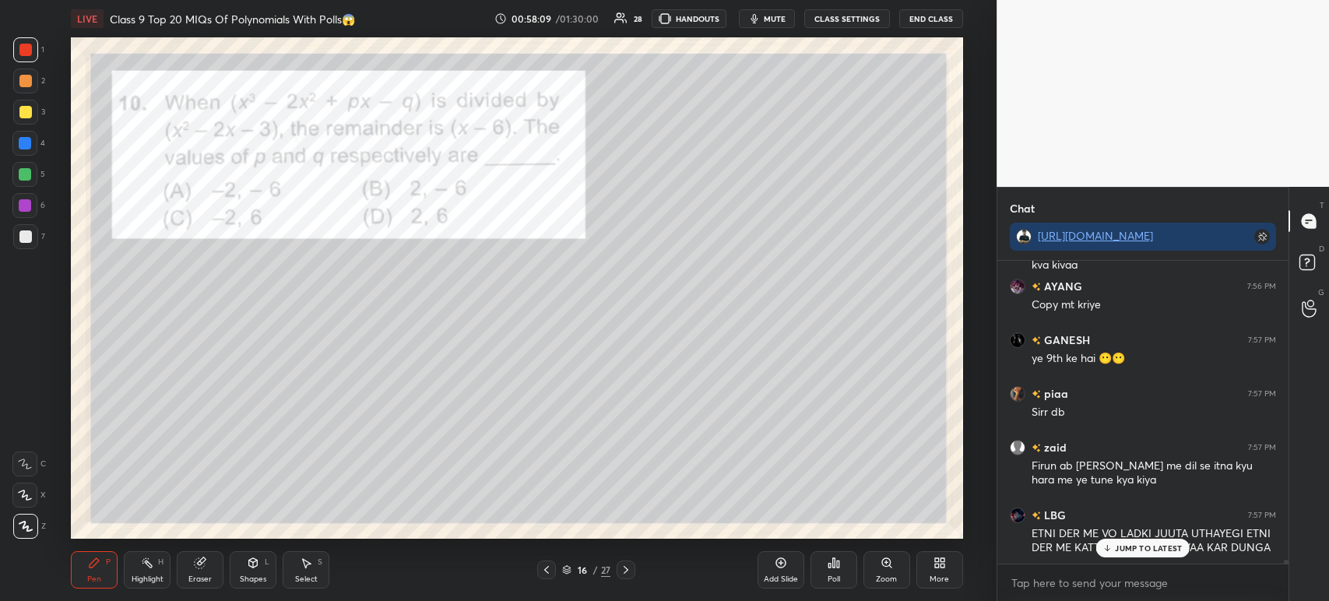
scroll to position [23470, 0]
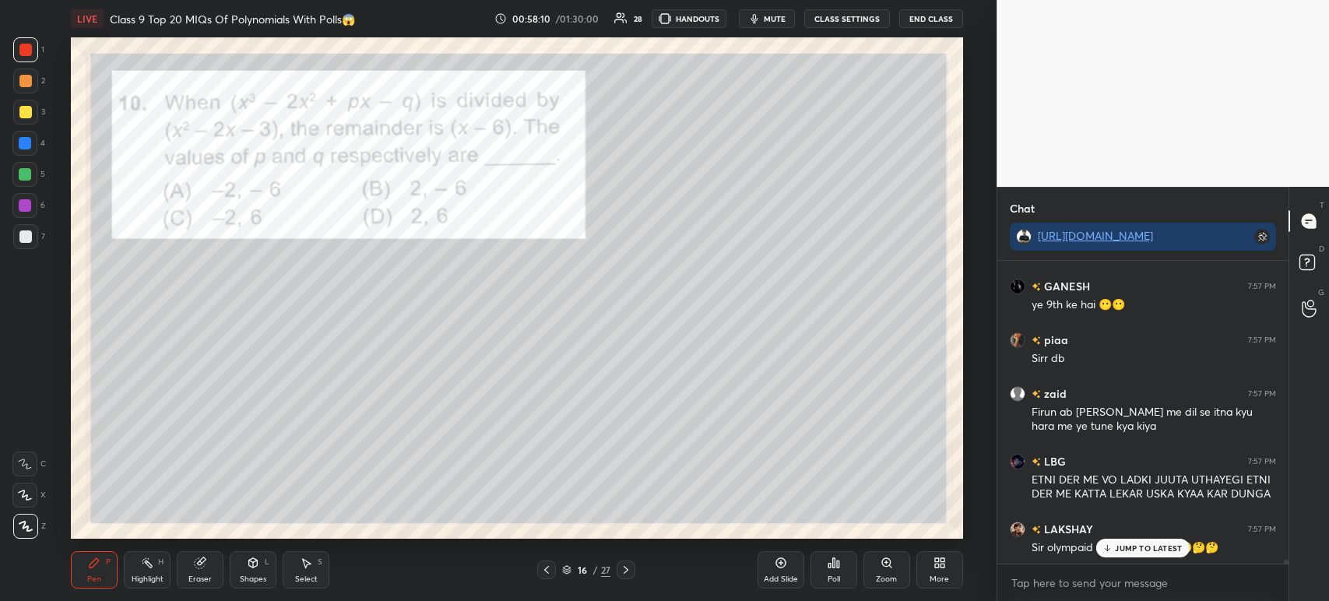
click at [35, 114] on div at bounding box center [25, 112] width 25 height 25
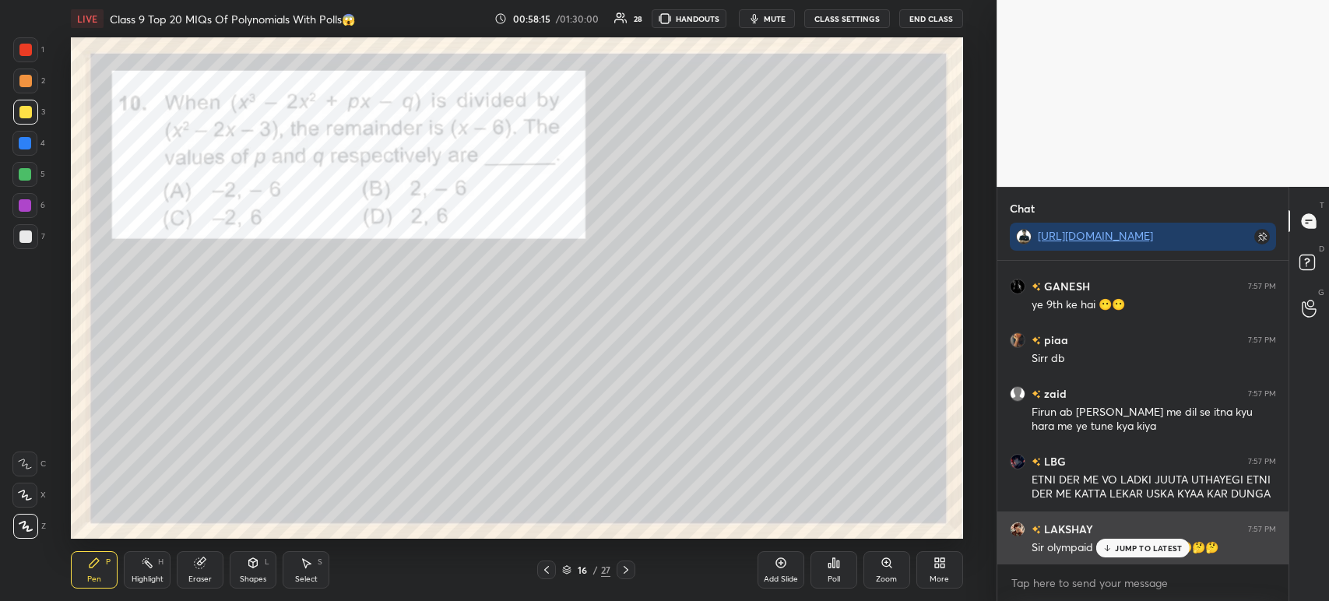
click at [1119, 555] on div "JUMP TO LATEST" at bounding box center [1142, 548] width 93 height 19
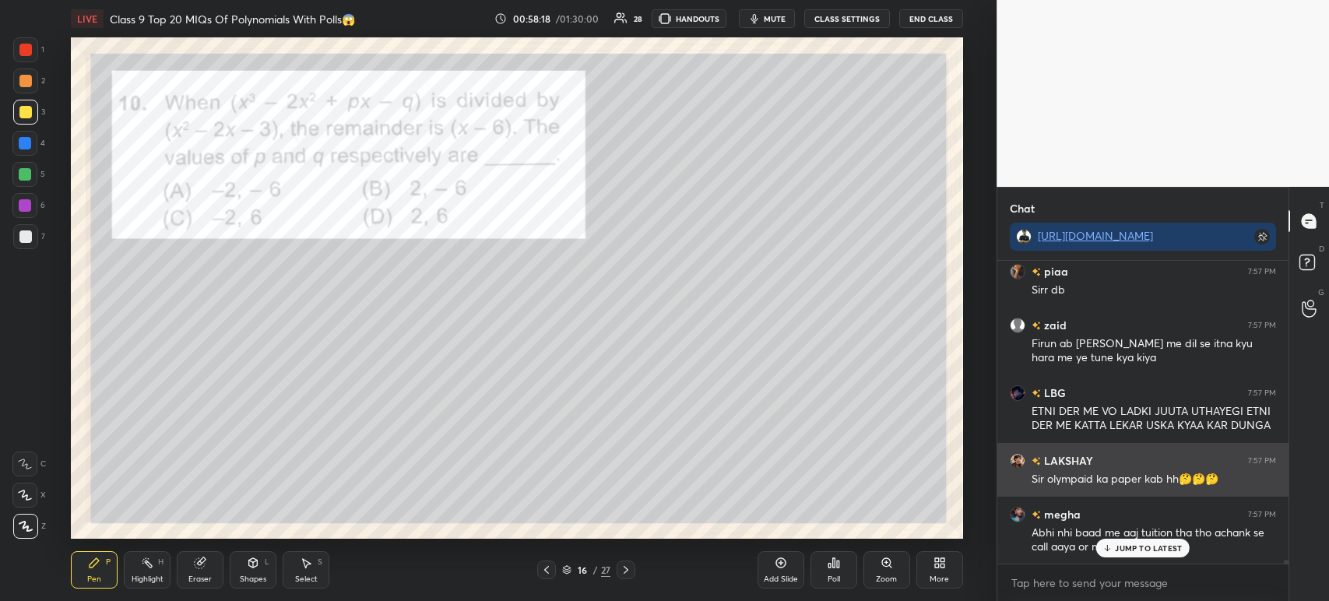
scroll to position [23592, 0]
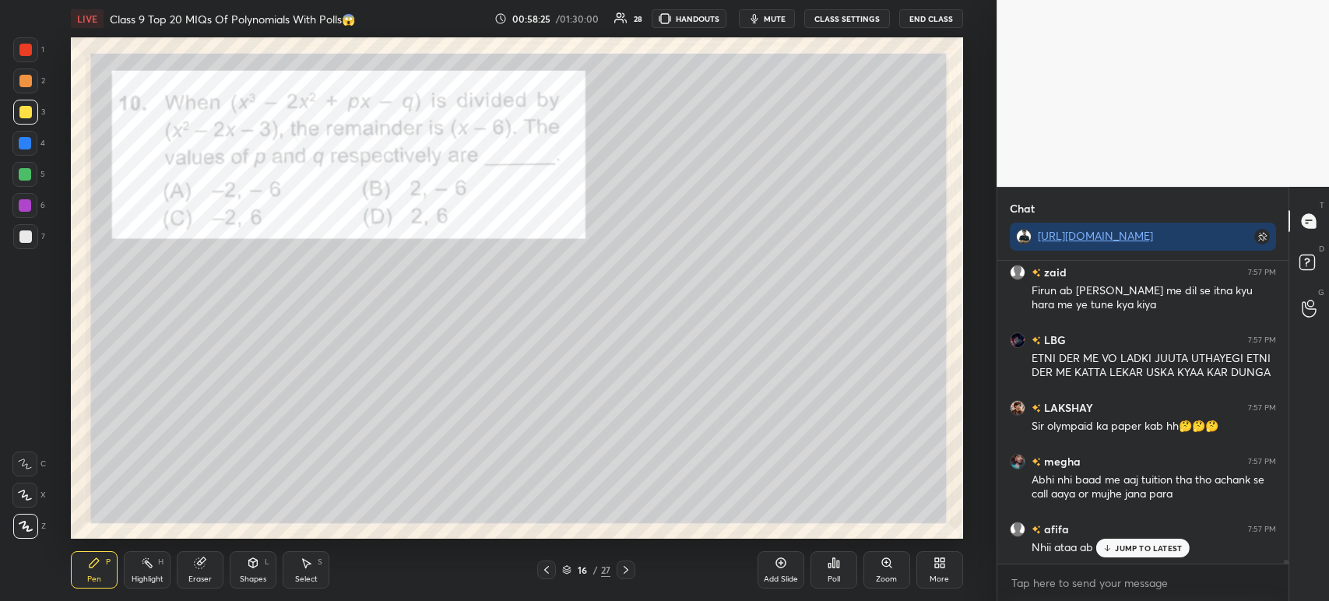
click at [828, 564] on icon at bounding box center [829, 566] width 2 height 4
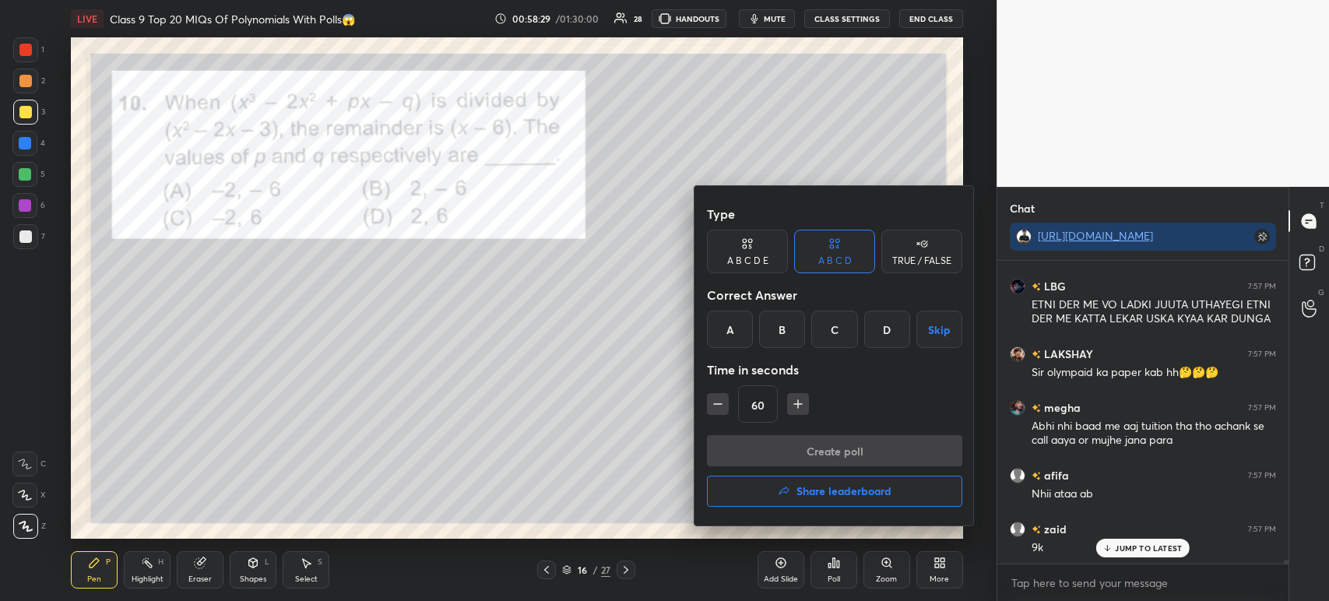
scroll to position [23661, 0]
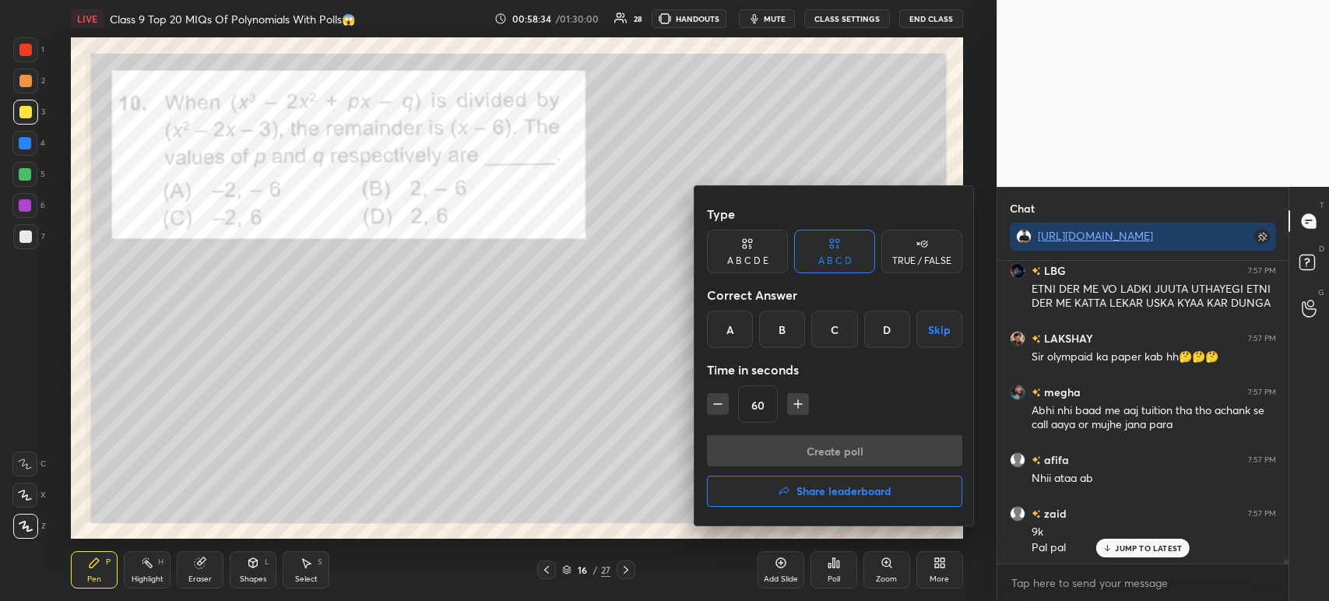
click at [847, 331] on div "C" at bounding box center [834, 329] width 46 height 37
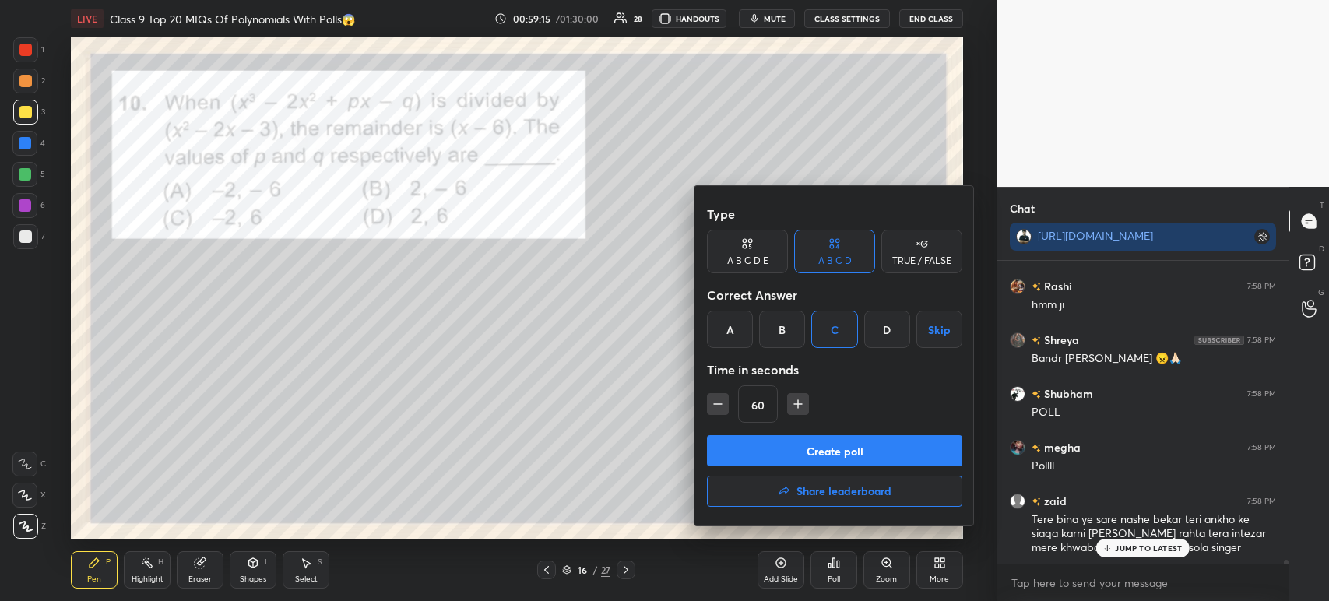
scroll to position [25197, 0]
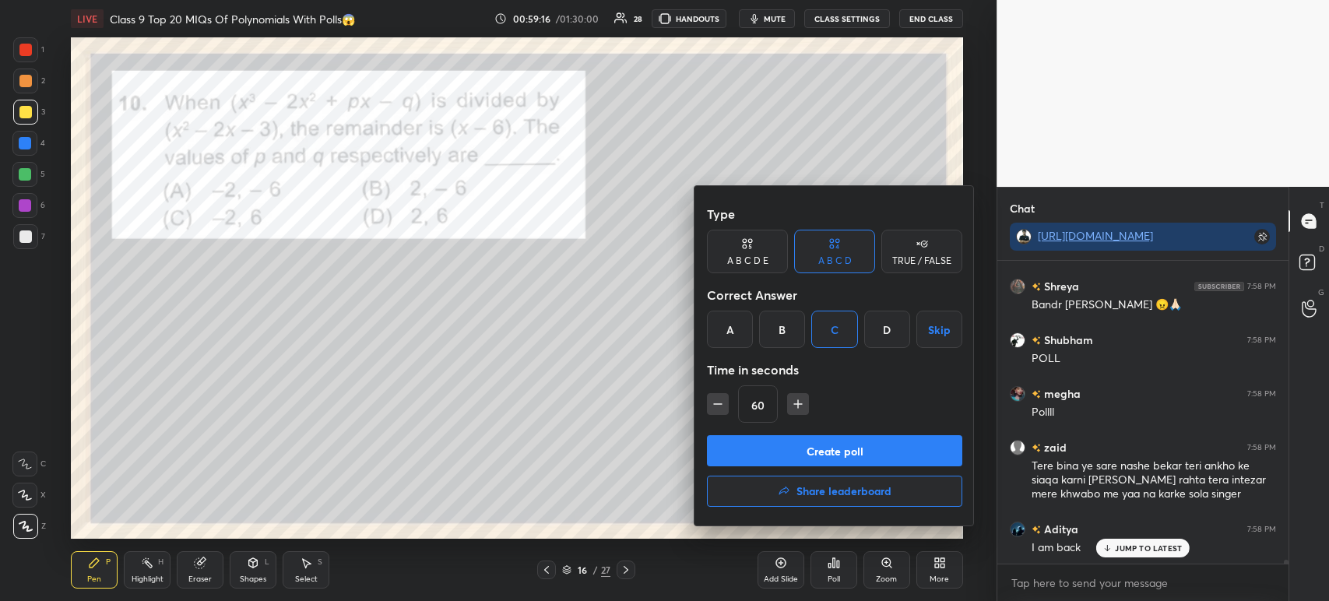
click at [741, 458] on button "Create poll" at bounding box center [834, 450] width 255 height 31
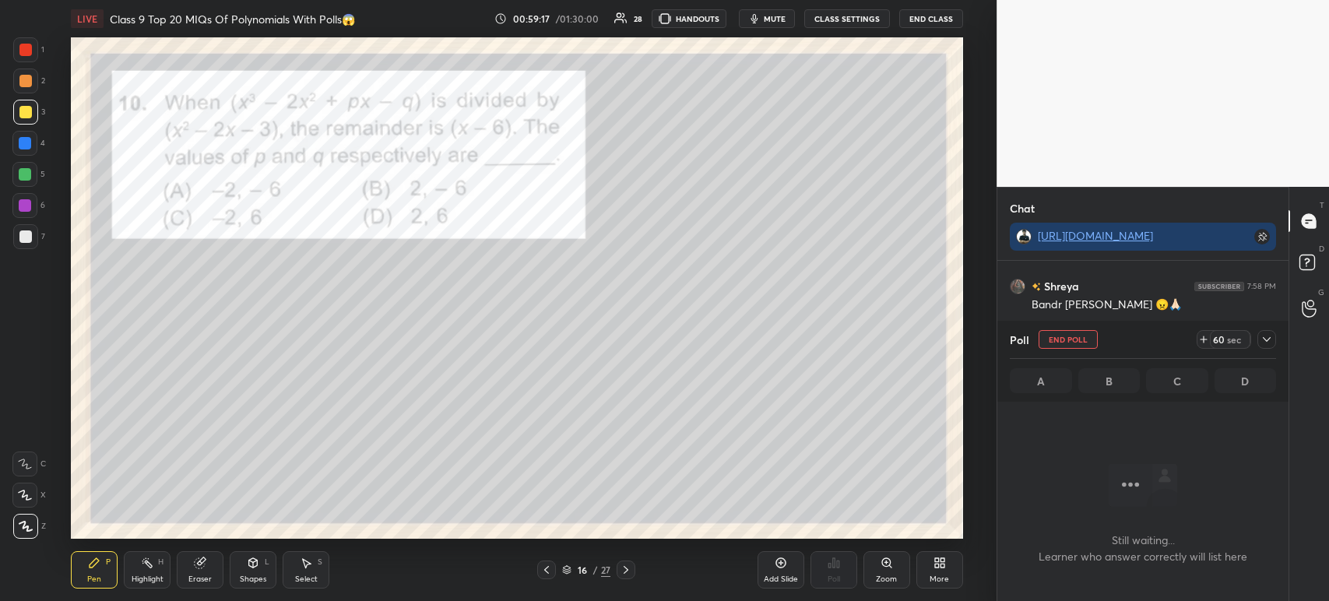
scroll to position [25332, 0]
click at [1269, 344] on icon at bounding box center [1266, 339] width 12 height 12
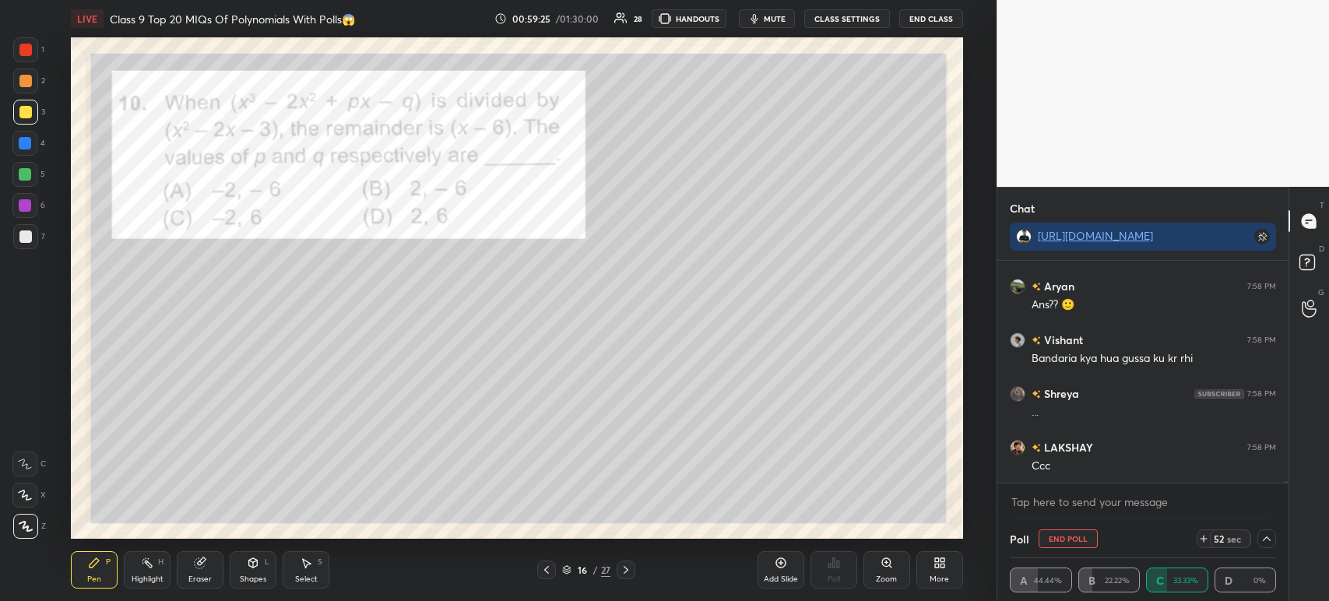
click at [19, 235] on div at bounding box center [25, 236] width 12 height 12
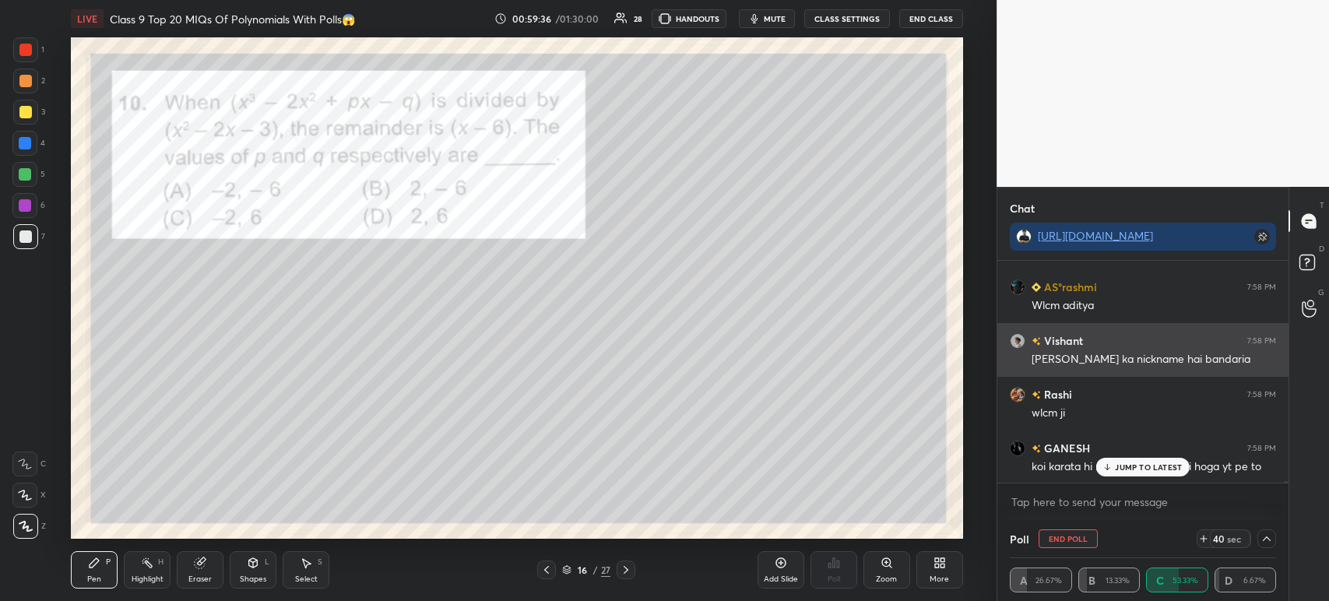
click at [1128, 338] on div "Vishant 7:58 PM" at bounding box center [1143, 340] width 266 height 16
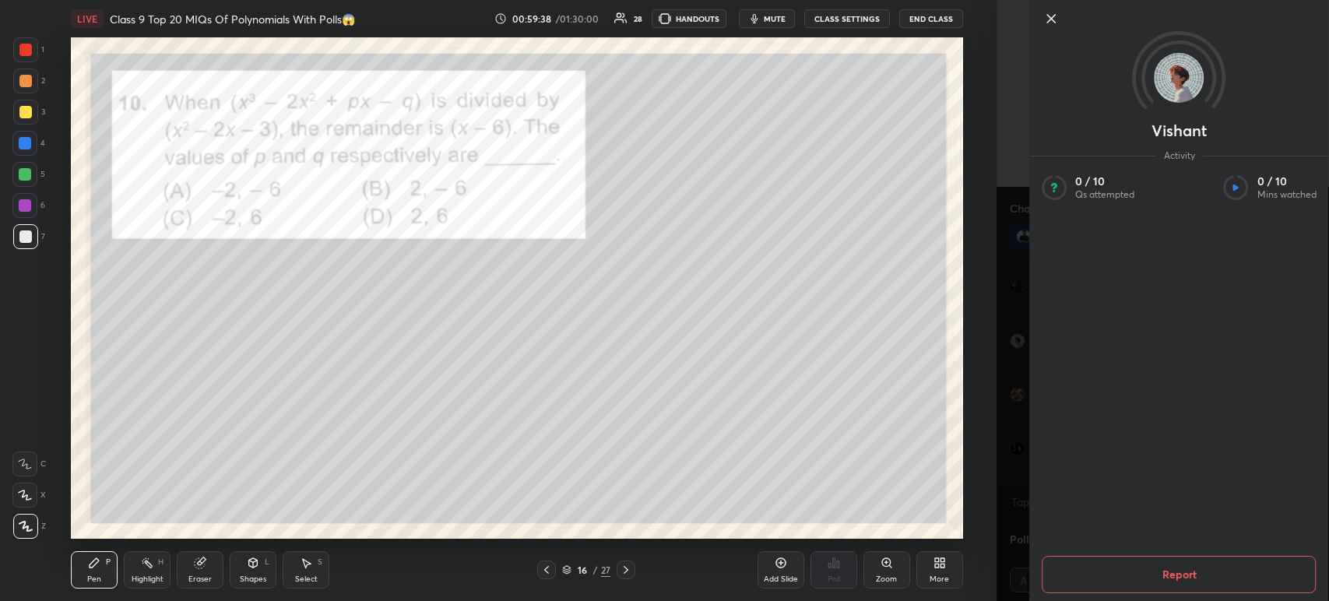
click at [1049, 23] on icon at bounding box center [1050, 18] width 19 height 19
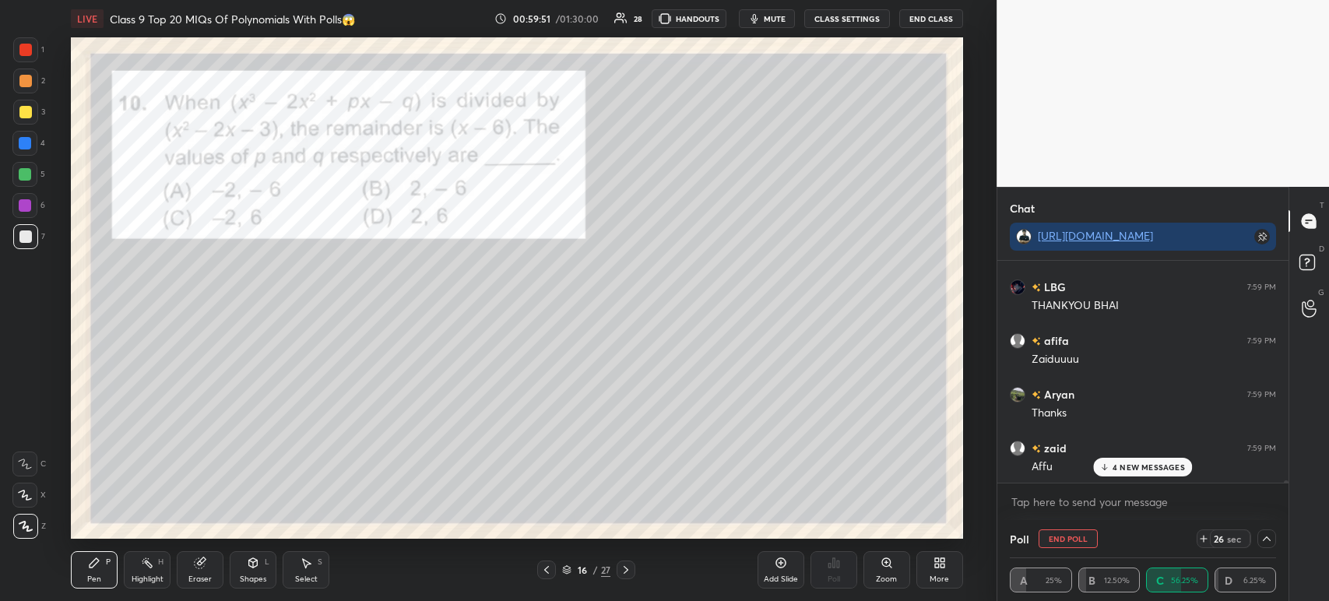
scroll to position [26152, 0]
click at [17, 117] on div at bounding box center [25, 112] width 25 height 25
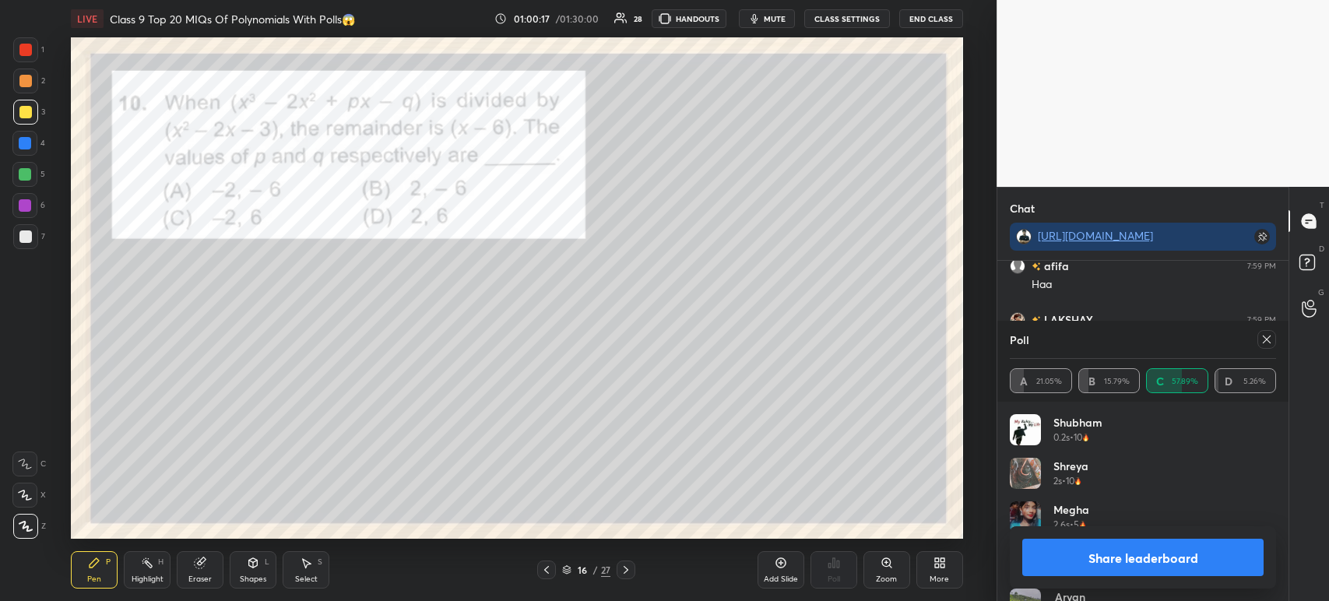
scroll to position [182, 262]
click at [1077, 546] on button "Share leaderboard" at bounding box center [1142, 557] width 241 height 37
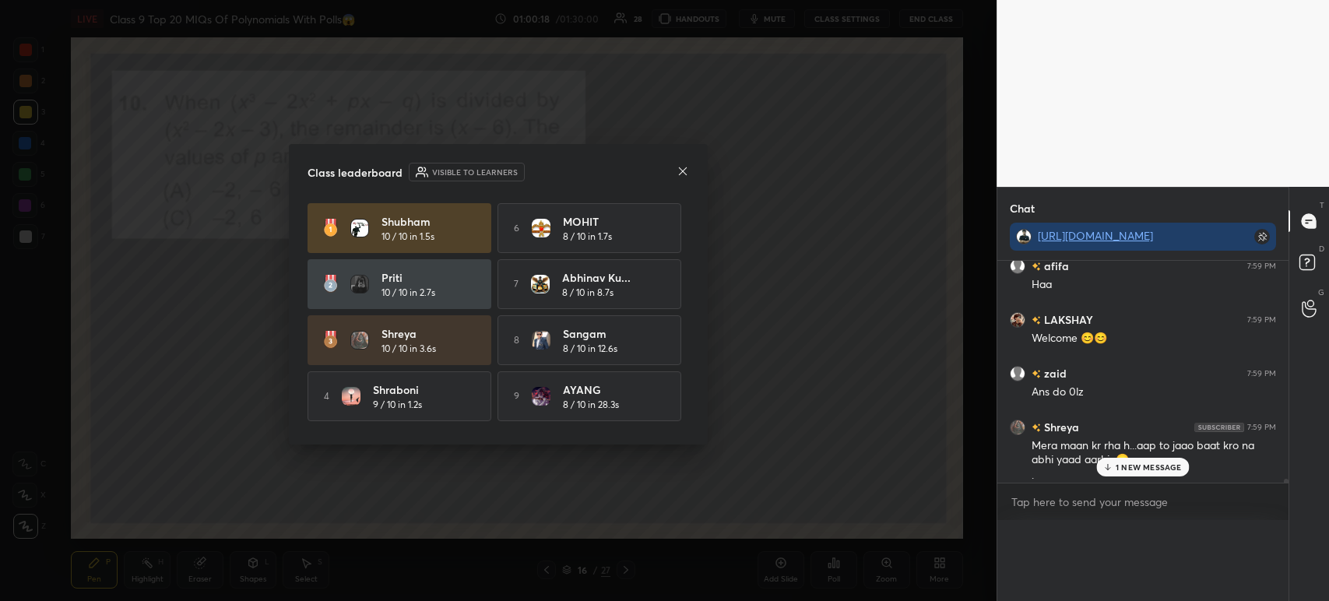
scroll to position [0, 5]
click at [683, 174] on icon at bounding box center [682, 171] width 12 height 12
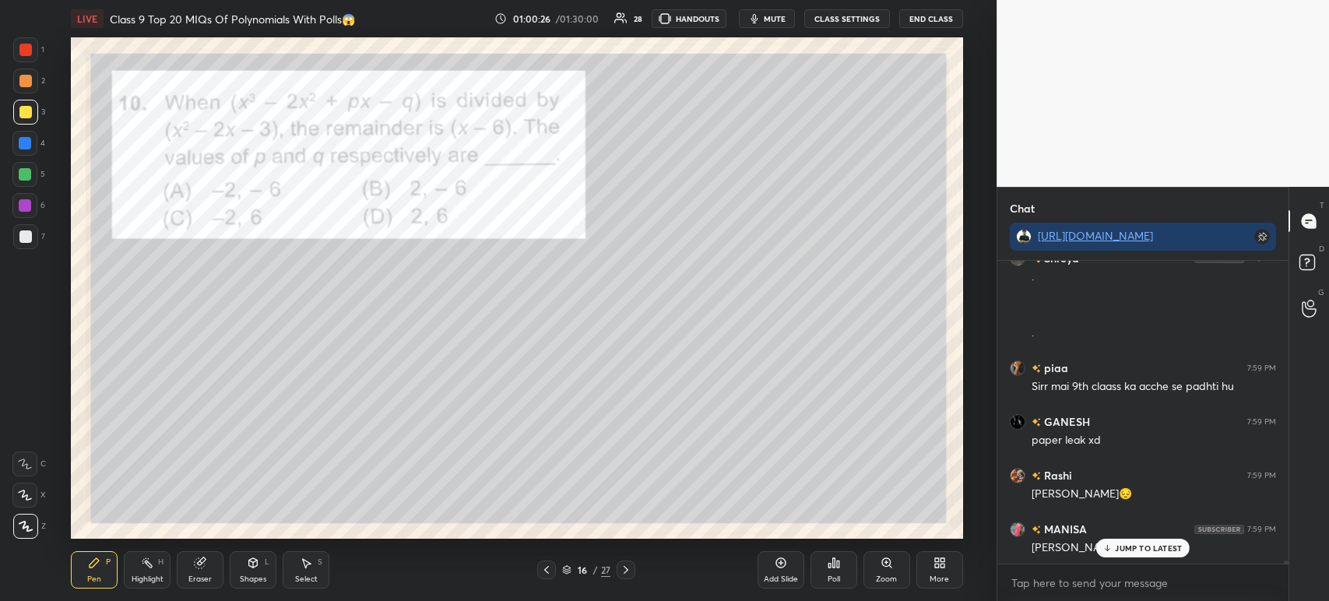
click at [21, 81] on div at bounding box center [25, 81] width 12 height 12
click at [26, 44] on div at bounding box center [25, 50] width 12 height 12
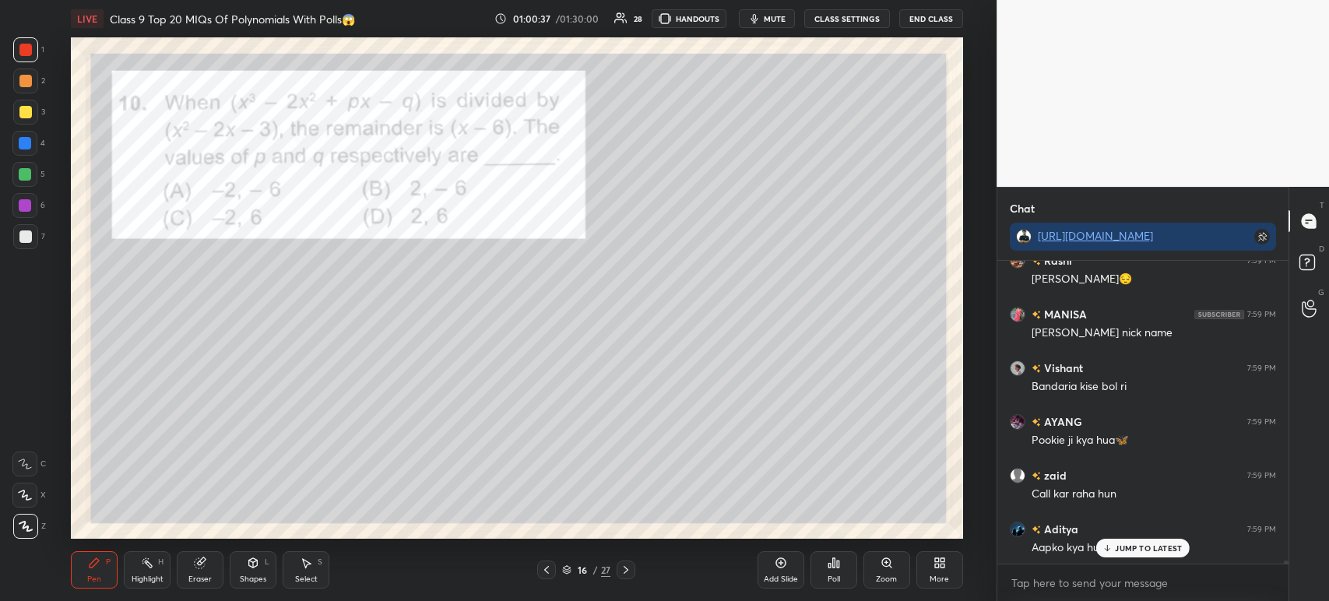
click at [30, 241] on div at bounding box center [25, 236] width 12 height 12
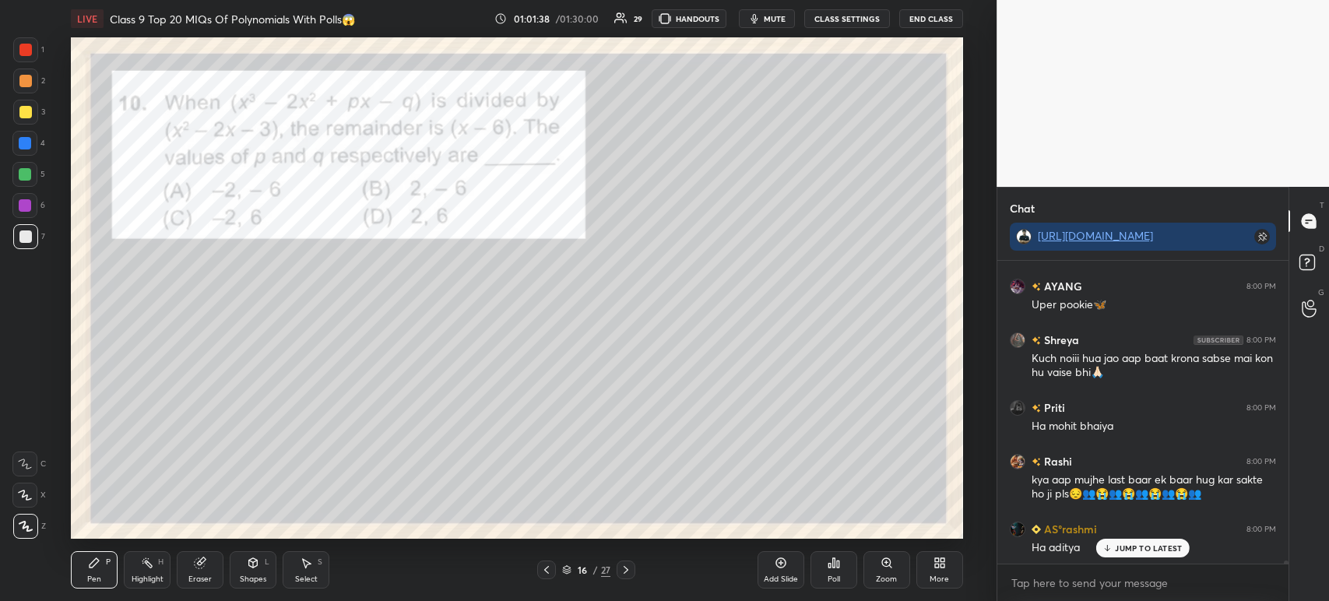
scroll to position [28821, 0]
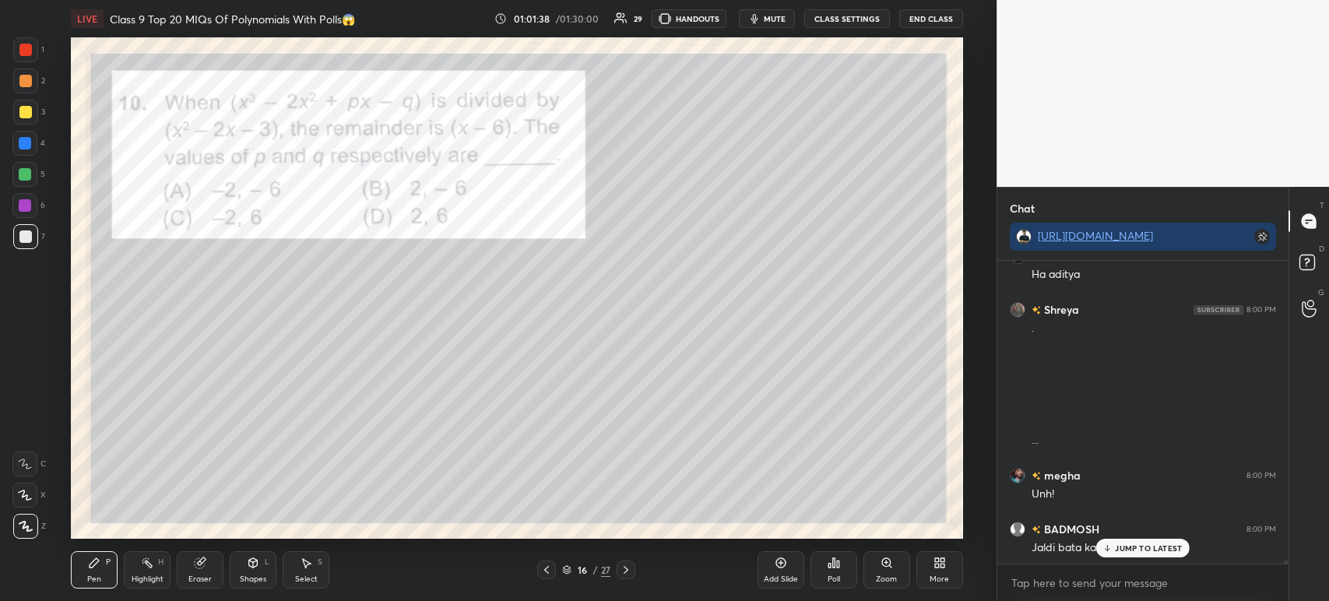
click at [200, 567] on icon at bounding box center [200, 563] width 10 height 10
click at [96, 575] on div "Pen" at bounding box center [94, 579] width 14 height 8
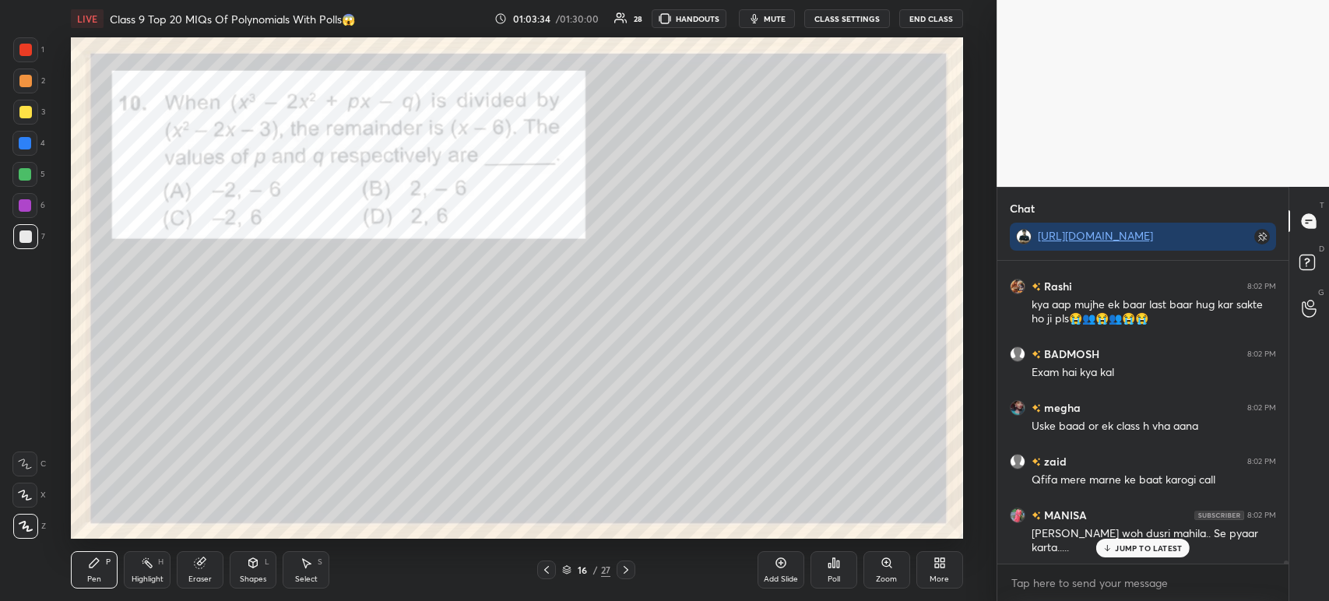
scroll to position [31852, 0]
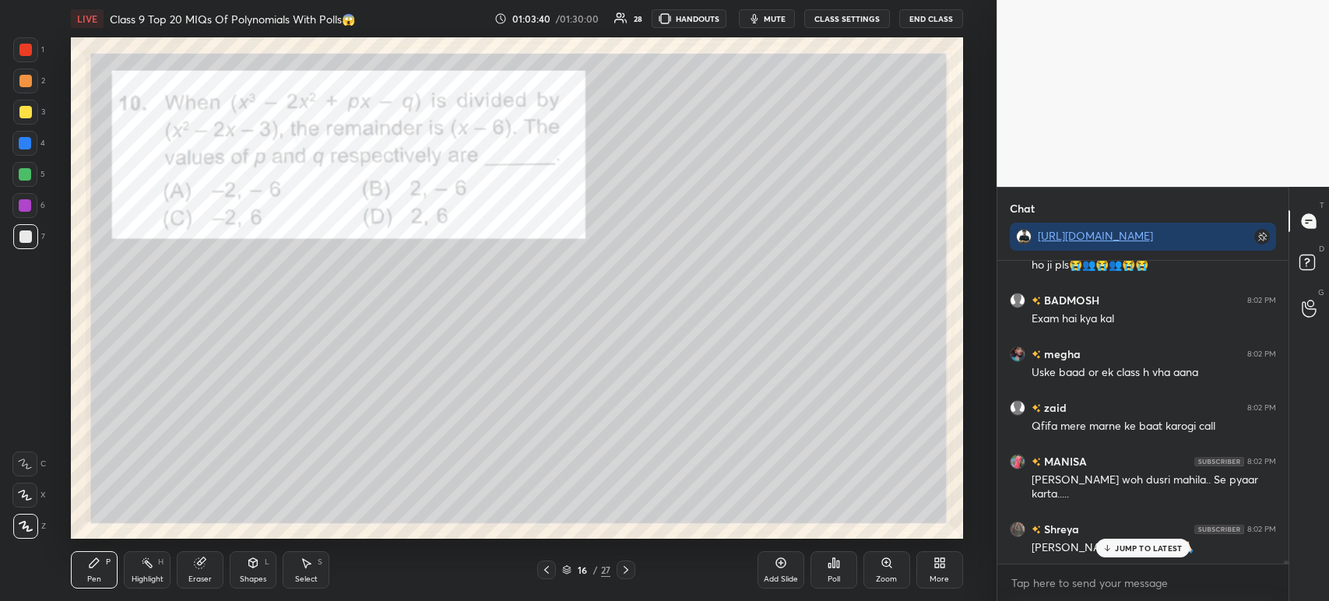
click at [37, 54] on div at bounding box center [25, 49] width 25 height 25
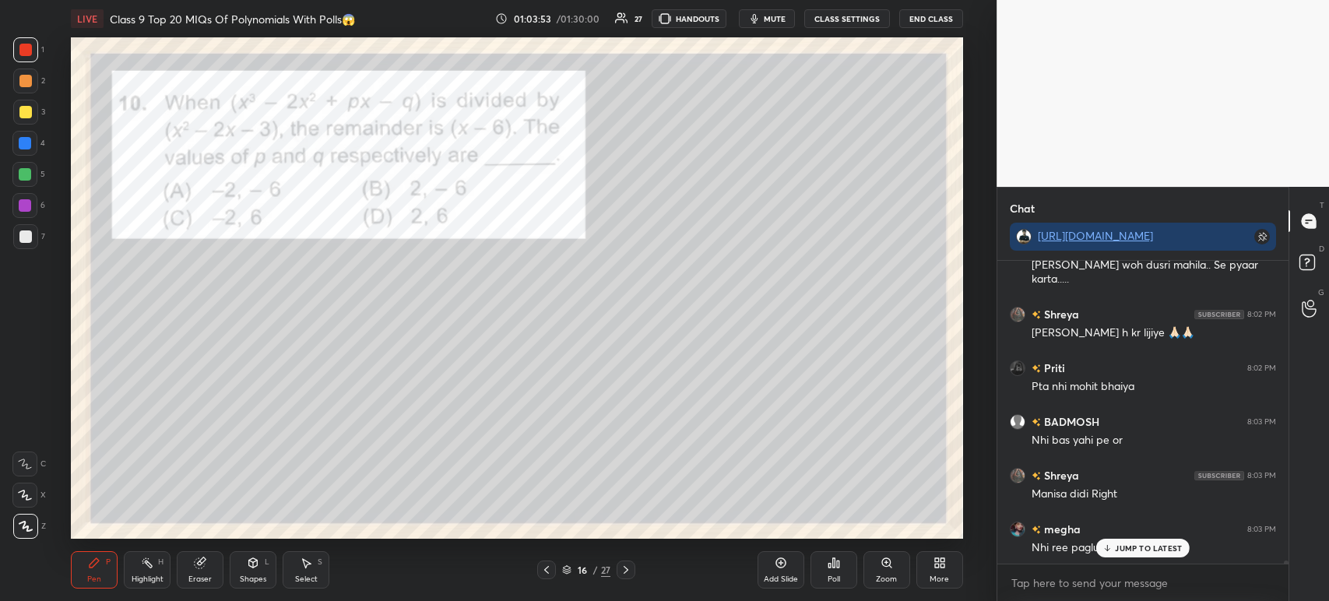
scroll to position [32120, 0]
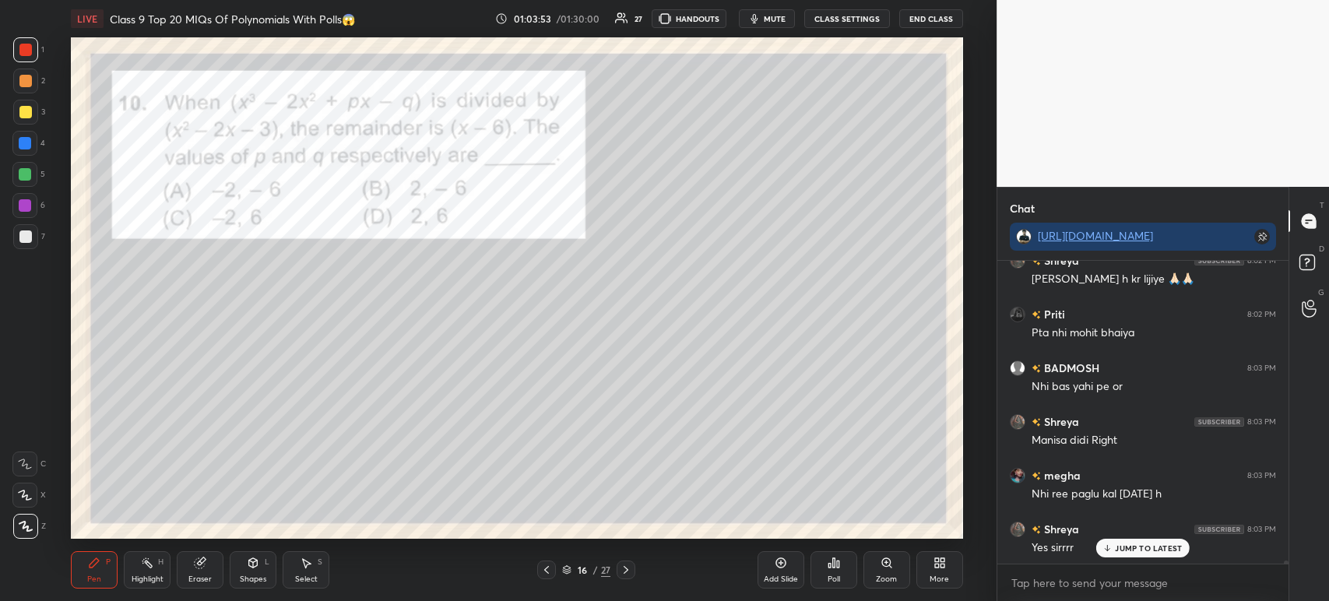
click at [622, 570] on icon at bounding box center [626, 570] width 12 height 12
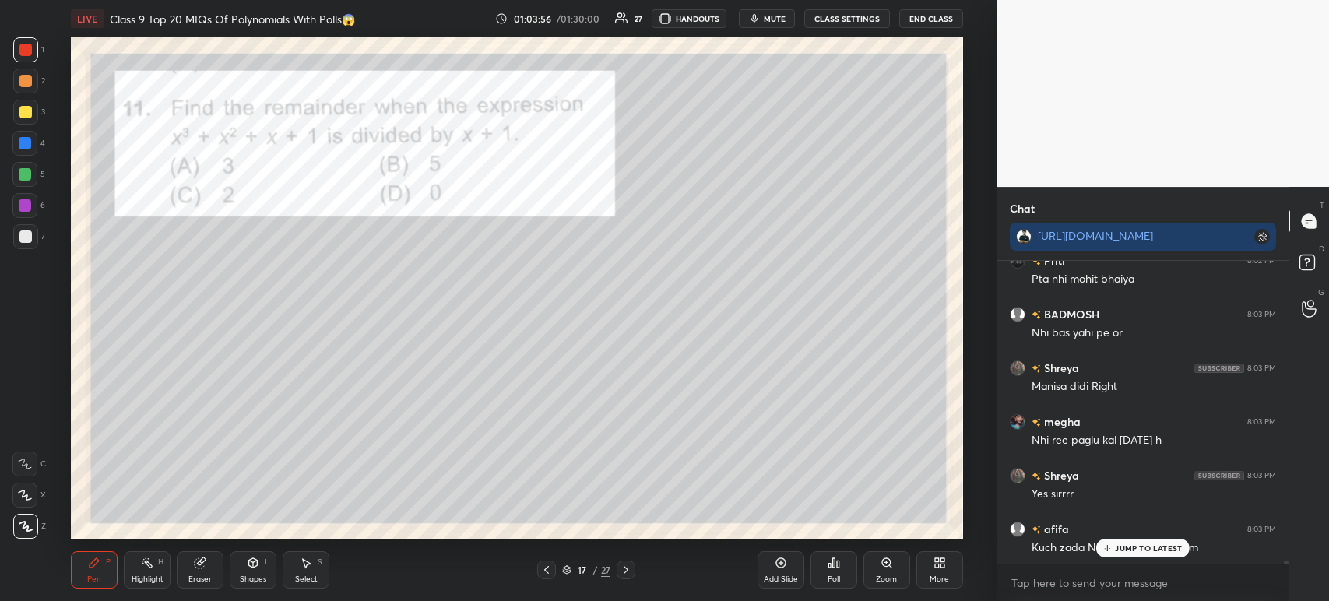
scroll to position [32228, 0]
click at [623, 568] on icon at bounding box center [626, 570] width 12 height 12
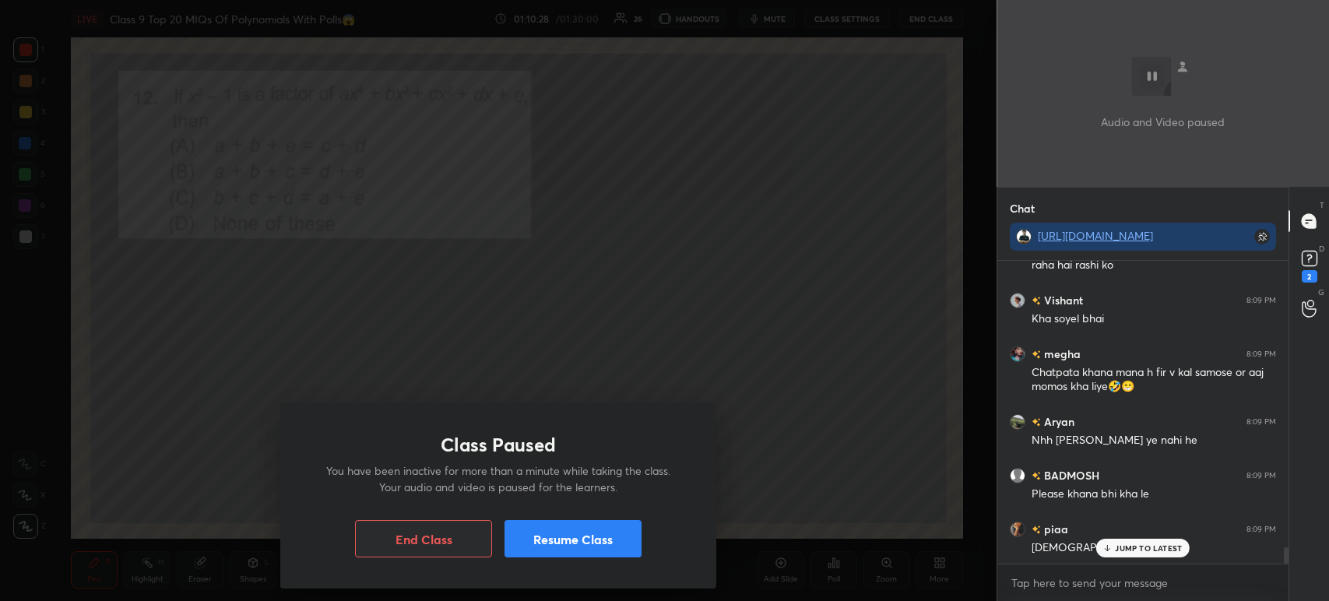
scroll to position [5260, 0]
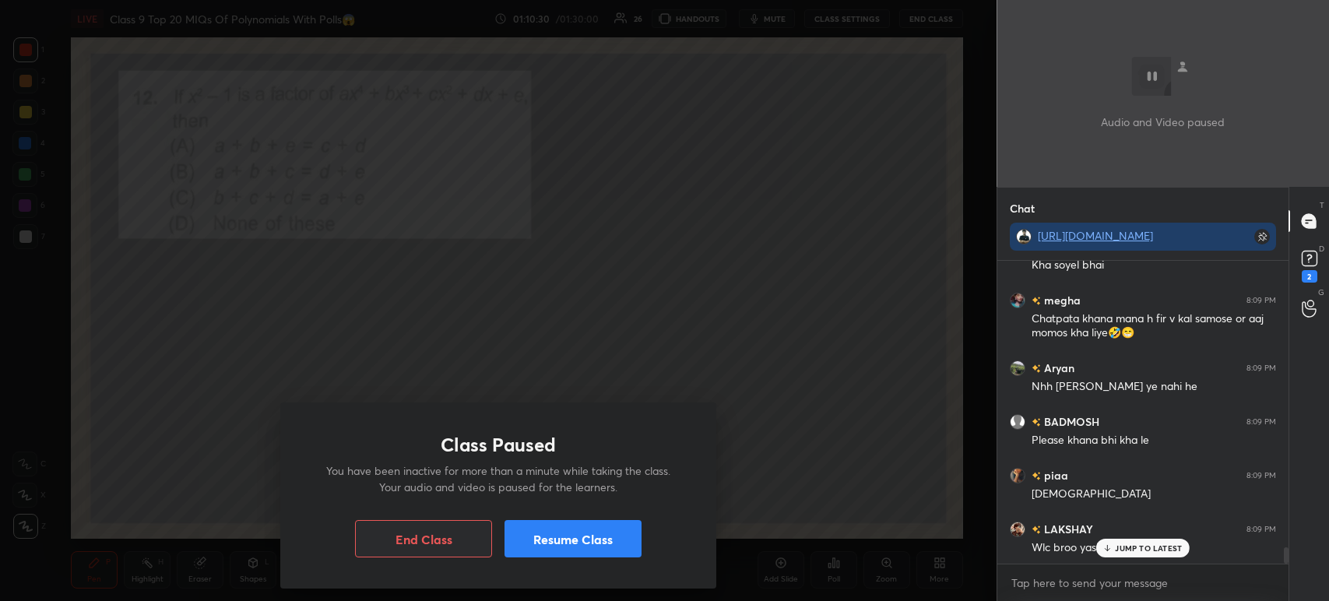
click at [539, 552] on button "Resume Class" at bounding box center [572, 538] width 137 height 37
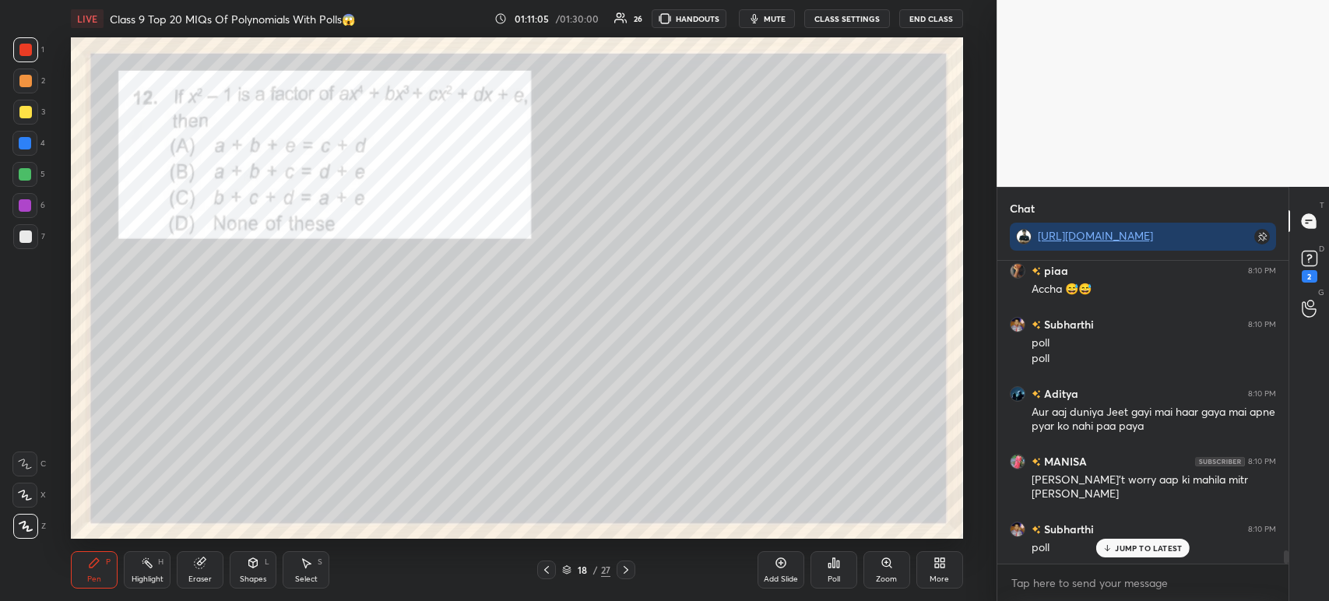
scroll to position [6601, 0]
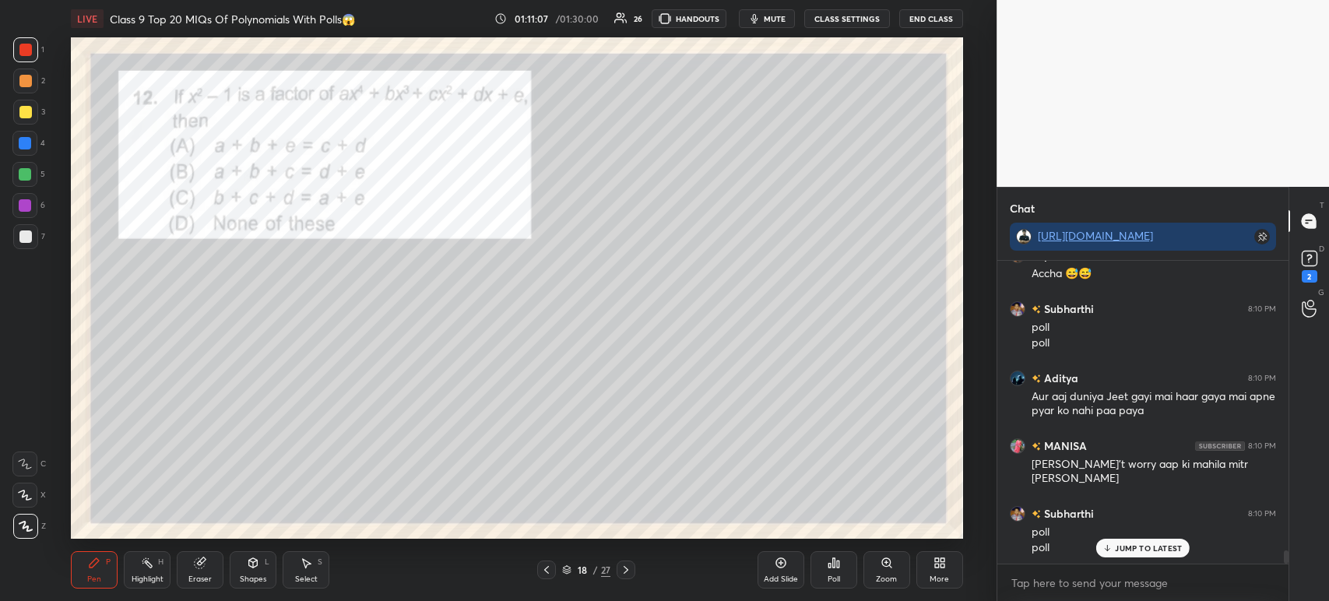
click at [843, 569] on div "Poll" at bounding box center [833, 569] width 47 height 37
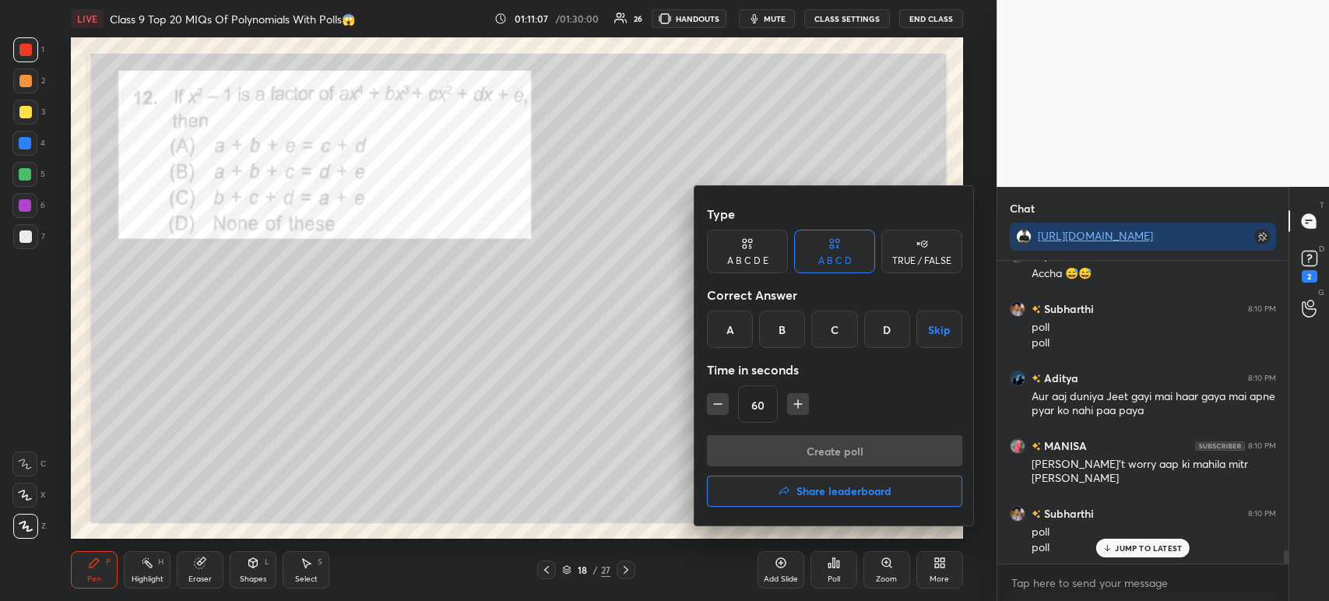
click at [884, 342] on div "D" at bounding box center [887, 329] width 46 height 37
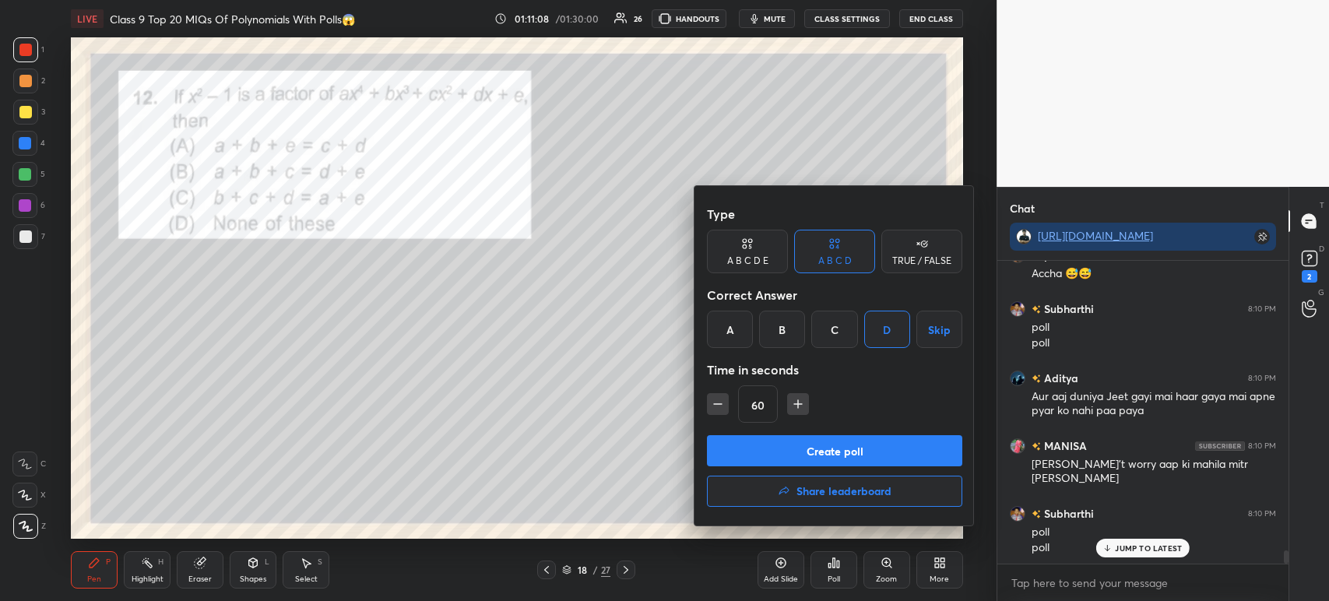
click at [828, 450] on button "Create poll" at bounding box center [834, 450] width 255 height 31
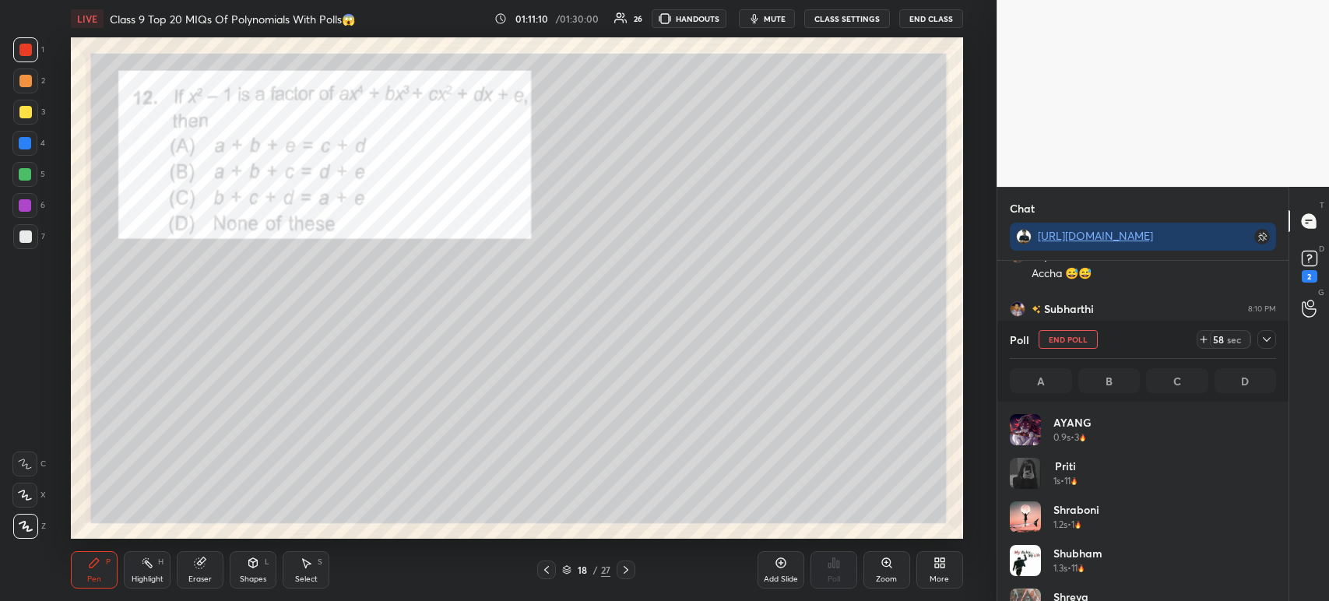
scroll to position [182, 262]
click at [1266, 341] on icon at bounding box center [1267, 339] width 8 height 5
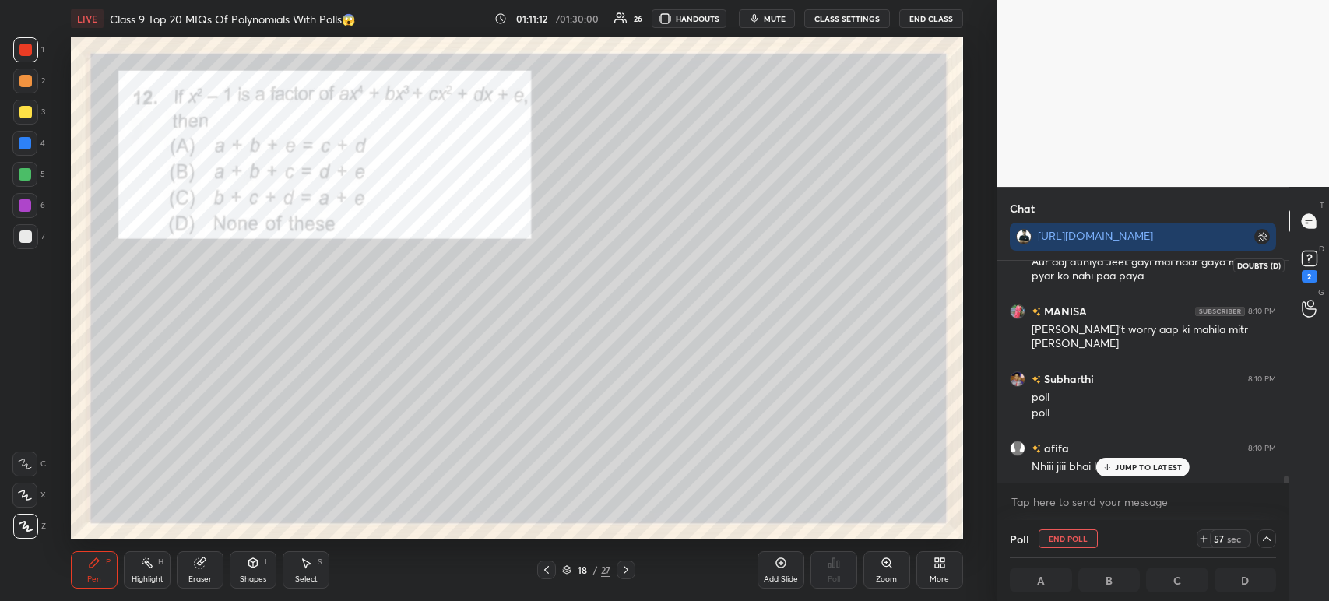
click at [1300, 272] on div "2" at bounding box center [1309, 265] width 23 height 36
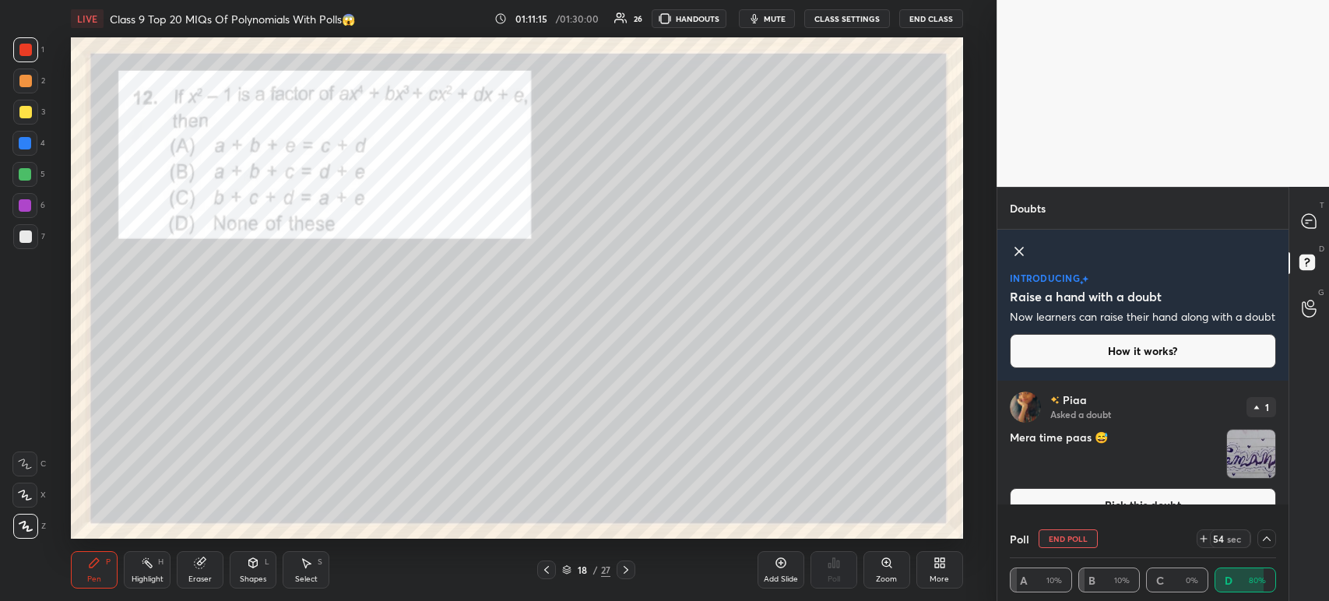
click at [1238, 463] on img "grid" at bounding box center [1251, 454] width 48 height 48
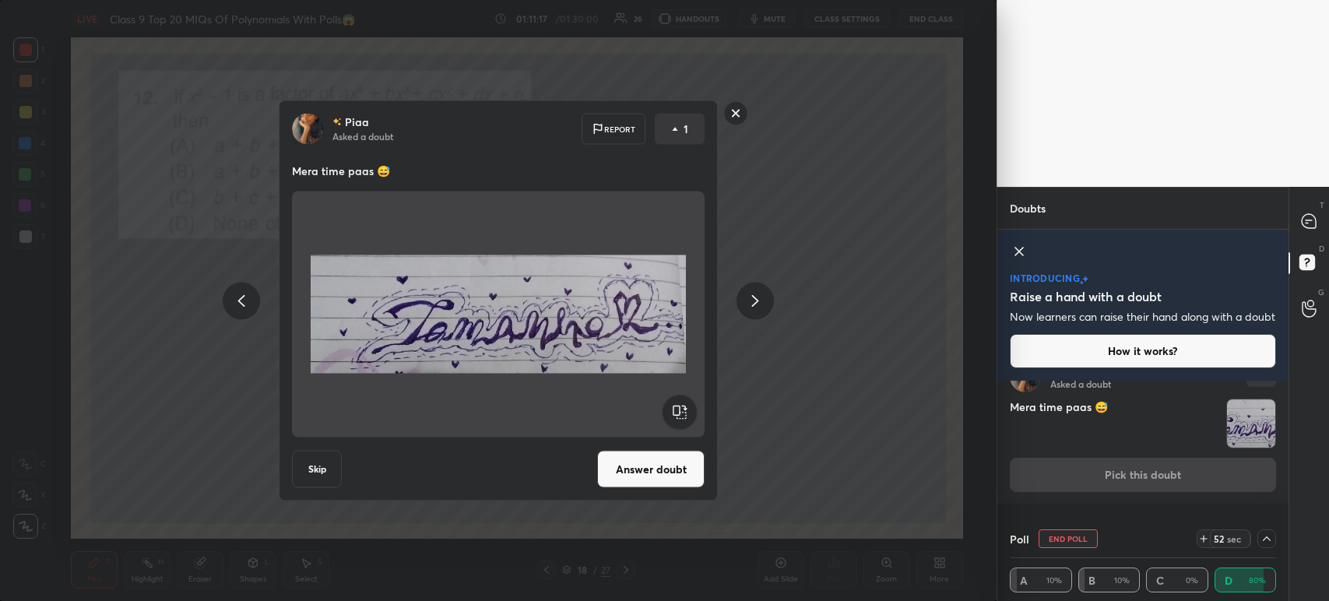
click at [746, 121] on icon at bounding box center [735, 113] width 25 height 25
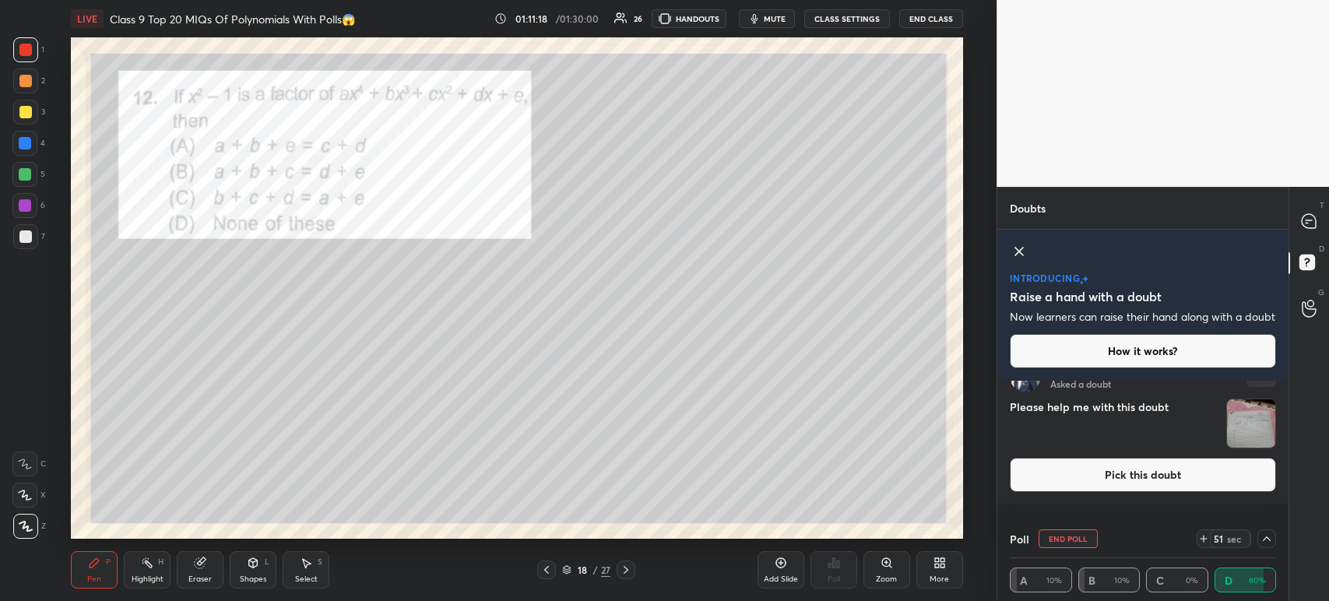
click at [1322, 235] on div at bounding box center [1309, 221] width 31 height 28
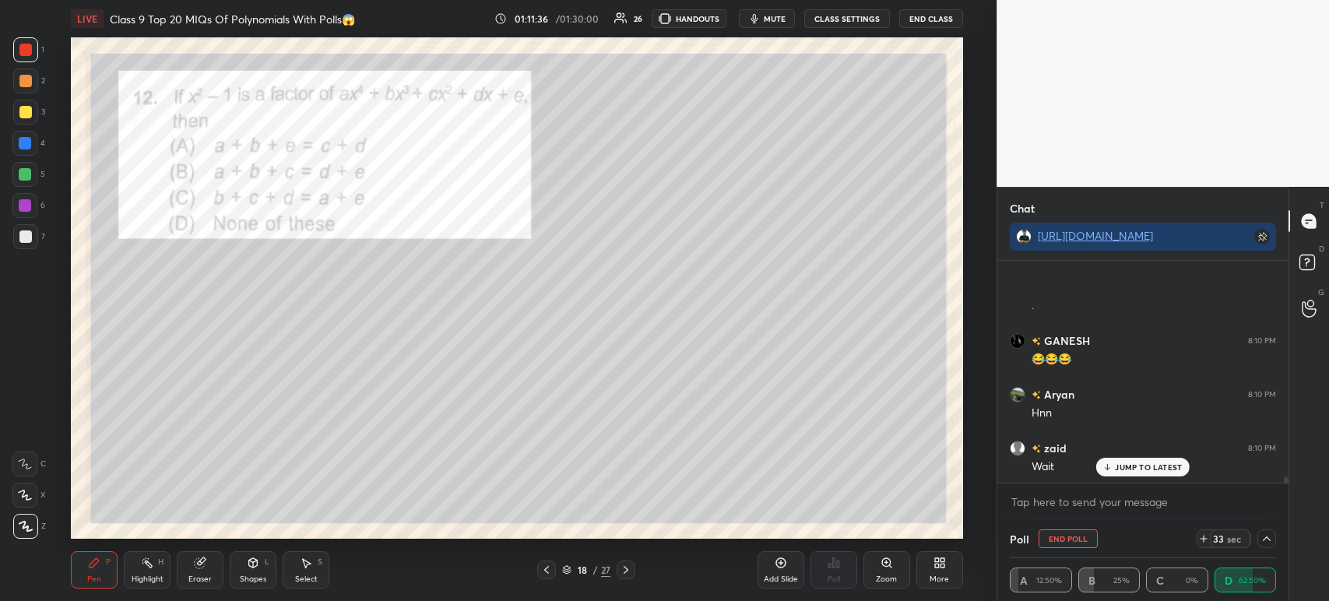
click at [31, 106] on div at bounding box center [25, 112] width 25 height 25
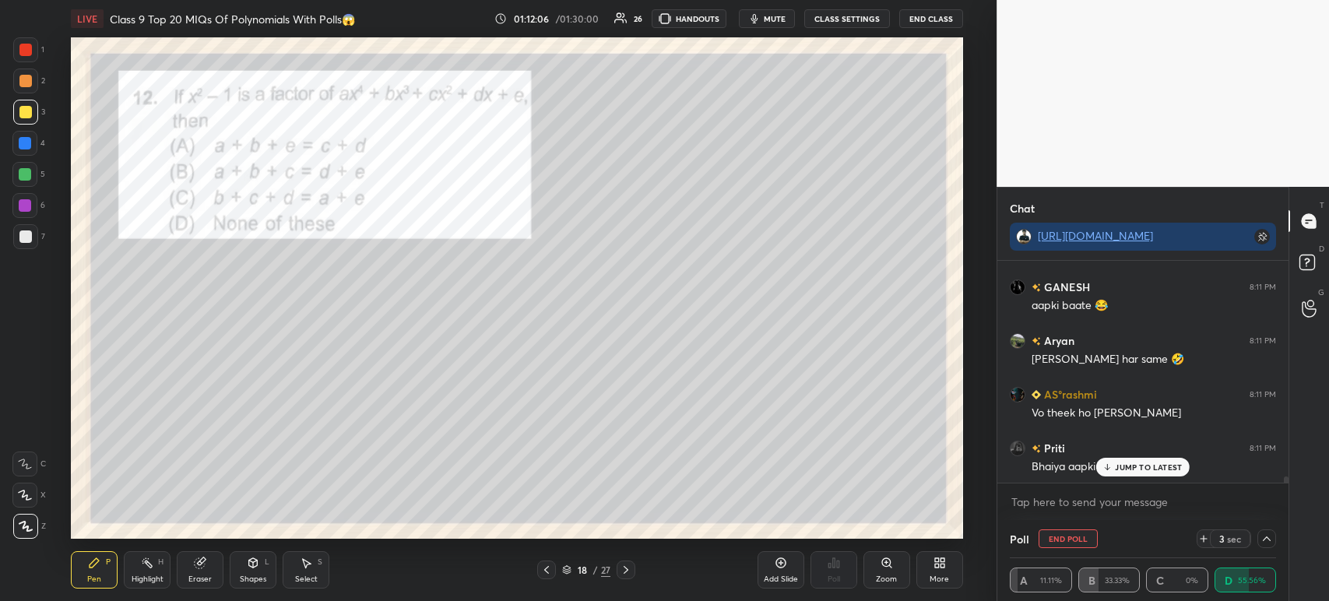
click at [24, 73] on div at bounding box center [25, 80] width 25 height 25
click at [14, 107] on div at bounding box center [25, 112] width 25 height 25
click at [27, 241] on div at bounding box center [25, 236] width 12 height 12
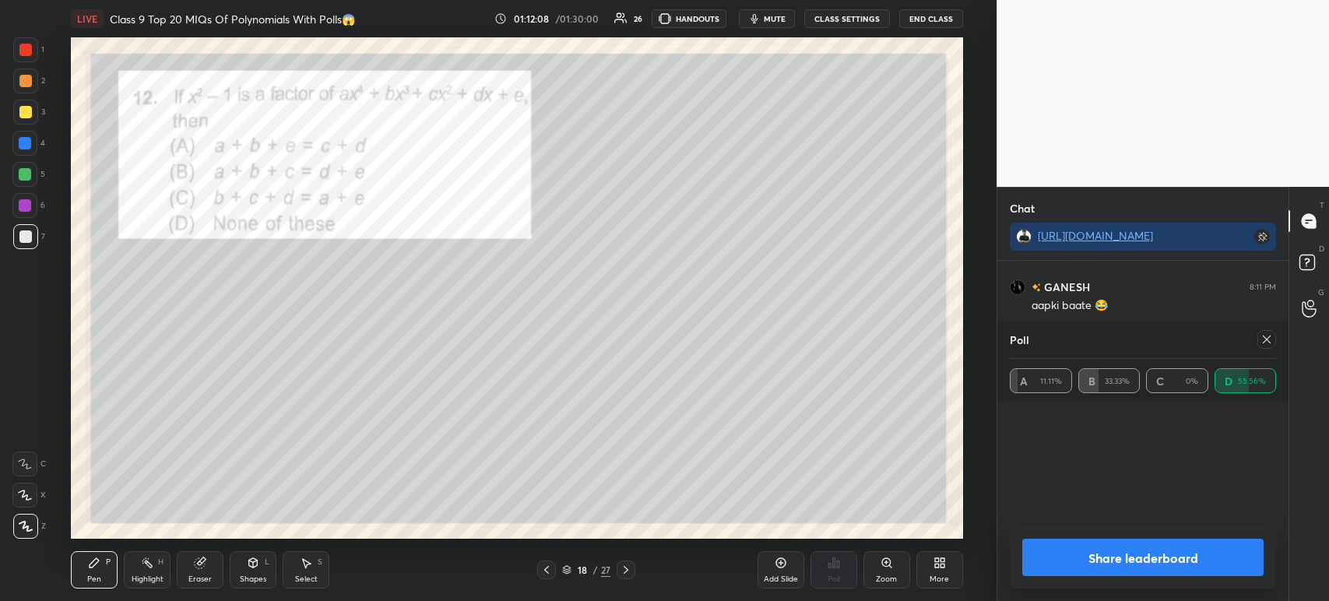
click at [1143, 402] on div "A 11.11% B 33.33% C 0% D 55.56%" at bounding box center [1143, 380] width 266 height 43
click at [1094, 564] on button "Share leaderboard" at bounding box center [1142, 557] width 241 height 37
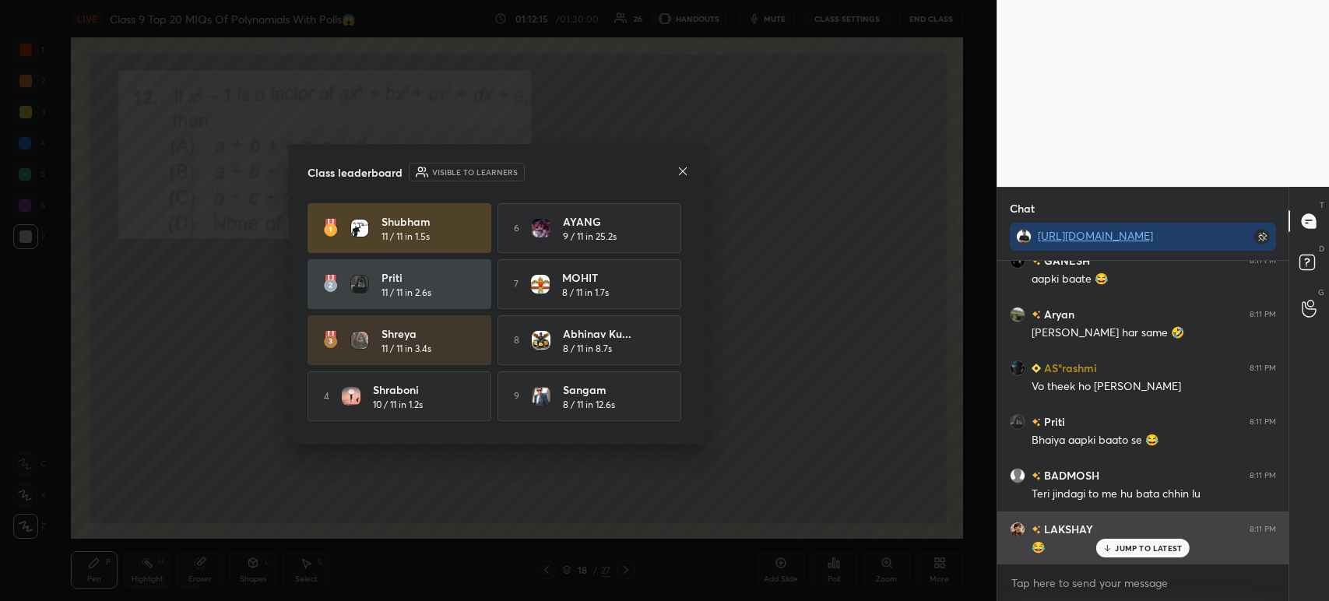
click at [1142, 543] on div "JUMP TO LATEST" at bounding box center [1142, 548] width 93 height 19
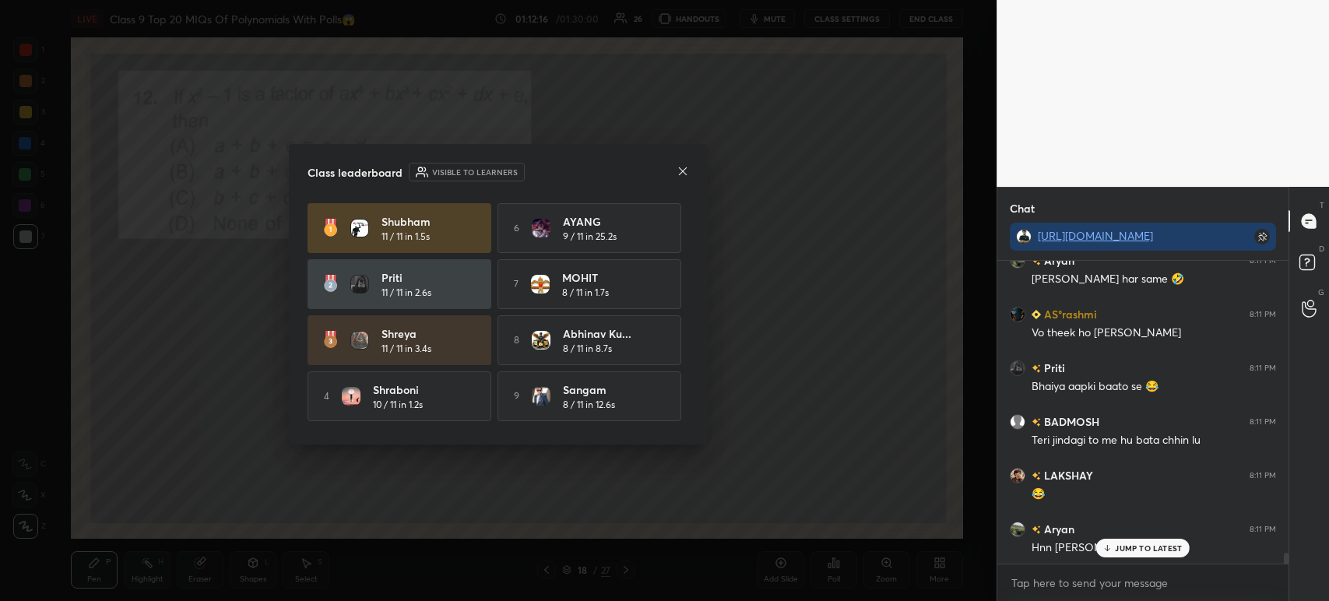
click at [675, 173] on div "Class leaderboard Visible to learners" at bounding box center [497, 172] width 381 height 19
click at [684, 179] on div at bounding box center [682, 172] width 12 height 16
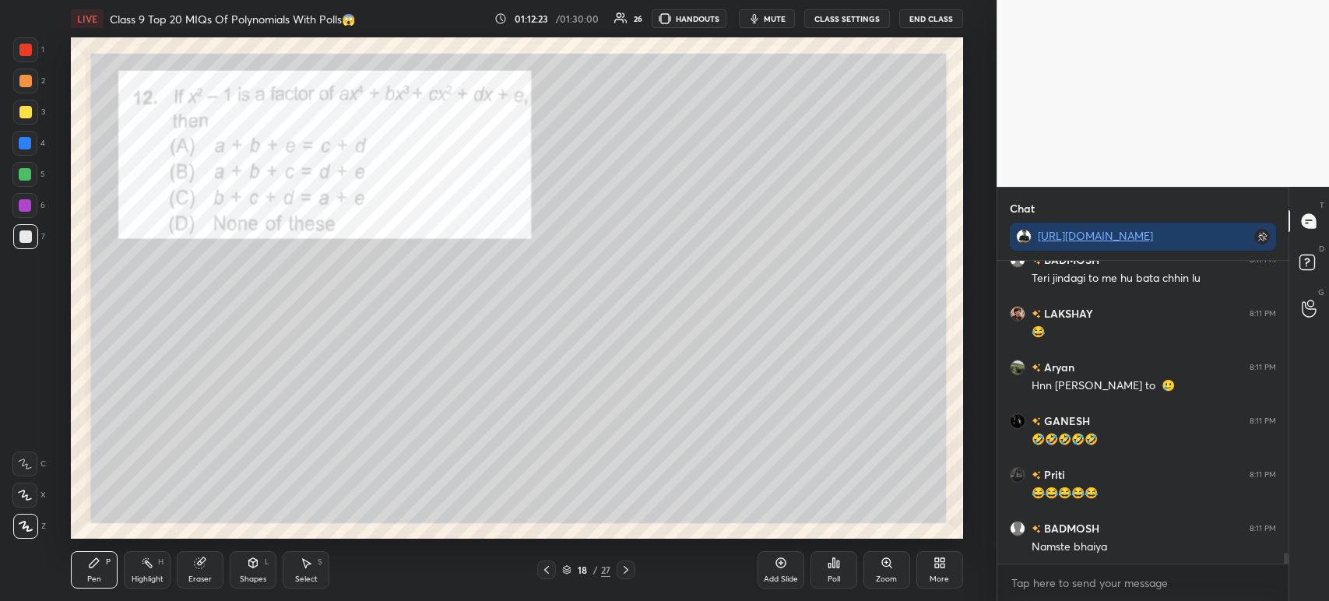
click at [35, 109] on div at bounding box center [25, 112] width 25 height 25
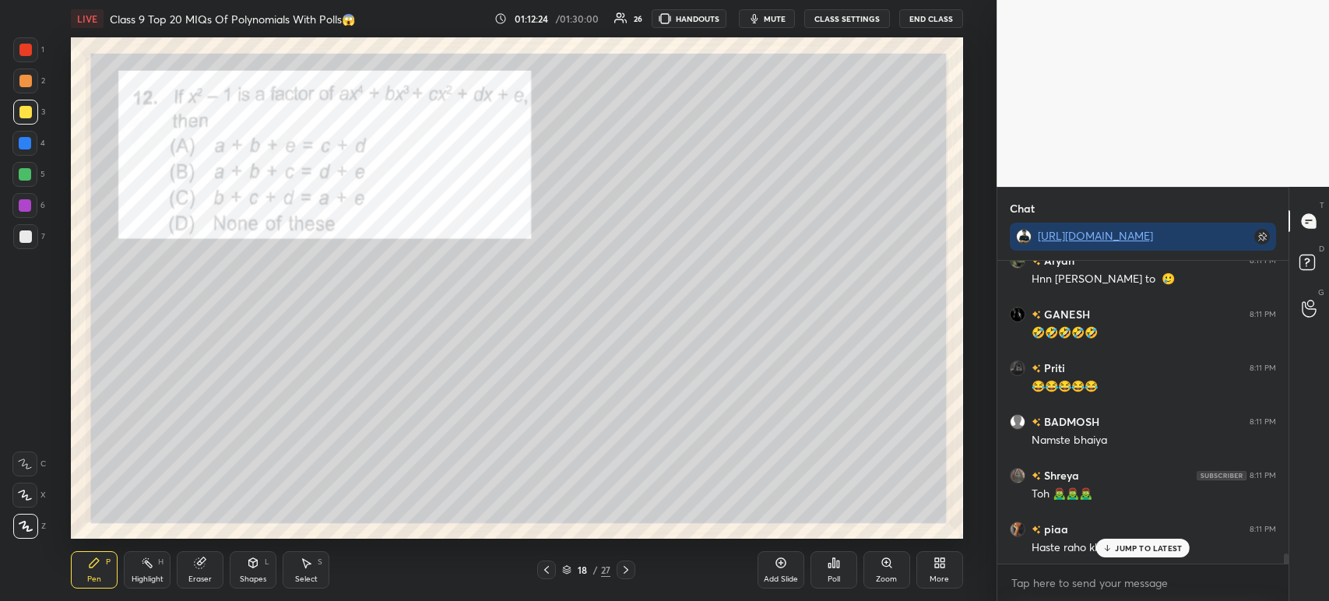
click at [36, 87] on div at bounding box center [25, 80] width 25 height 25
click at [31, 61] on div at bounding box center [25, 49] width 25 height 25
click at [33, 88] on div at bounding box center [25, 80] width 25 height 25
click at [30, 111] on div at bounding box center [25, 112] width 12 height 12
click at [28, 93] on div "2" at bounding box center [29, 83] width 32 height 31
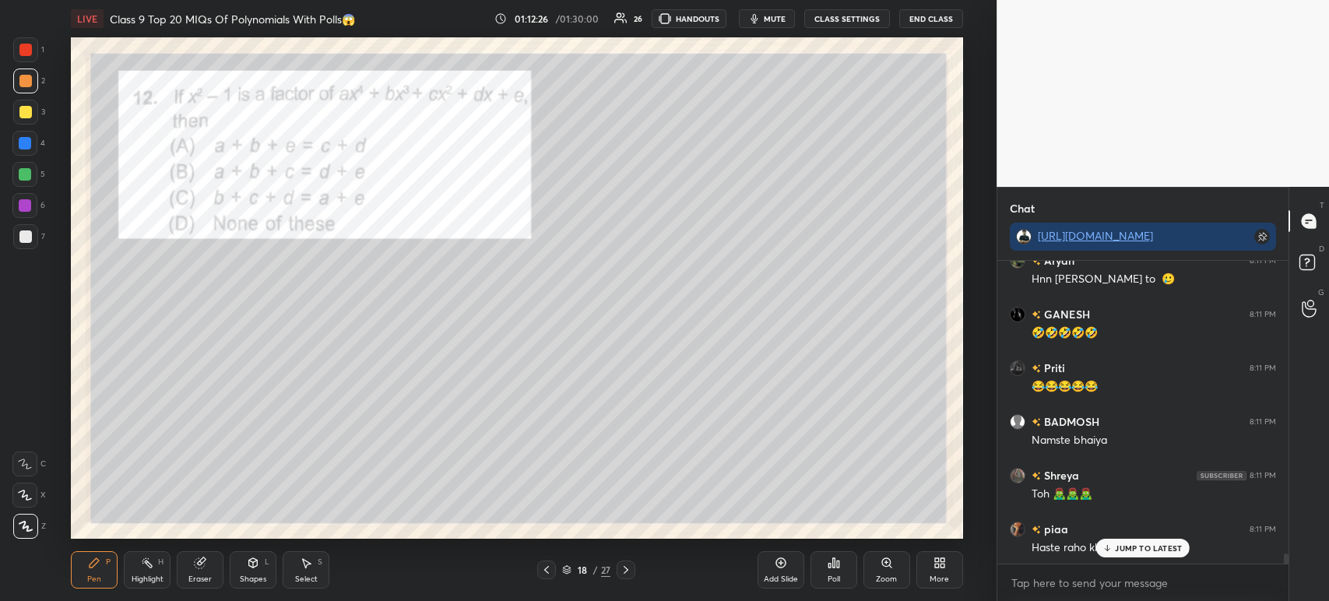
click at [31, 64] on div "1" at bounding box center [28, 52] width 31 height 31
click at [29, 92] on div at bounding box center [25, 80] width 25 height 25
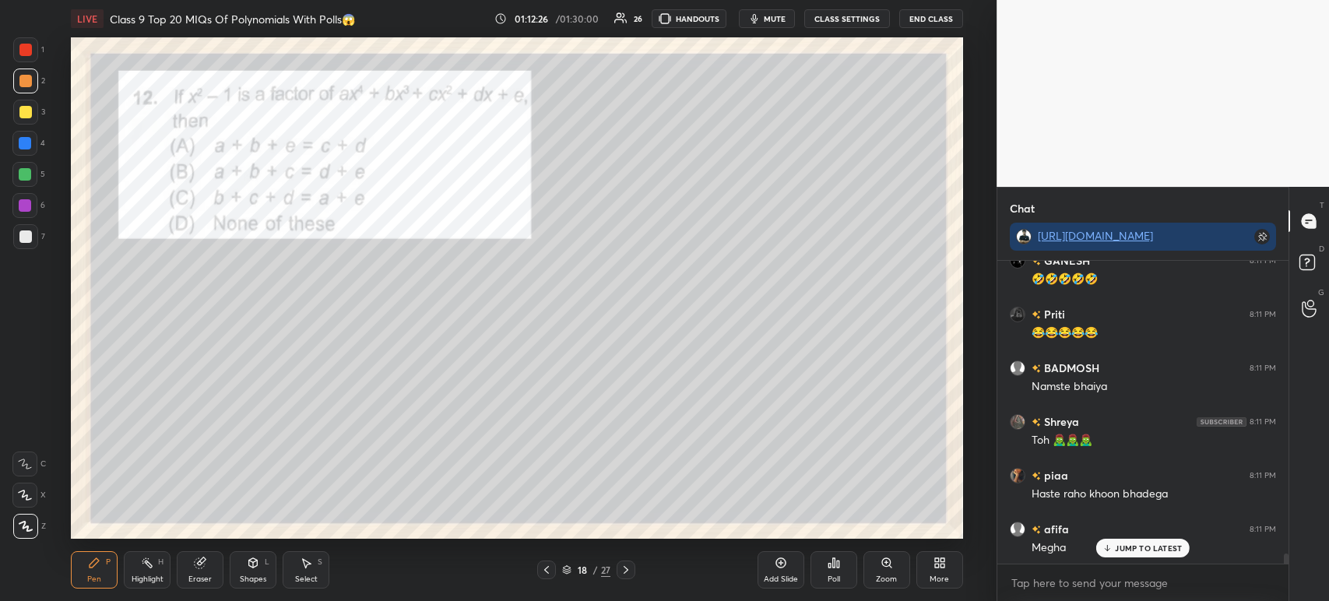
click at [23, 107] on div at bounding box center [25, 112] width 12 height 12
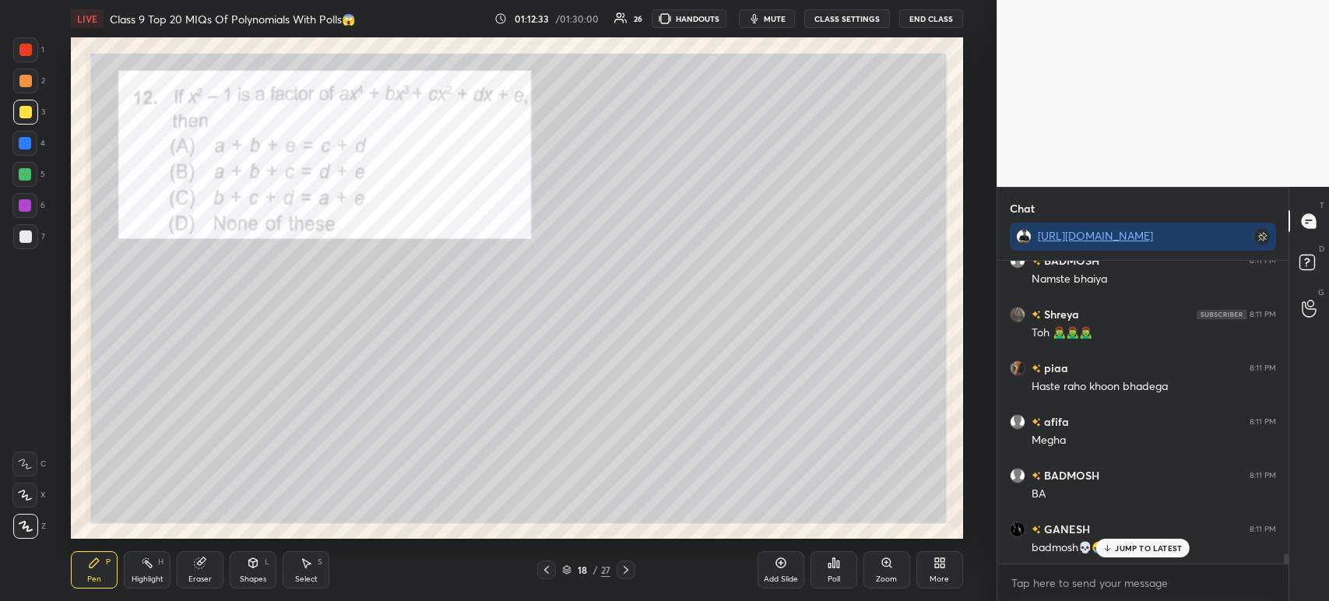
click at [0, 241] on div "1 2 3 4 5 6 7 C X Z C X Z E E Erase all H H" at bounding box center [25, 287] width 50 height 501
click at [11, 241] on div "1 2 3 4 5 6 7 C X Z C X Z E E Erase all H H" at bounding box center [25, 287] width 50 height 501
click at [26, 235] on div at bounding box center [25, 236] width 12 height 12
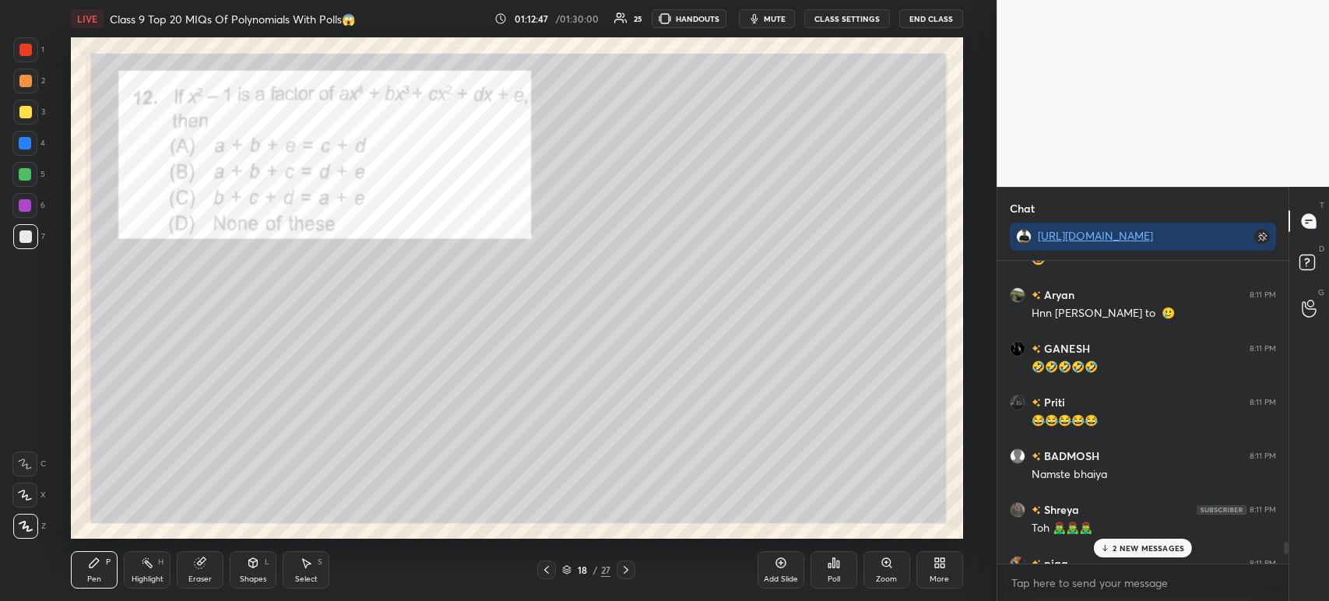
click at [27, 111] on div at bounding box center [25, 112] width 12 height 12
click at [29, 51] on div at bounding box center [25, 50] width 12 height 12
click at [30, 232] on div at bounding box center [25, 236] width 12 height 12
click at [29, 49] on div at bounding box center [25, 50] width 12 height 12
click at [632, 562] on div at bounding box center [625, 569] width 19 height 19
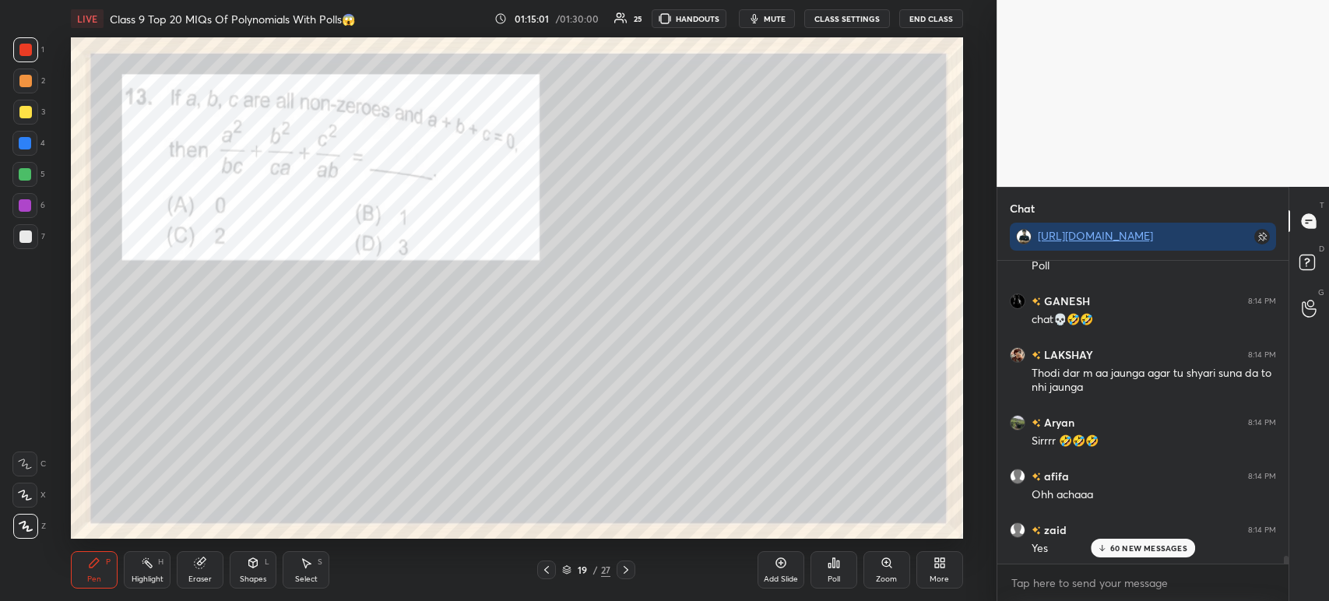
scroll to position [11993, 0]
click at [841, 583] on div "Poll" at bounding box center [833, 569] width 47 height 37
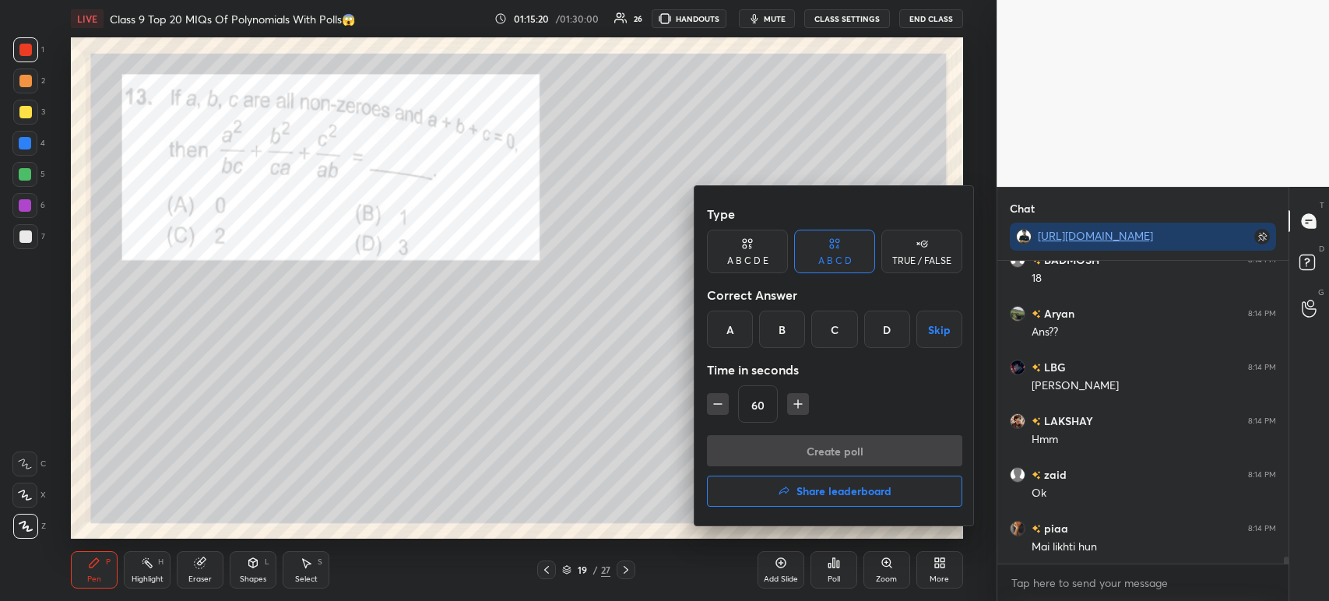
scroll to position [12675, 0]
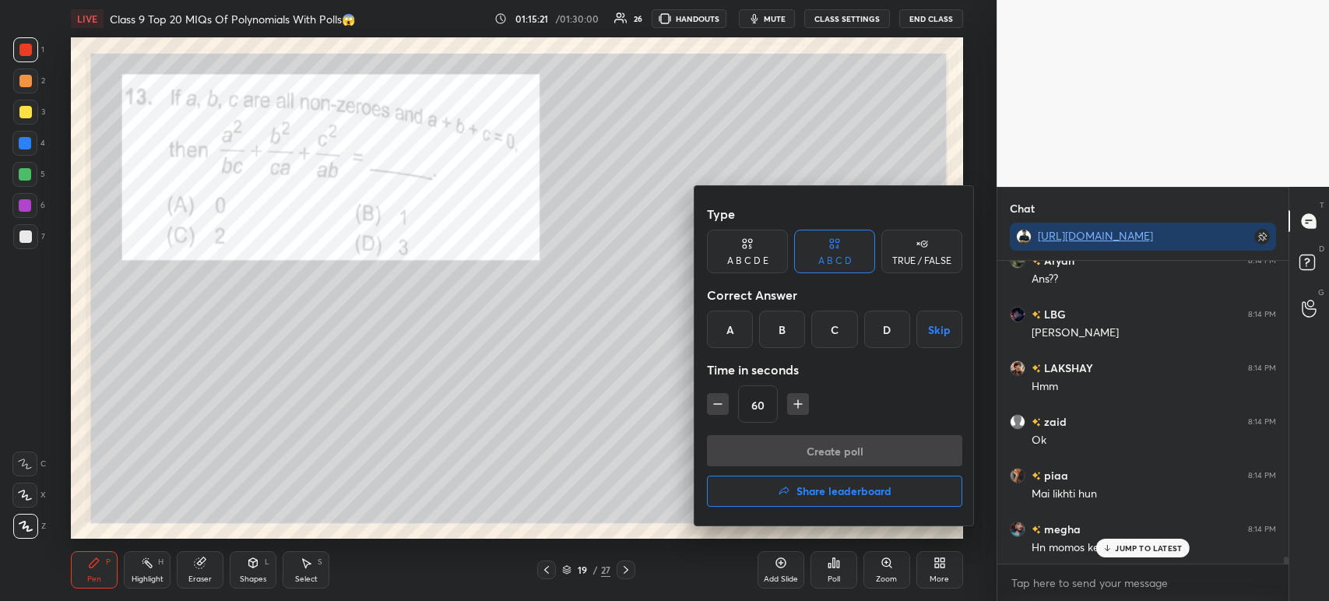
click at [890, 339] on div "D" at bounding box center [887, 329] width 46 height 37
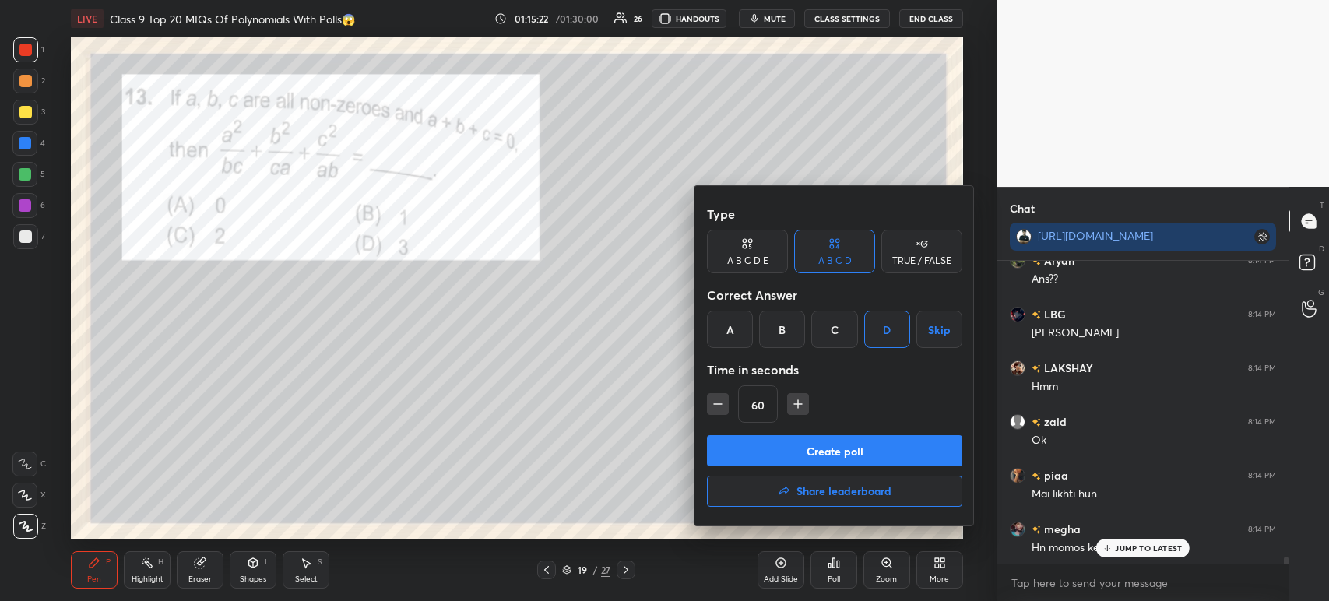
click at [816, 442] on button "Create poll" at bounding box center [834, 450] width 255 height 31
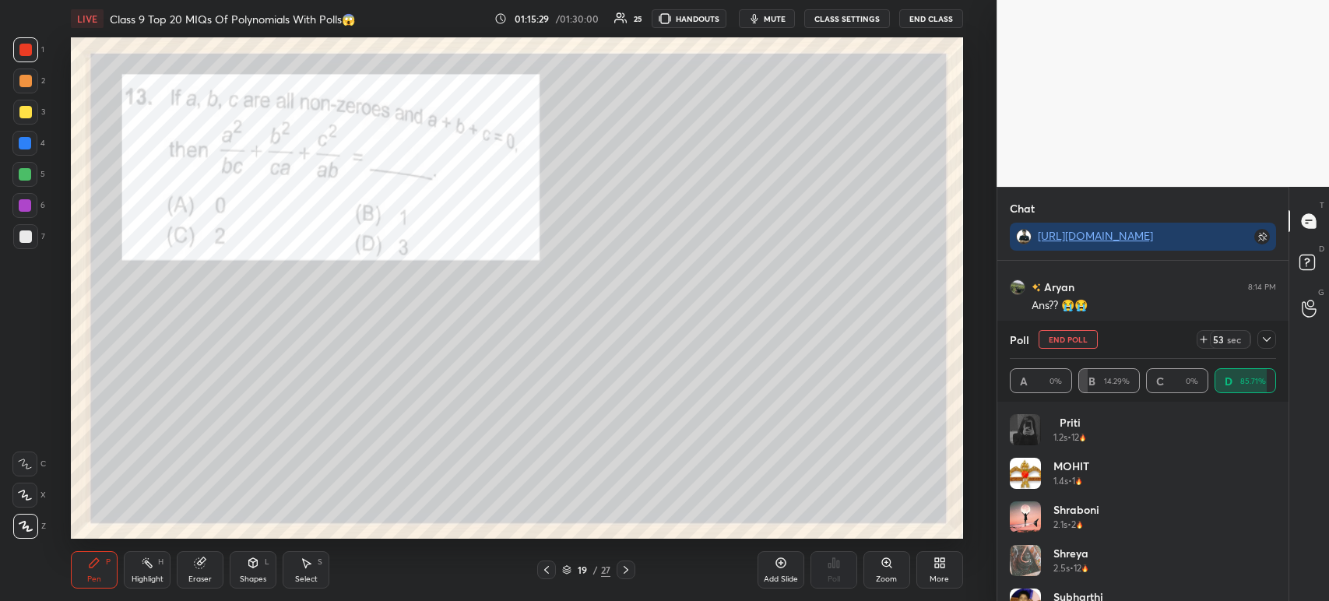
scroll to position [13079, 0]
click at [1270, 347] on div at bounding box center [1266, 339] width 19 height 19
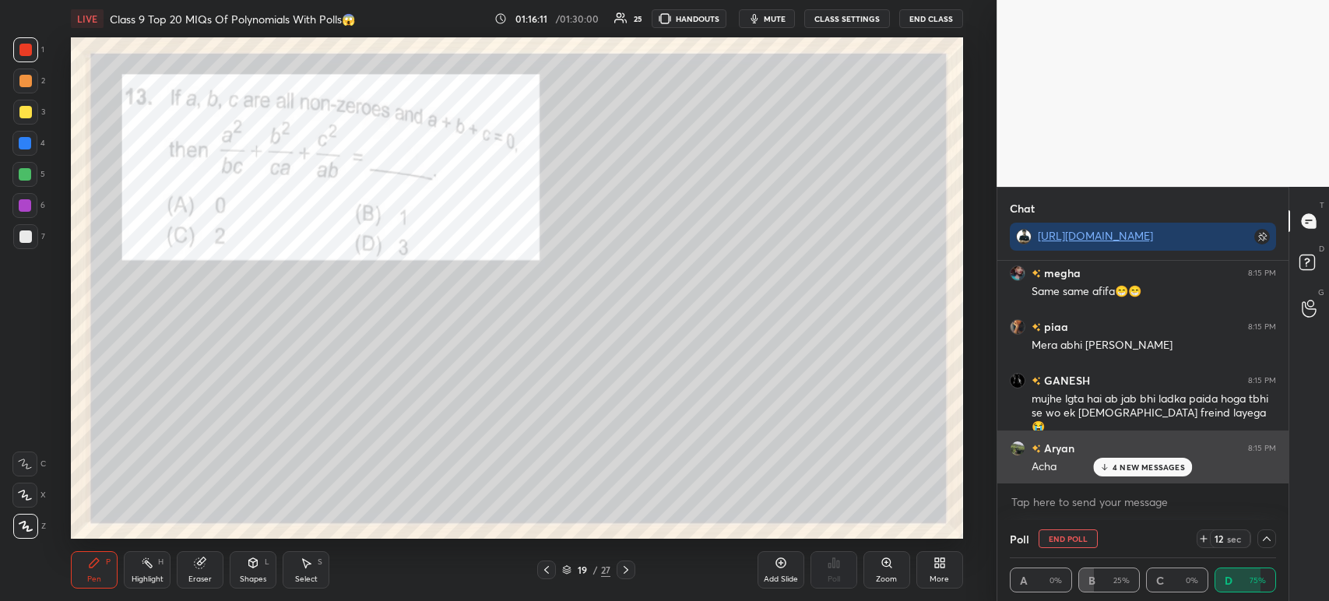
click at [1108, 458] on div "4 NEW MESSAGES" at bounding box center [1142, 467] width 99 height 19
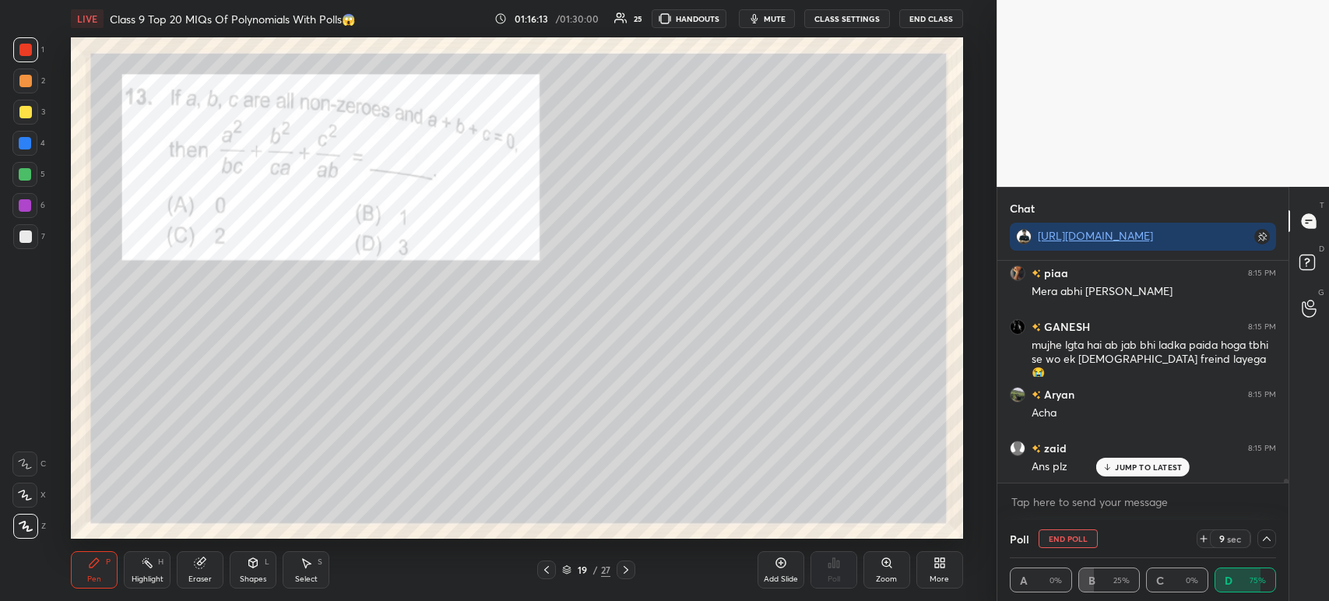
click at [26, 114] on div at bounding box center [25, 112] width 12 height 12
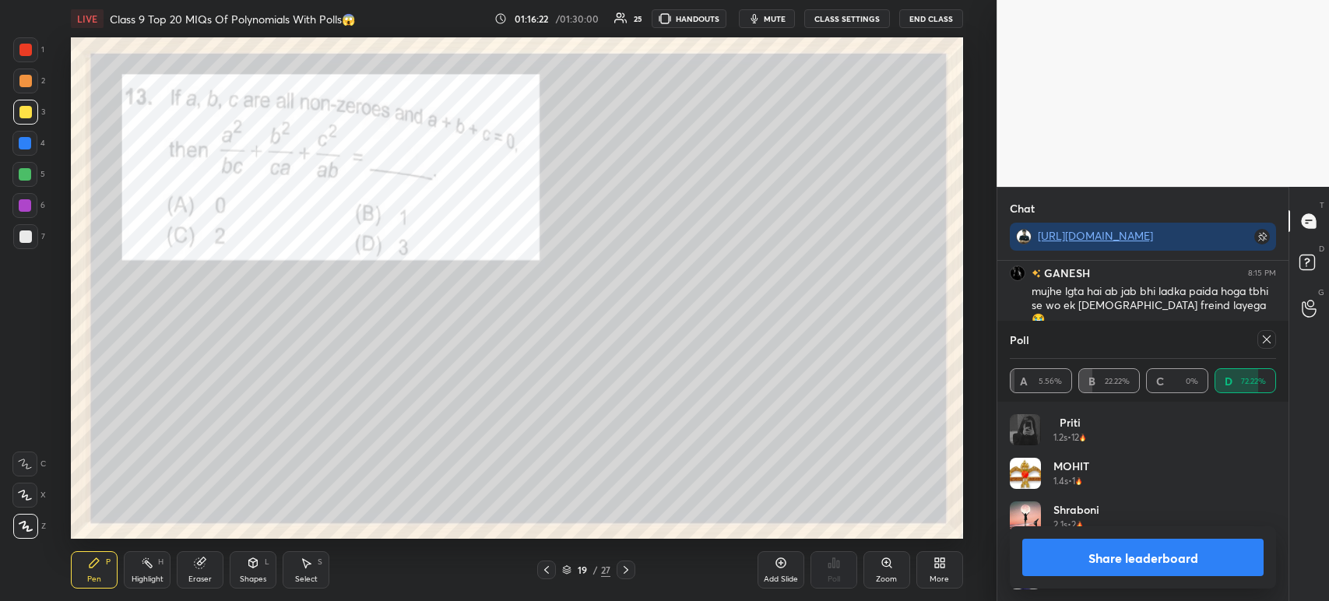
scroll to position [182, 262]
click at [27, 233] on div at bounding box center [25, 236] width 12 height 12
click at [1104, 569] on button "Share leaderboard" at bounding box center [1142, 557] width 241 height 37
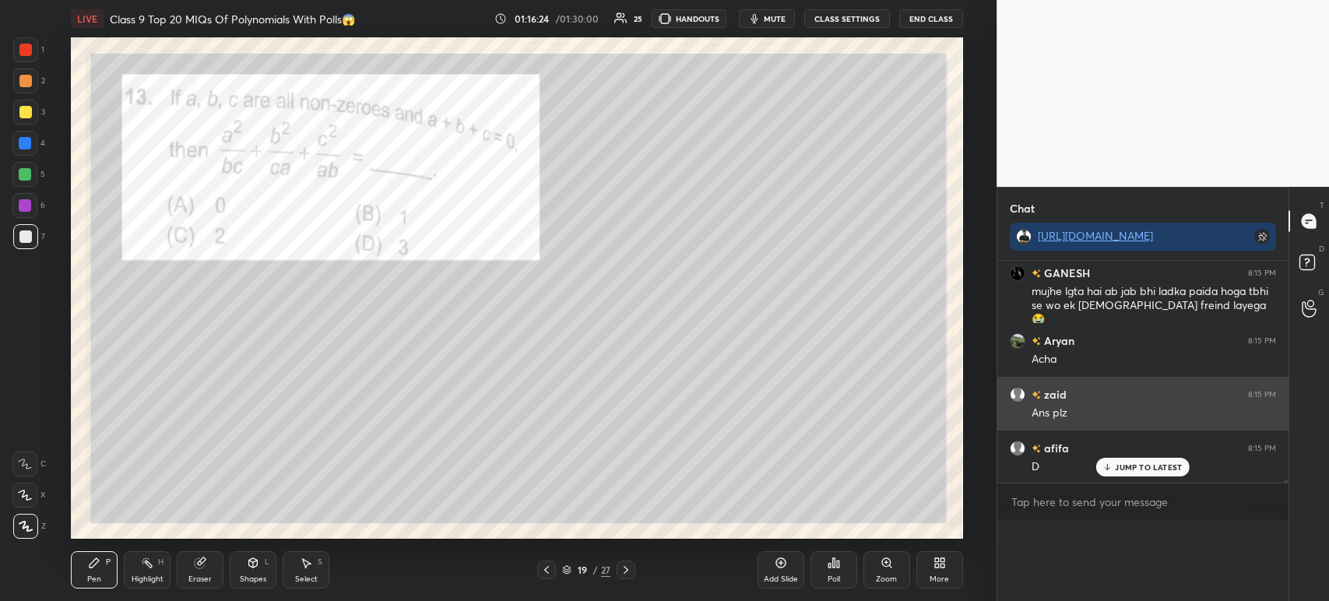
scroll to position [0, 5]
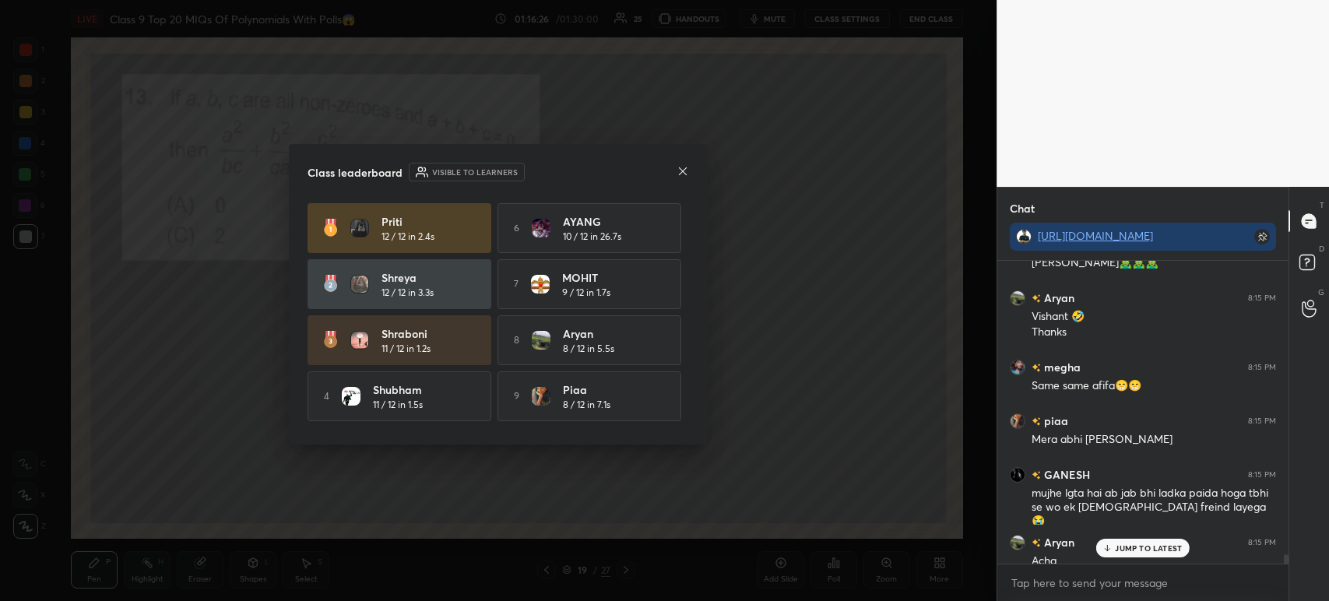
click at [688, 161] on div "Class leaderboard Visible to learners Priti 12 / 12 in 2.4s 6 AYANG 10 / 12 in …" at bounding box center [498, 294] width 419 height 300
click at [680, 174] on icon at bounding box center [682, 171] width 12 height 12
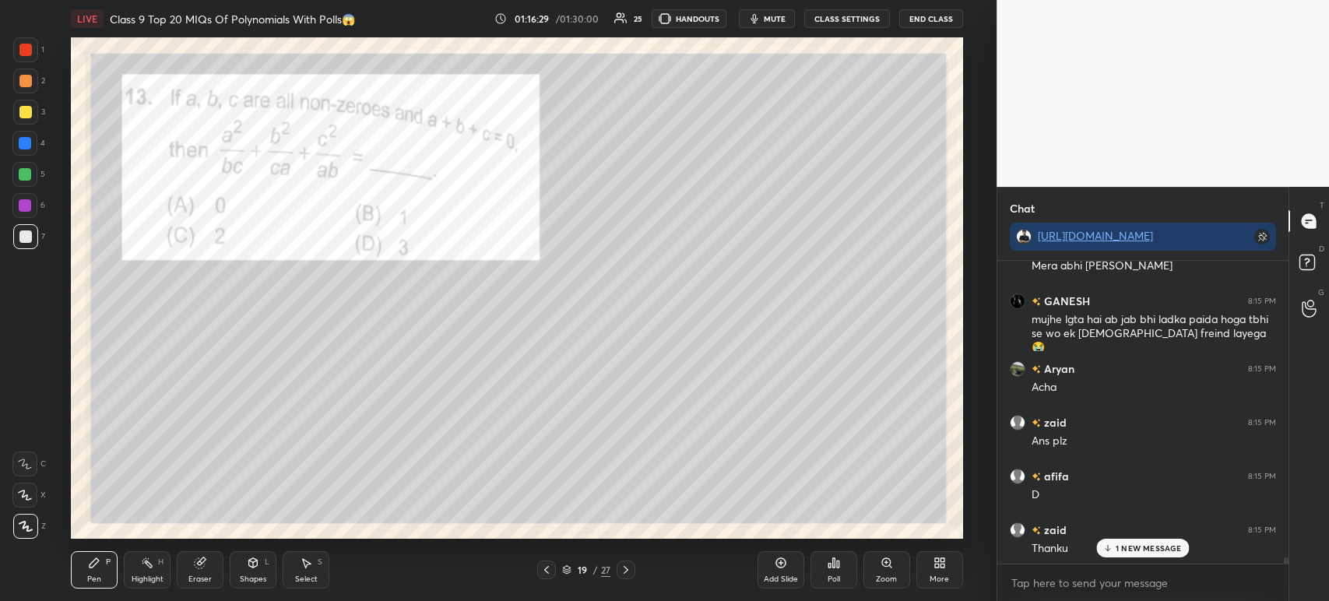
click at [28, 116] on div at bounding box center [25, 112] width 12 height 12
click at [30, 224] on div at bounding box center [25, 236] width 25 height 25
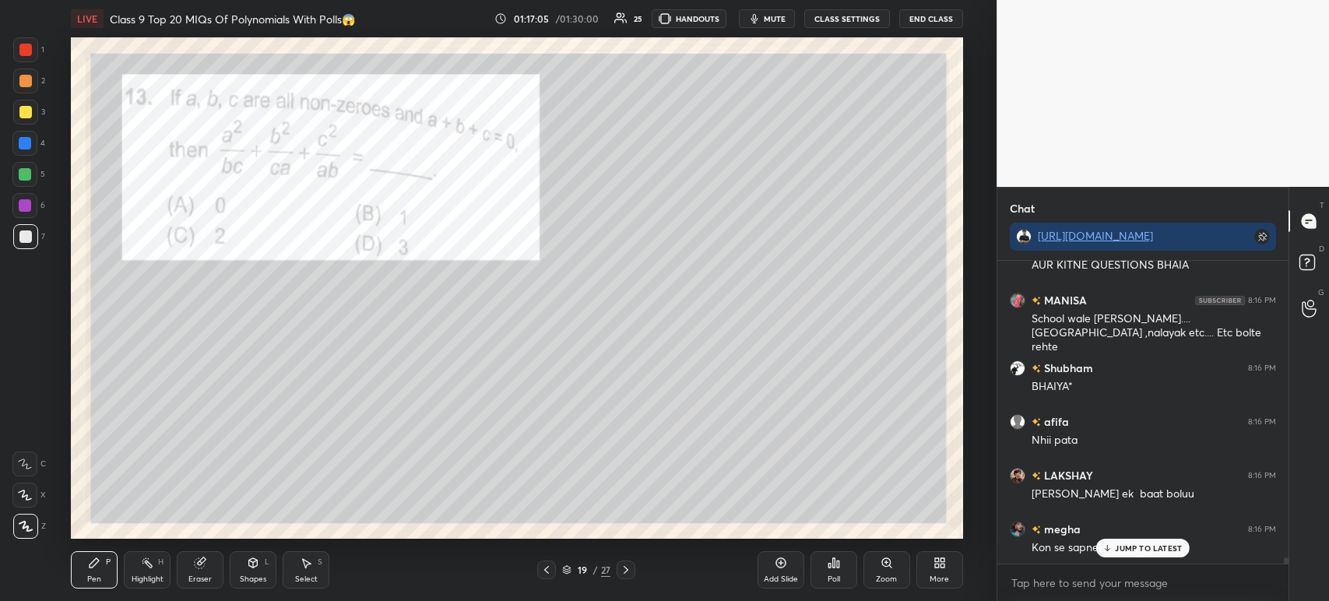
click at [23, 50] on div at bounding box center [25, 50] width 12 height 12
click at [625, 566] on icon at bounding box center [626, 570] width 12 height 12
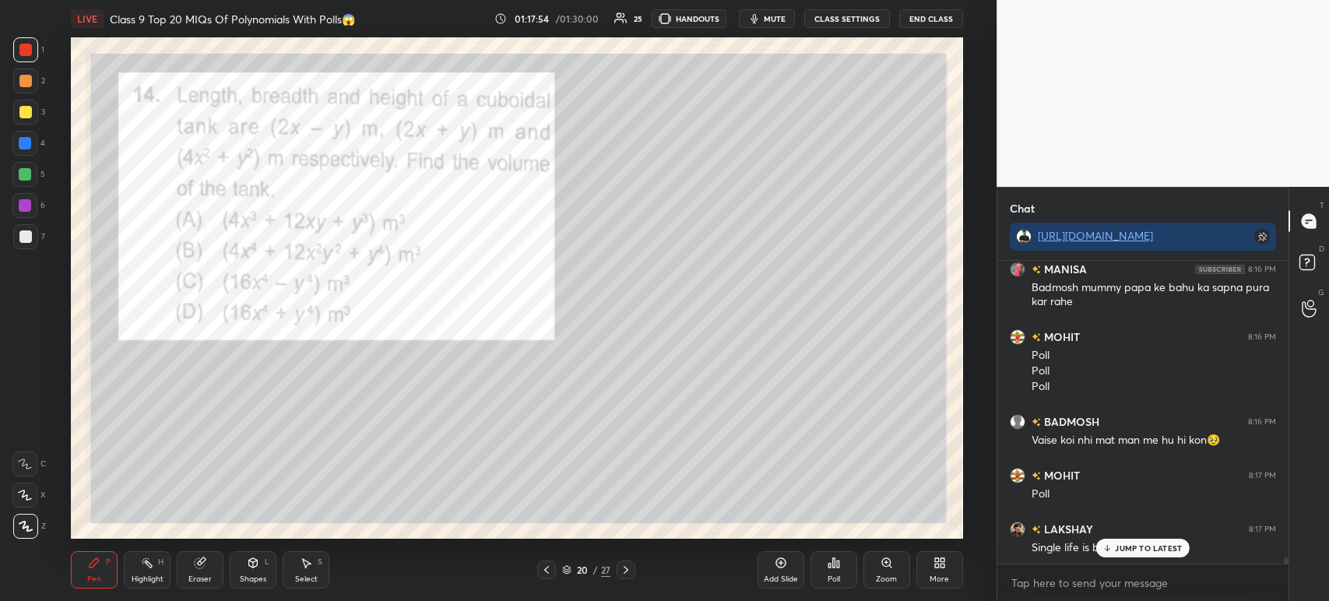
scroll to position [15263, 0]
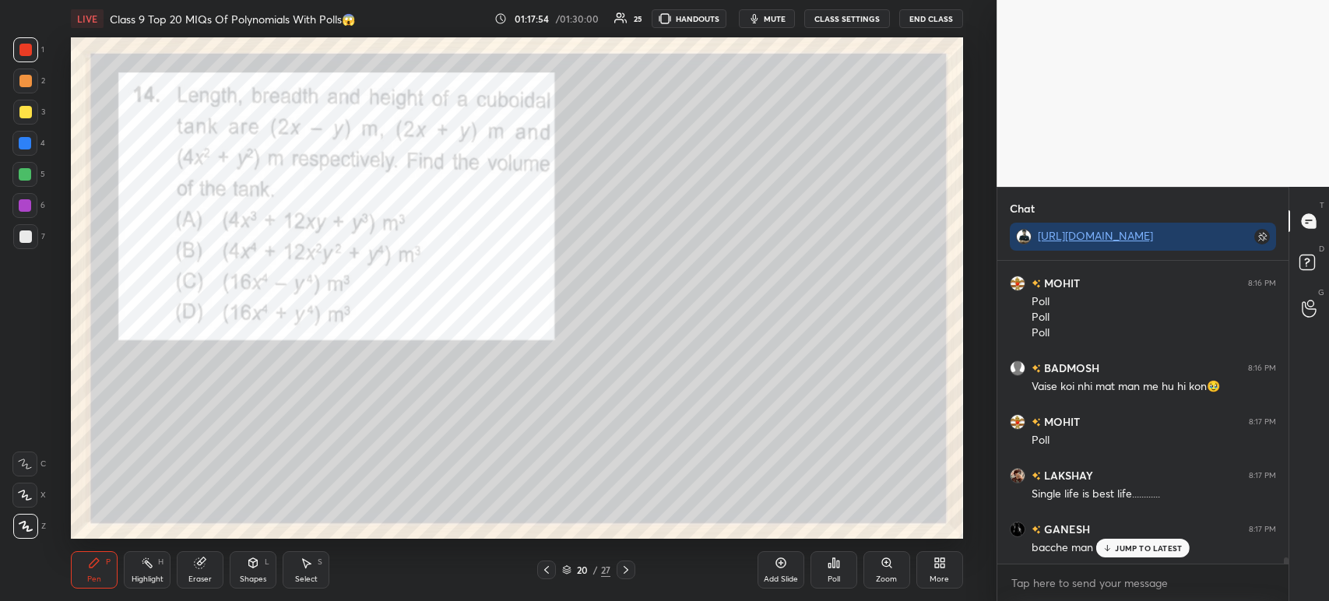
click at [827, 588] on div "Poll" at bounding box center [833, 569] width 47 height 37
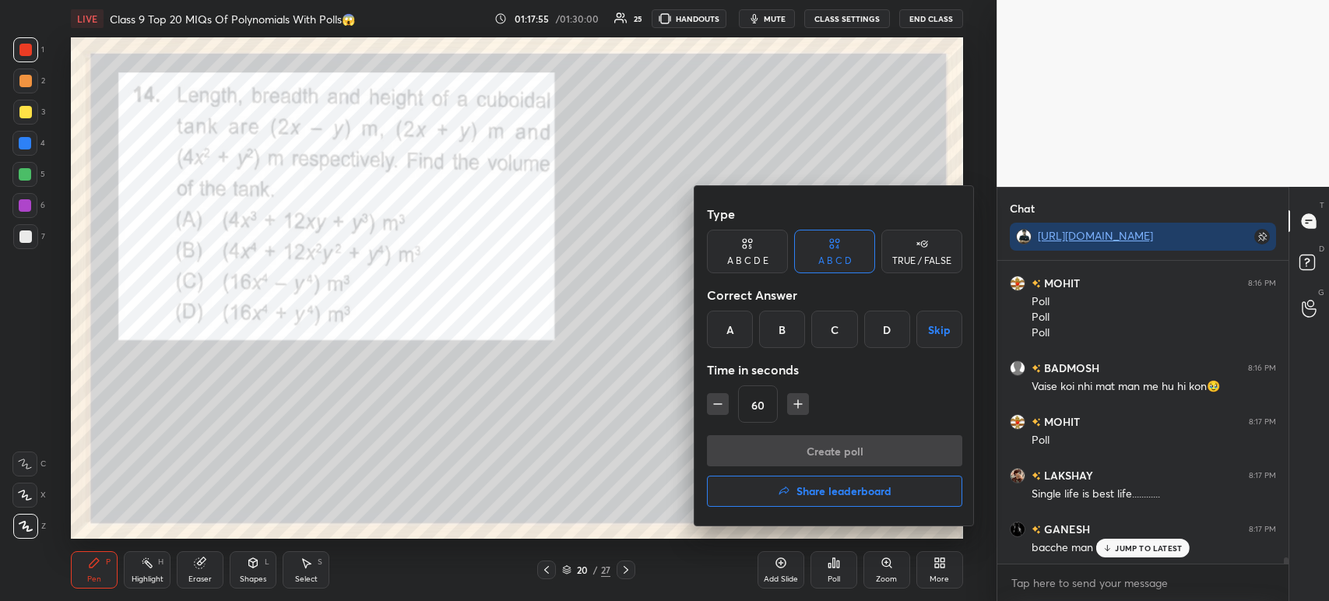
click at [830, 333] on div "C" at bounding box center [834, 329] width 46 height 37
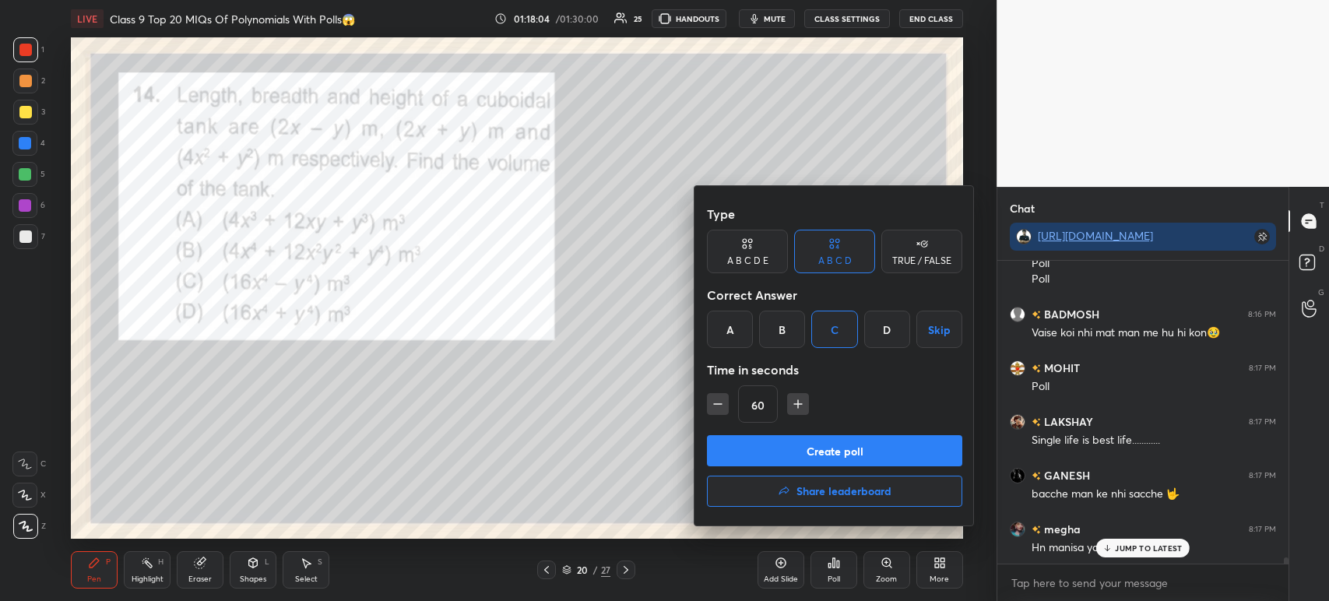
scroll to position [15370, 0]
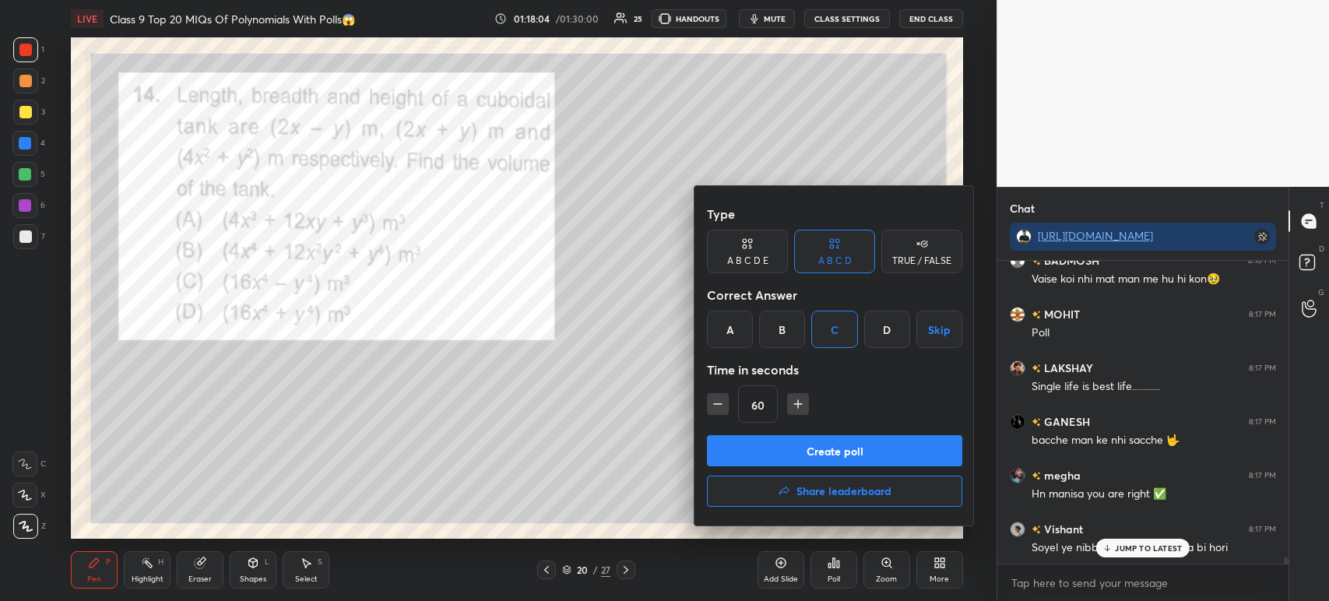
click at [771, 443] on button "Create poll" at bounding box center [834, 450] width 255 height 31
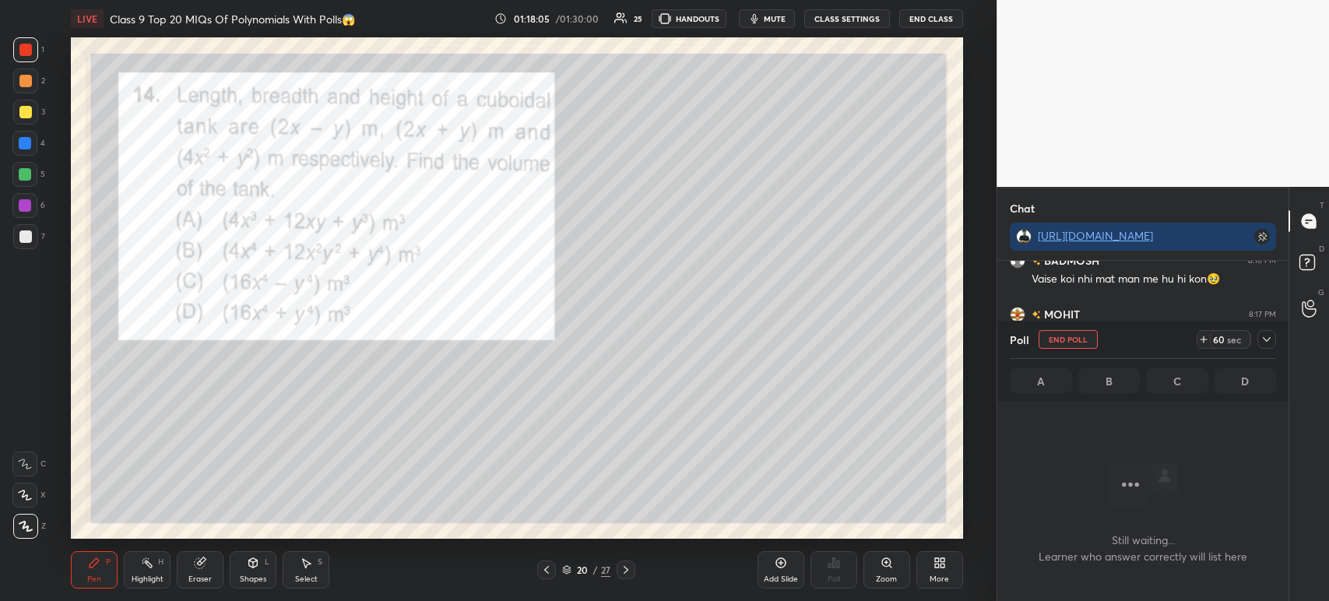
scroll to position [88, 286]
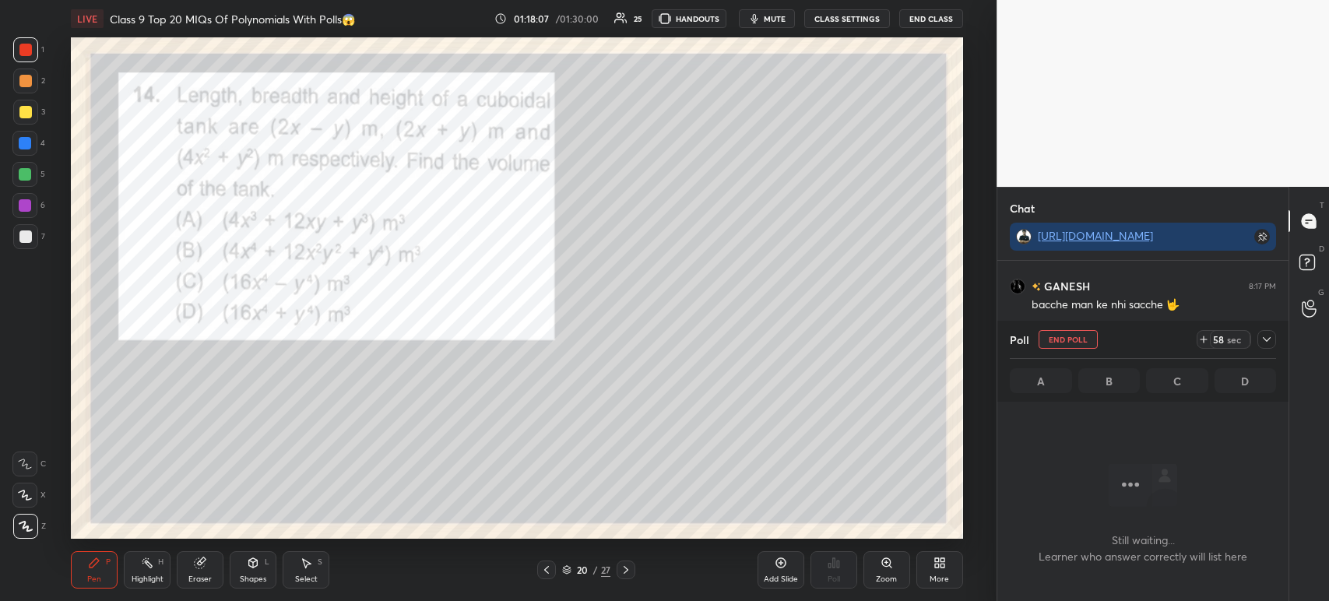
click at [1263, 340] on icon at bounding box center [1266, 339] width 12 height 12
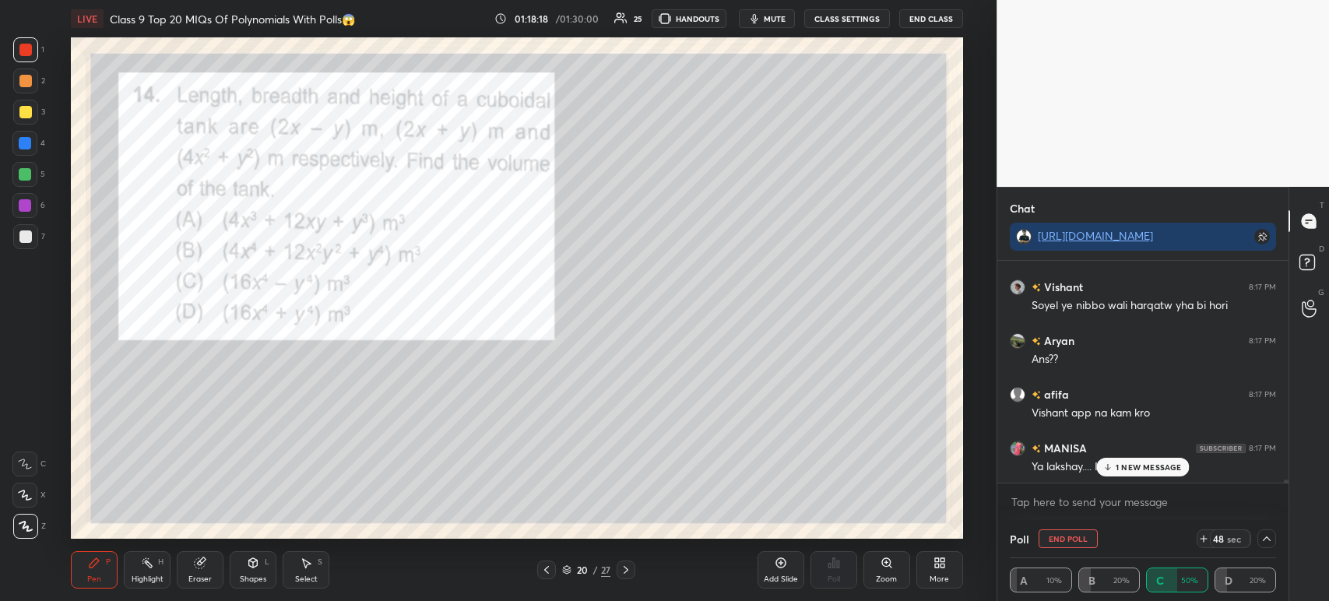
scroll to position [15667, 0]
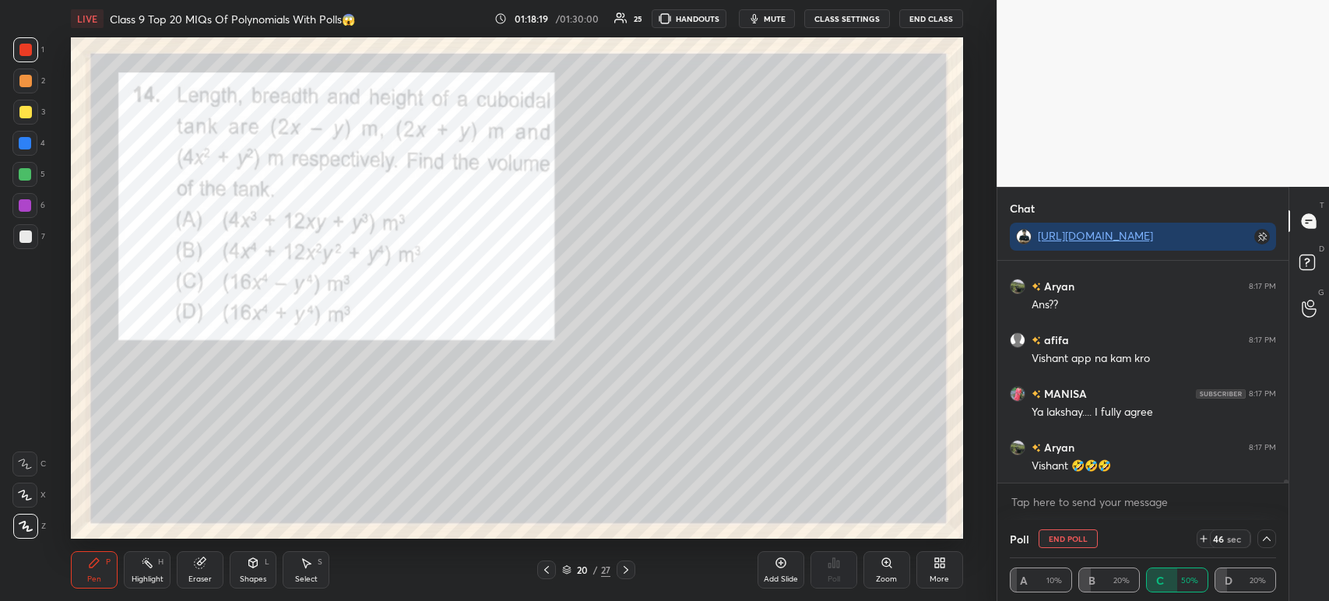
click at [25, 102] on div at bounding box center [25, 112] width 25 height 25
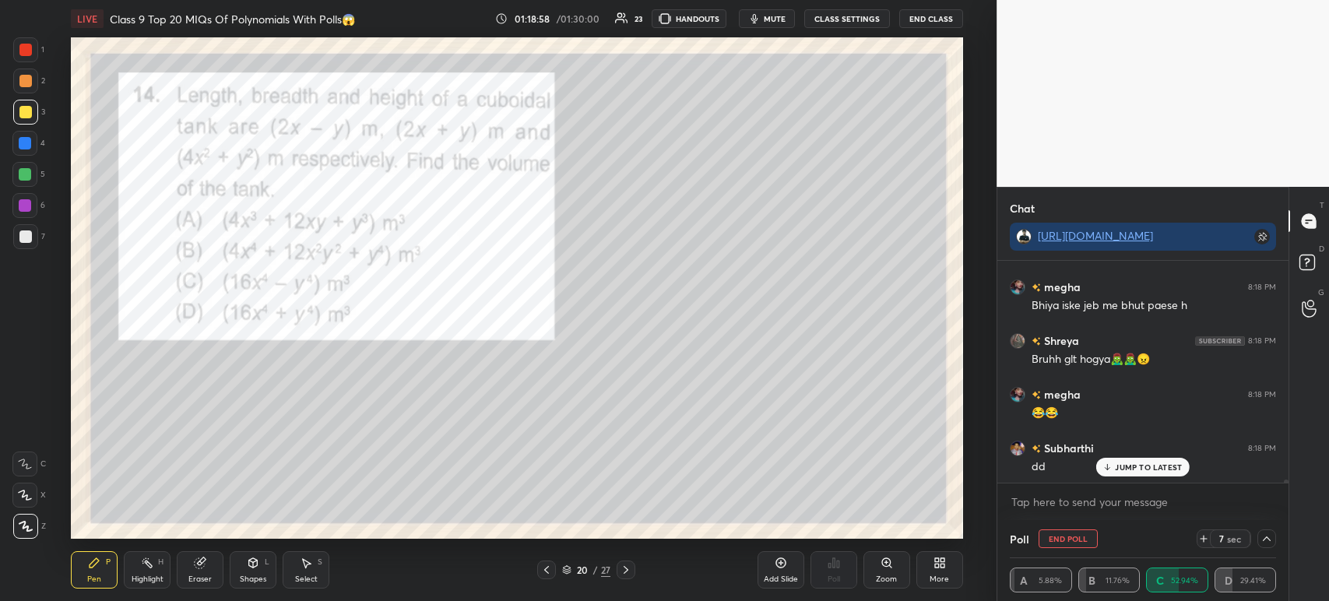
scroll to position [16392, 0]
click at [40, 241] on div "7" at bounding box center [29, 236] width 32 height 25
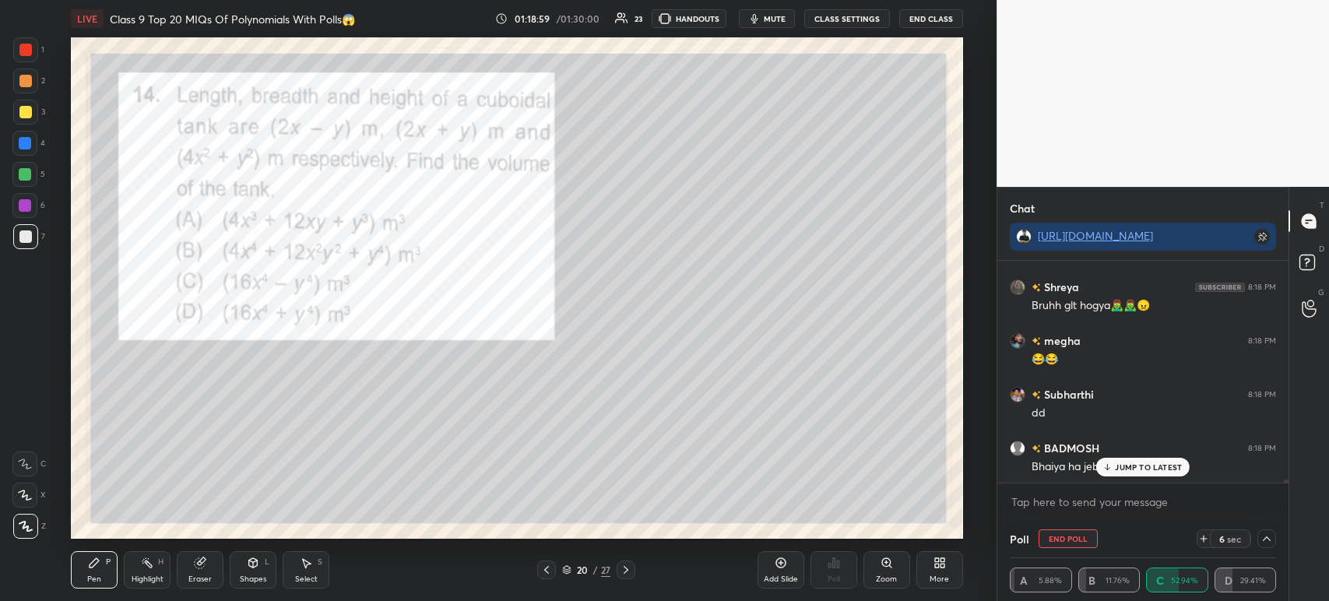
click at [31, 237] on div at bounding box center [25, 236] width 12 height 12
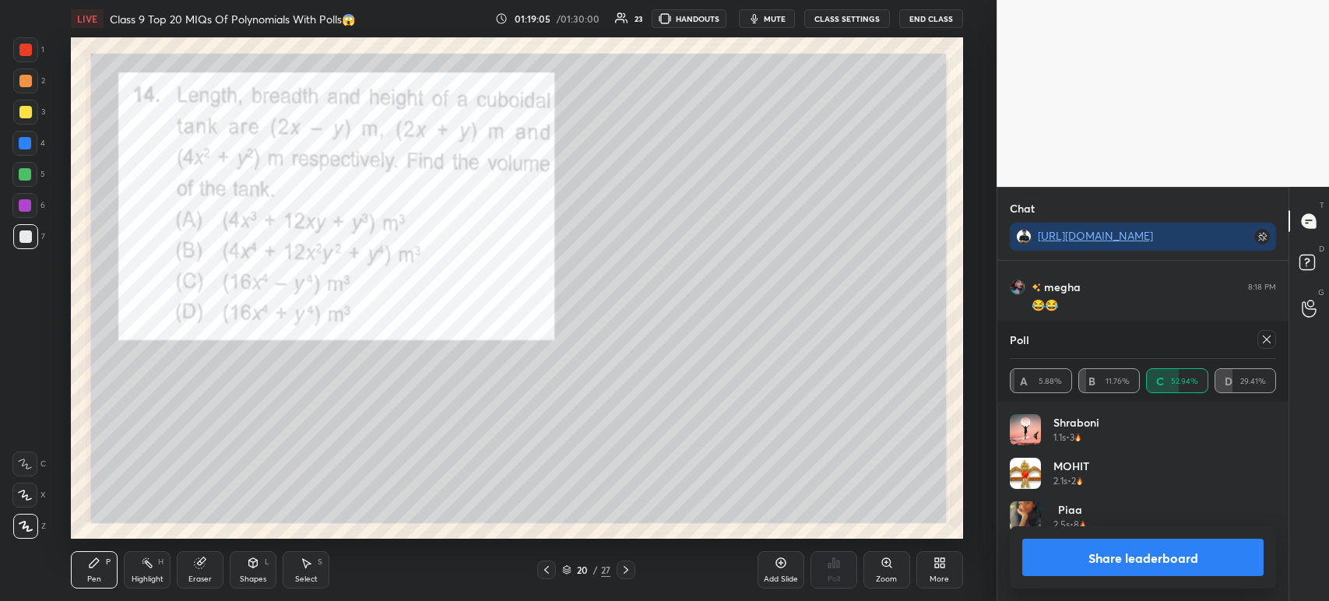
scroll to position [182, 262]
click at [1077, 564] on button "Share leaderboard" at bounding box center [1142, 557] width 241 height 37
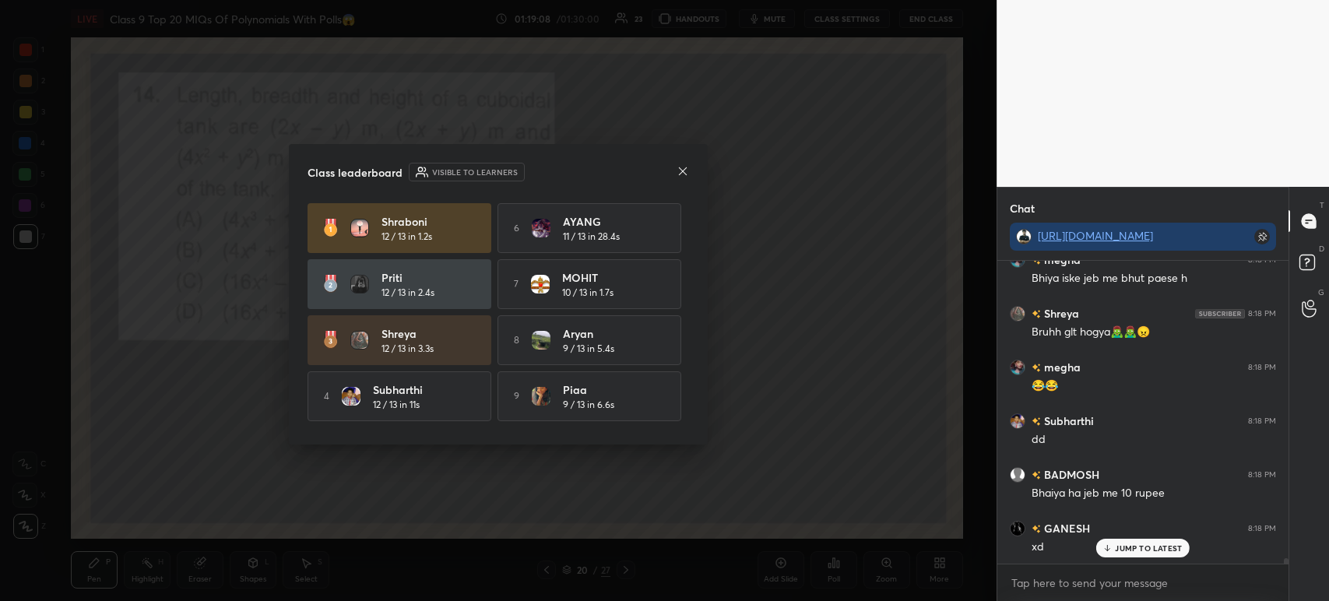
scroll to position [299, 286]
click at [679, 173] on icon at bounding box center [682, 171] width 12 height 12
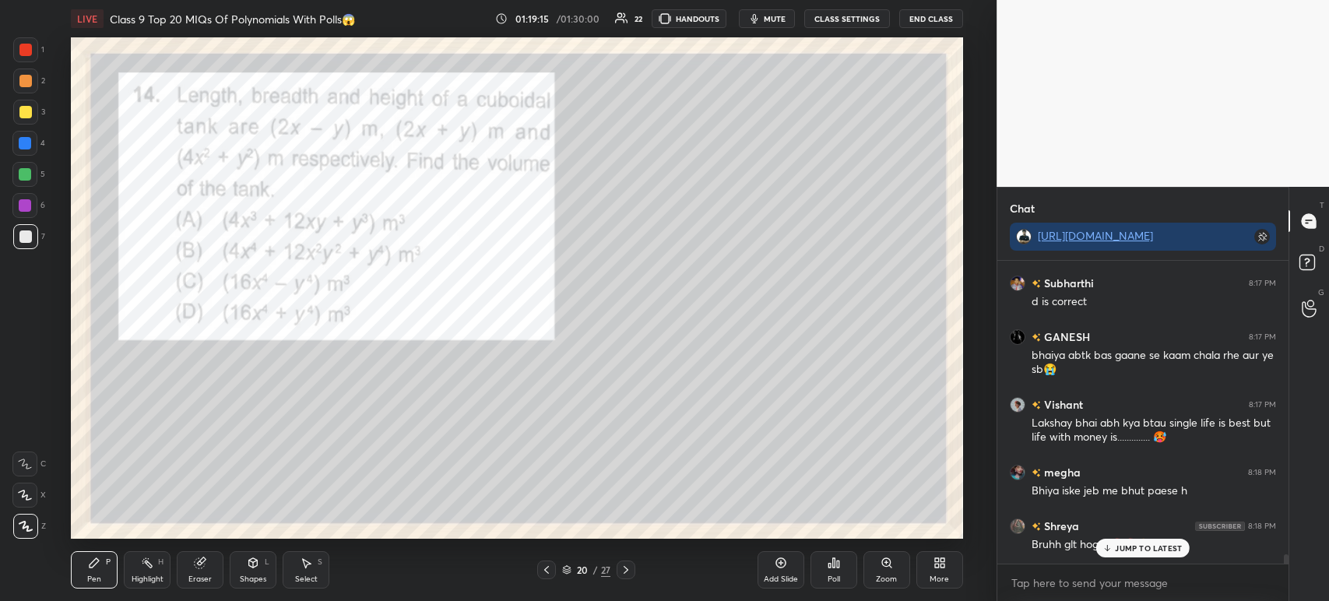
click at [28, 112] on div at bounding box center [25, 112] width 12 height 12
click at [28, 89] on div at bounding box center [25, 80] width 25 height 25
click at [30, 65] on div "1" at bounding box center [28, 52] width 31 height 31
click at [29, 234] on div at bounding box center [25, 236] width 12 height 12
click at [252, 567] on icon at bounding box center [253, 562] width 9 height 9
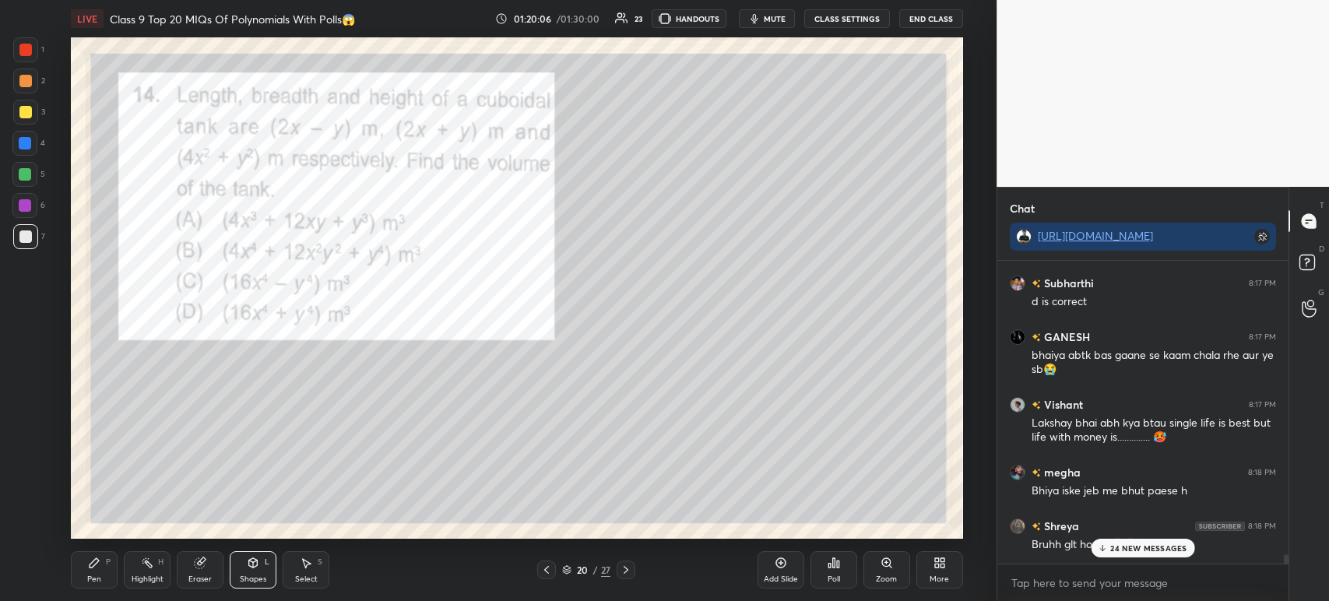
click at [199, 564] on icon at bounding box center [200, 563] width 10 height 10
click at [23, 494] on icon at bounding box center [25, 495] width 12 height 13
click at [100, 563] on icon at bounding box center [94, 563] width 12 height 12
click at [33, 51] on div at bounding box center [25, 49] width 25 height 25
click at [627, 571] on icon at bounding box center [625, 570] width 5 height 8
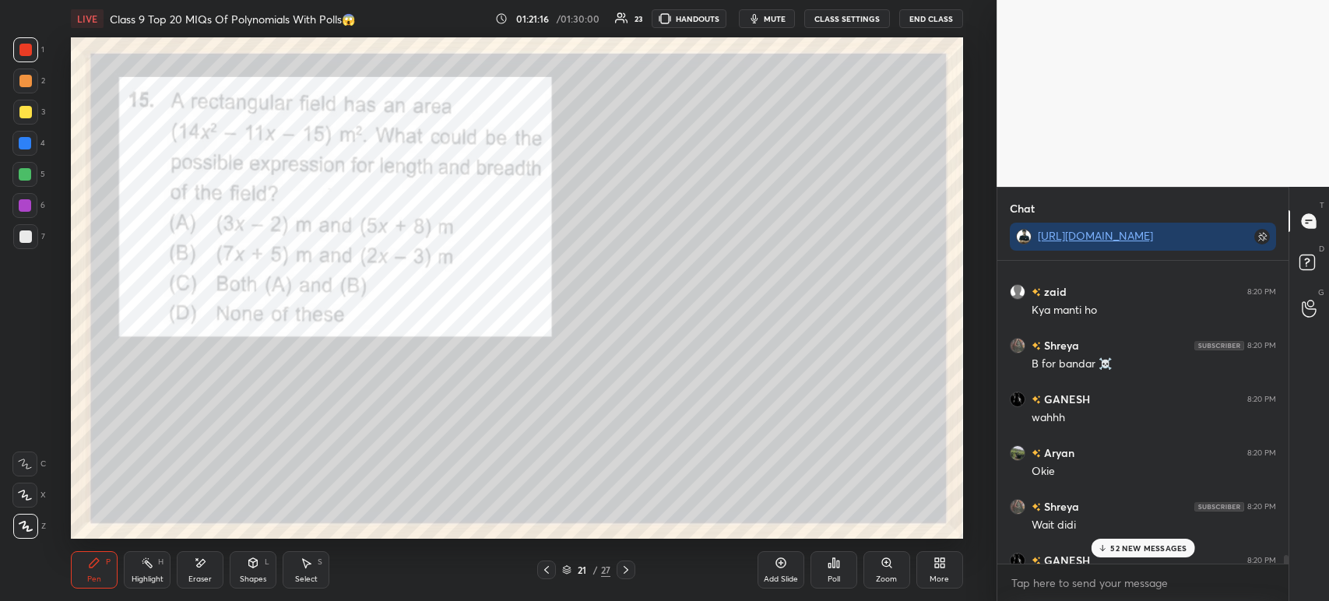
scroll to position [19179, 0]
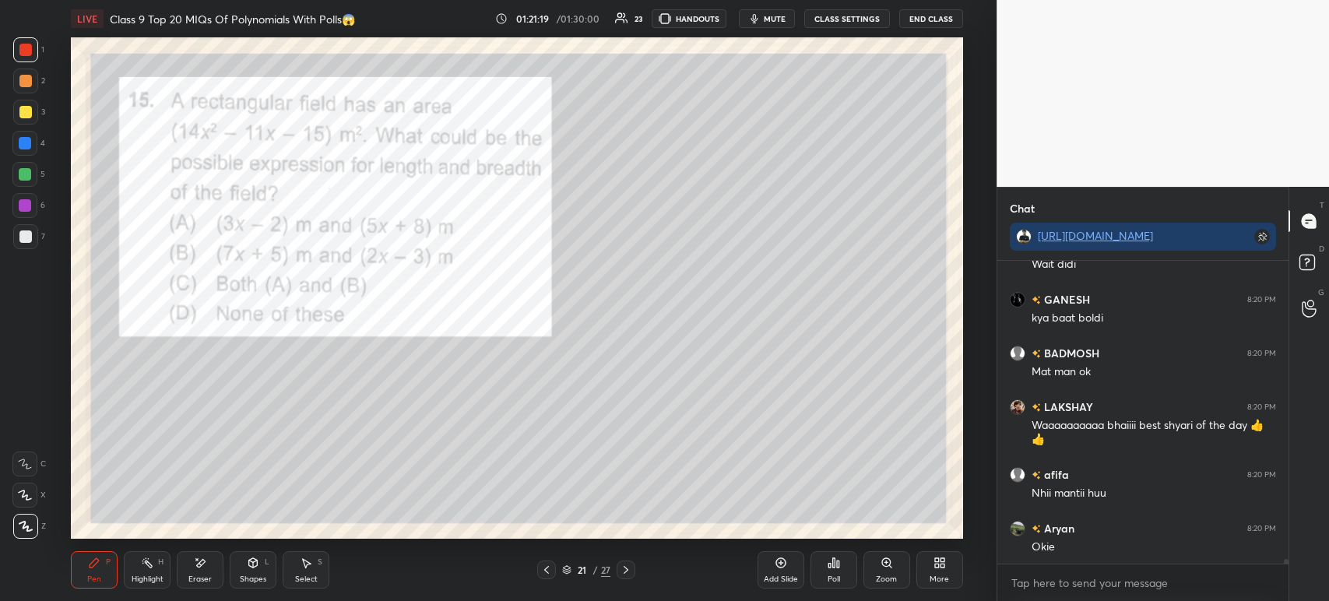
click at [23, 116] on div at bounding box center [25, 112] width 12 height 12
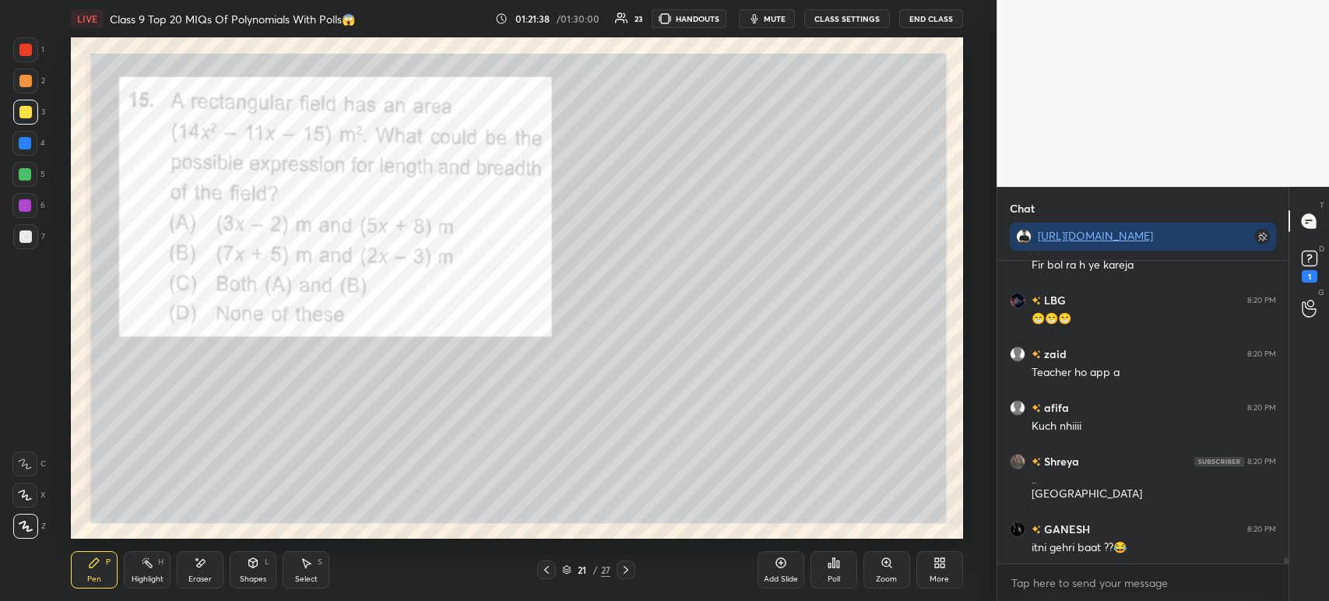
scroll to position [14045, 0]
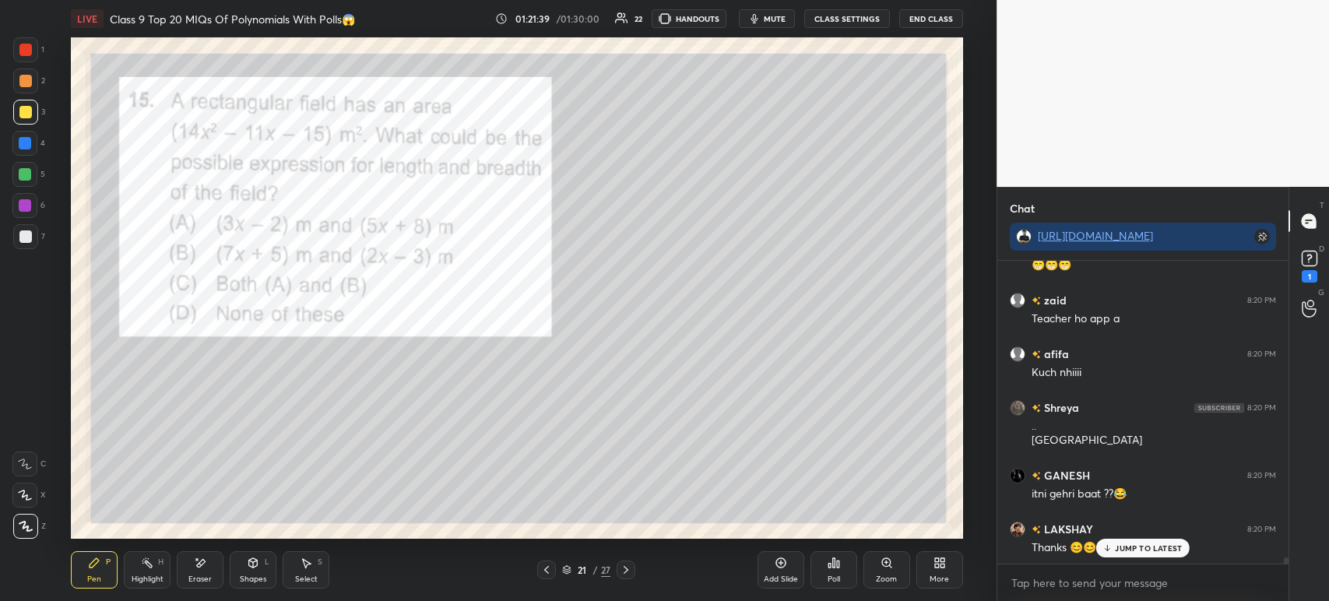
click at [824, 564] on div "Poll" at bounding box center [833, 569] width 47 height 37
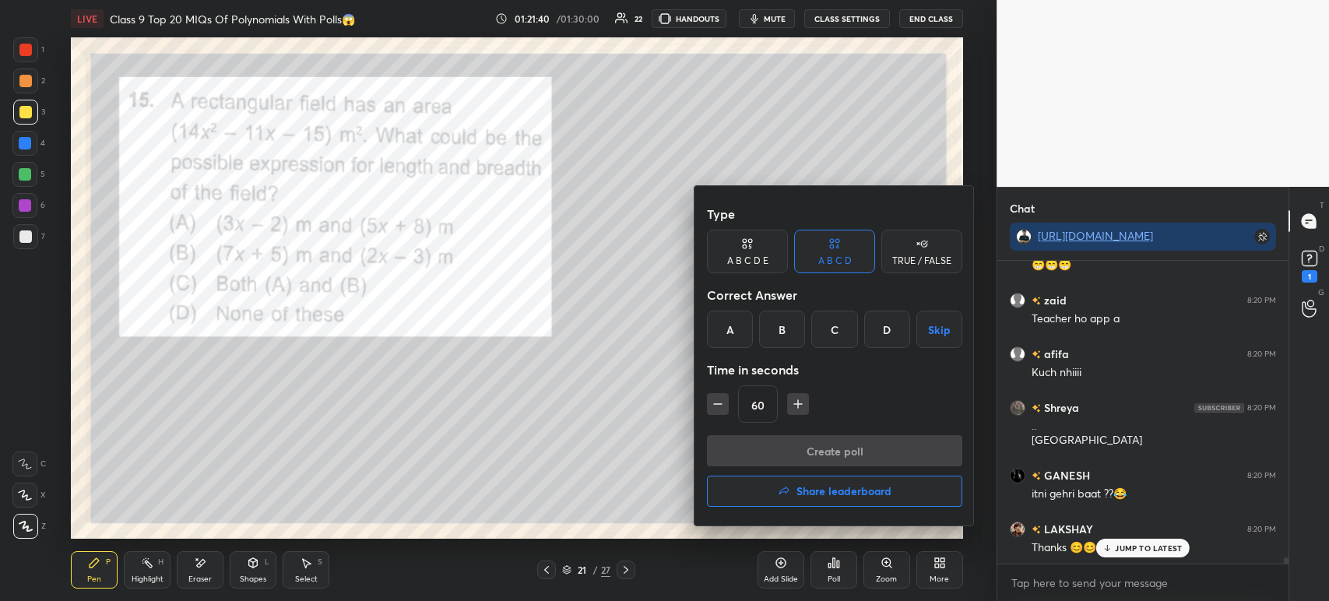
click at [791, 329] on div "B" at bounding box center [782, 329] width 46 height 37
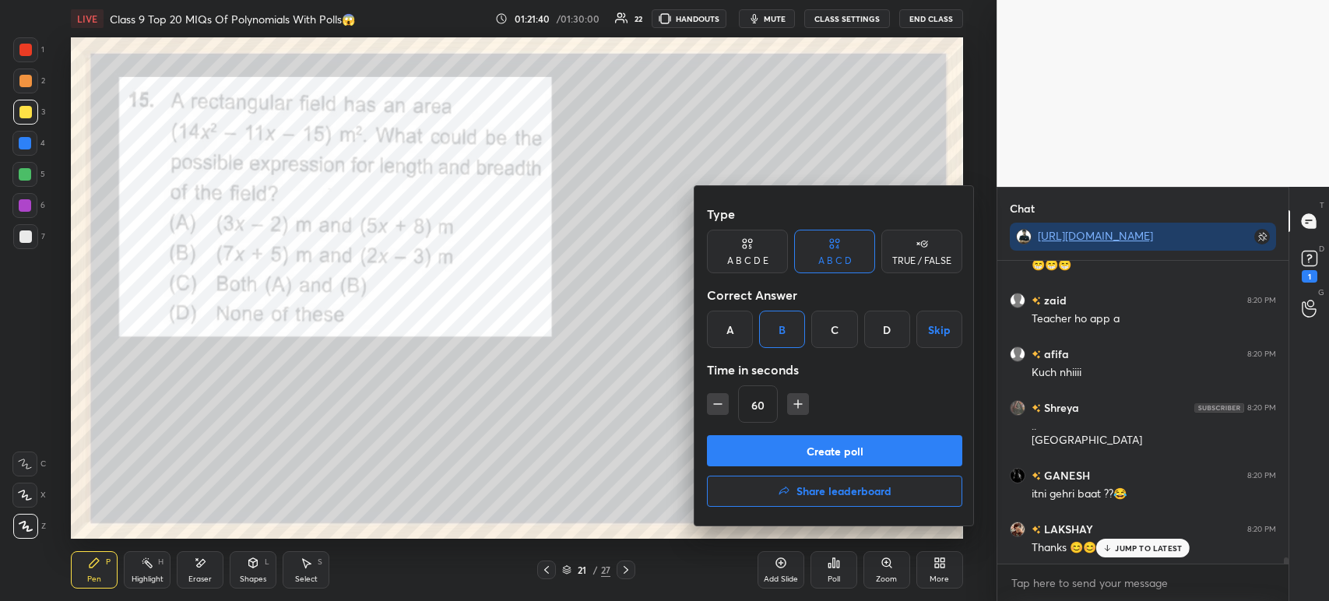
click at [775, 445] on button "Create poll" at bounding box center [834, 450] width 255 height 31
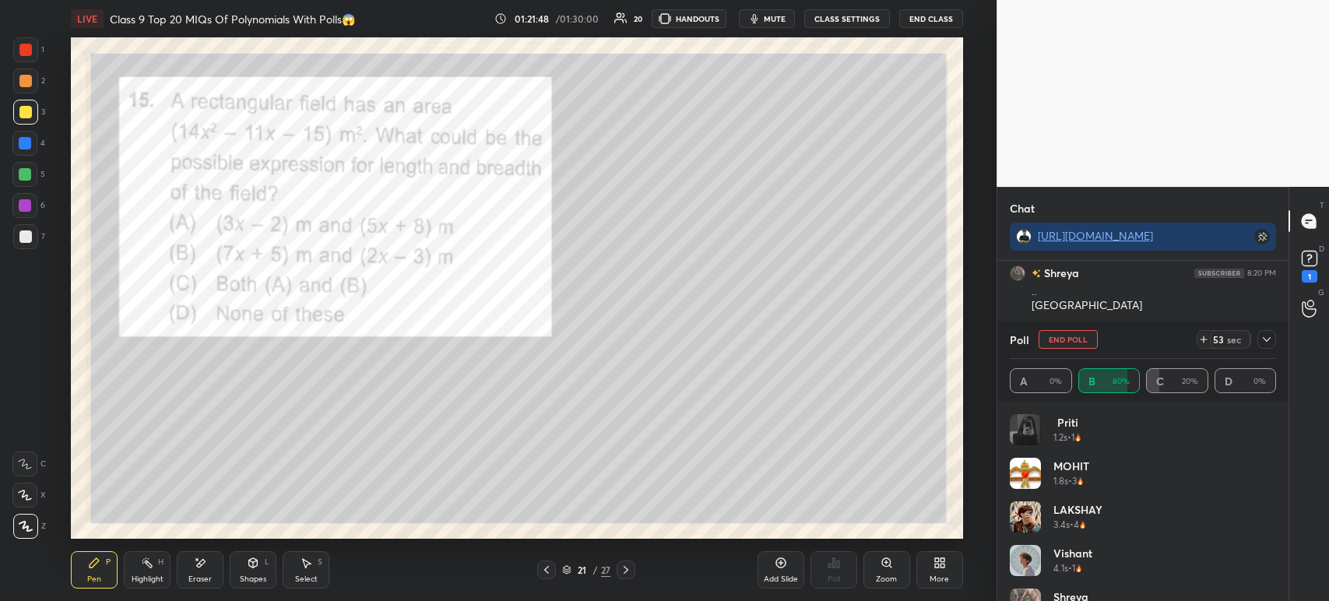
scroll to position [14233, 0]
click at [1266, 332] on div at bounding box center [1266, 339] width 19 height 19
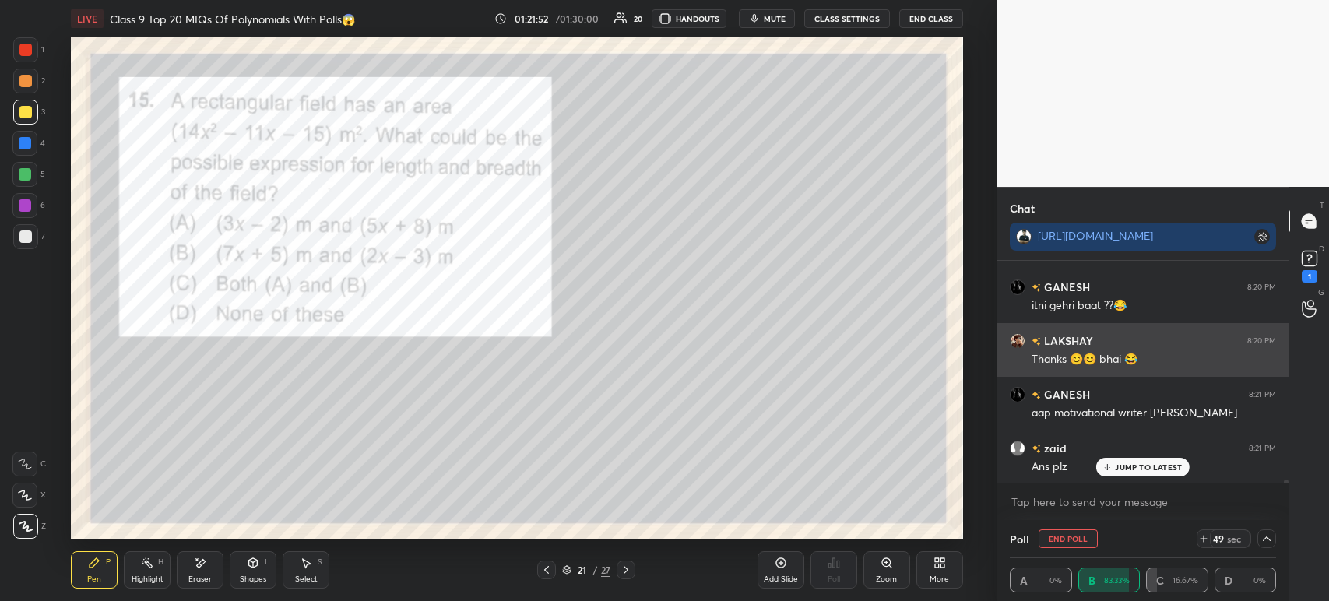
scroll to position [0, 0]
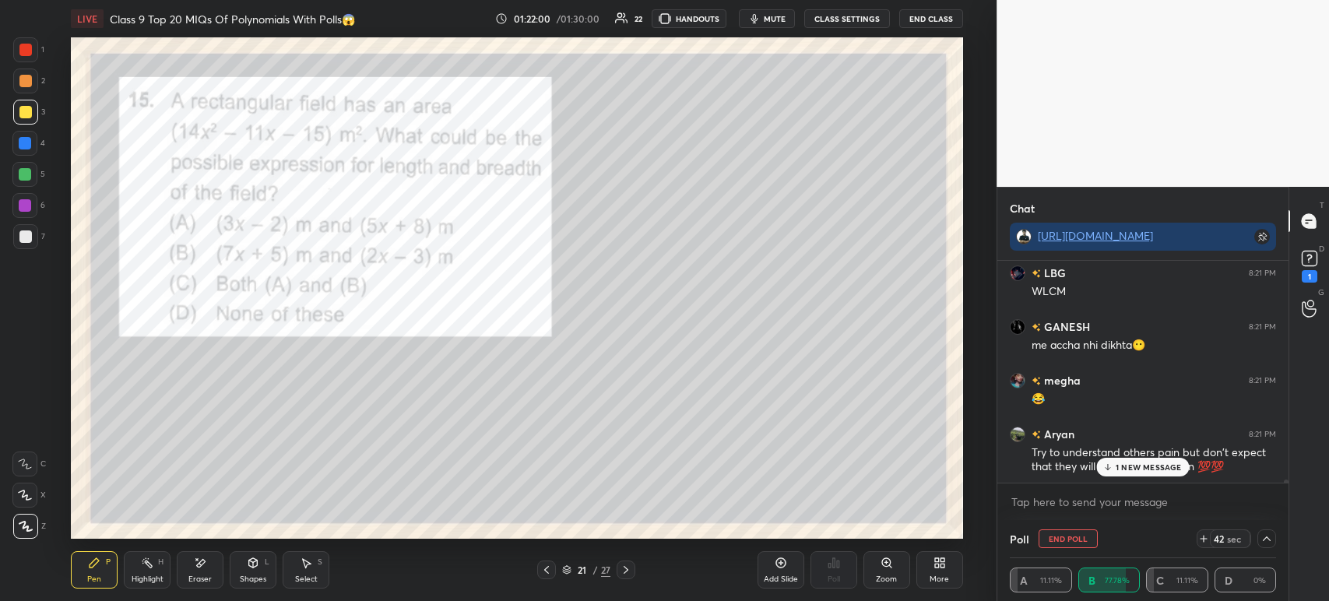
click at [1105, 472] on icon at bounding box center [1108, 466] width 10 height 9
click at [23, 234] on div at bounding box center [25, 236] width 12 height 12
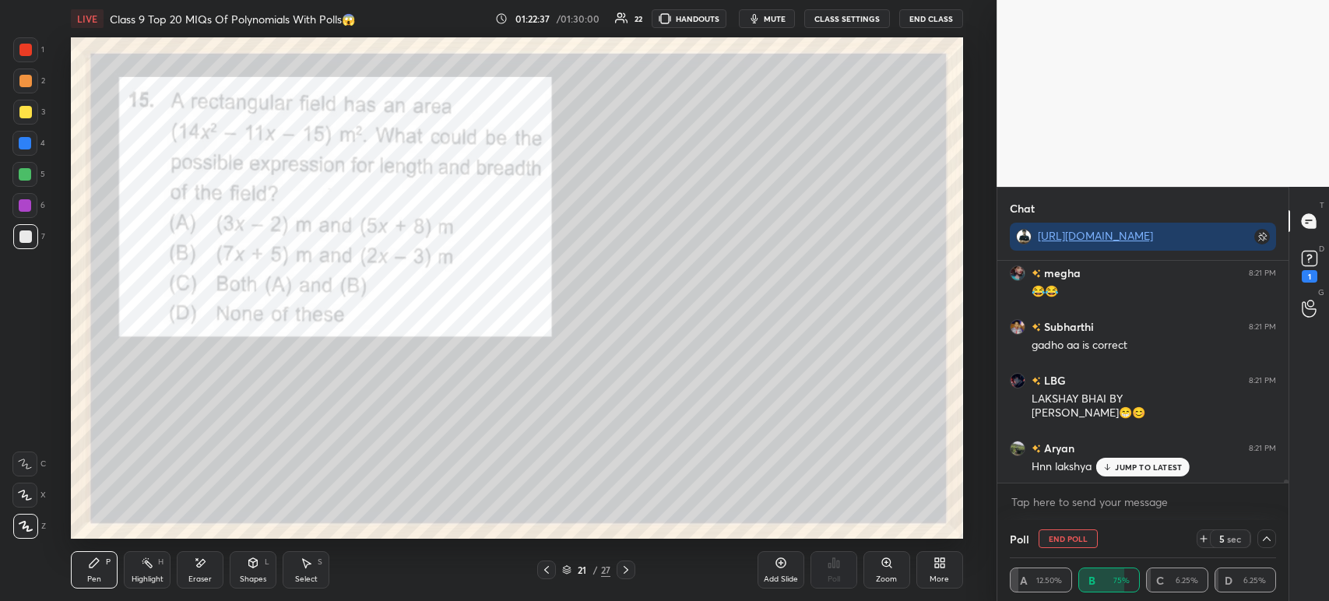
click at [1313, 268] on icon at bounding box center [1309, 258] width 23 height 23
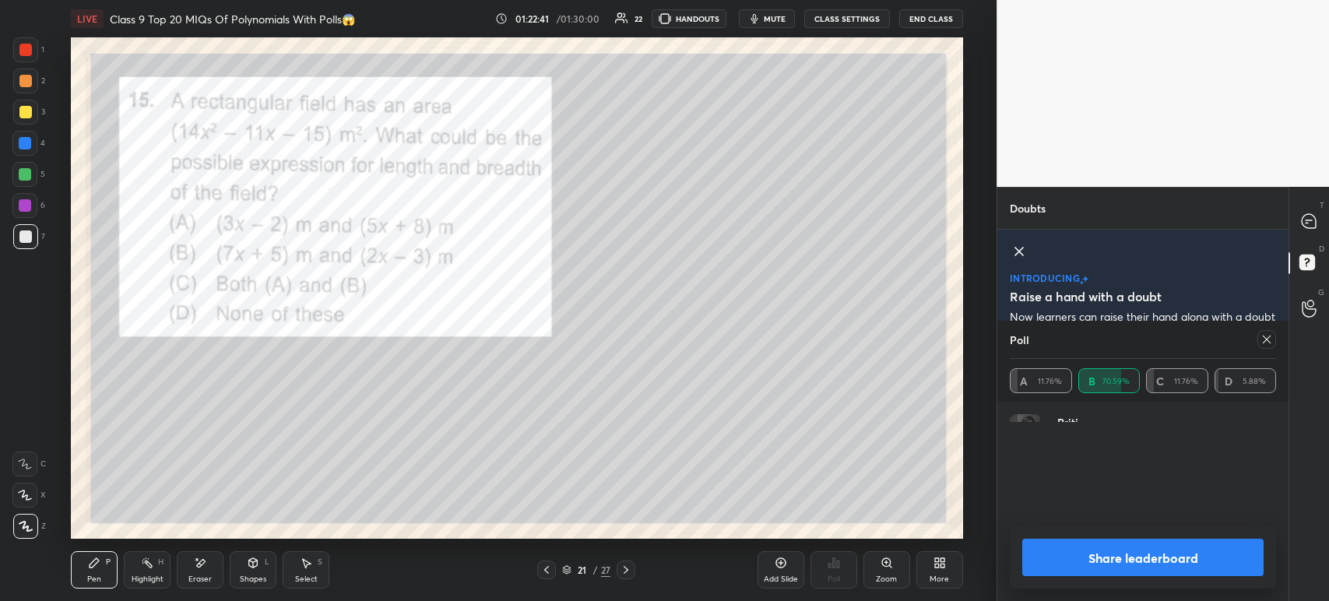
scroll to position [101, 262]
click at [1077, 569] on button "Share leaderboard" at bounding box center [1142, 557] width 241 height 37
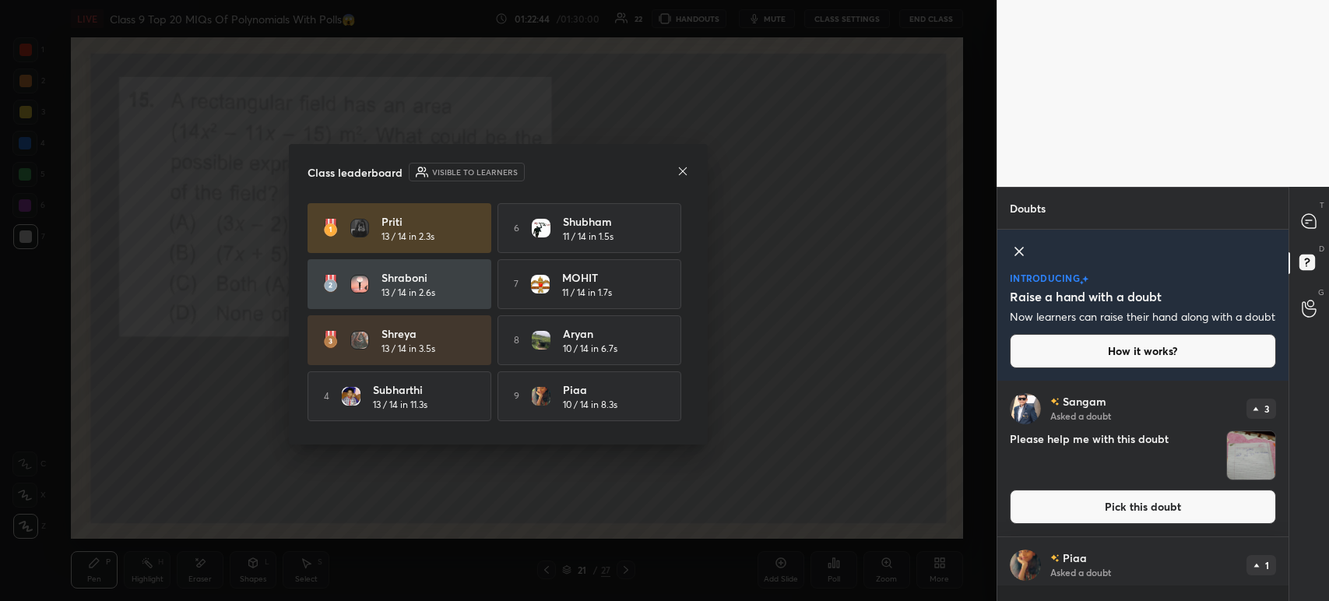
click at [681, 179] on div at bounding box center [682, 172] width 12 height 16
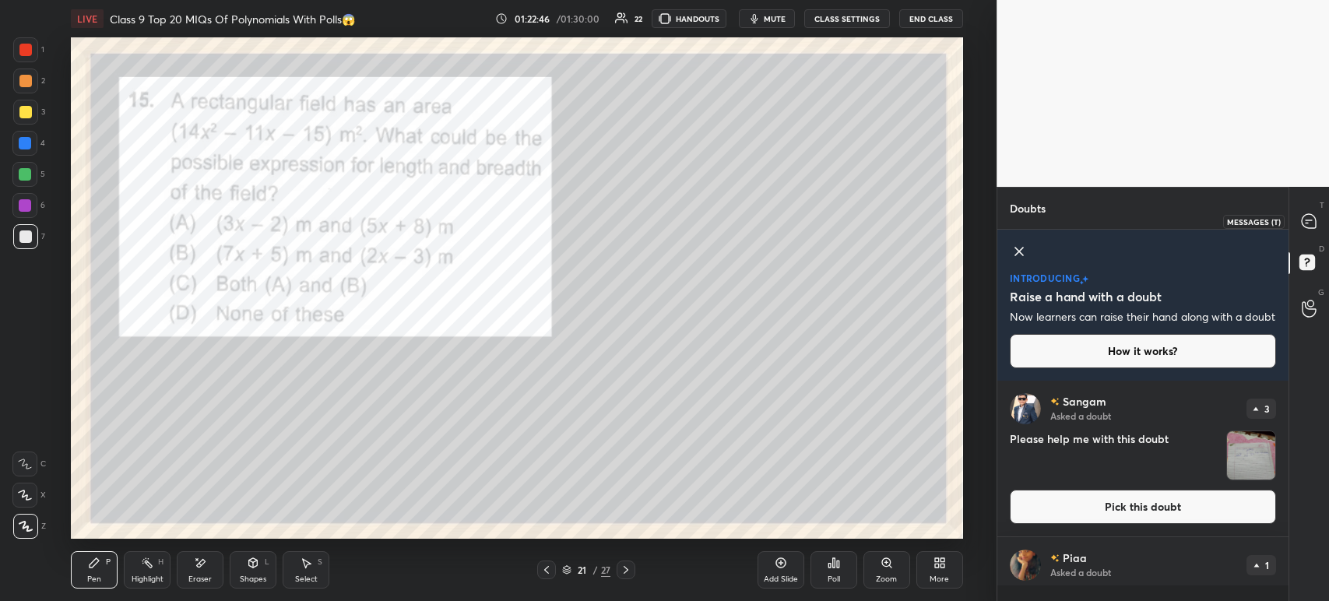
click at [1314, 237] on div "T Messages (T)" at bounding box center [1309, 221] width 40 height 44
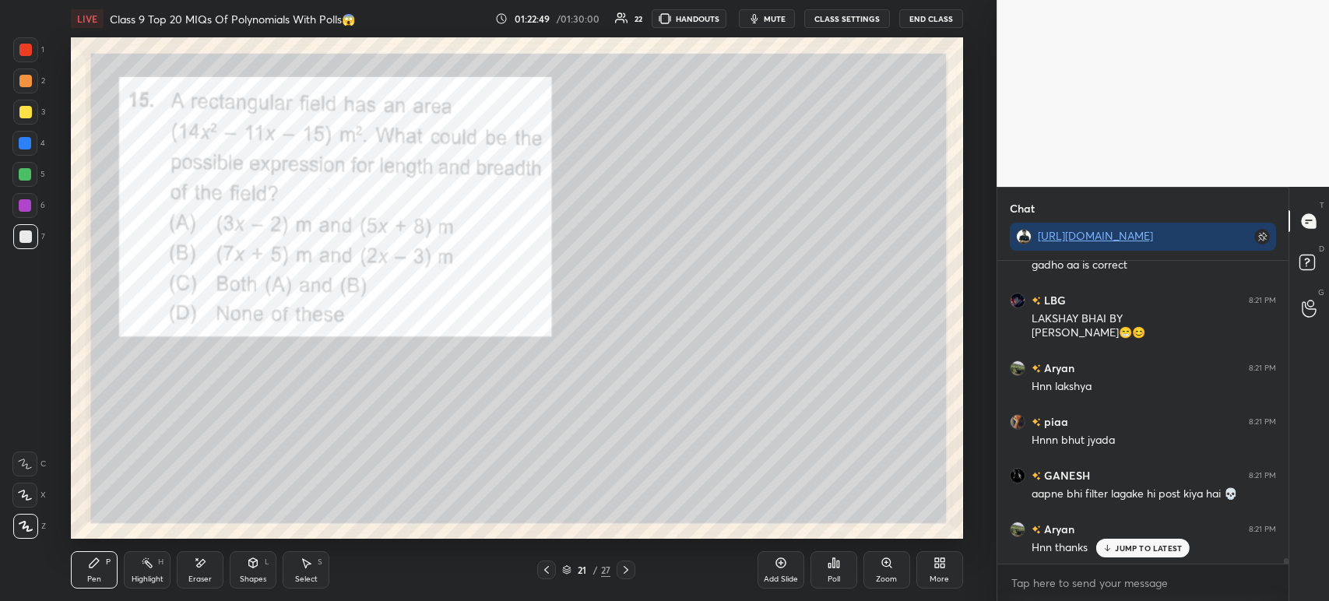
click at [26, 111] on div at bounding box center [25, 112] width 12 height 12
click at [19, 83] on div at bounding box center [25, 81] width 12 height 12
click at [25, 56] on div at bounding box center [25, 49] width 25 height 25
click at [27, 83] on div at bounding box center [25, 81] width 12 height 12
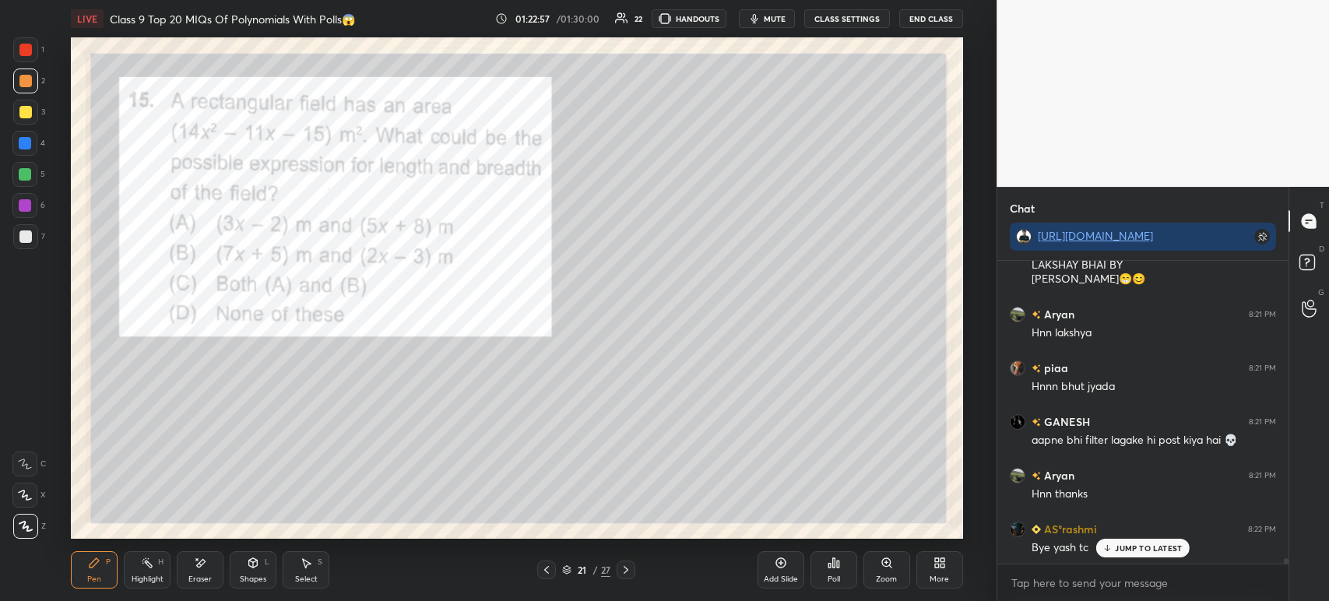
click at [25, 242] on div at bounding box center [25, 236] width 12 height 12
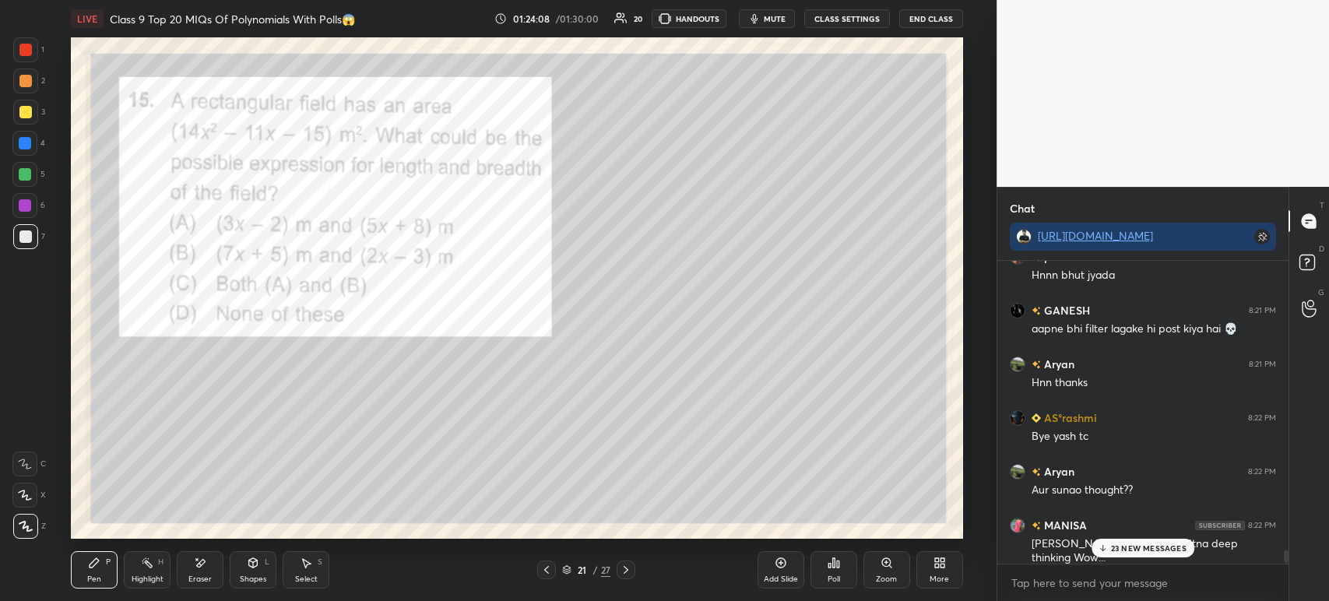
click at [27, 60] on div at bounding box center [25, 49] width 25 height 25
click at [33, 234] on div at bounding box center [25, 236] width 25 height 25
click at [31, 57] on div at bounding box center [25, 49] width 25 height 25
click at [616, 564] on div at bounding box center [625, 569] width 19 height 19
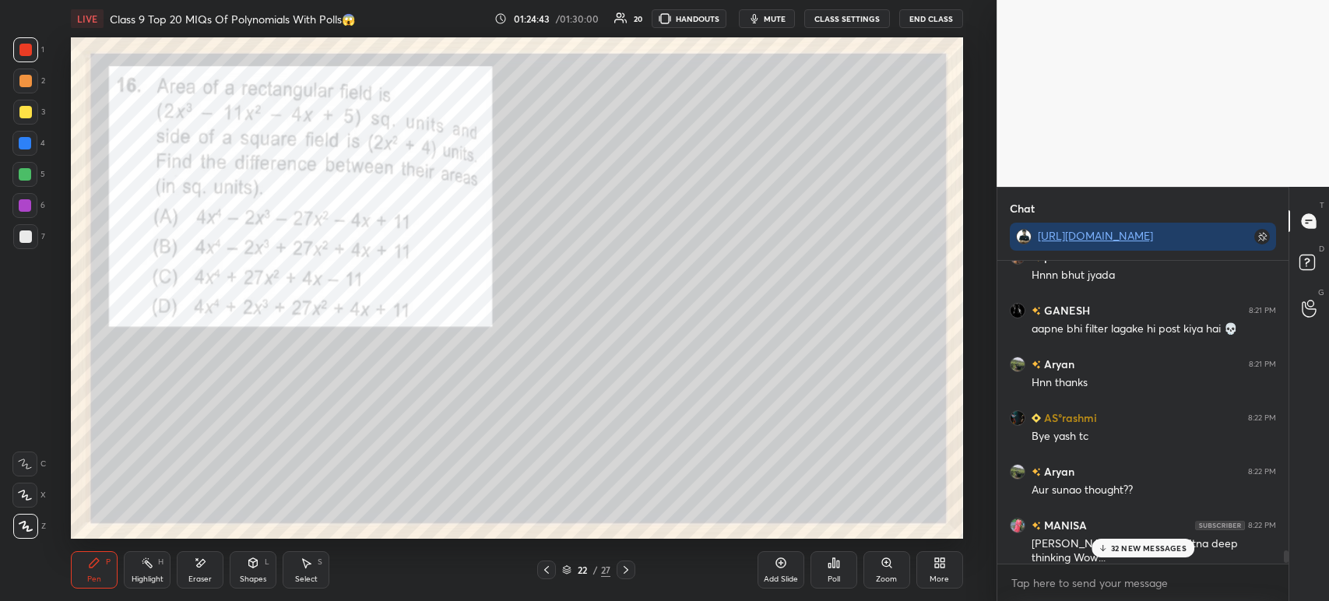
click at [623, 574] on icon at bounding box center [626, 570] width 12 height 12
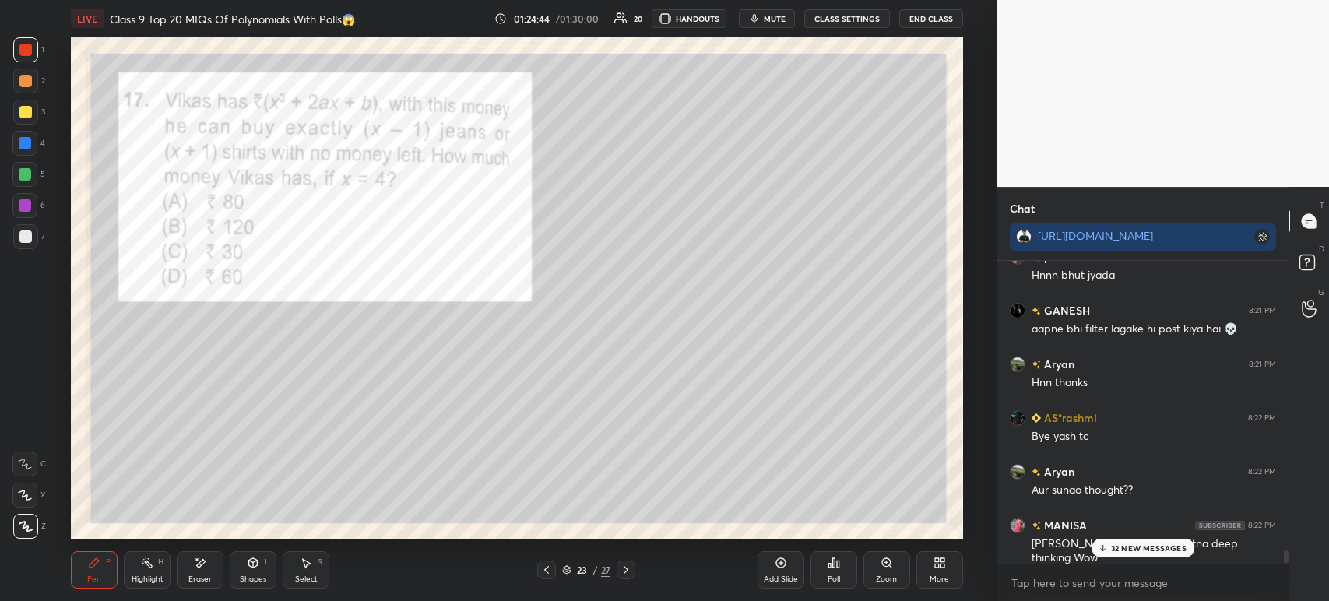
click at [545, 573] on icon at bounding box center [546, 570] width 12 height 12
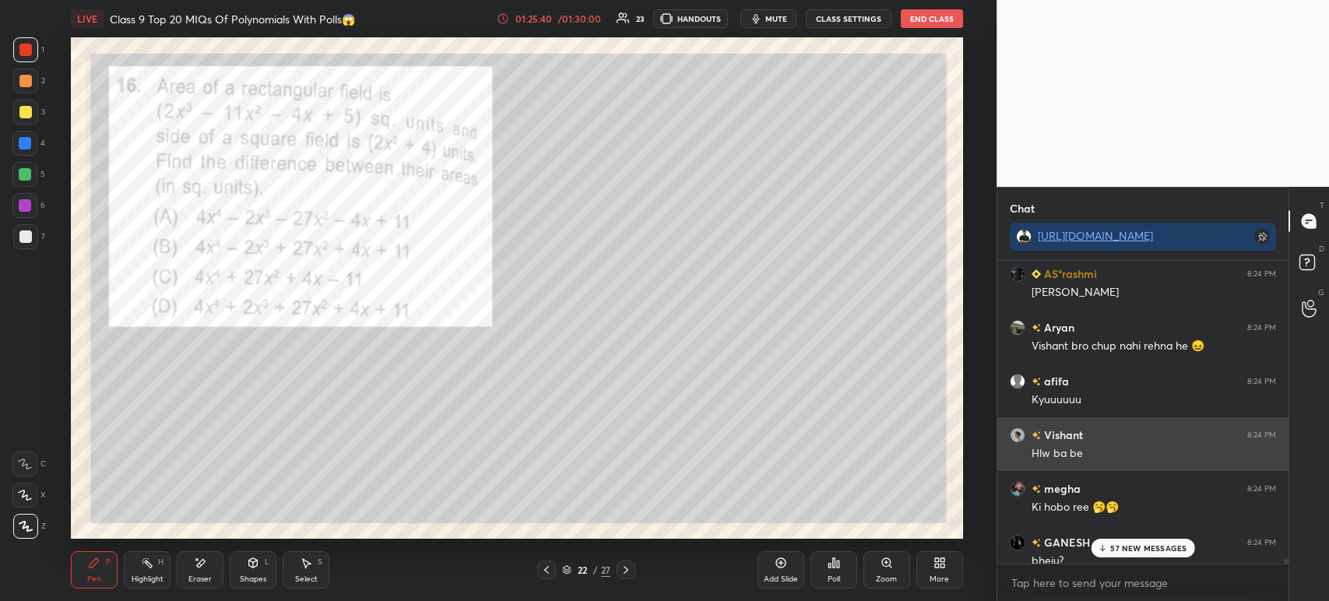
scroll to position [19463, 0]
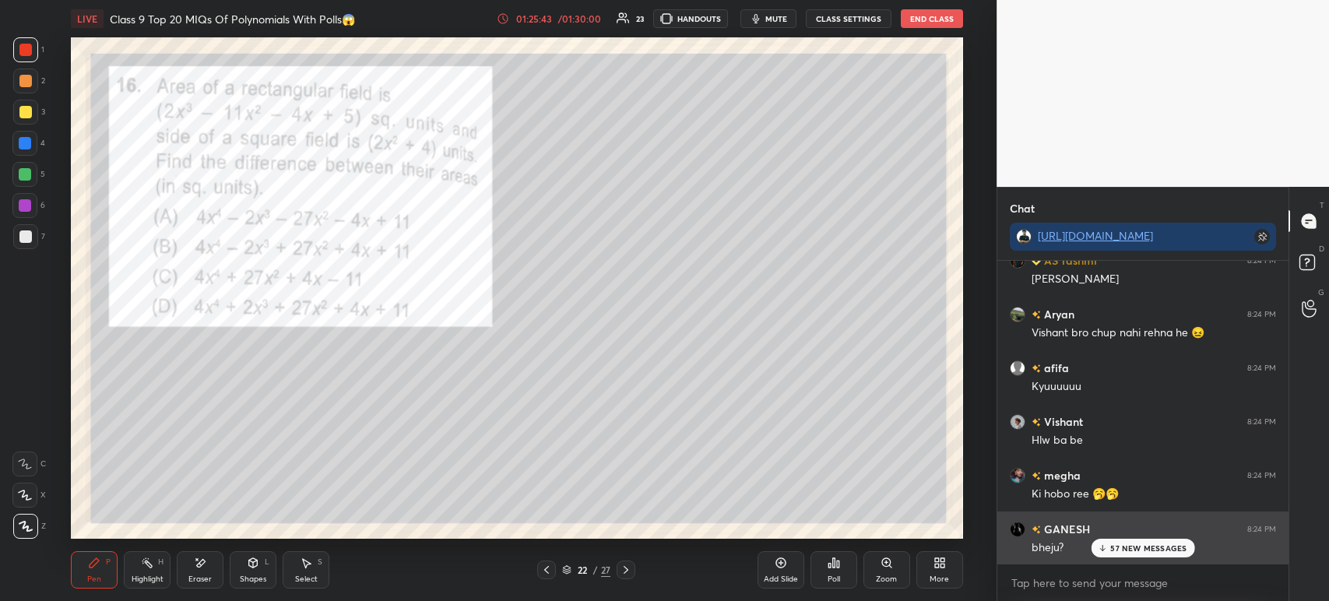
click at [1111, 546] on p "57 NEW MESSAGES" at bounding box center [1148, 547] width 76 height 9
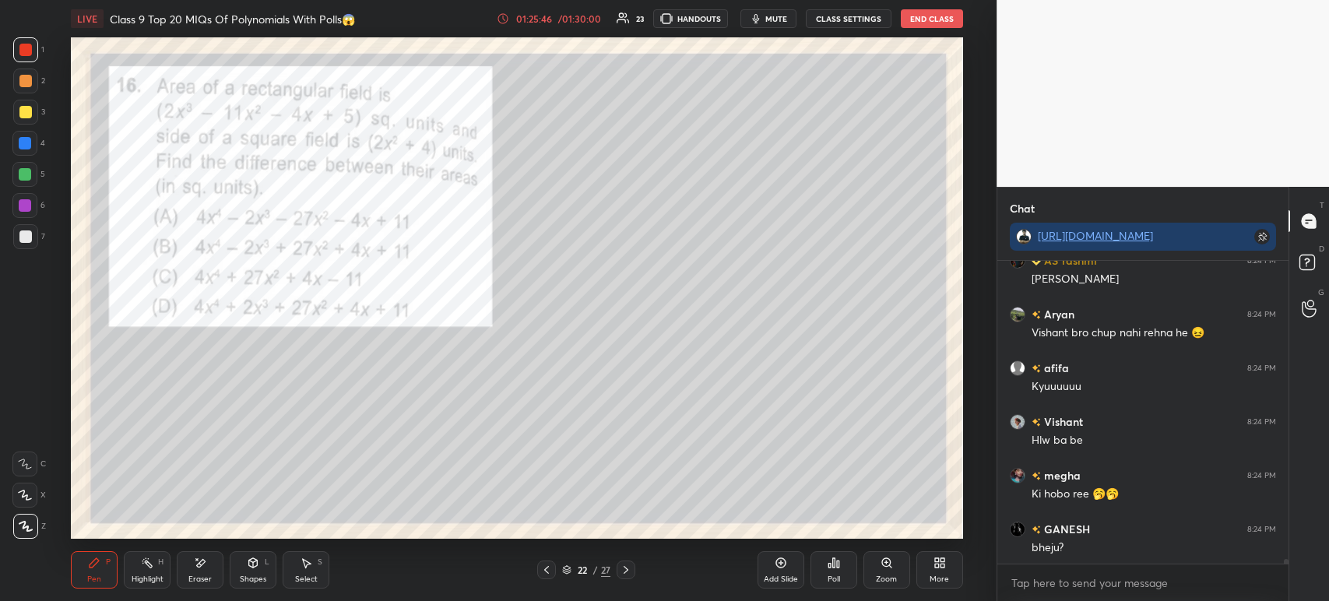
click at [36, 115] on div at bounding box center [25, 112] width 25 height 25
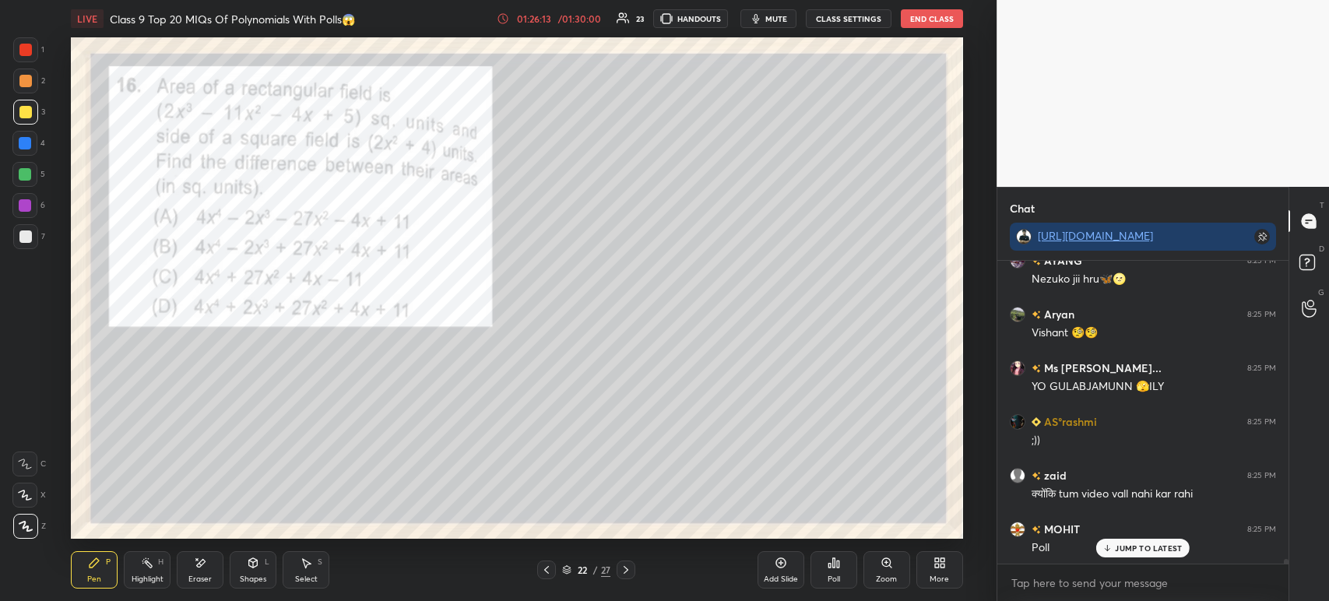
scroll to position [19840, 0]
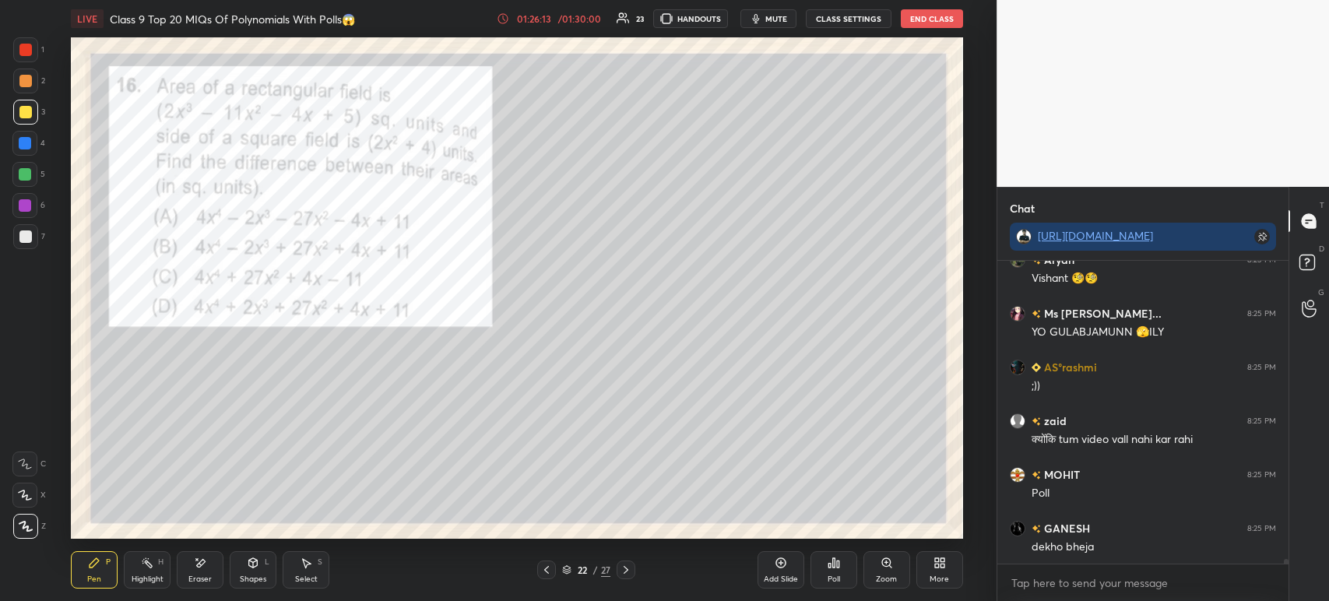
click at [841, 574] on div "Poll" at bounding box center [833, 569] width 47 height 37
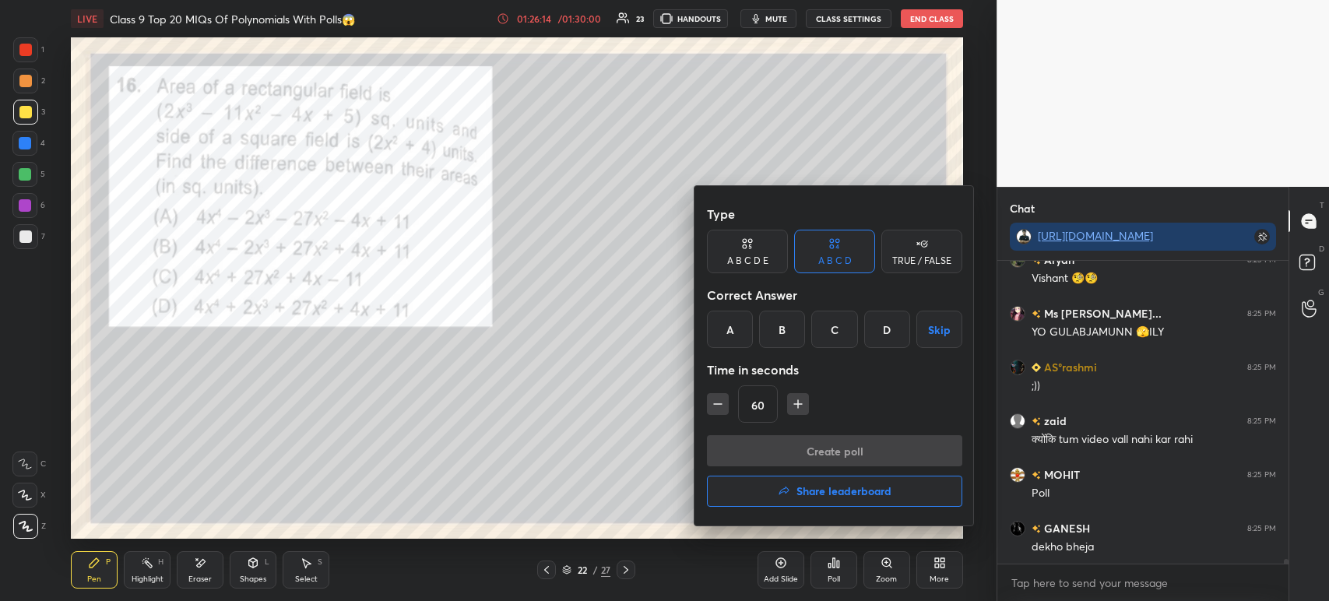
scroll to position [19946, 0]
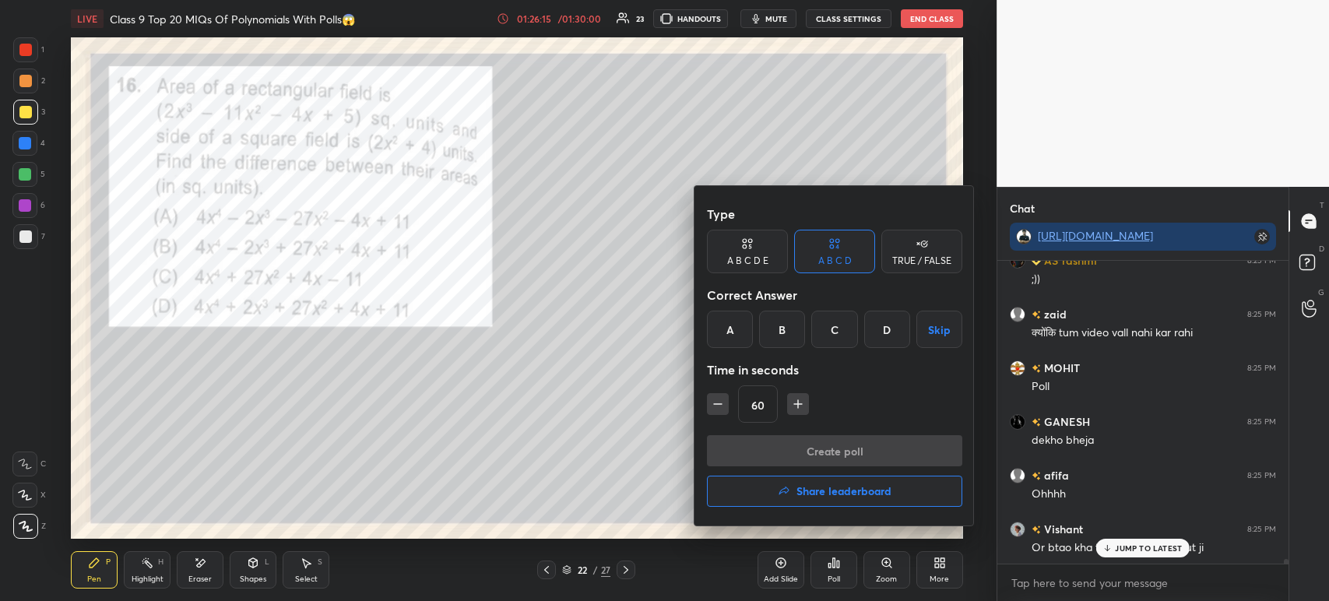
click at [785, 327] on div "B" at bounding box center [782, 329] width 46 height 37
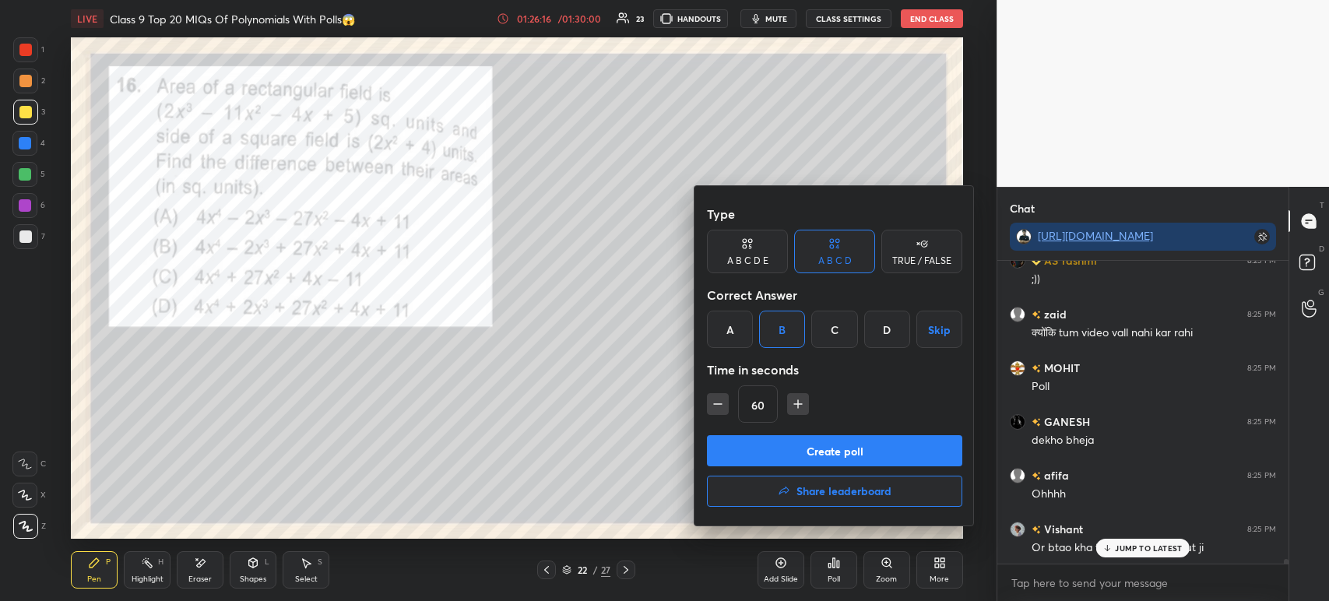
click at [775, 447] on button "Create poll" at bounding box center [834, 450] width 255 height 31
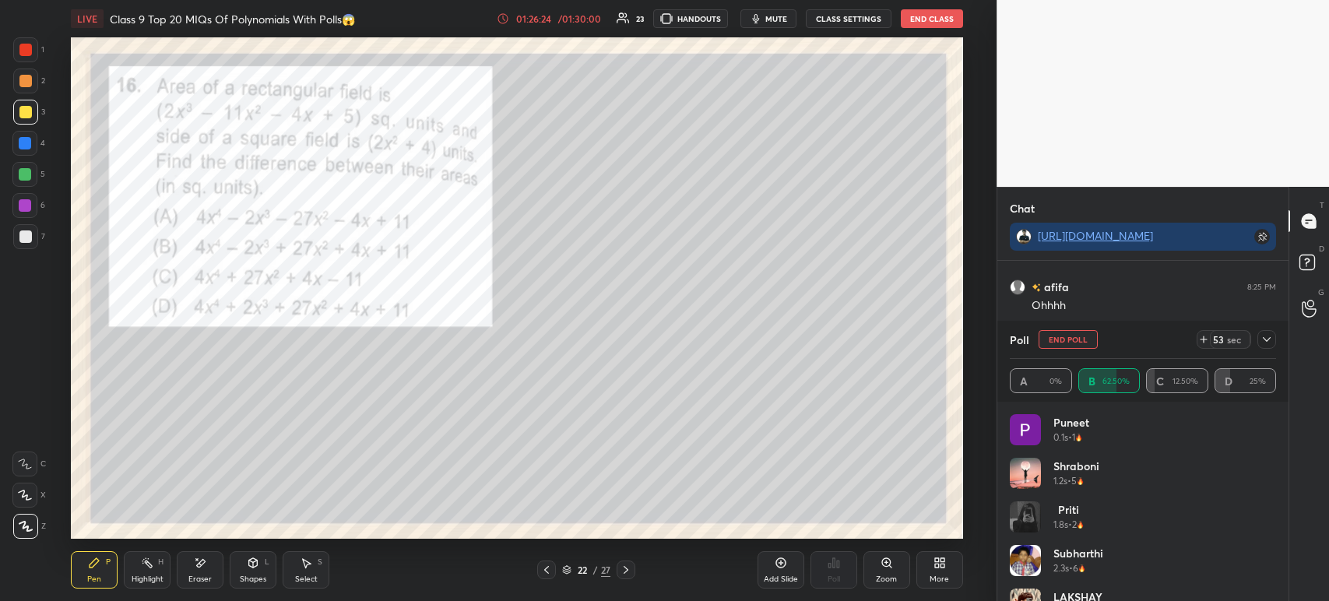
scroll to position [20188, 0]
click at [1266, 343] on icon at bounding box center [1266, 339] width 12 height 12
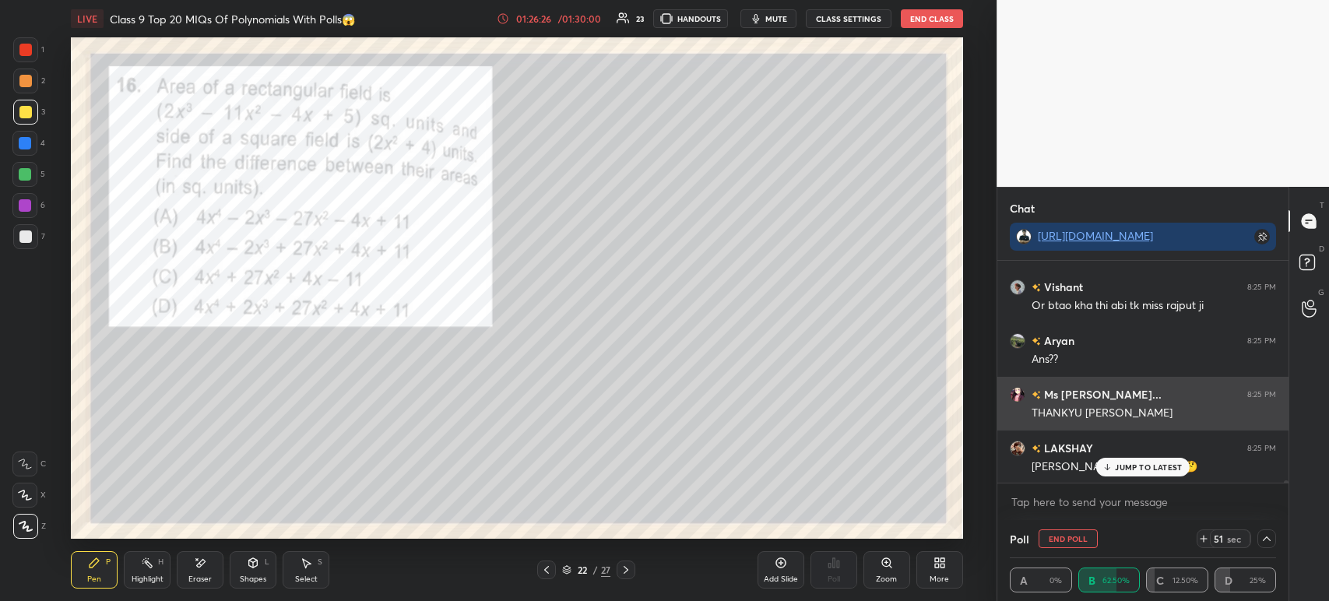
scroll to position [0, 5]
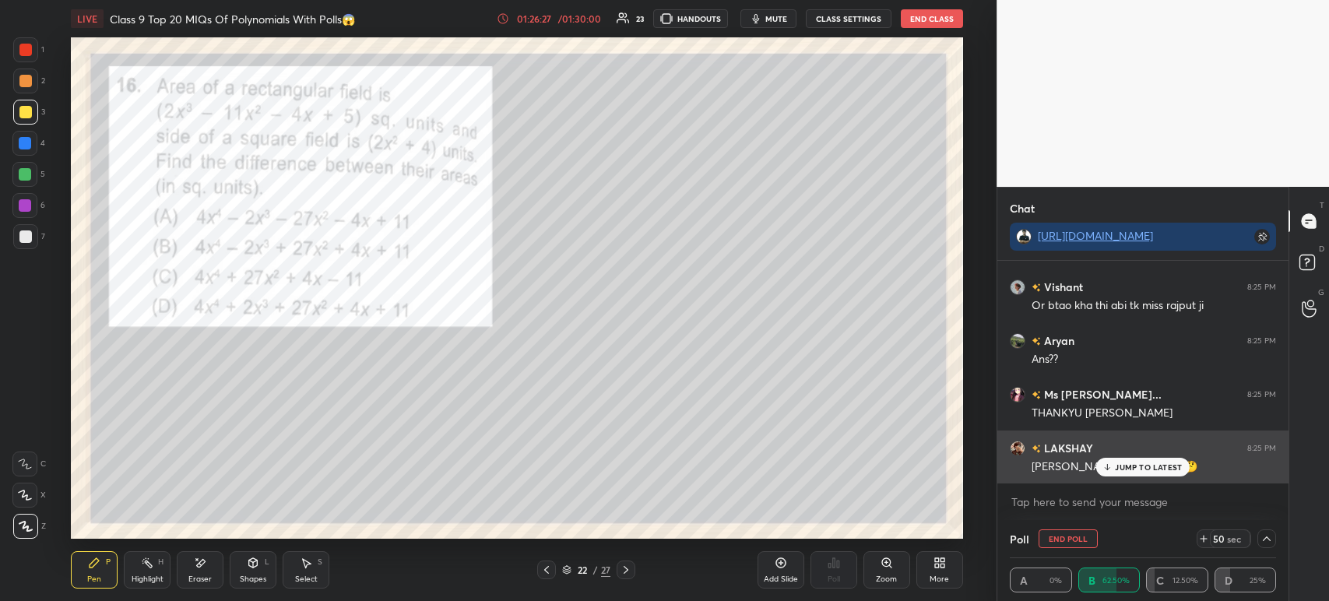
click at [1107, 467] on icon at bounding box center [1107, 466] width 0 height 5
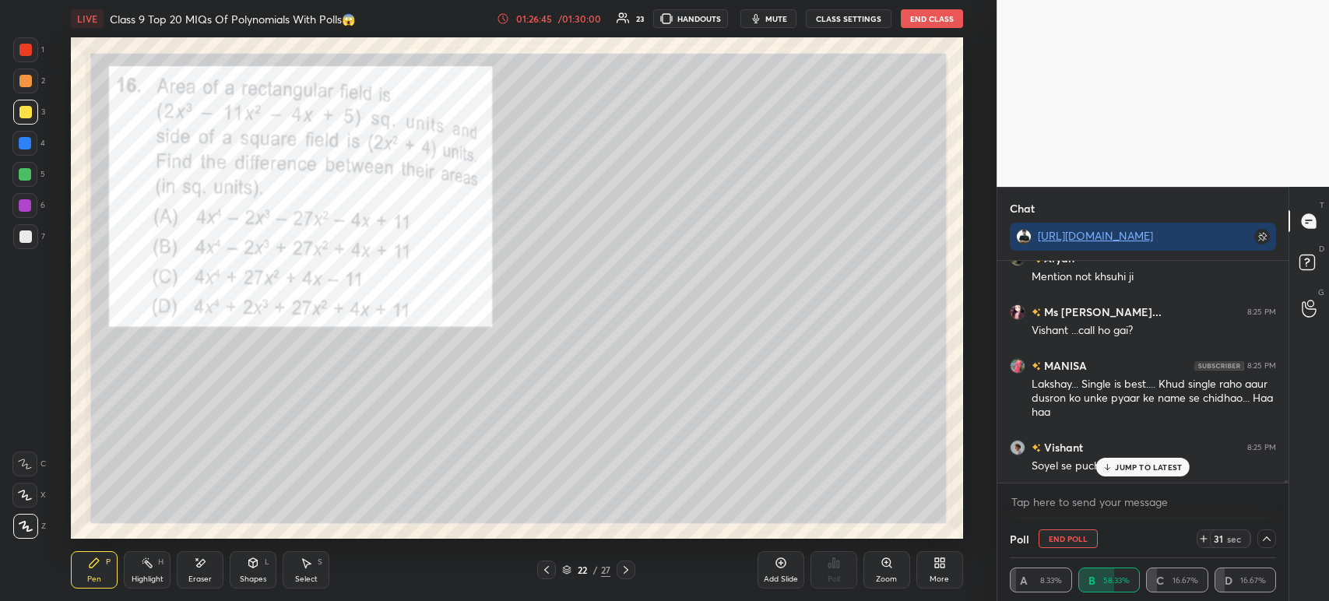
scroll to position [20623, 0]
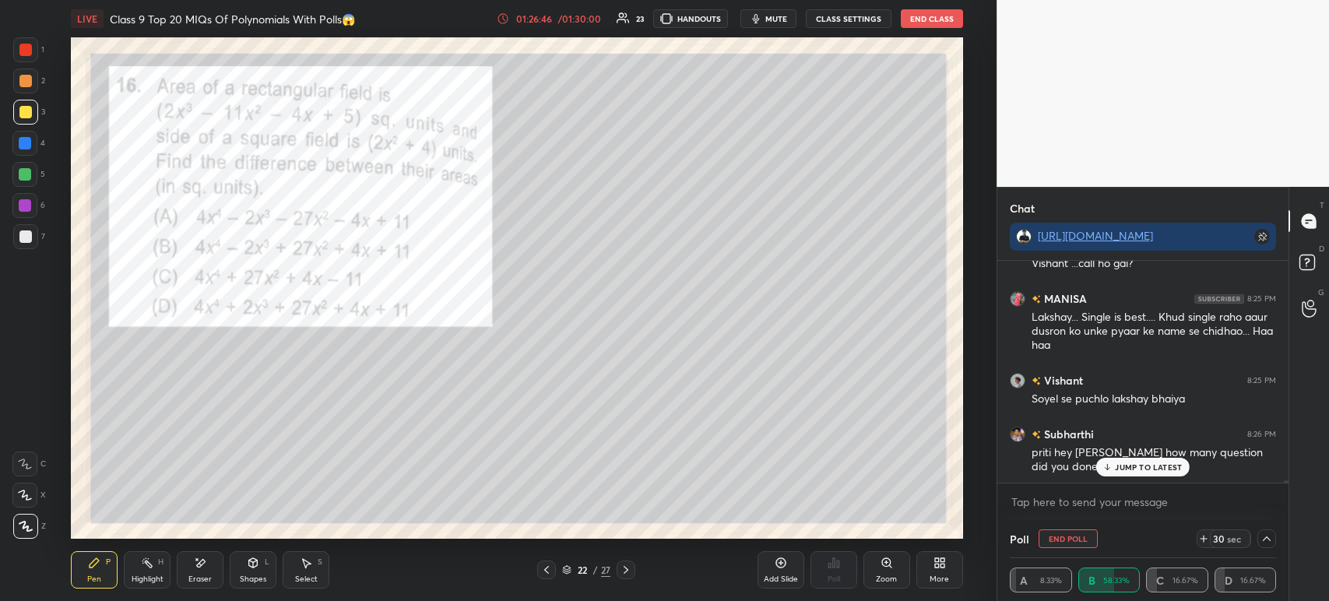
click at [37, 235] on div at bounding box center [25, 236] width 25 height 25
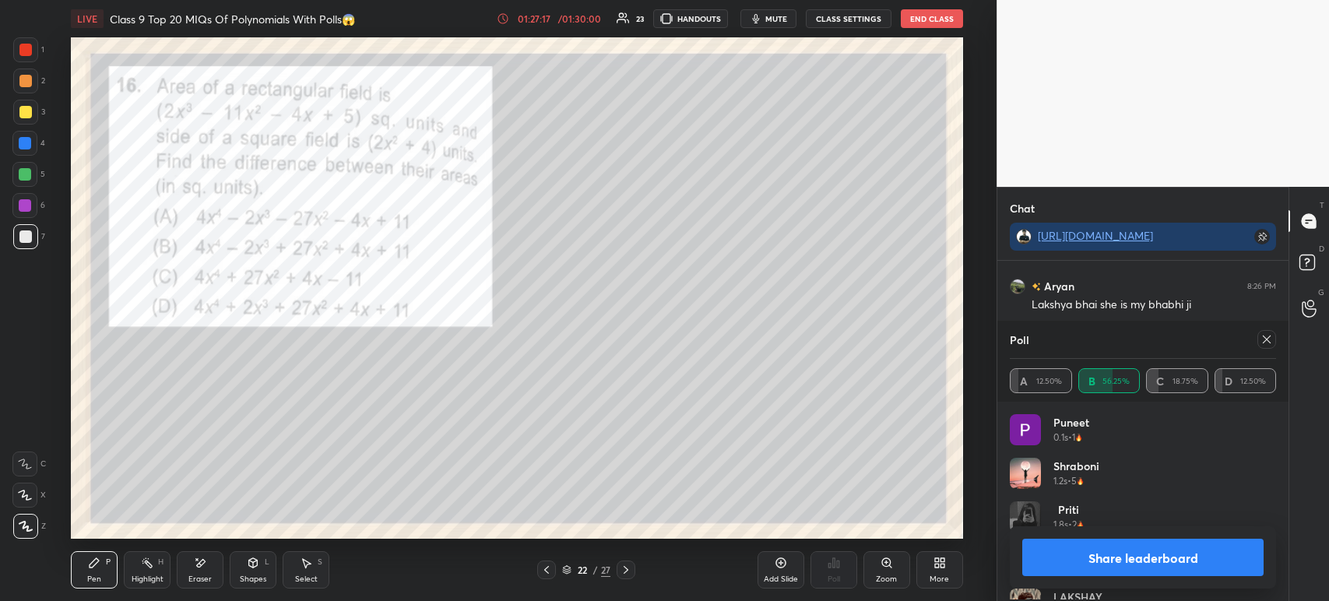
scroll to position [182, 262]
click at [1057, 561] on button "Share leaderboard" at bounding box center [1142, 557] width 241 height 37
type textarea "x"
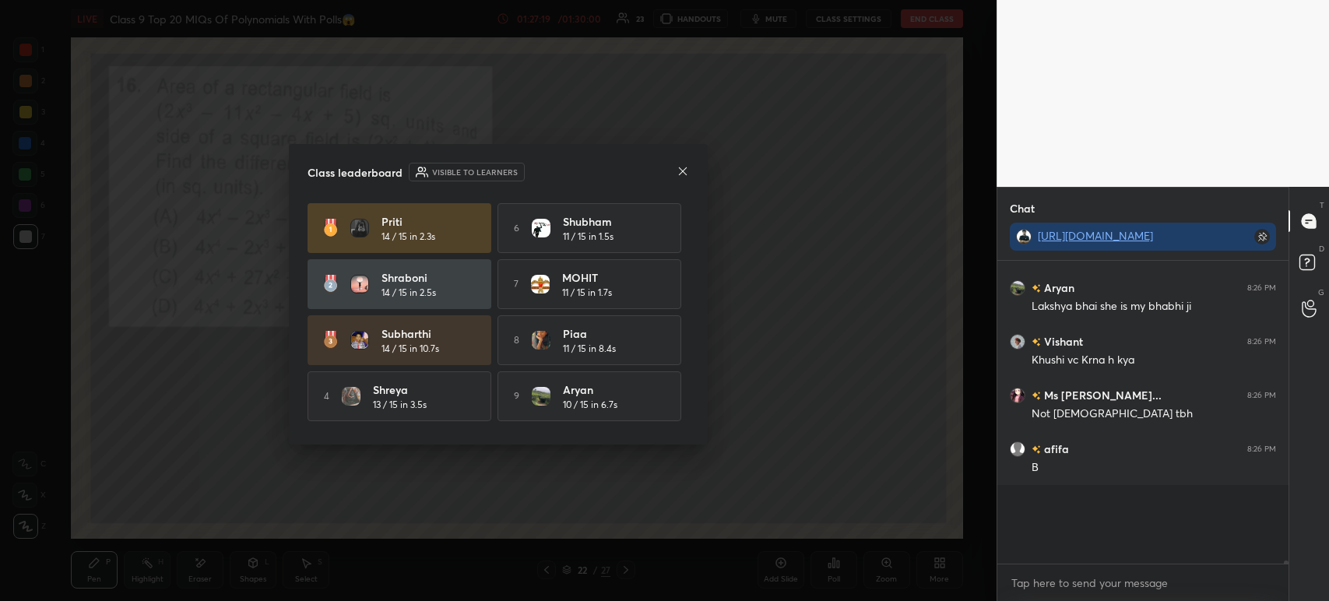
scroll to position [5, 5]
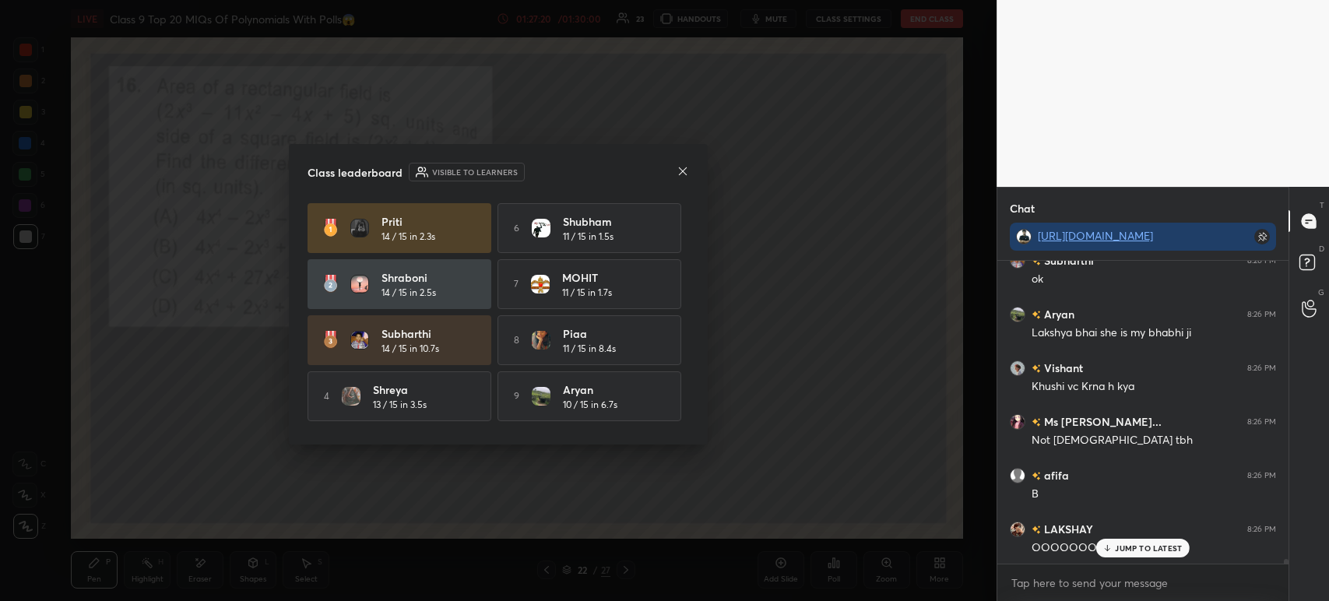
click at [686, 174] on icon at bounding box center [683, 171] width 8 height 8
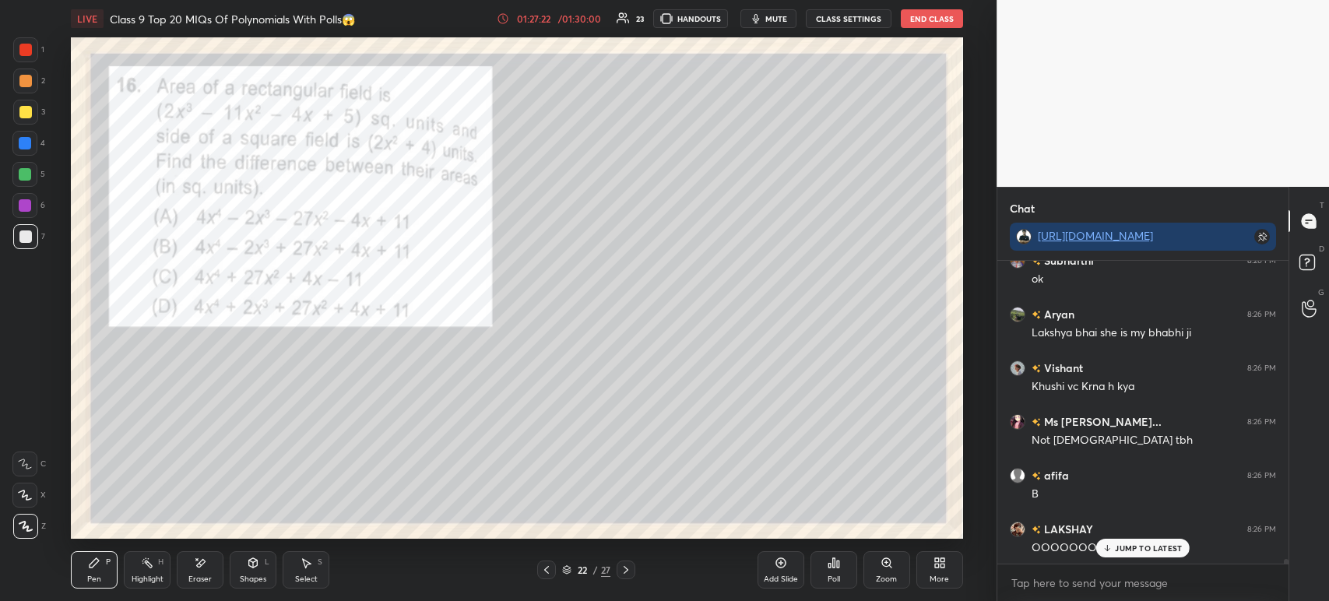
click at [23, 112] on div at bounding box center [25, 112] width 12 height 12
click at [25, 87] on div at bounding box center [25, 80] width 25 height 25
click at [23, 51] on div at bounding box center [25, 50] width 12 height 12
click at [23, 79] on div at bounding box center [25, 81] width 12 height 12
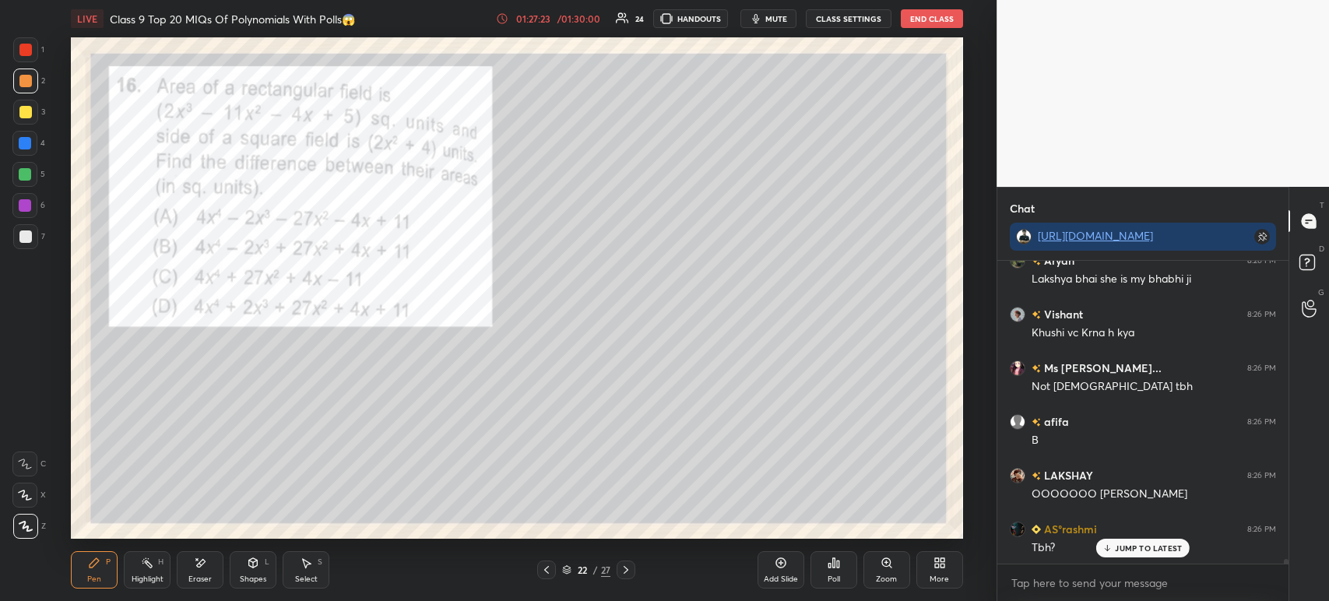
click at [23, 112] on div at bounding box center [25, 112] width 12 height 12
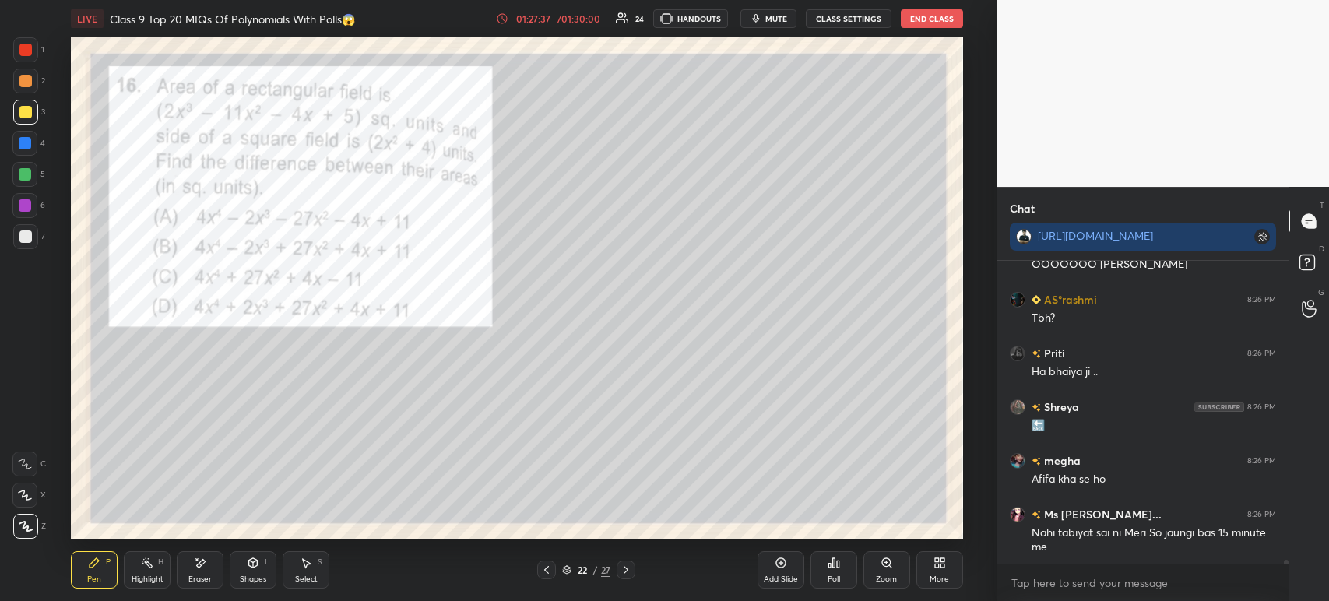
click at [20, 74] on div at bounding box center [25, 80] width 25 height 25
click at [30, 50] on div at bounding box center [25, 50] width 12 height 12
click at [26, 80] on div at bounding box center [25, 81] width 12 height 12
click at [28, 111] on div at bounding box center [25, 112] width 12 height 12
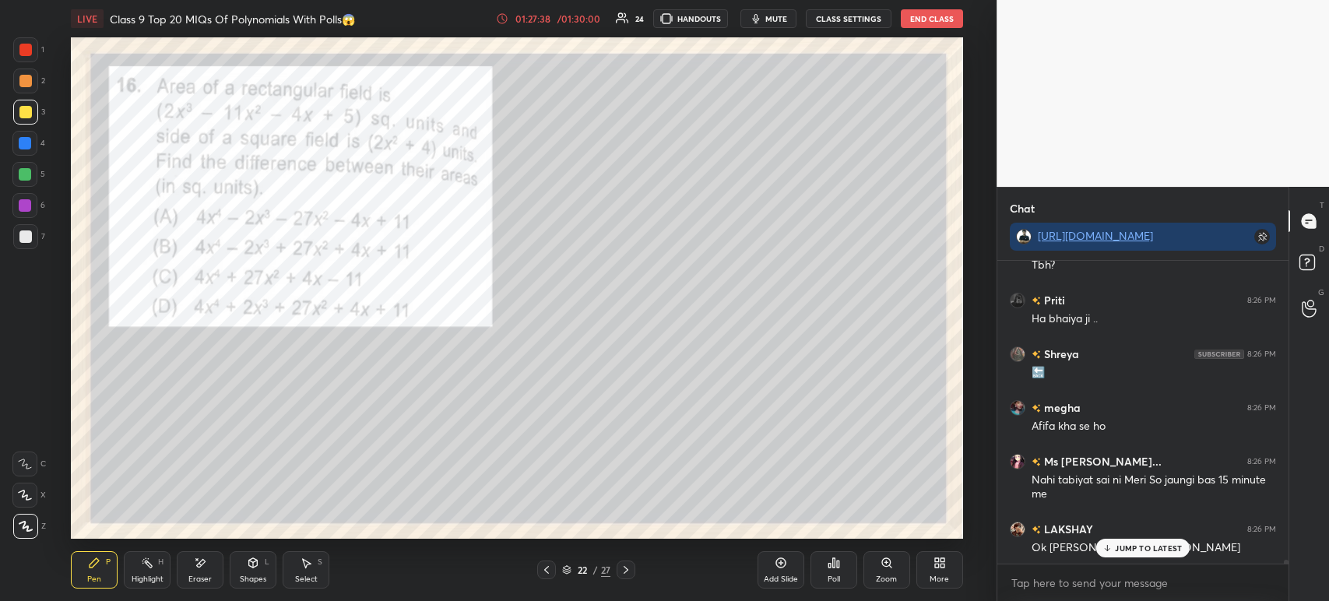
click at [29, 81] on div at bounding box center [25, 81] width 12 height 12
click at [30, 46] on div at bounding box center [25, 50] width 12 height 12
click at [26, 76] on div at bounding box center [25, 81] width 12 height 12
click at [25, 106] on div at bounding box center [25, 112] width 12 height 12
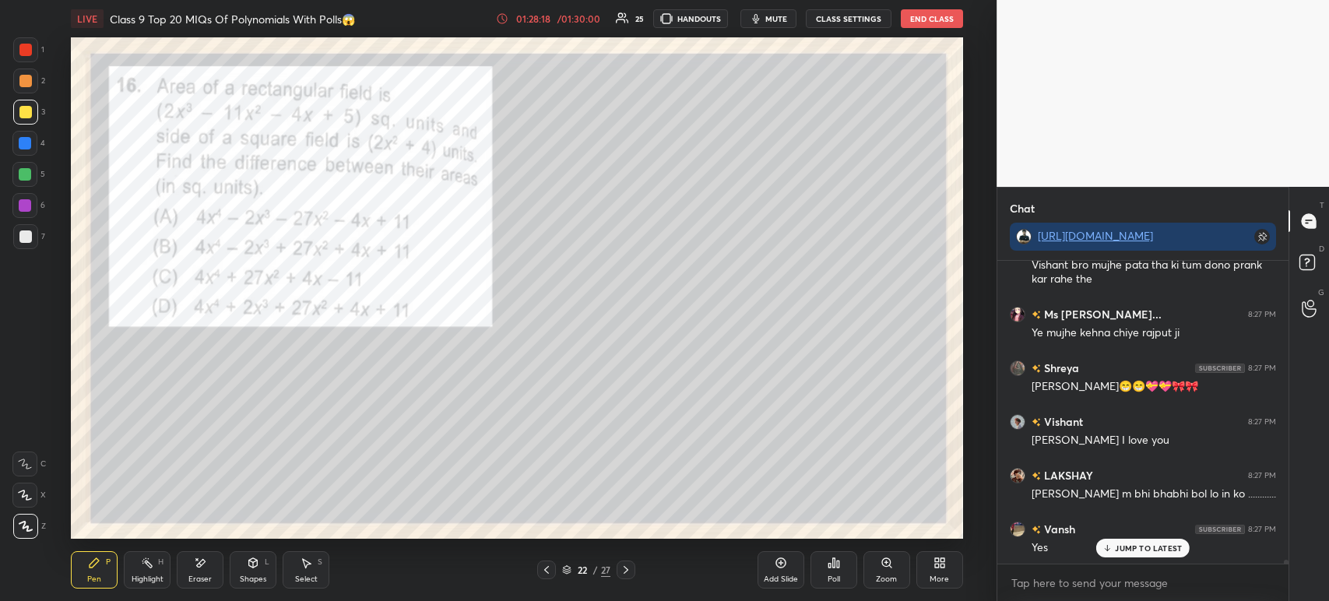
click at [17, 55] on div at bounding box center [25, 49] width 25 height 25
click at [24, 230] on div at bounding box center [25, 236] width 25 height 25
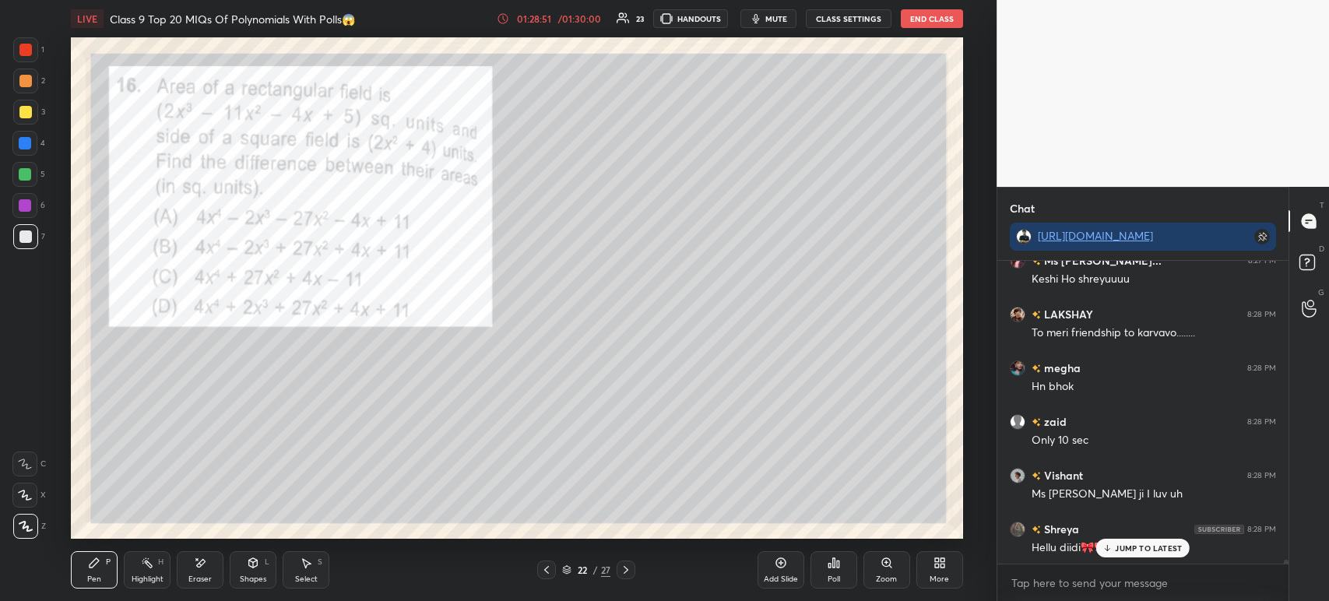
scroll to position [23297, 0]
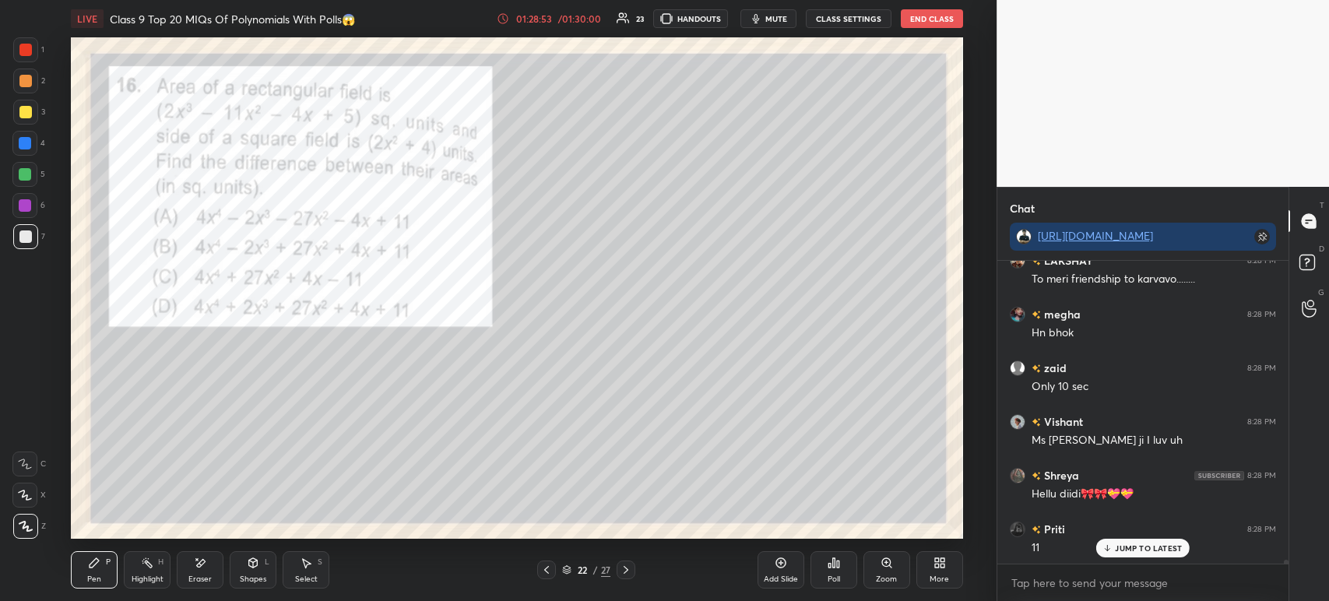
click at [23, 55] on div at bounding box center [25, 50] width 12 height 12
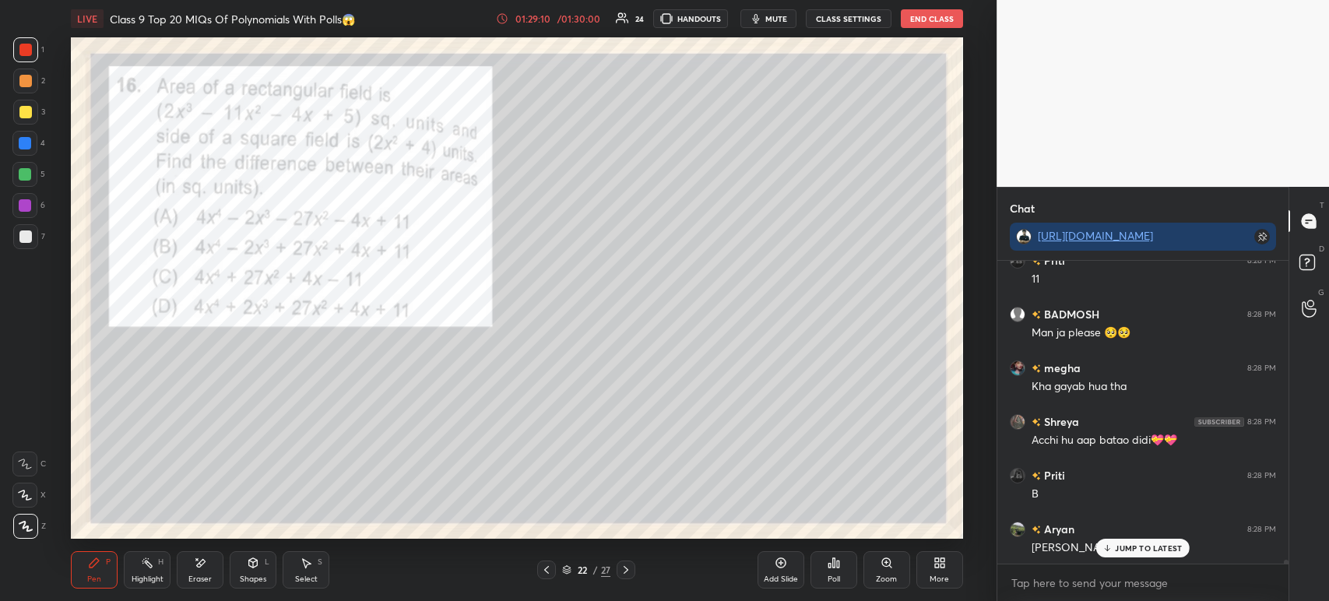
scroll to position [23620, 0]
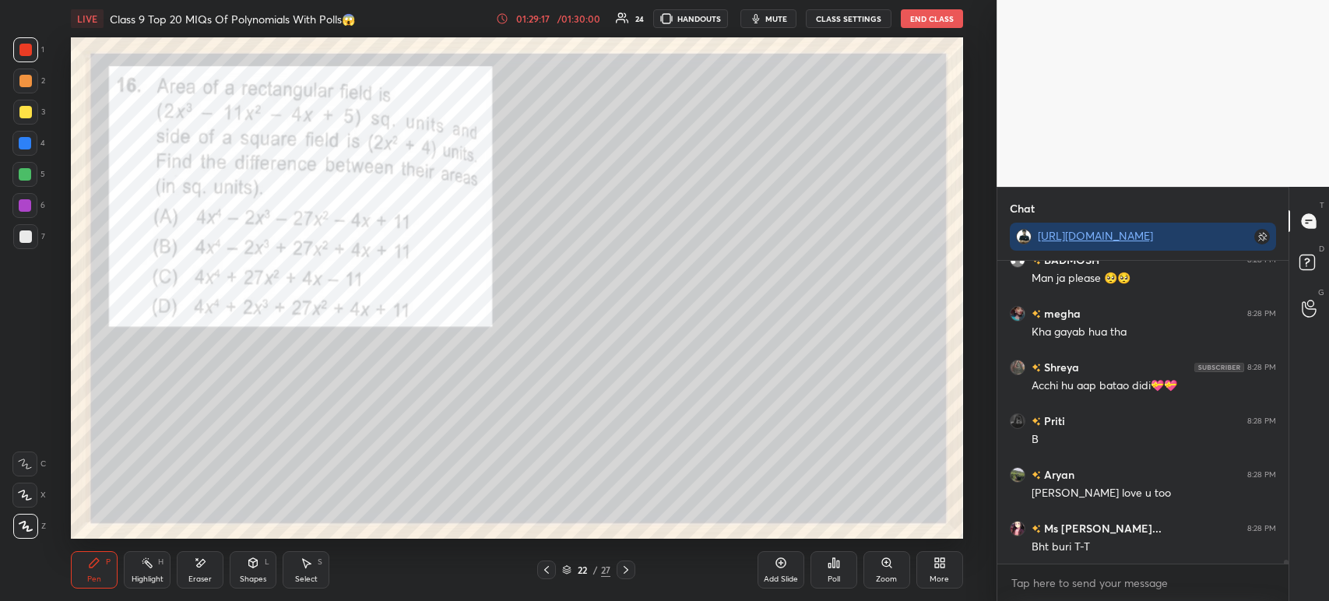
click at [617, 585] on div "Pen P Highlight H Eraser Shapes L Select S 22 / 27 Add Slide Poll Zoom More" at bounding box center [517, 570] width 892 height 62
click at [628, 569] on icon at bounding box center [626, 570] width 12 height 12
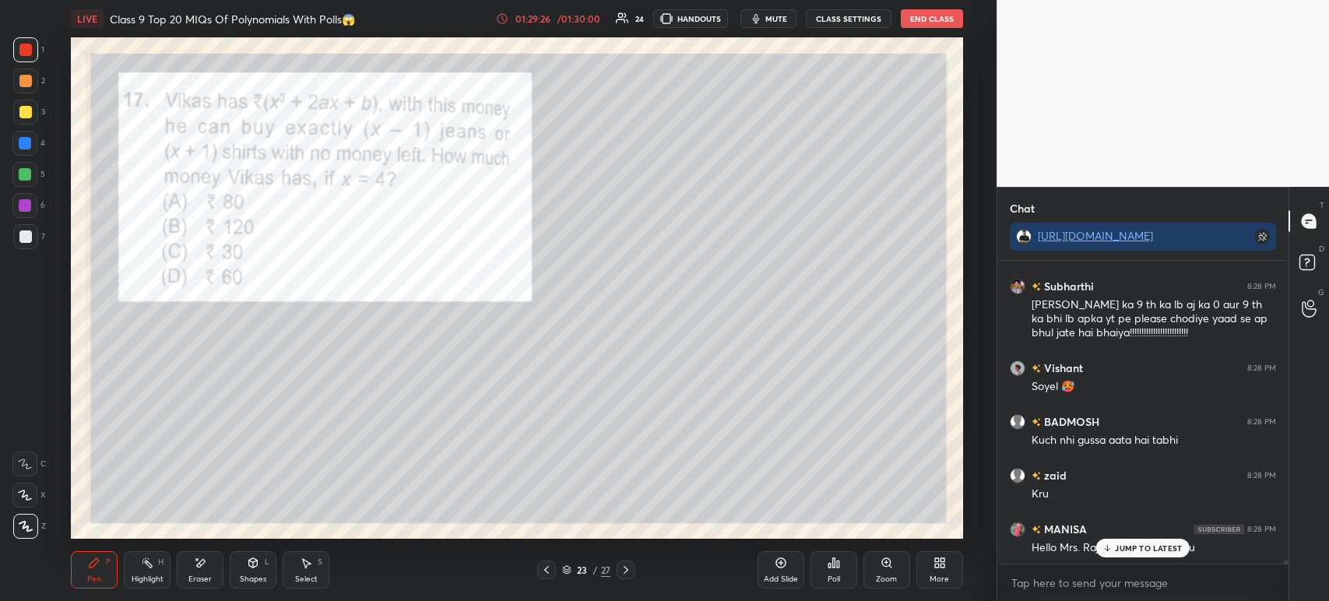
scroll to position [24023, 0]
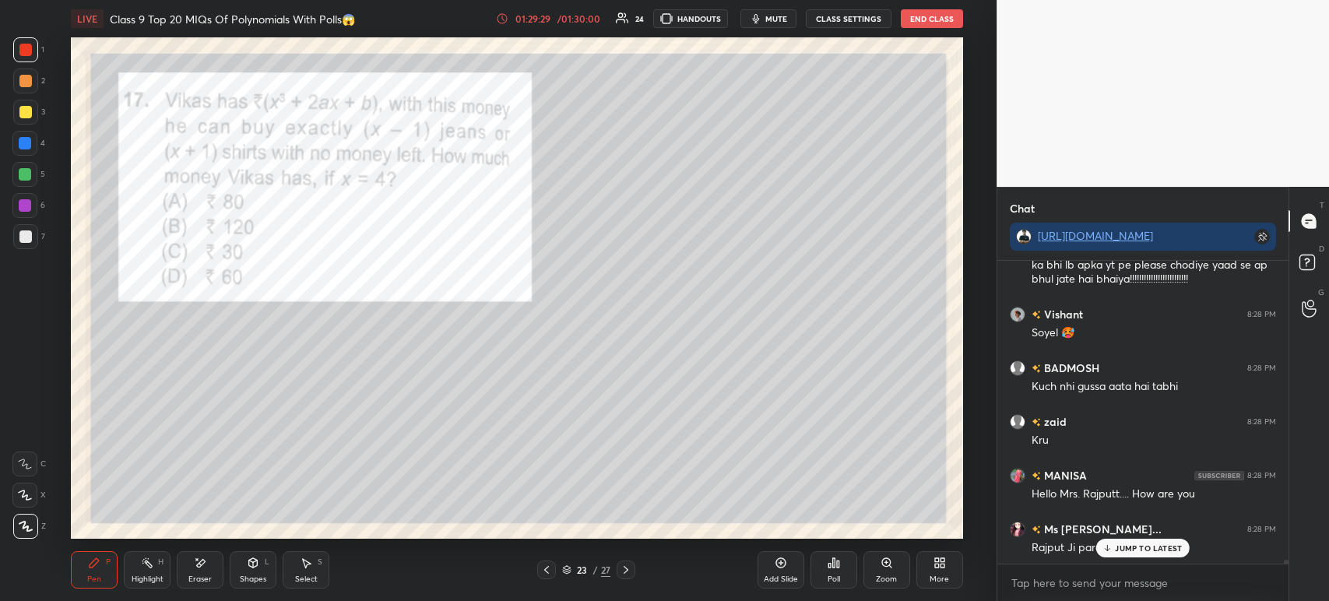
click at [632, 570] on div at bounding box center [625, 569] width 19 height 19
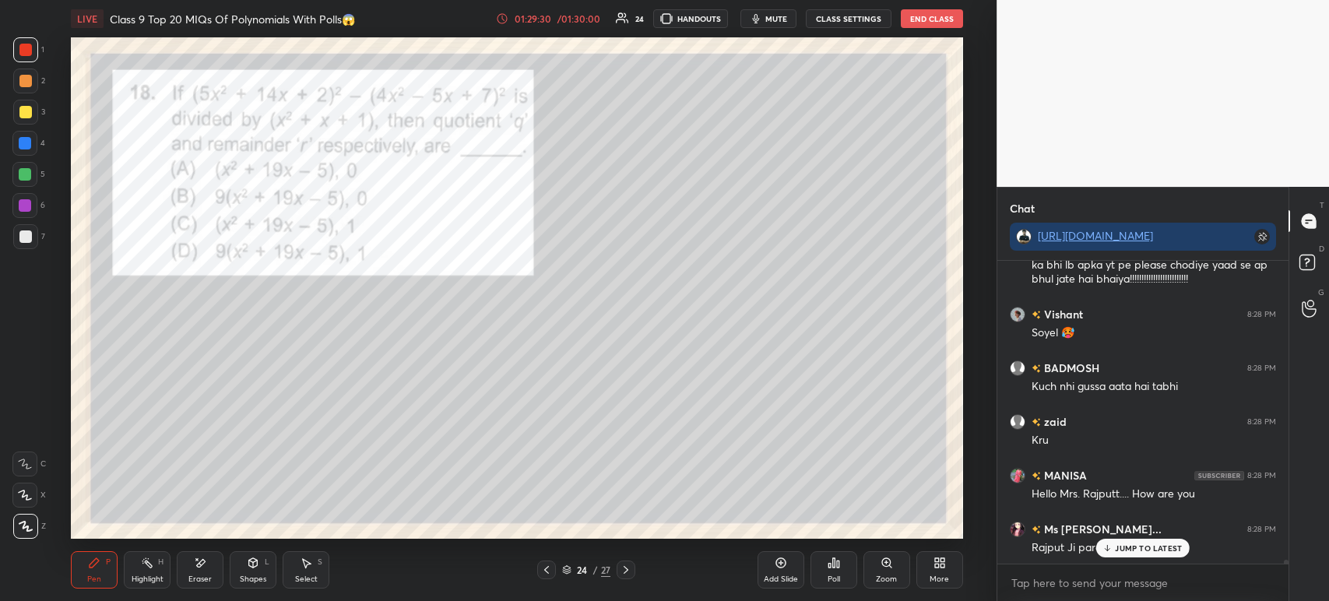
click at [630, 578] on div at bounding box center [625, 569] width 19 height 19
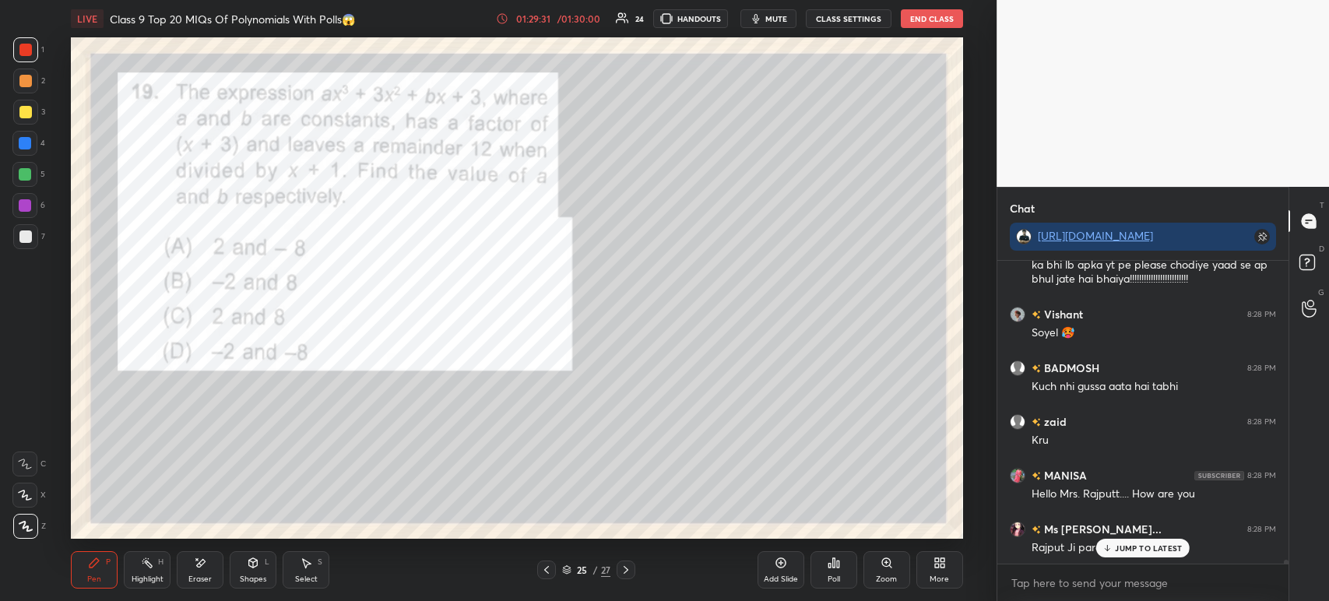
click at [633, 579] on div at bounding box center [625, 569] width 19 height 19
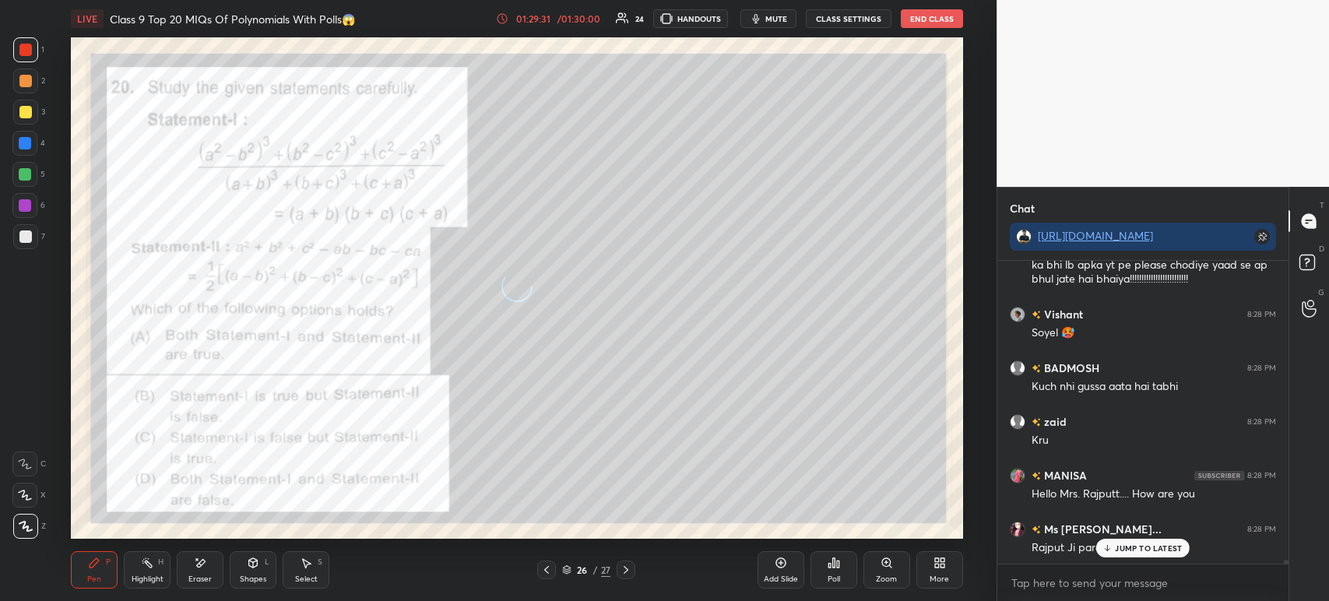
scroll to position [24090, 0]
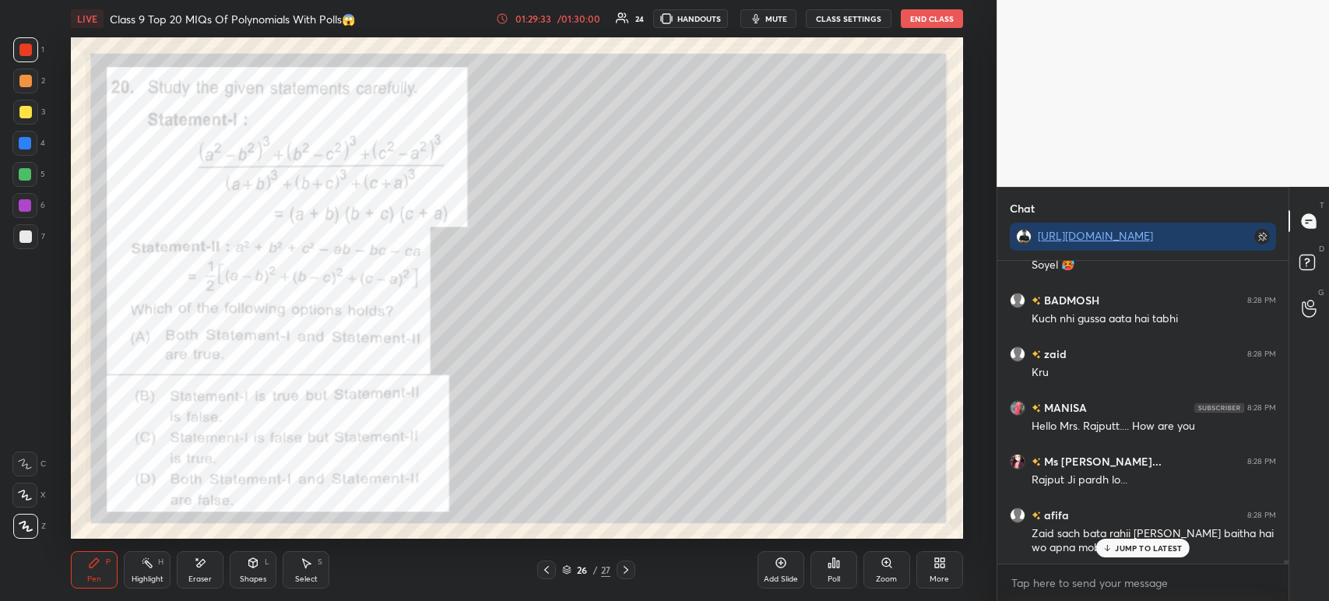
click at [551, 565] on icon at bounding box center [546, 570] width 12 height 12
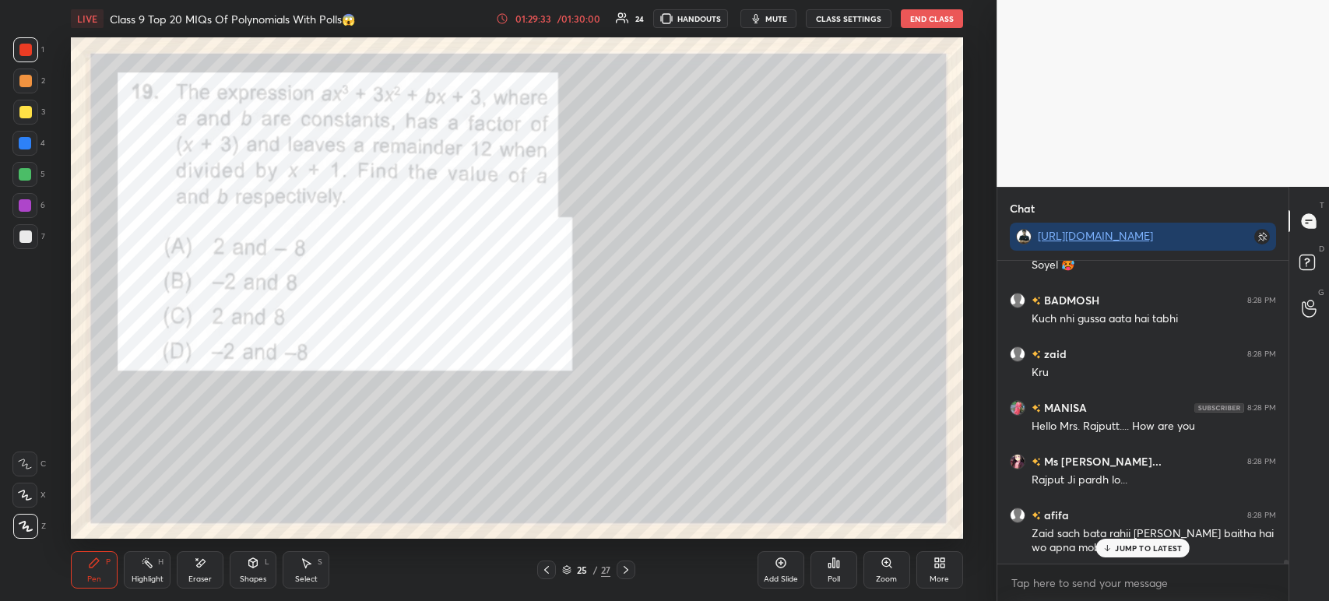
click at [551, 565] on icon at bounding box center [546, 570] width 12 height 12
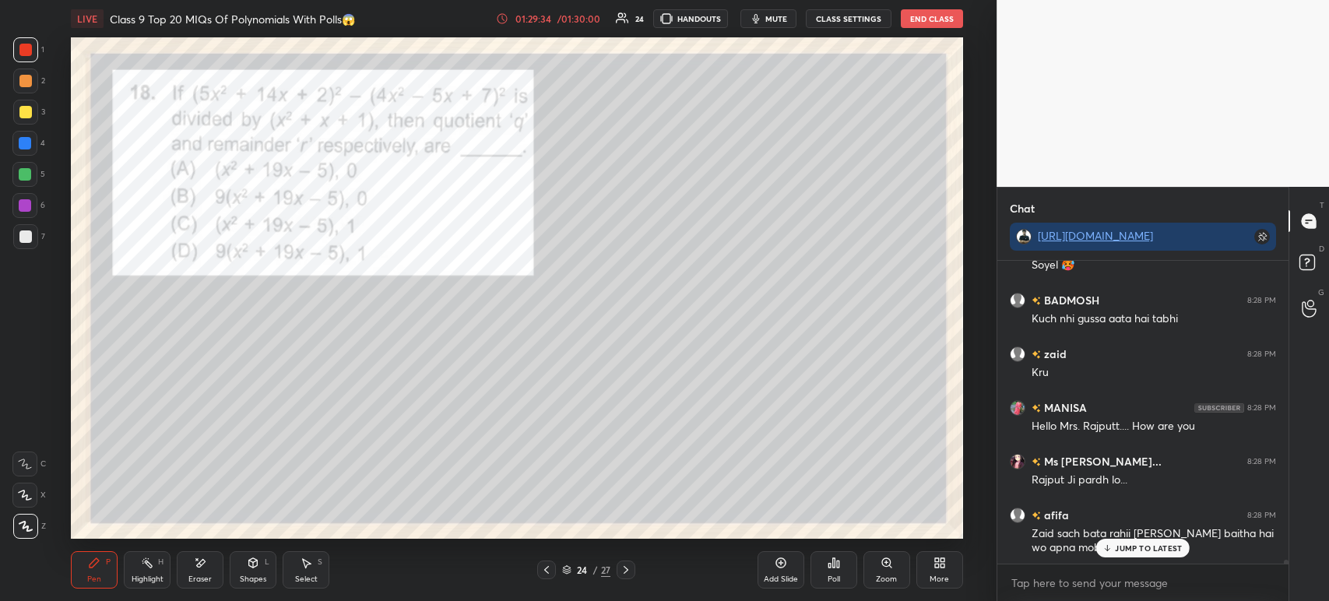
click at [548, 565] on icon at bounding box center [546, 570] width 12 height 12
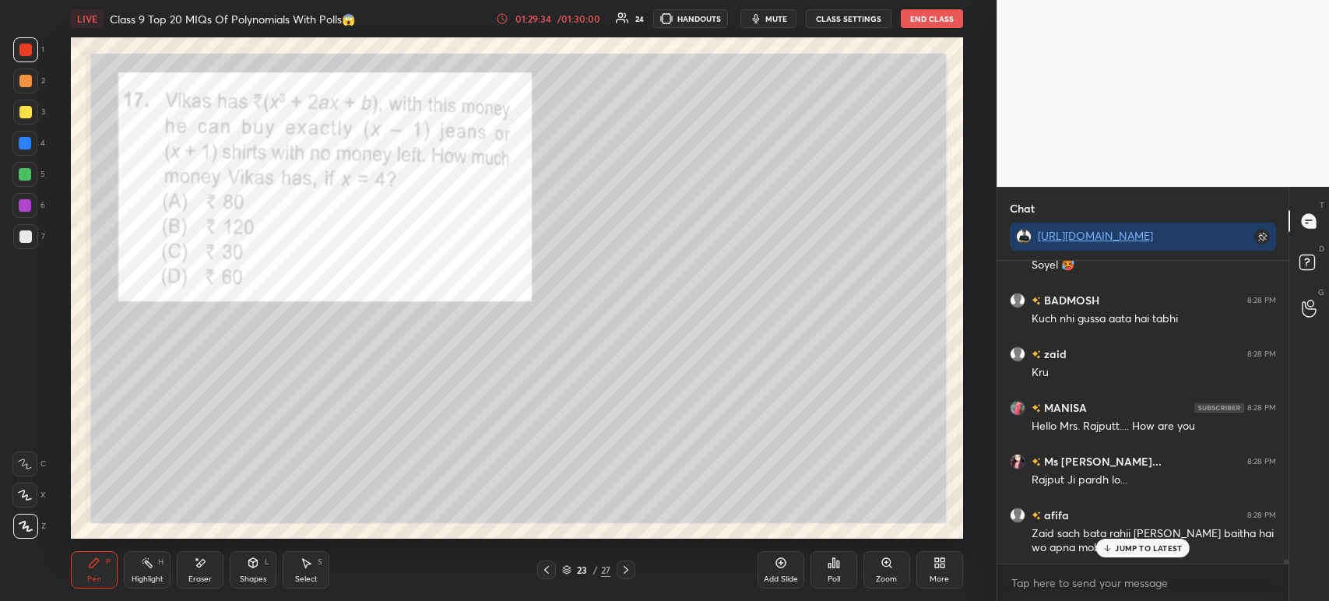
click at [546, 566] on icon at bounding box center [546, 570] width 12 height 12
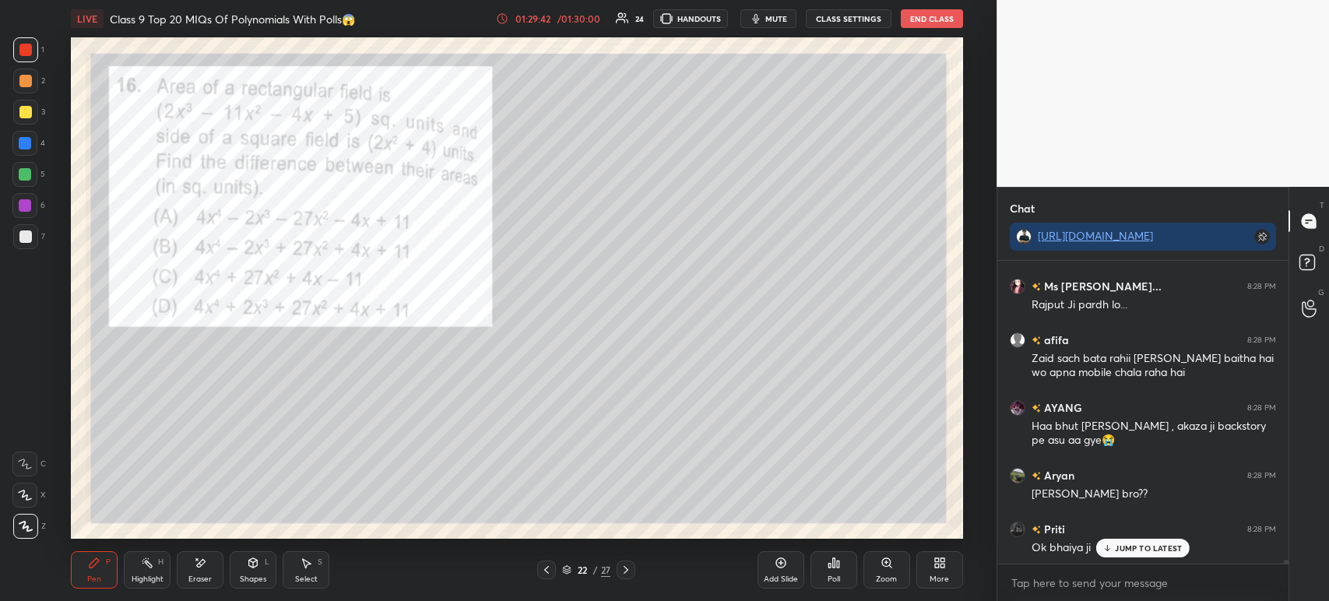
scroll to position [24373, 0]
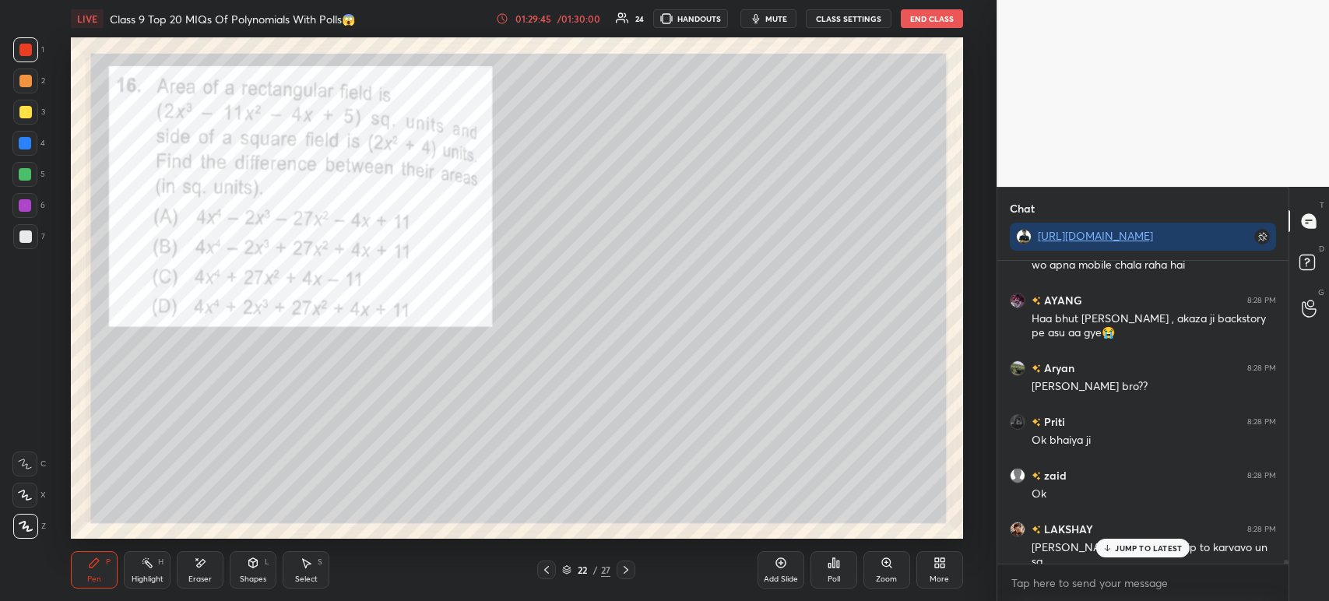
click at [828, 580] on div "Poll" at bounding box center [833, 579] width 12 height 8
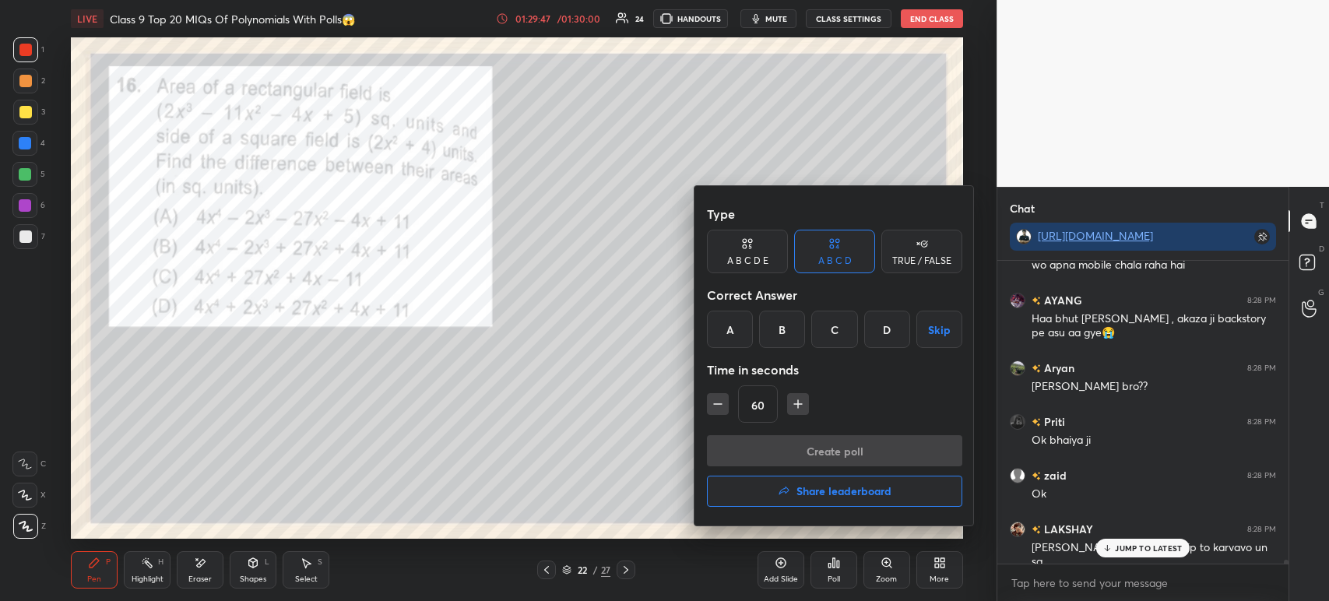
click at [799, 487] on h4 "Share leaderboard" at bounding box center [843, 491] width 95 height 11
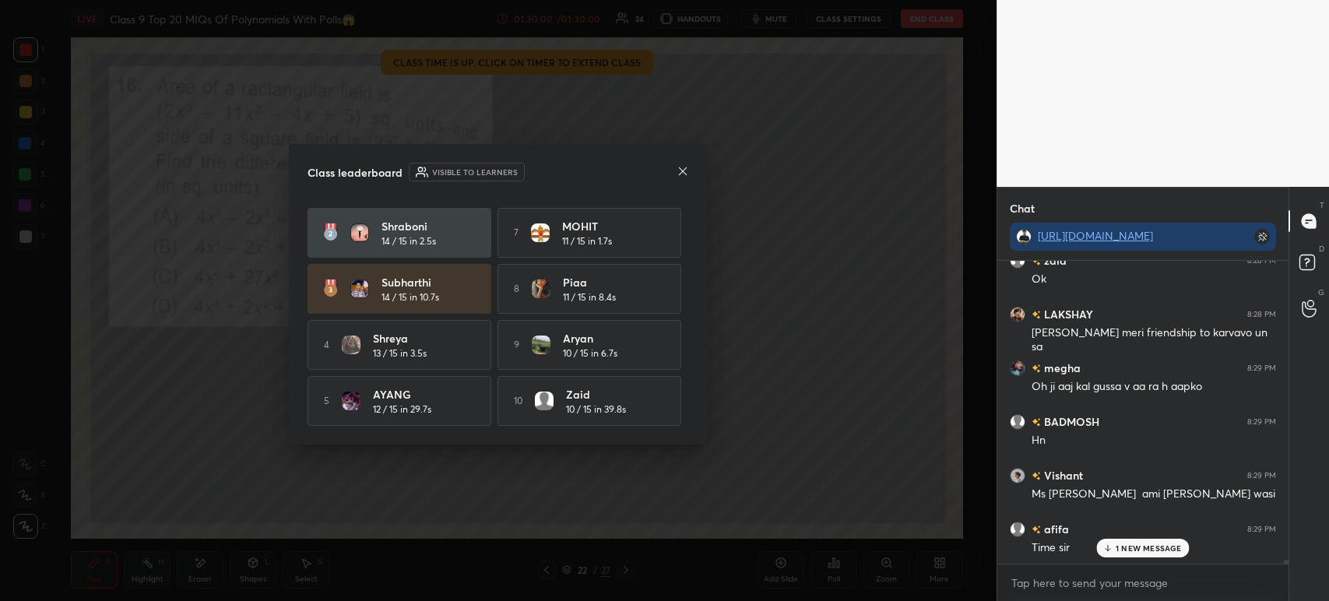
scroll to position [24656, 0]
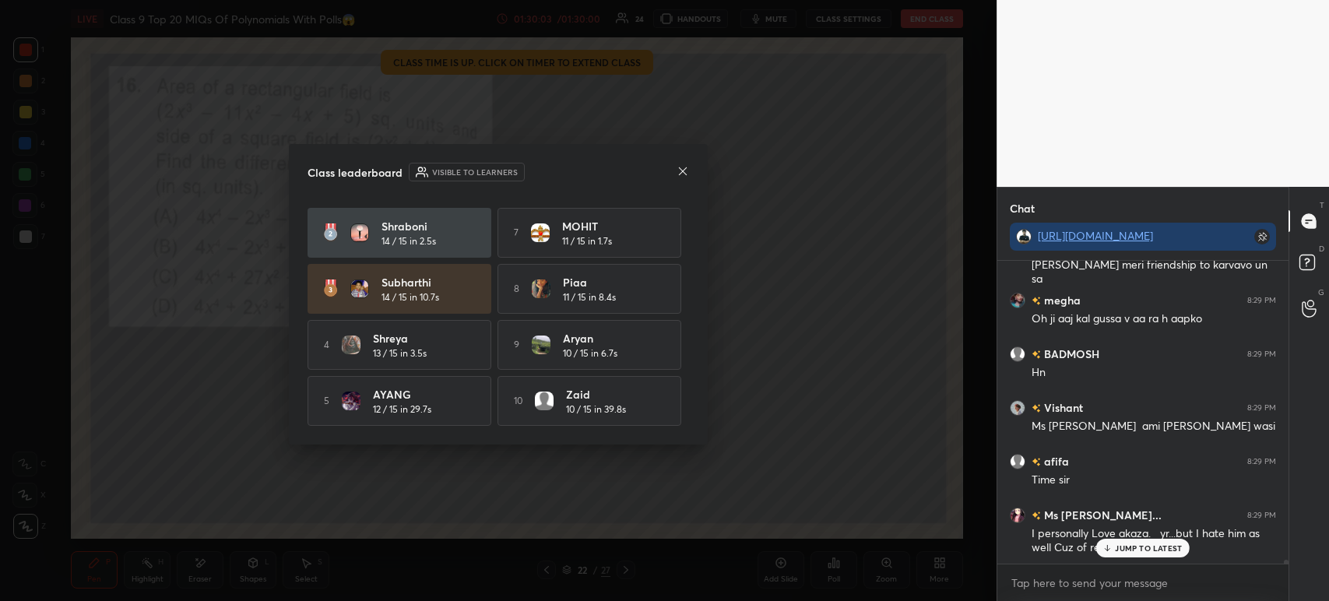
click at [679, 175] on icon at bounding box center [682, 171] width 12 height 12
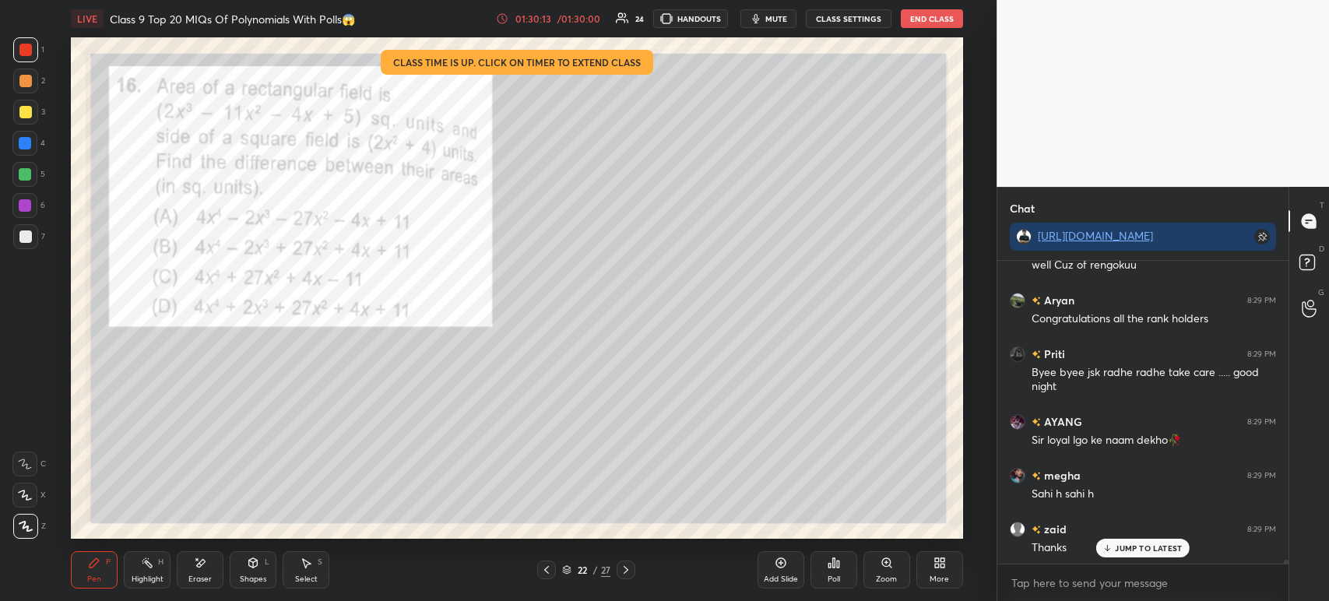
scroll to position [24992, 0]
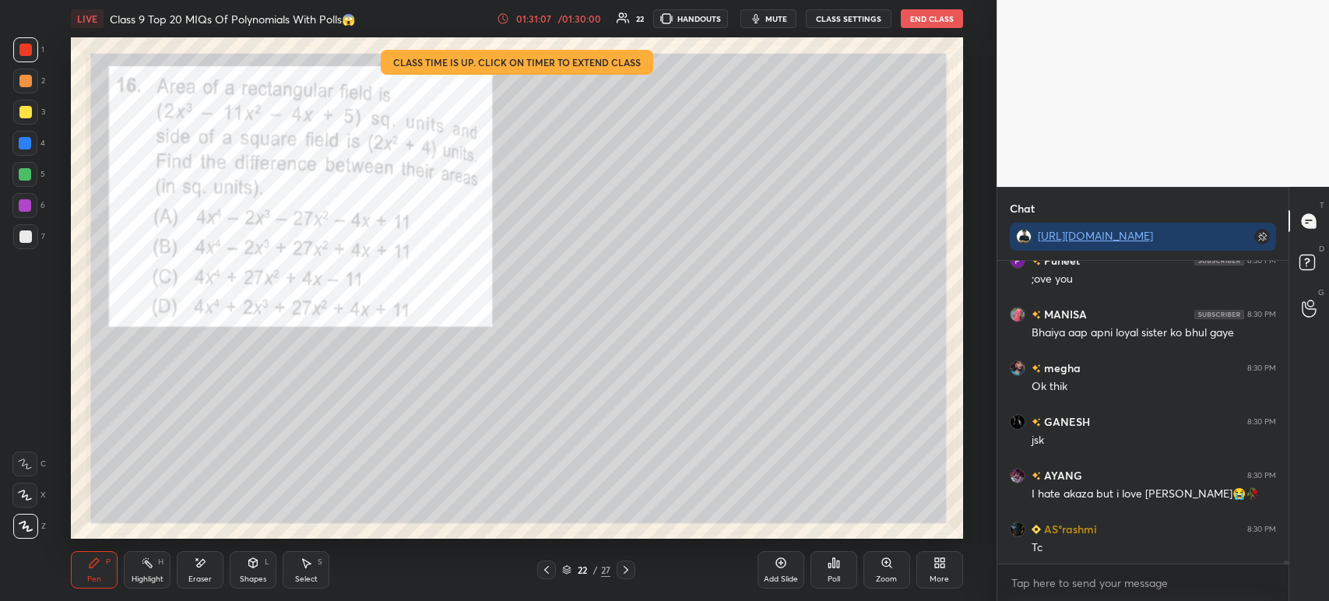
scroll to position [26860, 0]
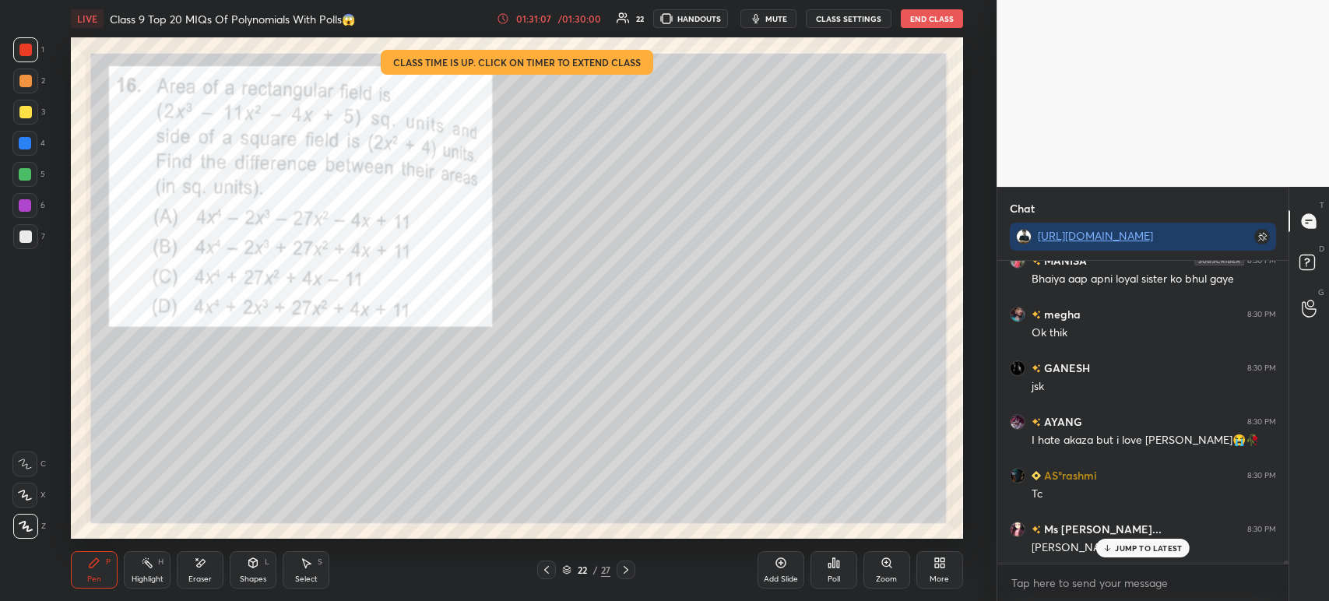
click at [939, 16] on button "End Class" at bounding box center [932, 18] width 62 height 19
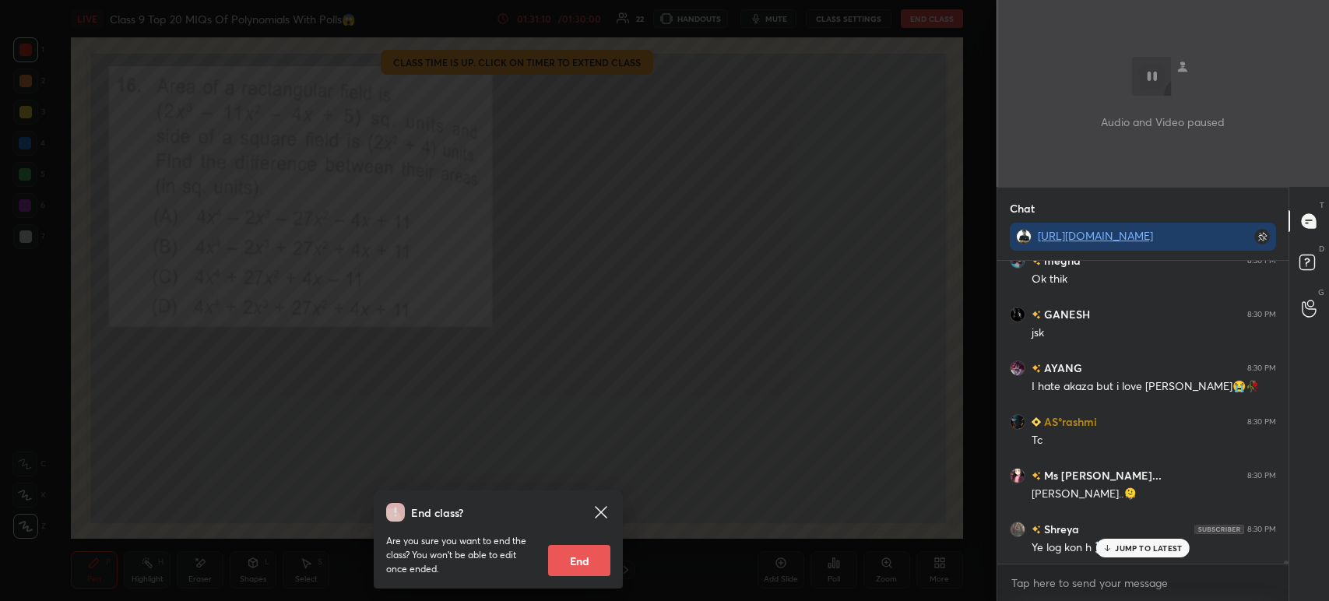
scroll to position [26967, 0]
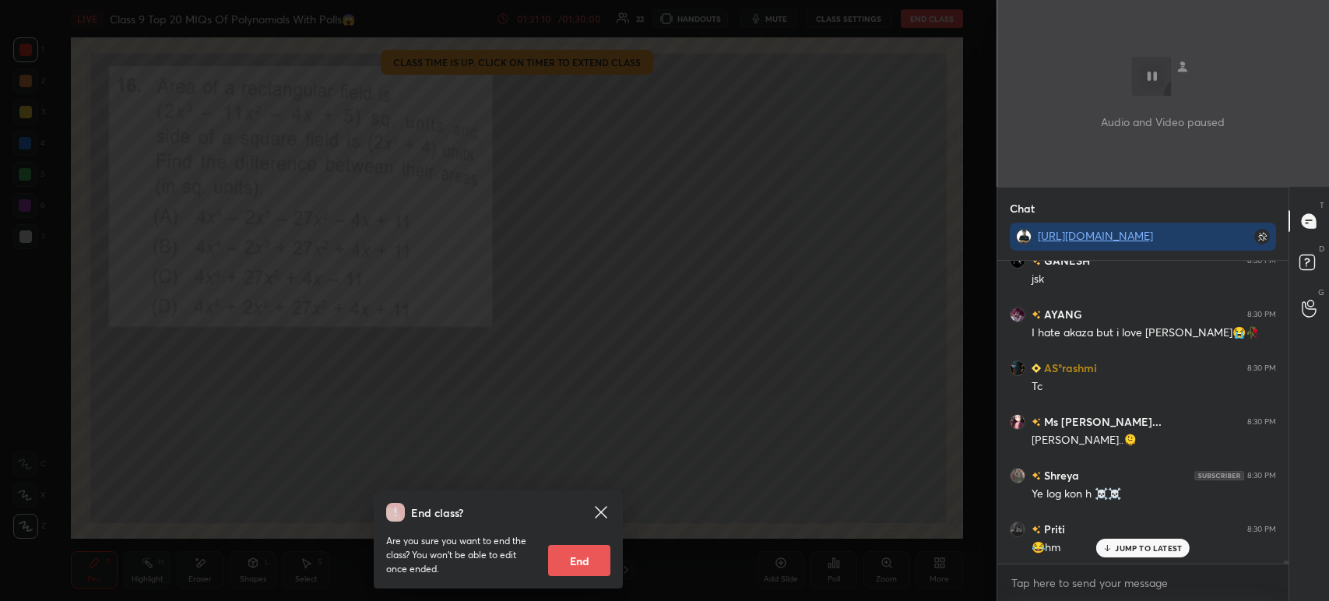
click at [573, 558] on button "End" at bounding box center [579, 560] width 62 height 31
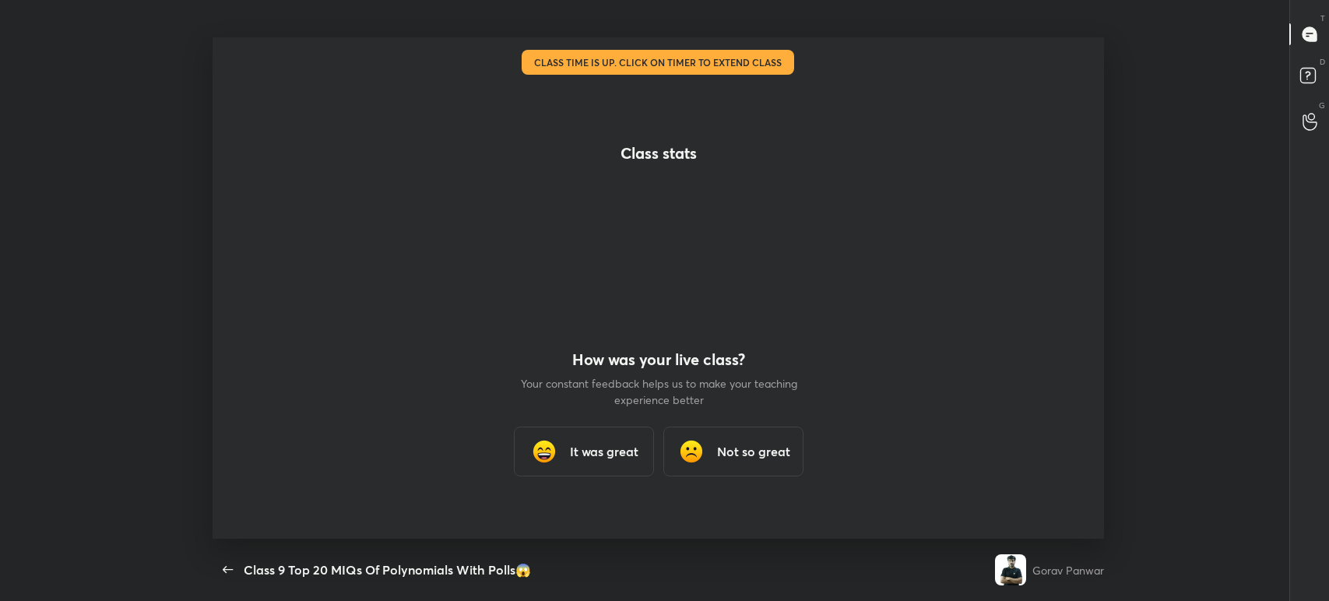
scroll to position [0, 0]
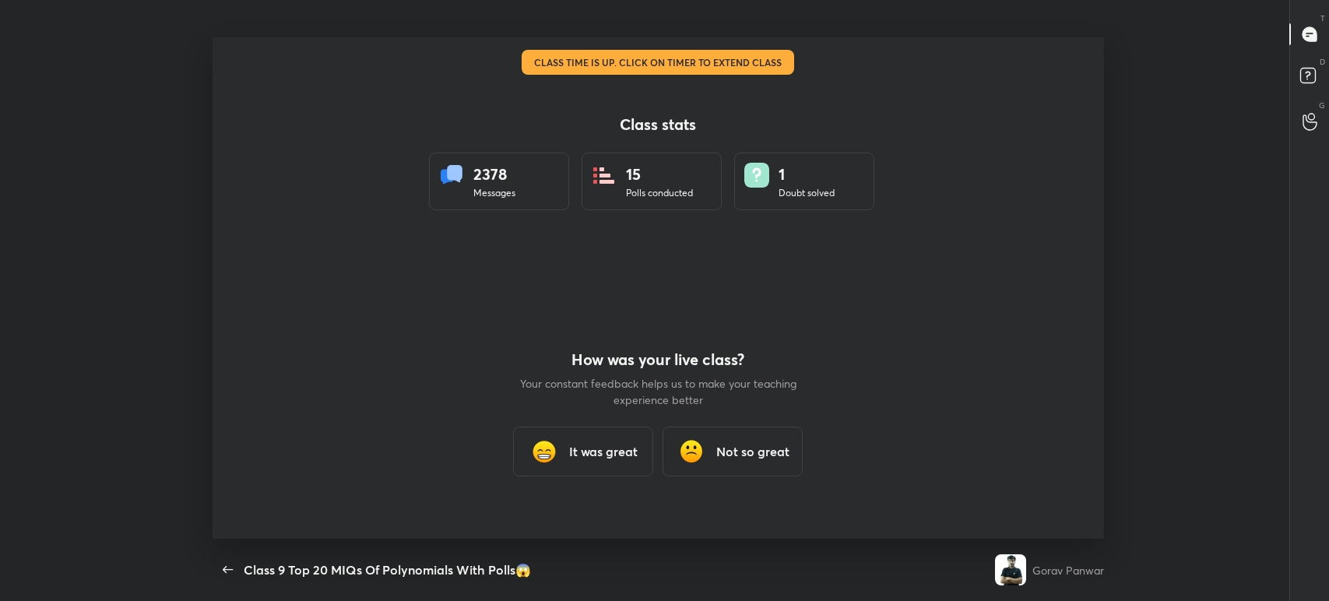
click at [581, 455] on h3 "It was great" at bounding box center [603, 451] width 68 height 19
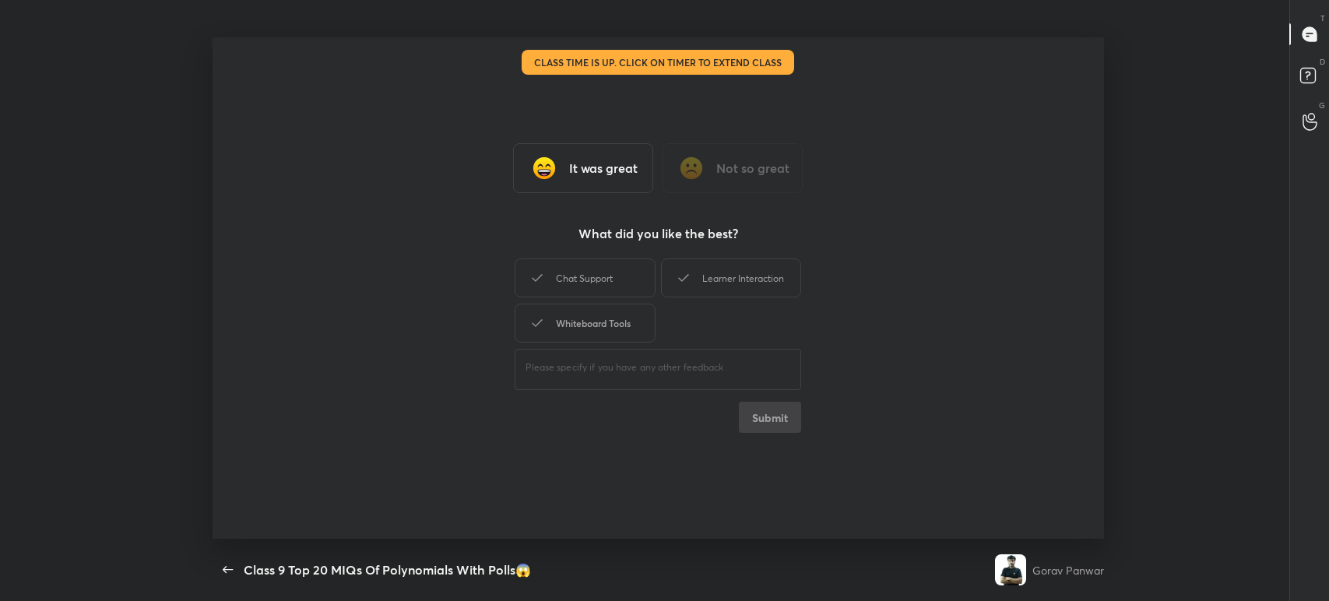
click at [555, 320] on div "Whiteboard Tools" at bounding box center [585, 323] width 140 height 39
click at [555, 290] on div "Chat Support" at bounding box center [585, 277] width 140 height 39
click at [685, 270] on icon at bounding box center [683, 278] width 19 height 19
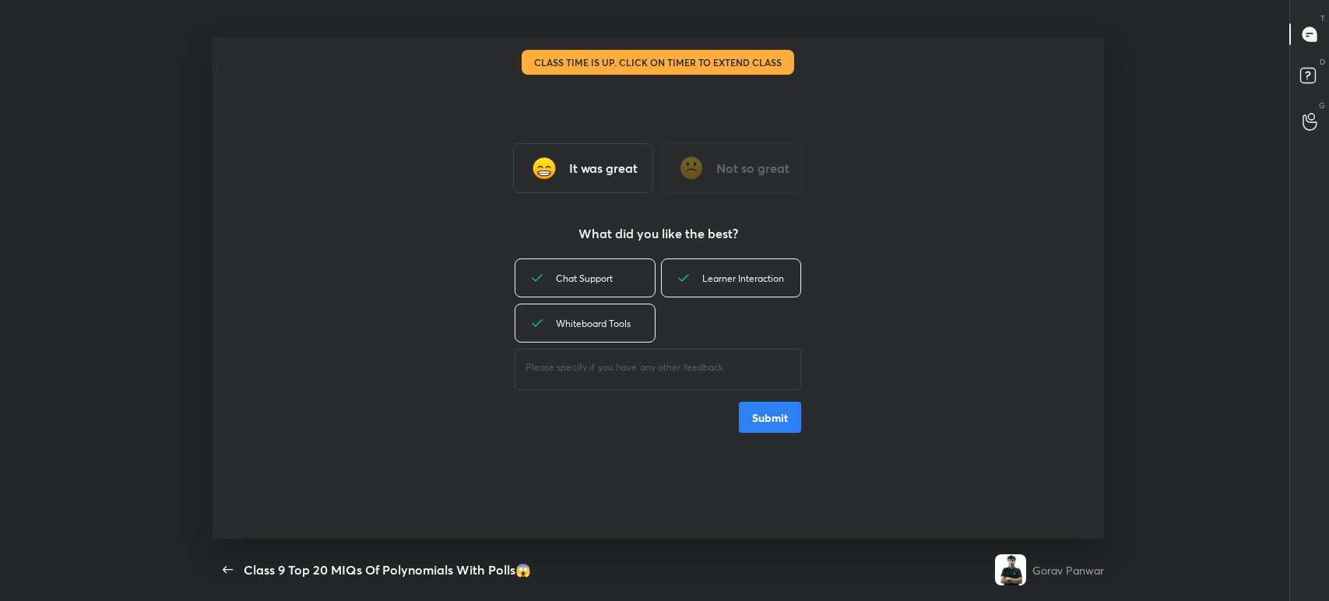
click at [760, 405] on button "Submit" at bounding box center [770, 417] width 62 height 31
